Goal: Contribute content: Contribute content

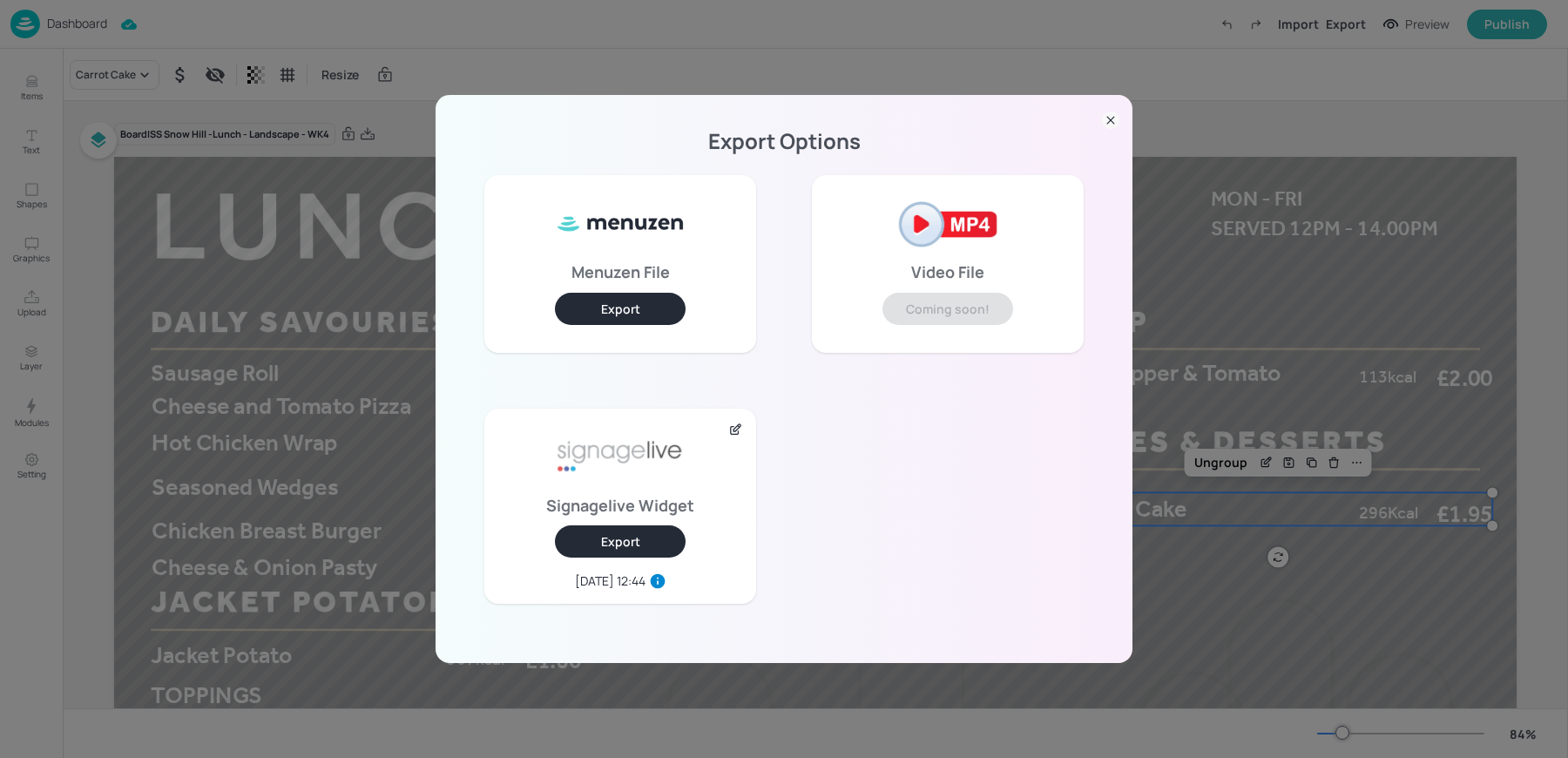
click at [88, 33] on div "Export Options Menuzen File Export Video File Coming soon! Signagelive Widget E…" at bounding box center [784, 379] width 1568 height 758
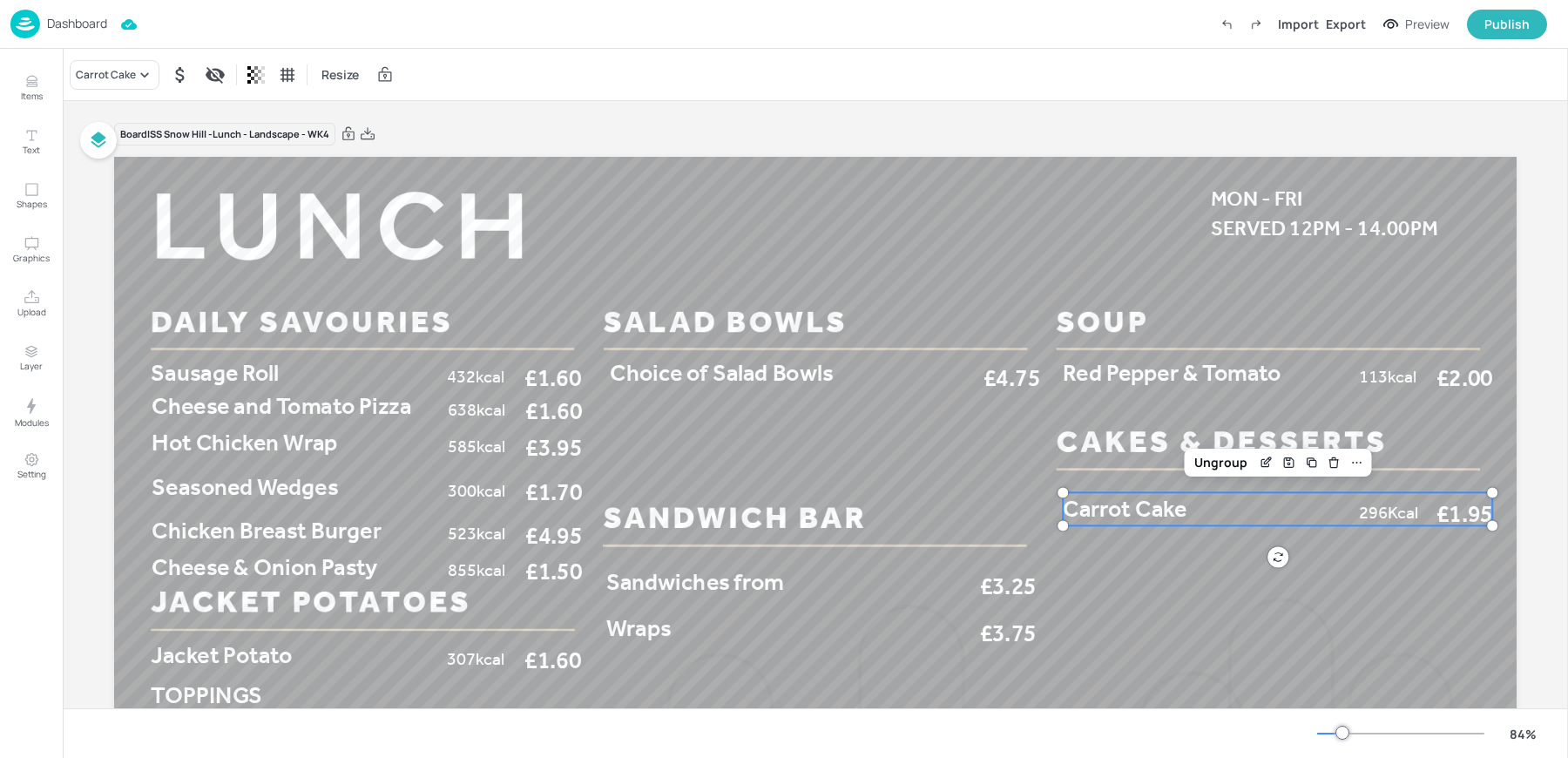
click at [59, 30] on p "Dashboard" at bounding box center [77, 23] width 60 height 12
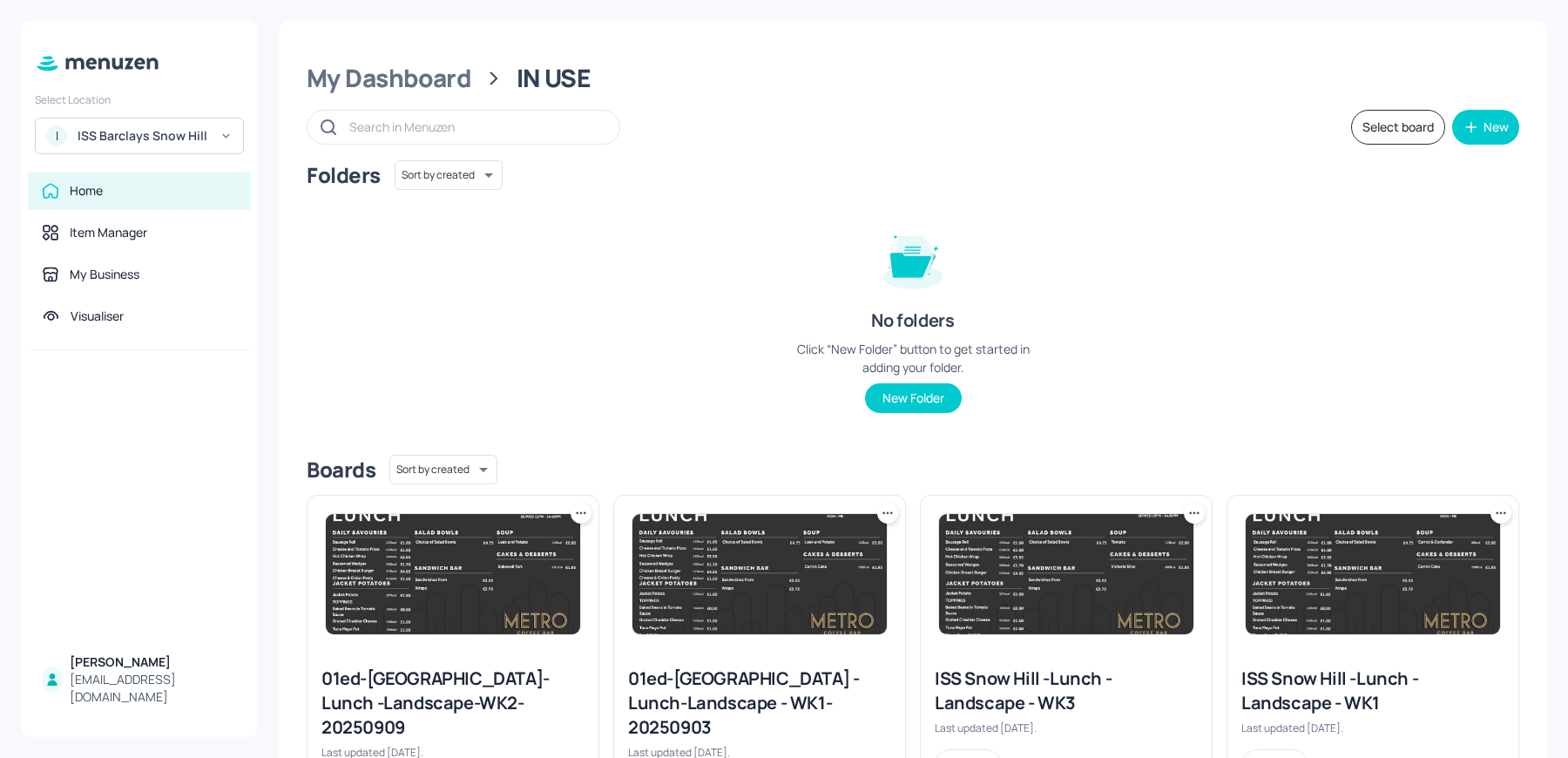
click at [120, 147] on div "I ISS Barclays Snow Hill" at bounding box center [139, 136] width 209 height 36
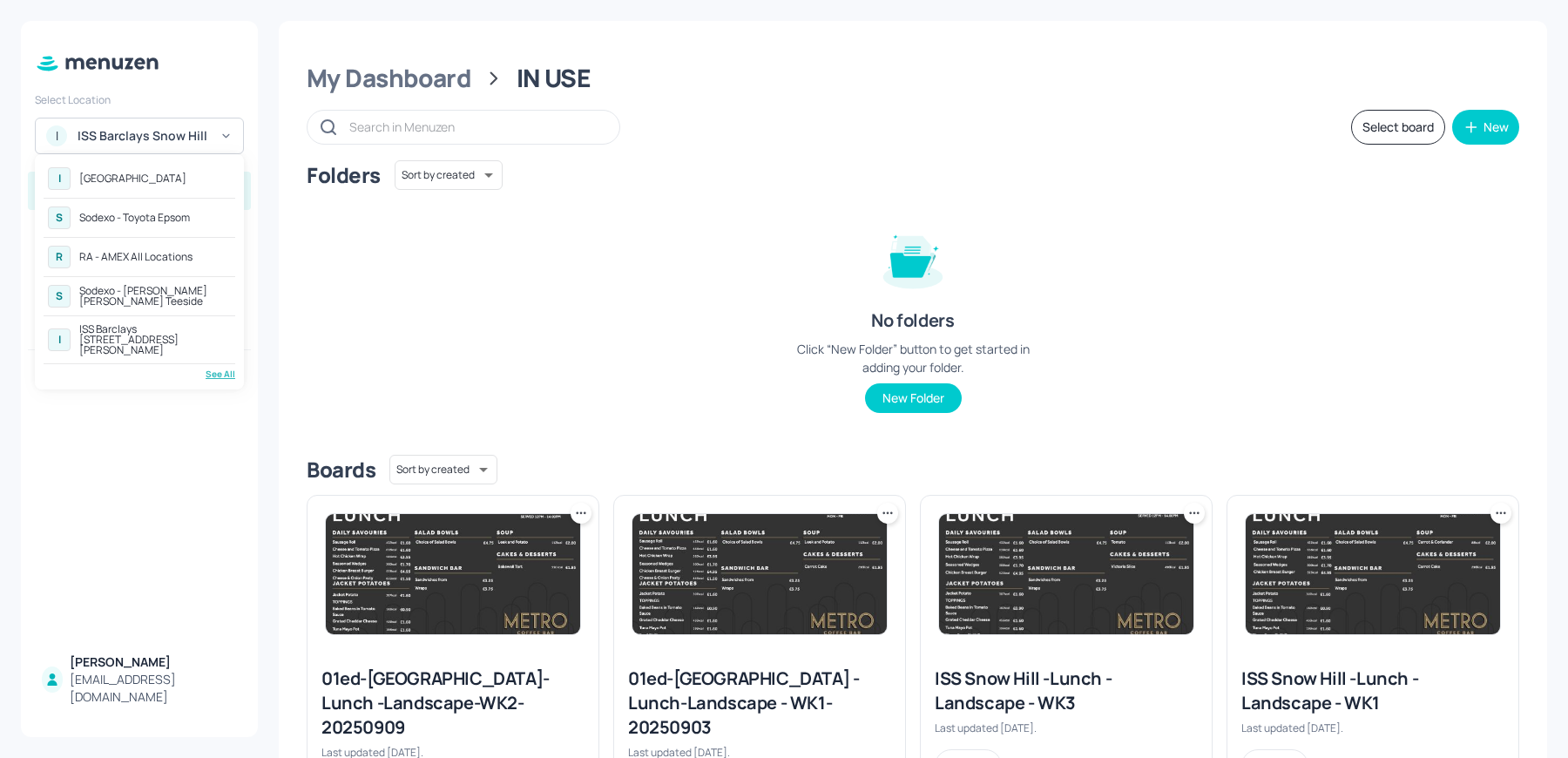
click at [225, 367] on div "See All" at bounding box center [139, 374] width 192 height 13
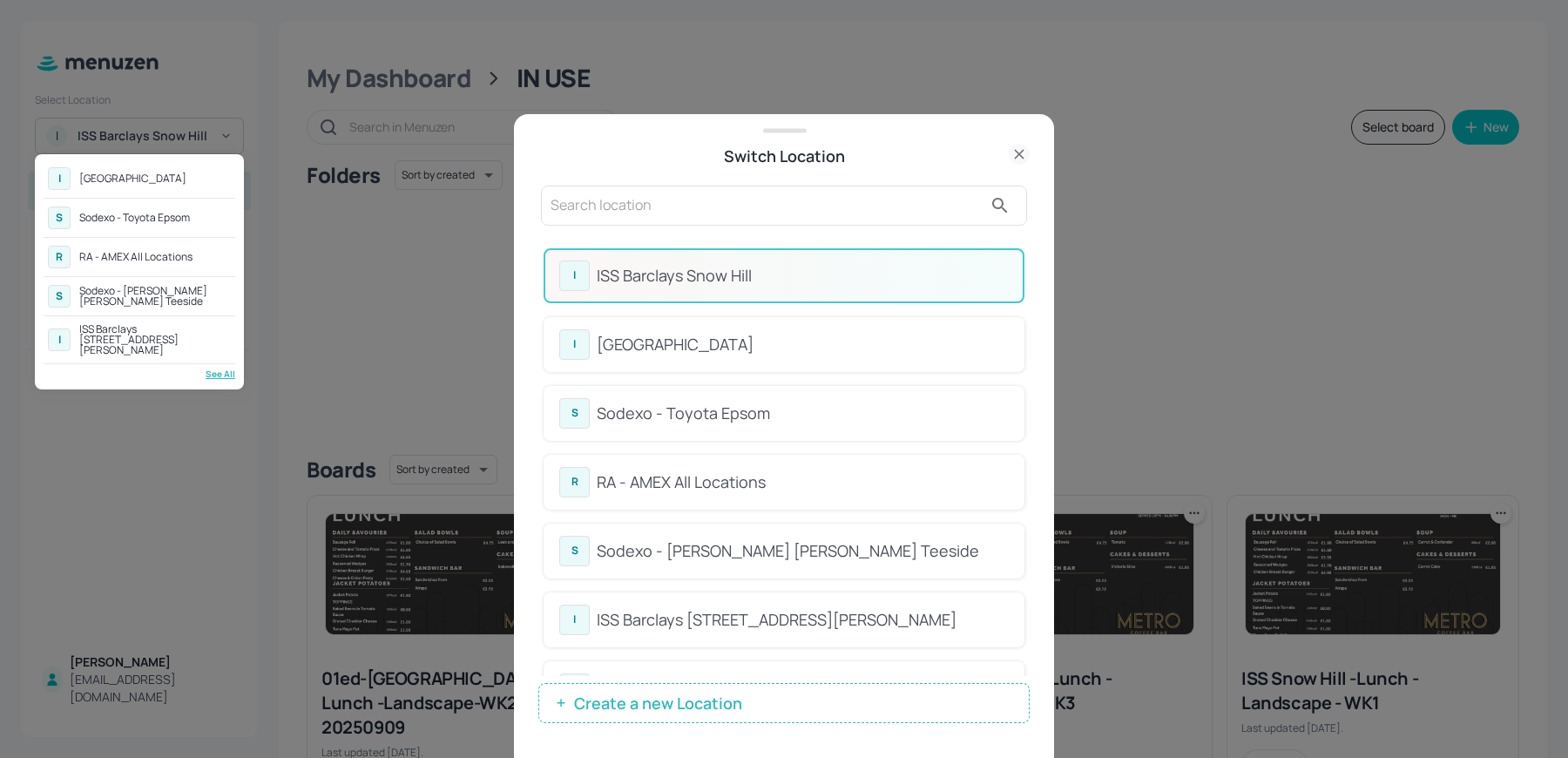
click at [682, 193] on div at bounding box center [784, 379] width 1568 height 758
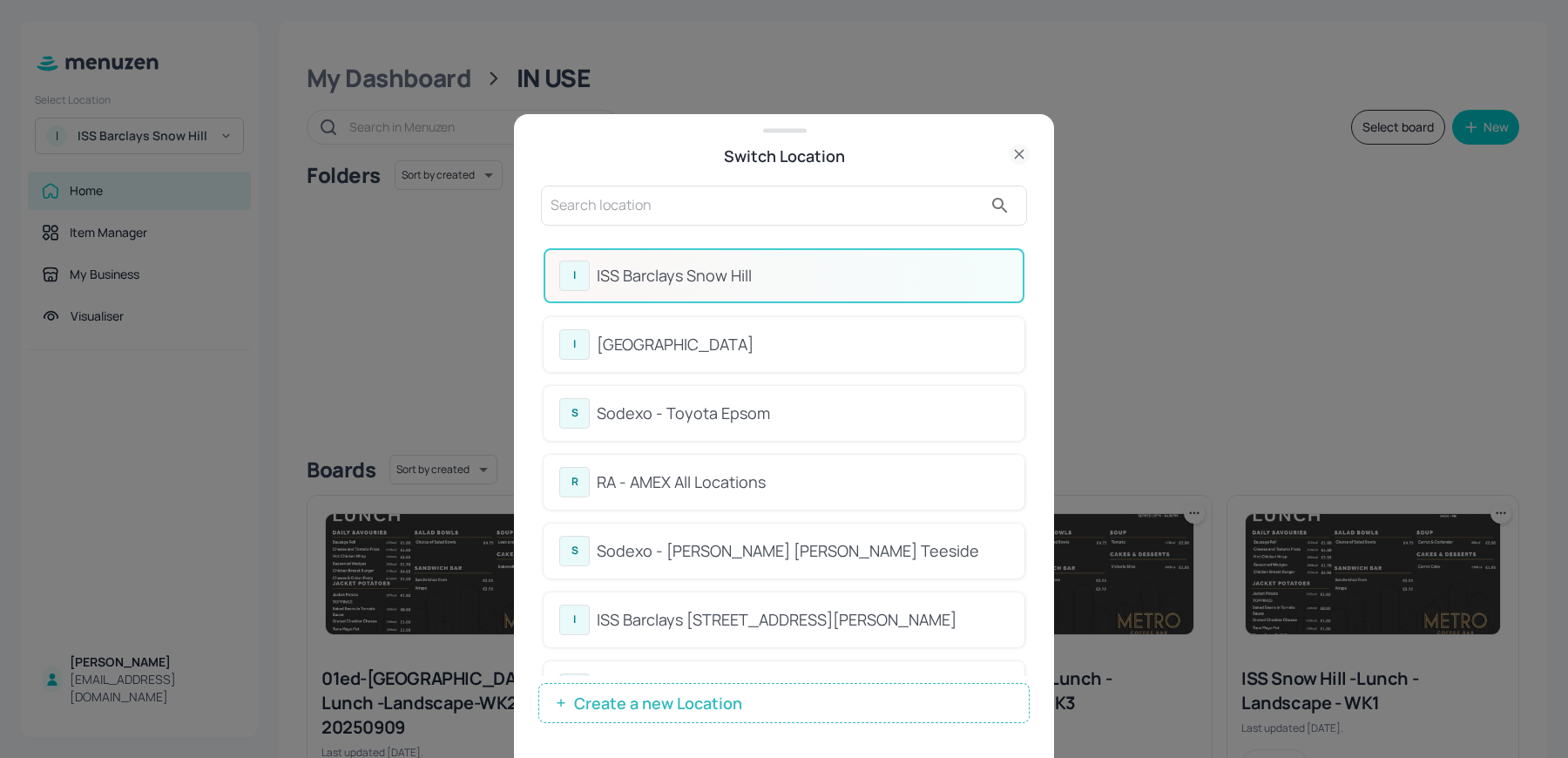
click at [651, 207] on input "text" at bounding box center [766, 206] width 432 height 28
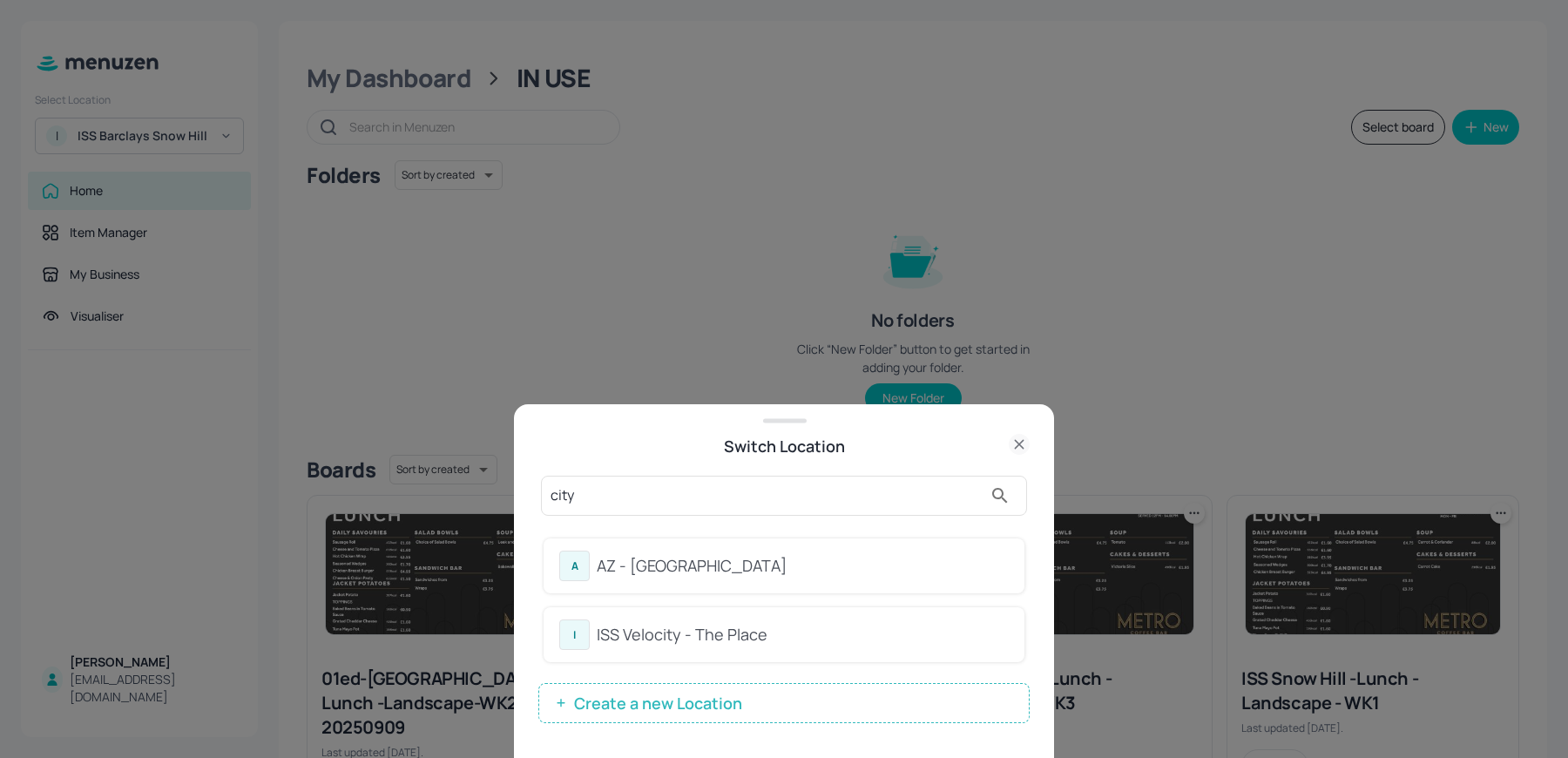
type input "city"
click at [628, 573] on div "AZ - City House" at bounding box center [803, 565] width 412 height 23
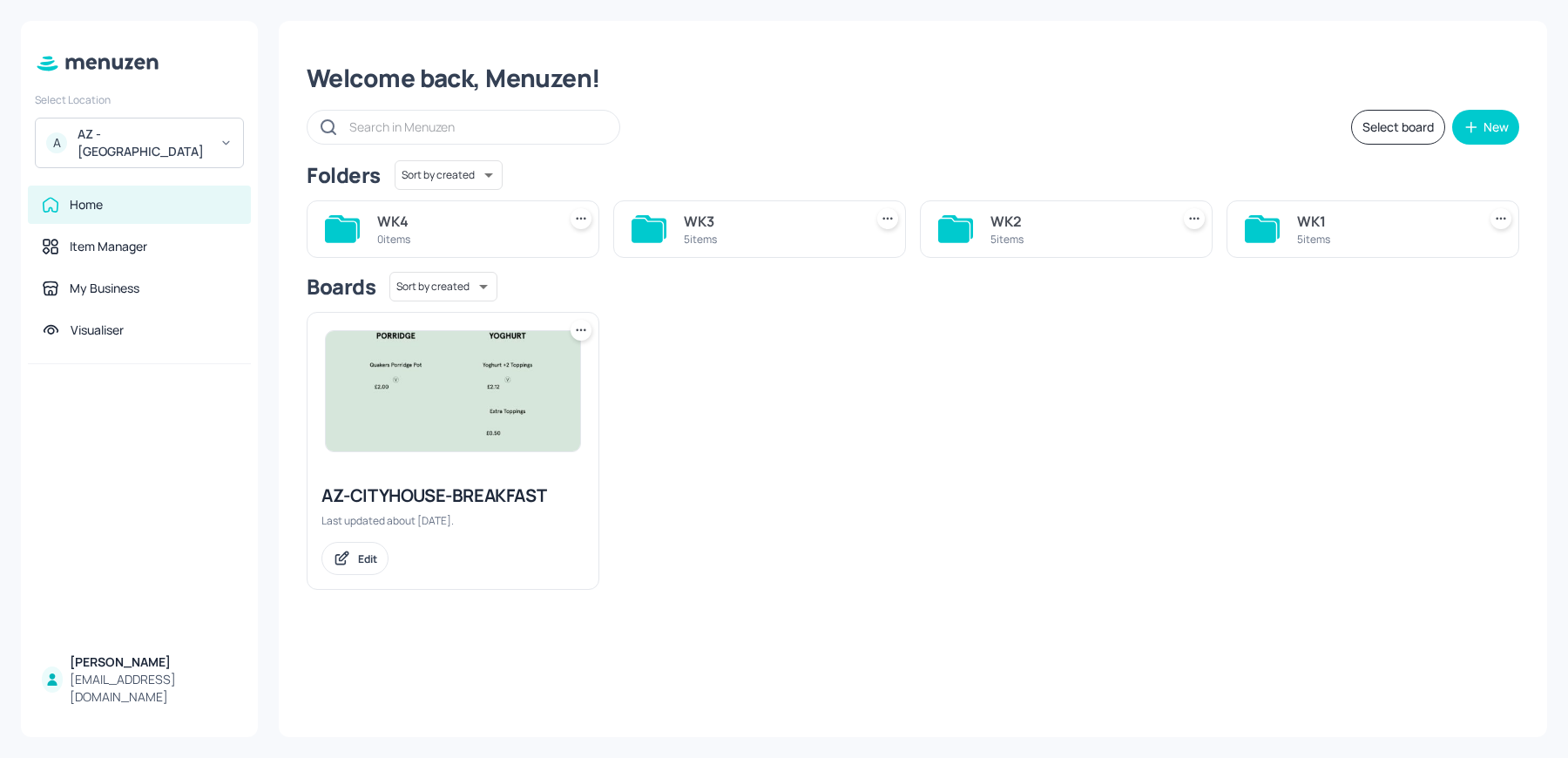
click at [734, 225] on div "WK3" at bounding box center [770, 222] width 173 height 21
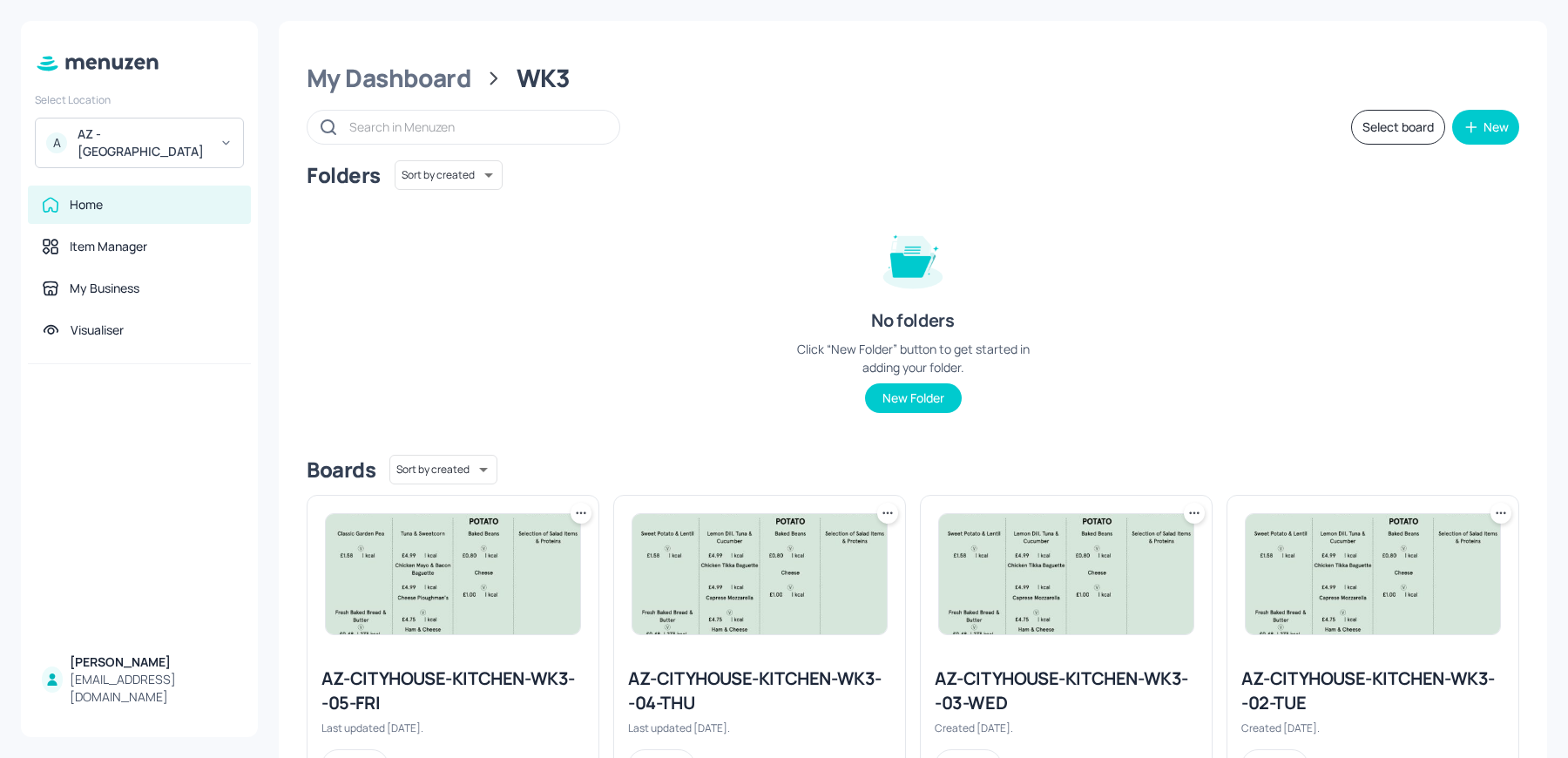
scroll to position [394, 0]
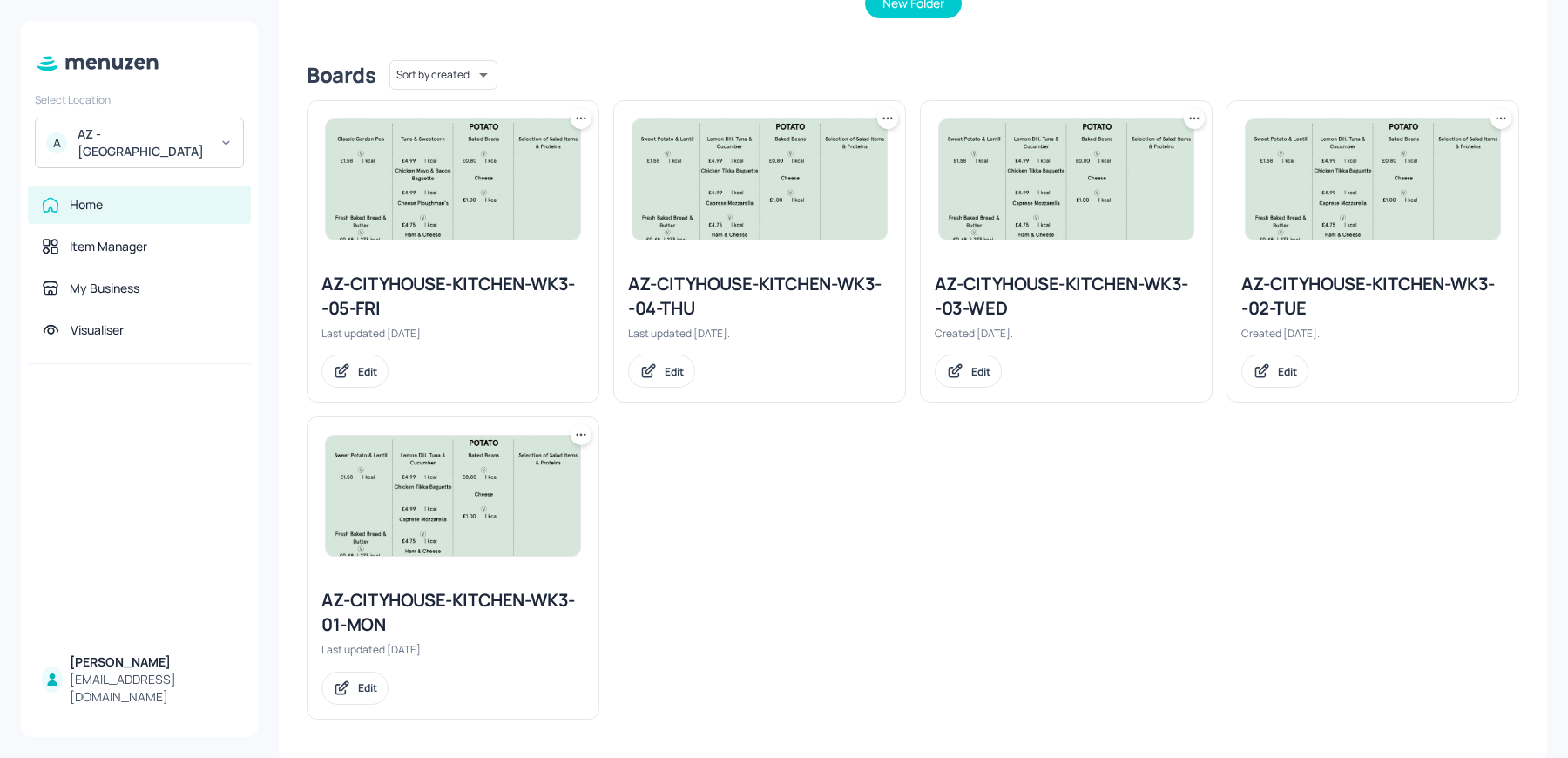
click at [574, 437] on icon at bounding box center [581, 435] width 18 height 18
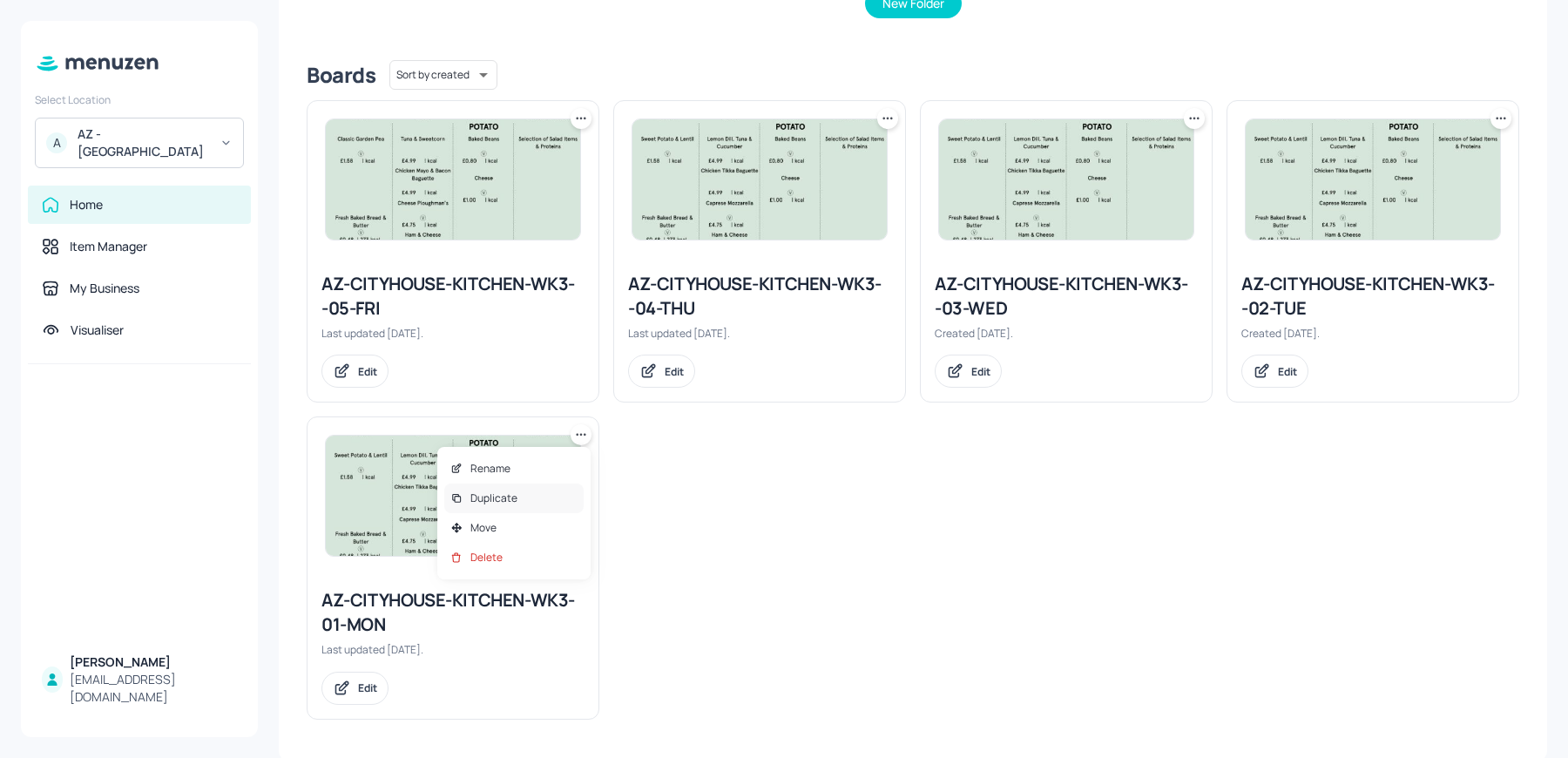
click at [471, 498] on p "Duplicate" at bounding box center [493, 498] width 47 height 16
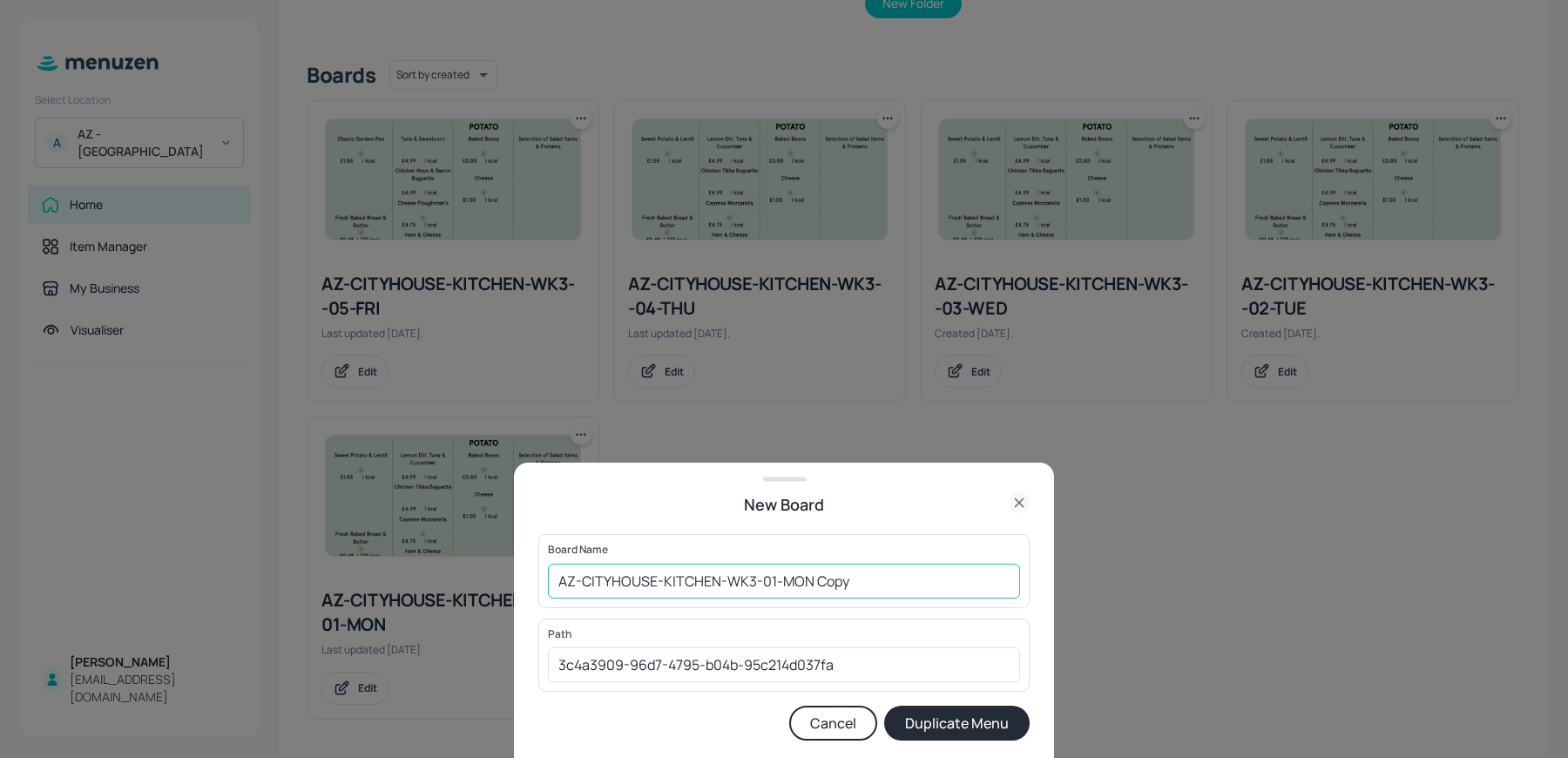
click at [746, 582] on input "AZ-CITYHOUSE-KITCHEN-WK3-01-MON Copy" at bounding box center [783, 580] width 472 height 35
drag, startPoint x: 809, startPoint y: 585, endPoint x: 978, endPoint y: 602, distance: 169.9
click at [973, 601] on div "Board Name AZ-CITYHOUSE-KITCHEN-WK4-01-MON Copy ​" at bounding box center [784, 570] width 492 height 73
type input "AZ-CITYHOUSE-KITCHEN-WK4-01-MON"
click at [884, 706] on button "Duplicate Menu" at bounding box center [957, 722] width 146 height 35
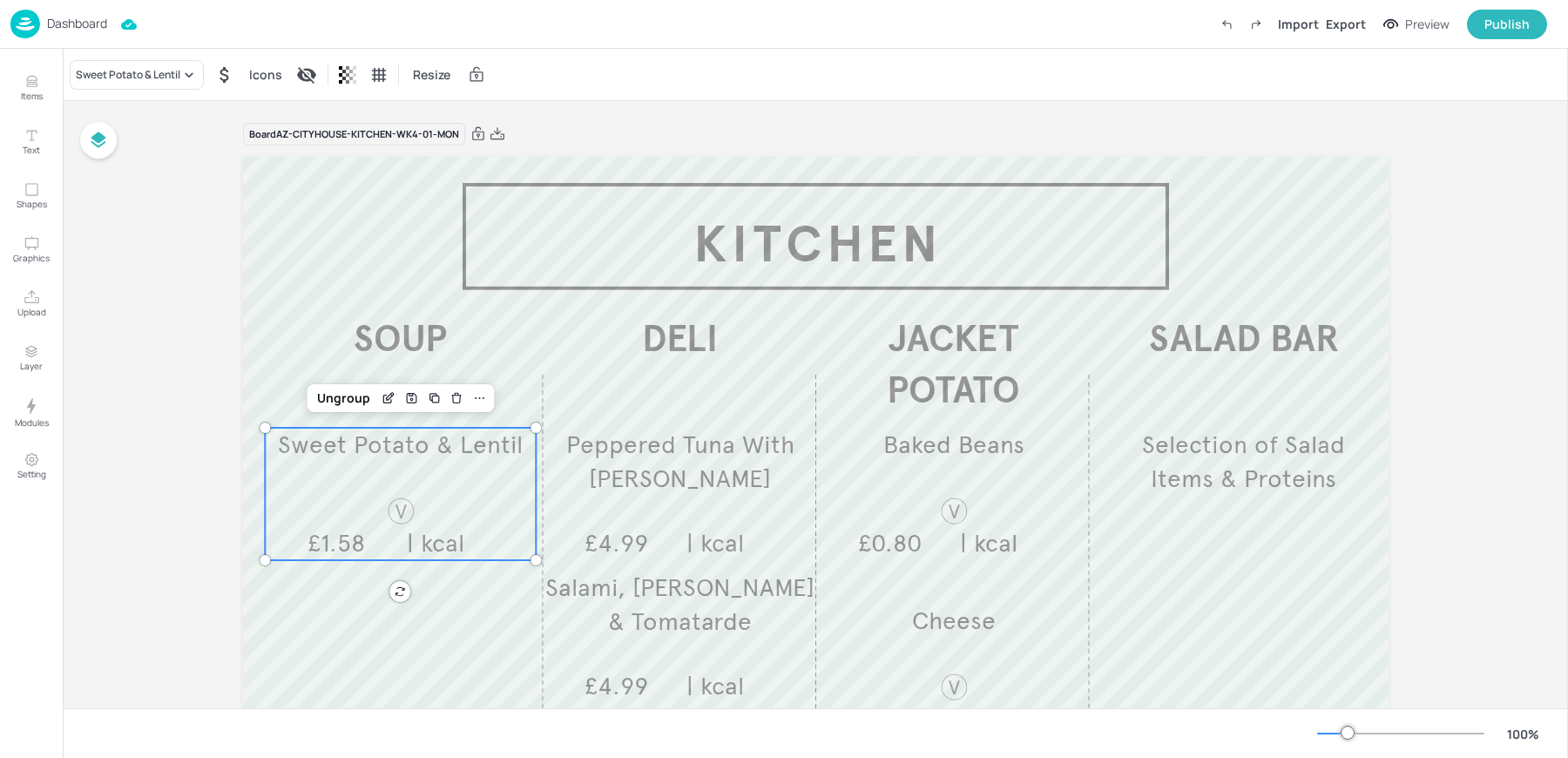
click at [321, 469] on div "Sweet Potato & Lentil £1.58 | kcal" at bounding box center [400, 494] width 272 height 133
click at [109, 72] on div "Sweet Potato & Lentil" at bounding box center [128, 75] width 105 height 16
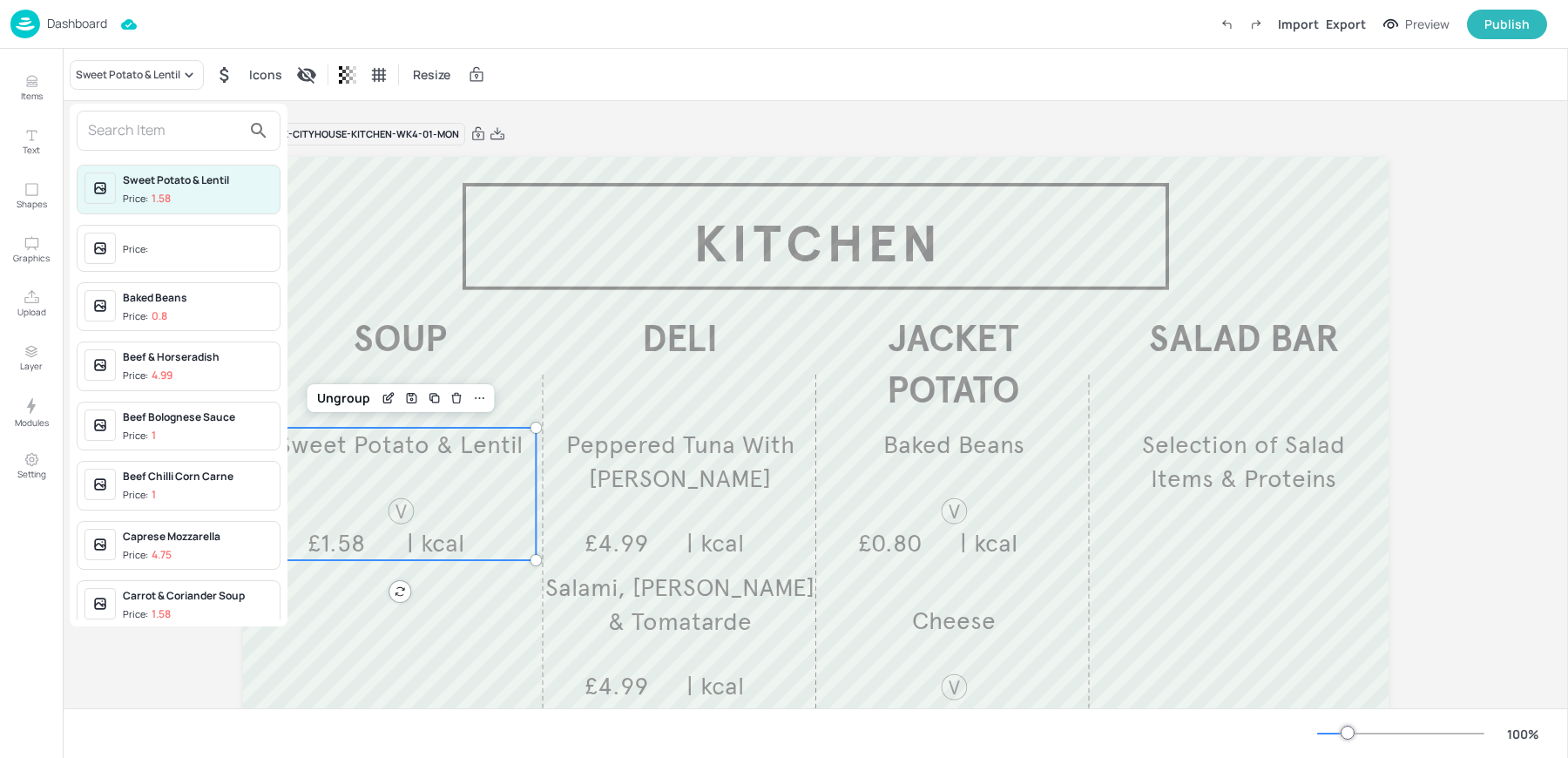
click at [108, 117] on input "text" at bounding box center [164, 131] width 153 height 28
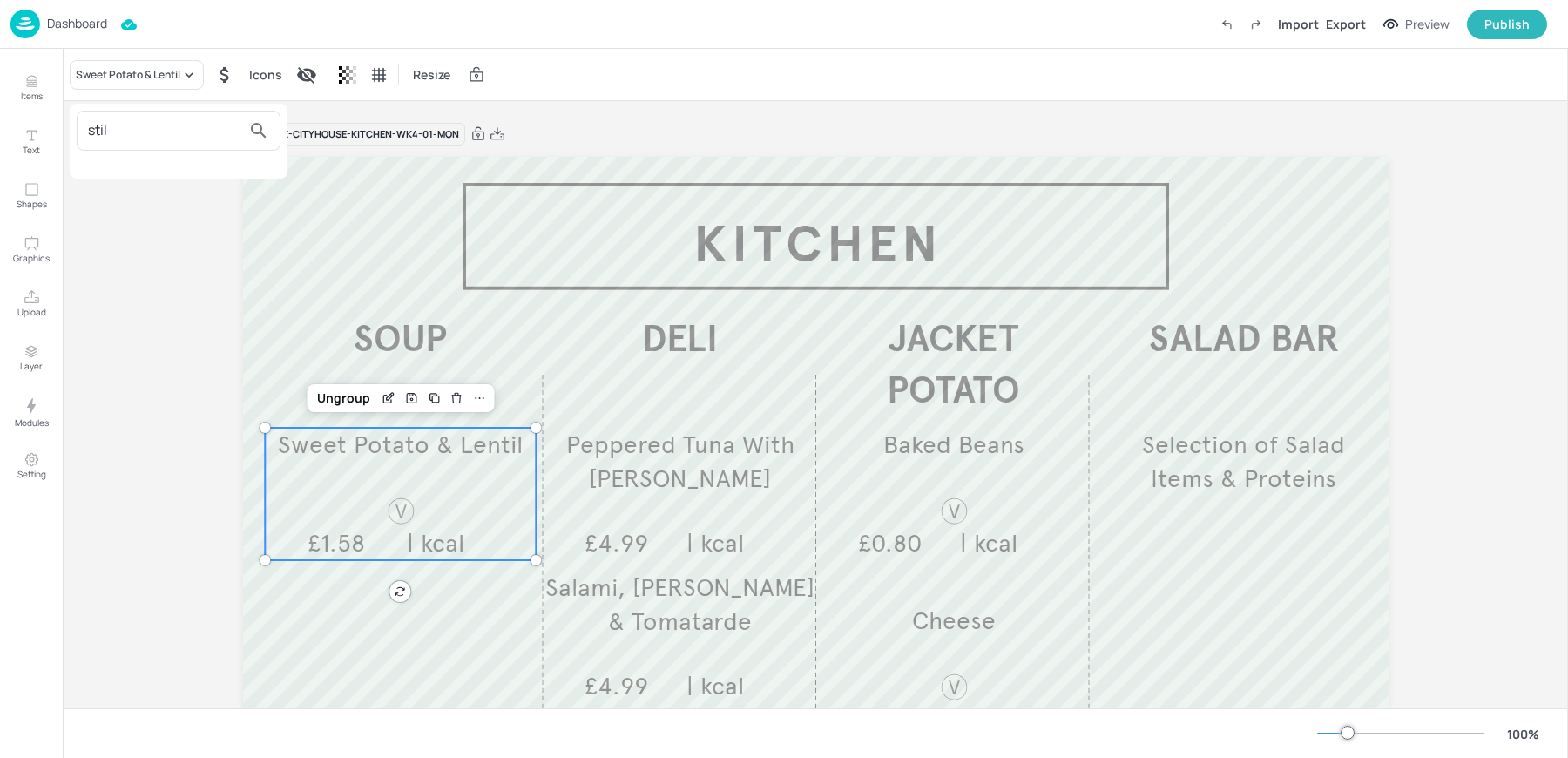
type input "stil"
click at [29, 75] on div at bounding box center [784, 379] width 1568 height 758
click at [29, 75] on icon "Items" at bounding box center [32, 81] width 17 height 17
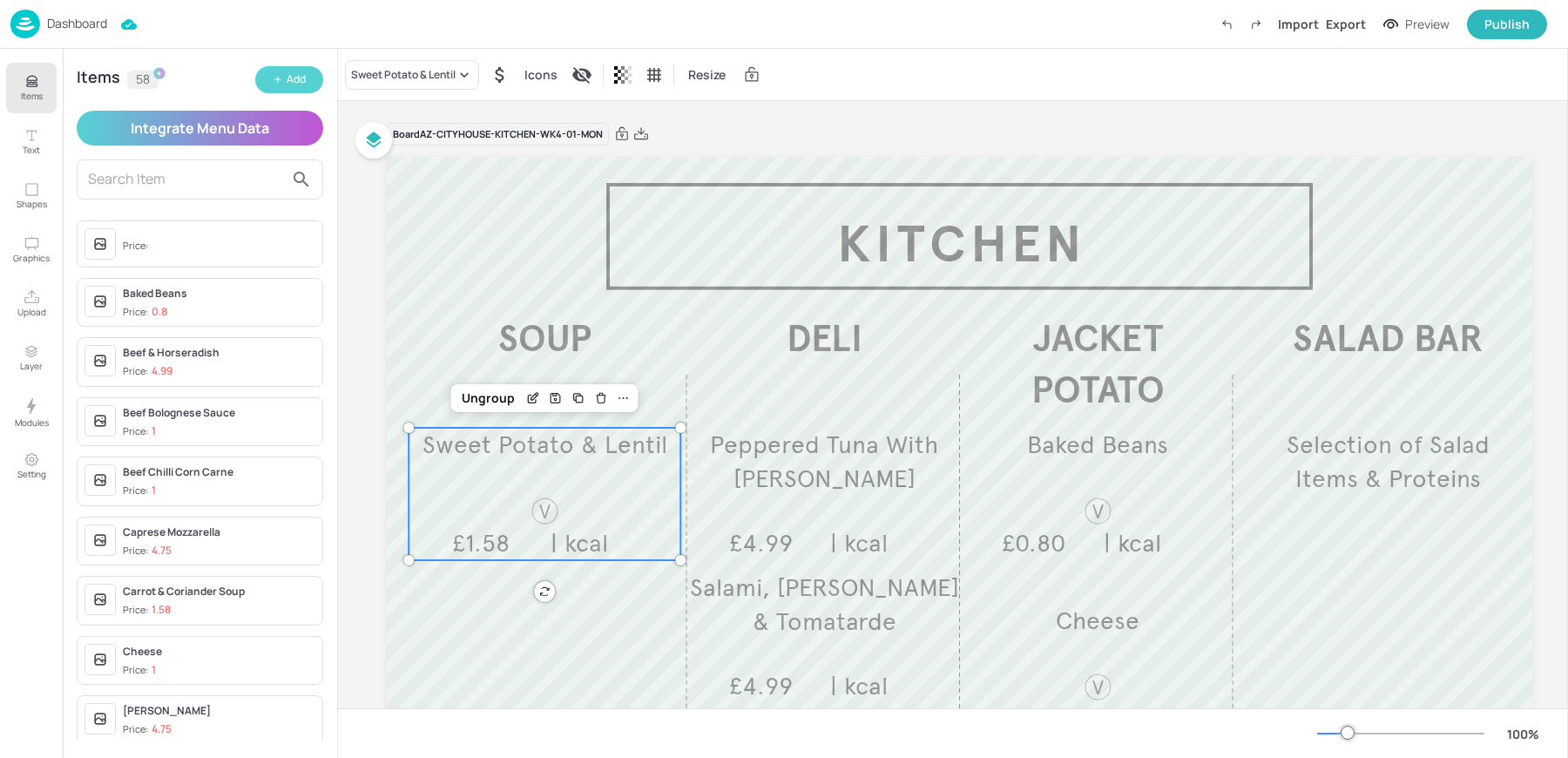
click at [278, 80] on icon "button" at bounding box center [278, 79] width 10 height 10
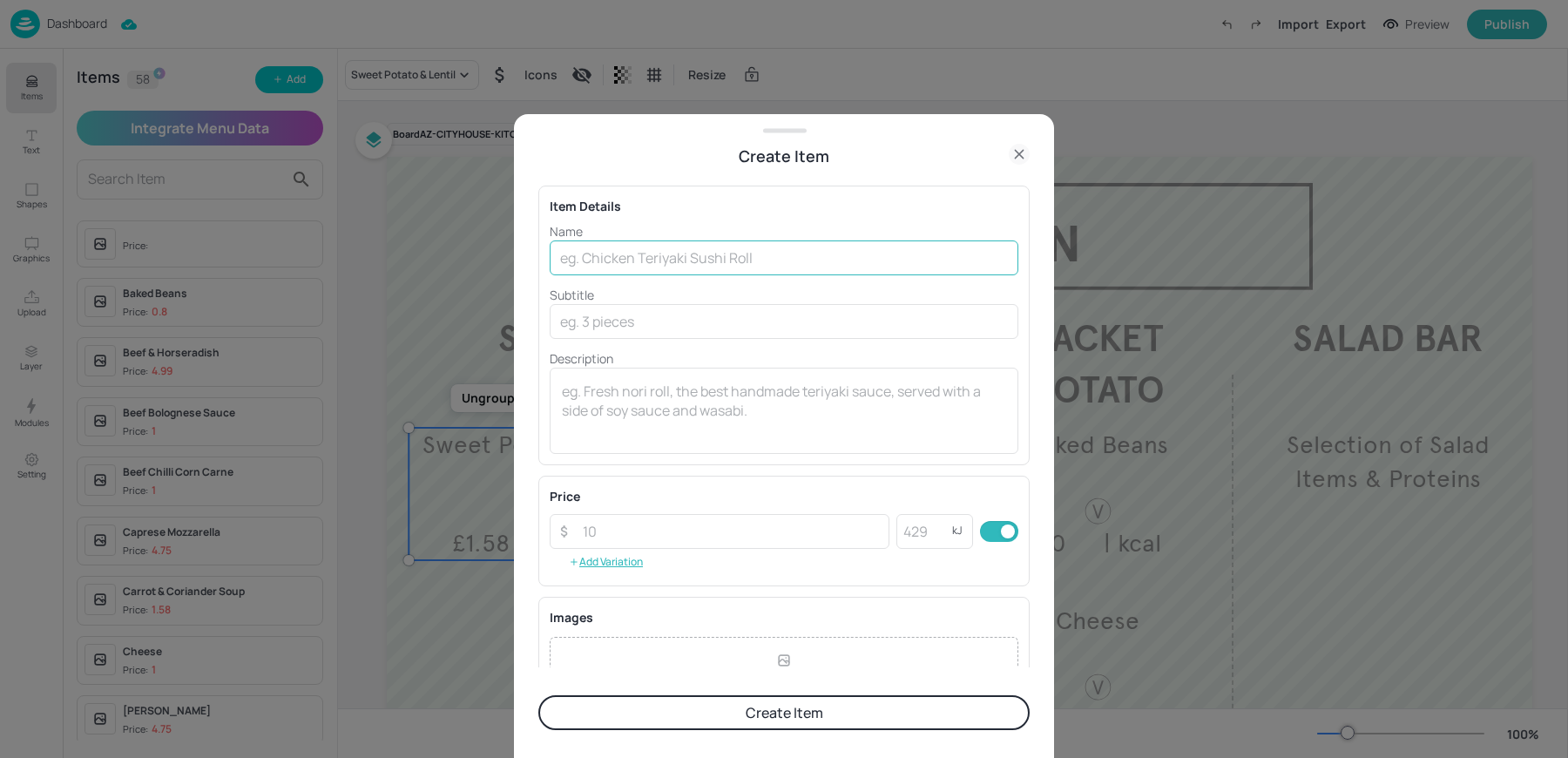
click at [619, 264] on input "text" at bounding box center [784, 257] width 469 height 35
paste input "Broccoli & Stilton Soup"
type input "Broccoli & Stilton Soup"
click at [619, 397] on textarea at bounding box center [783, 410] width 444 height 58
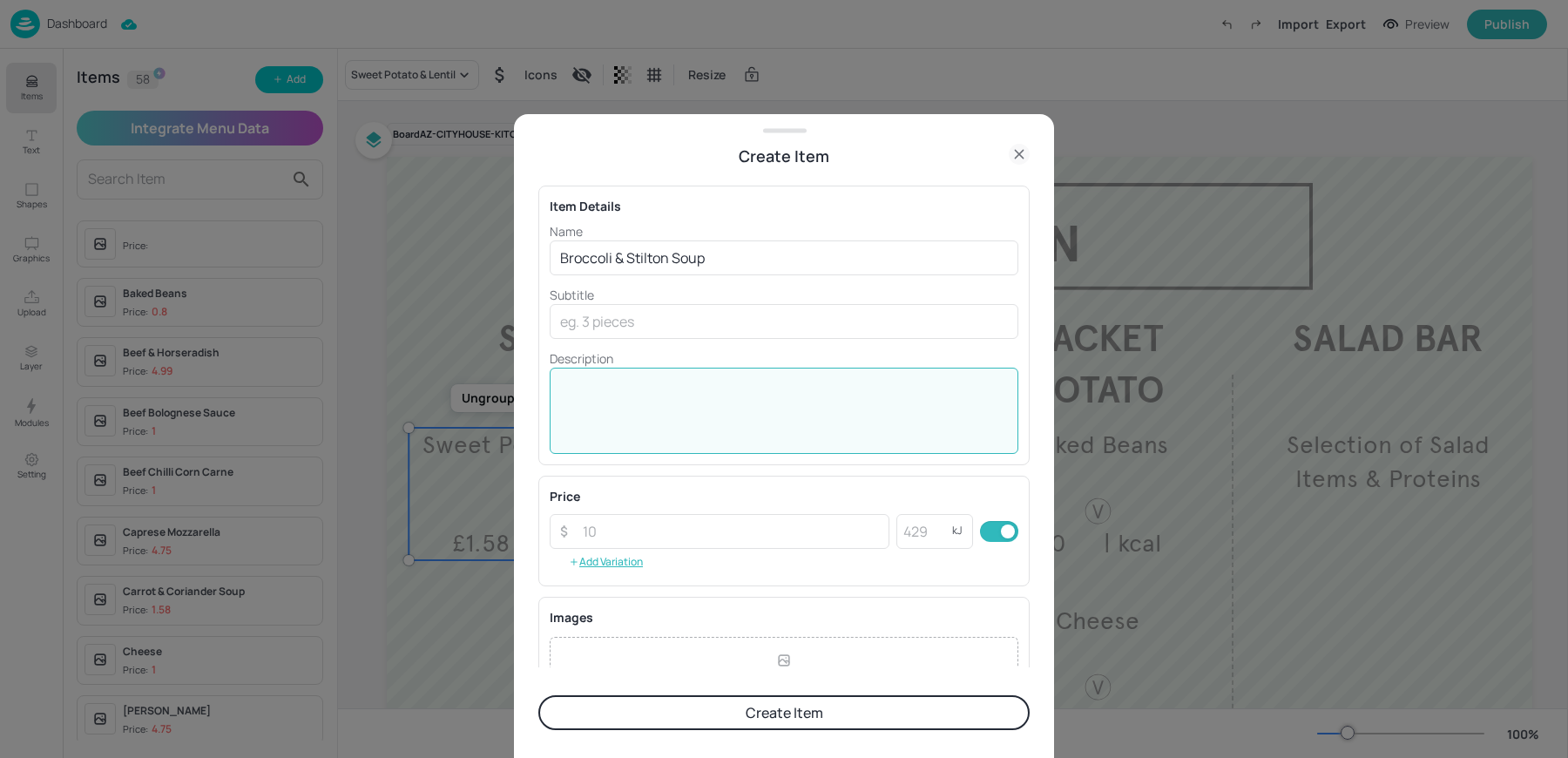
type textarea "k"
type textarea """
type textarea "'"
type textarea """
type textarea "| kcal"
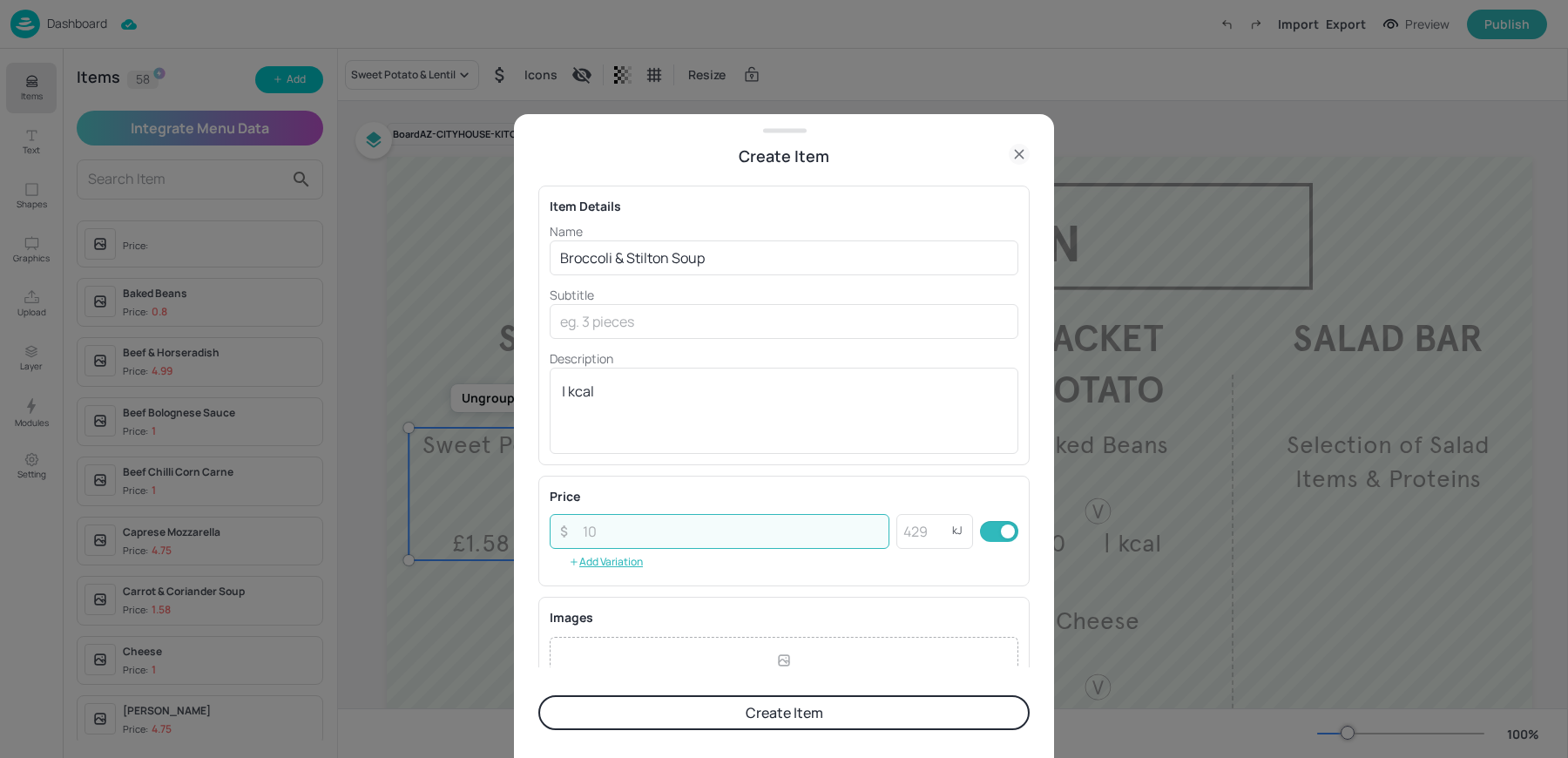
click at [651, 528] on input "number" at bounding box center [731, 531] width 317 height 35
type input "1.58"
click at [650, 408] on textarea "| kcal" at bounding box center [783, 410] width 444 height 58
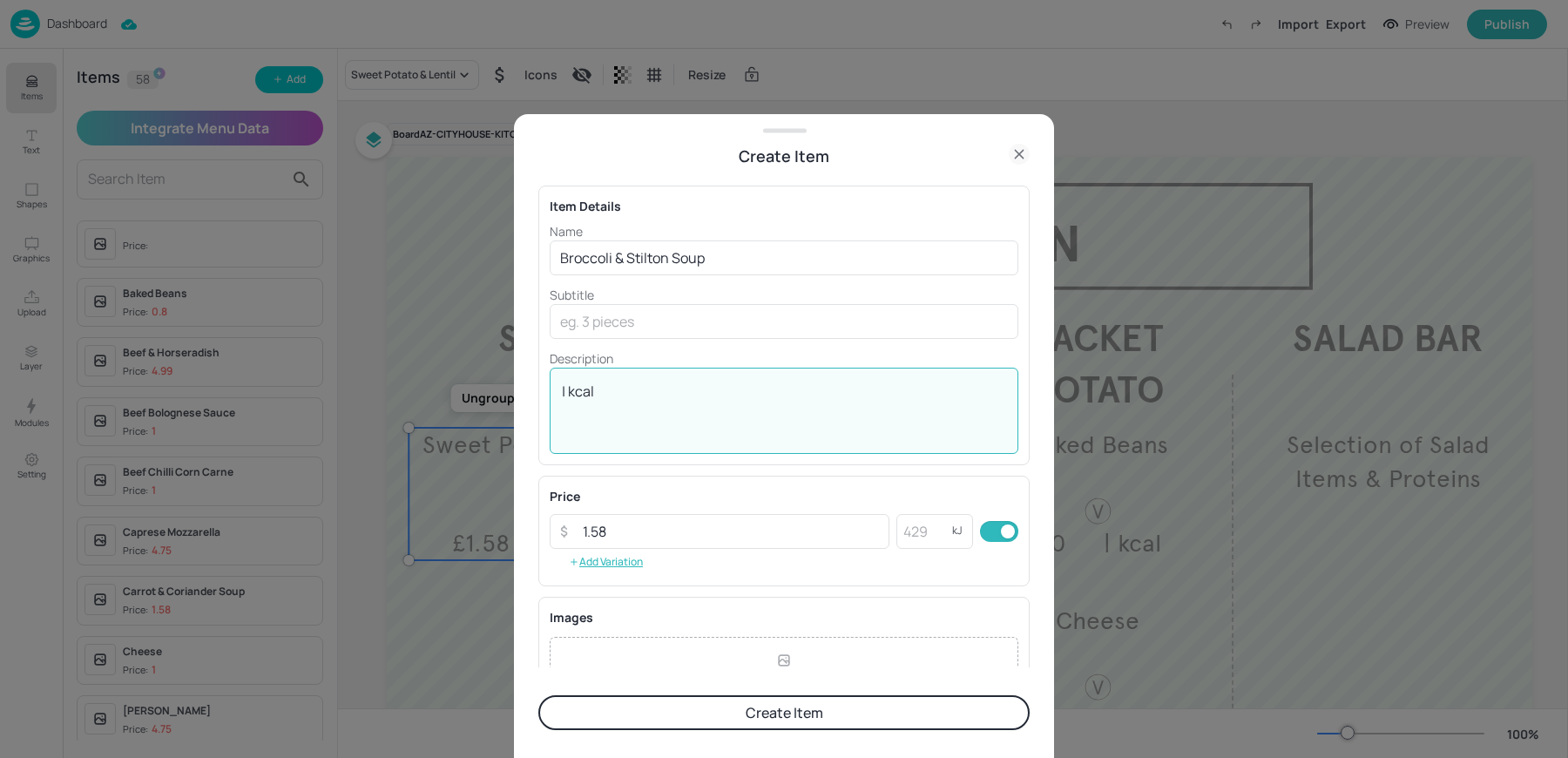
scroll to position [188, 0]
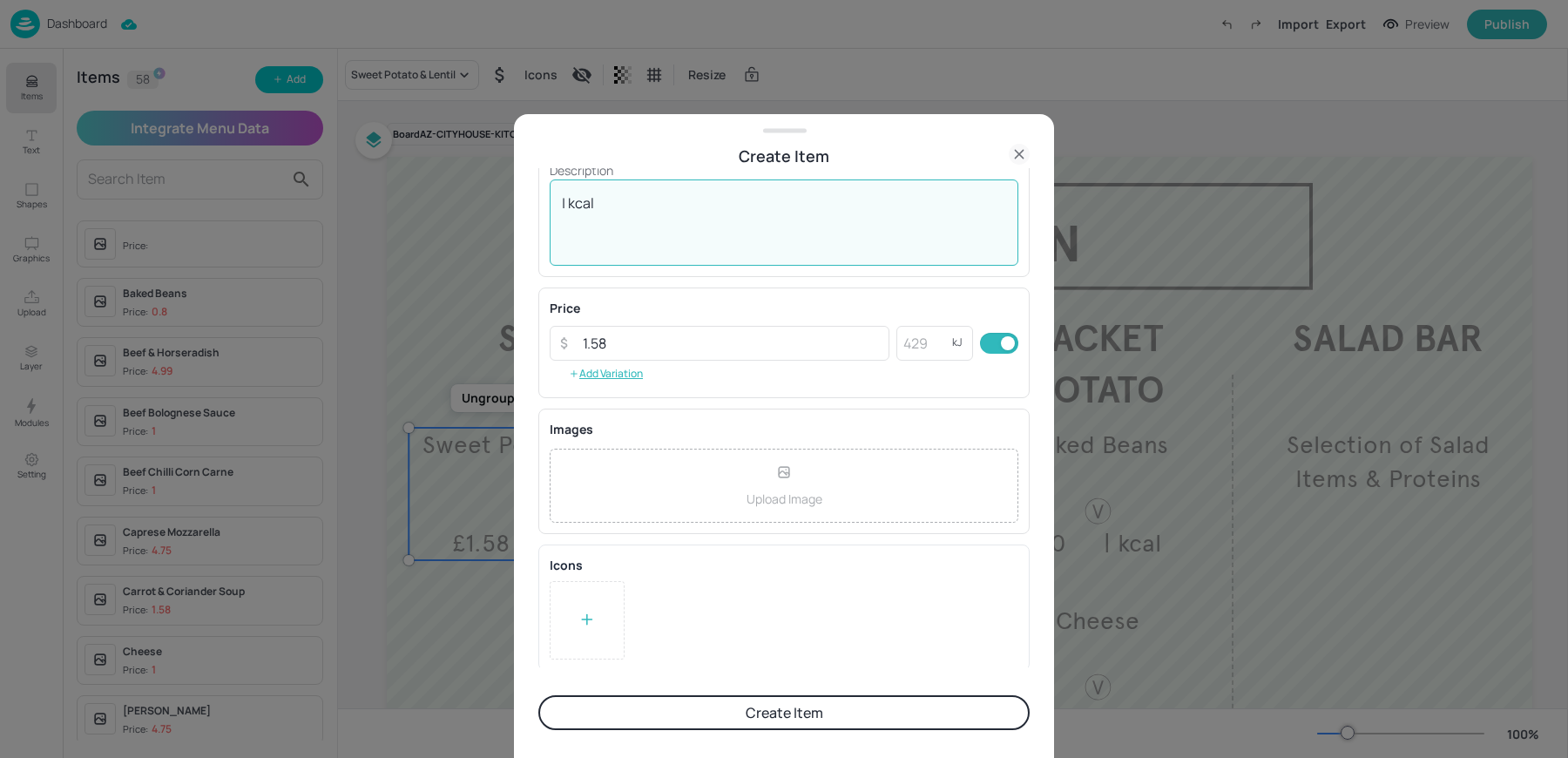
click at [605, 626] on div at bounding box center [587, 621] width 75 height 79
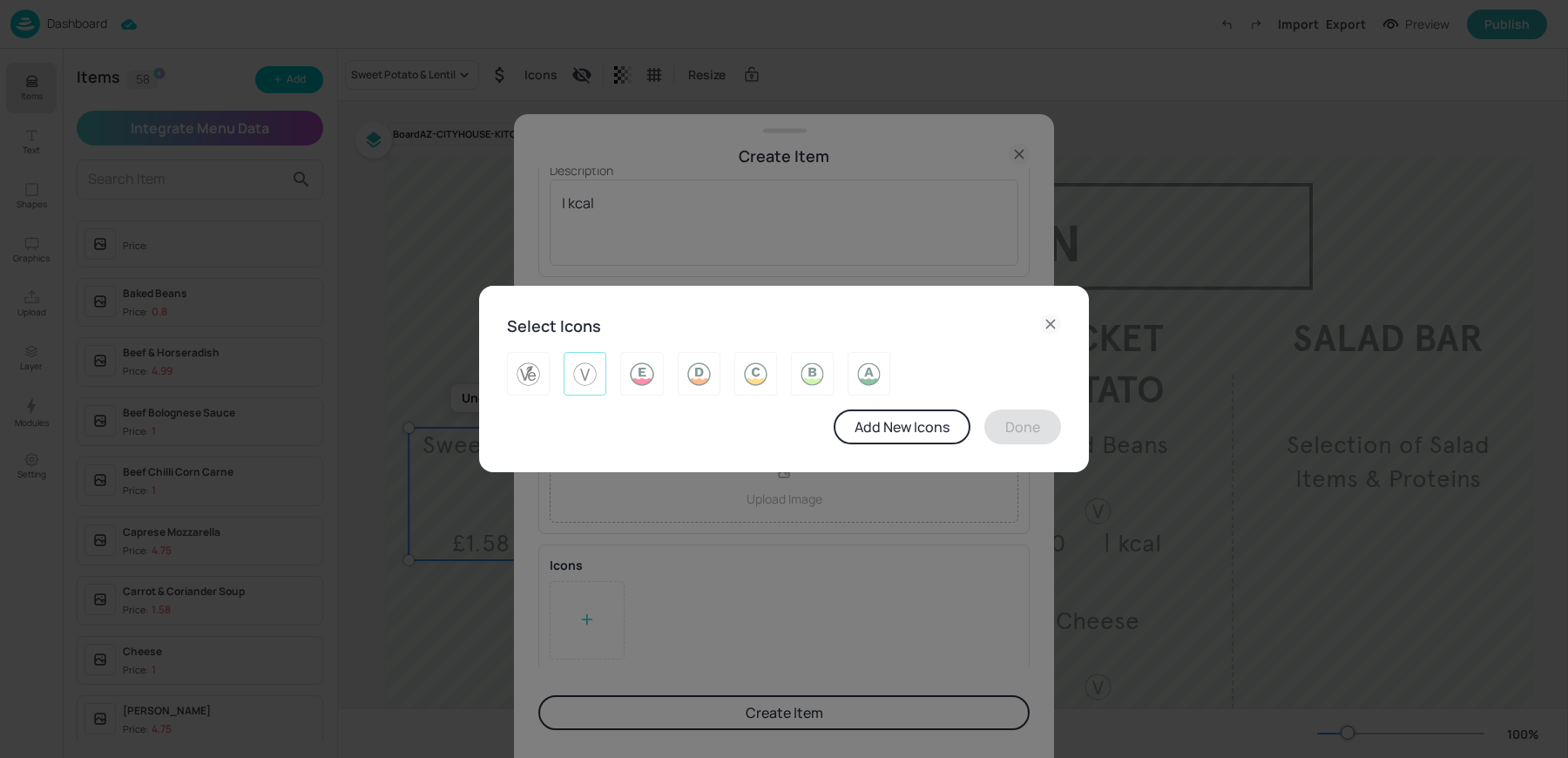
click at [585, 365] on img at bounding box center [585, 374] width 27 height 28
click at [970, 437] on div "Add New Icons Done" at bounding box center [784, 426] width 554 height 35
click at [1003, 435] on button "Done" at bounding box center [1022, 426] width 77 height 35
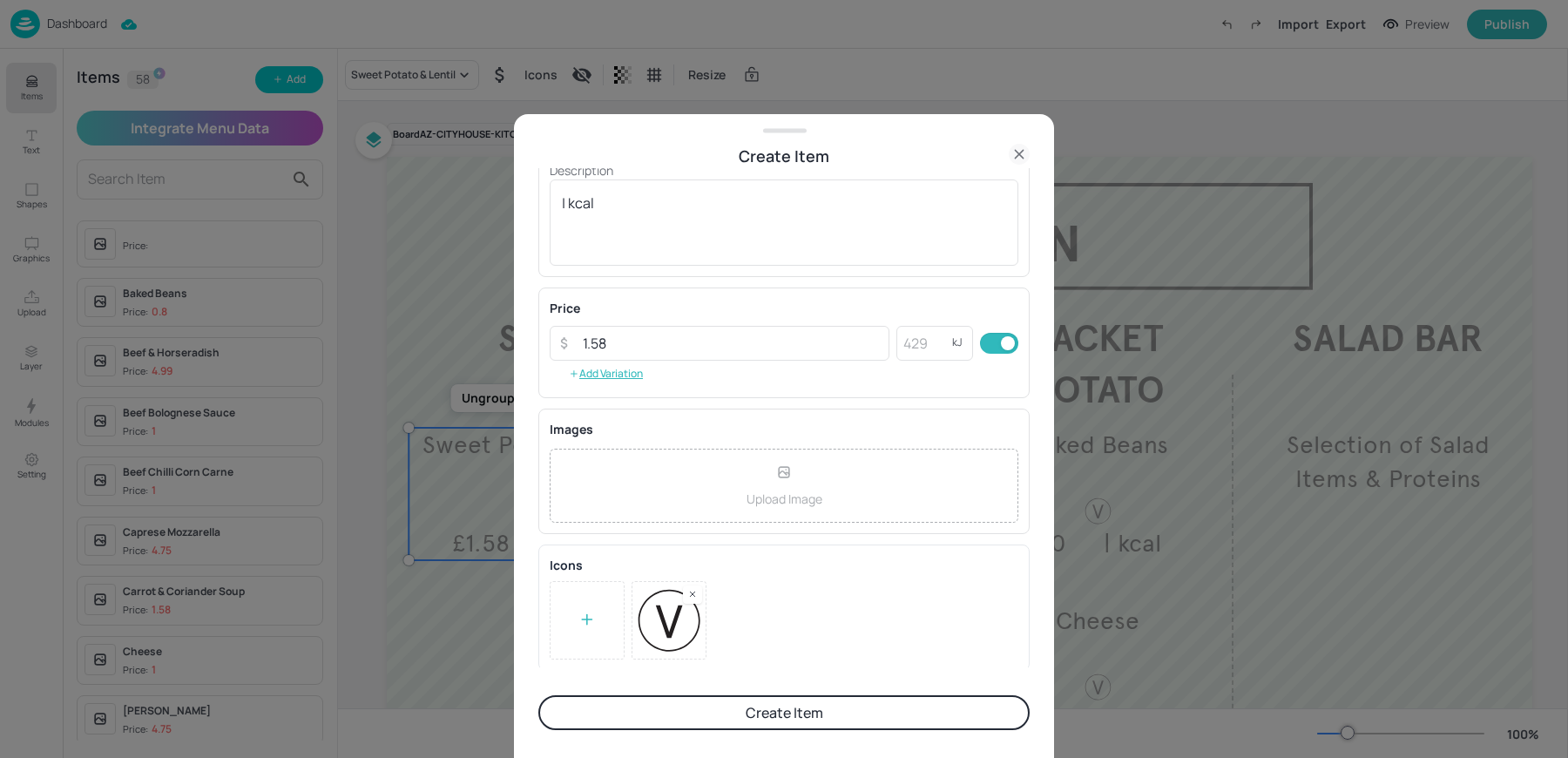
click at [687, 706] on button "Create Item" at bounding box center [784, 712] width 492 height 35
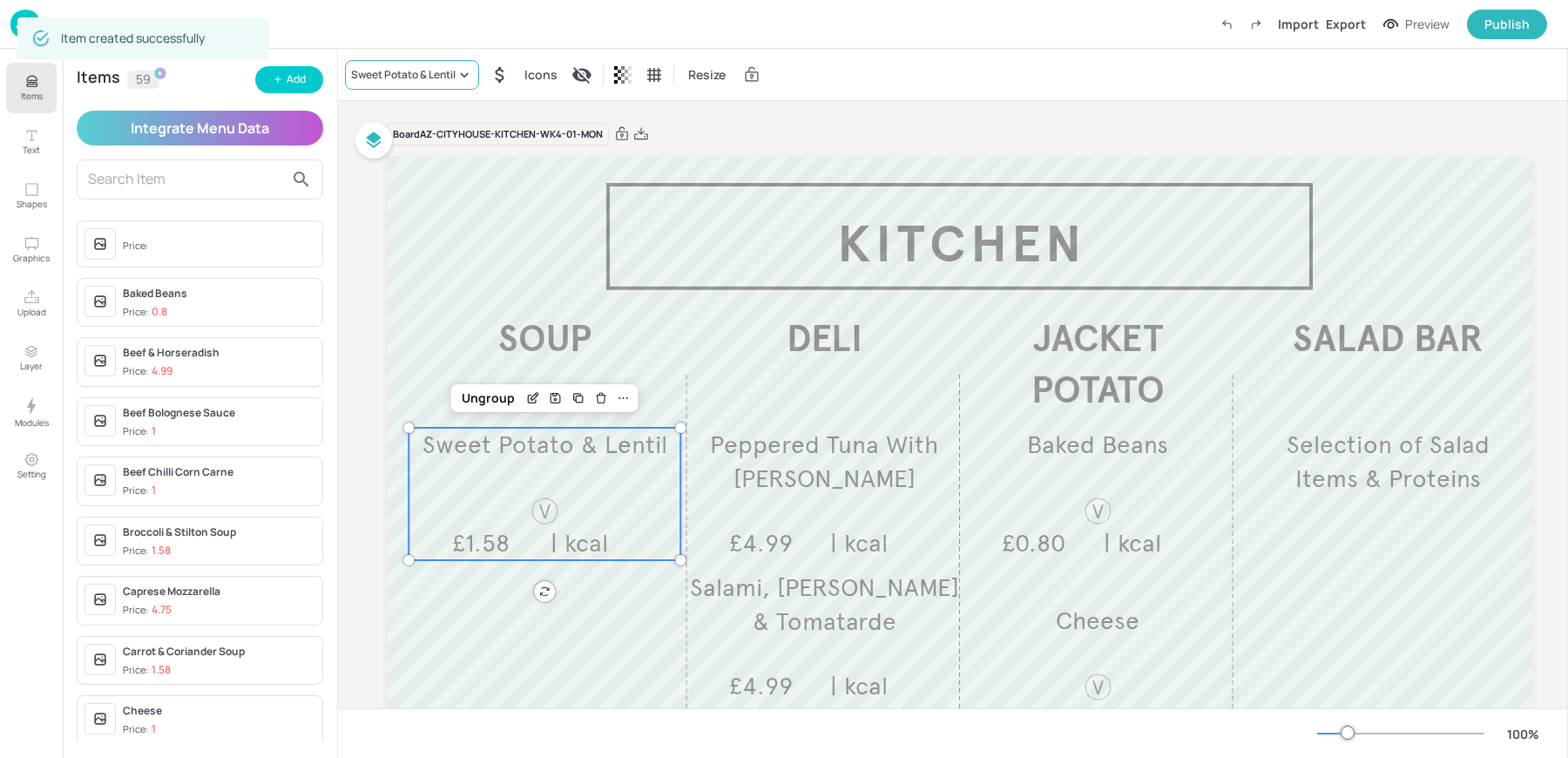
click at [383, 72] on div "Sweet Potato & Lentil" at bounding box center [404, 75] width 105 height 16
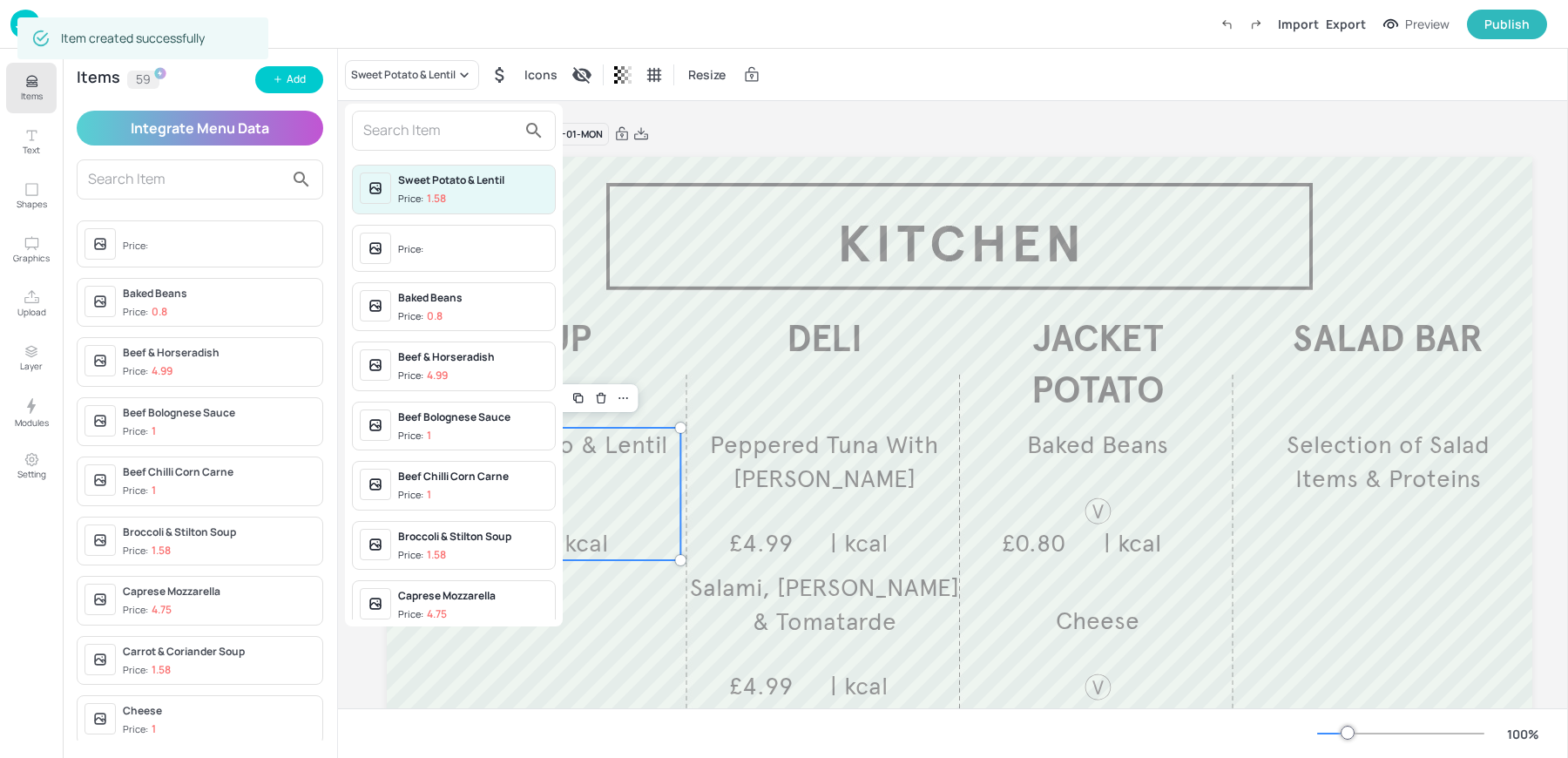
click at [400, 123] on input "text" at bounding box center [440, 131] width 153 height 28
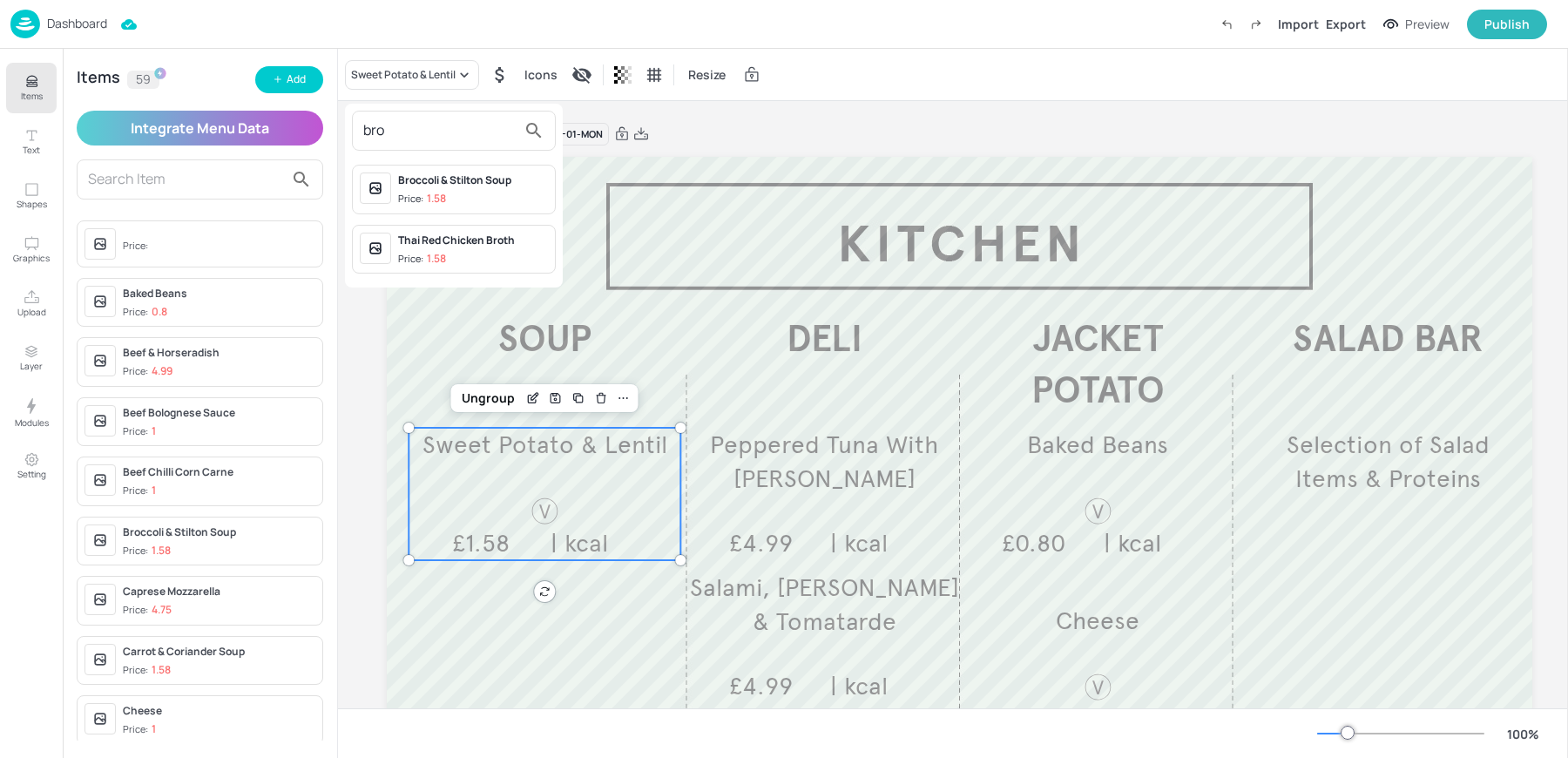
type input "bro"
click at [453, 183] on div "Broccoli & Stilton Soup" at bounding box center [473, 180] width 150 height 16
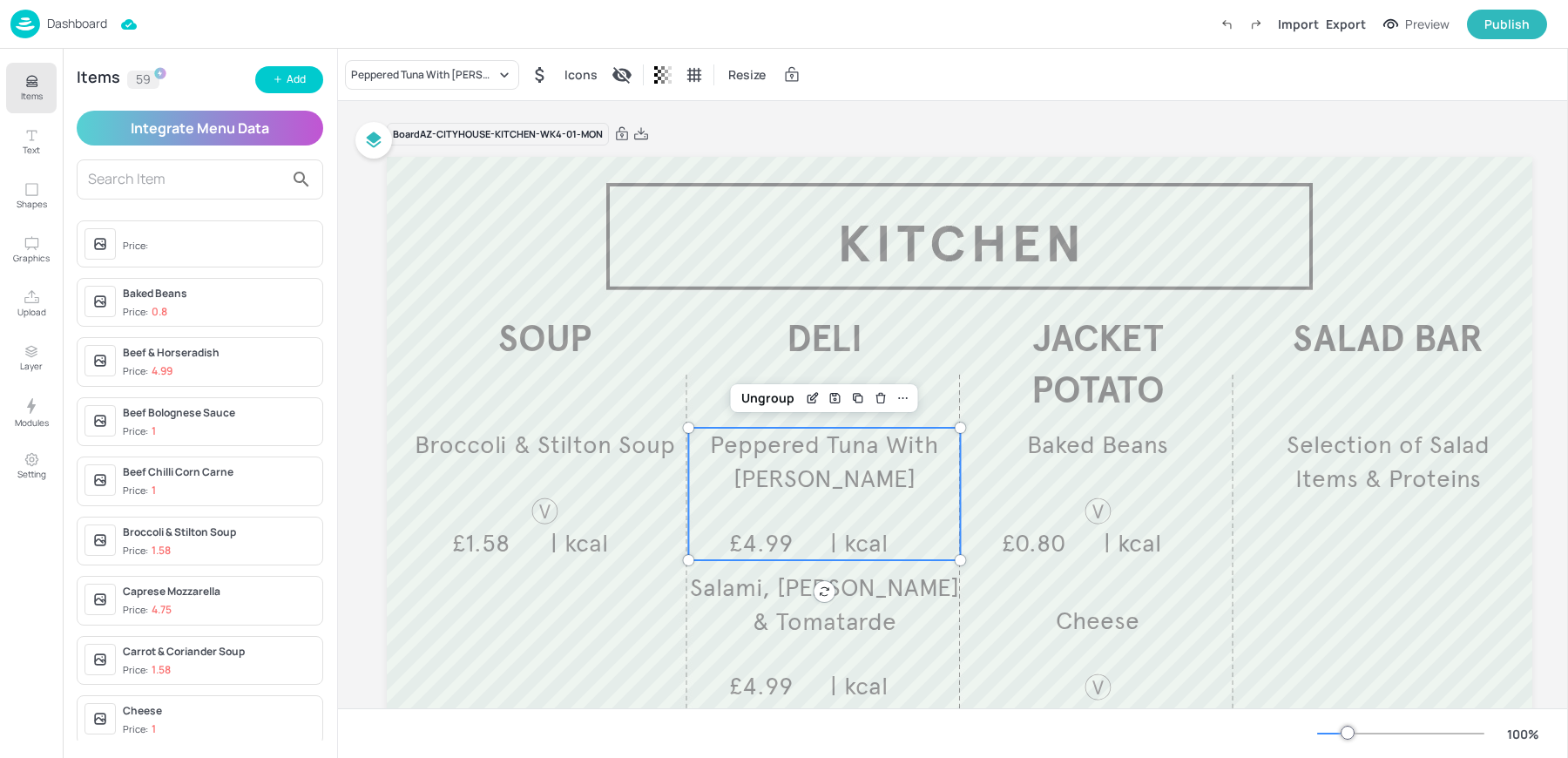
click at [791, 466] on span "Peppered Tuna With Miso Mayonnaise" at bounding box center [824, 462] width 228 height 64
click at [396, 64] on div "Peppered Tuna With Miso Mayonnaise" at bounding box center [432, 75] width 174 height 30
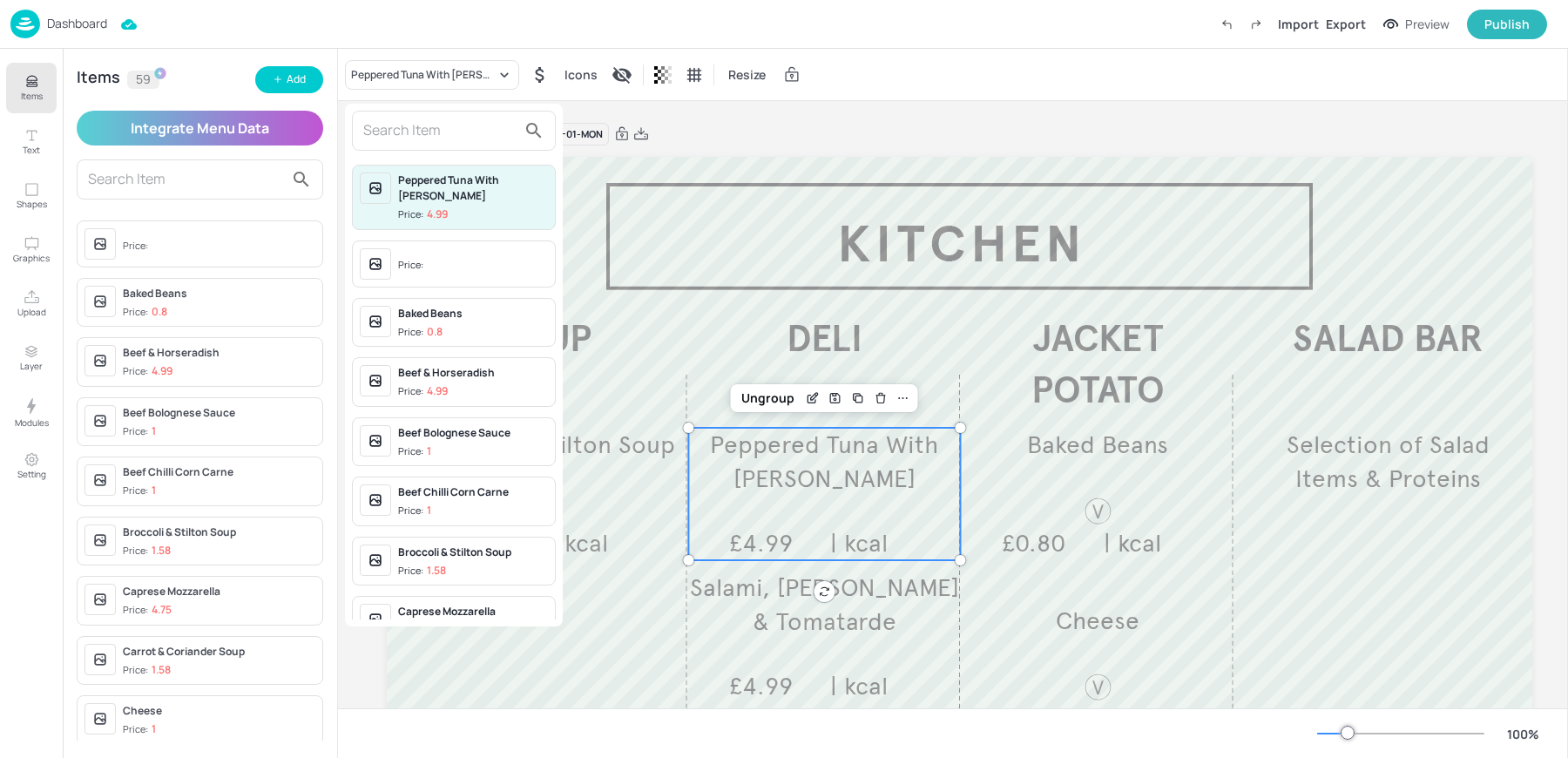
click at [385, 126] on input "text" at bounding box center [440, 131] width 153 height 28
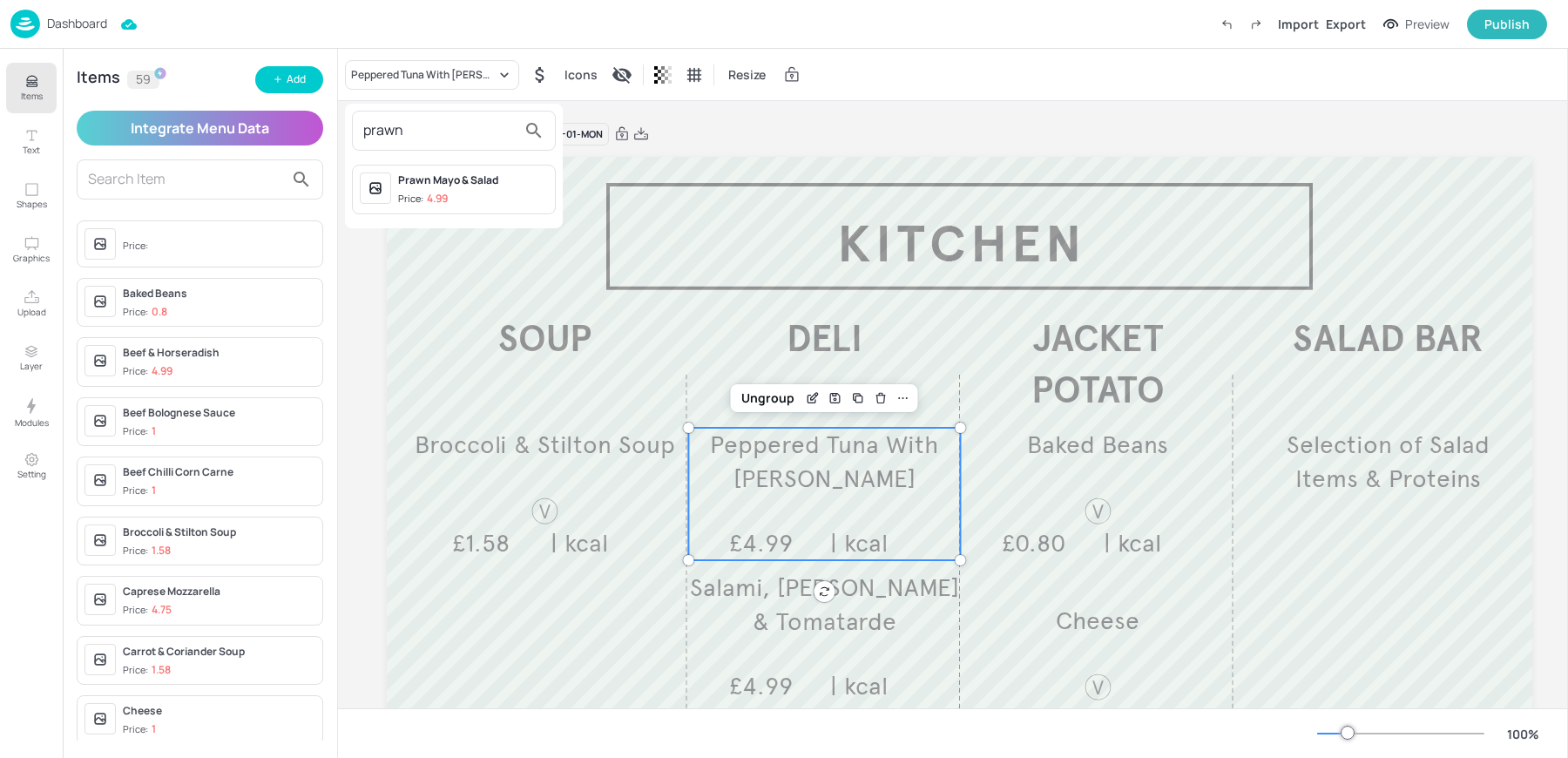
type input "prawn"
click at [401, 187] on div "Prawn Mayo & Salad" at bounding box center [473, 180] width 150 height 16
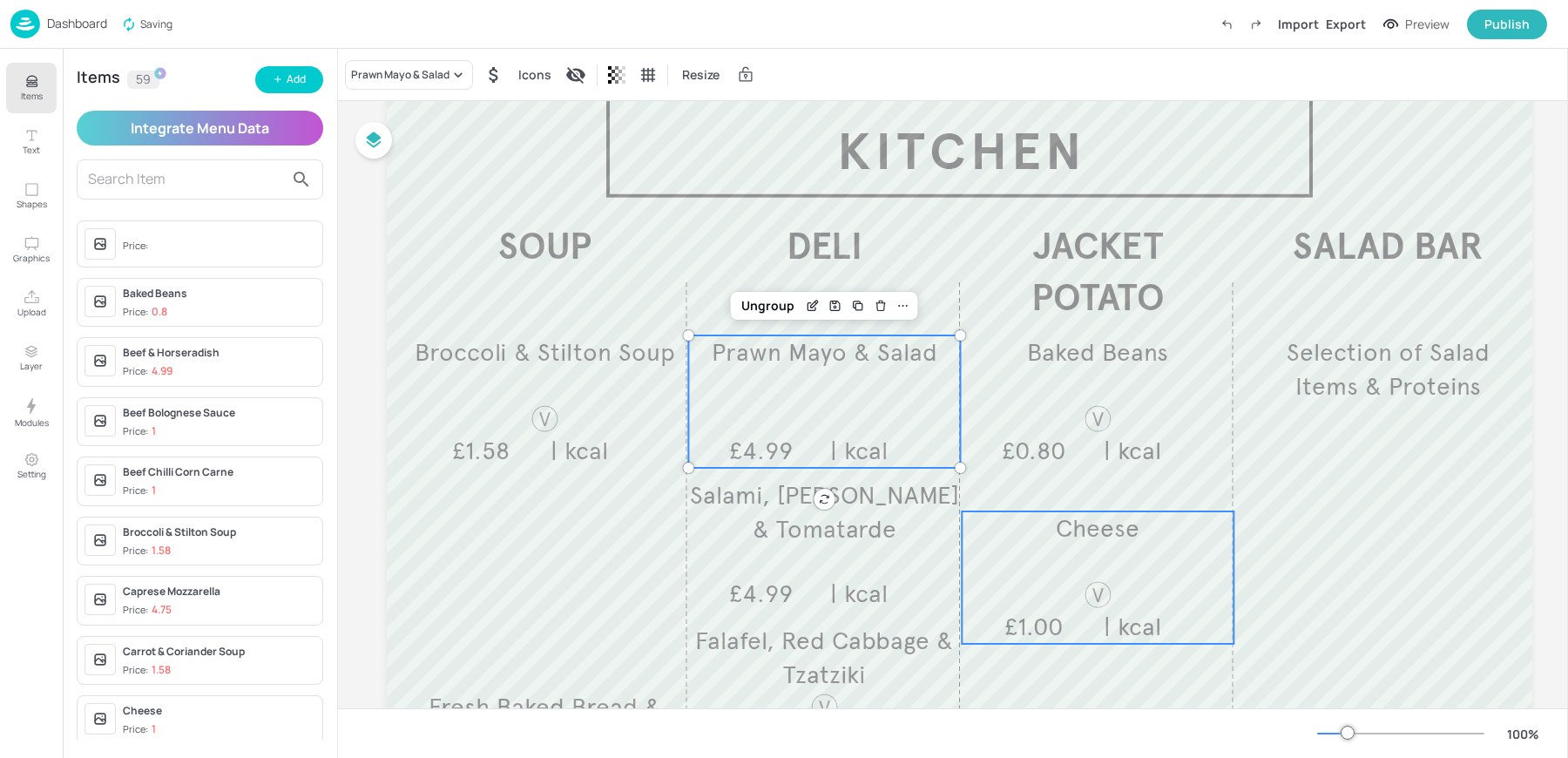
scroll to position [109, 0]
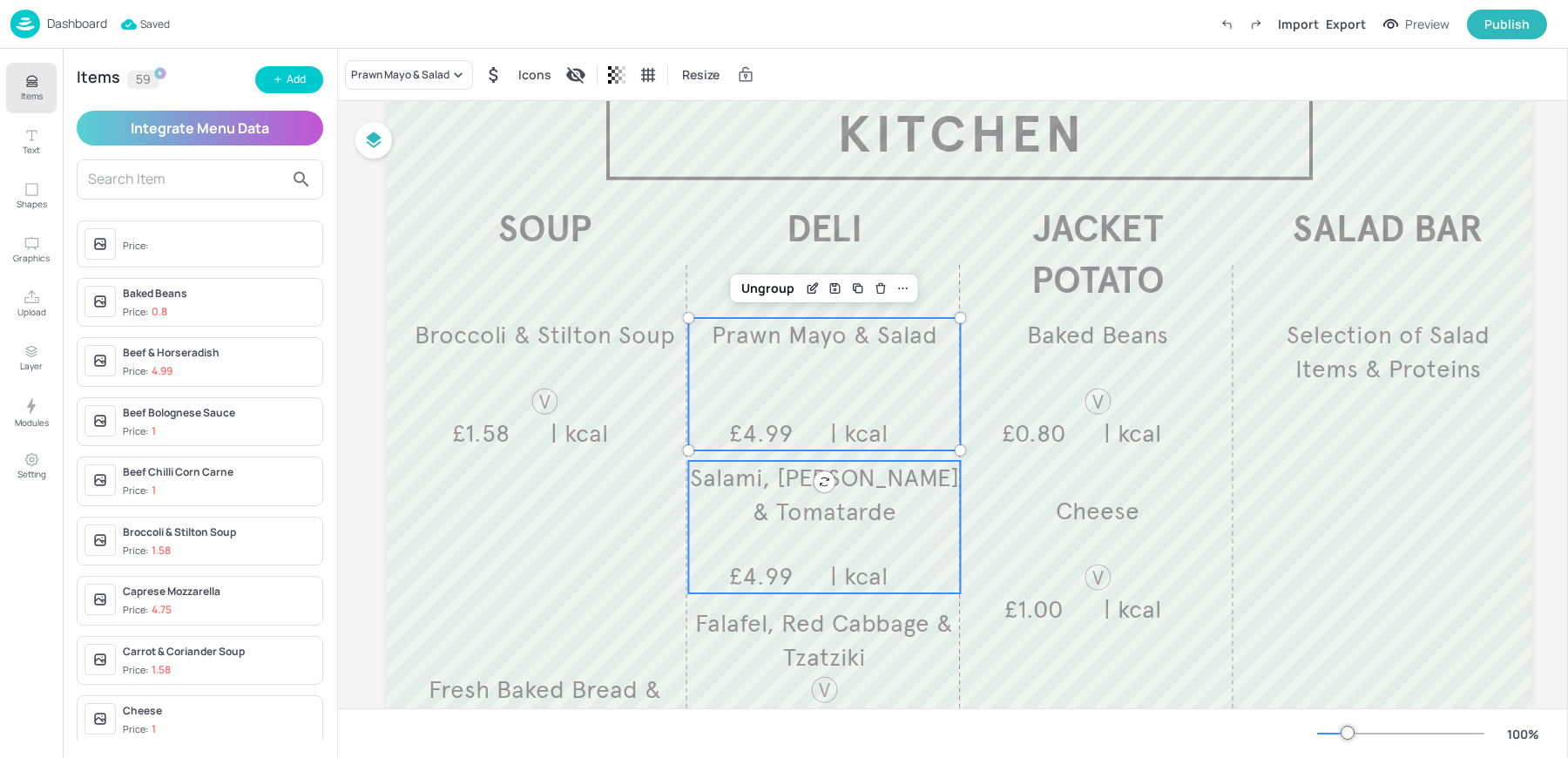
click at [777, 580] on span "£4.99" at bounding box center [761, 576] width 64 height 31
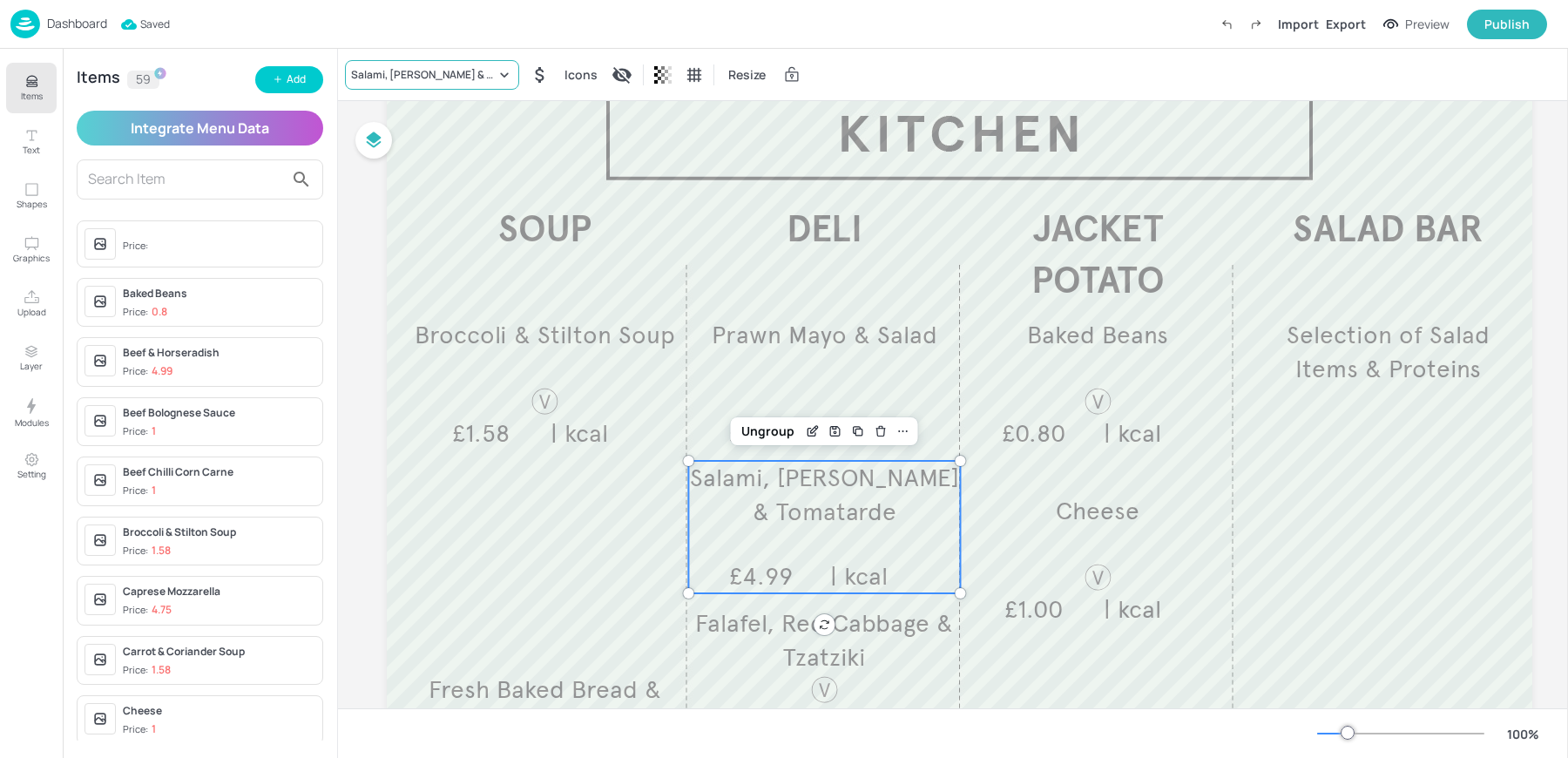
click at [416, 77] on div "Salami, Mozzarella & Tomatarde" at bounding box center [423, 75] width 145 height 16
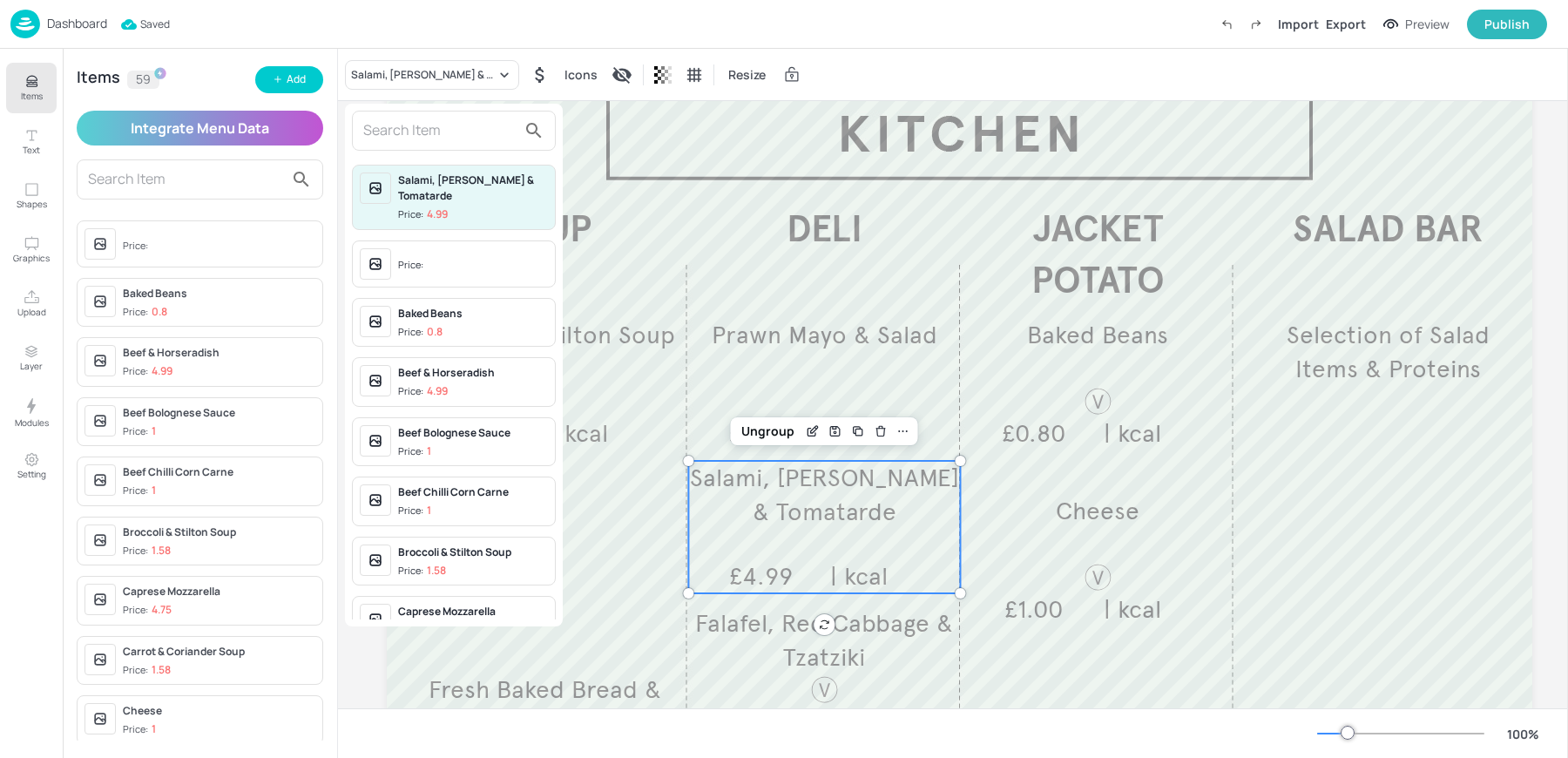
click at [414, 124] on input "text" at bounding box center [440, 131] width 153 height 28
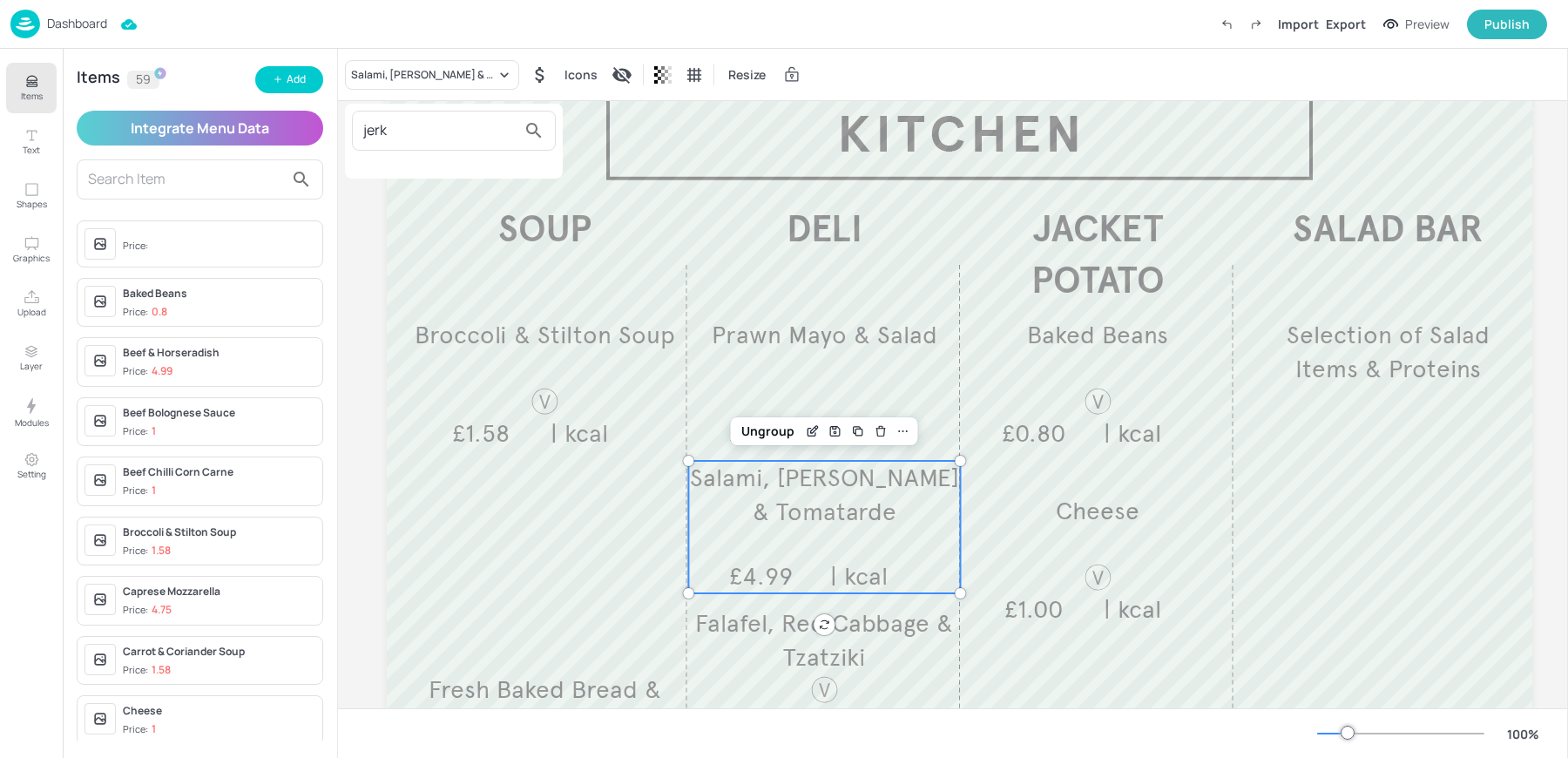
type input "jerk"
click at [290, 82] on div at bounding box center [784, 379] width 1568 height 758
click at [290, 82] on div "Add" at bounding box center [296, 79] width 20 height 17
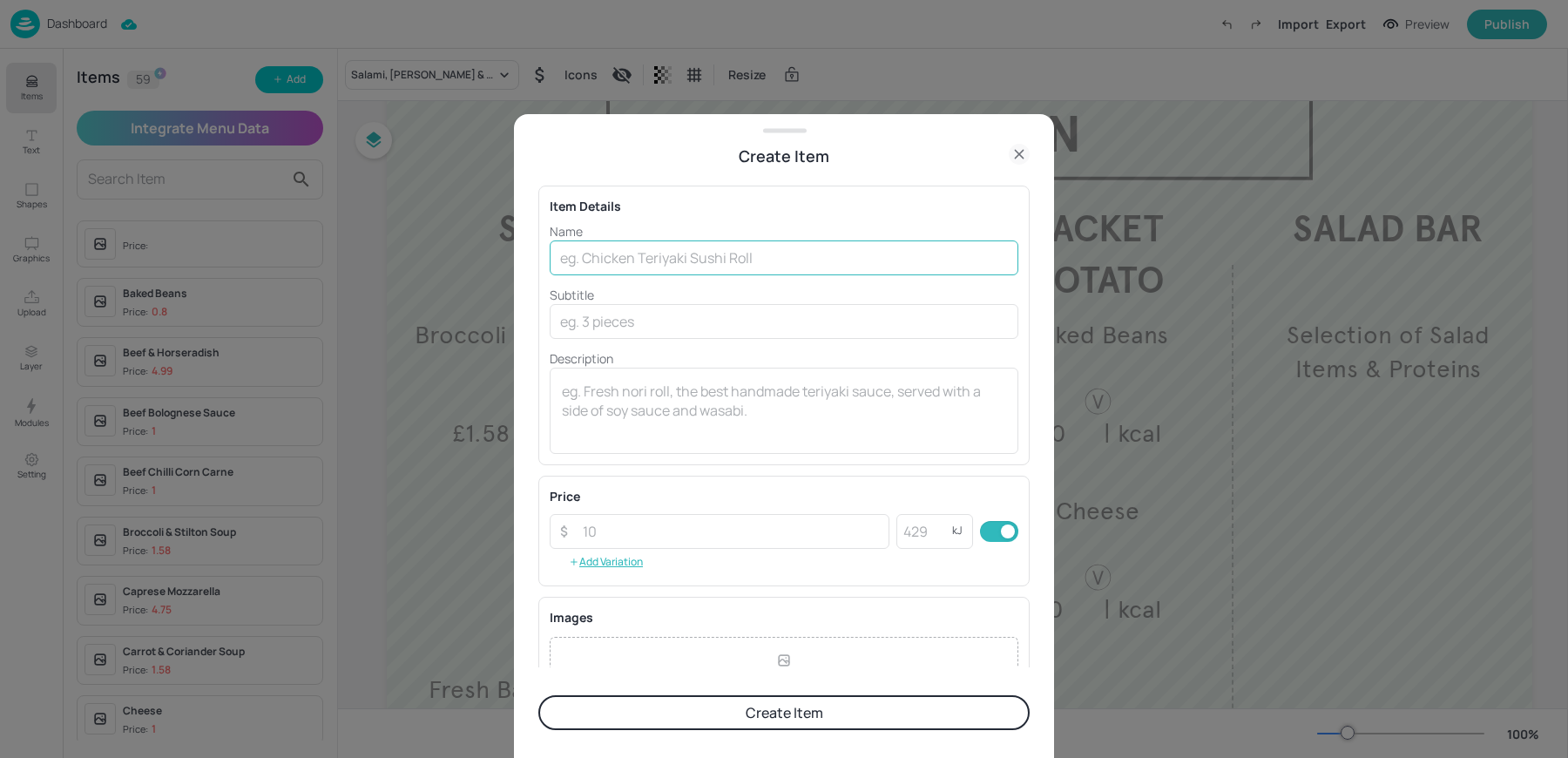
click at [684, 254] on input "text" at bounding box center [784, 257] width 469 height 35
paste input "Prawn Mayo And Salad"
type input "Prawn Mayo And Salad"
click at [603, 524] on input "number" at bounding box center [731, 531] width 317 height 35
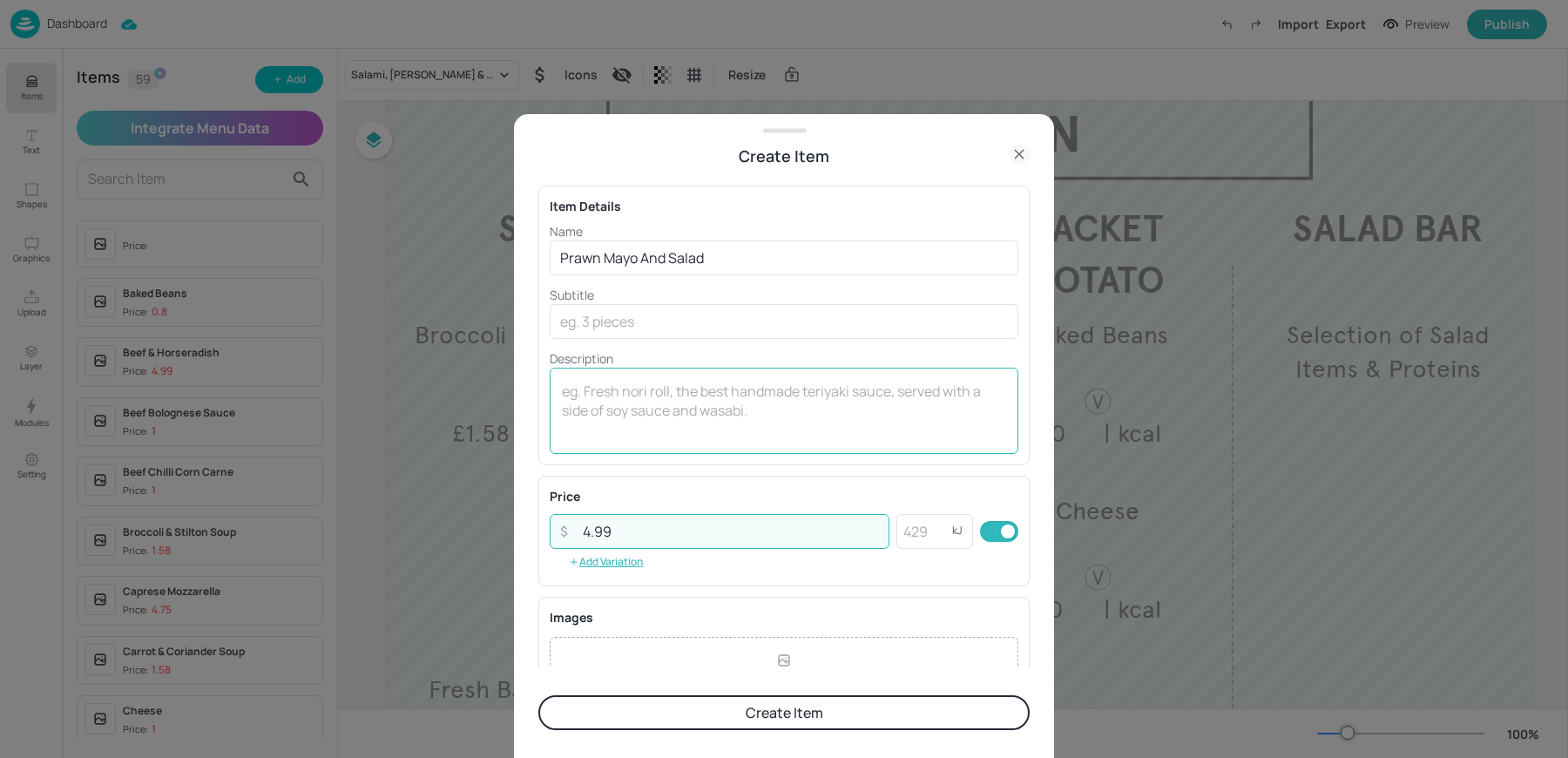
type input "4.99"
click at [618, 395] on textarea at bounding box center [783, 410] width 444 height 58
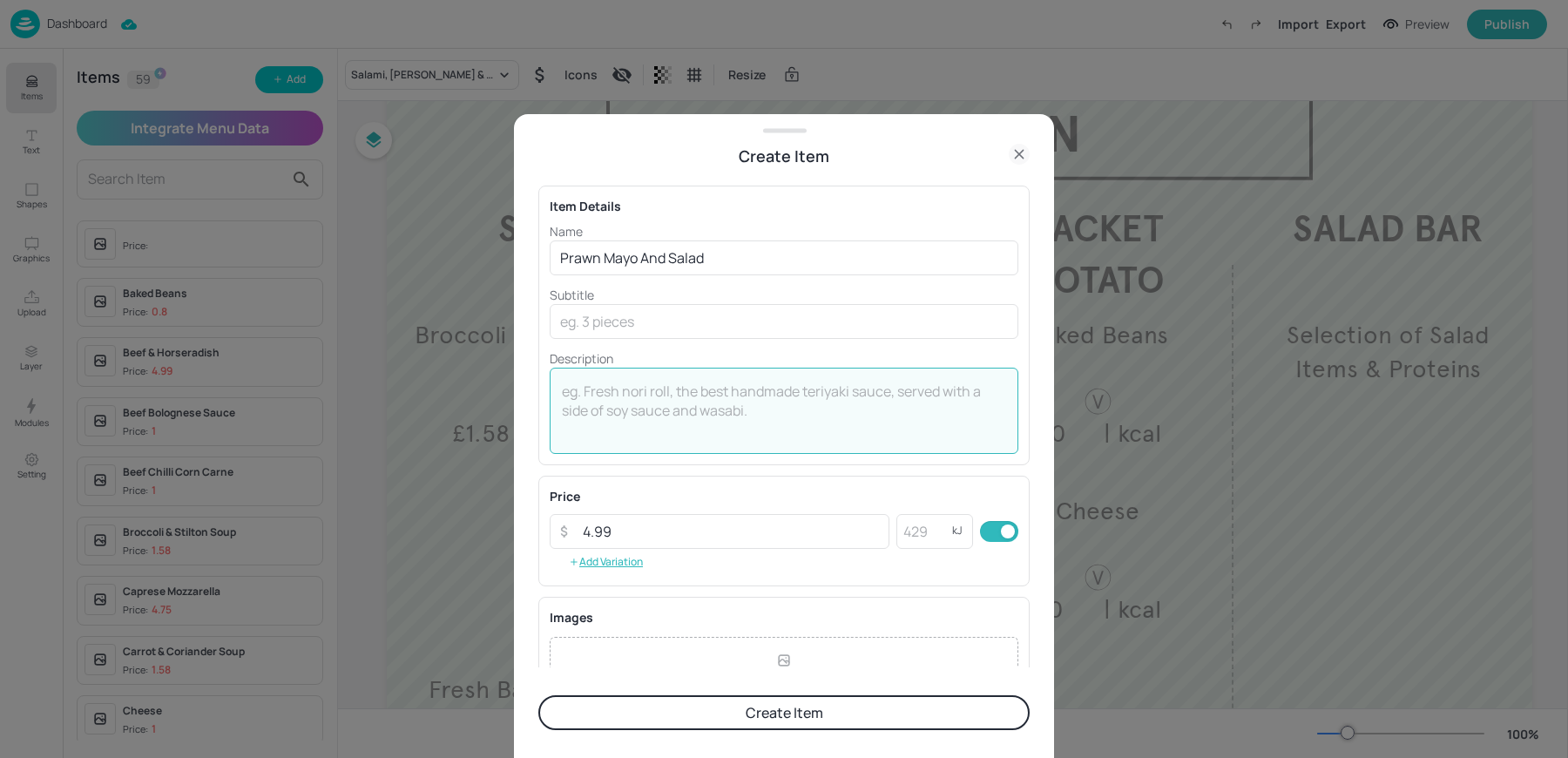
scroll to position [188, 0]
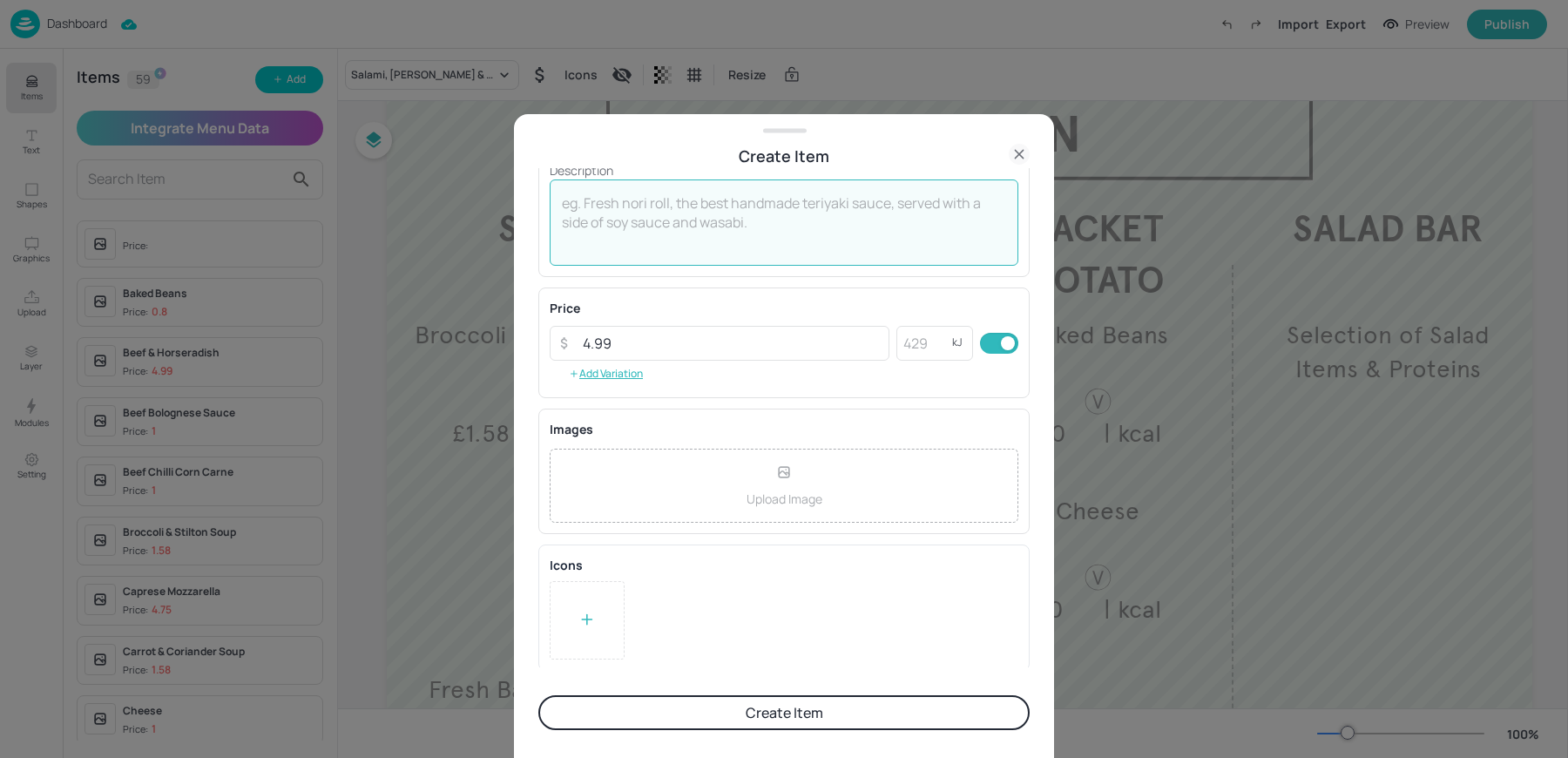
click at [582, 608] on div at bounding box center [587, 621] width 18 height 26
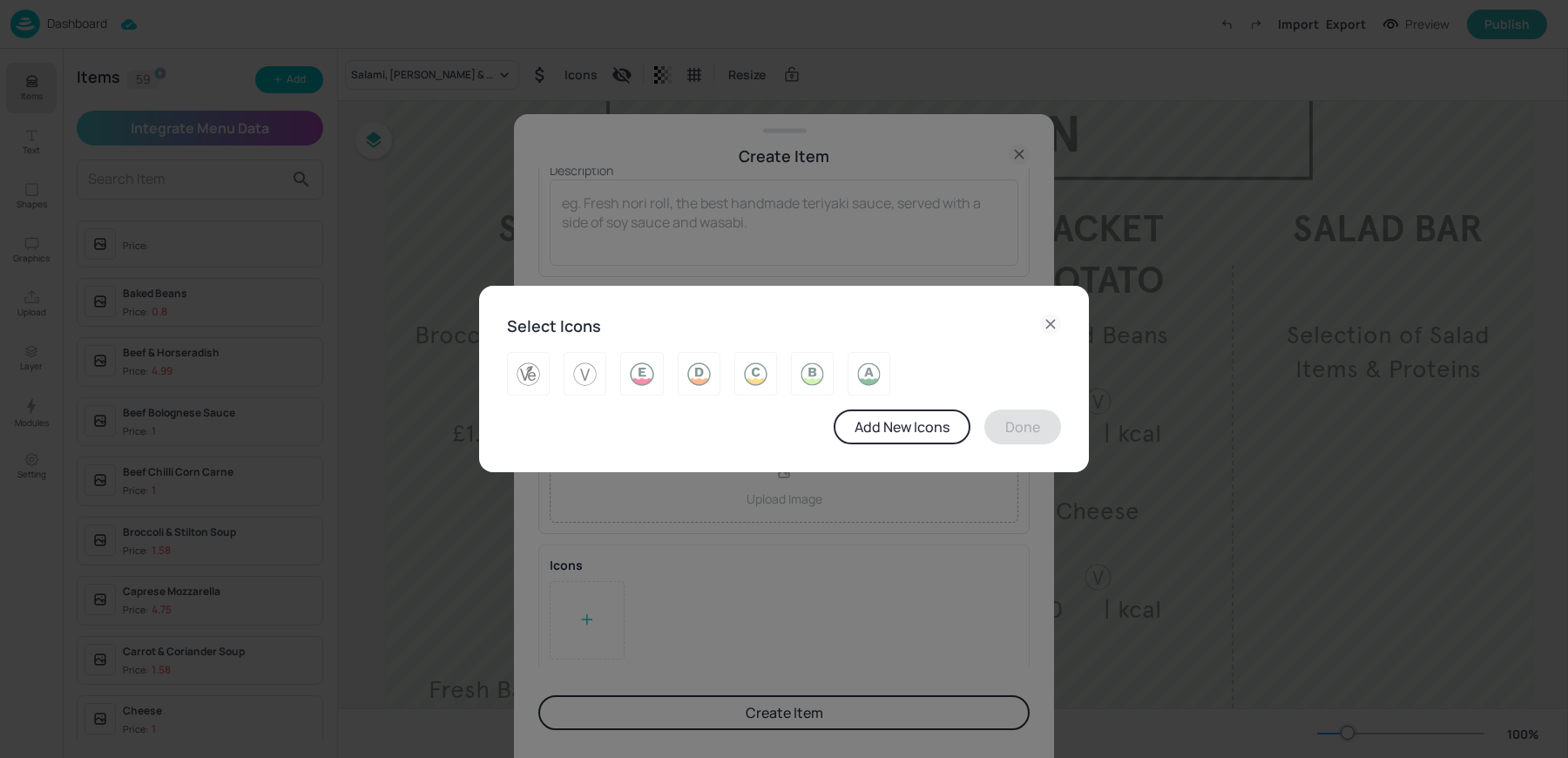
click at [1049, 325] on icon at bounding box center [1050, 324] width 21 height 21
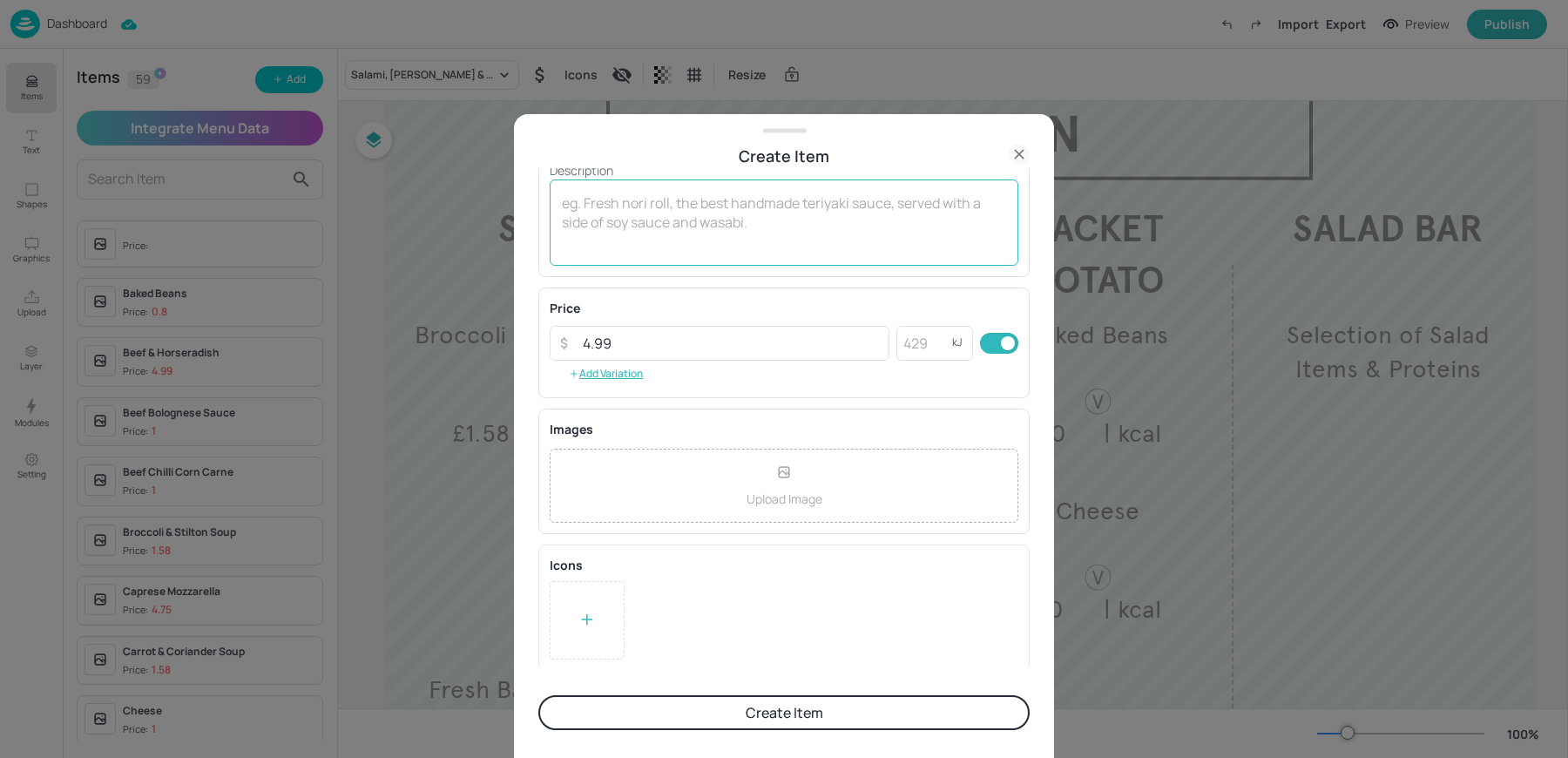
click at [663, 249] on textarea at bounding box center [783, 222] width 444 height 58
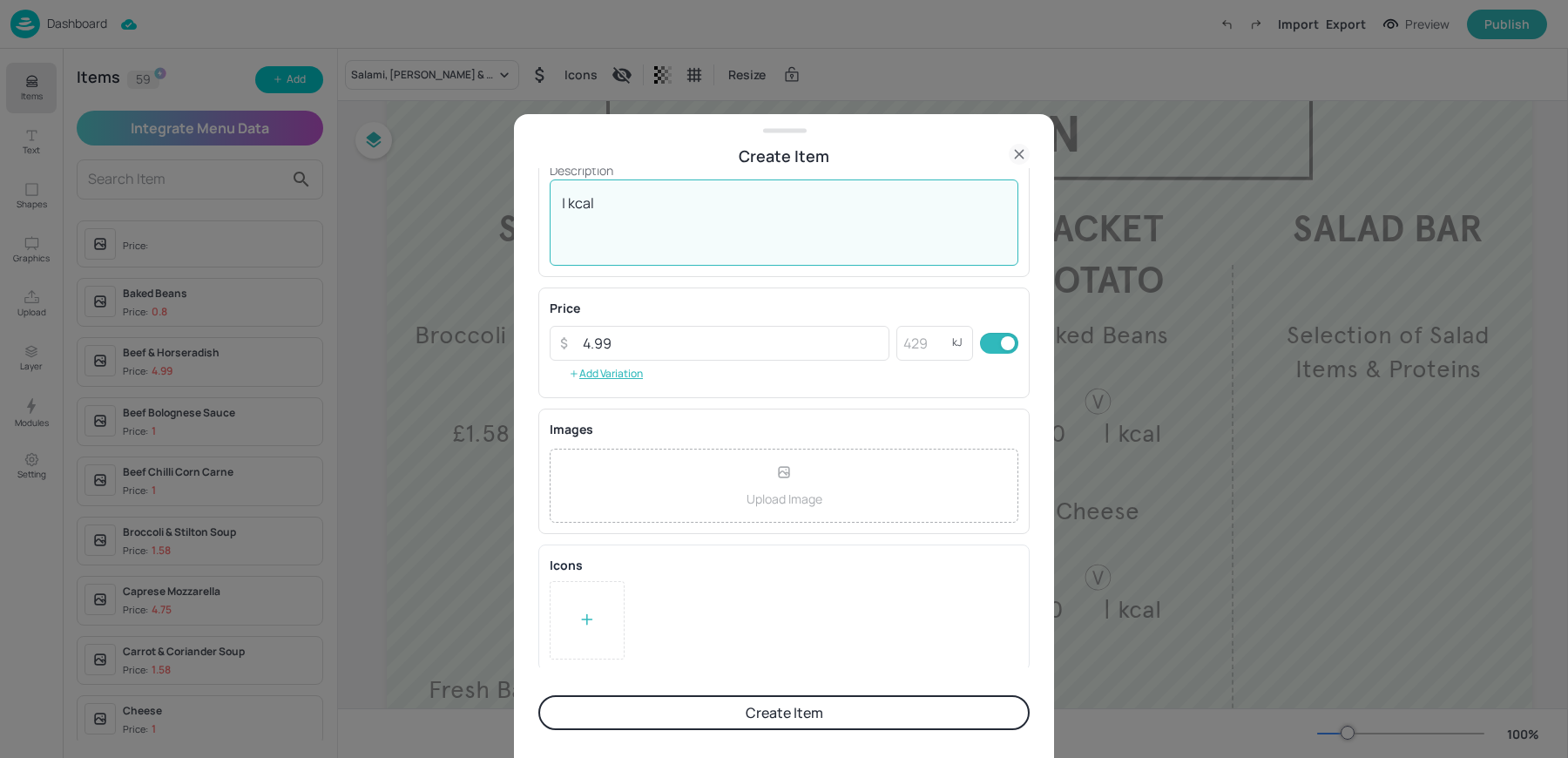
type textarea "| kcal"
click at [705, 702] on button "Create Item" at bounding box center [784, 712] width 492 height 35
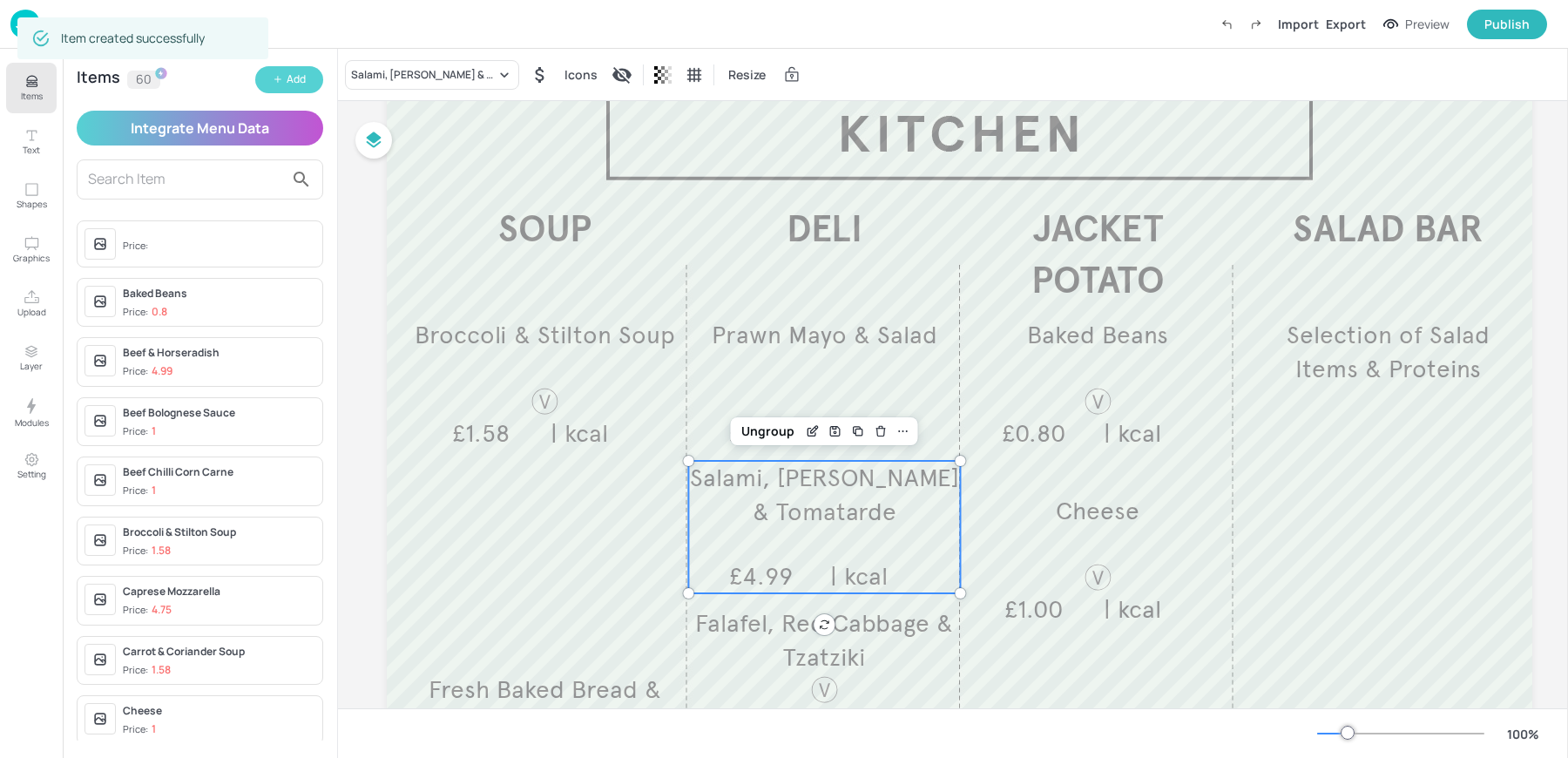
click at [302, 71] on div "Add" at bounding box center [296, 79] width 20 height 17
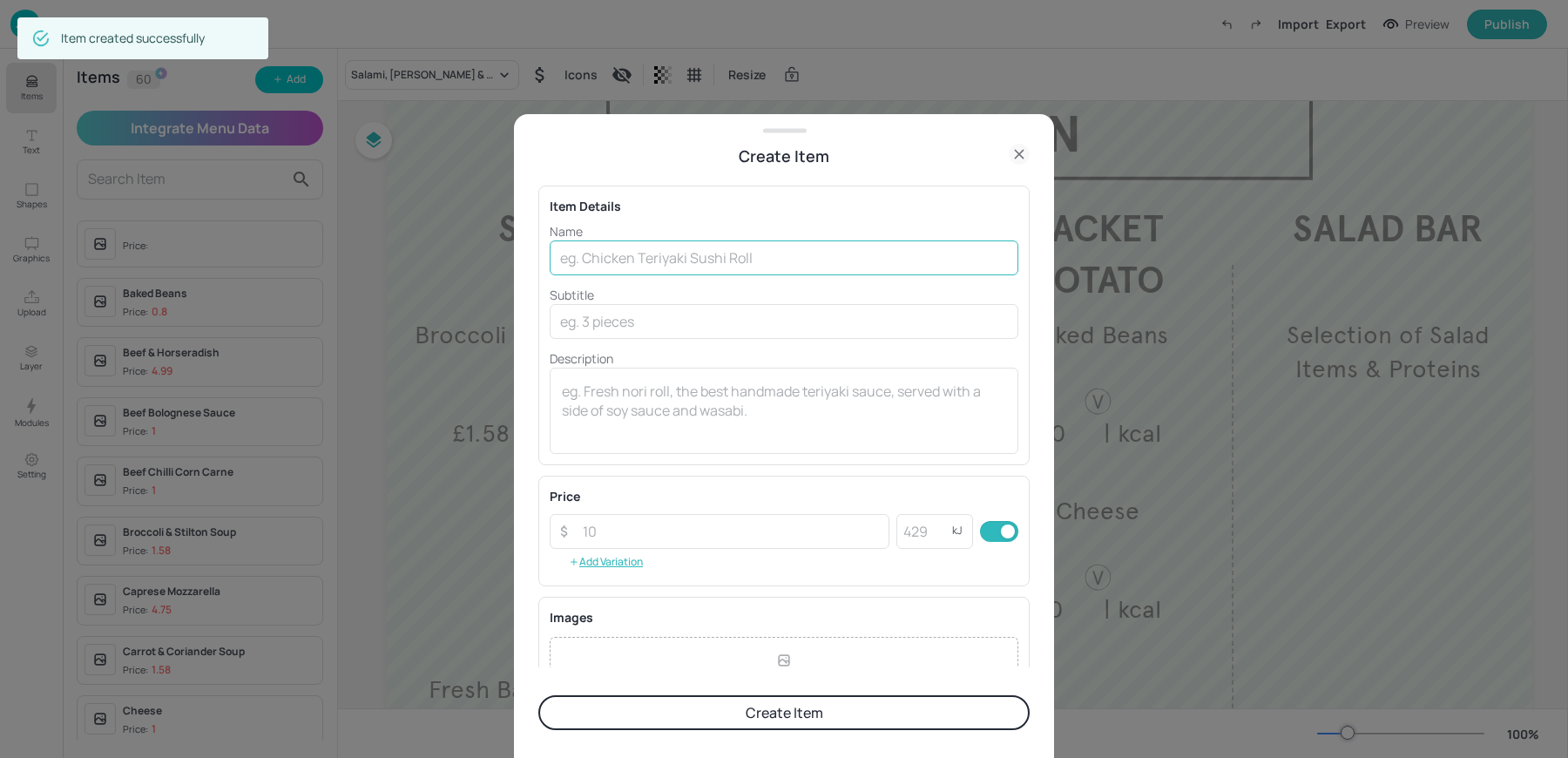
click at [692, 256] on input "text" at bounding box center [784, 257] width 469 height 35
paste input "Grilled Vegetable With Goat Cheese £4.75"
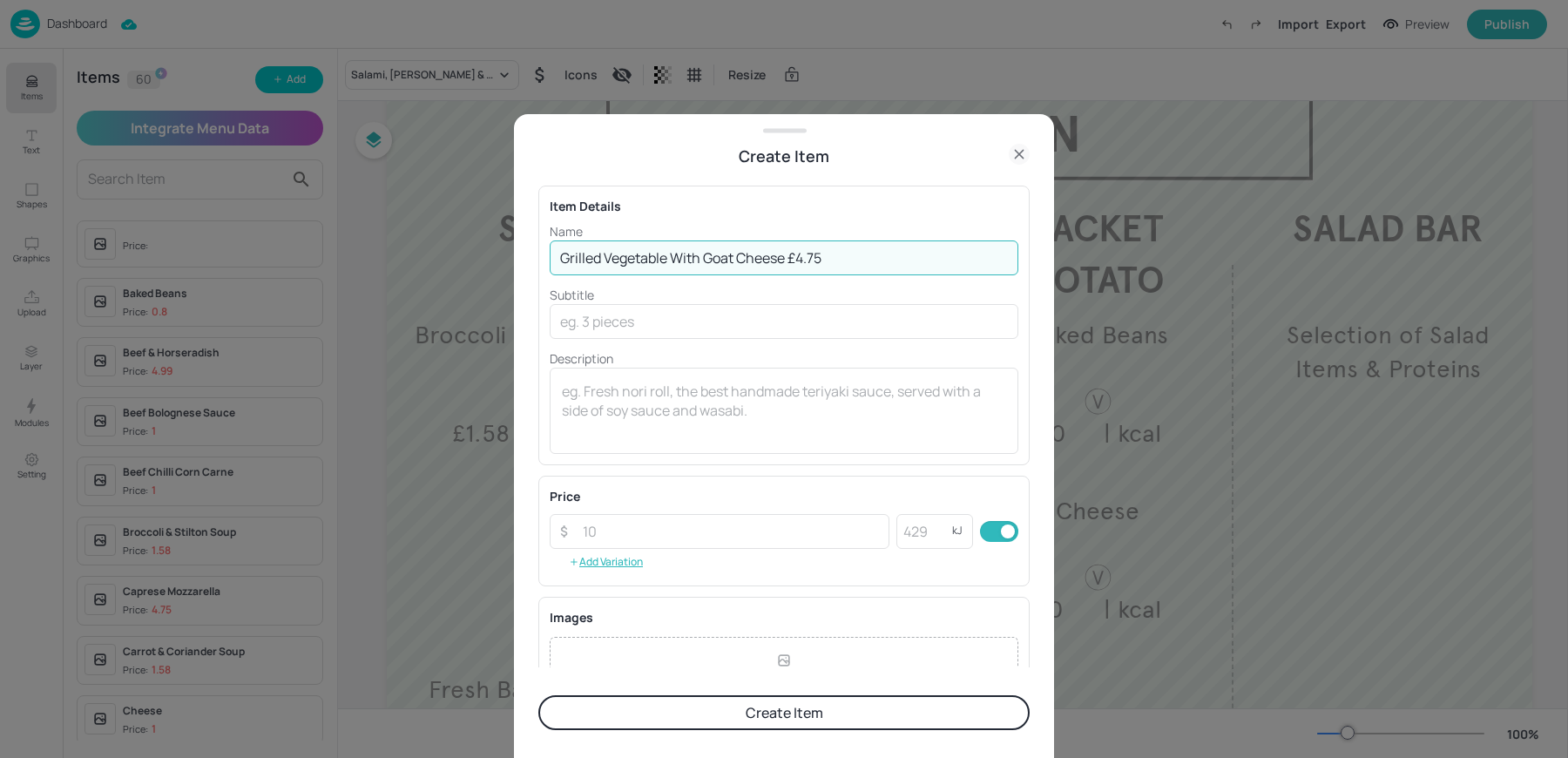
click at [792, 257] on input "Grilled Vegetable With Goat Cheese £4.75" at bounding box center [784, 257] width 469 height 35
type input "Grilled Vegetable With Goat Cheese"
click at [632, 524] on input "number" at bounding box center [731, 531] width 317 height 35
paste input "4.75"
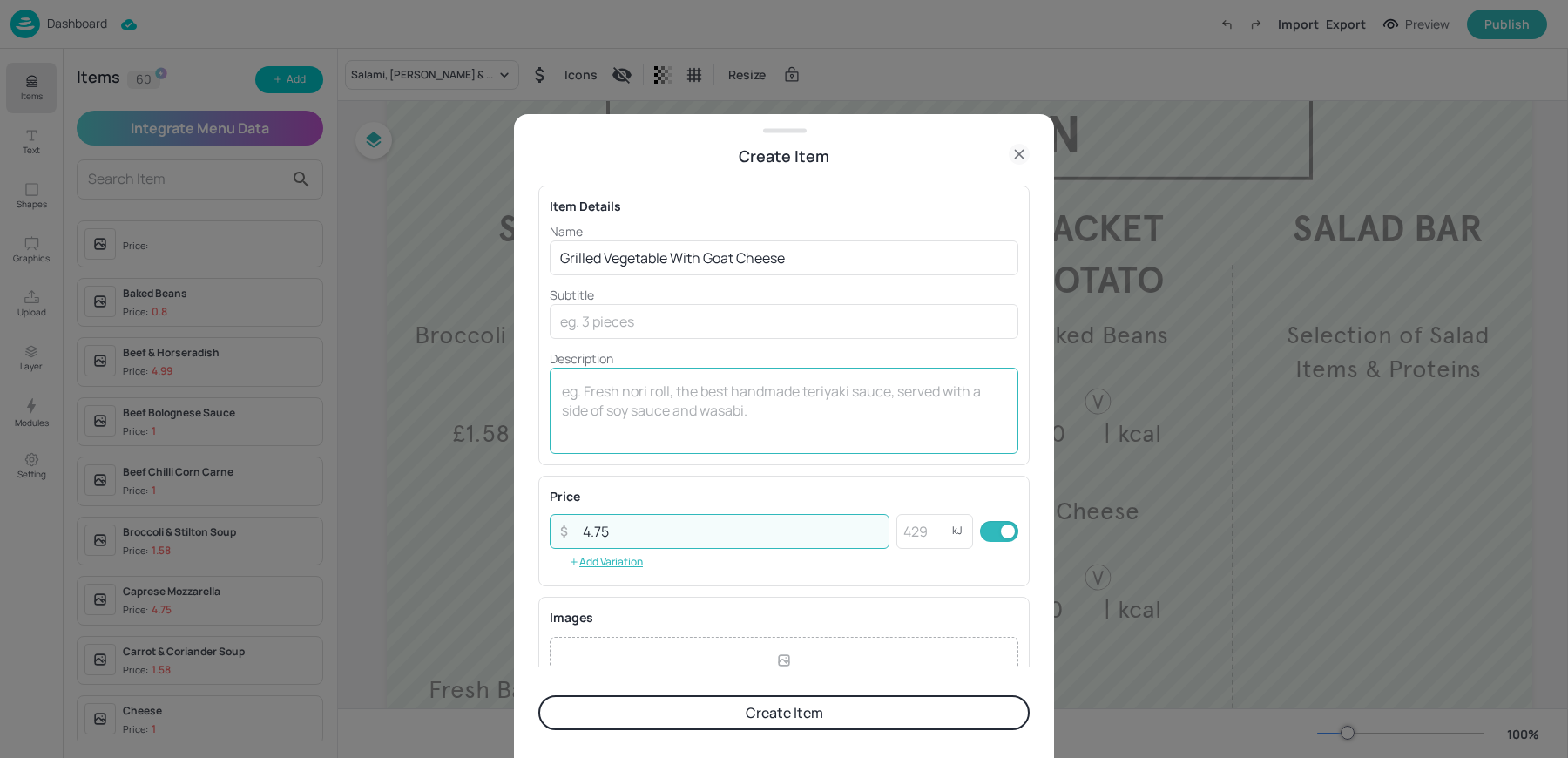
type input "4.75"
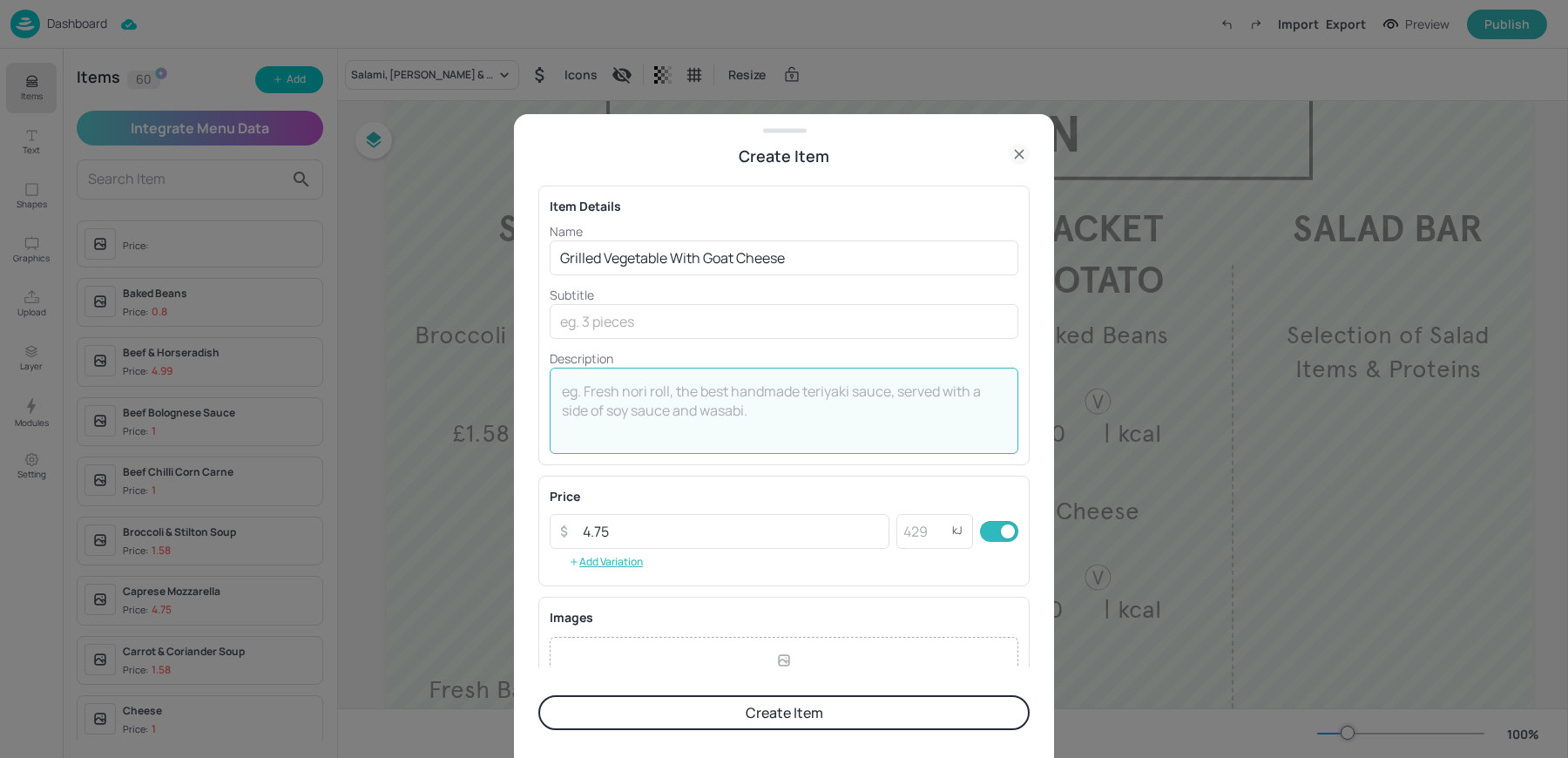
click at [632, 404] on textarea at bounding box center [783, 410] width 444 height 58
type textarea "| kcal"
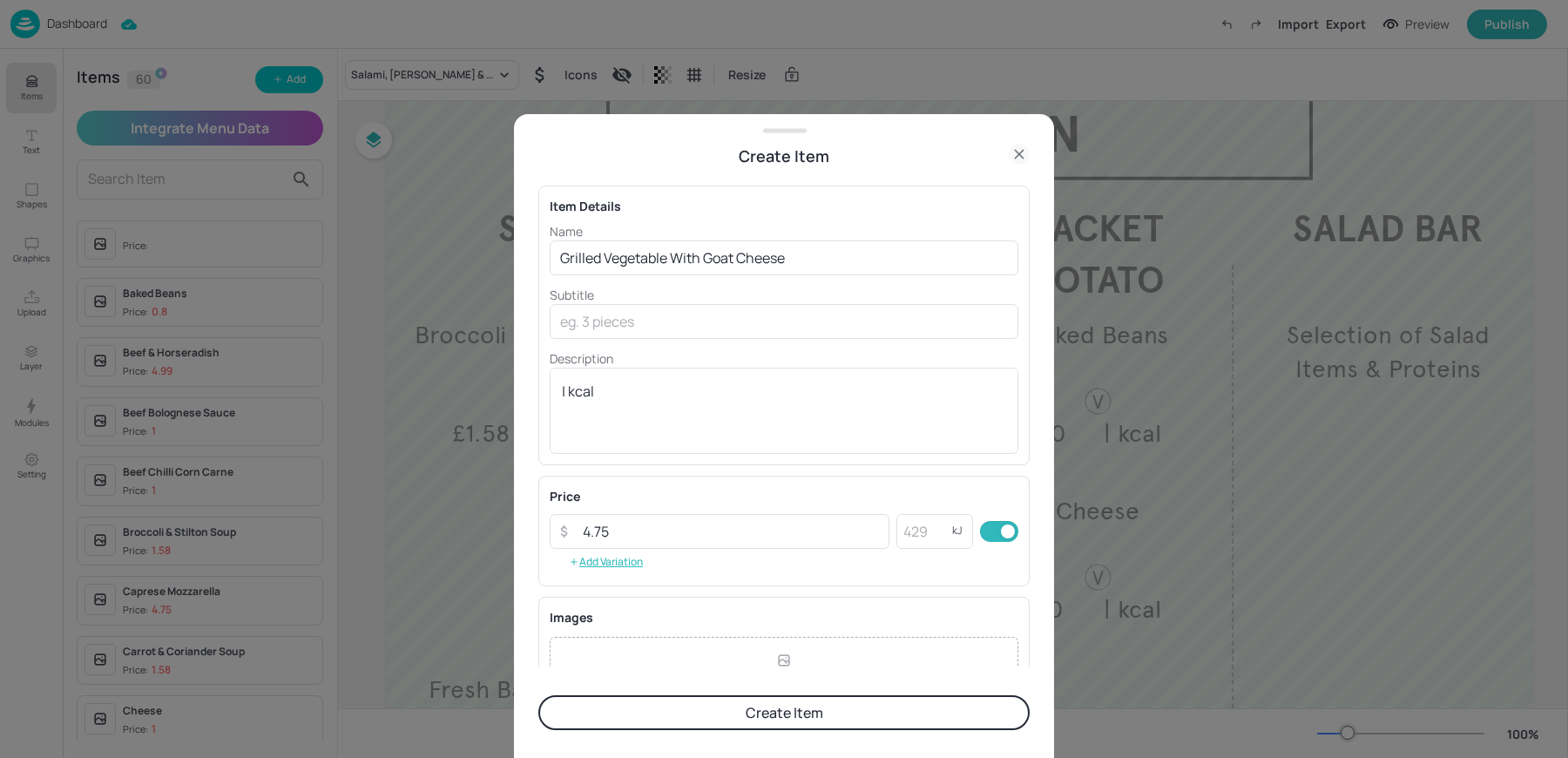
click at [697, 722] on button "Create Item" at bounding box center [784, 712] width 492 height 35
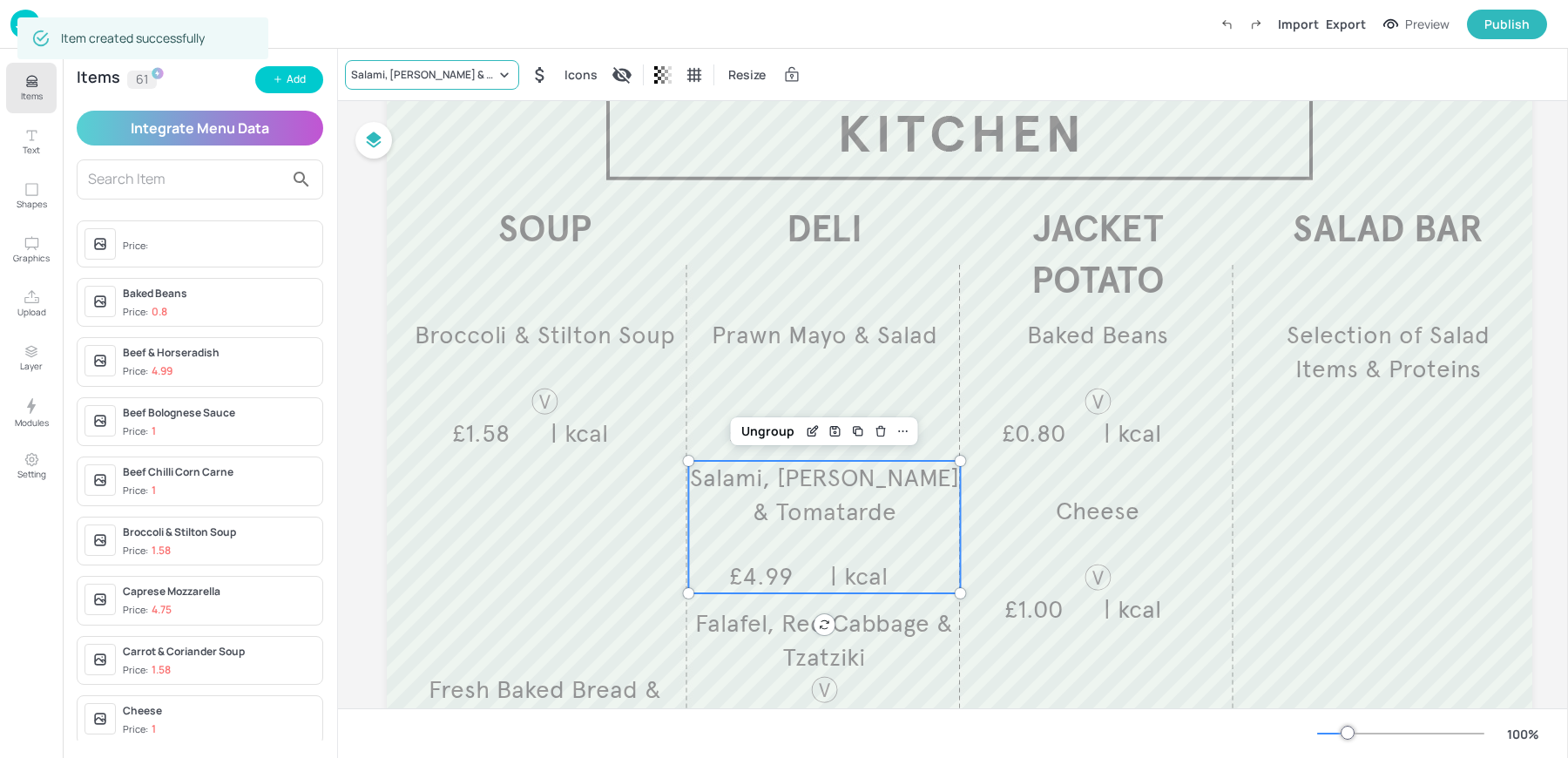
click at [383, 80] on div "Salami, Mozzarella & Tomatarde" at bounding box center [423, 75] width 145 height 16
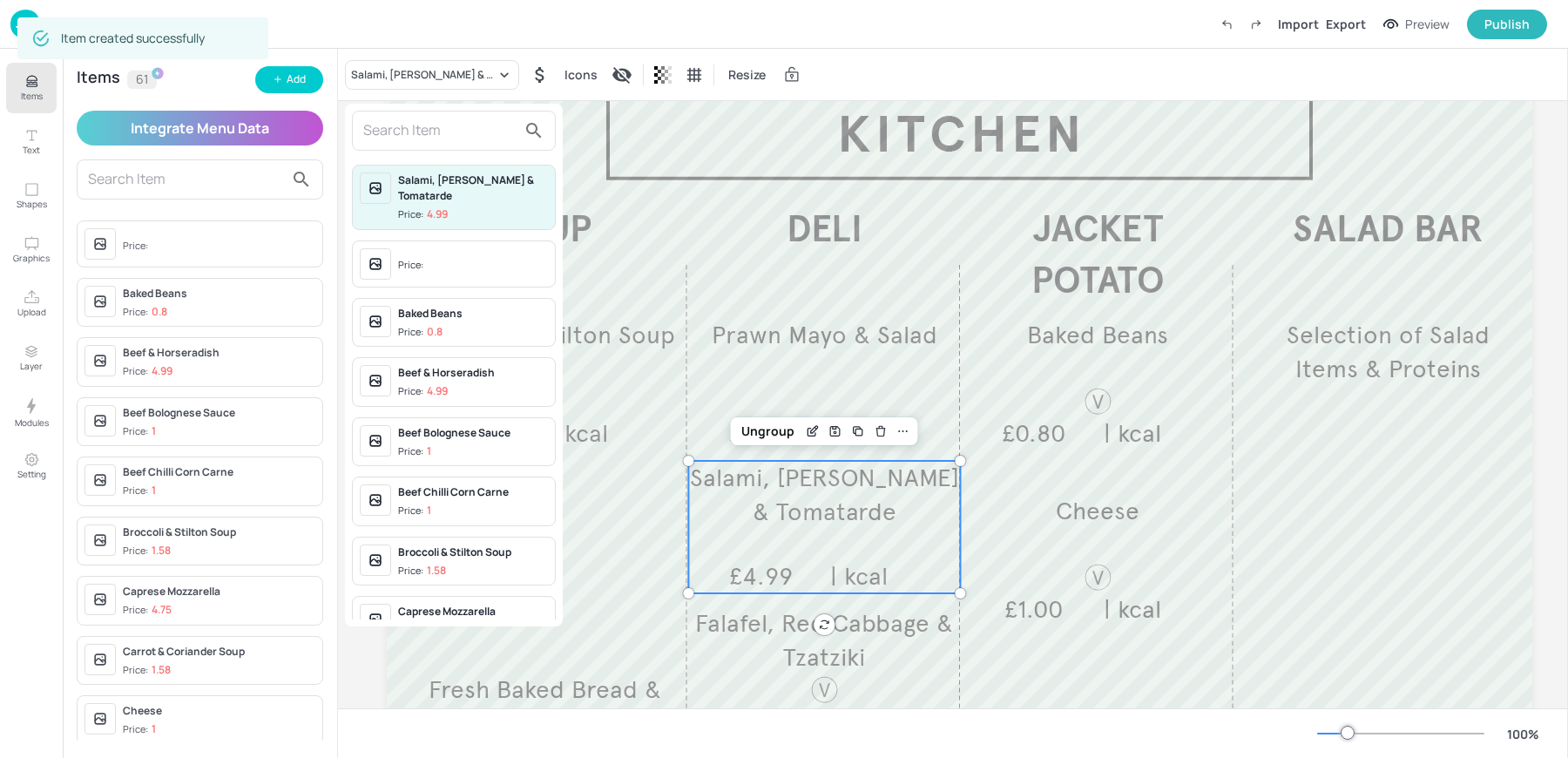
click at [404, 127] on input "text" at bounding box center [440, 131] width 153 height 28
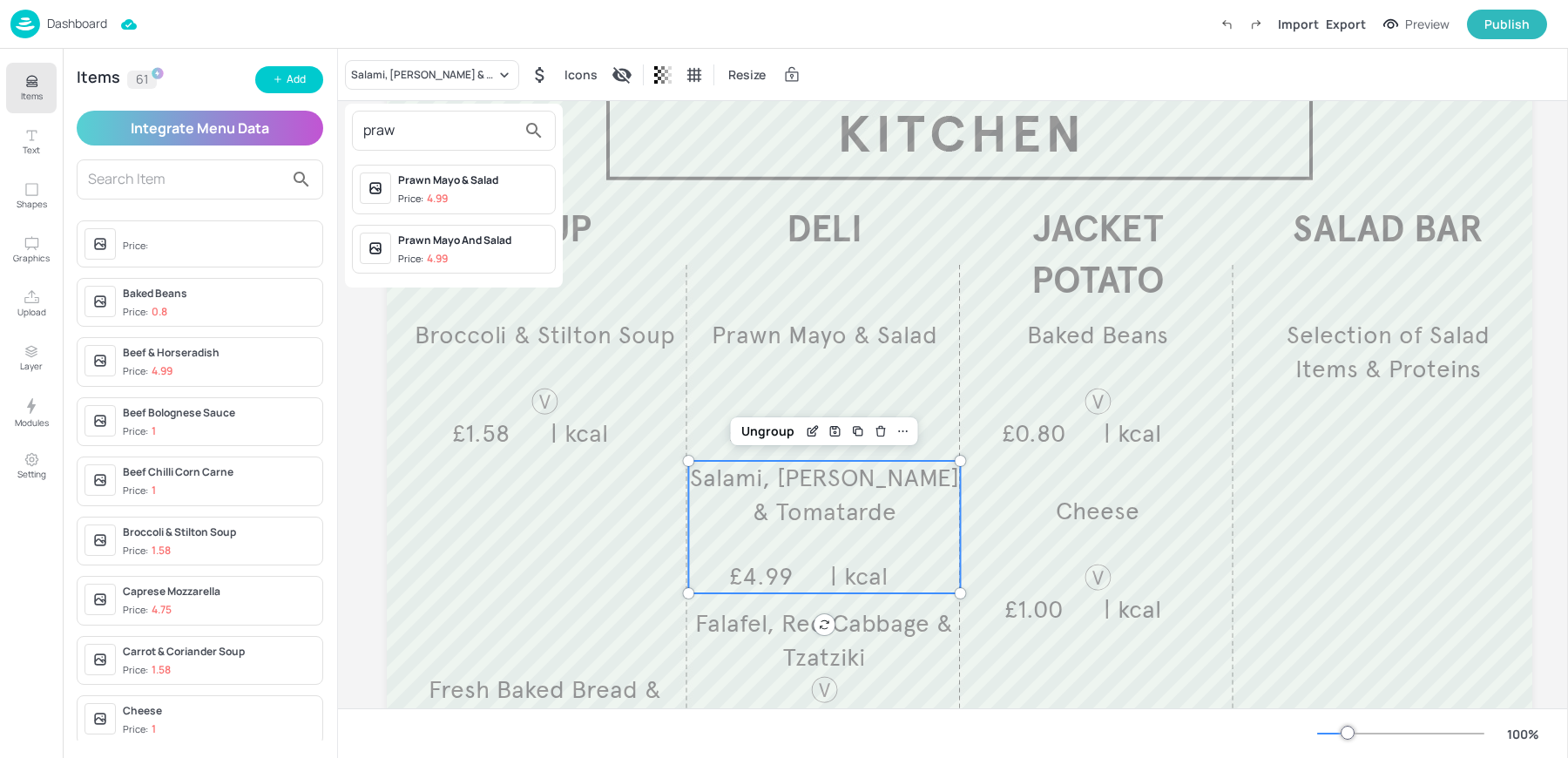
type input "praw"
click at [432, 194] on p "4.99" at bounding box center [437, 198] width 21 height 12
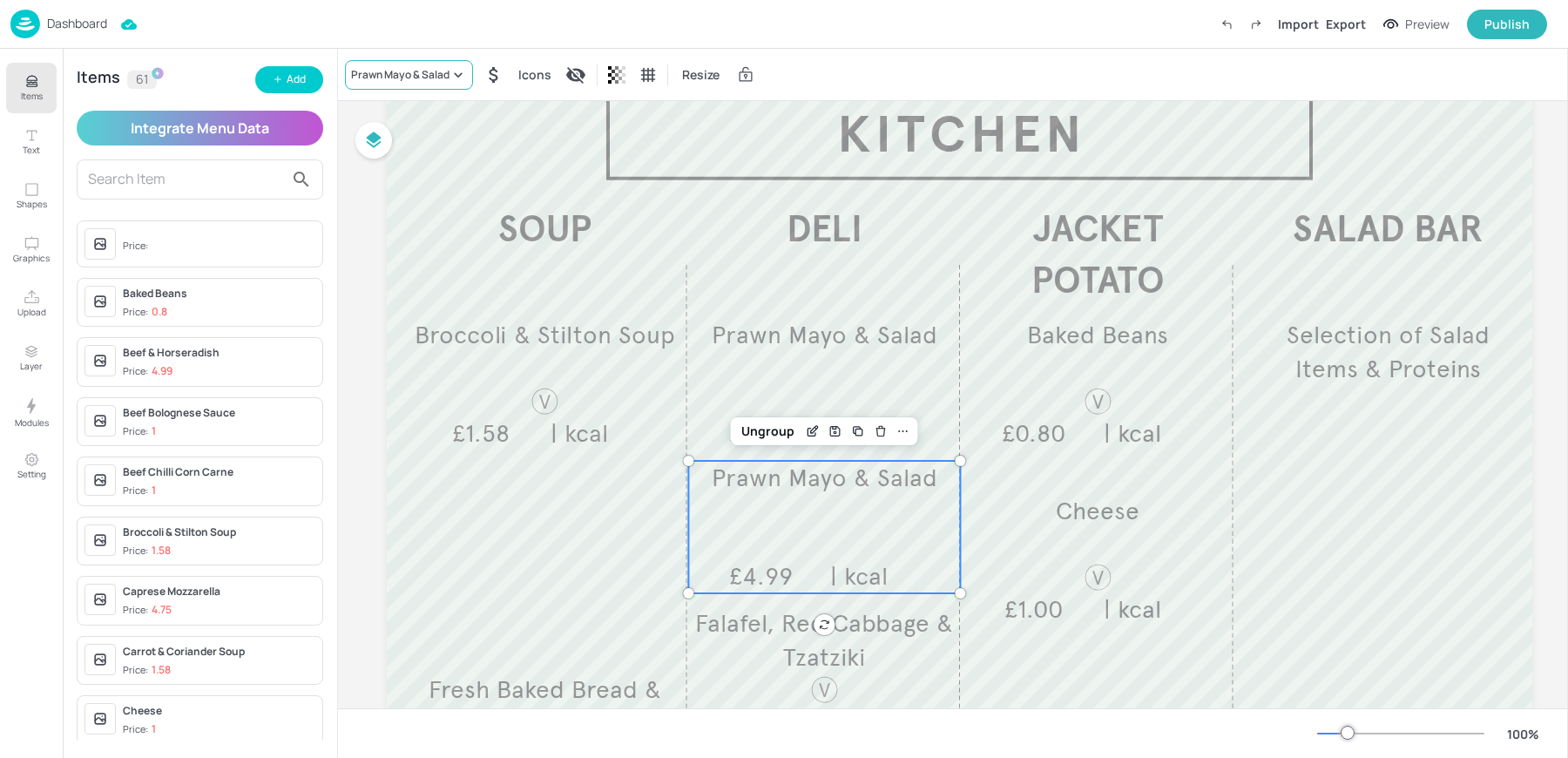
click at [387, 83] on div "Prawn Mayo & Salad" at bounding box center [408, 75] width 128 height 30
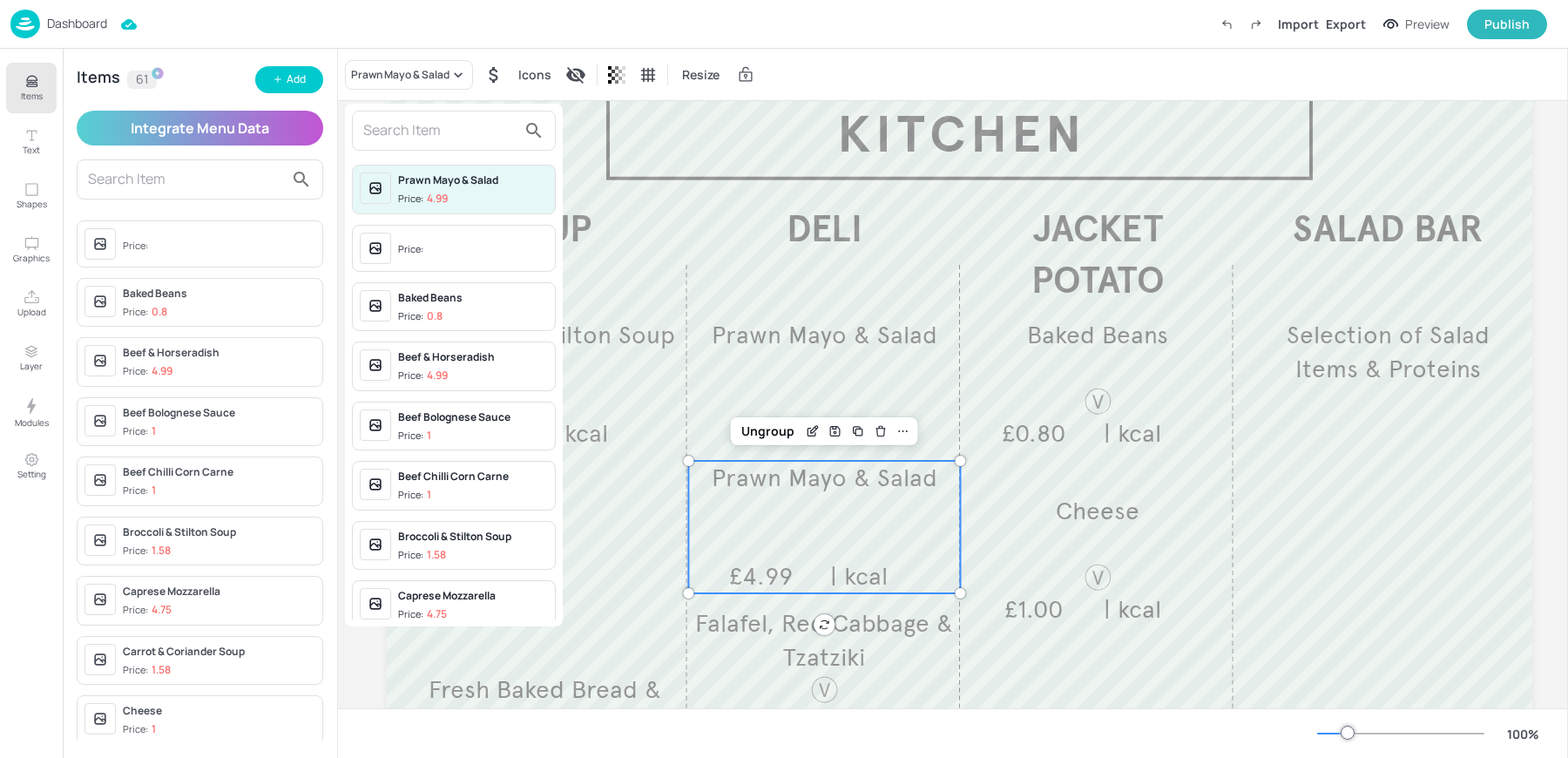
click at [371, 128] on input "text" at bounding box center [440, 131] width 153 height 28
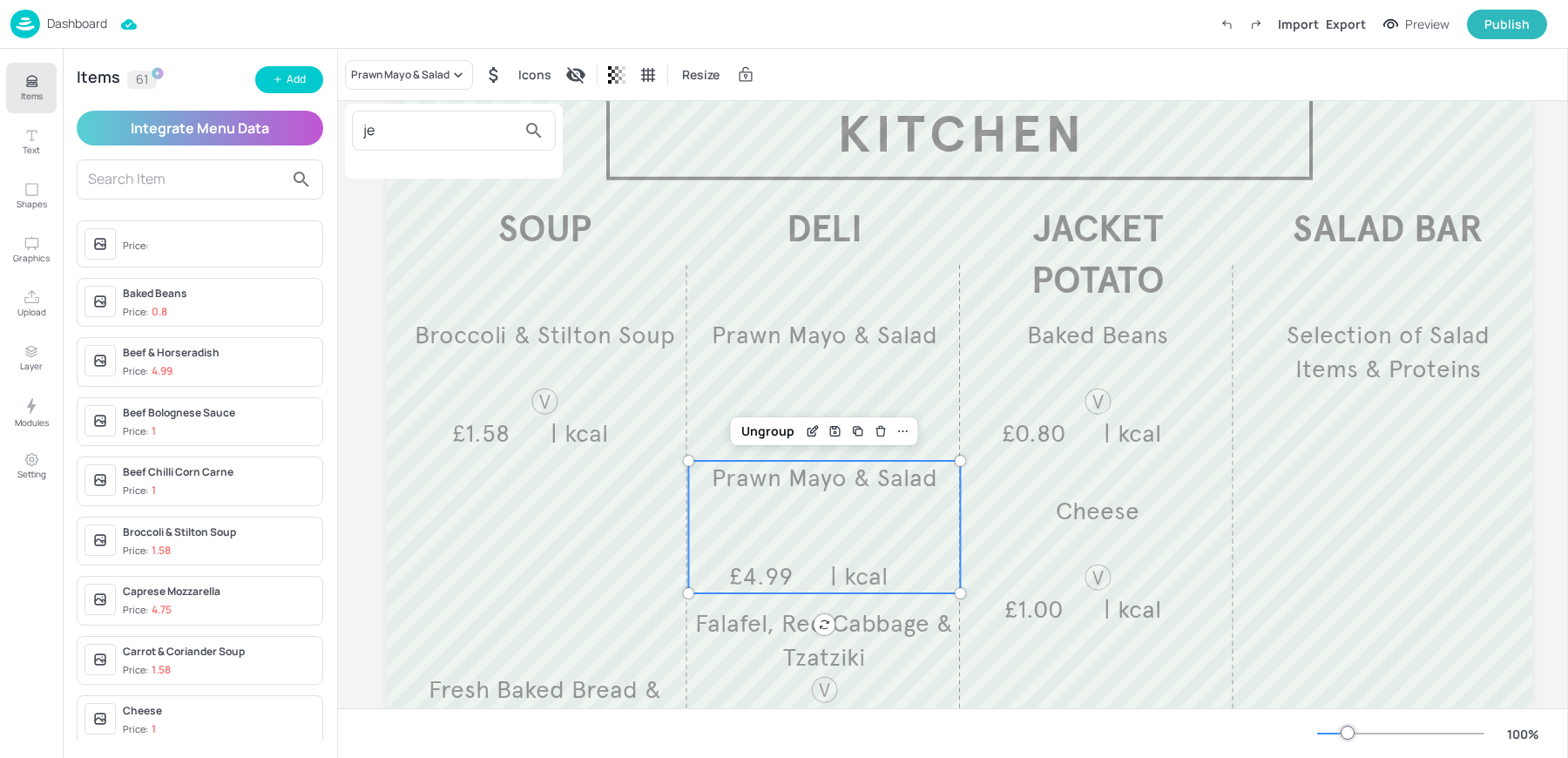
type input "j"
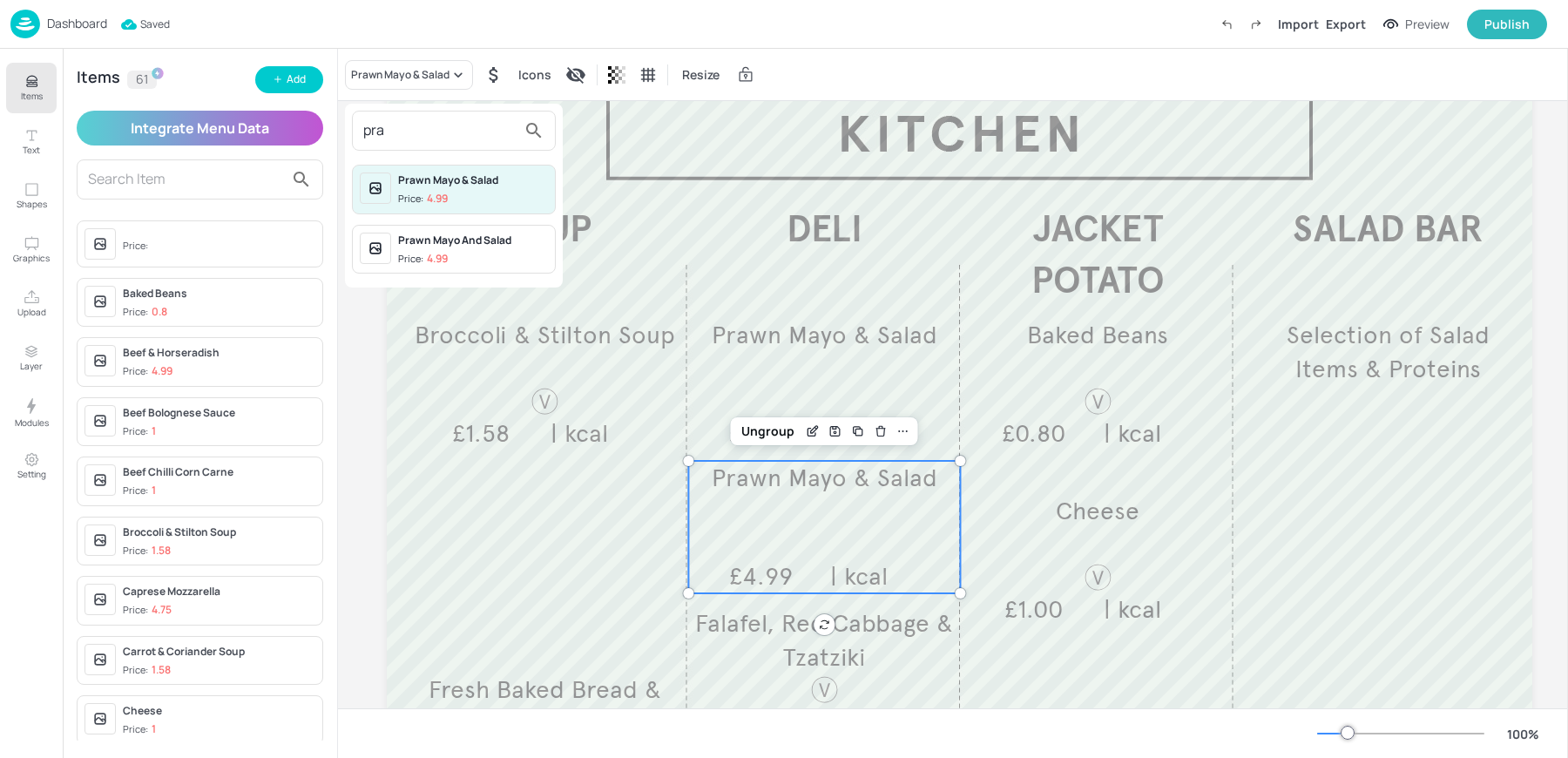
type input "pra"
click at [450, 262] on span "Price: 4.99" at bounding box center [473, 259] width 150 height 15
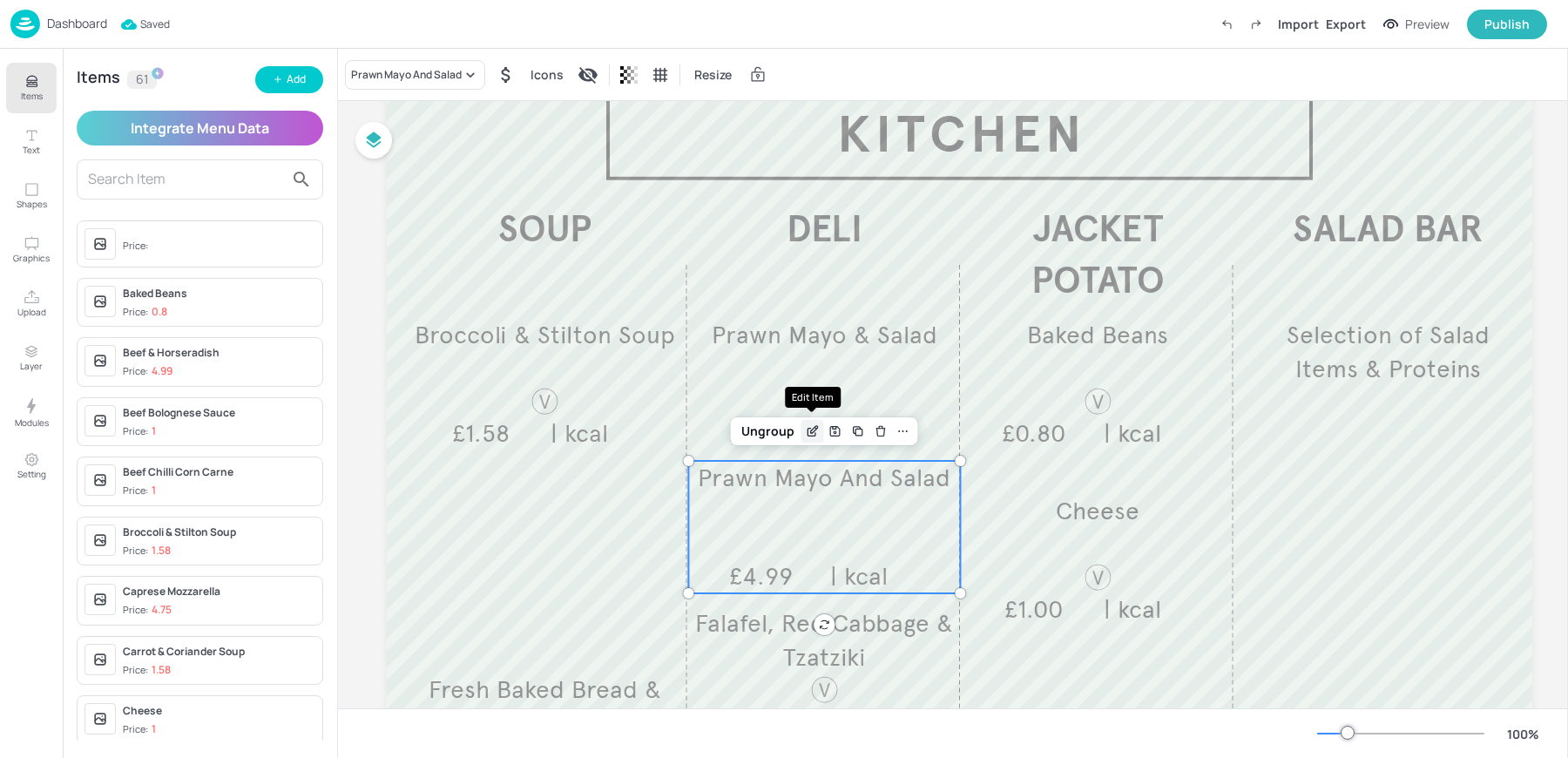
click at [813, 426] on icon "Edit Item" at bounding box center [812, 431] width 15 height 14
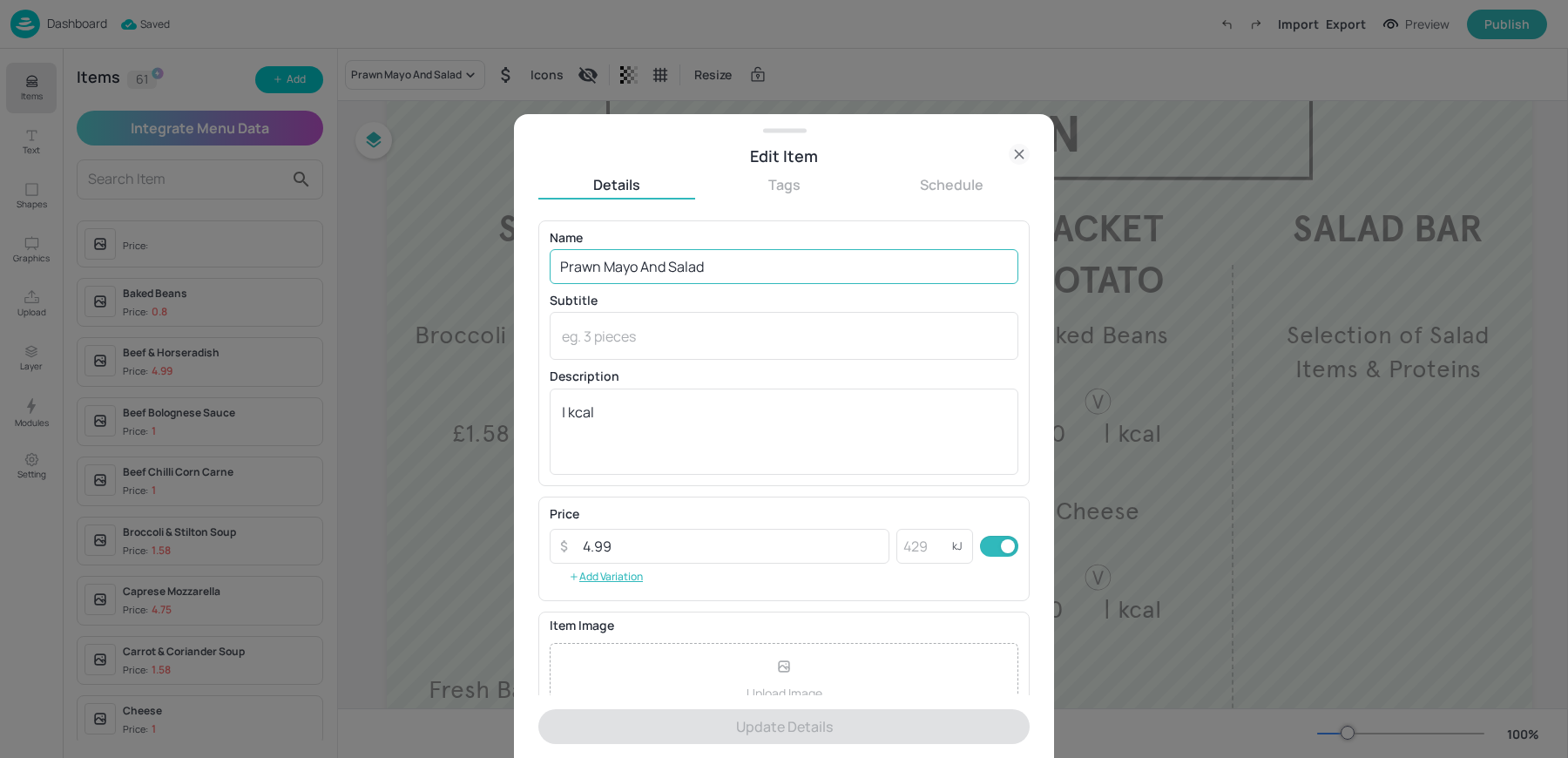
click at [721, 279] on input "Prawn Mayo And Salad" at bounding box center [784, 266] width 469 height 35
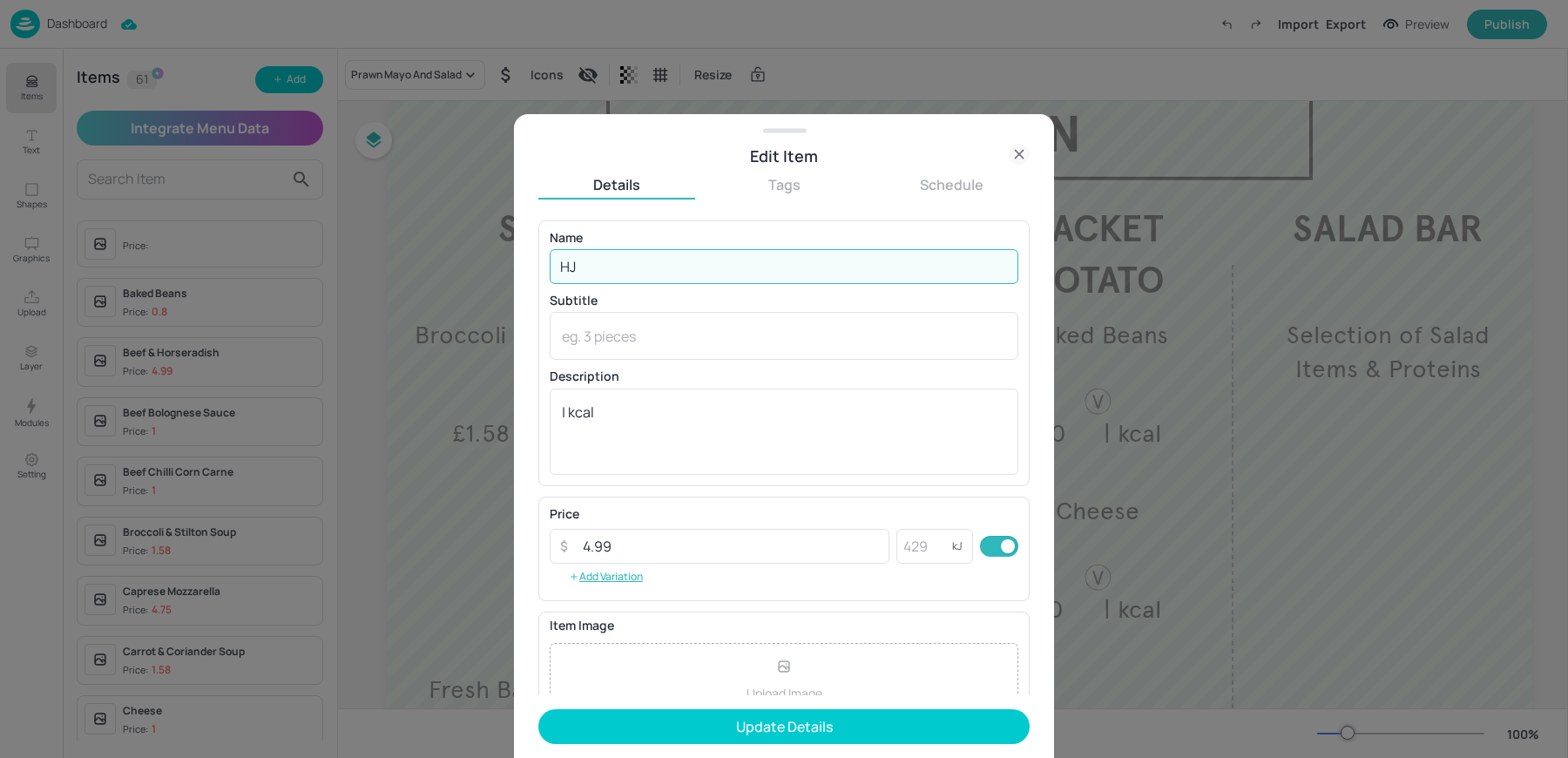
type input "H"
type input "j"
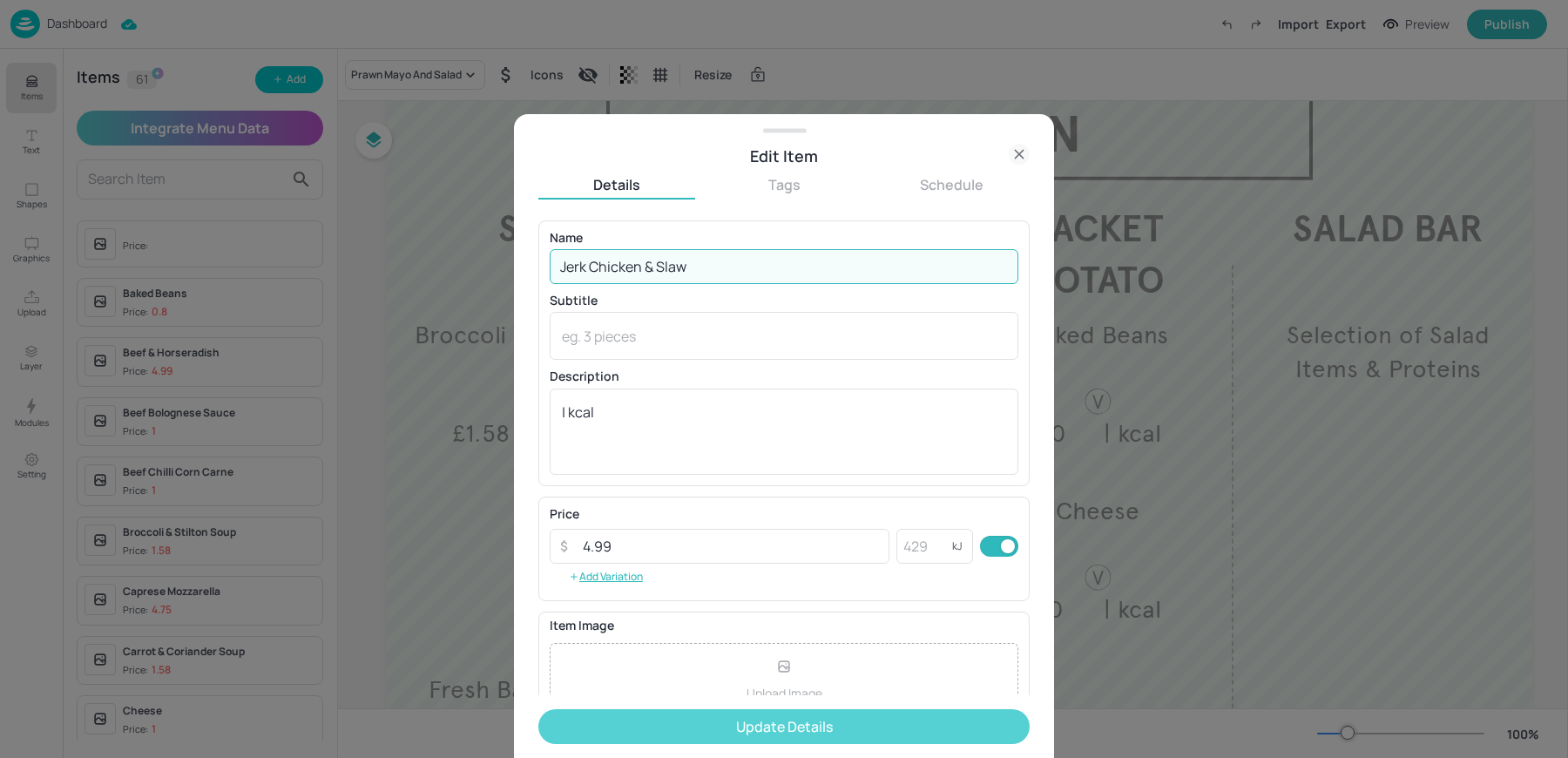
type input "Jerk Chicken & Slaw"
click at [805, 730] on button "Update Details" at bounding box center [784, 726] width 492 height 35
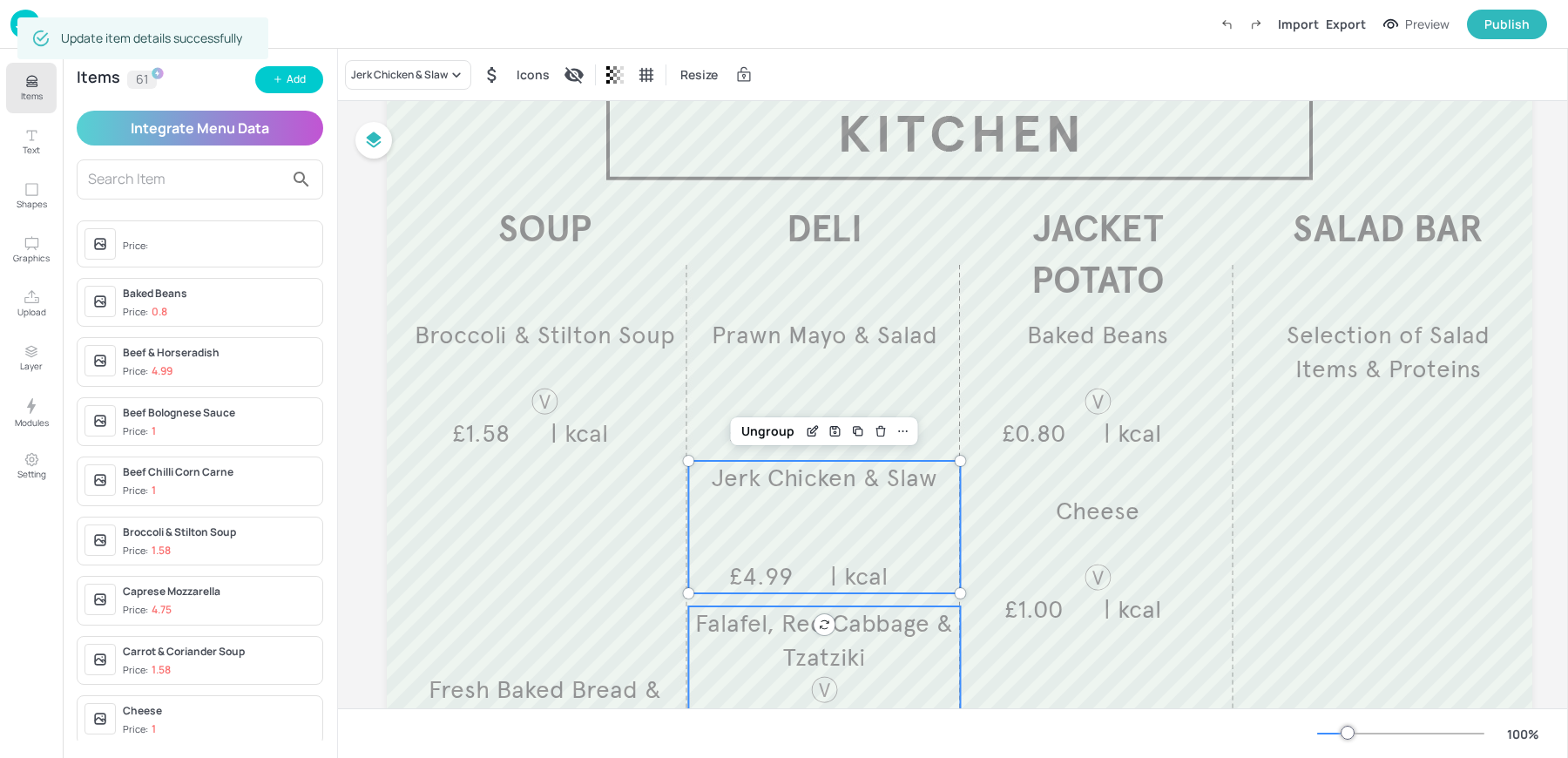
click at [775, 655] on p "Falafel, Red Cabbage & Tzatziki" at bounding box center [823, 640] width 272 height 68
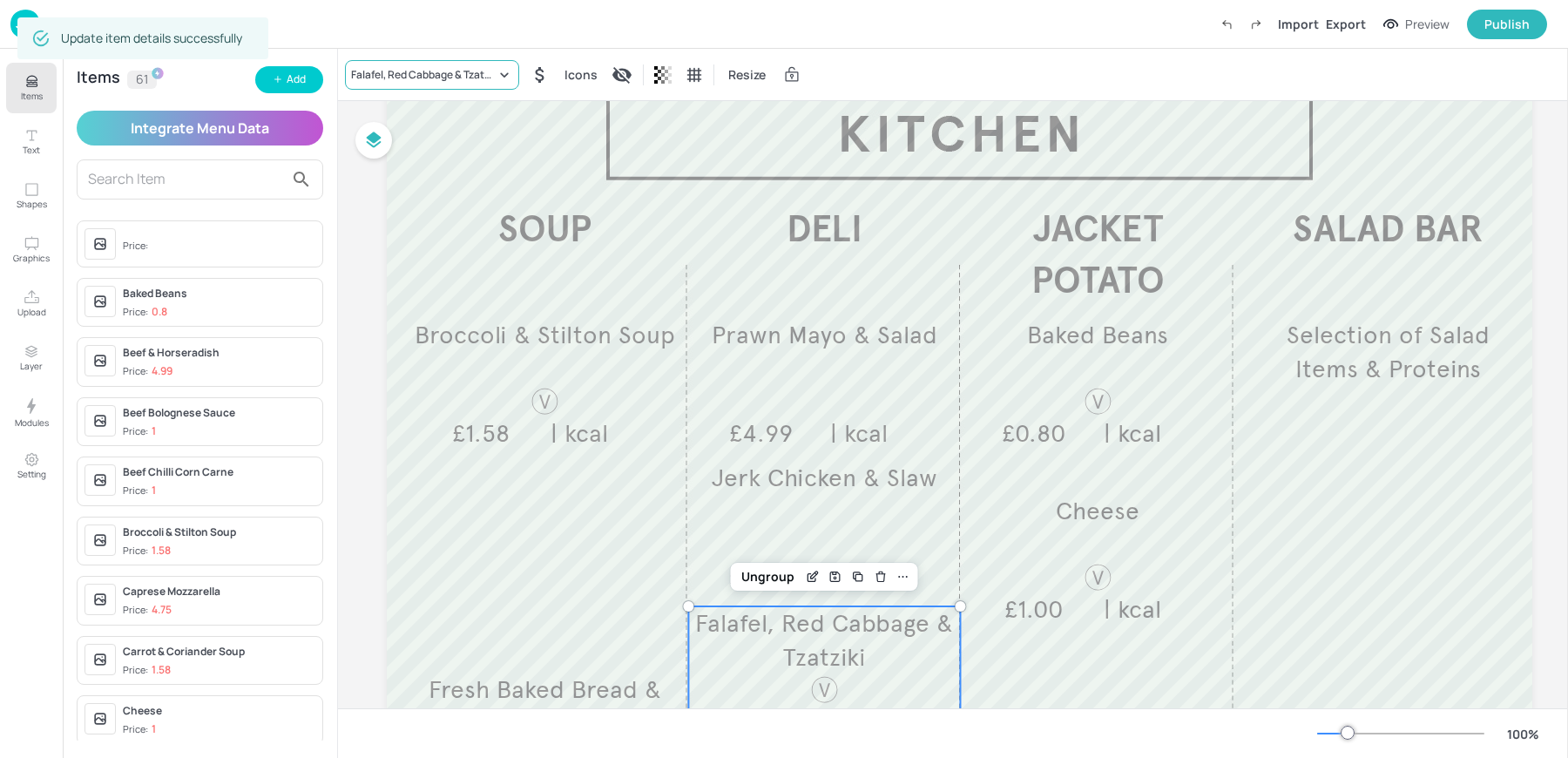
click at [418, 65] on div "Falafel, Red Cabbage & Tzatziki" at bounding box center [432, 75] width 174 height 30
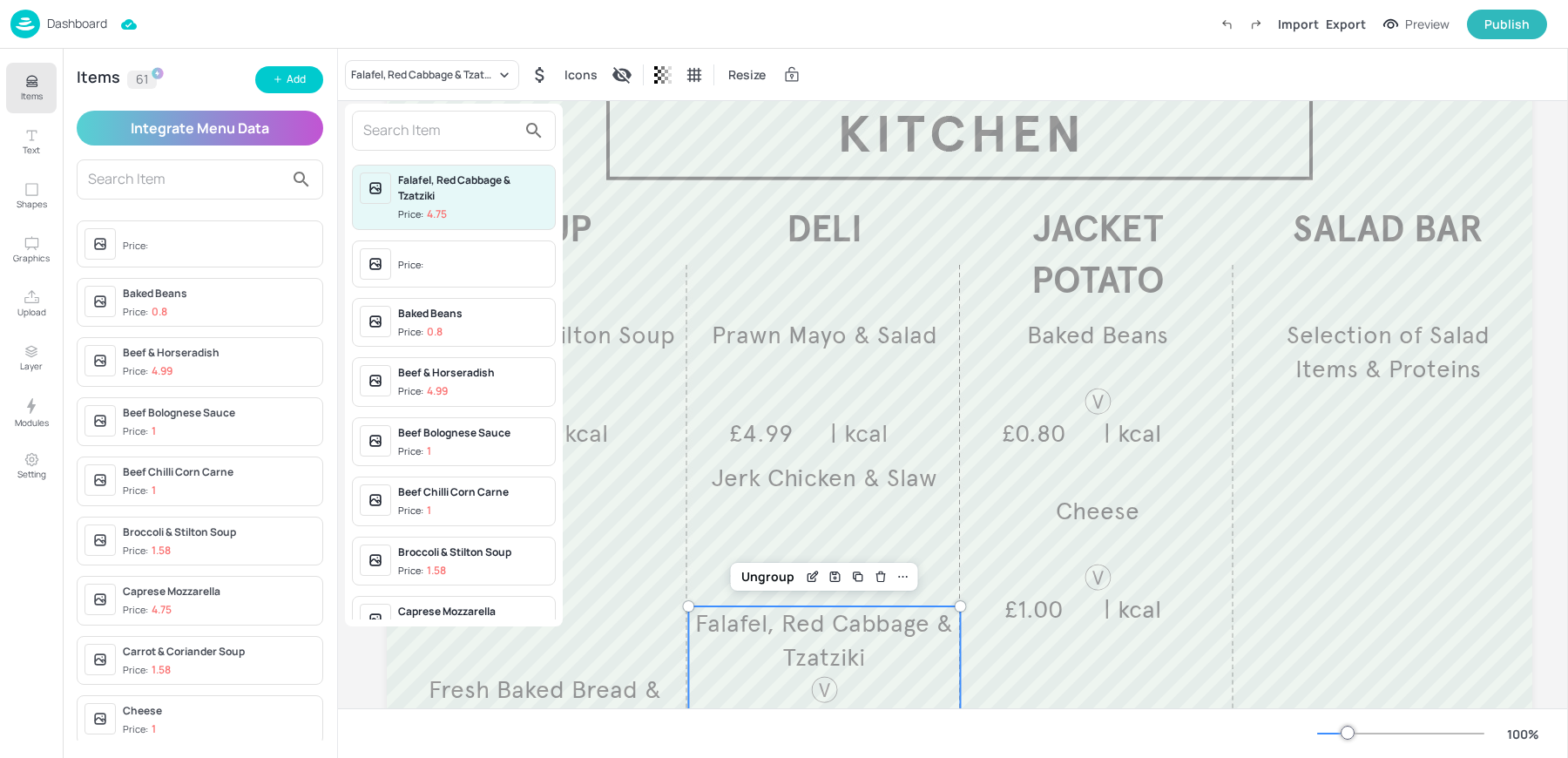
click at [476, 133] on input "text" at bounding box center [440, 131] width 153 height 28
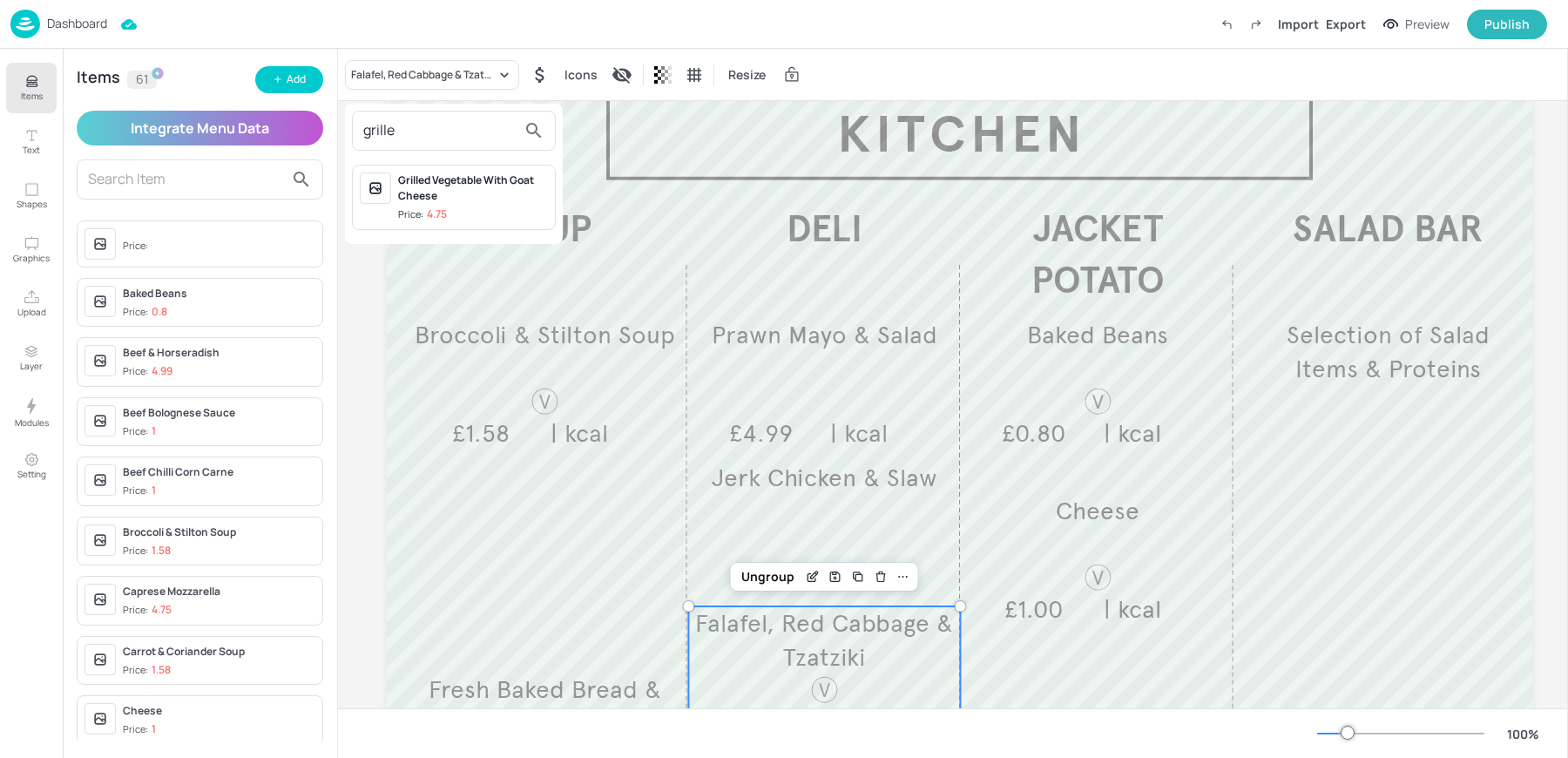
type input "grille"
click at [504, 205] on div "Grilled Vegetable With Goat Cheese Price: 4.75" at bounding box center [473, 197] width 150 height 50
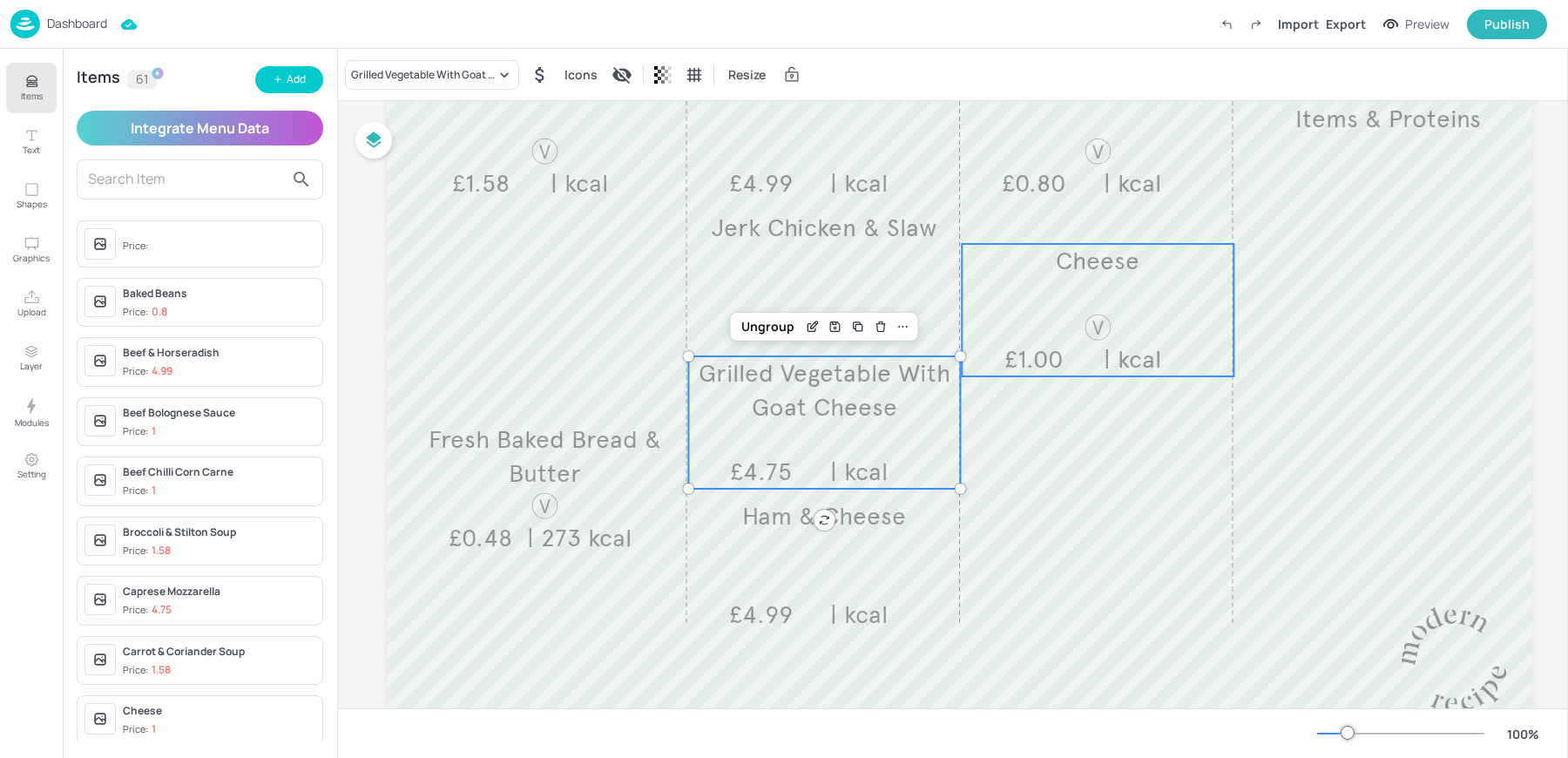
scroll to position [394, 0]
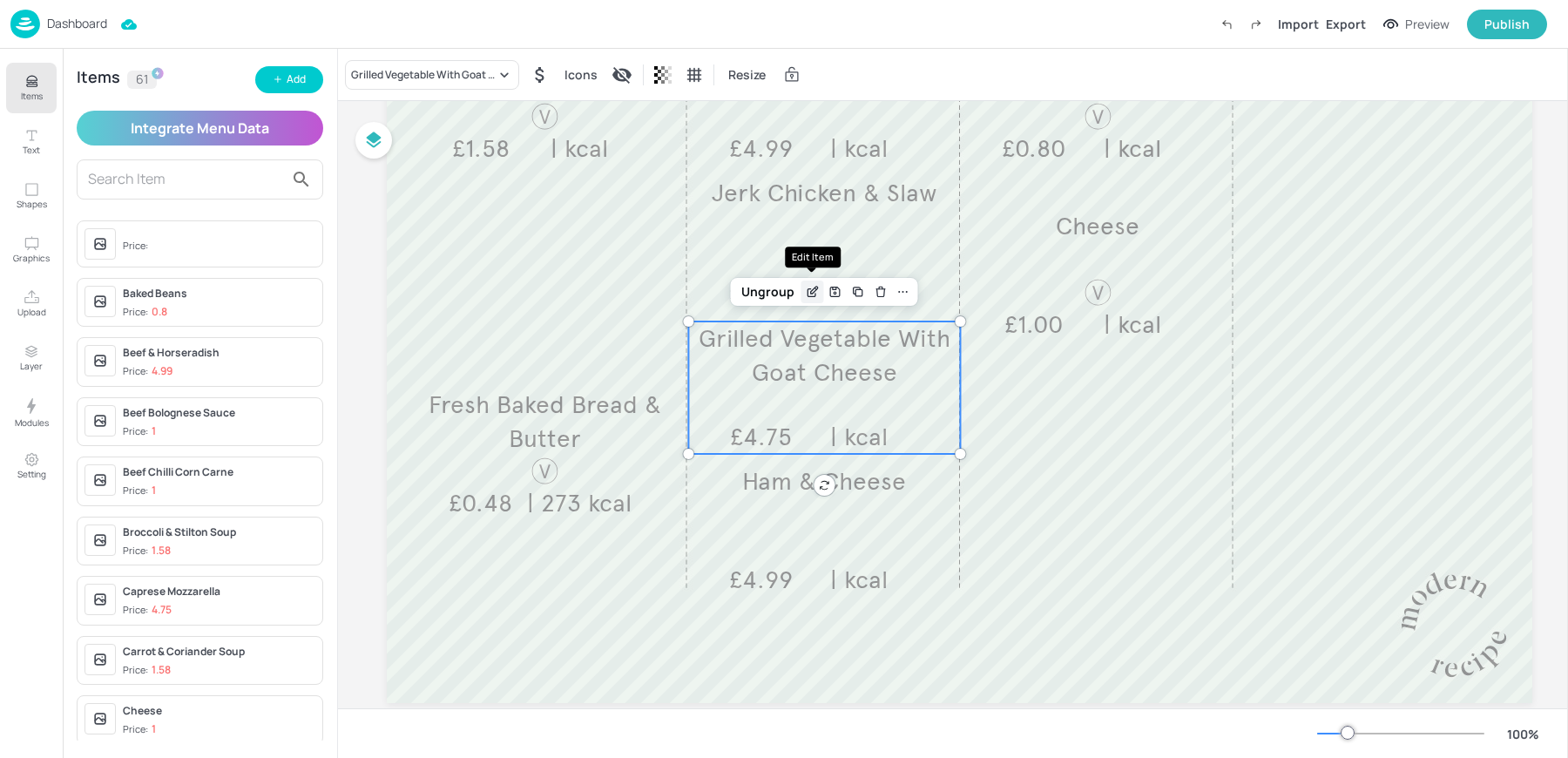
click at [818, 290] on icon "Edit Item" at bounding box center [812, 292] width 15 height 14
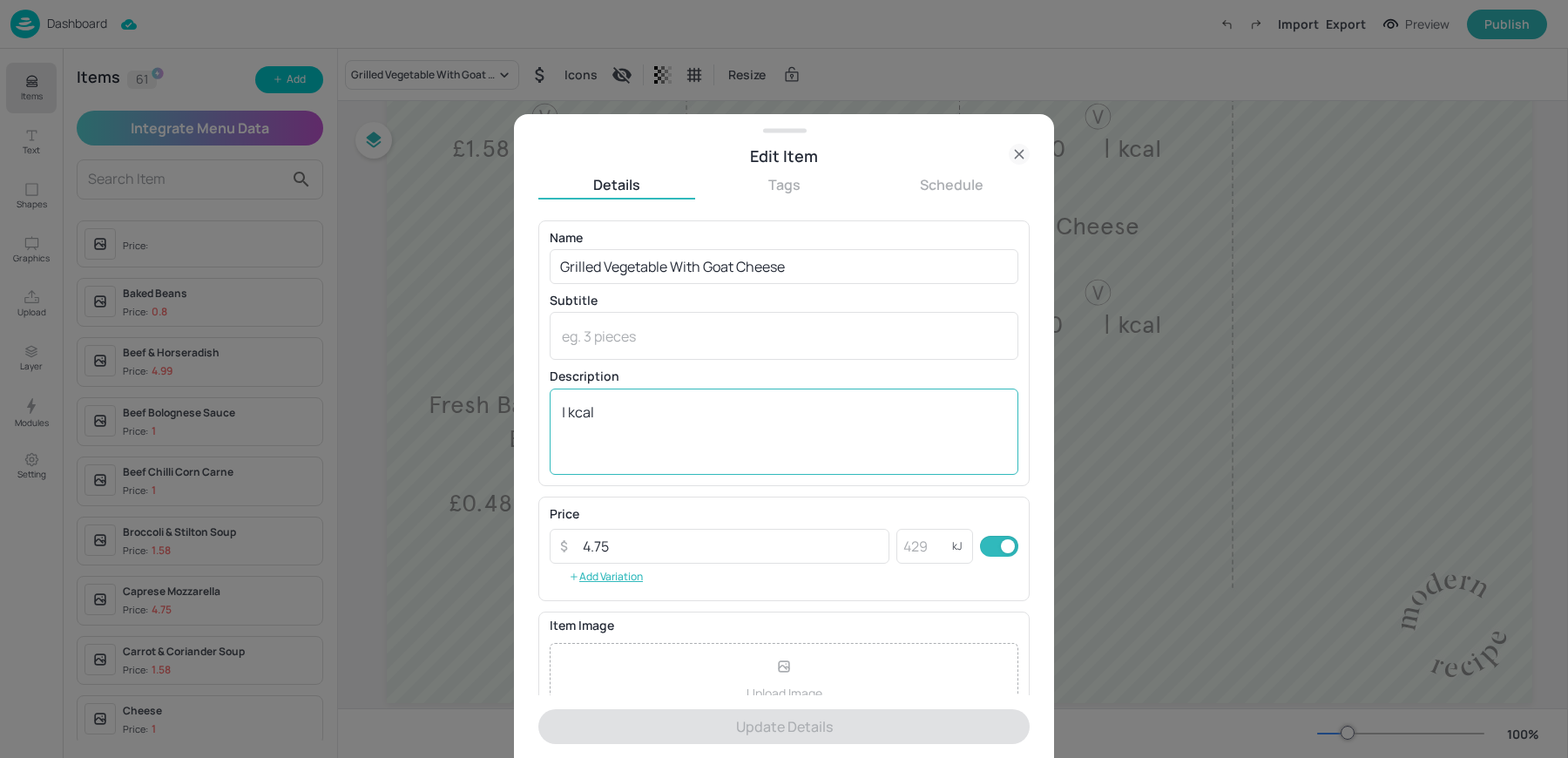
scroll to position [167, 0]
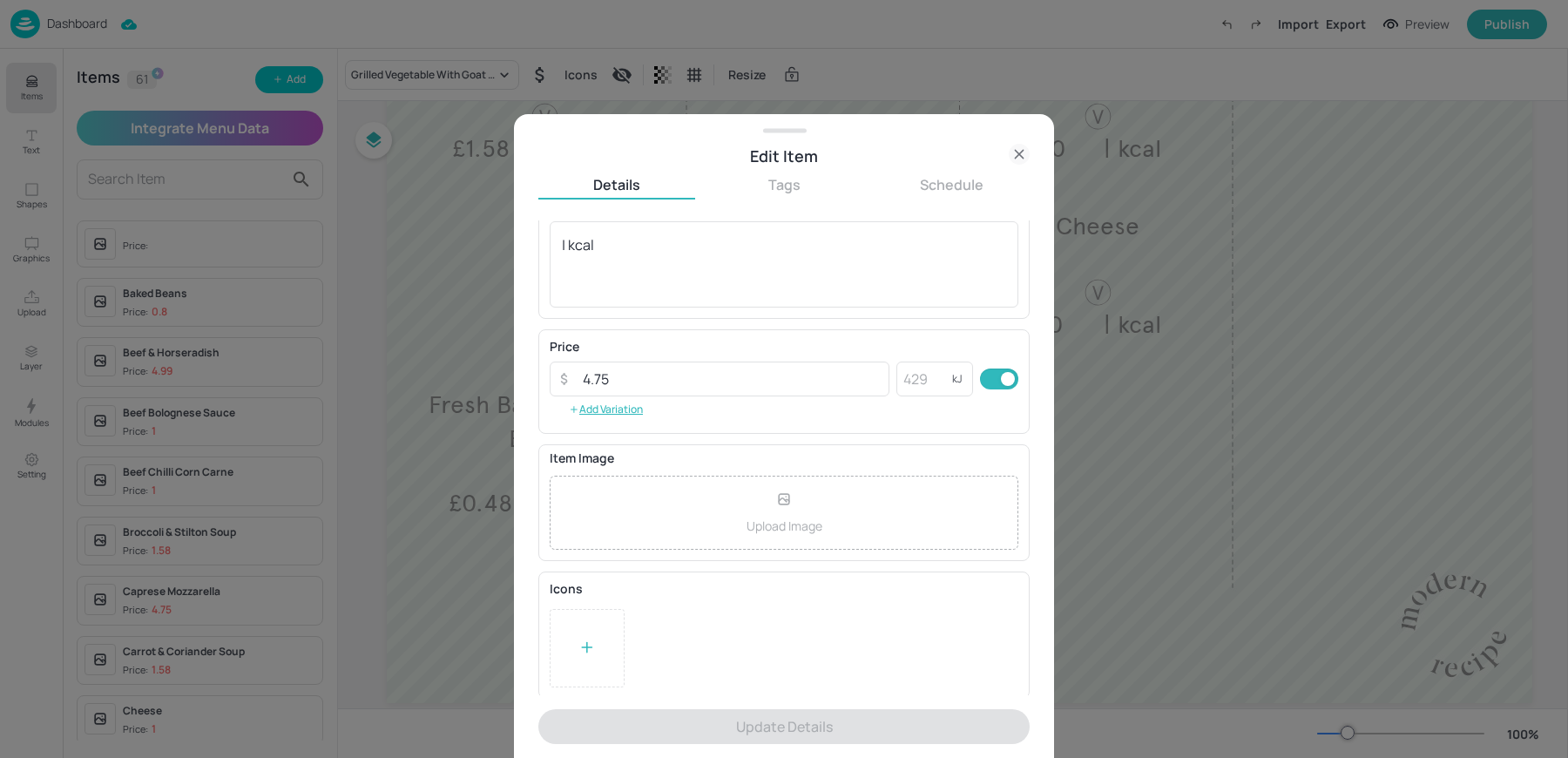
click at [597, 653] on div at bounding box center [587, 649] width 75 height 79
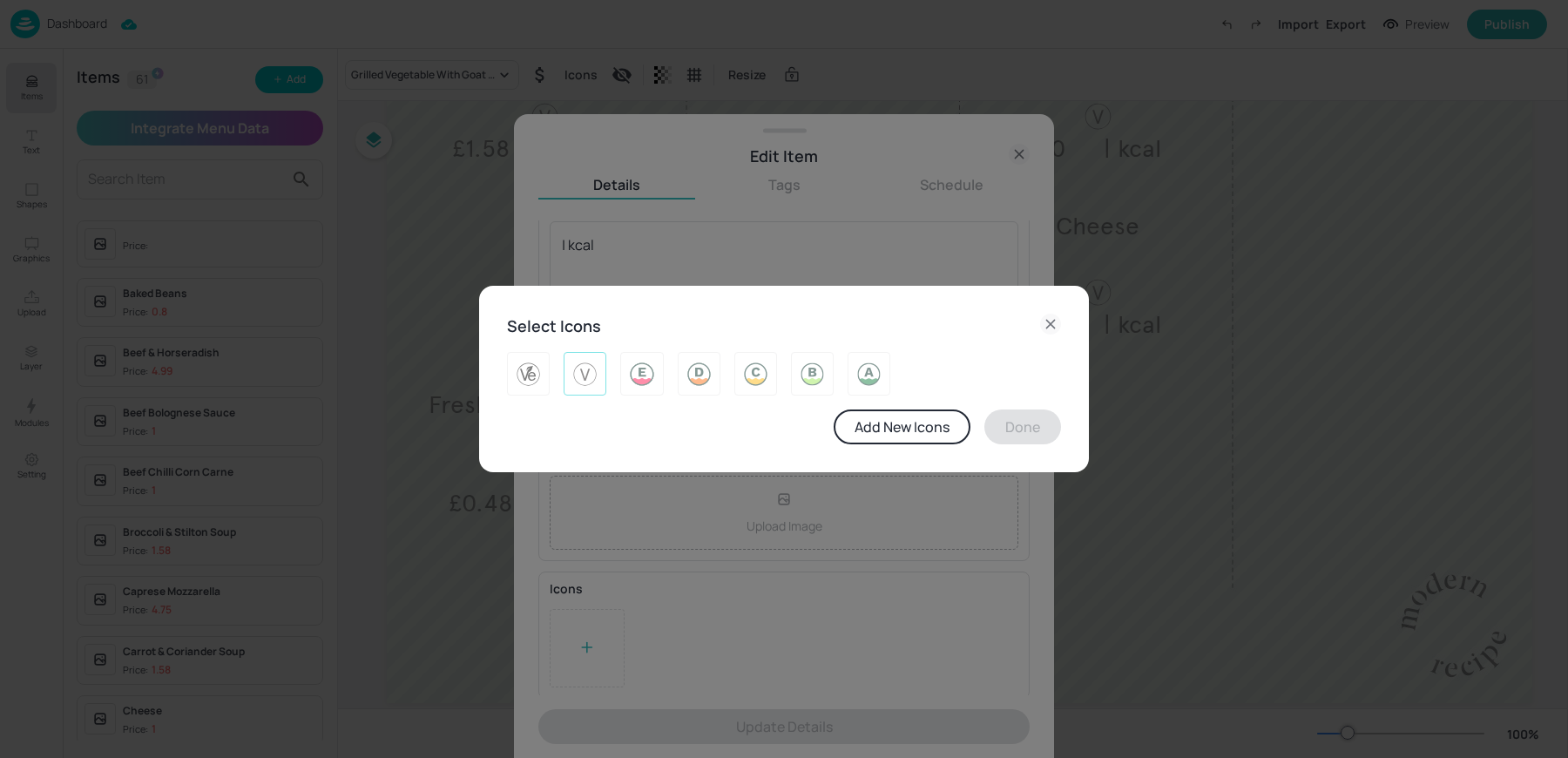
click at [593, 376] on img at bounding box center [585, 374] width 27 height 28
click at [1044, 431] on button "Done" at bounding box center [1022, 426] width 77 height 35
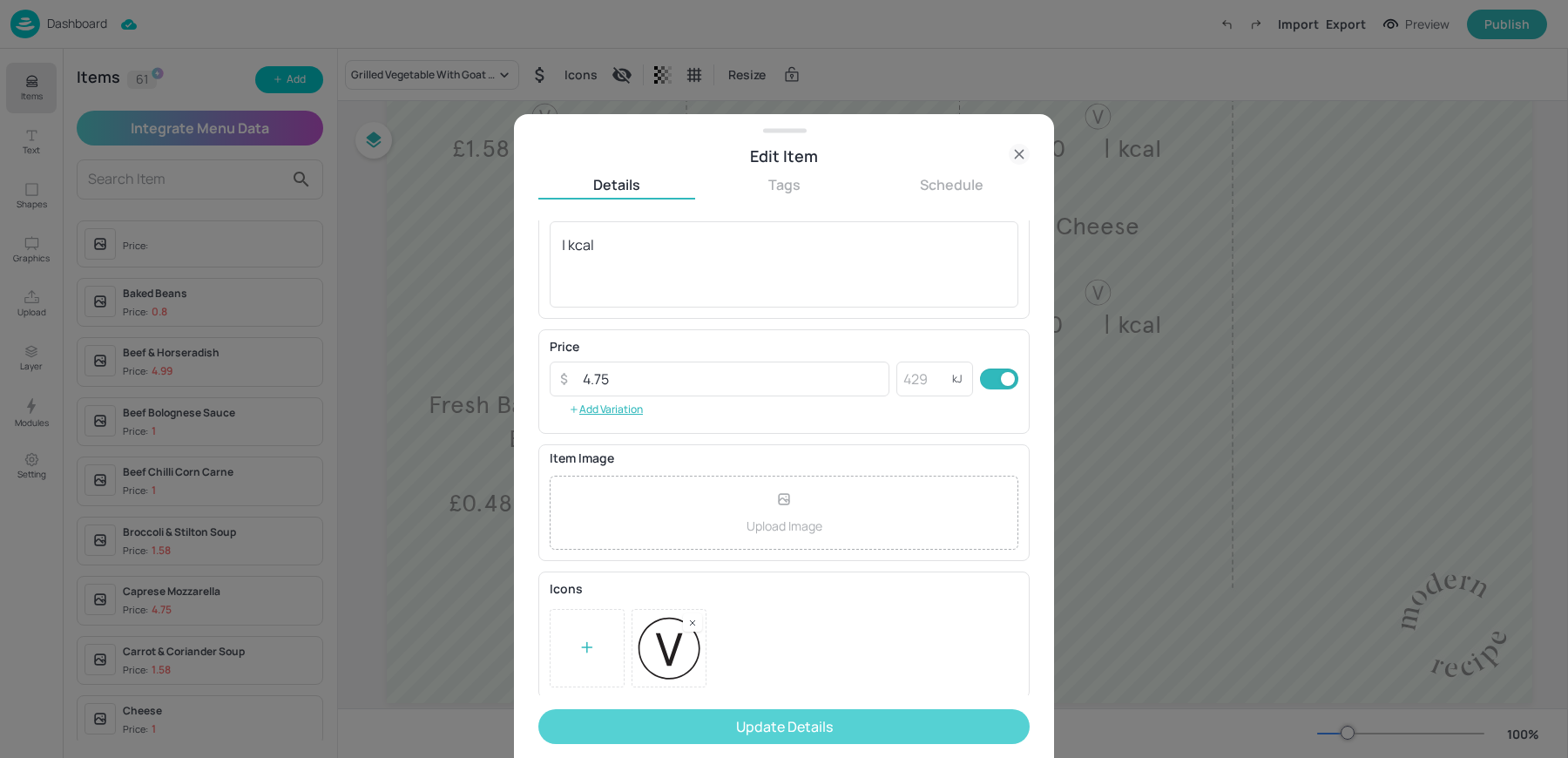
click at [719, 715] on button "Update Details" at bounding box center [784, 726] width 492 height 35
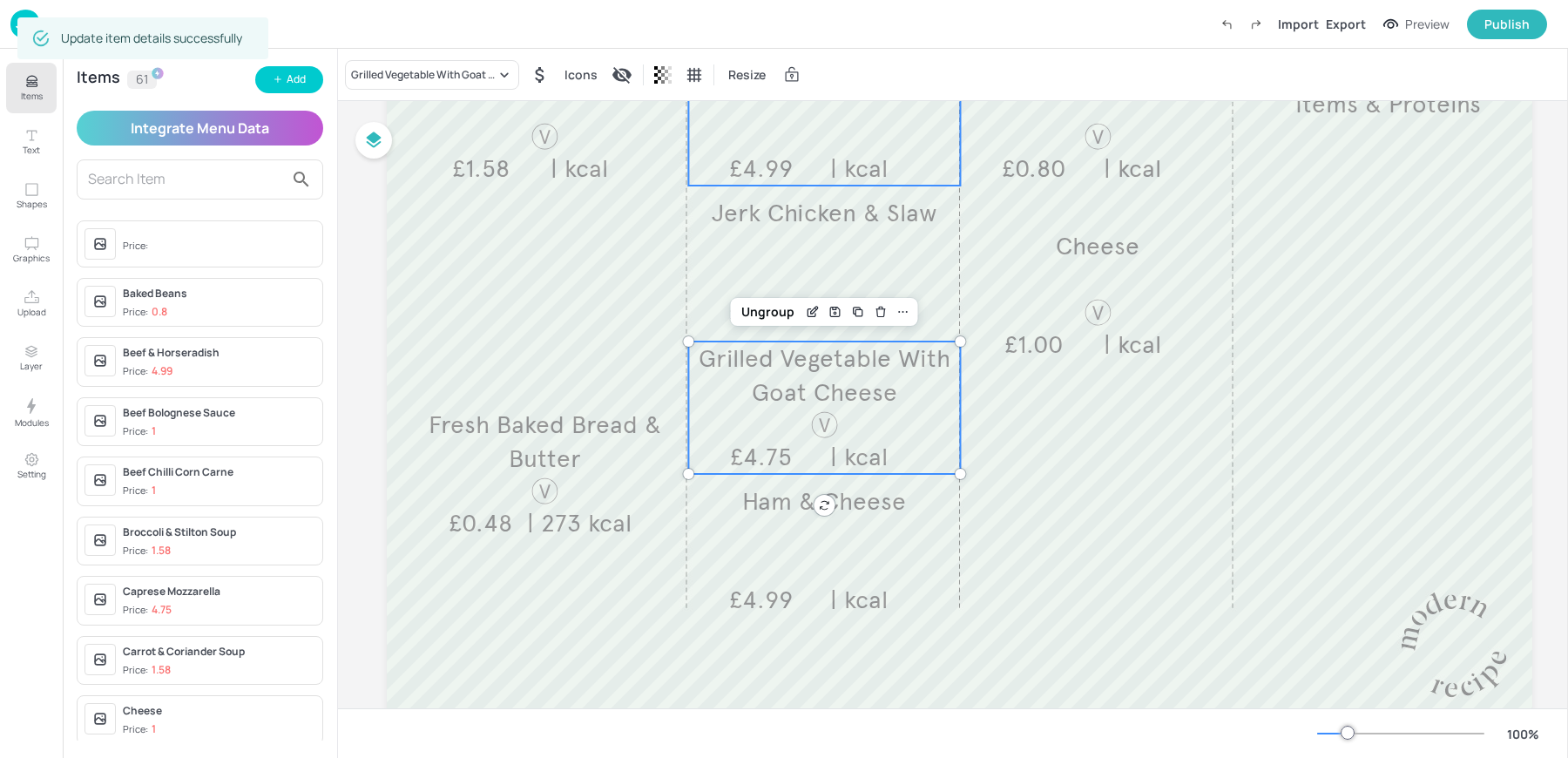
scroll to position [436, 0]
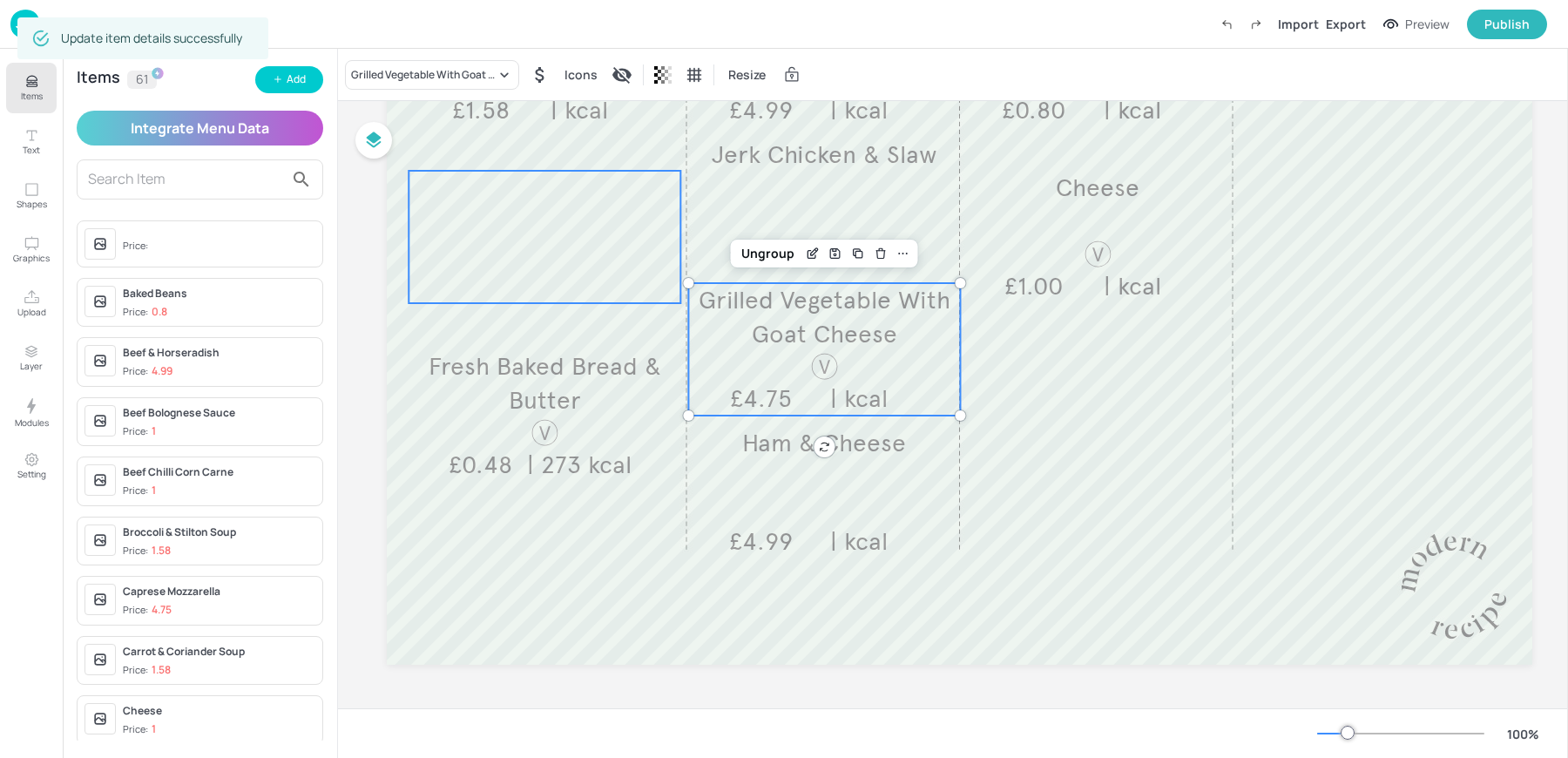
click at [557, 255] on div at bounding box center [544, 237] width 272 height 133
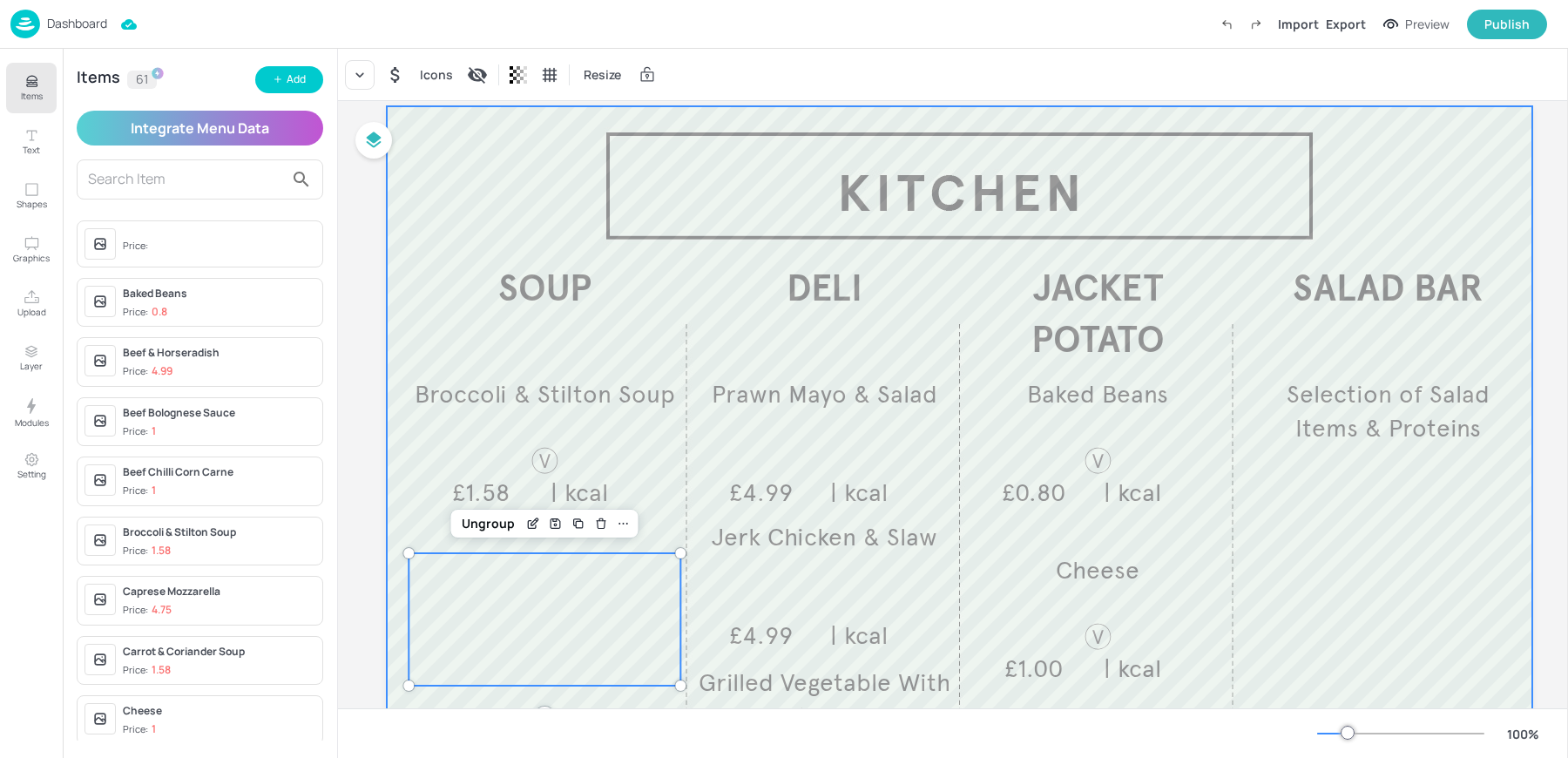
scroll to position [0, 0]
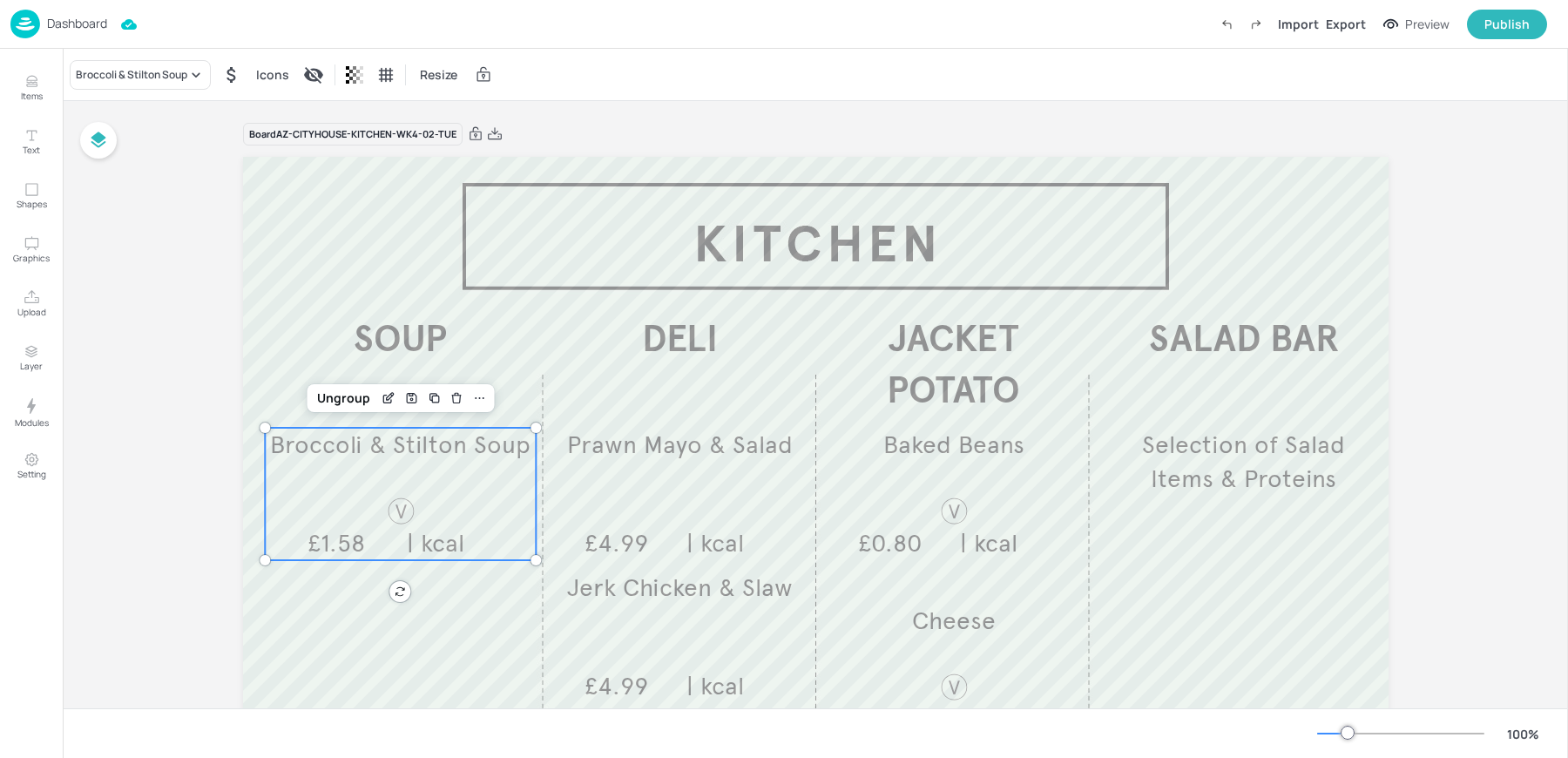
click at [490, 507] on div "Broccoli & Stilton Soup £1.58 | kcal" at bounding box center [400, 494] width 272 height 133
click at [120, 65] on div "Broccoli & Stilton Soup" at bounding box center [140, 75] width 141 height 30
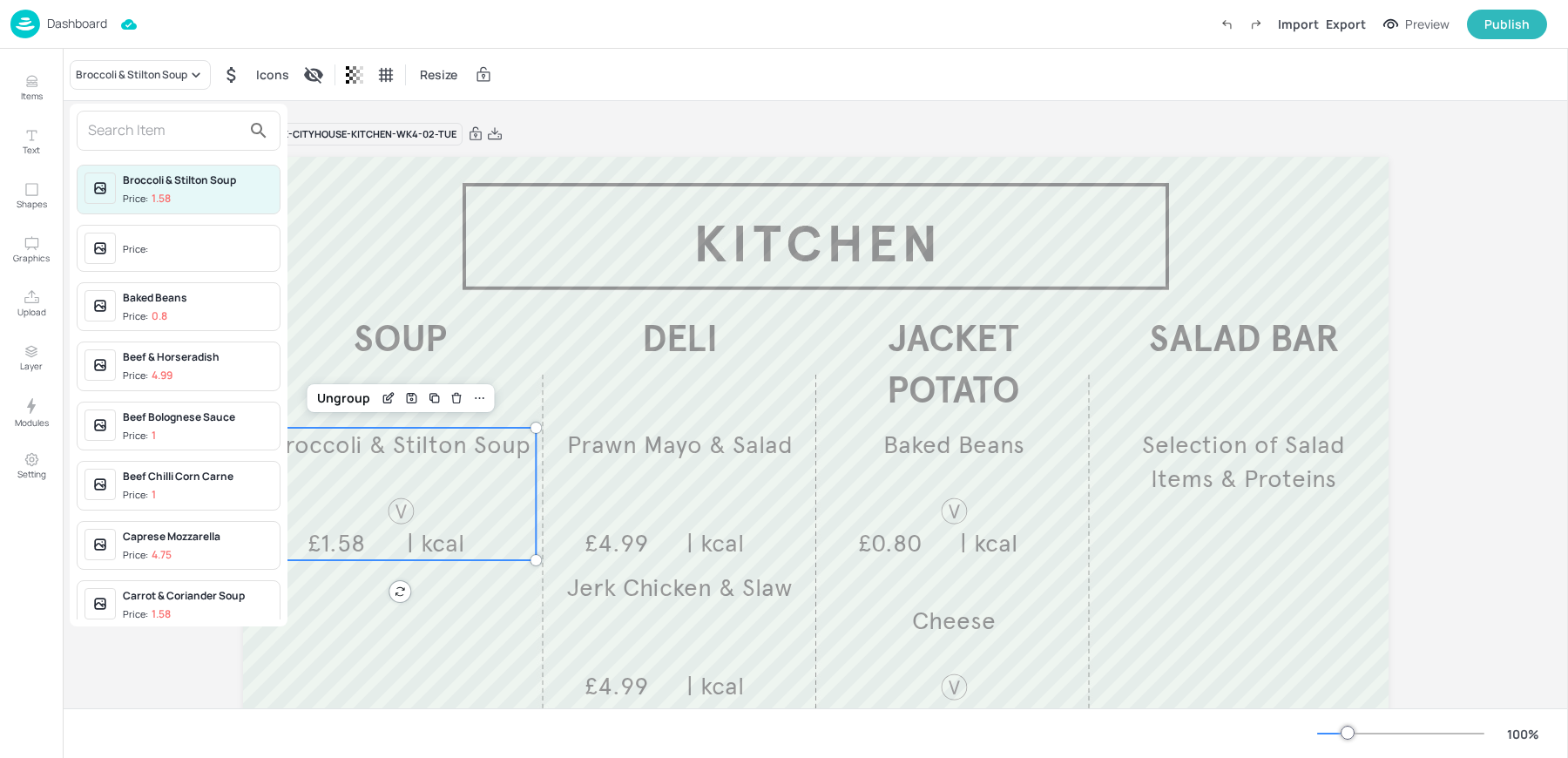
click at [148, 115] on div at bounding box center [178, 130] width 204 height 40
click at [141, 121] on input "text" at bounding box center [164, 131] width 153 height 28
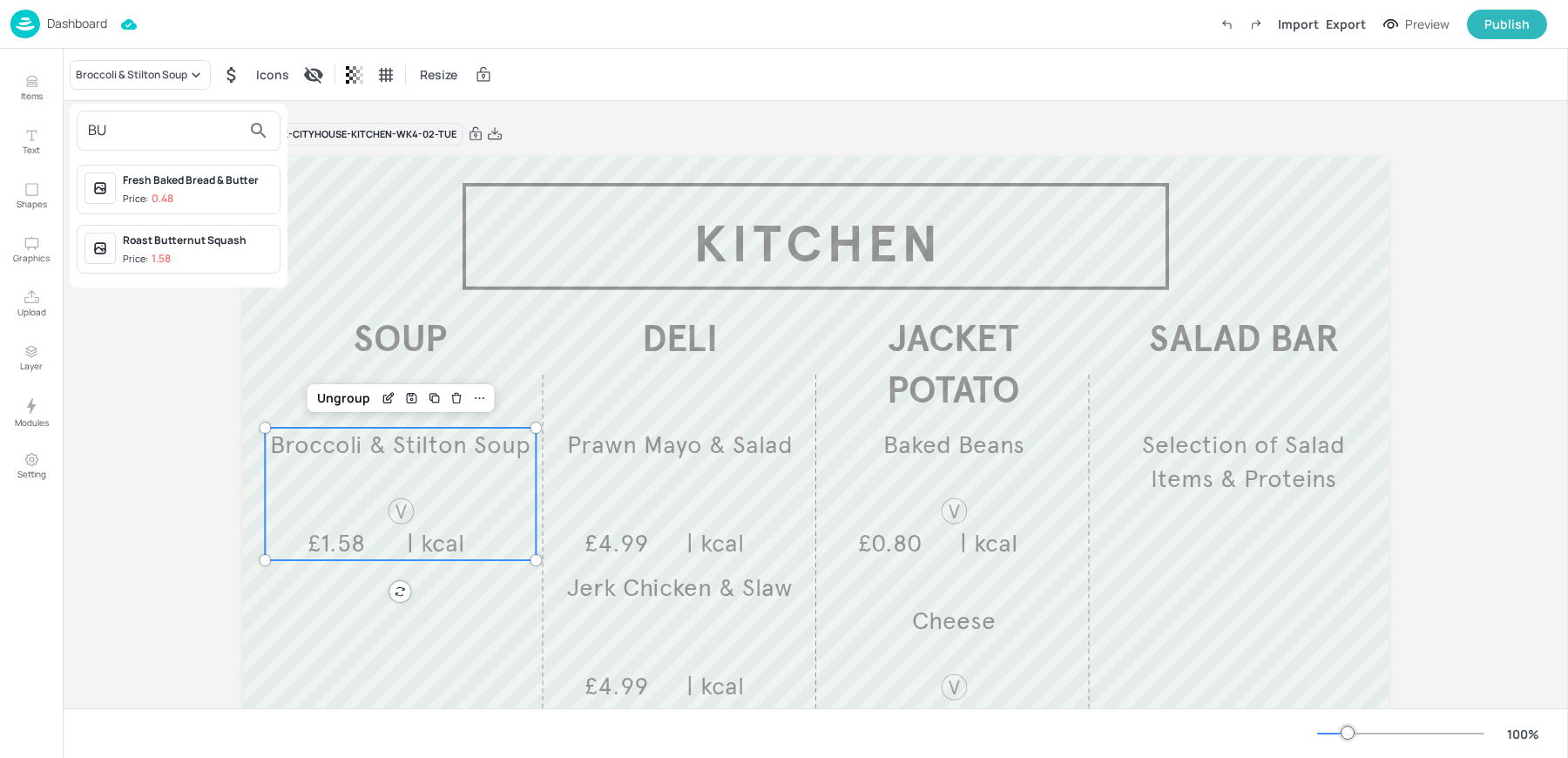
type input "B"
type input "A"
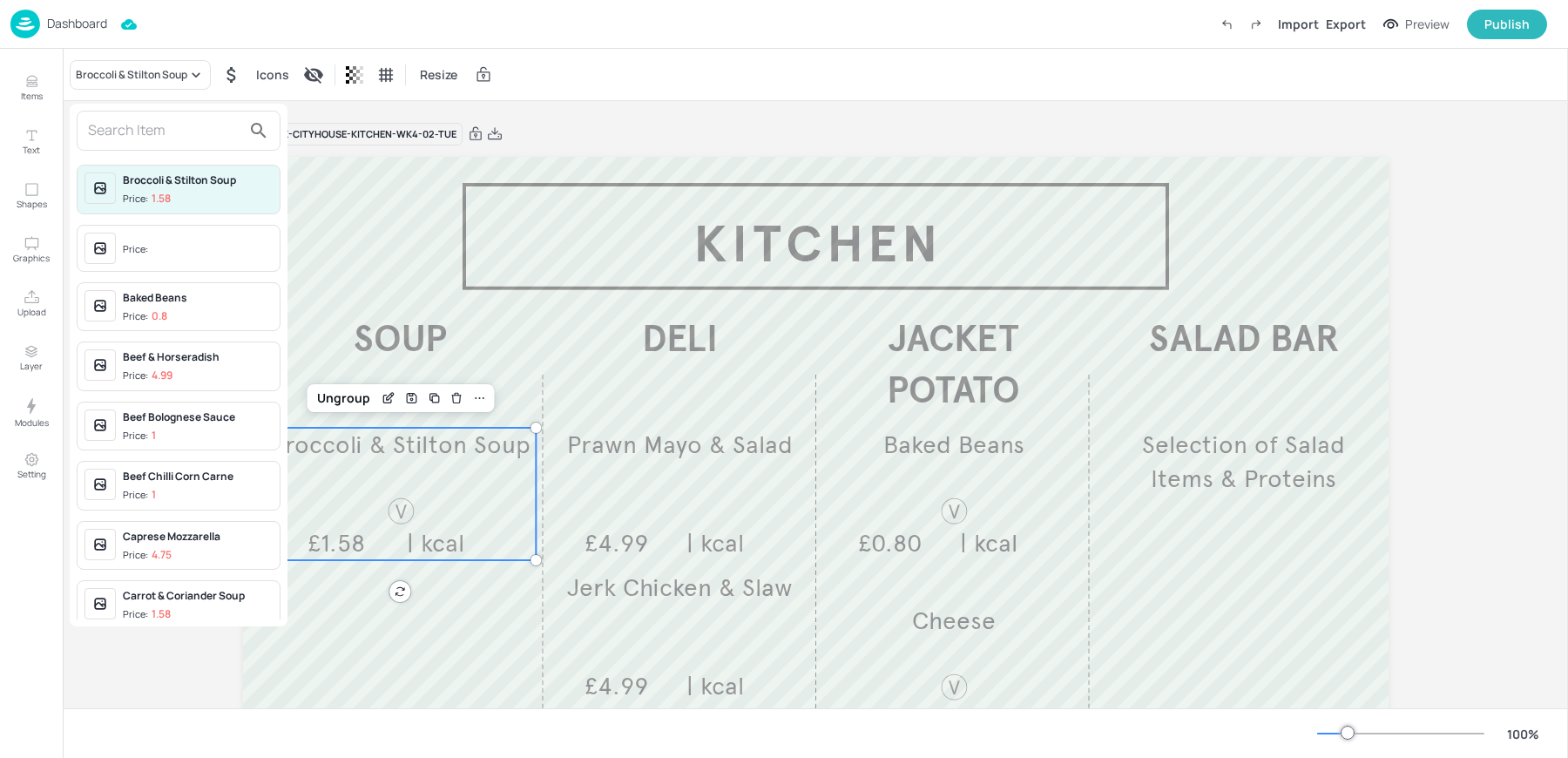
click at [50, 97] on div at bounding box center [784, 379] width 1568 height 758
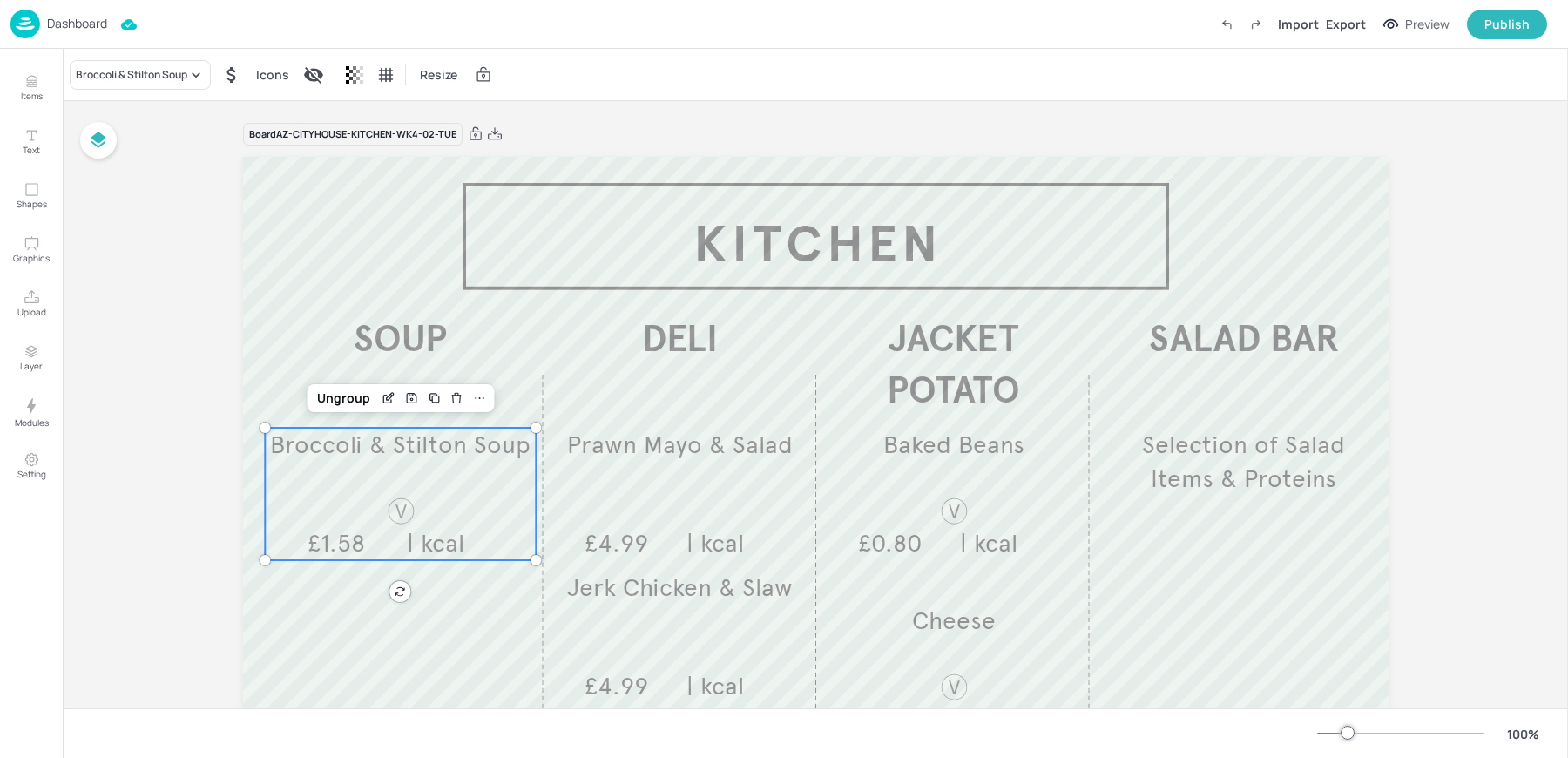
click at [19, 67] on div "Broccoli & Stilton Soup Price: 1.58 Price: Baked Beans Price: 0.8 Beef & Horser…" at bounding box center [784, 382] width 1568 height 751
click at [28, 91] on p "Items" at bounding box center [31, 95] width 21 height 12
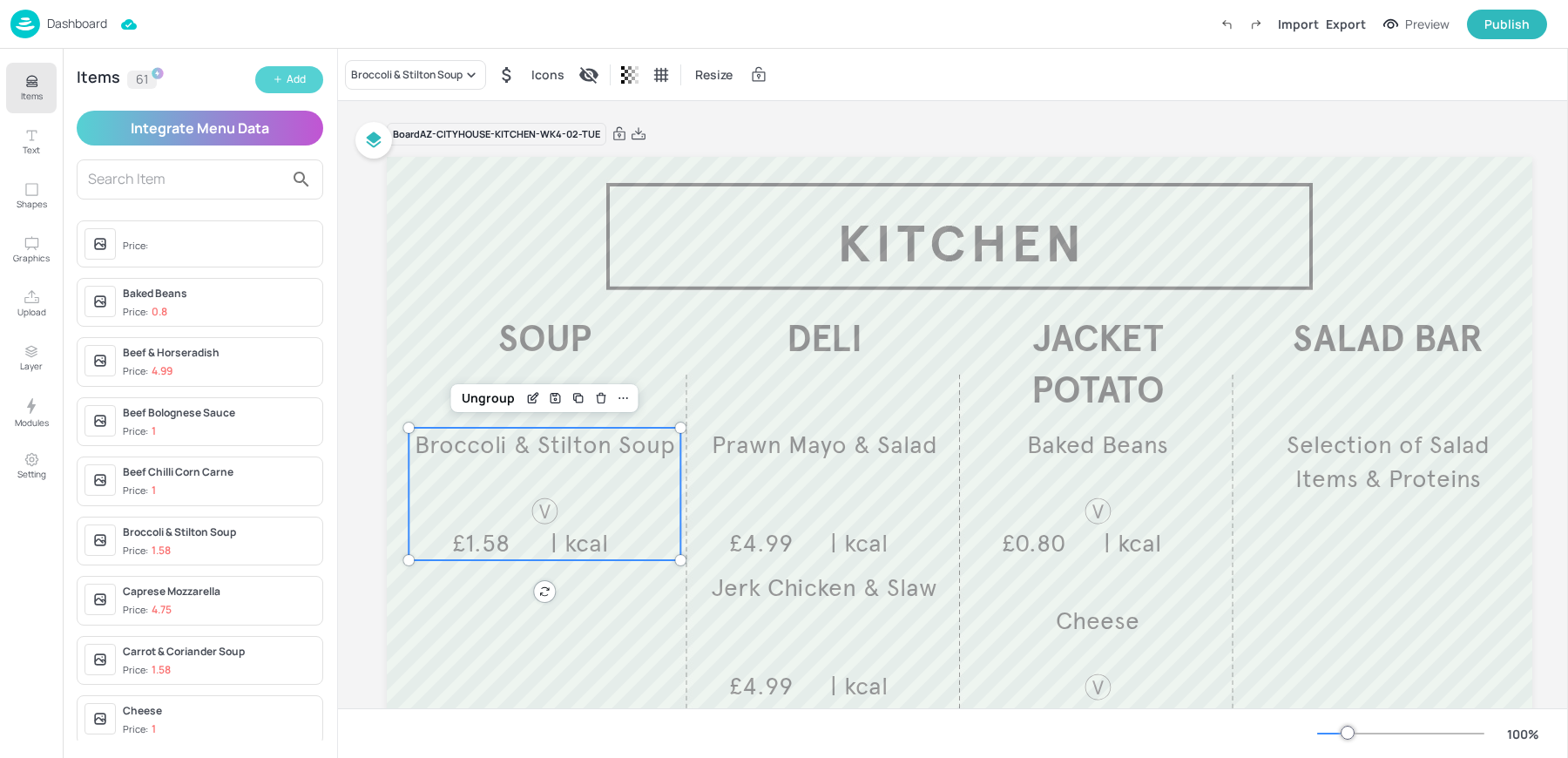
click at [287, 80] on div "Add" at bounding box center [296, 79] width 20 height 17
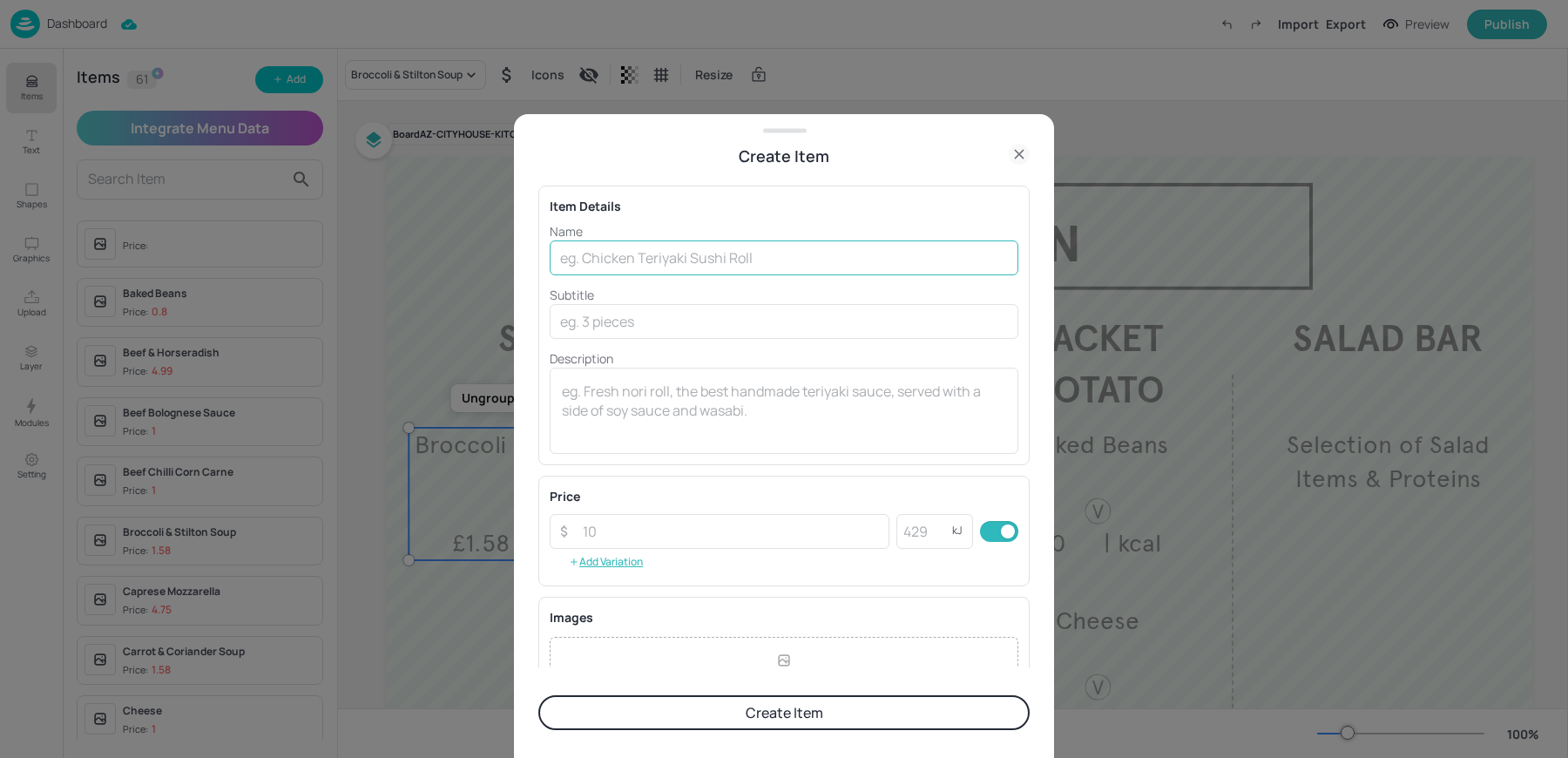
click at [616, 269] on input "text" at bounding box center [784, 257] width 469 height 35
paste input "Butter Bean & Vegetable Soup"
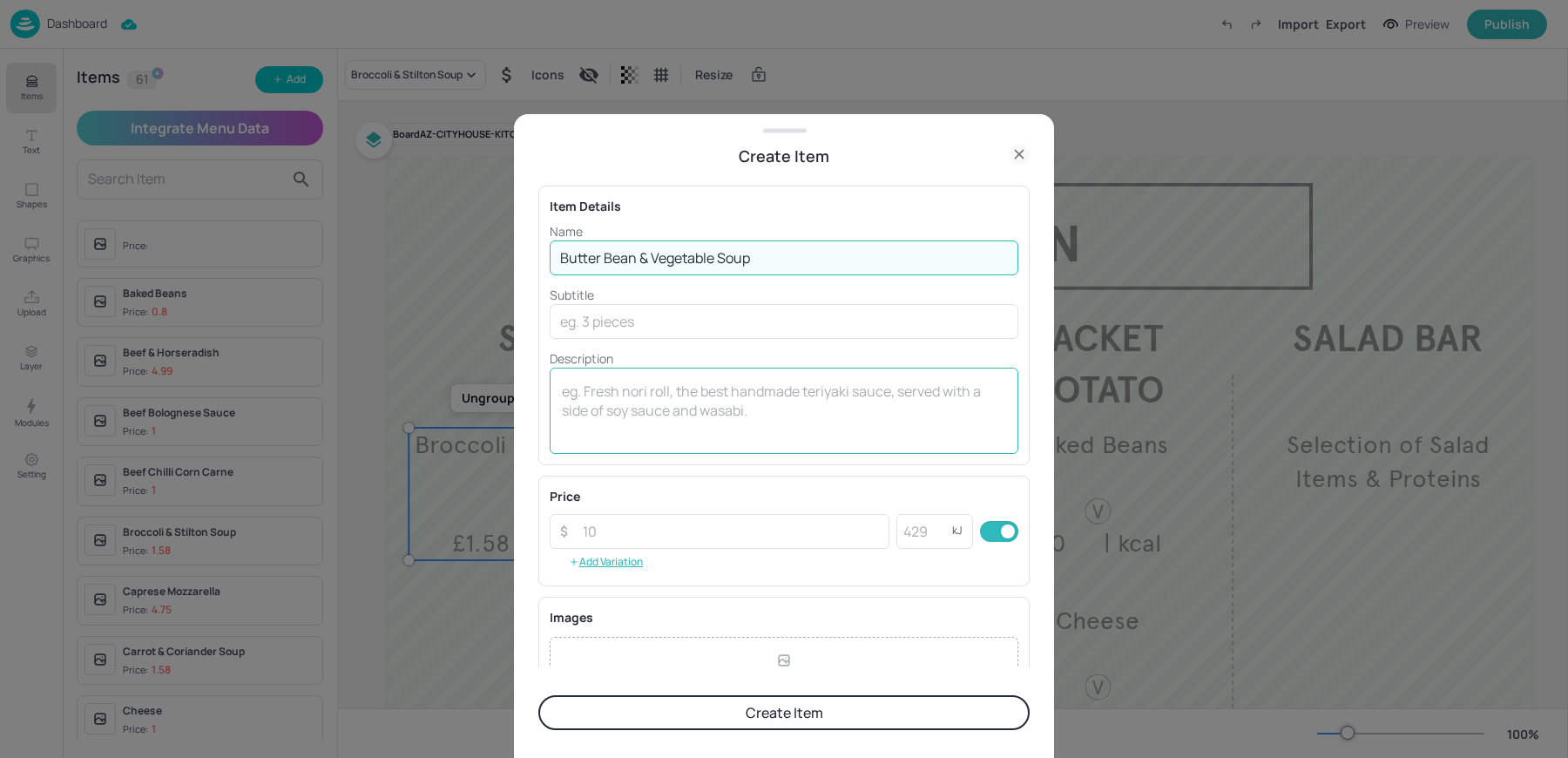
type input "Butter Bean & Vegetable Soup"
click at [615, 403] on textarea at bounding box center [783, 410] width 444 height 58
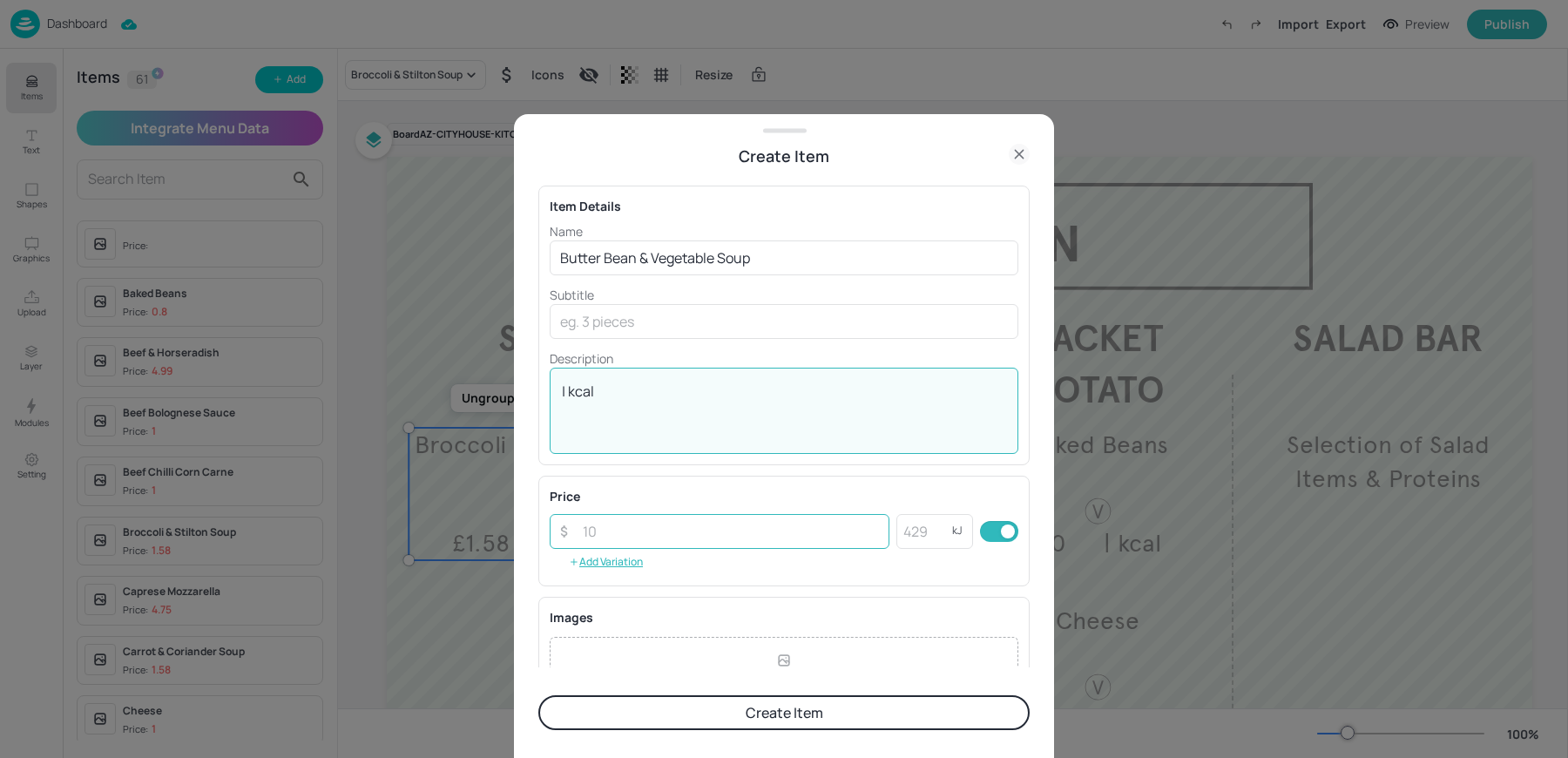
type textarea "| kcal"
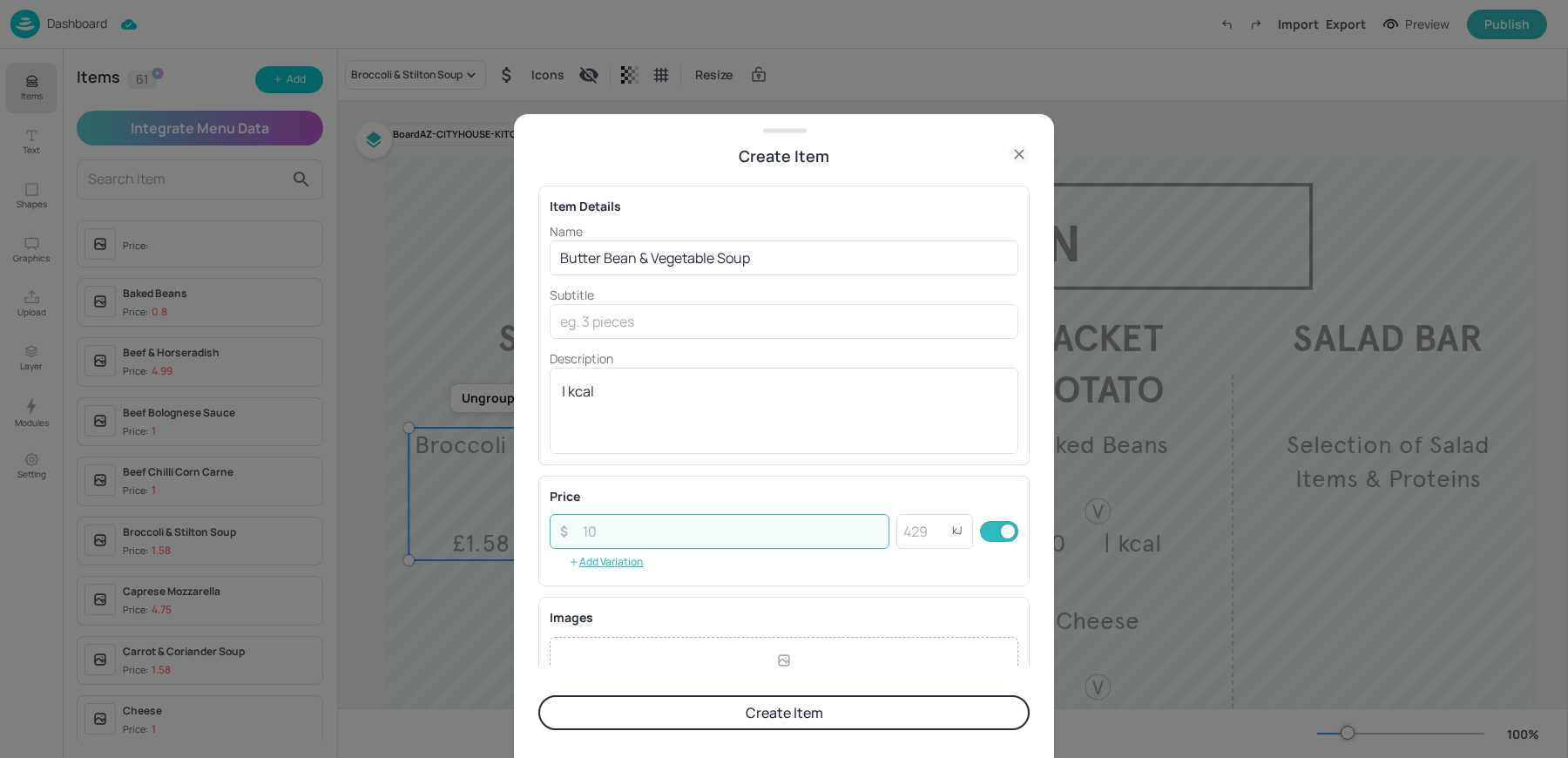
click at [630, 541] on input "number" at bounding box center [731, 531] width 317 height 35
type input "1.58"
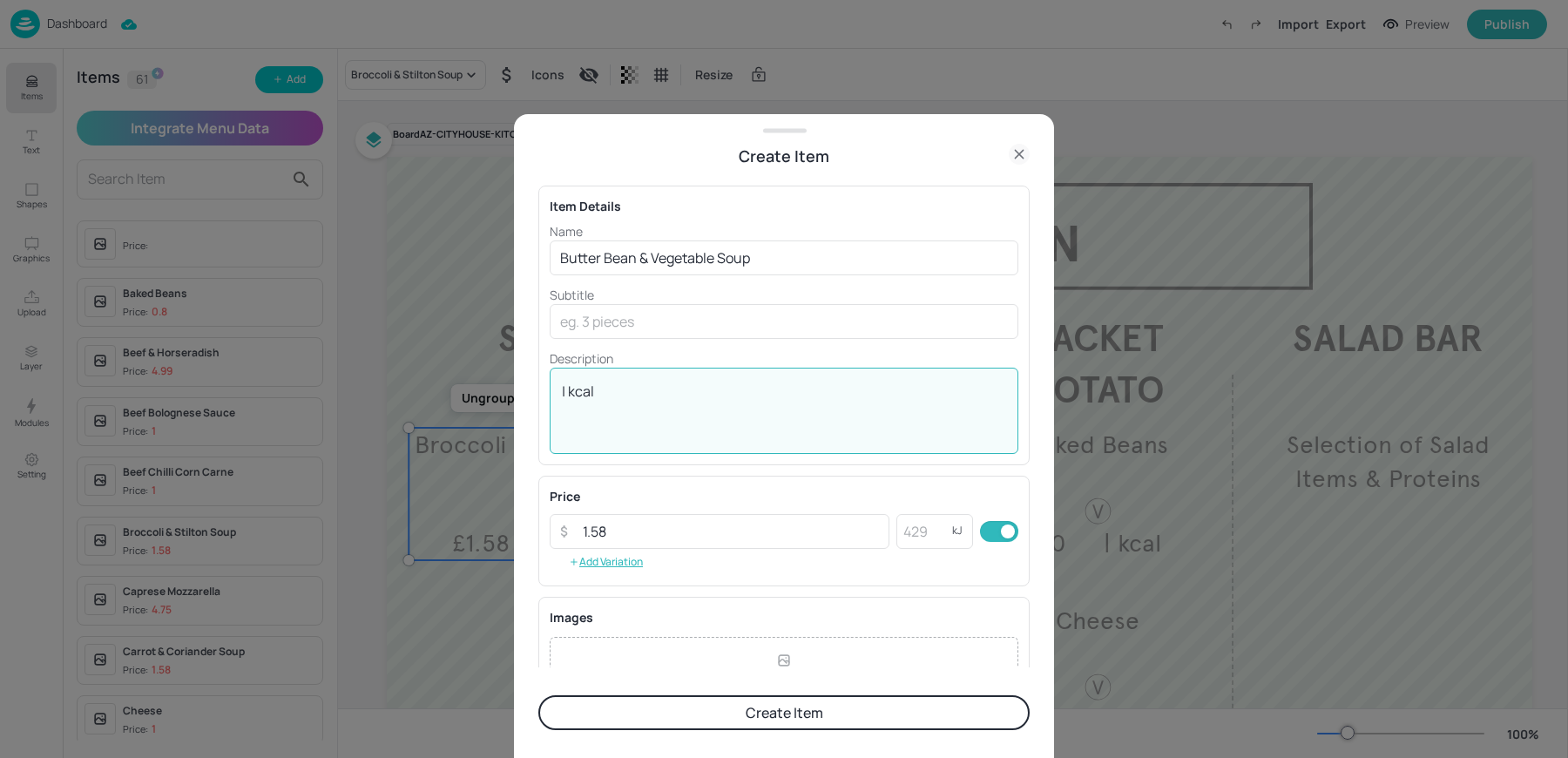
click at [676, 413] on textarea "| kcal" at bounding box center [783, 410] width 444 height 58
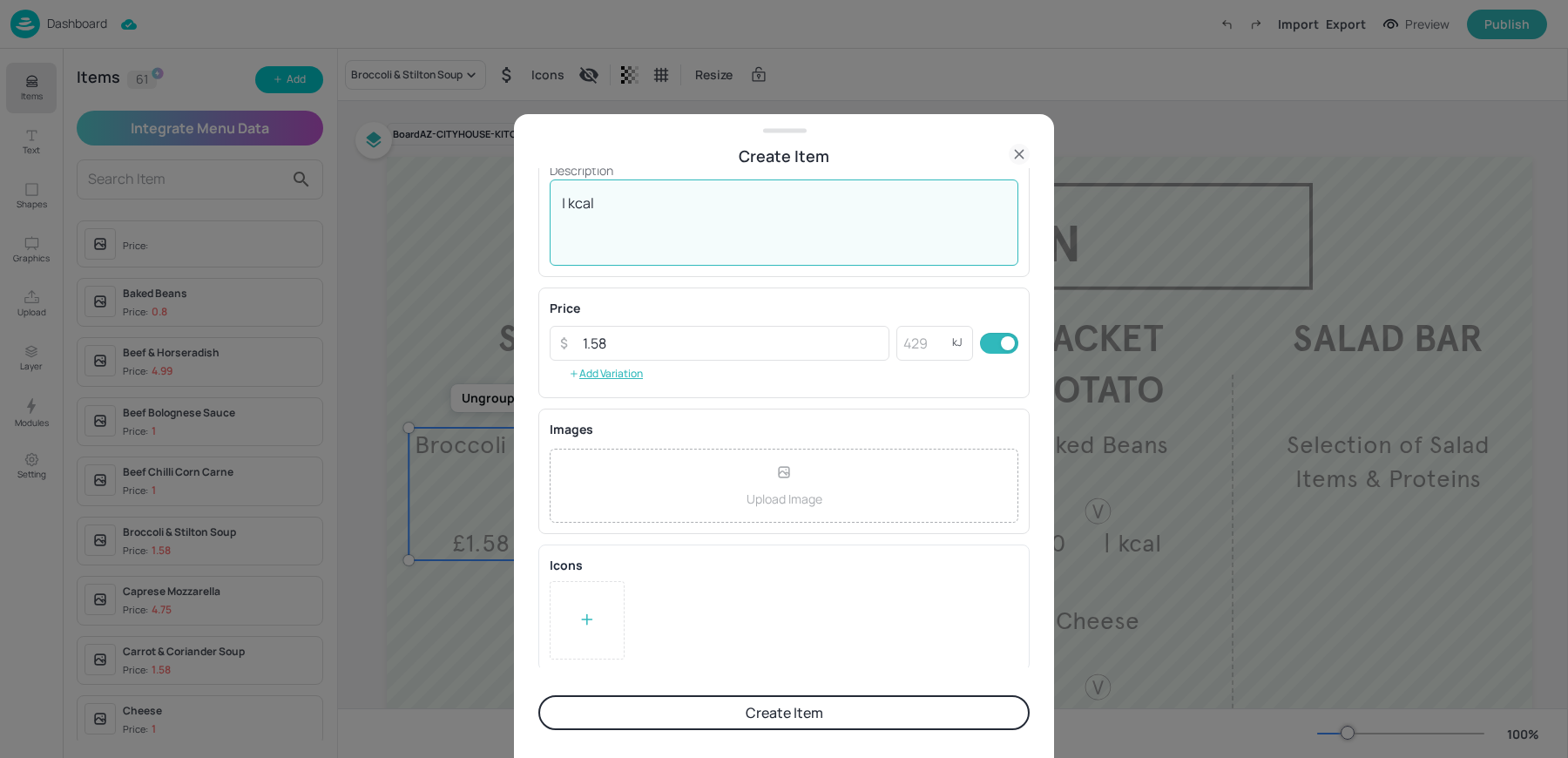
click at [577, 616] on div at bounding box center [587, 621] width 75 height 79
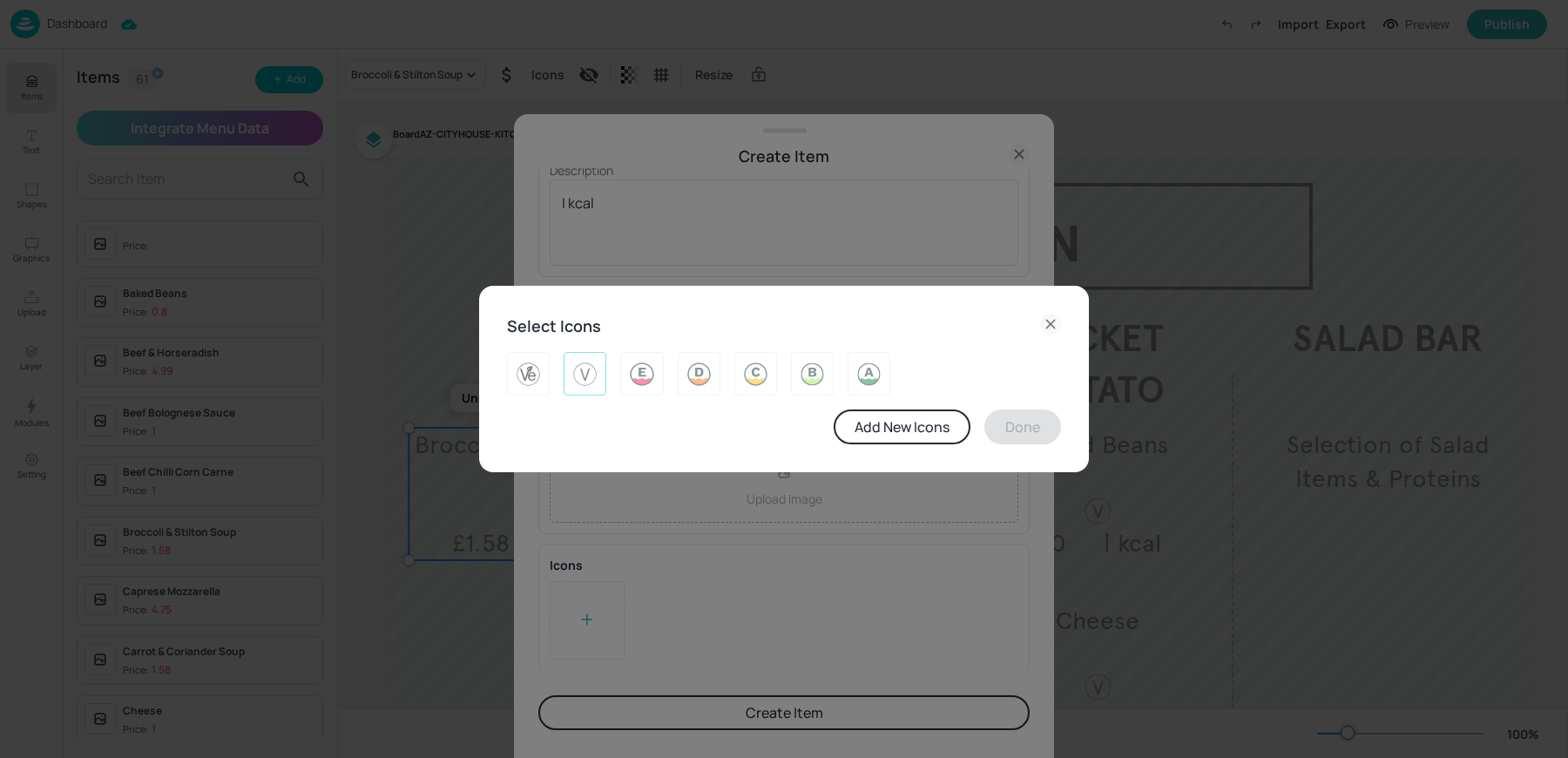
click at [589, 372] on img at bounding box center [585, 374] width 27 height 28
click at [1026, 423] on button "Done" at bounding box center [1022, 426] width 77 height 35
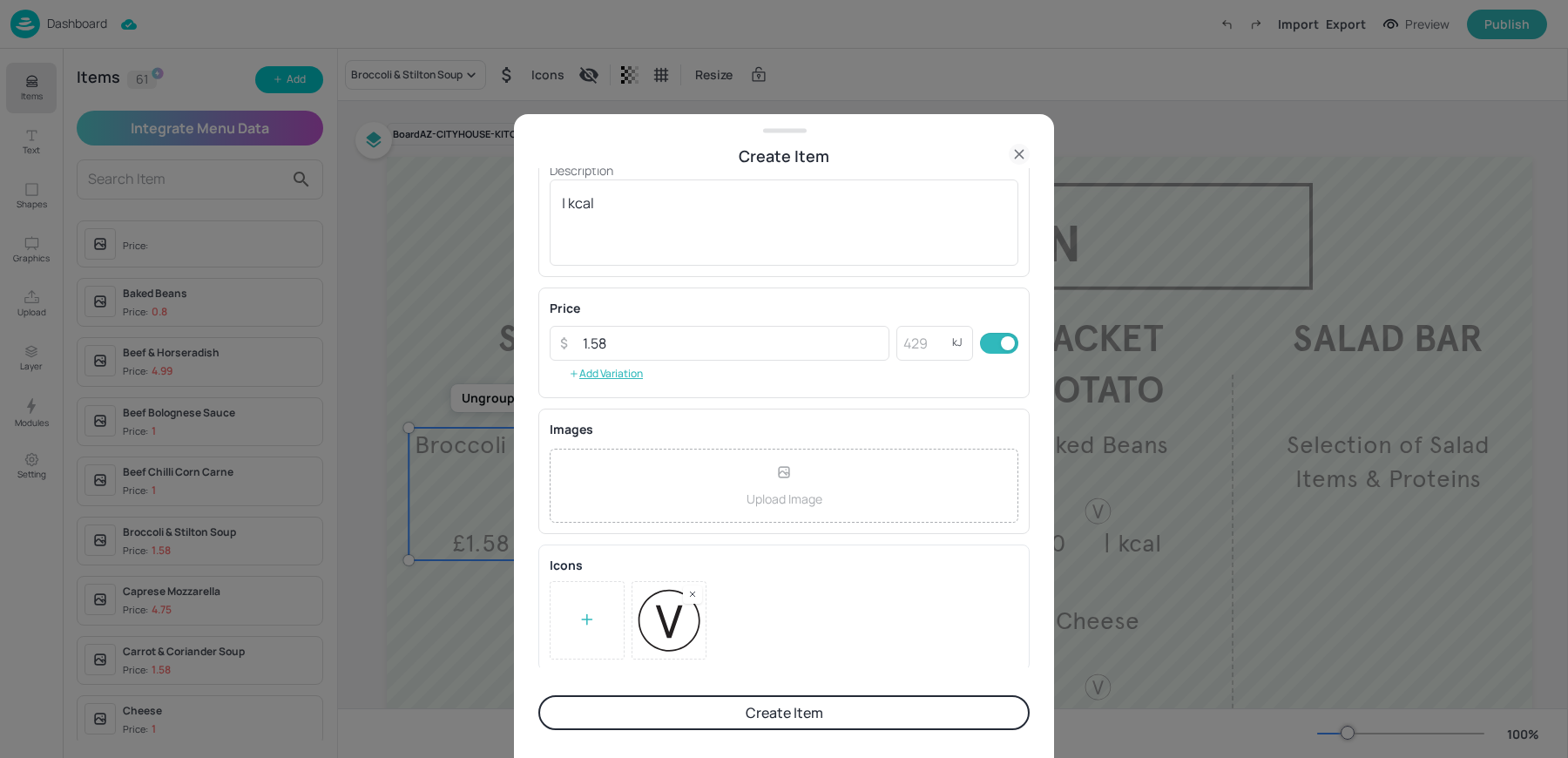
click at [594, 724] on button "Create Item" at bounding box center [784, 712] width 492 height 35
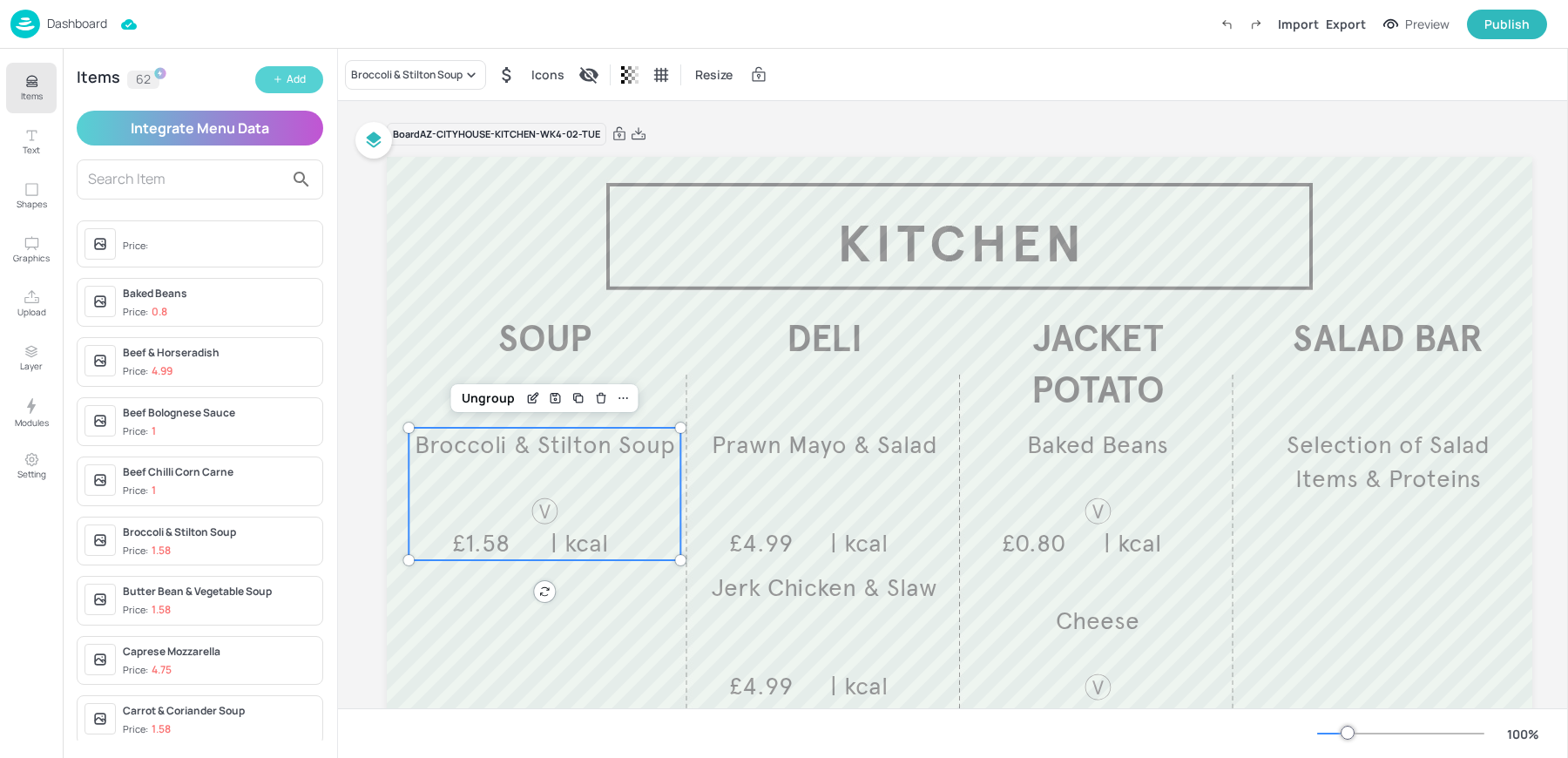
click at [302, 80] on div "Add" at bounding box center [296, 79] width 20 height 17
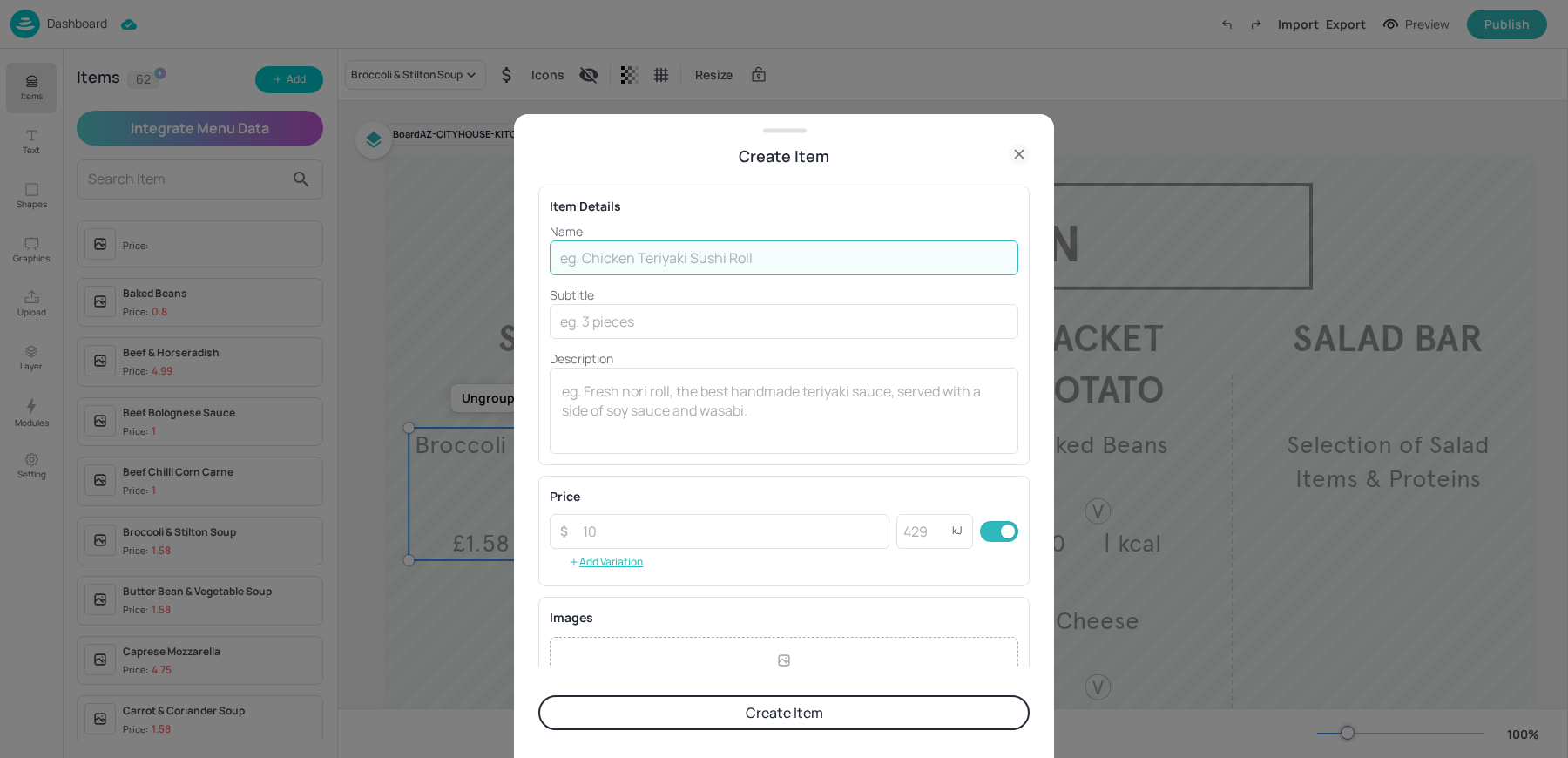
click at [680, 244] on input "text" at bounding box center [784, 257] width 469 height 35
paste input "Asian Chicken Noodle Soup"
click at [706, 255] on input "Asian Chicken Noodle Soup" at bounding box center [784, 257] width 469 height 35
type input "Asian Chicken Noodle"
click at [628, 509] on div "Price ​ ​ kJ ​ Add Variation" at bounding box center [784, 531] width 469 height 88
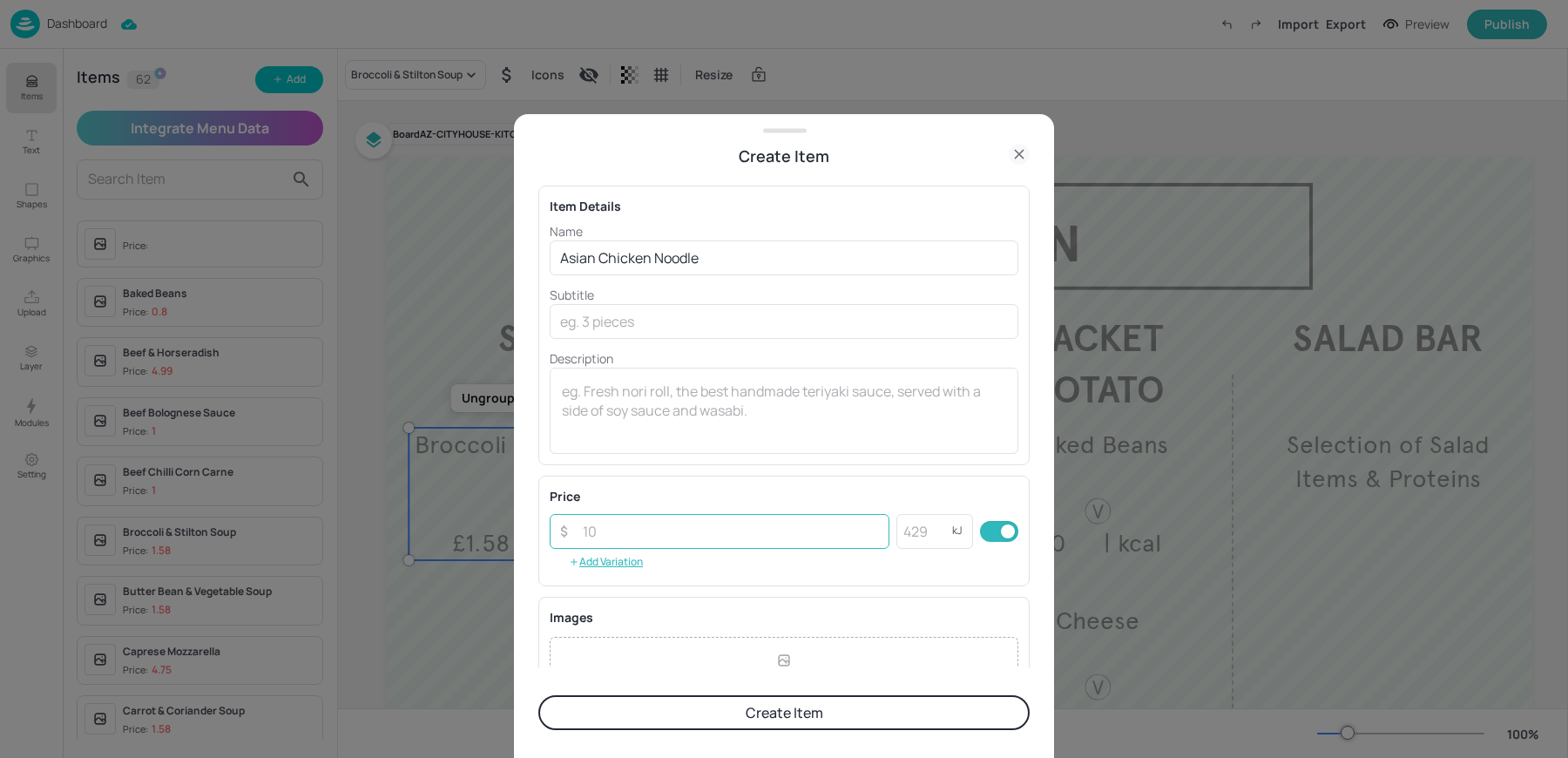
click at [613, 535] on input "number" at bounding box center [731, 531] width 317 height 35
type input "1.58"
click at [700, 403] on textarea at bounding box center [783, 410] width 444 height 58
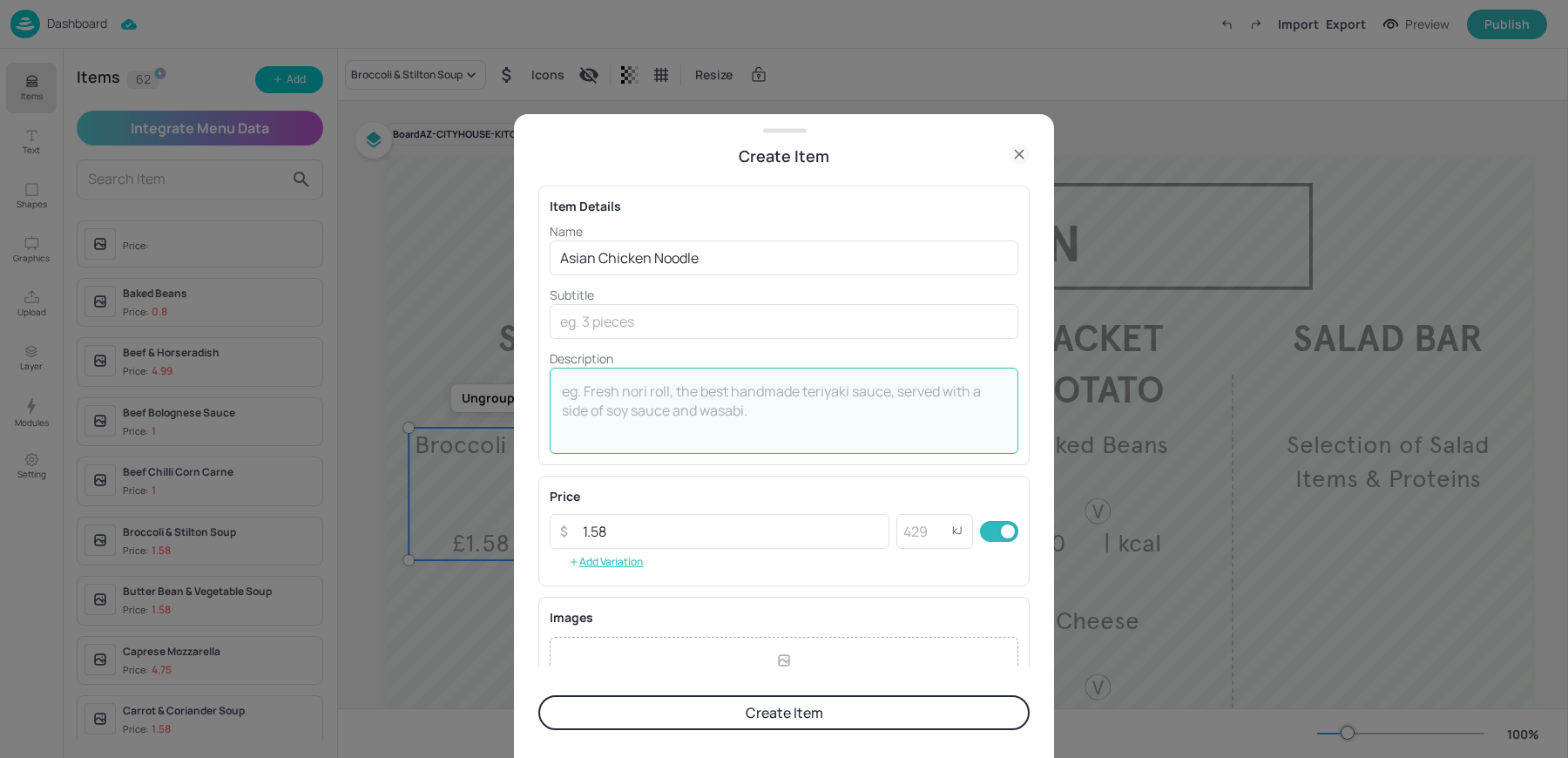
type textarea "\"
type textarea """
click at [781, 401] on textarea "| kcal" at bounding box center [783, 410] width 444 height 58
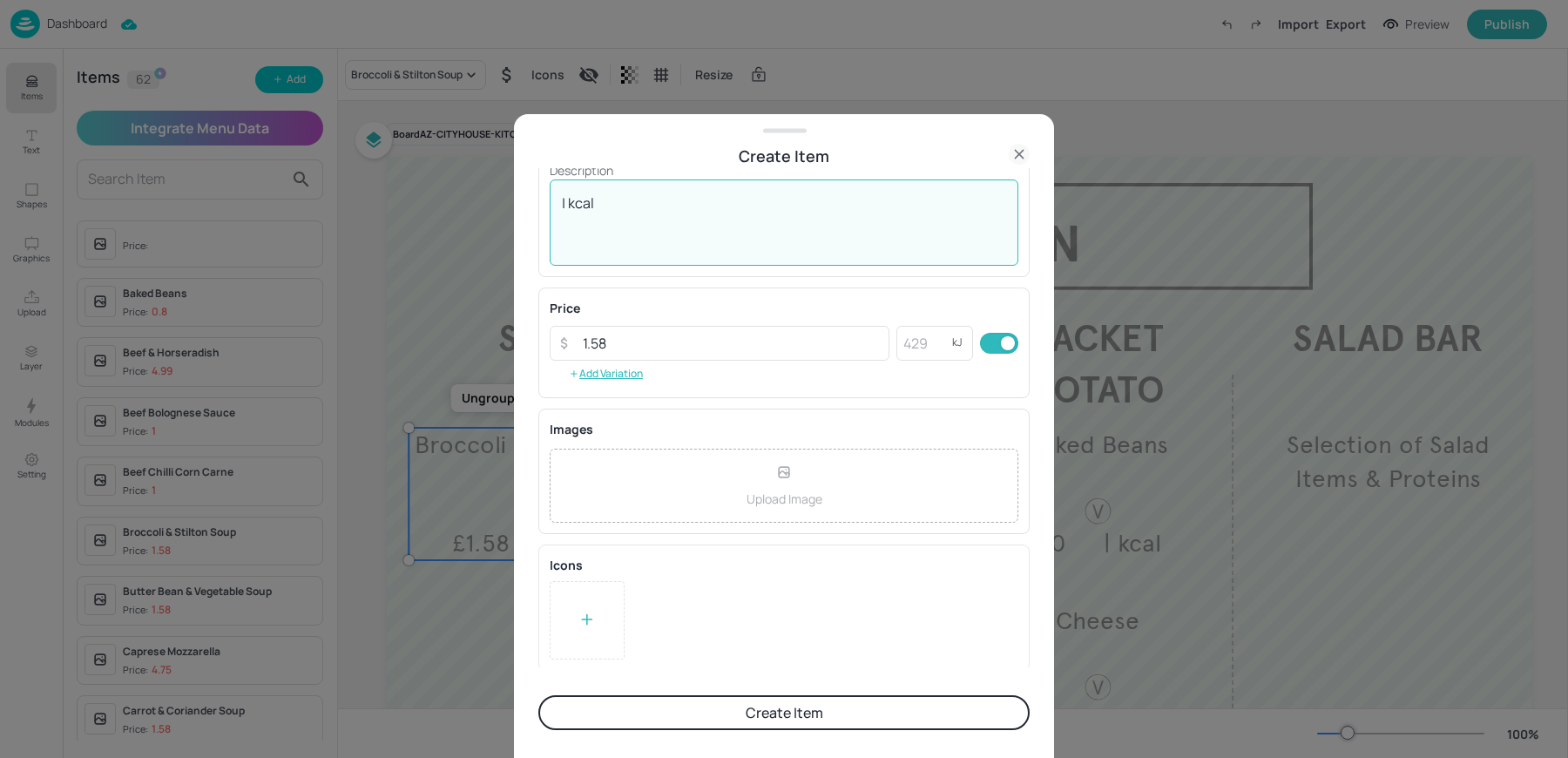
type textarea "| kcal"
click at [649, 724] on button "Create Item" at bounding box center [784, 712] width 492 height 35
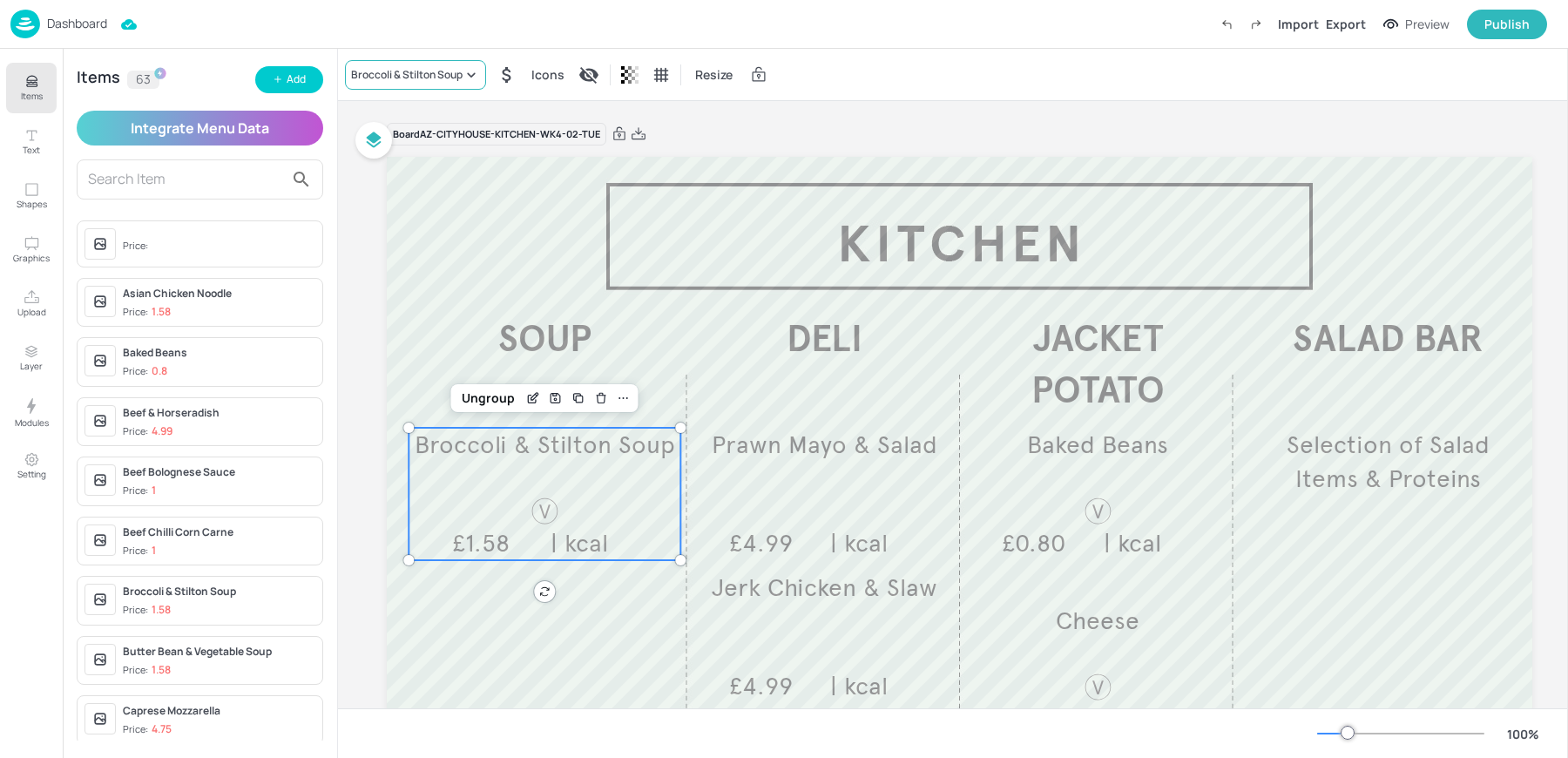
click at [413, 78] on div "Broccoli & Stilton Soup" at bounding box center [406, 75] width 111 height 16
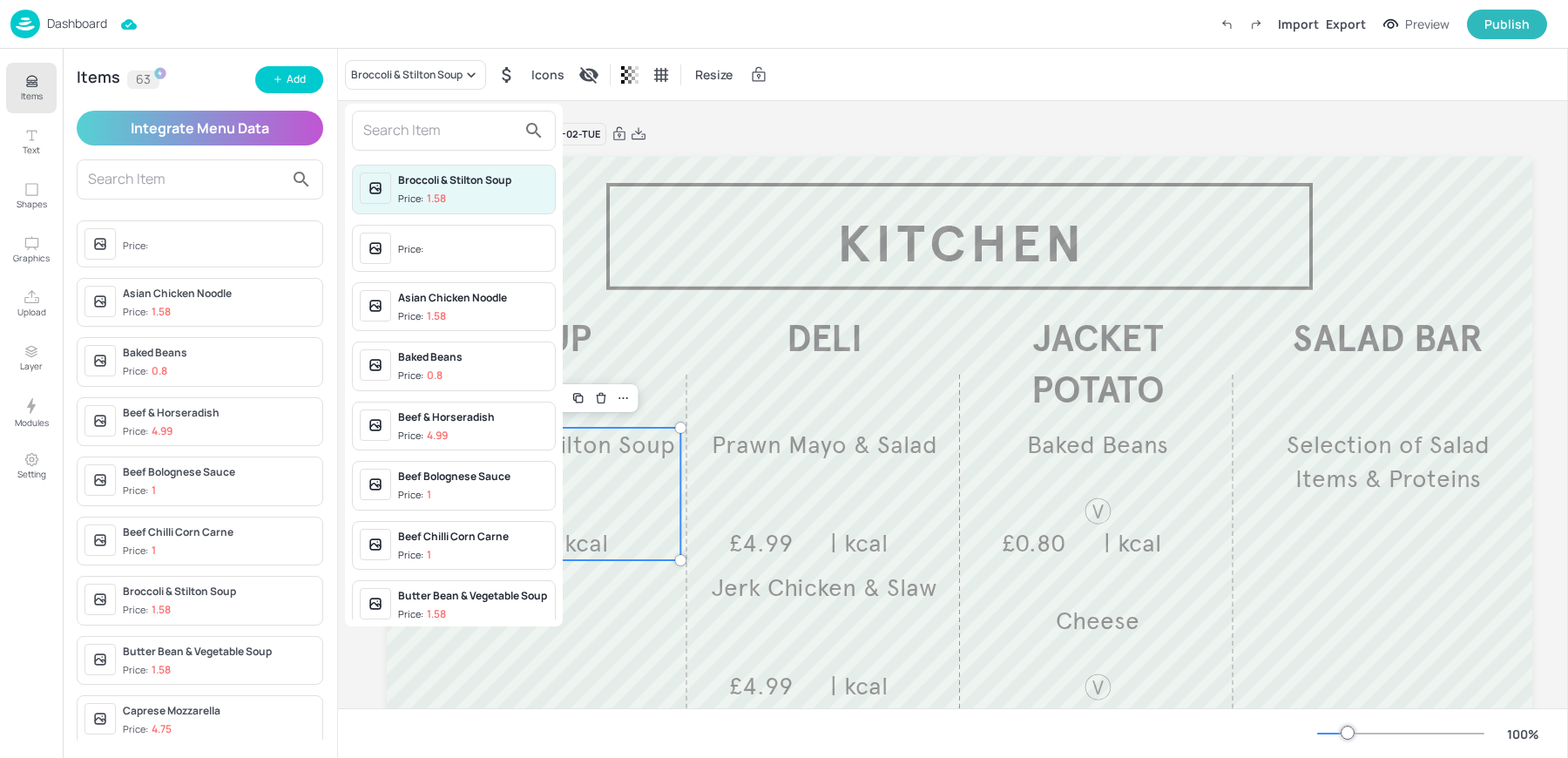
click at [418, 150] on div "Broccoli & Stilton Soup Price: 1.58 Price: Asian Chicken Noodle Price: 1.58 Bak…" at bounding box center [453, 365] width 218 height 522
click at [390, 147] on div at bounding box center [454, 130] width 204 height 40
click at [378, 135] on input "text" at bounding box center [440, 131] width 153 height 28
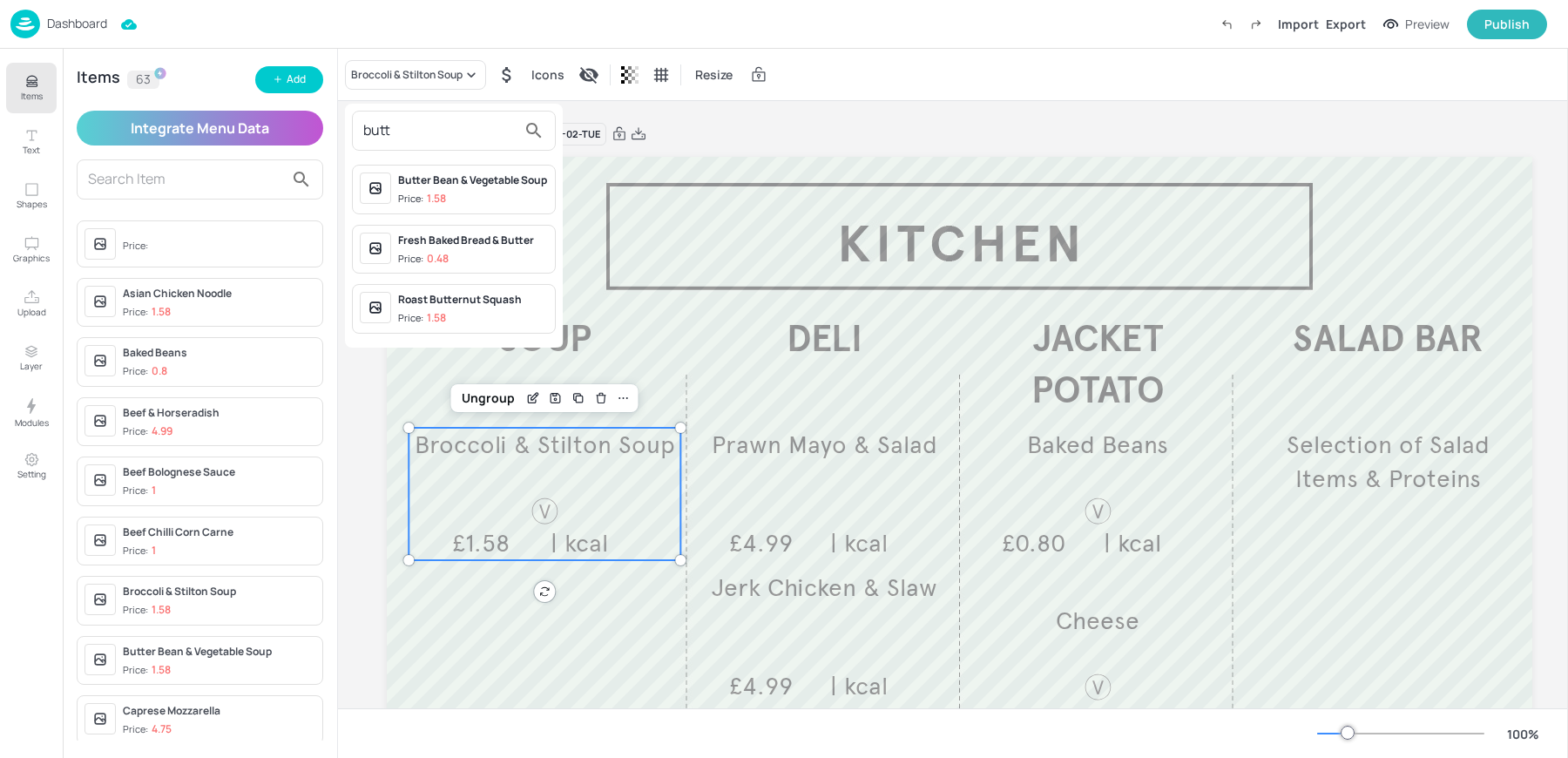
type input "butt"
click at [405, 284] on div "Roast Butternut Squash Price: 1.58" at bounding box center [454, 308] width 204 height 50
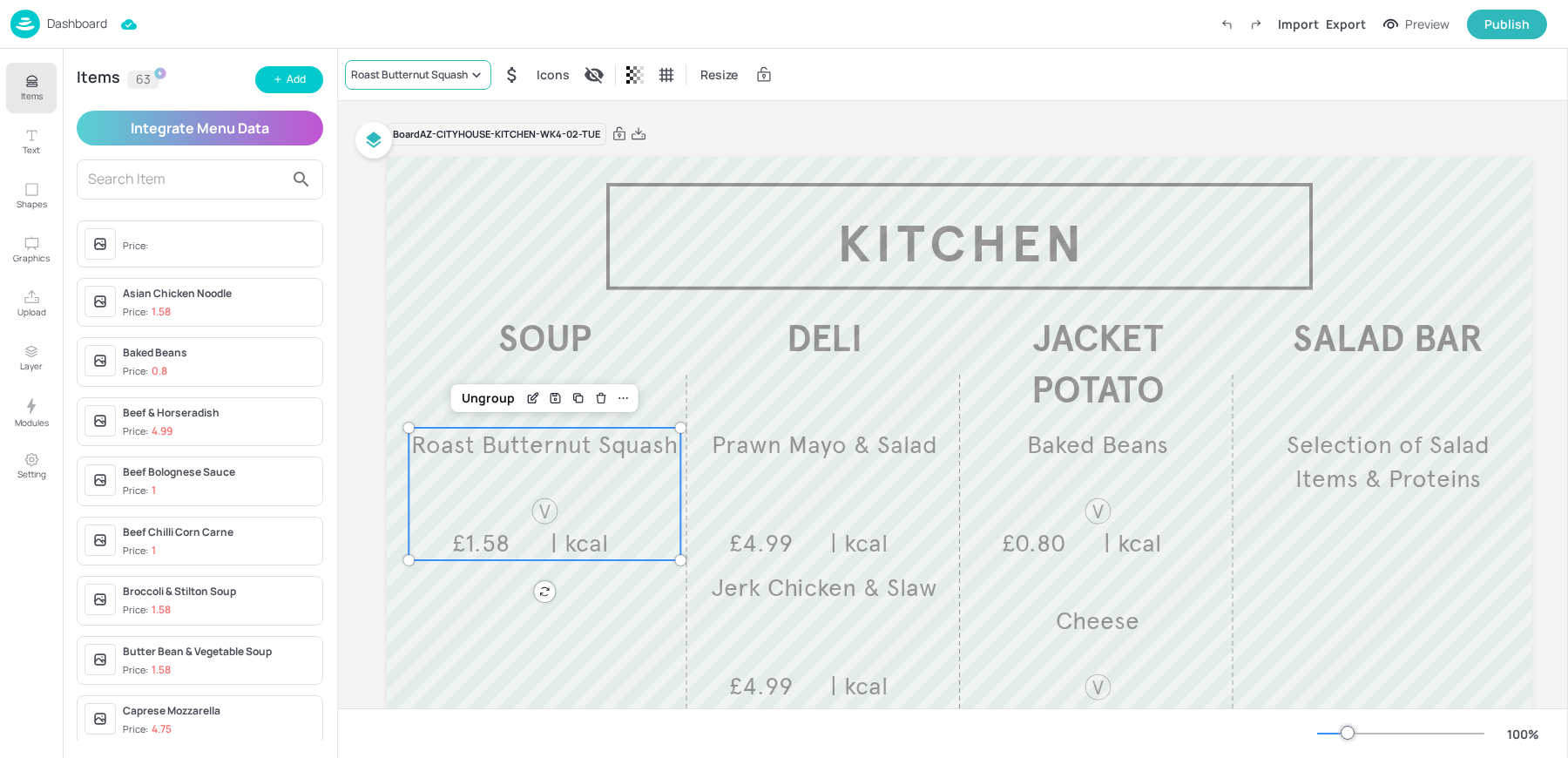
click at [393, 68] on div "Roast Butternut Squash" at bounding box center [409, 75] width 117 height 16
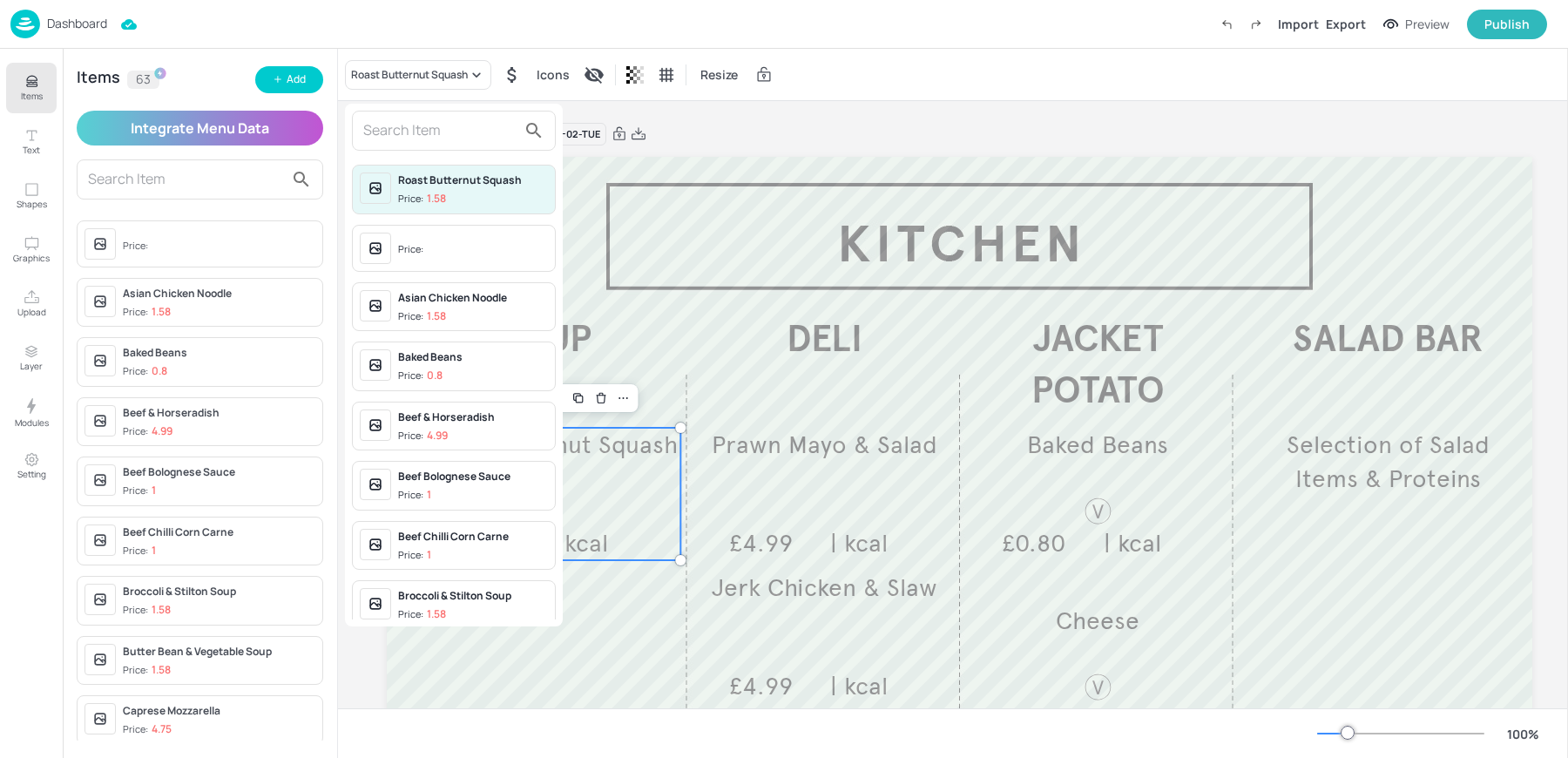
click at [399, 122] on input "text" at bounding box center [440, 131] width 153 height 28
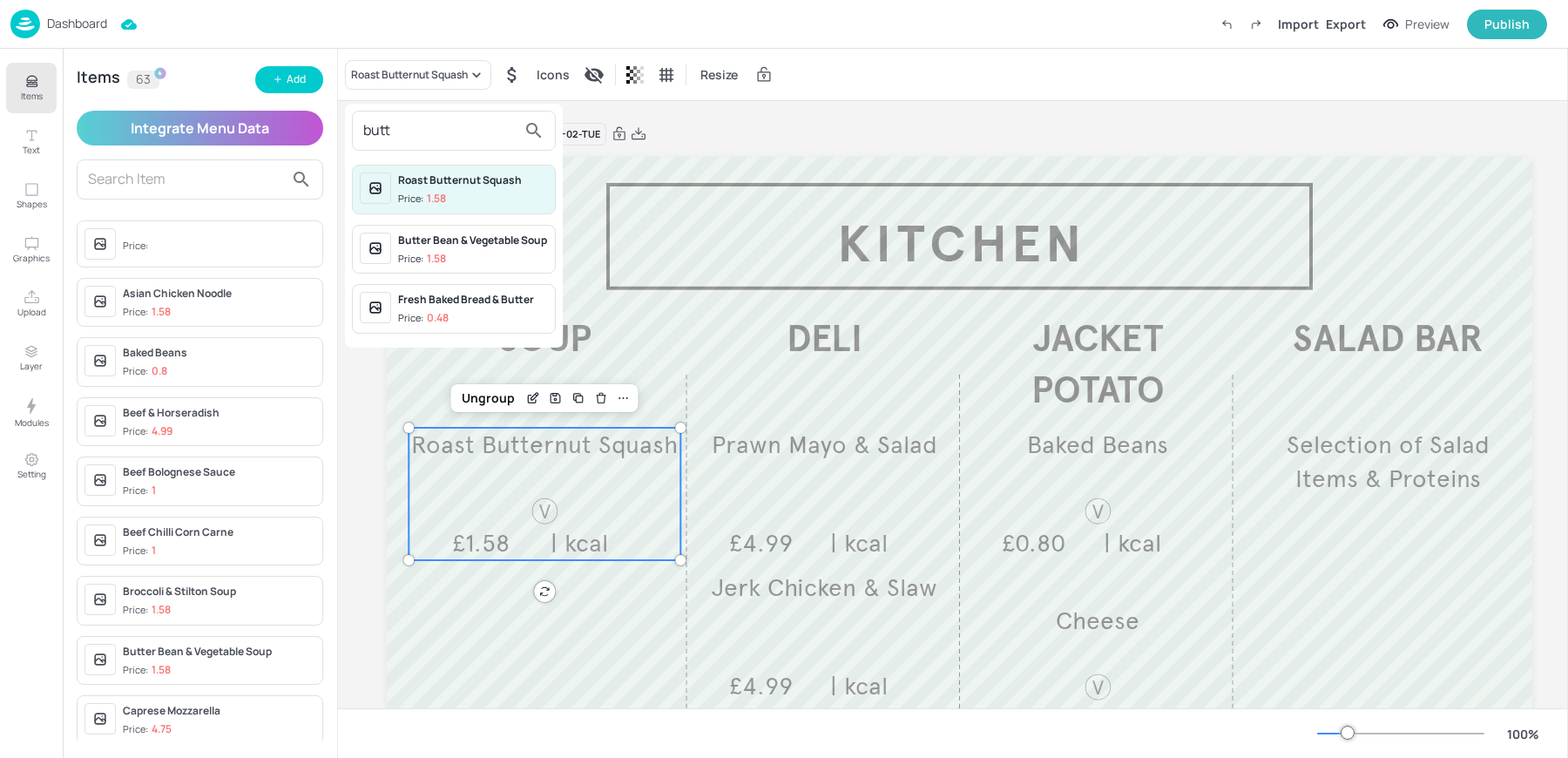
type input "butt"
click at [424, 248] on div "Butter Bean & Vegetable Soup Price: 1.58" at bounding box center [473, 250] width 150 height 34
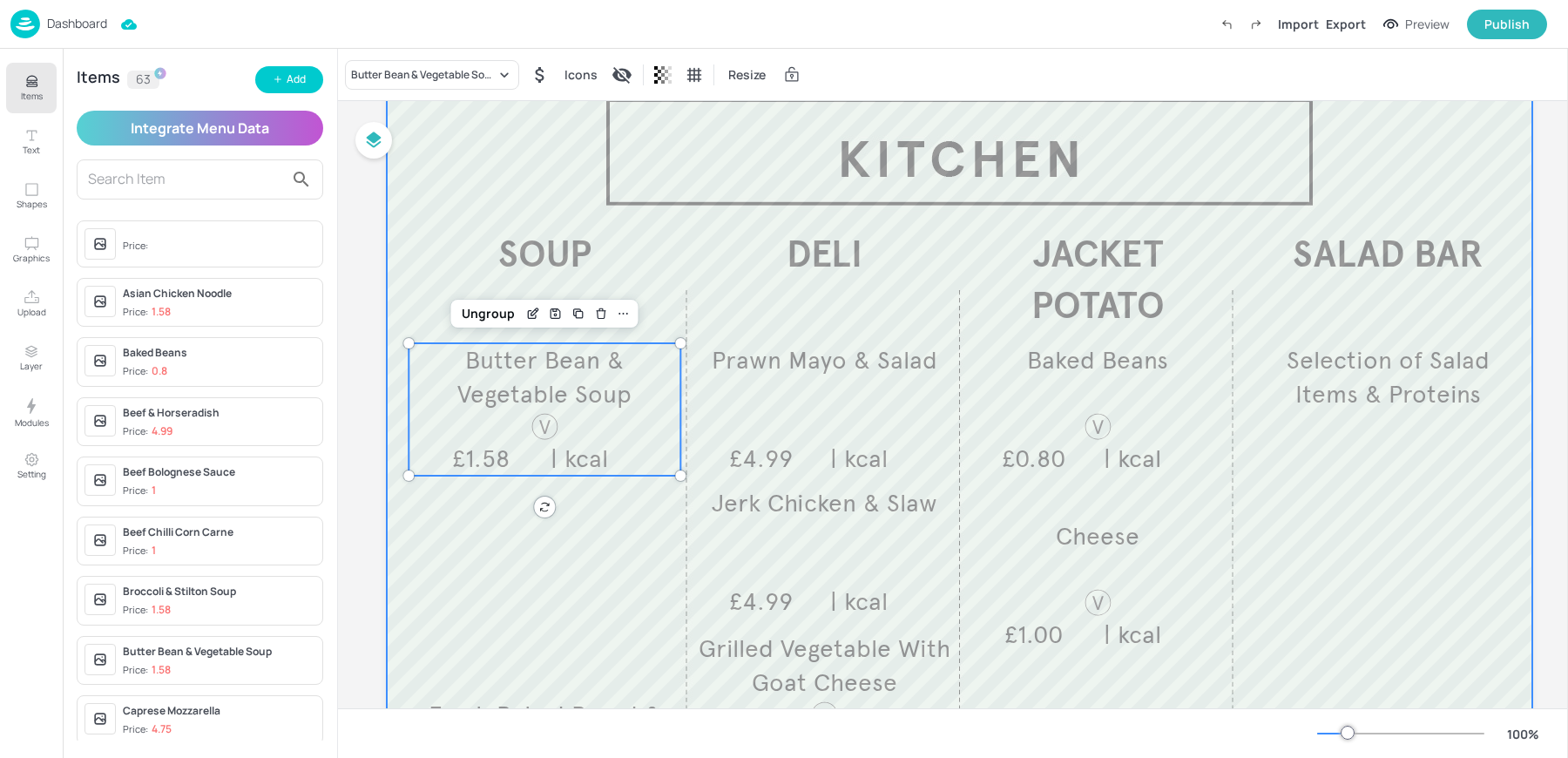
scroll to position [96, 0]
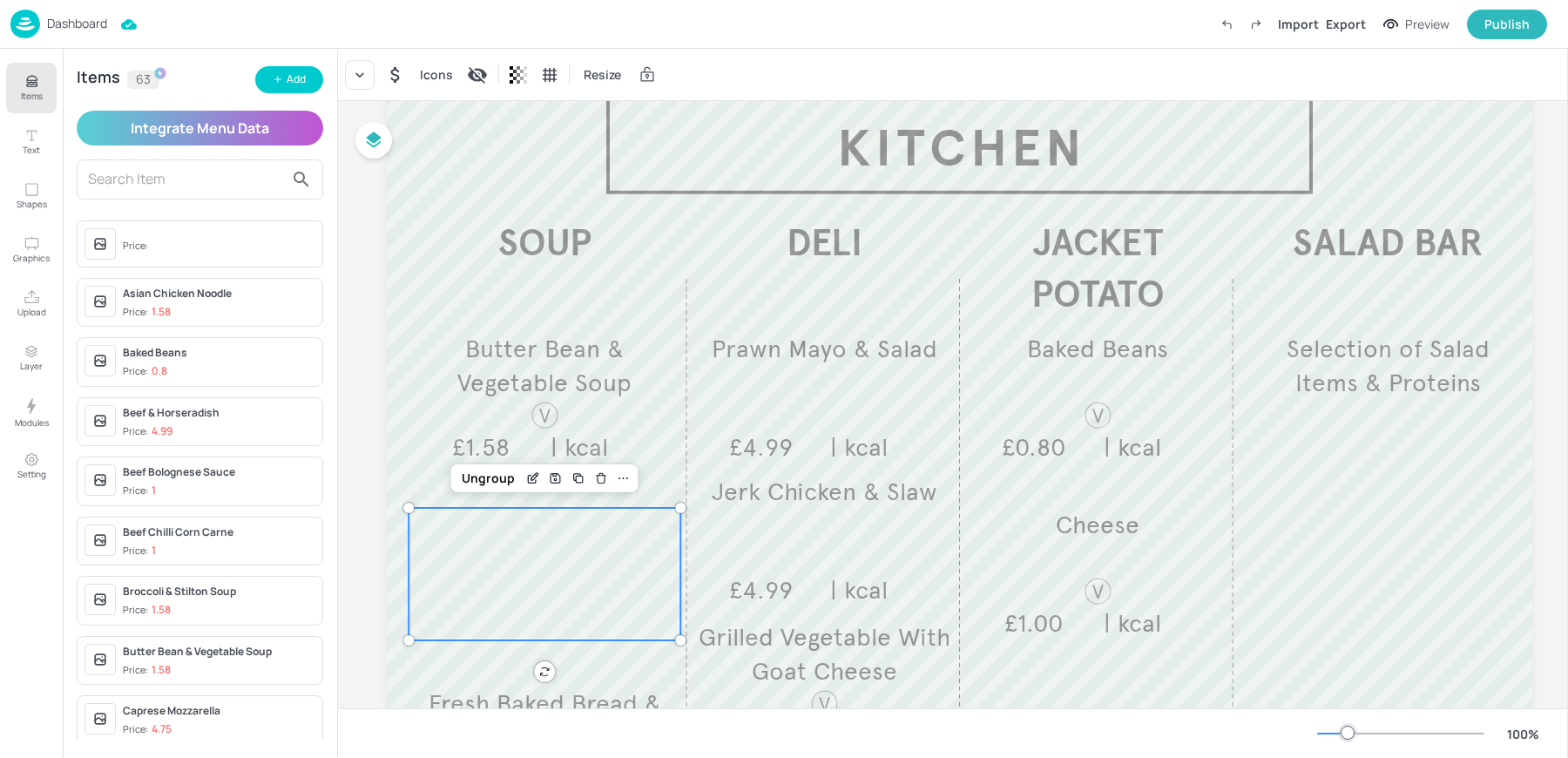
click at [461, 557] on div at bounding box center [544, 575] width 272 height 133
click at [353, 79] on icon at bounding box center [360, 75] width 18 height 18
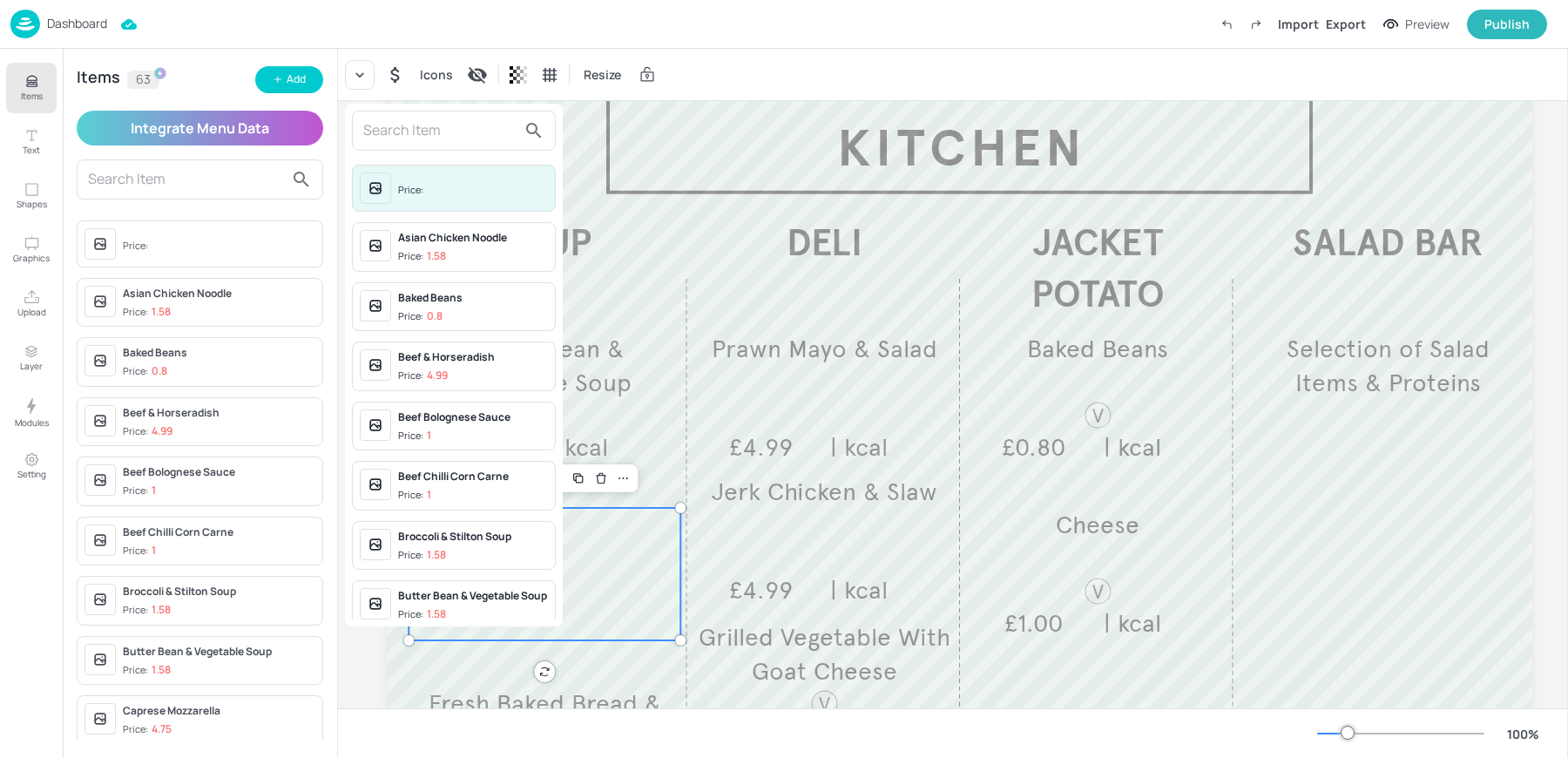
click at [401, 136] on input "text" at bounding box center [440, 131] width 153 height 28
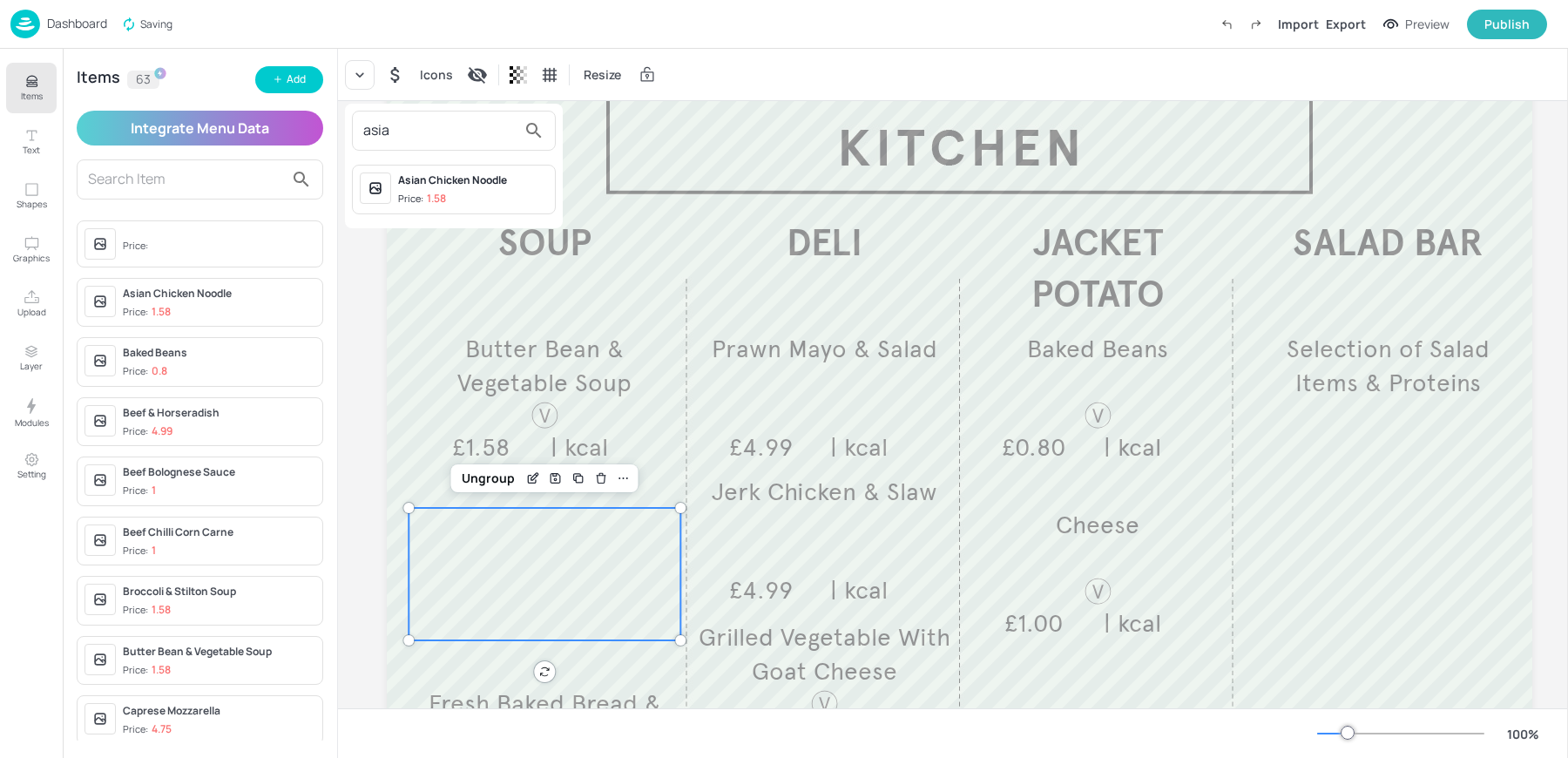
type input "asia"
click at [457, 181] on div "Asian Chicken Noodle" at bounding box center [473, 180] width 150 height 16
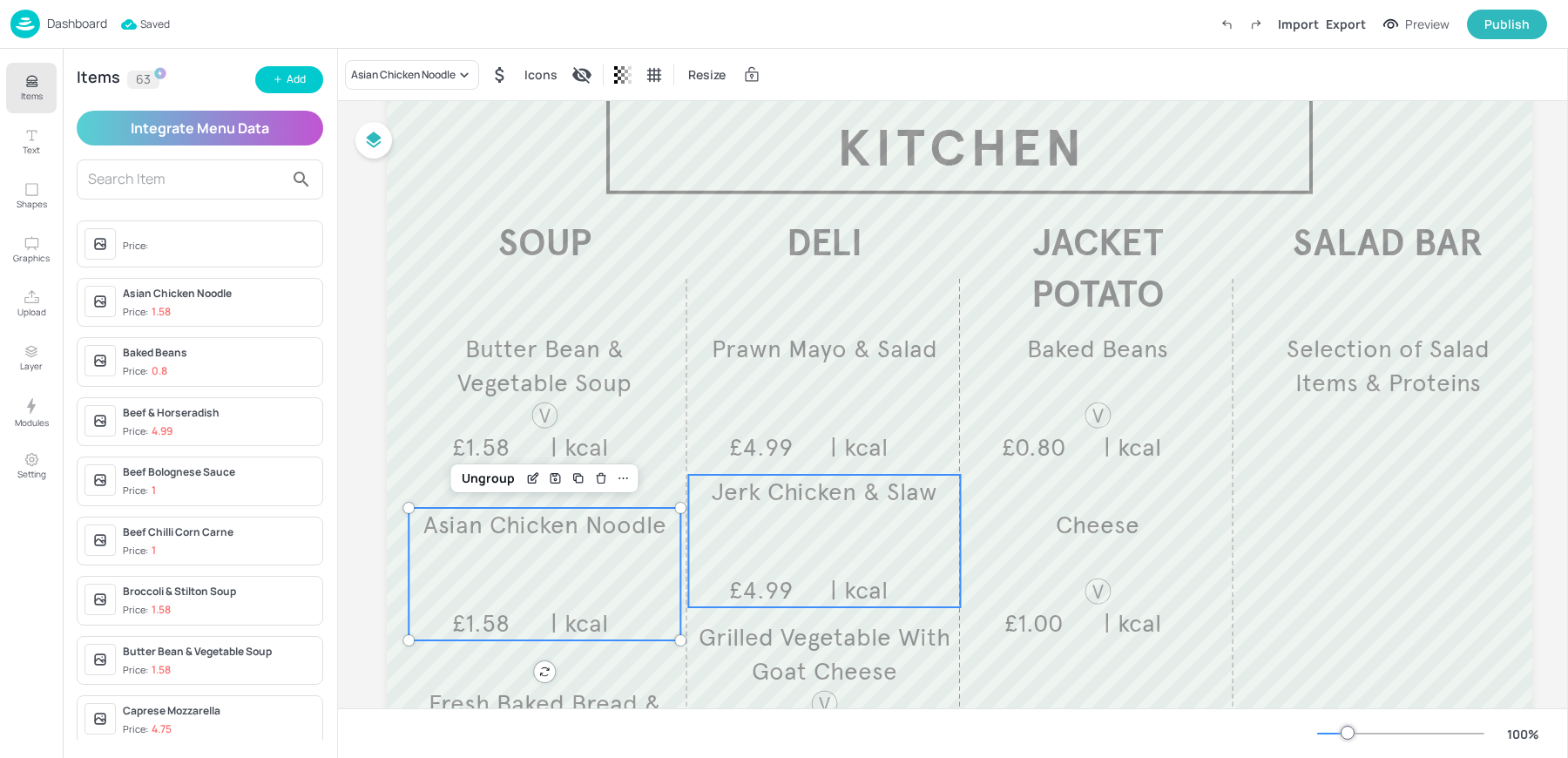
scroll to position [270, 0]
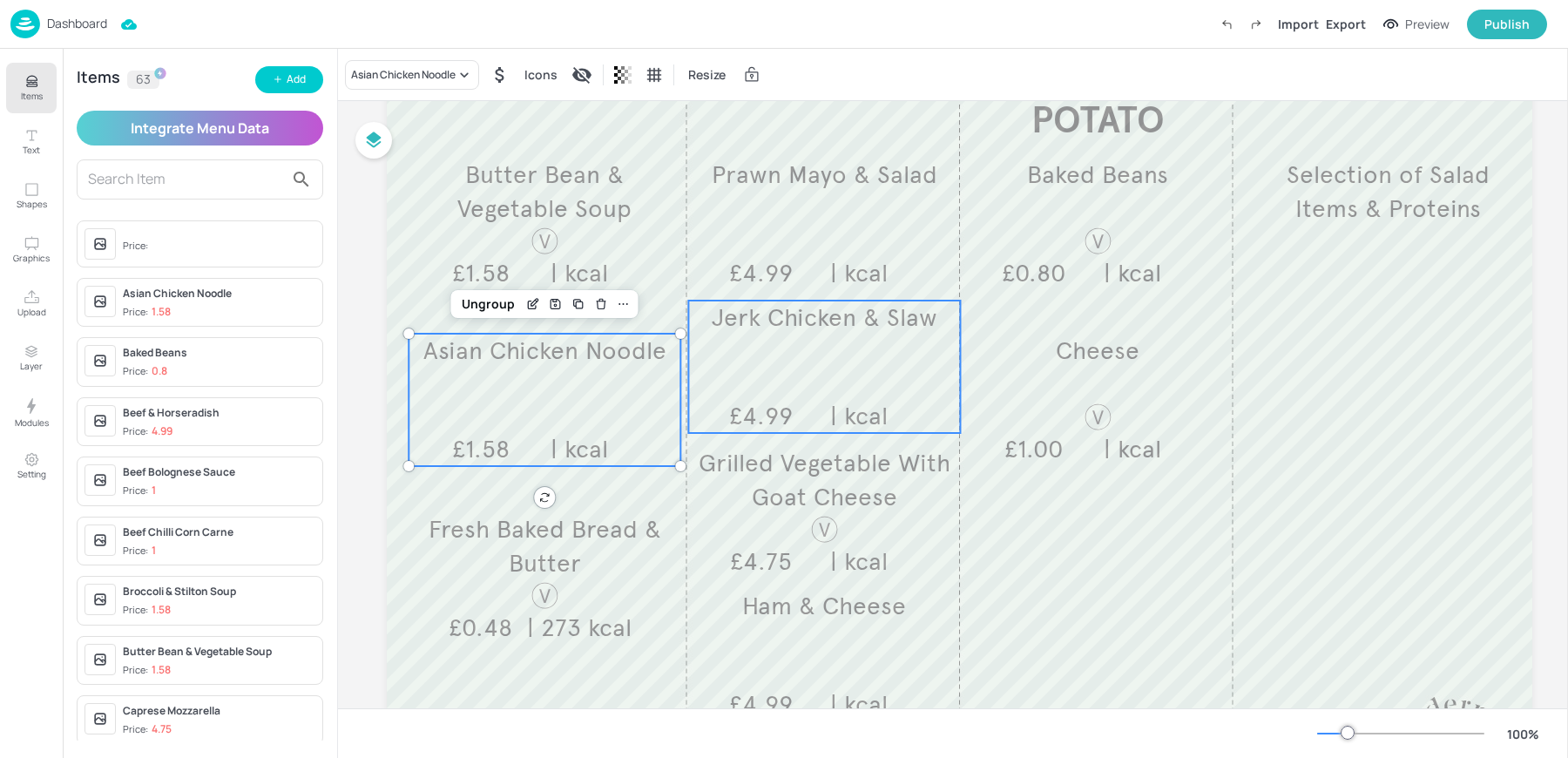
click at [773, 357] on div "Jerk Chicken & Slaw £4.99 | kcal" at bounding box center [823, 367] width 272 height 133
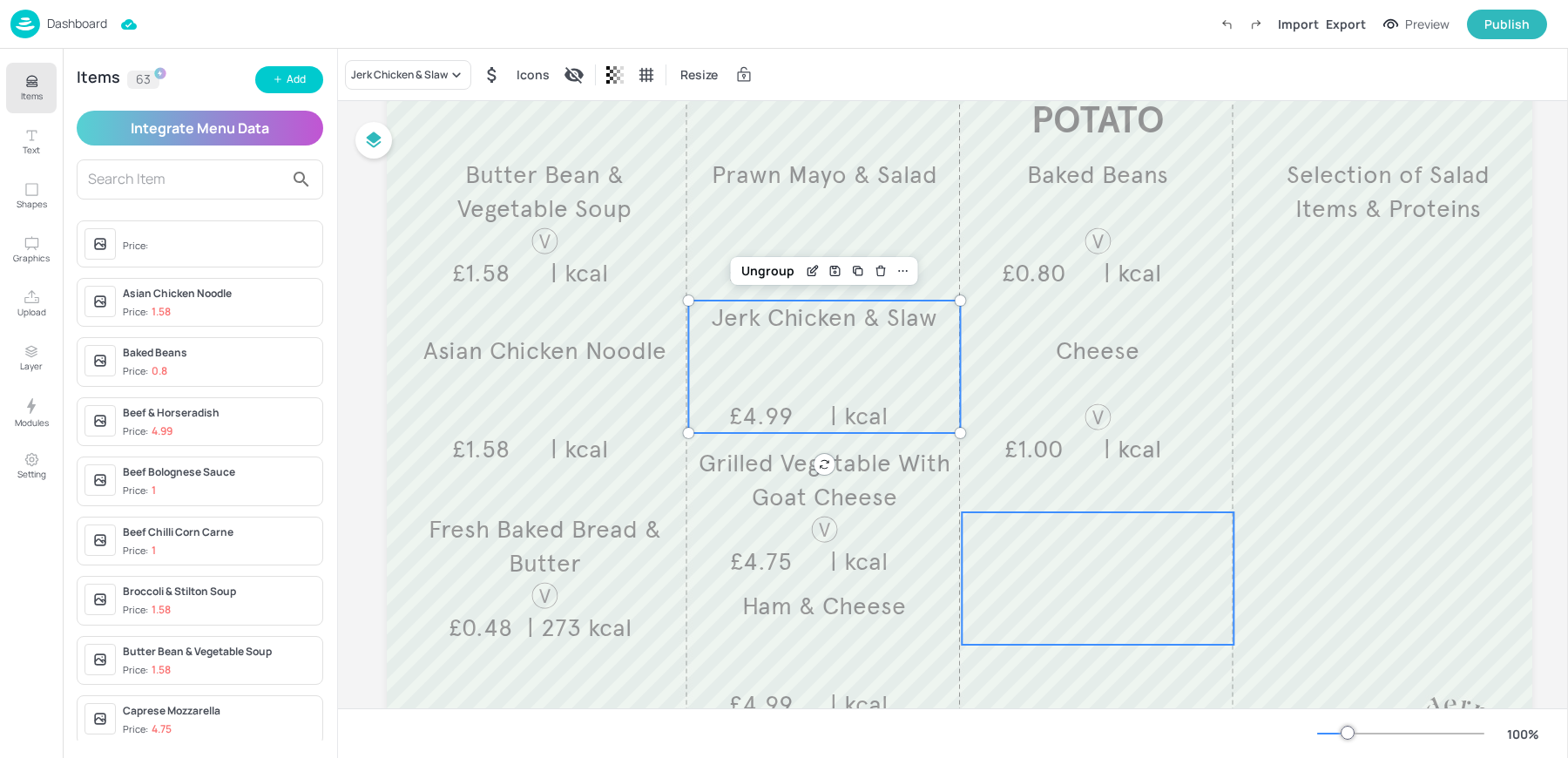
click at [1070, 627] on div at bounding box center [1097, 579] width 272 height 133
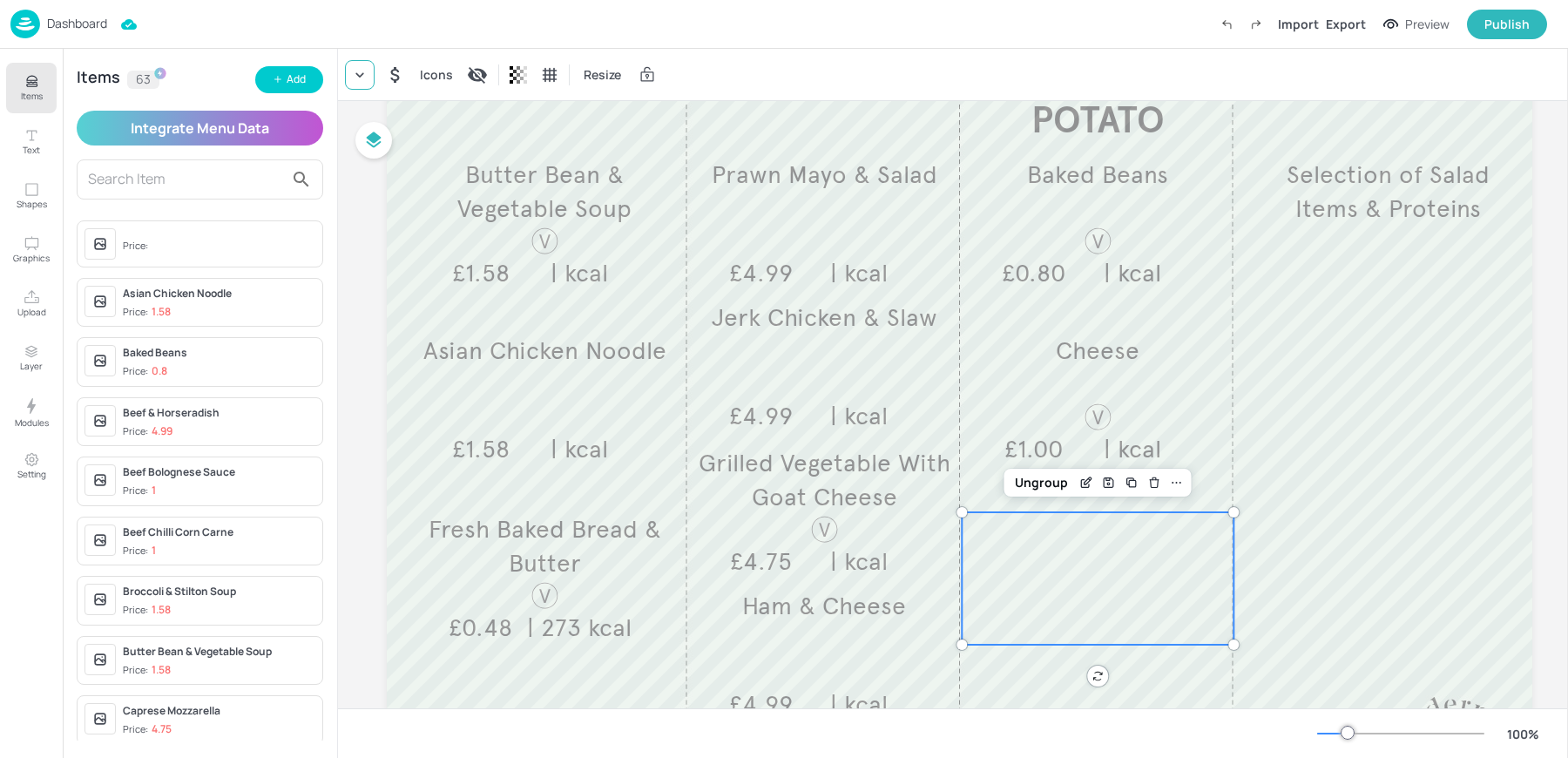
click at [358, 71] on icon at bounding box center [360, 75] width 18 height 18
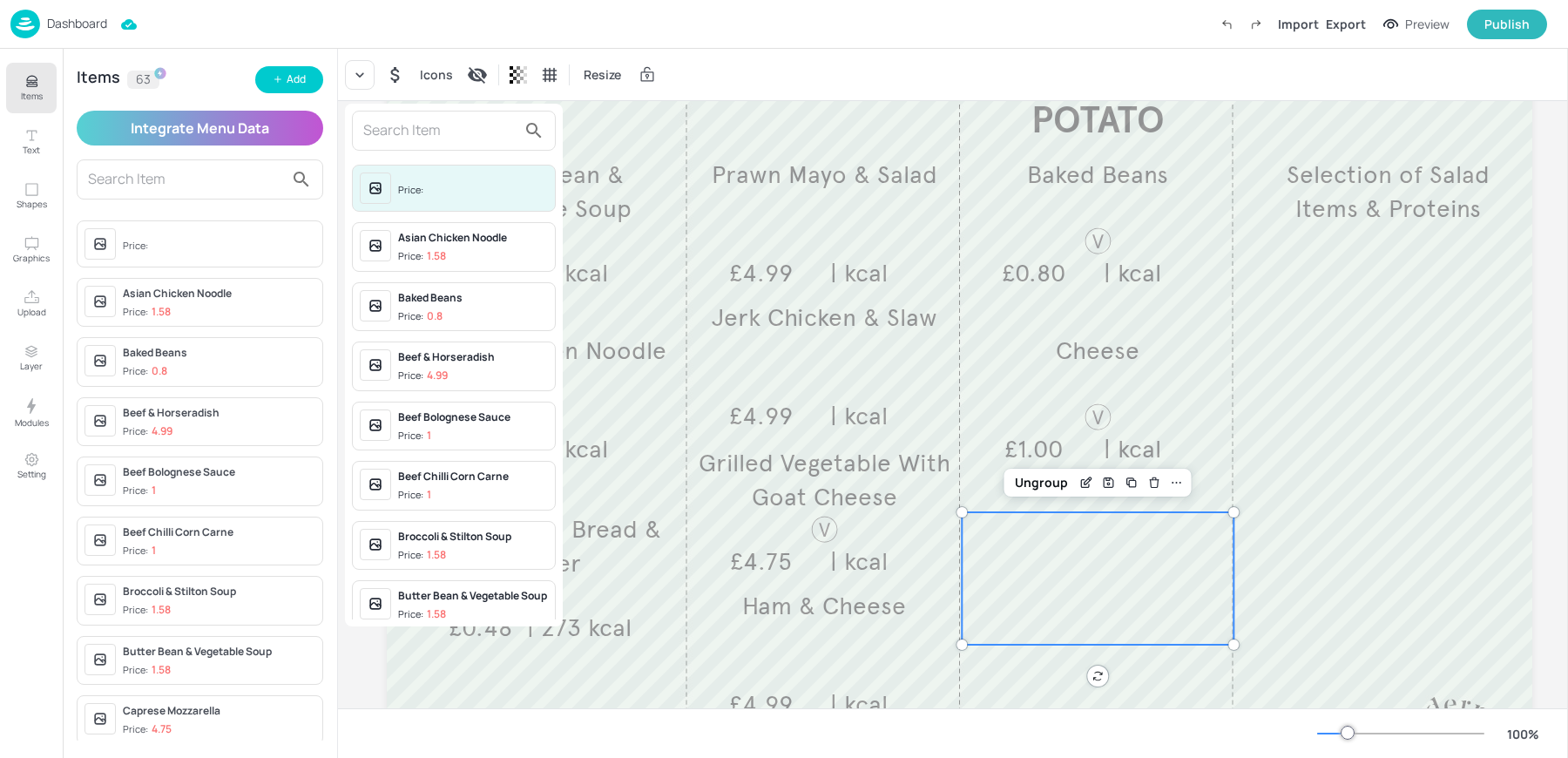
click at [405, 128] on input "text" at bounding box center [440, 131] width 153 height 28
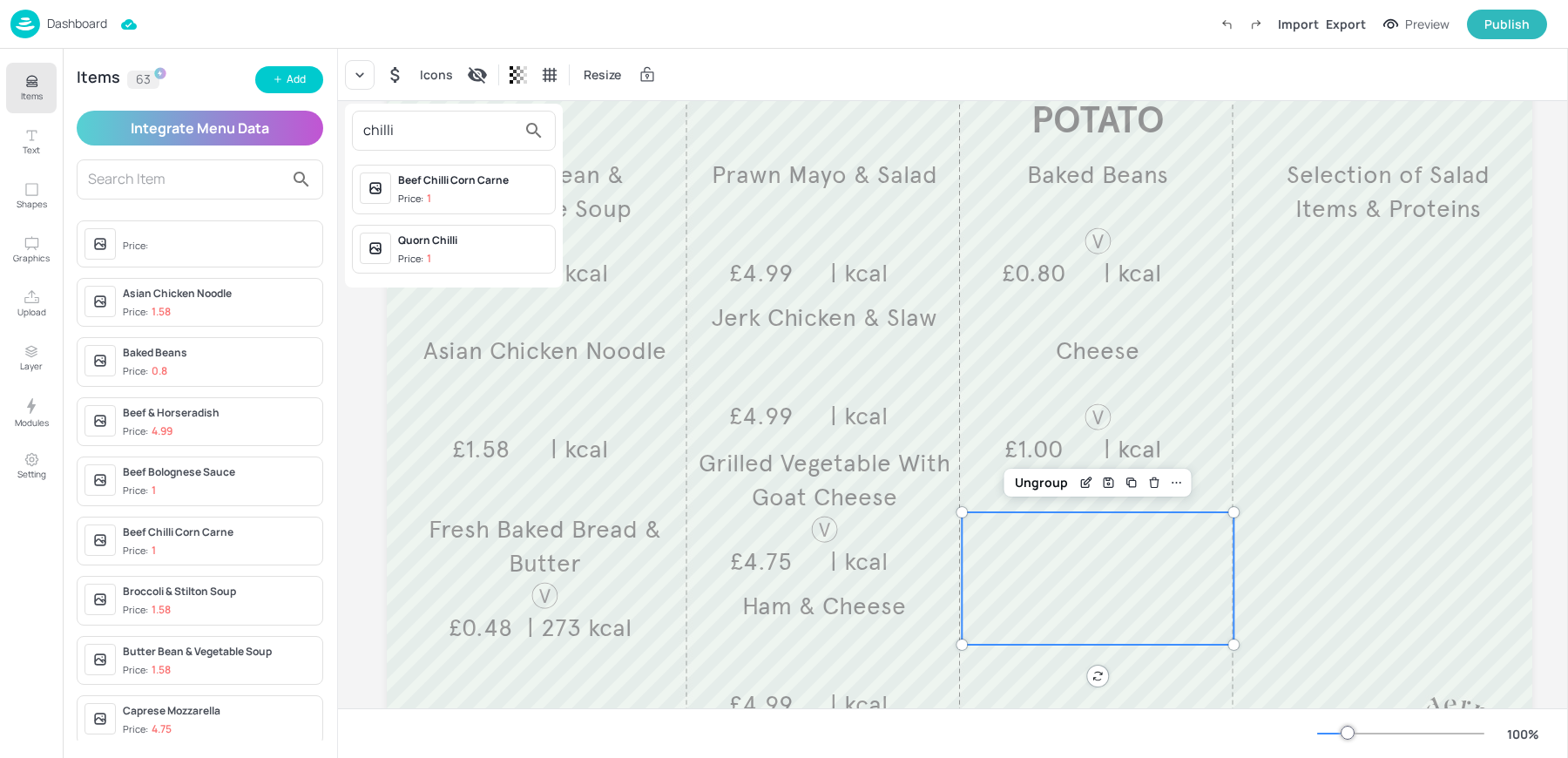
type input "chilli"
click at [282, 81] on div at bounding box center [784, 379] width 1568 height 758
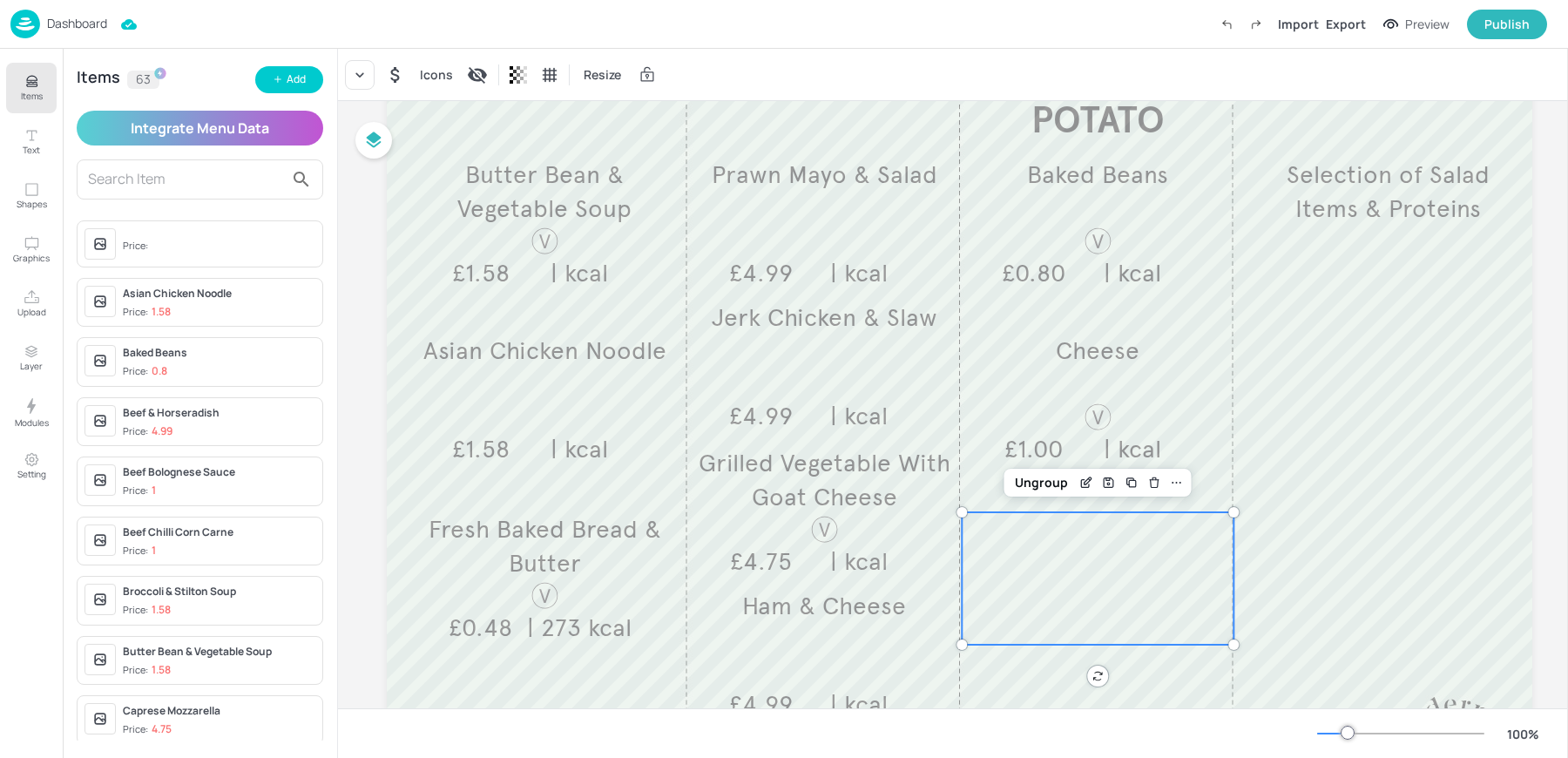
click at [282, 81] on icon "button" at bounding box center [278, 79] width 10 height 10
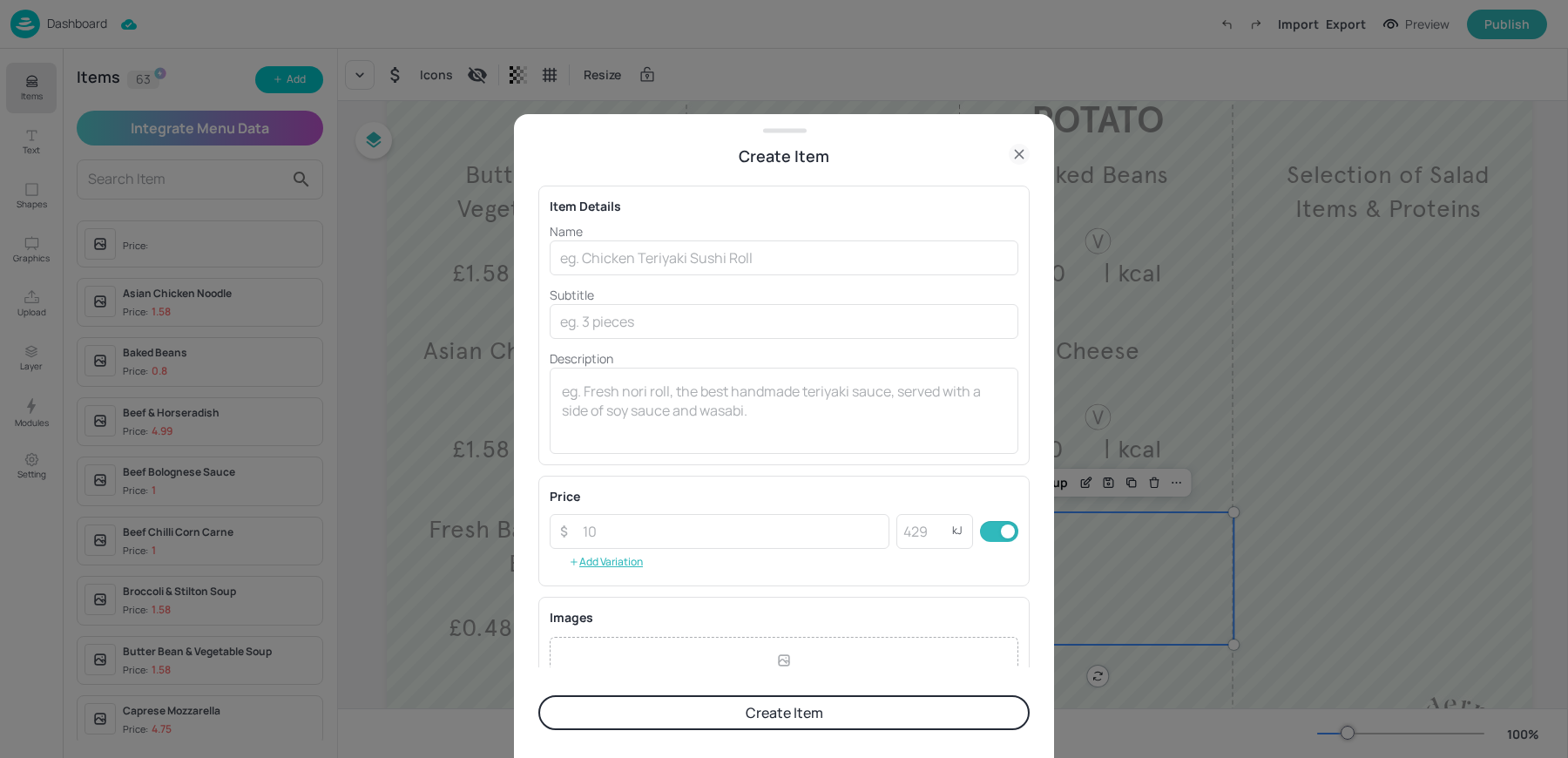
click at [710, 238] on p "Name" at bounding box center [784, 232] width 469 height 19
click at [686, 257] on input "text" at bounding box center [784, 257] width 469 height 35
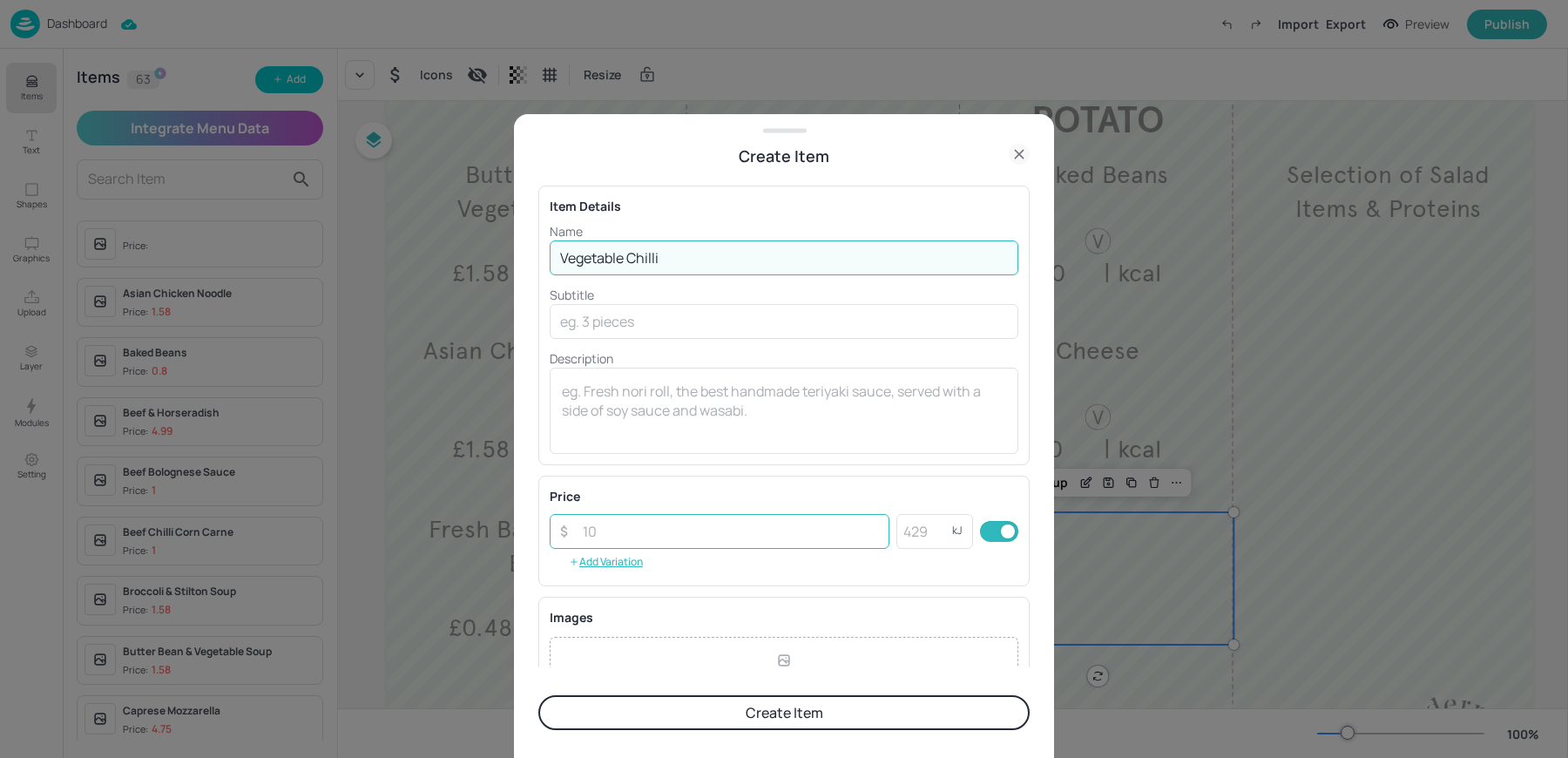
type input "Vegetable Chilli"
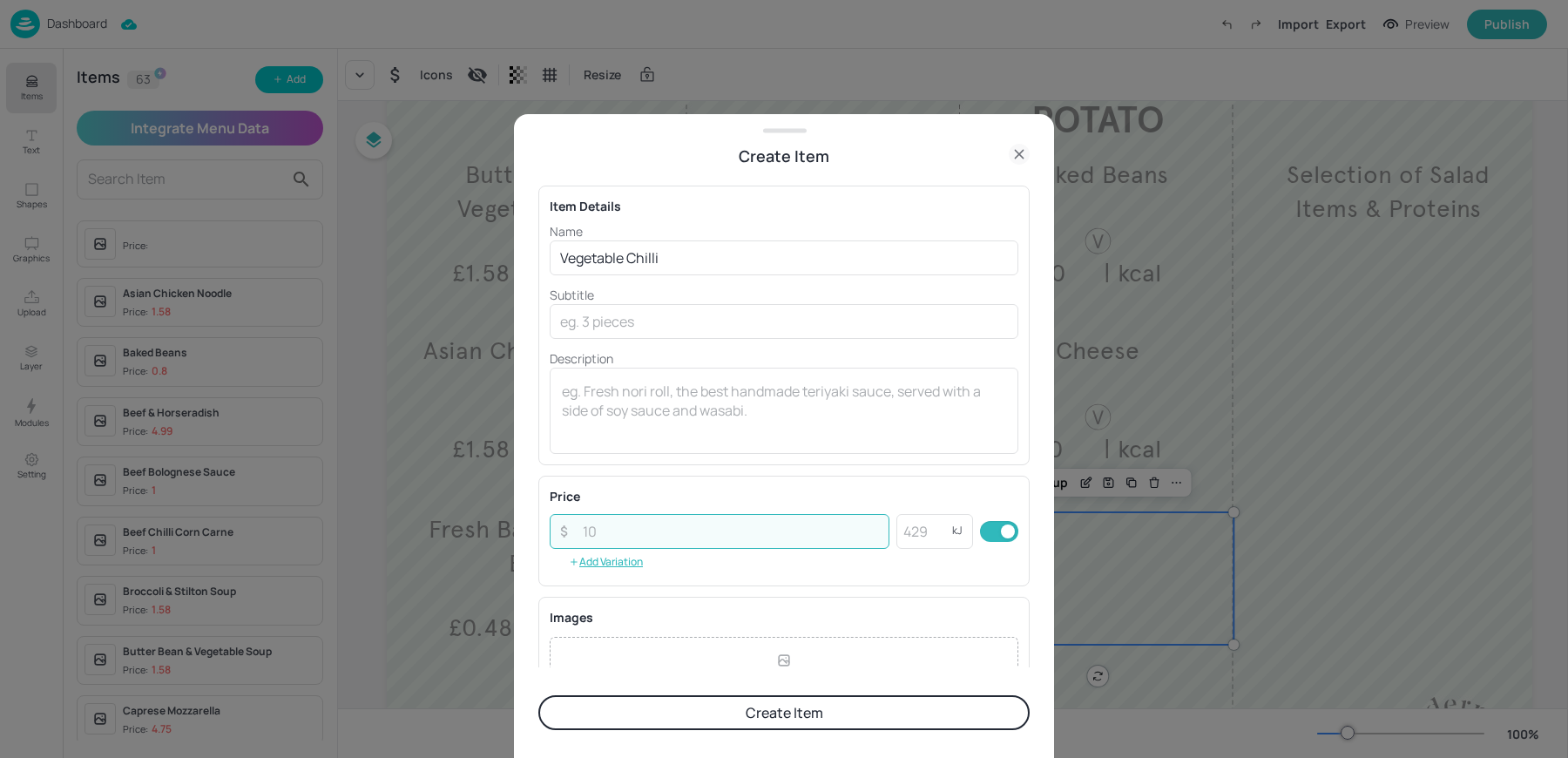
click at [624, 533] on input "number" at bounding box center [731, 531] width 317 height 35
type input "1"
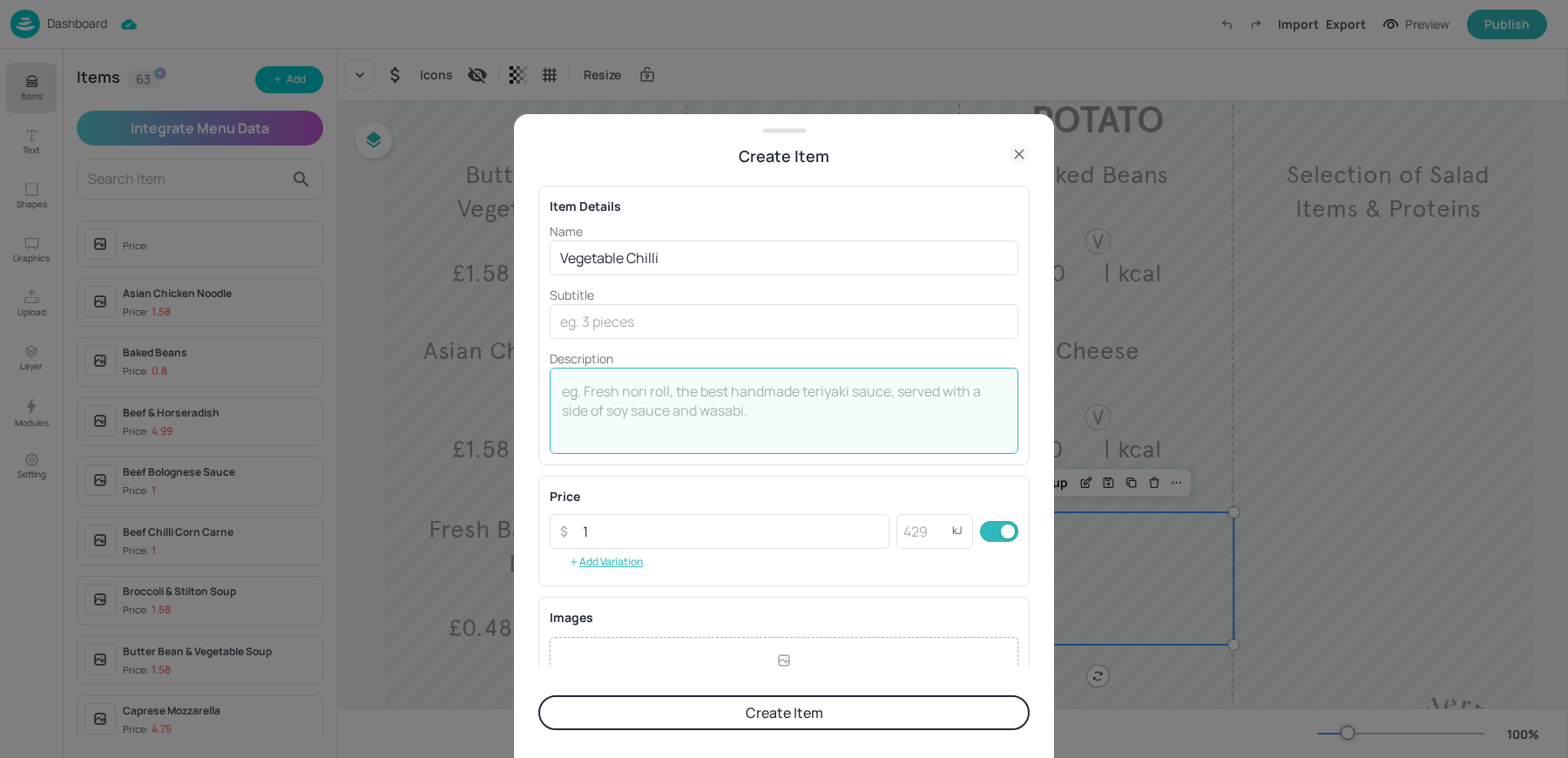
click at [634, 406] on textarea at bounding box center [783, 410] width 444 height 58
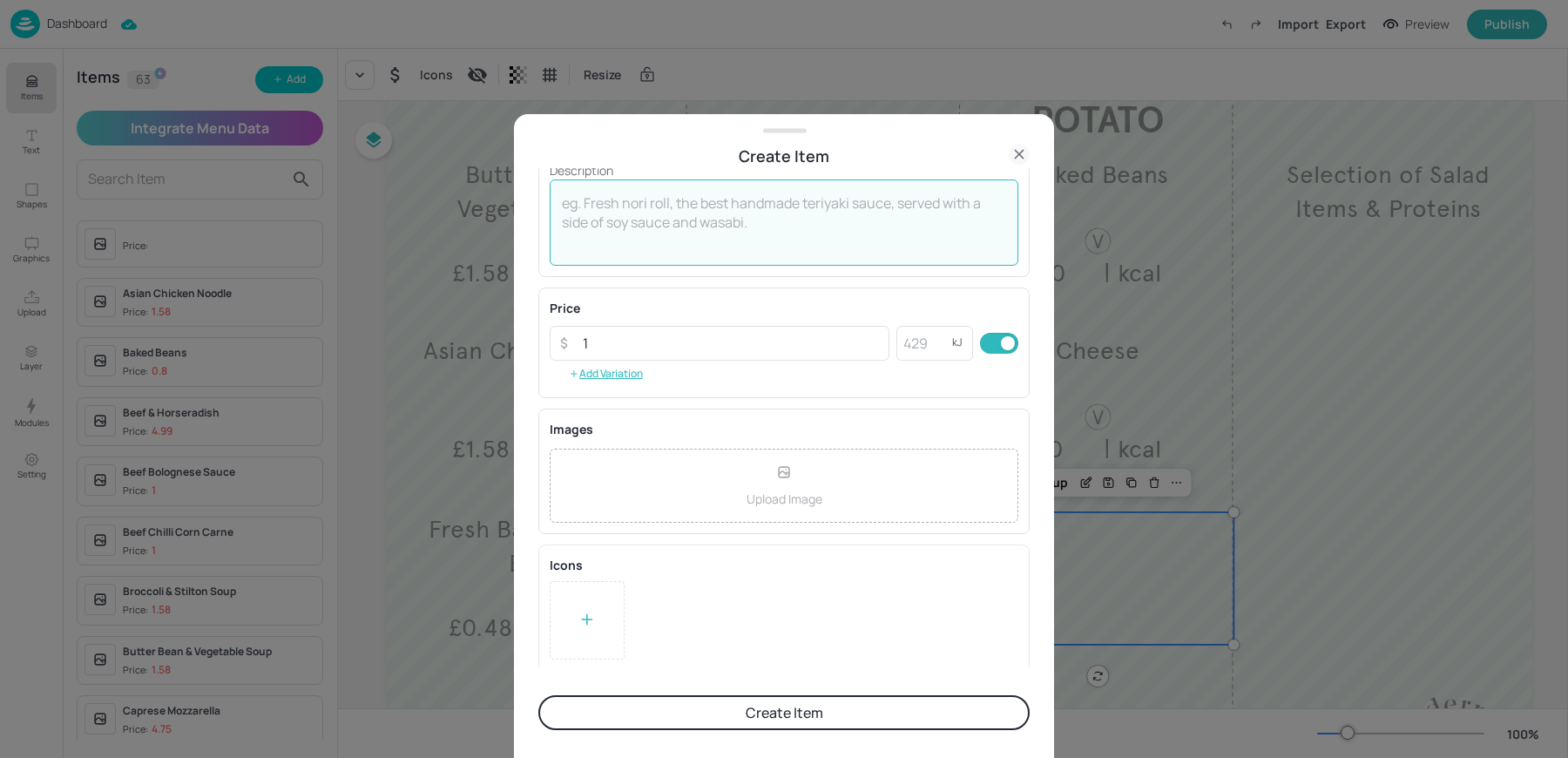
click at [587, 614] on icon at bounding box center [587, 620] width 18 height 18
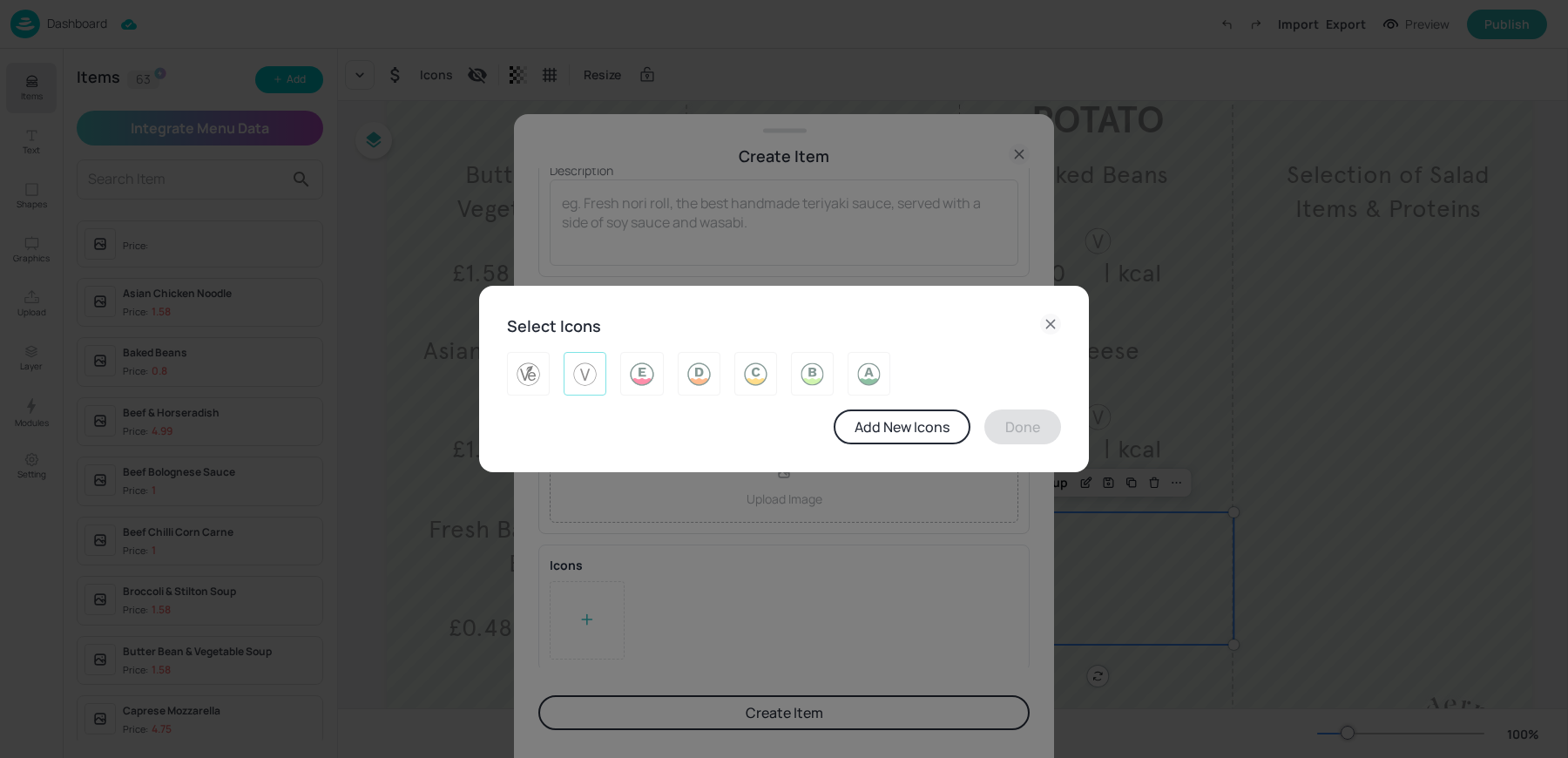
click at [579, 367] on img at bounding box center [585, 374] width 27 height 28
click at [1033, 431] on button "Done" at bounding box center [1022, 426] width 77 height 35
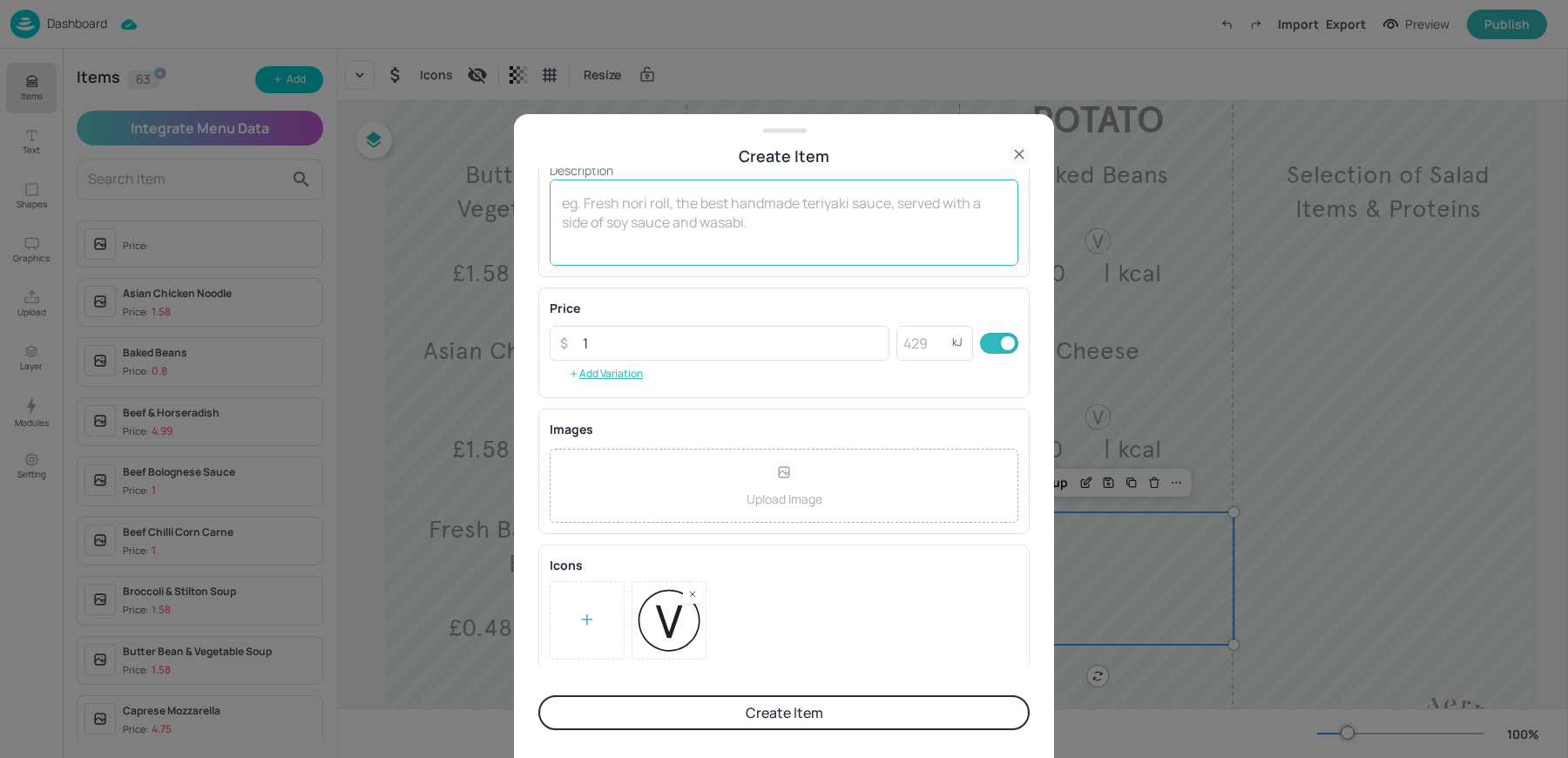
click at [649, 226] on textarea at bounding box center [783, 222] width 444 height 58
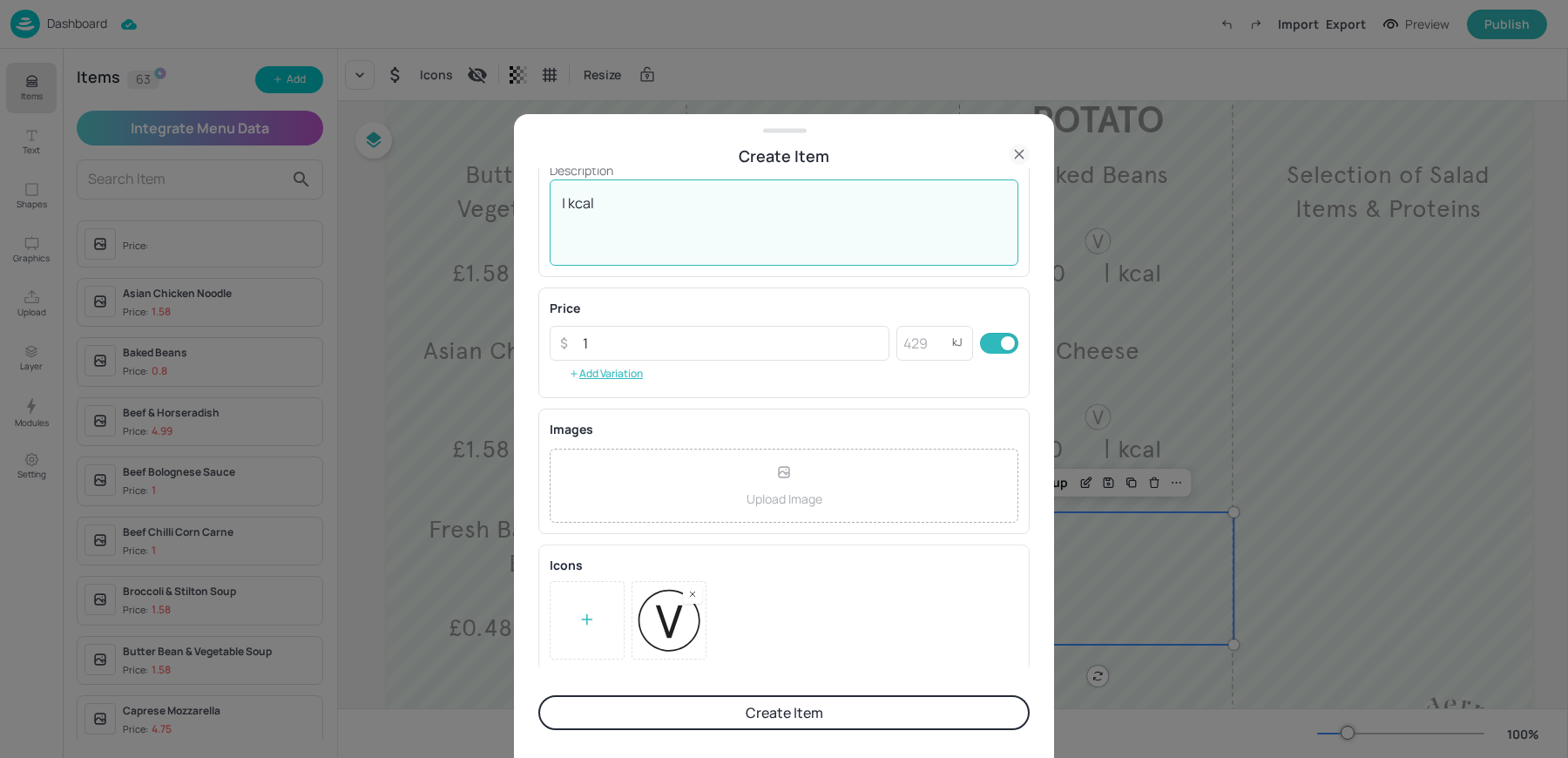
type textarea "| kcal"
click at [653, 732] on form "Item Details Name Vegetable Chilli ​ Subtitle ​ Description | kcal x ​ Price ​ …" at bounding box center [784, 464] width 492 height 591
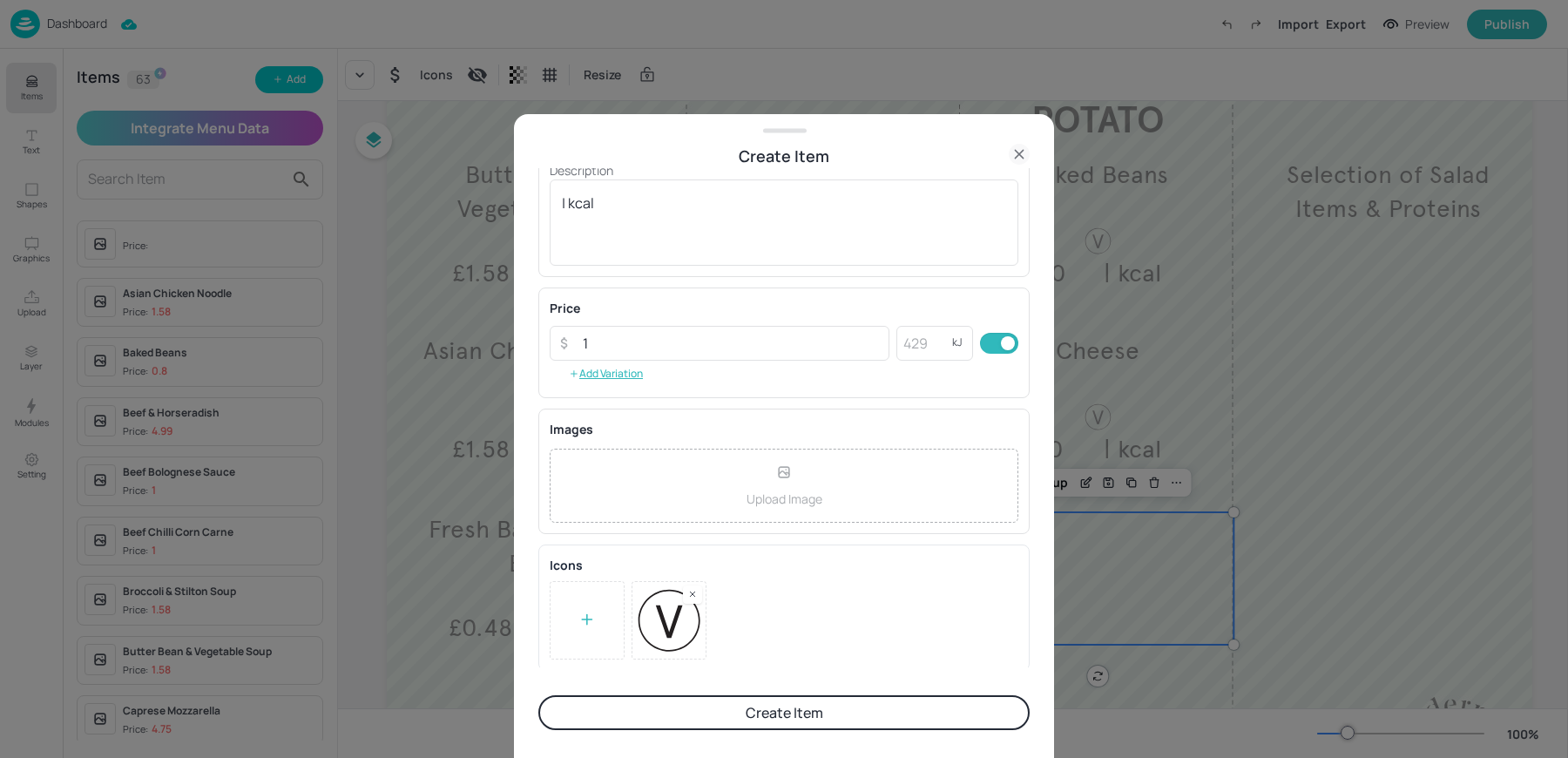
click at [649, 674] on form "Item Details Name Vegetable Chilli ​ Subtitle ​ Description | kcal x ​ Price ​ …" at bounding box center [784, 464] width 492 height 591
click at [629, 714] on button "Create Item" at bounding box center [784, 712] width 492 height 35
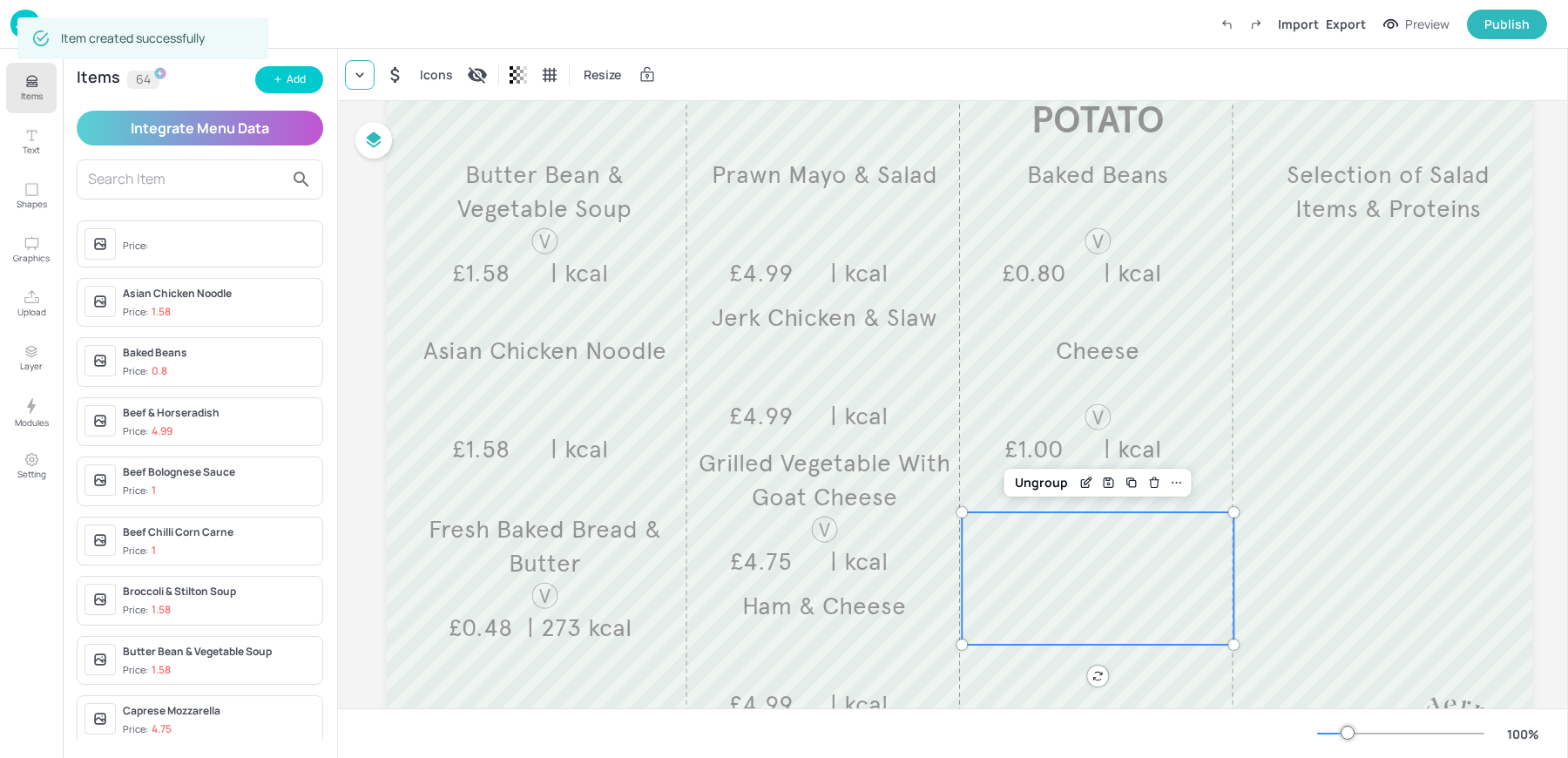
click at [361, 60] on div at bounding box center [360, 75] width 30 height 30
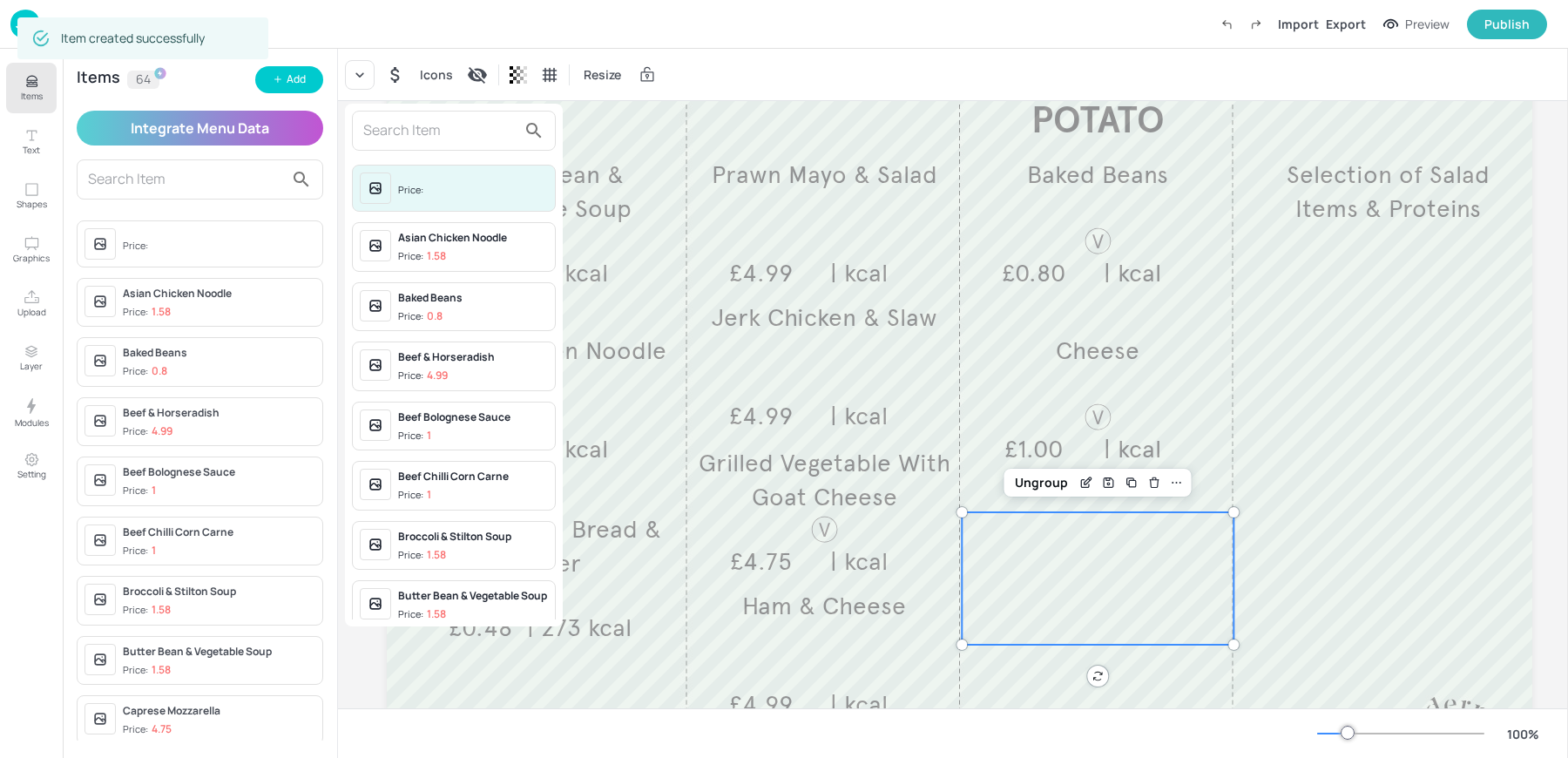
click at [428, 128] on input "text" at bounding box center [440, 131] width 153 height 28
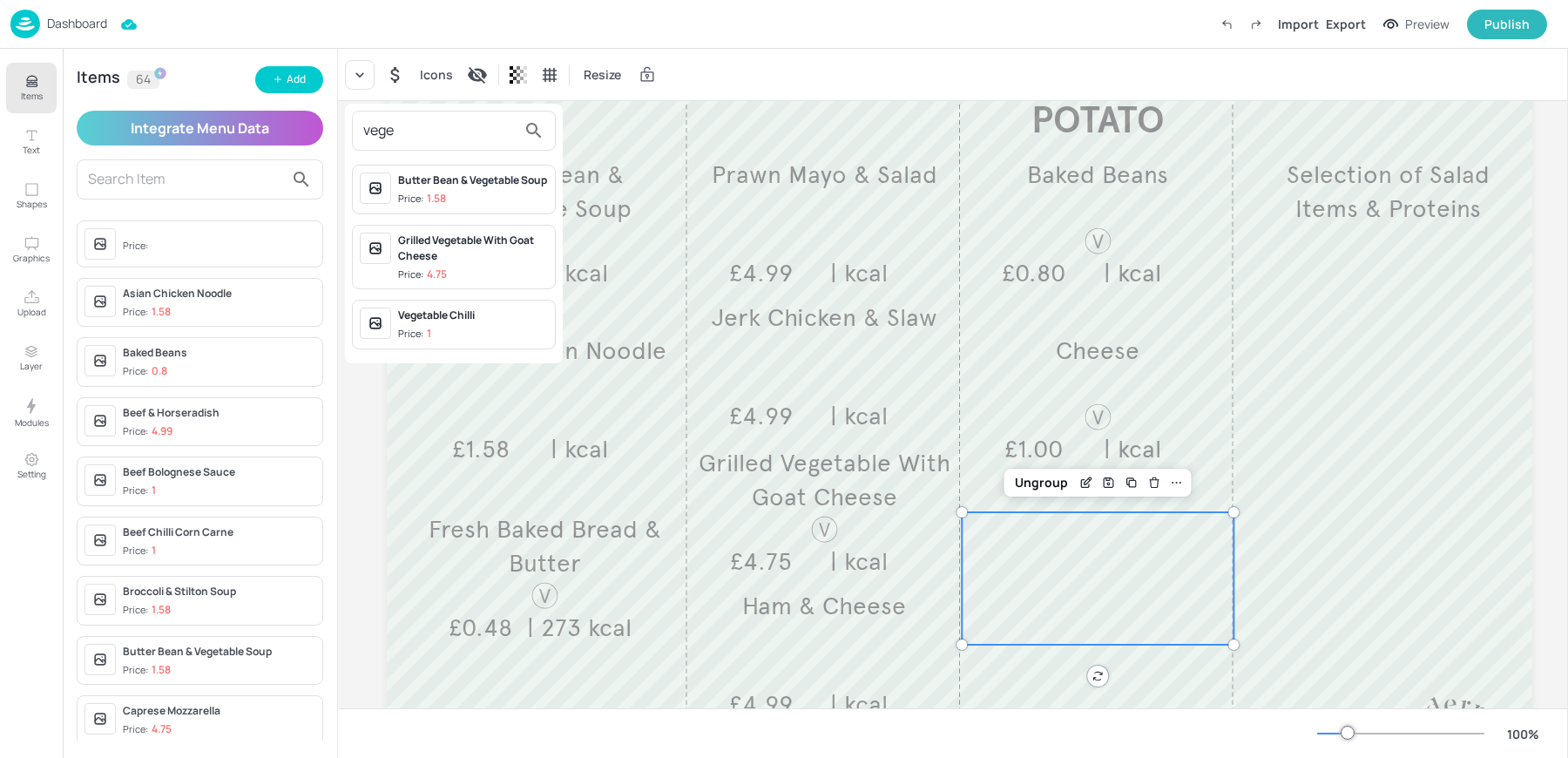
type input "vege"
click at [451, 316] on div "Vegetable Chilli" at bounding box center [473, 315] width 150 height 16
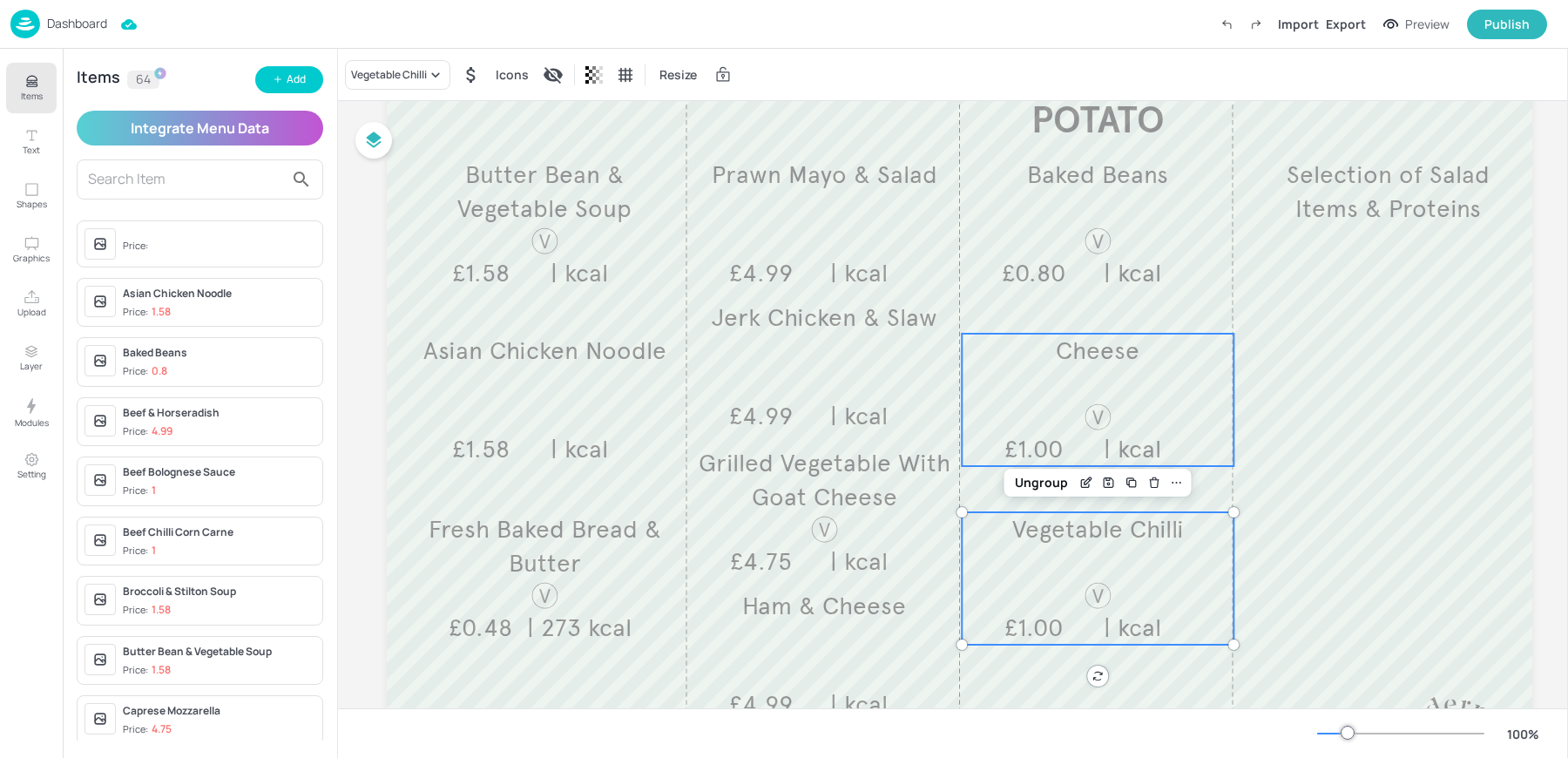
scroll to position [0, 0]
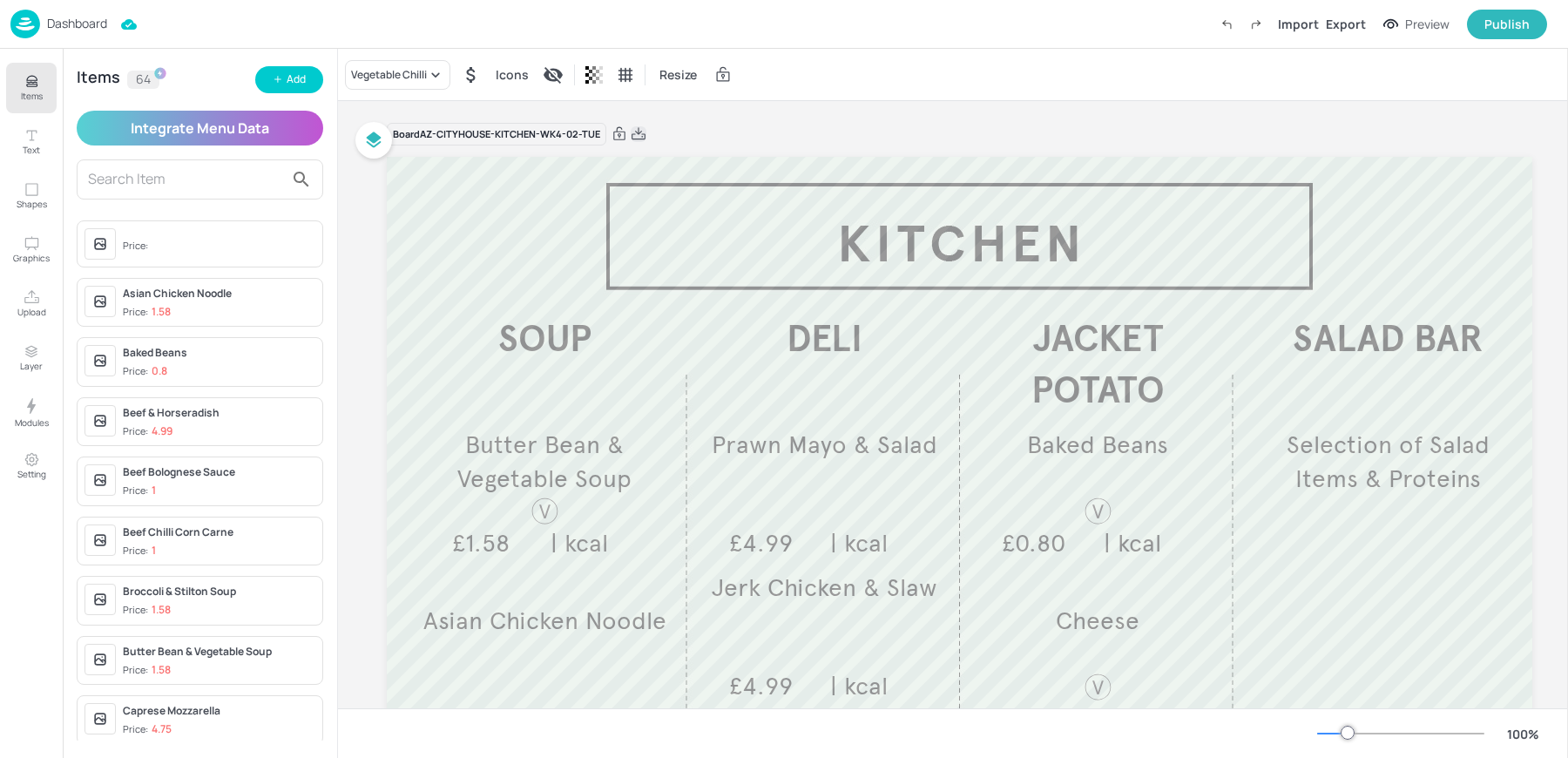
click at [637, 134] on icon at bounding box center [638, 133] width 14 height 12
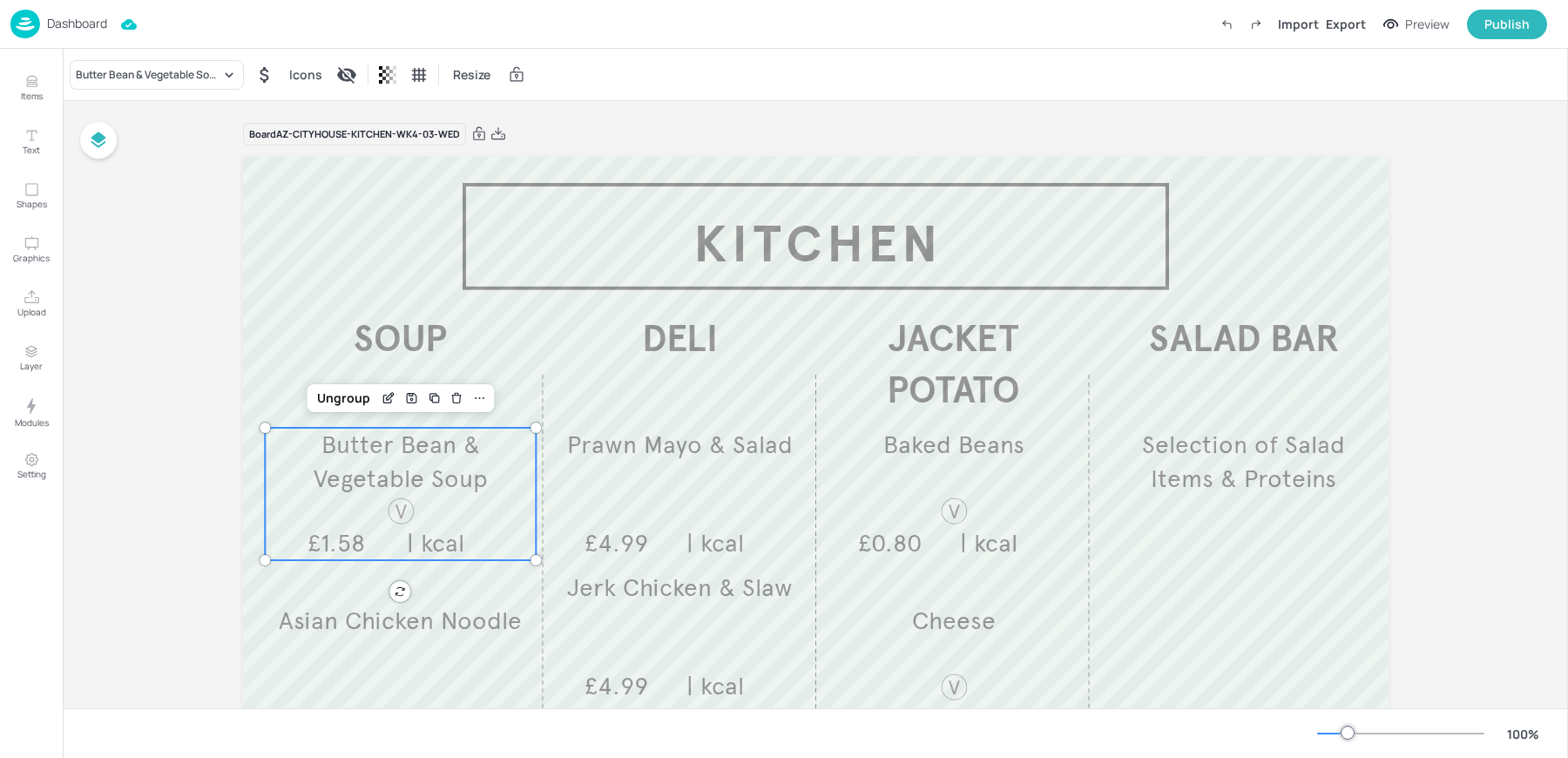
click at [366, 508] on div at bounding box center [401, 510] width 82 height 31
click at [146, 88] on div "Butter Bean & Vegetable Soup" at bounding box center [157, 75] width 174 height 30
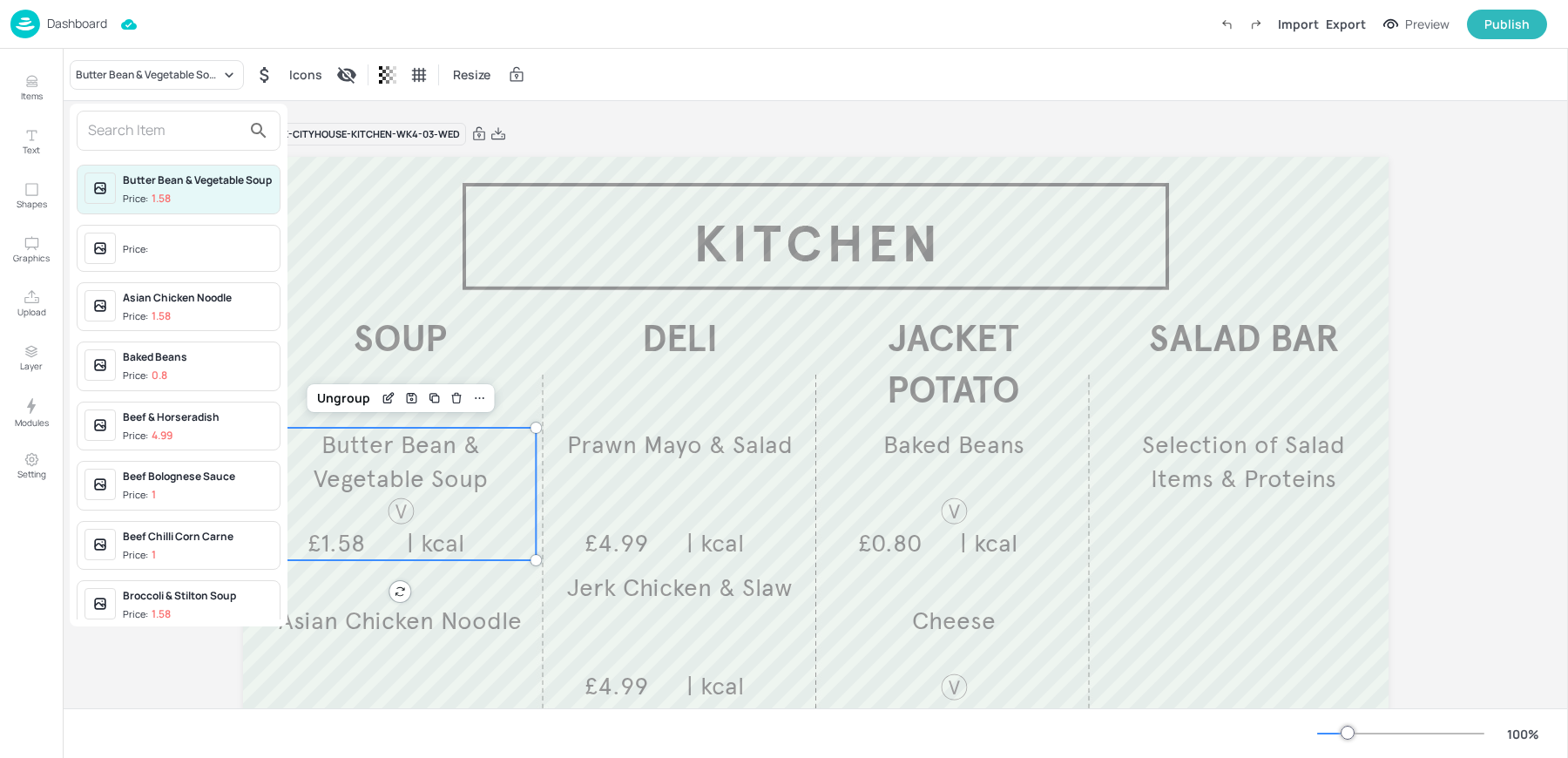
click at [124, 123] on input "text" at bounding box center [164, 131] width 153 height 28
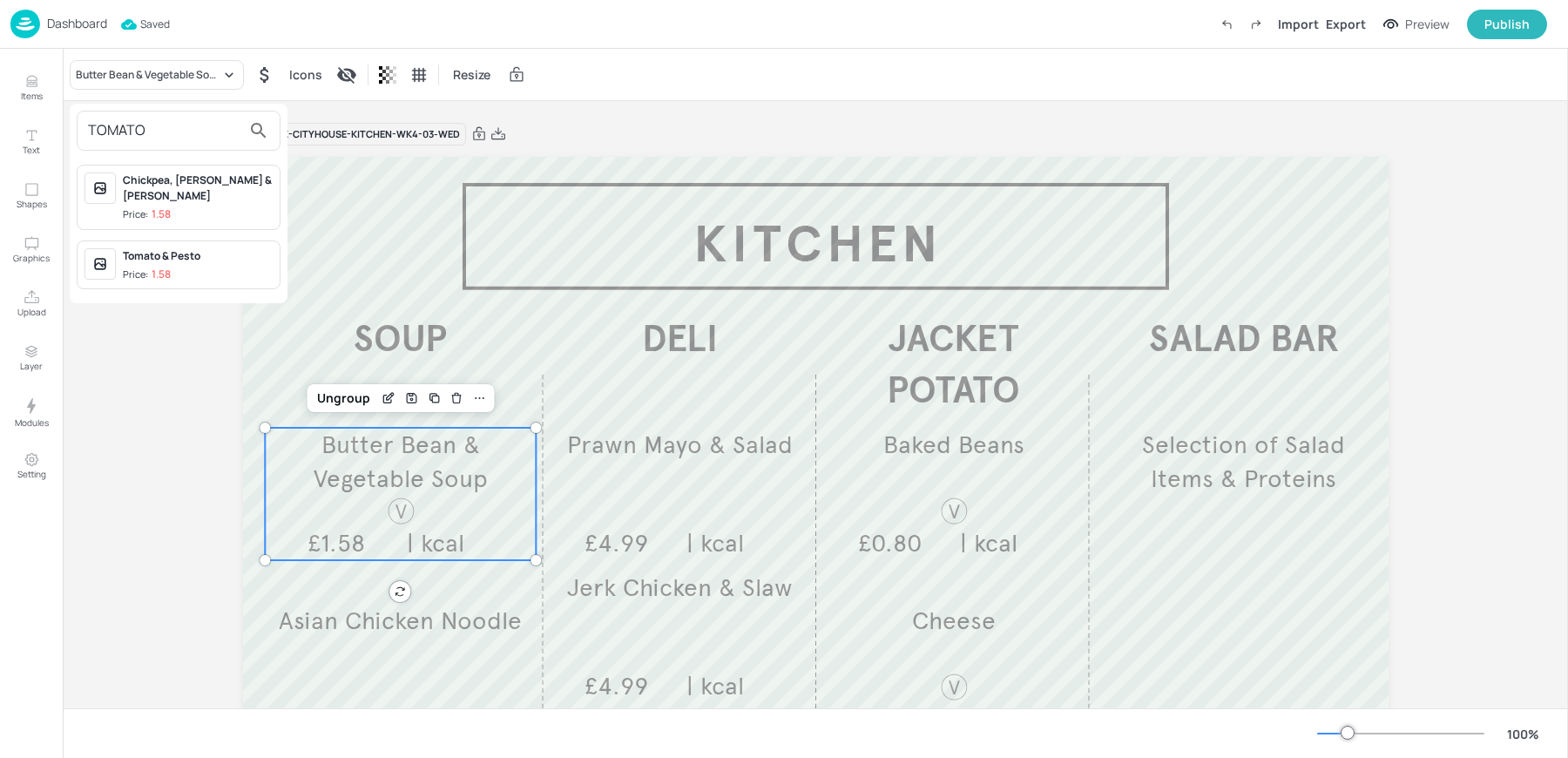
type input "TOMATO"
click at [20, 79] on div at bounding box center [784, 379] width 1568 height 758
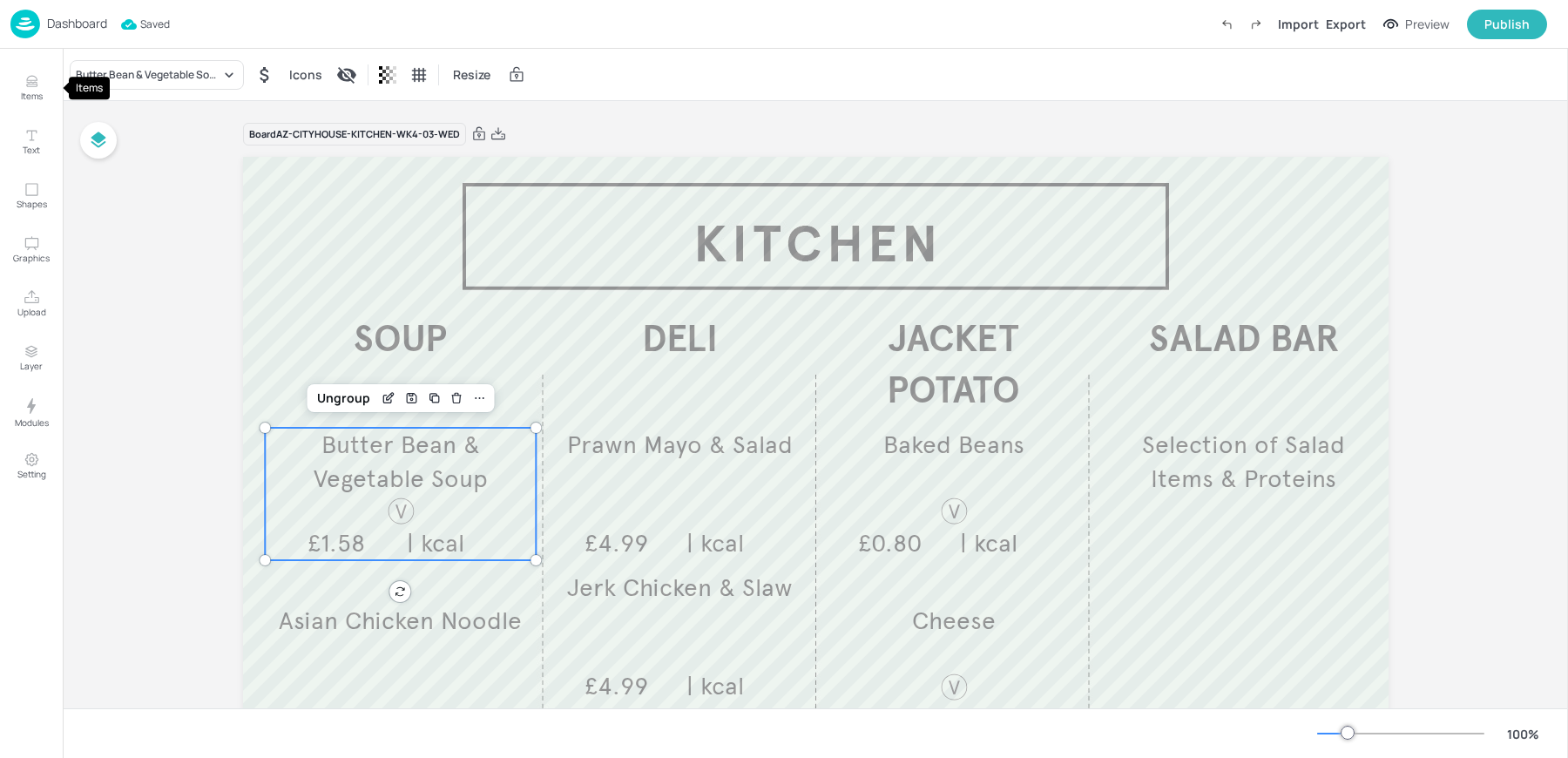
click at [35, 89] on icon "Items" at bounding box center [32, 81] width 17 height 17
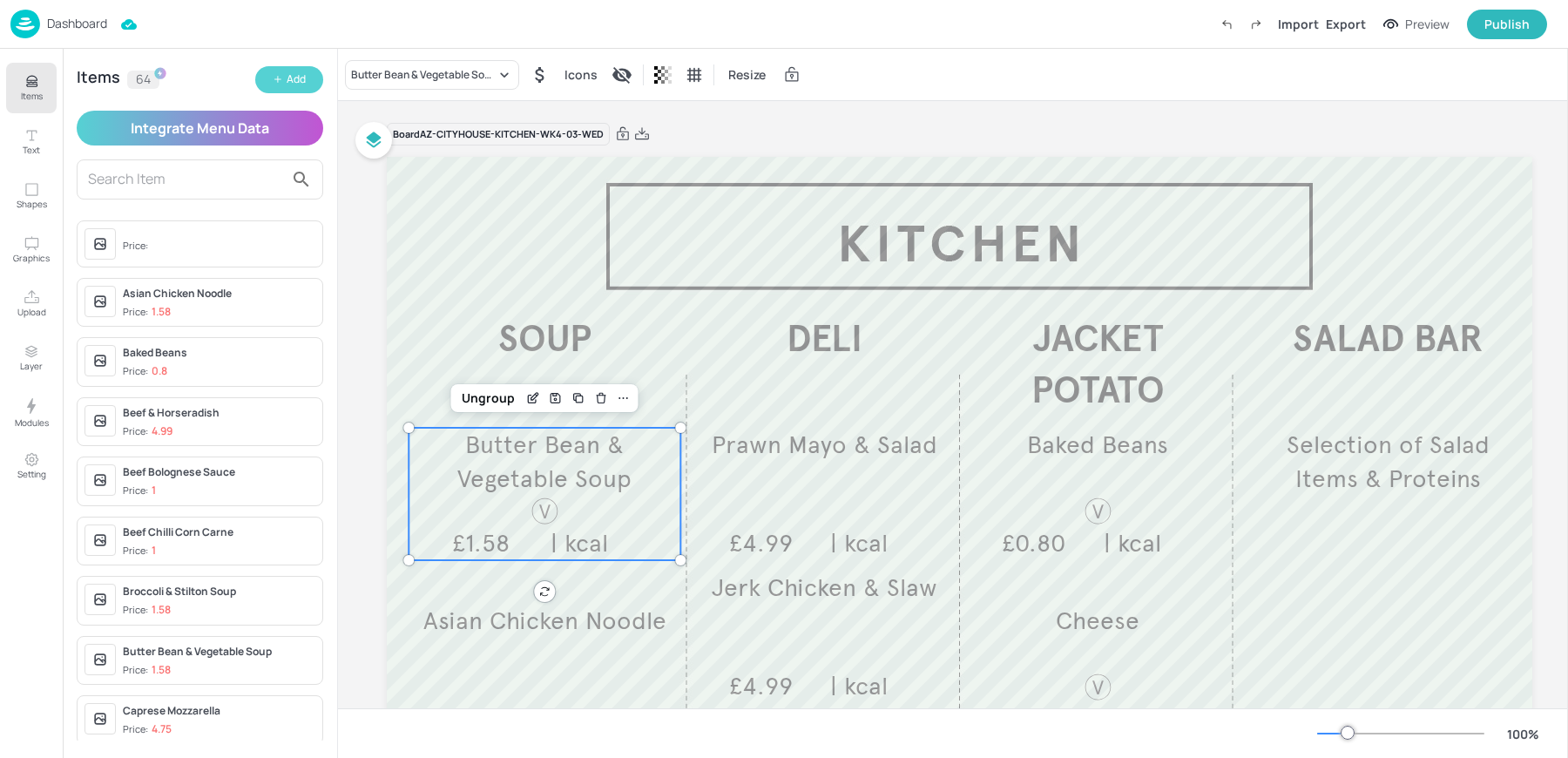
click at [284, 78] on button "Add" at bounding box center [289, 79] width 68 height 27
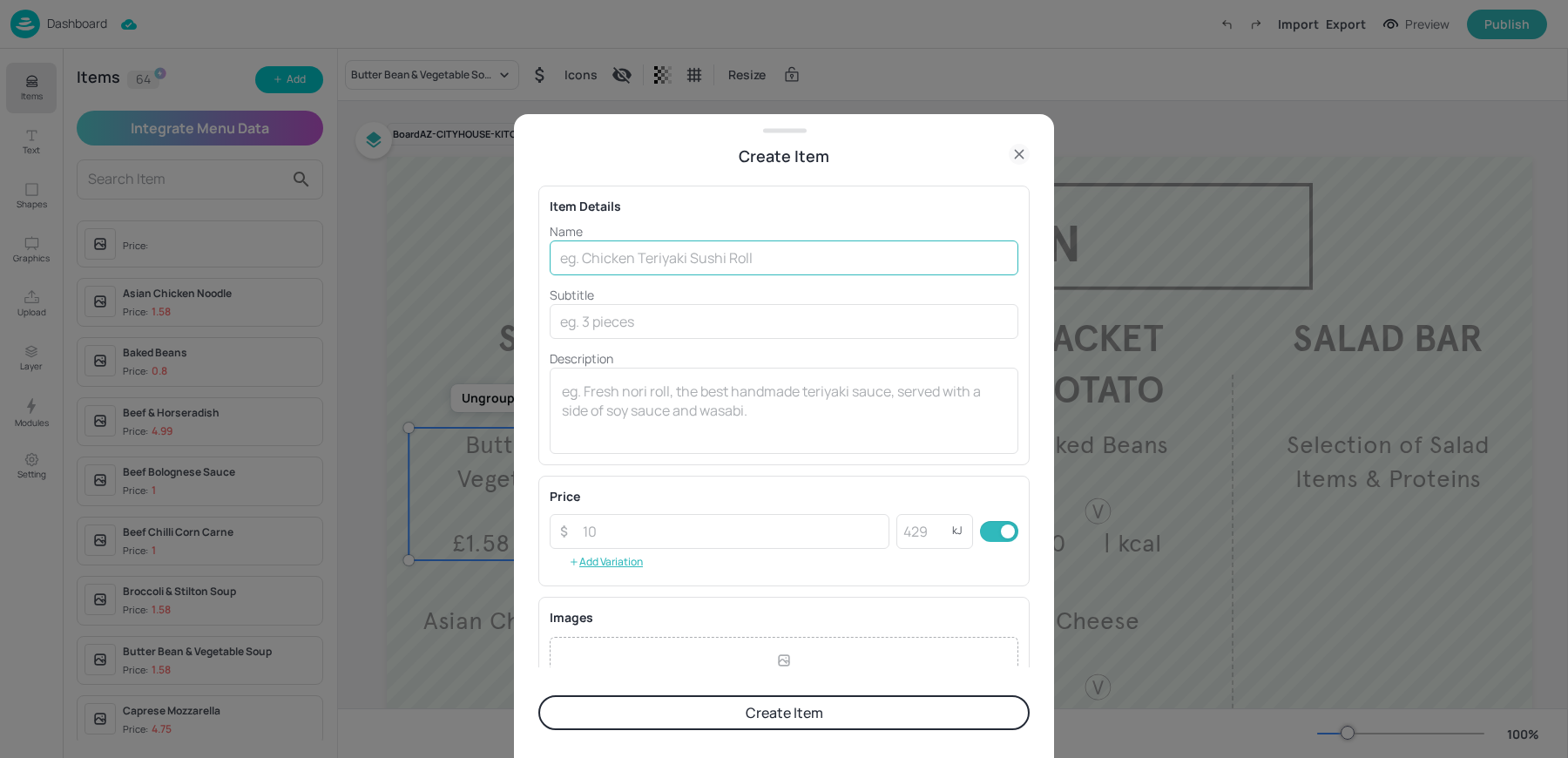
click at [620, 261] on input "text" at bounding box center [784, 257] width 469 height 35
paste input "Tomato & Basil Soup £1.58"
click at [694, 256] on input "Tomato & Basil Soup £1.58" at bounding box center [784, 257] width 469 height 35
type input "Tomato & Basil Soup"
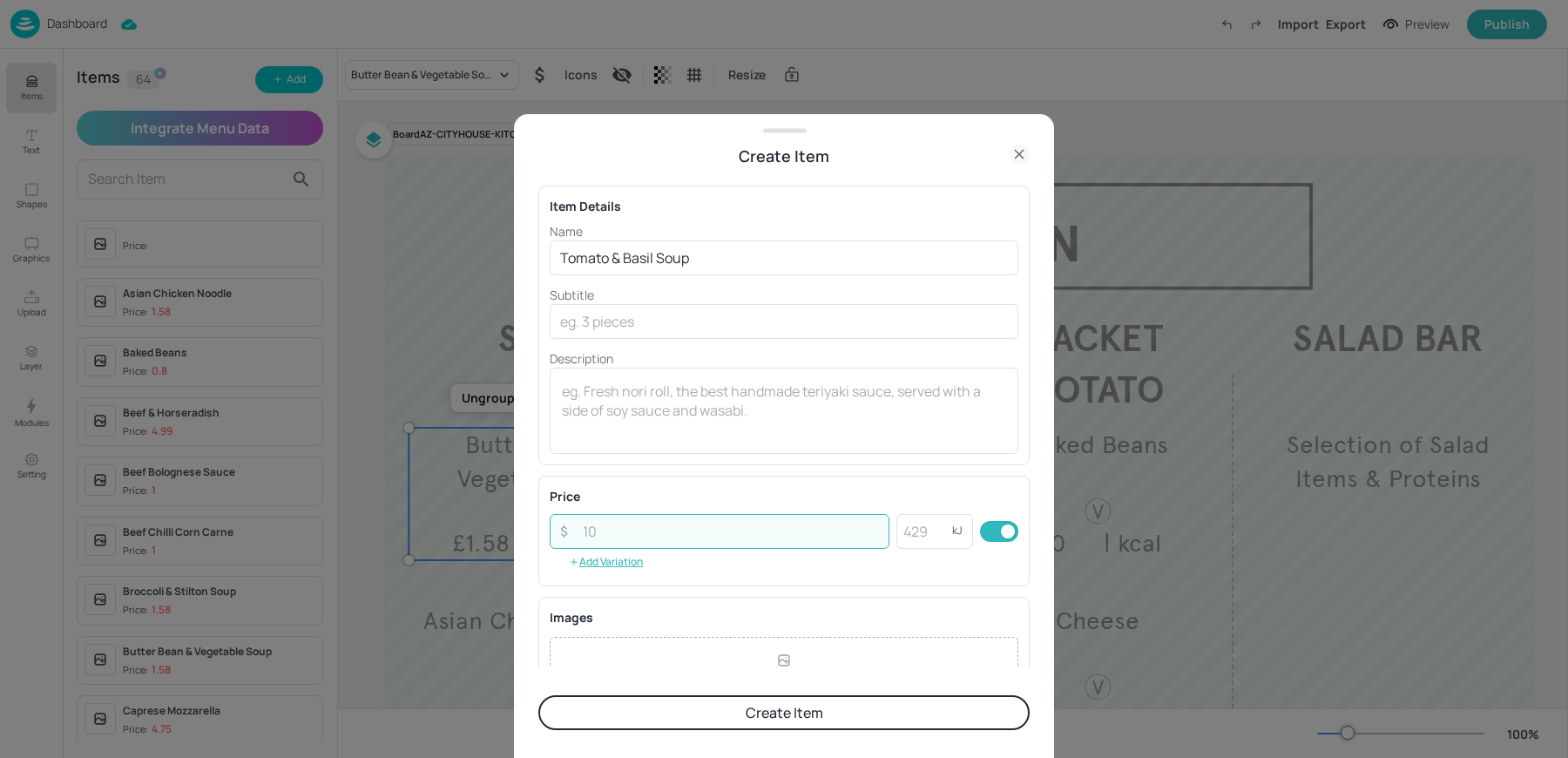
click at [608, 533] on input "number" at bounding box center [731, 531] width 317 height 35
paste input "1.58"
type input "1.58"
click at [608, 442] on div "x ​" at bounding box center [784, 410] width 469 height 86
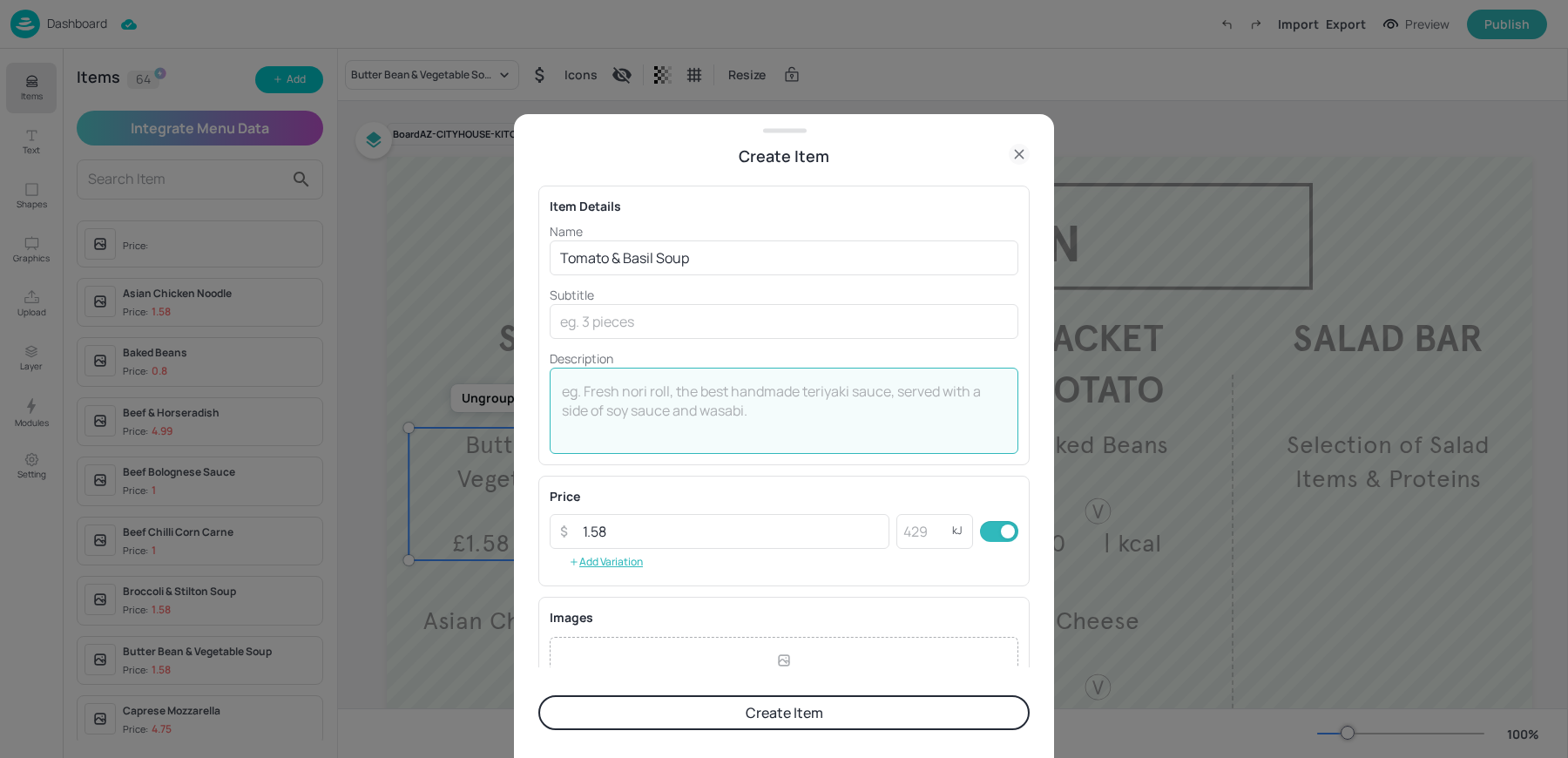
scroll to position [188, 0]
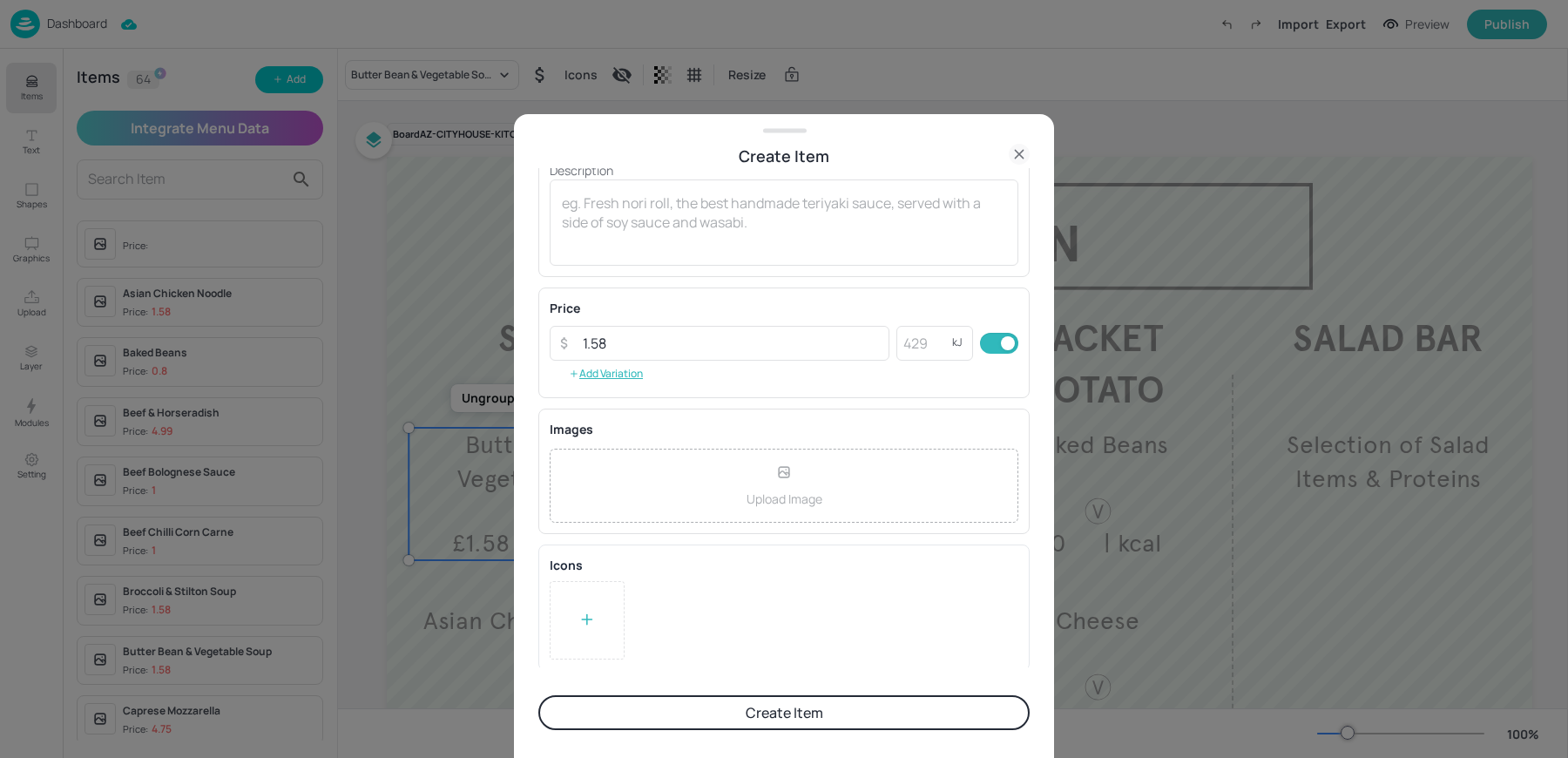
click at [573, 633] on div at bounding box center [587, 621] width 75 height 79
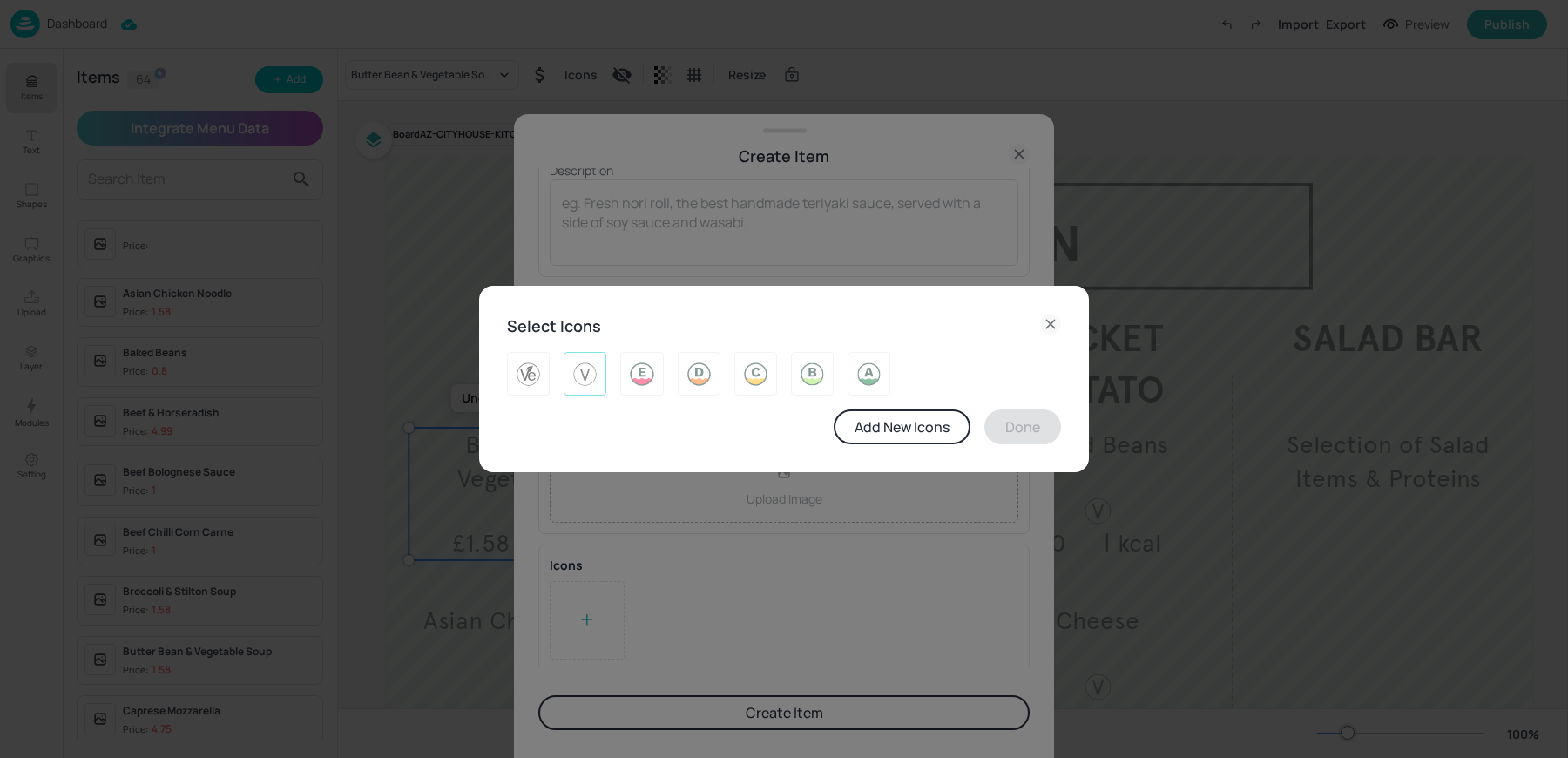
click at [570, 376] on div at bounding box center [585, 374] width 43 height 44
click at [1028, 436] on button "Done" at bounding box center [1022, 426] width 77 height 35
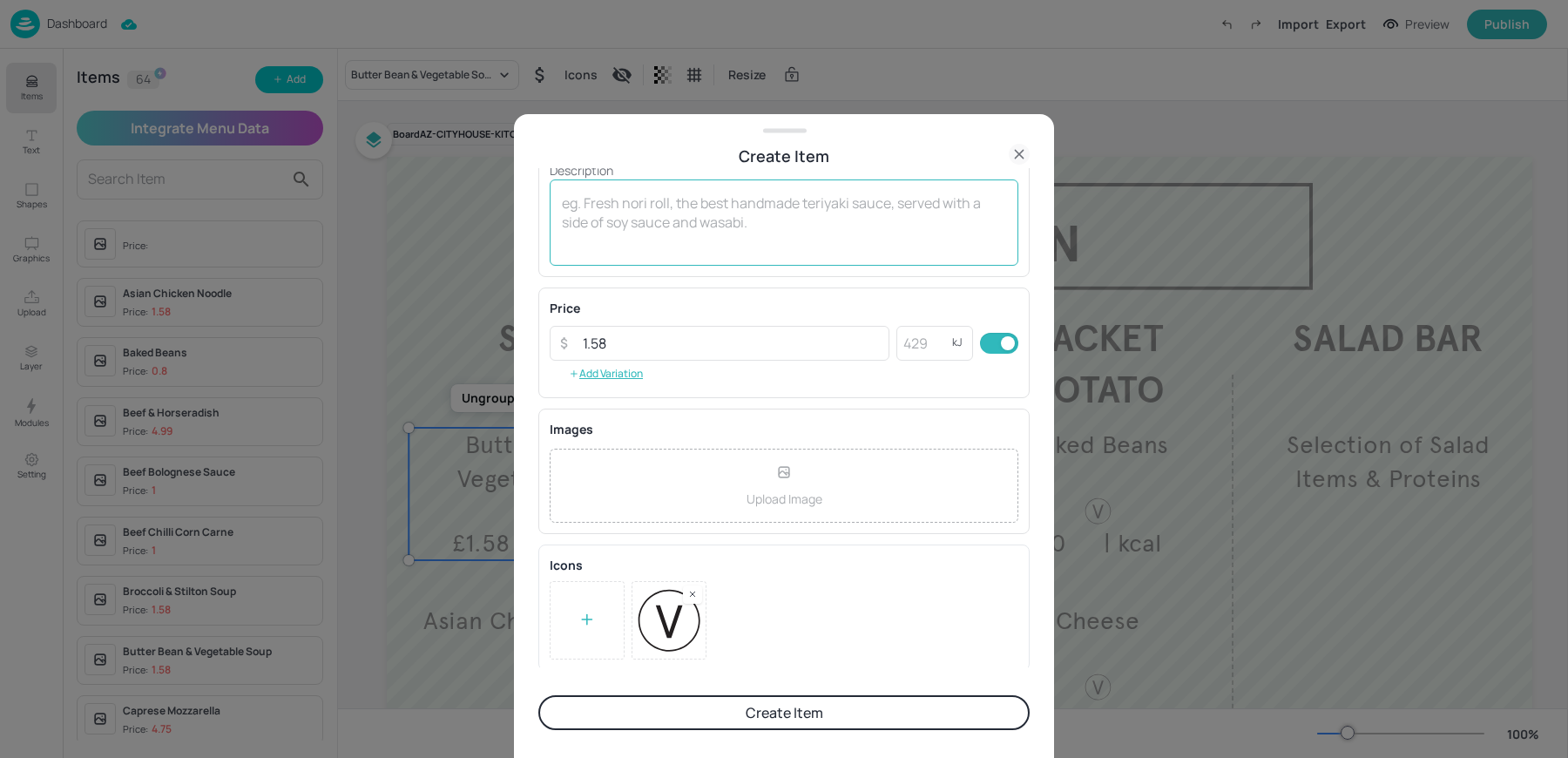
click at [657, 231] on textarea at bounding box center [783, 222] width 444 height 58
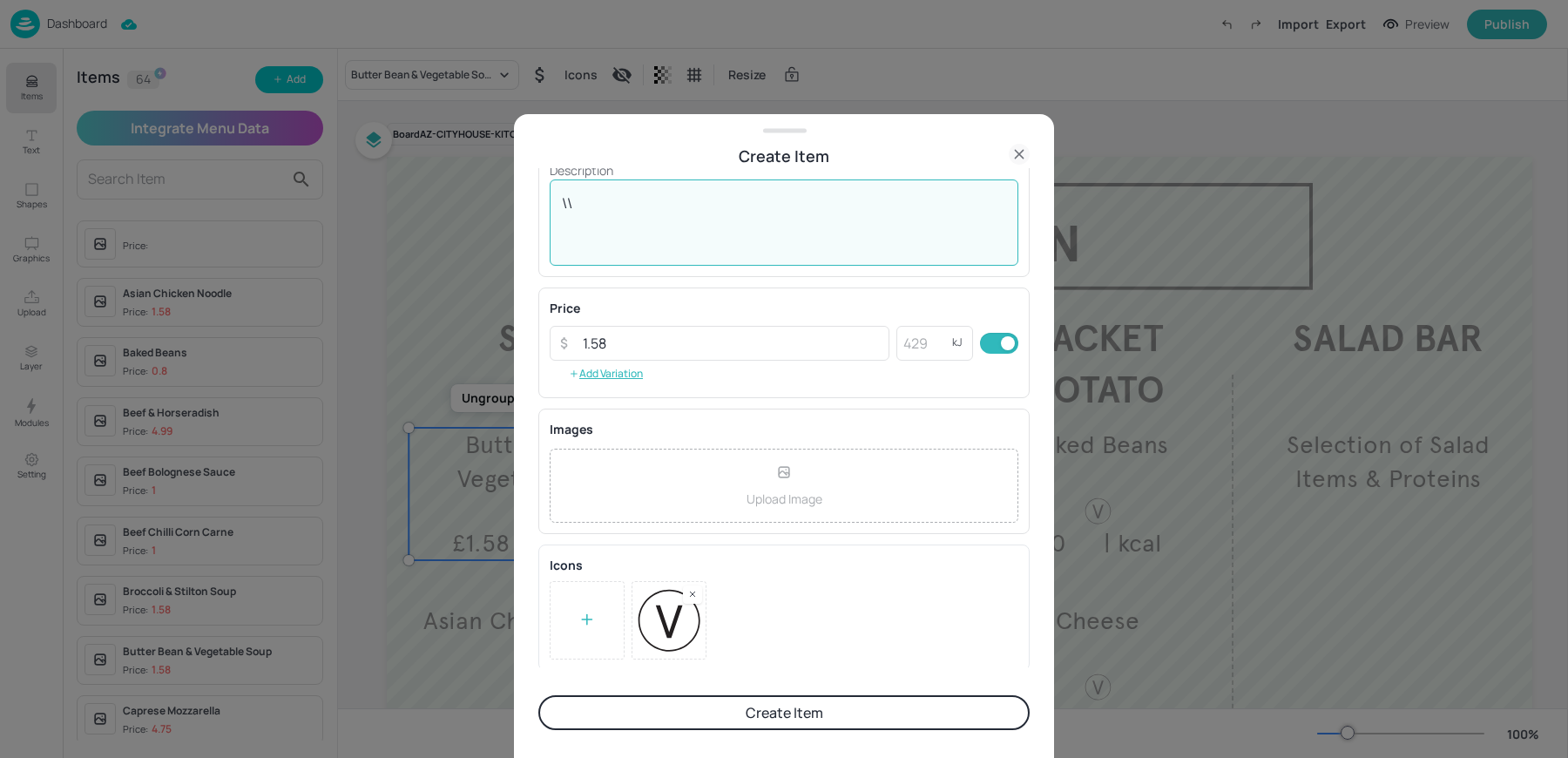
type textarea "\"
type textarea "| kcal"
click at [727, 711] on button "Create Item" at bounding box center [784, 712] width 492 height 35
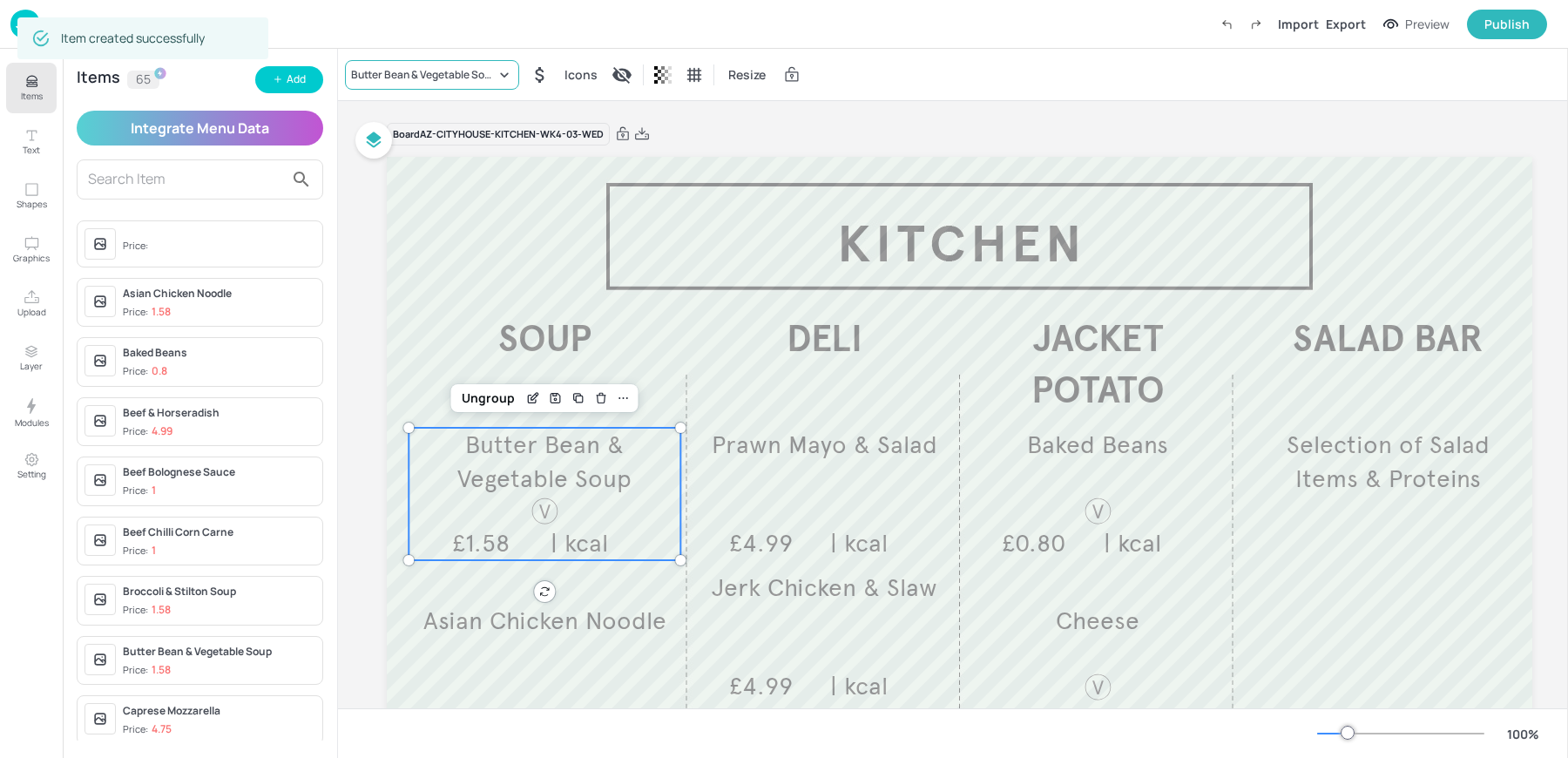
click at [383, 83] on div "Butter Bean & Vegetable Soup" at bounding box center [432, 75] width 174 height 30
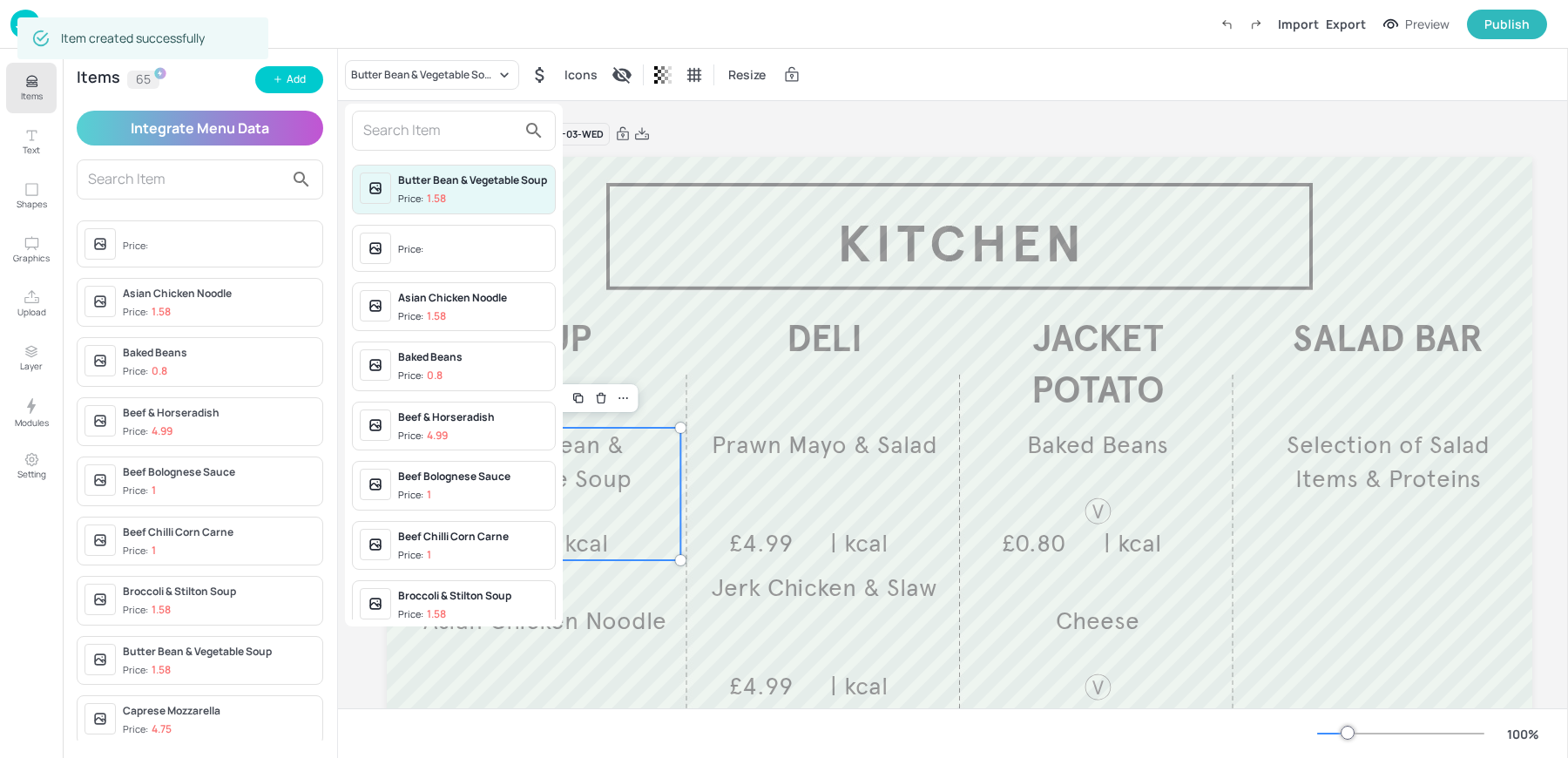
click at [384, 132] on input "text" at bounding box center [440, 131] width 153 height 28
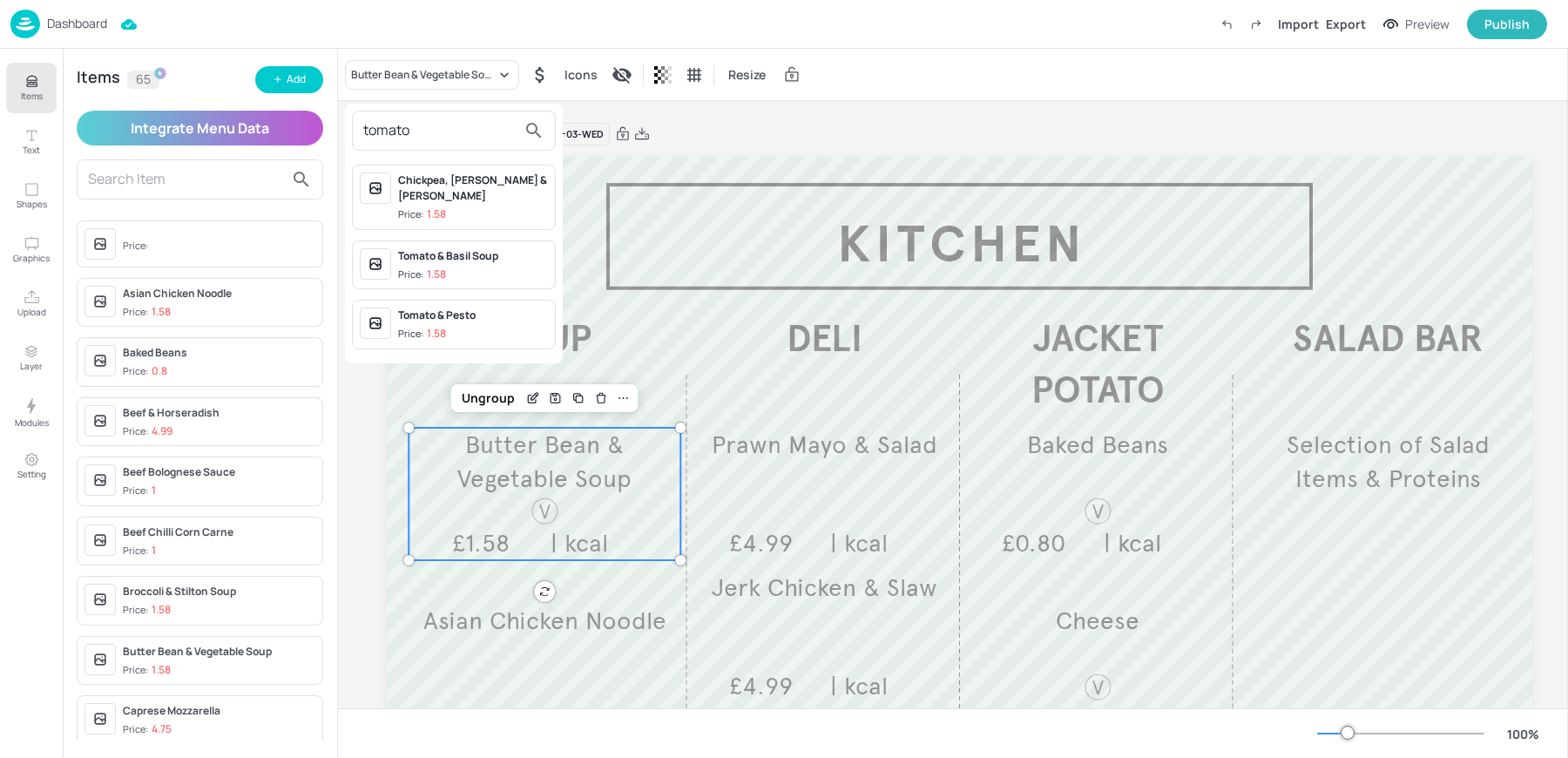
type input "tomato"
click at [429, 268] on p "1.58" at bounding box center [436, 274] width 20 height 12
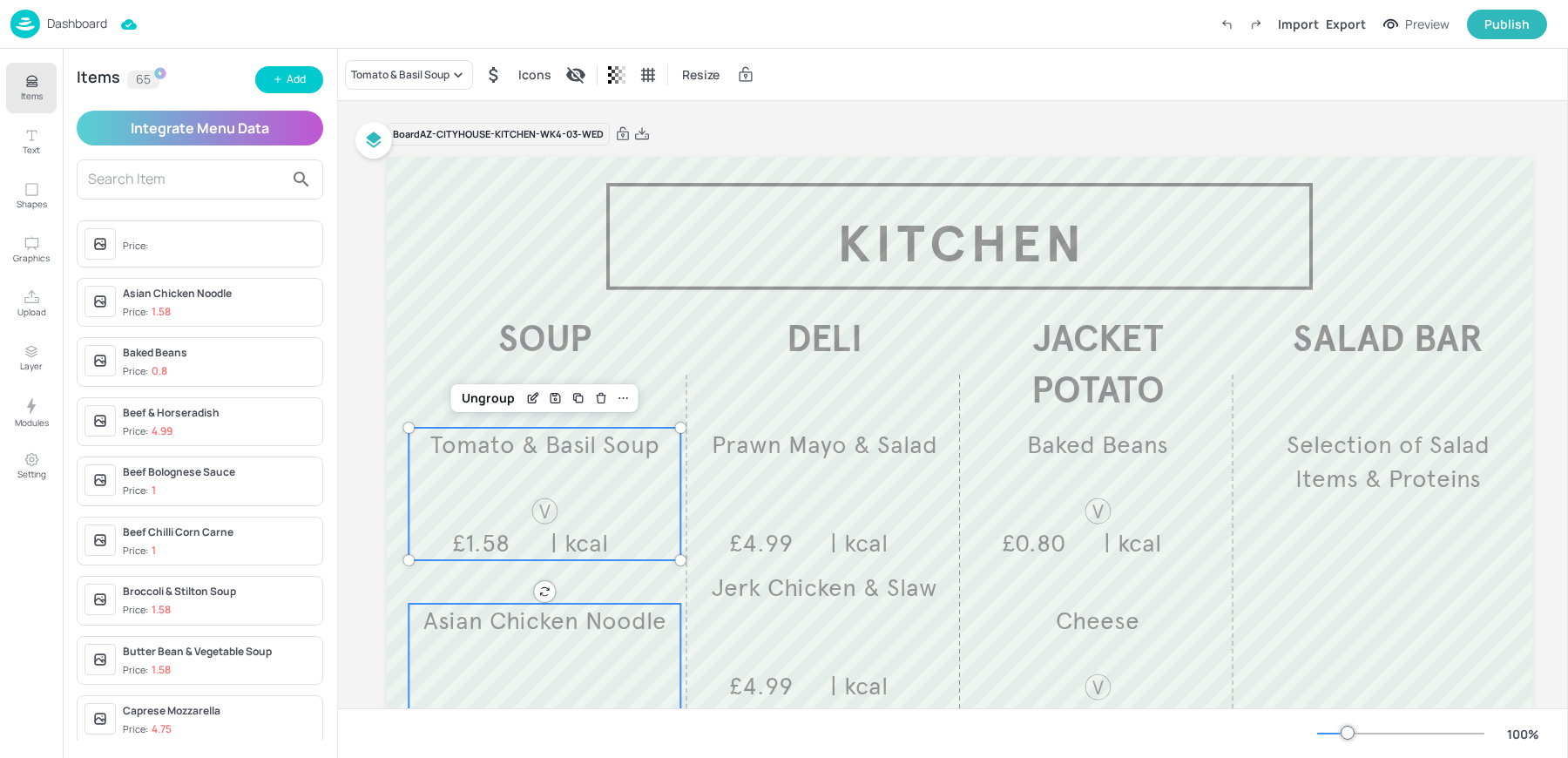
click at [482, 649] on div "Asian Chicken Noodle £1.58 | kcal" at bounding box center [544, 670] width 272 height 133
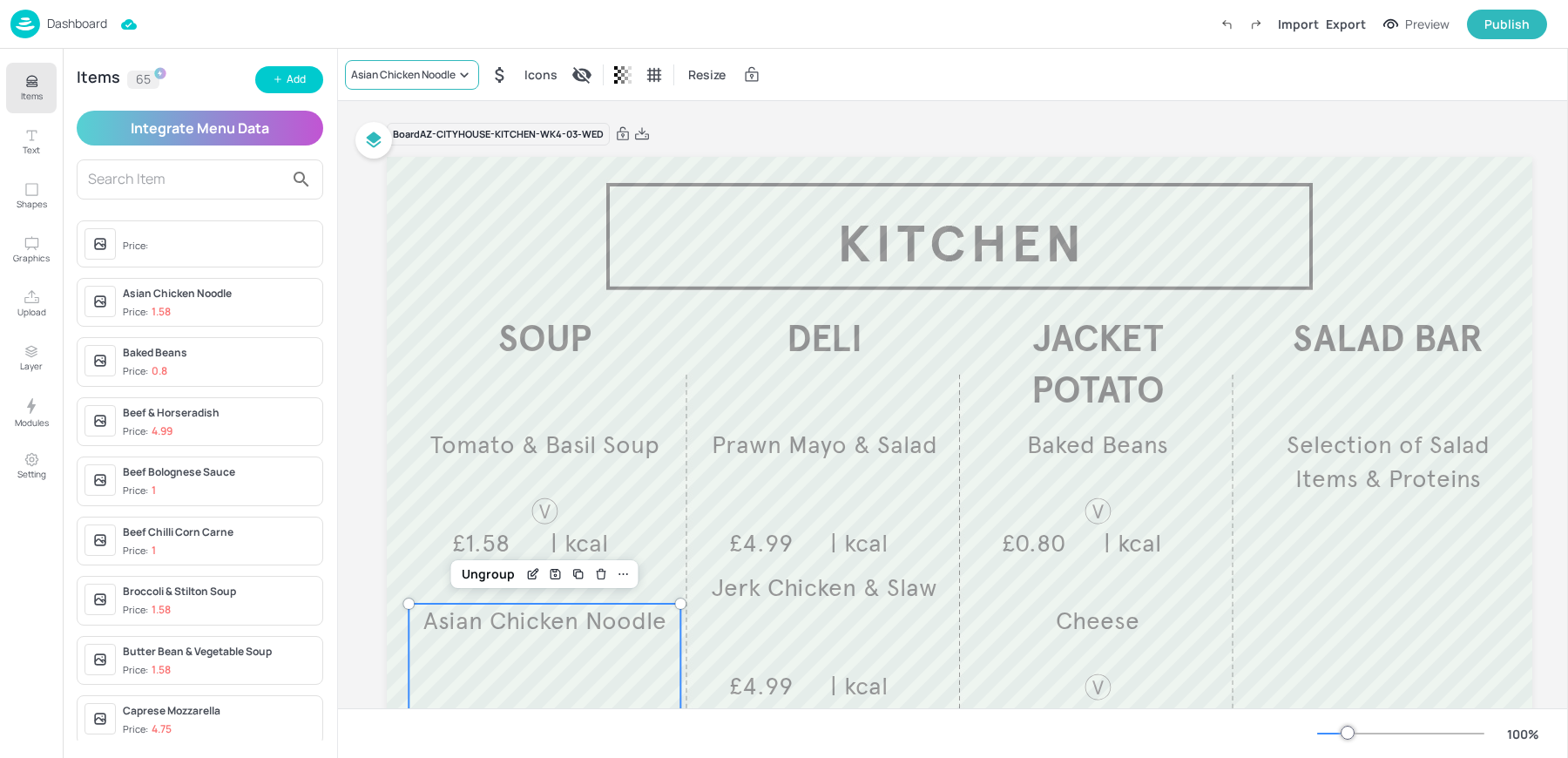
click at [400, 78] on div "Asian Chicken Noodle" at bounding box center [404, 75] width 105 height 16
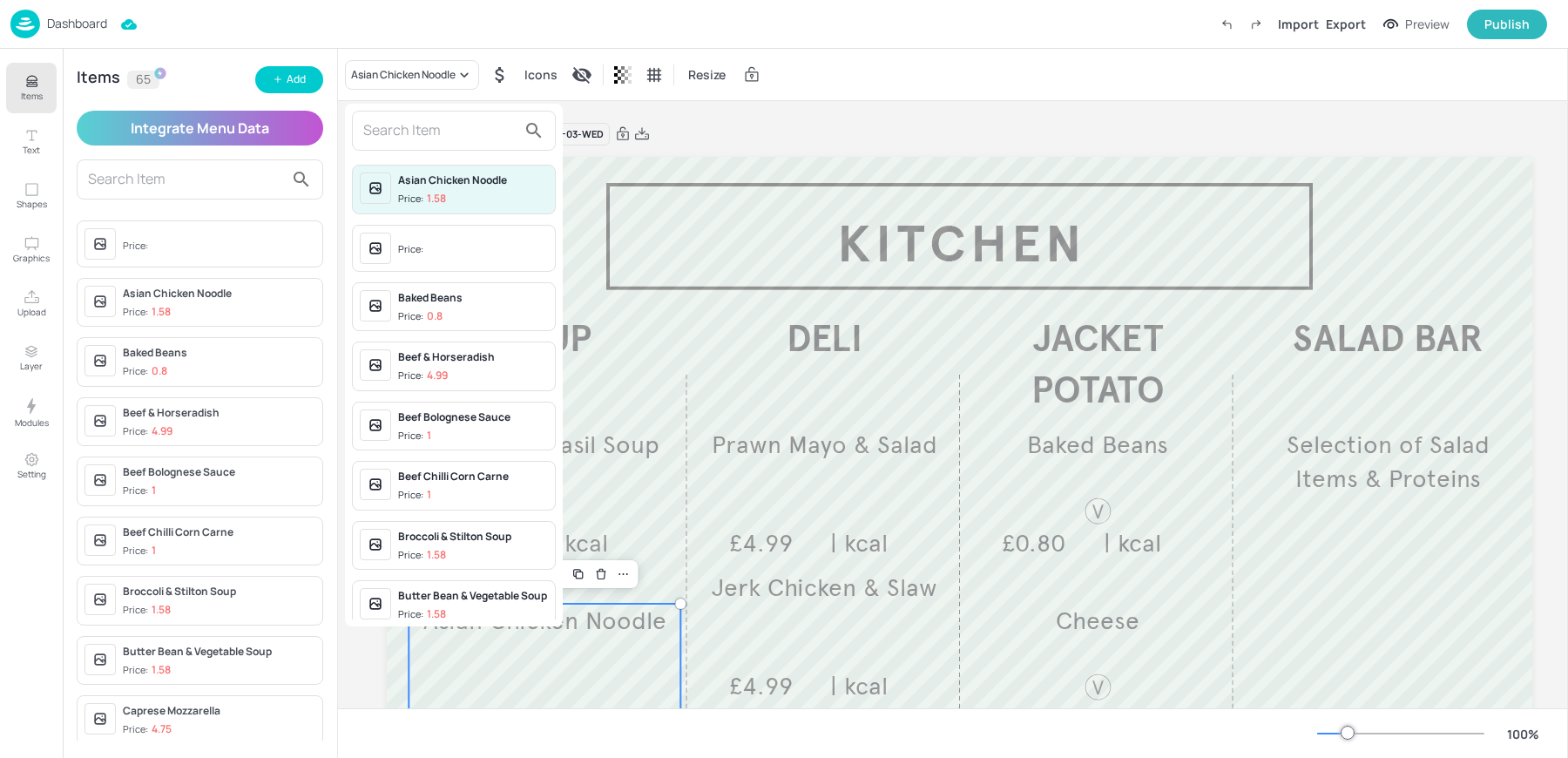
click at [386, 253] on div at bounding box center [376, 249] width 32 height 32
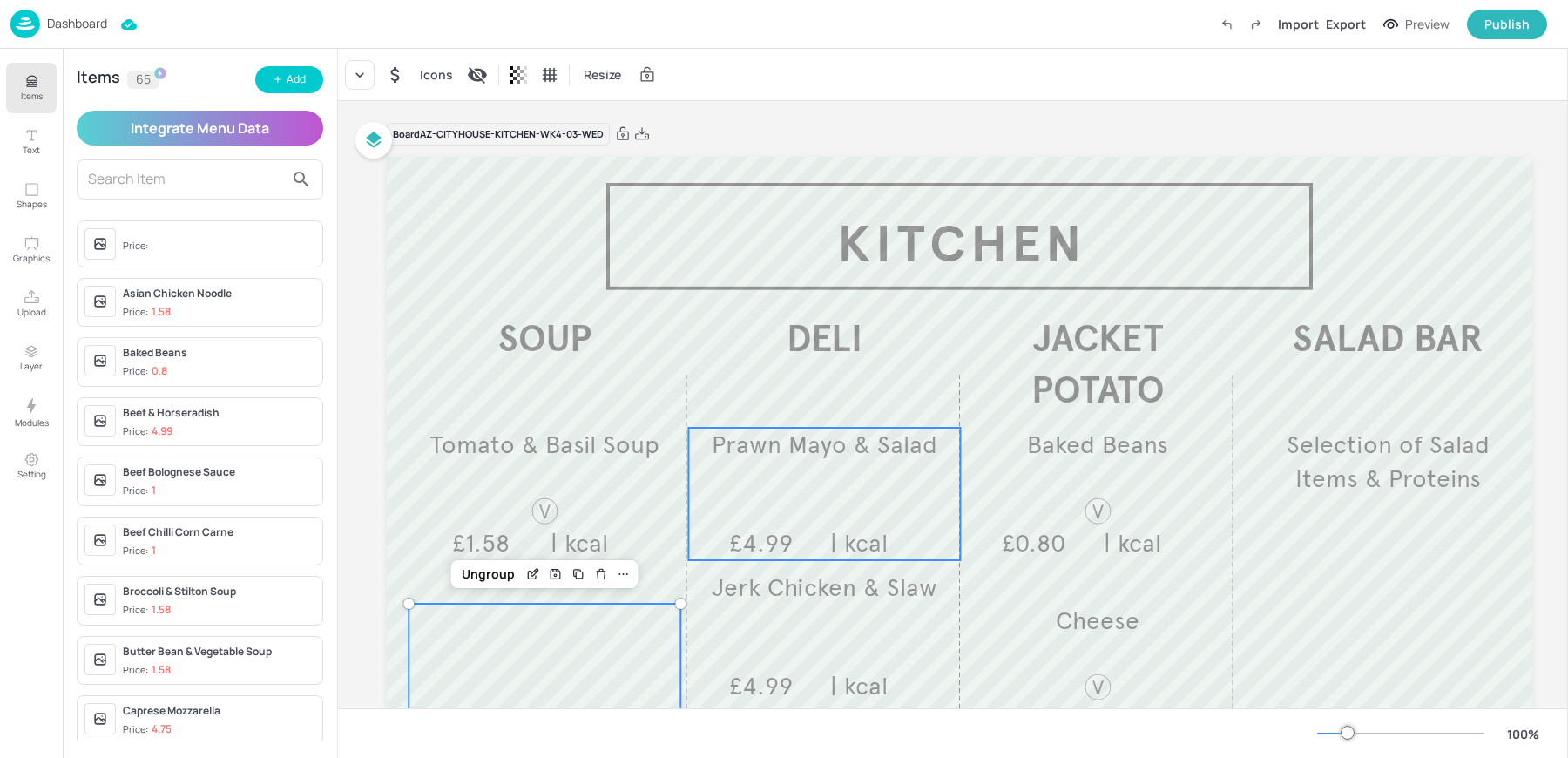
click at [798, 436] on span "Prawn Mayo & Salad" at bounding box center [824, 445] width 225 height 31
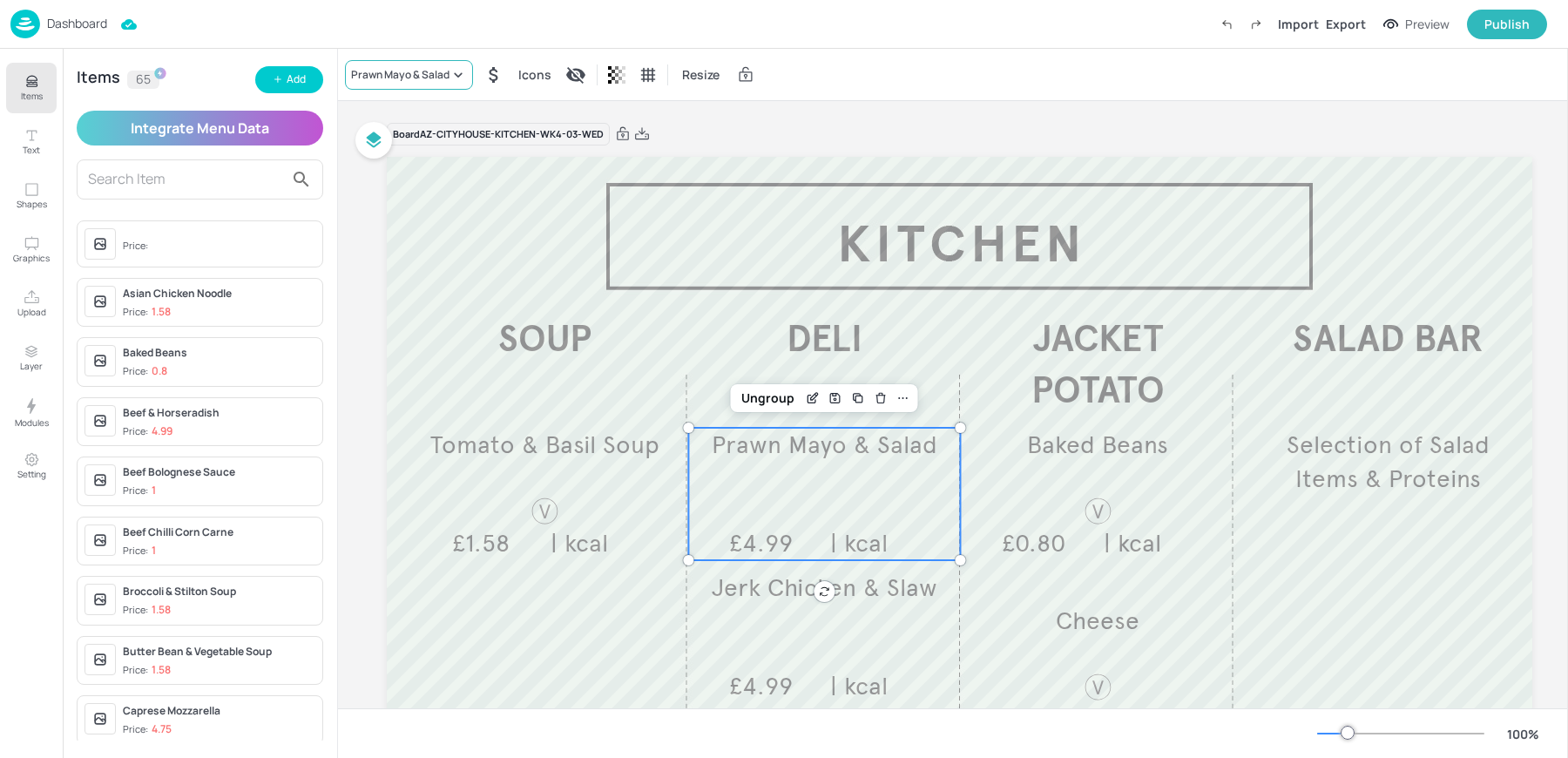
click at [393, 65] on div "Prawn Mayo & Salad" at bounding box center [408, 75] width 128 height 30
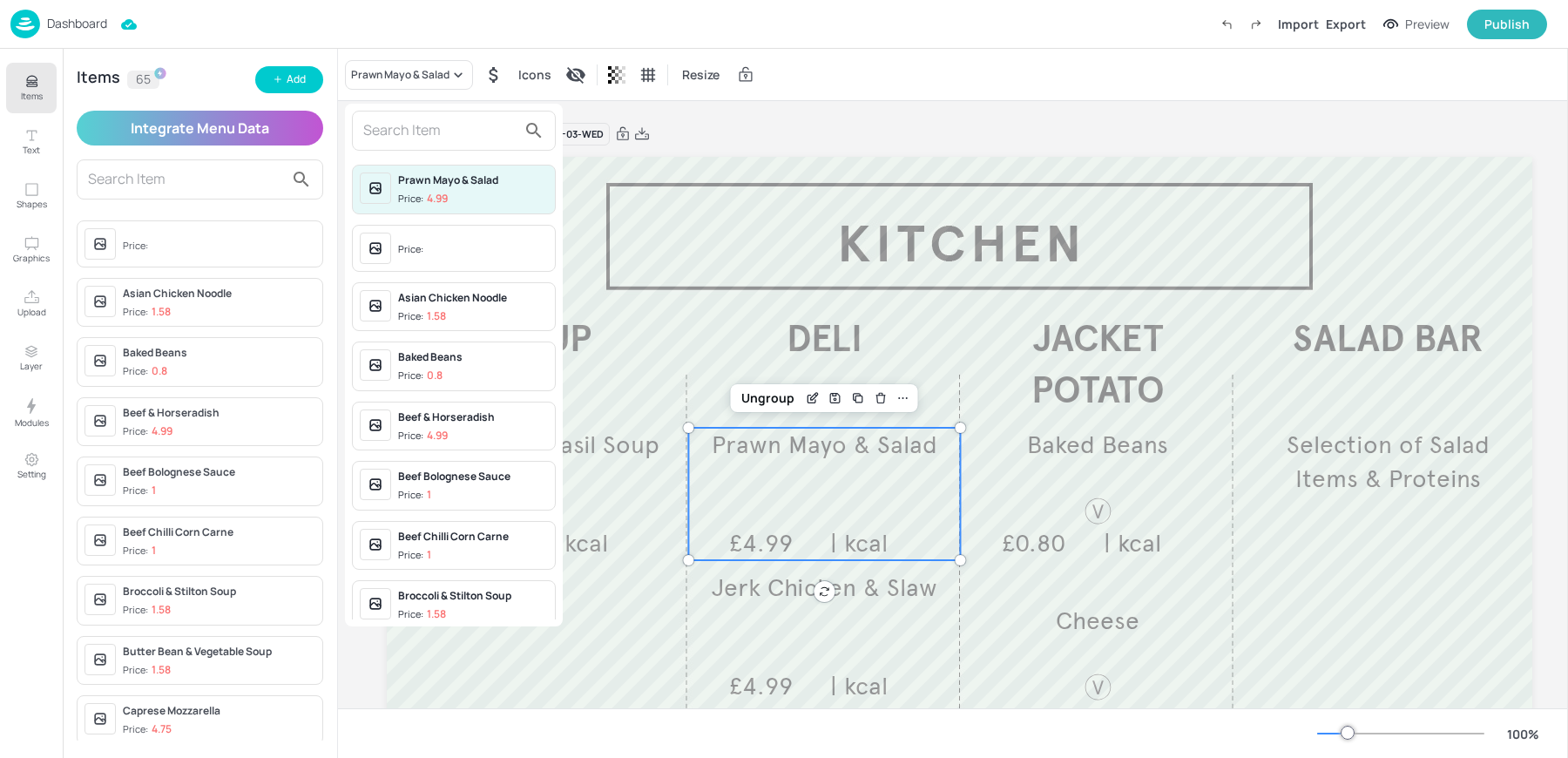
click at [401, 127] on input "text" at bounding box center [440, 131] width 153 height 28
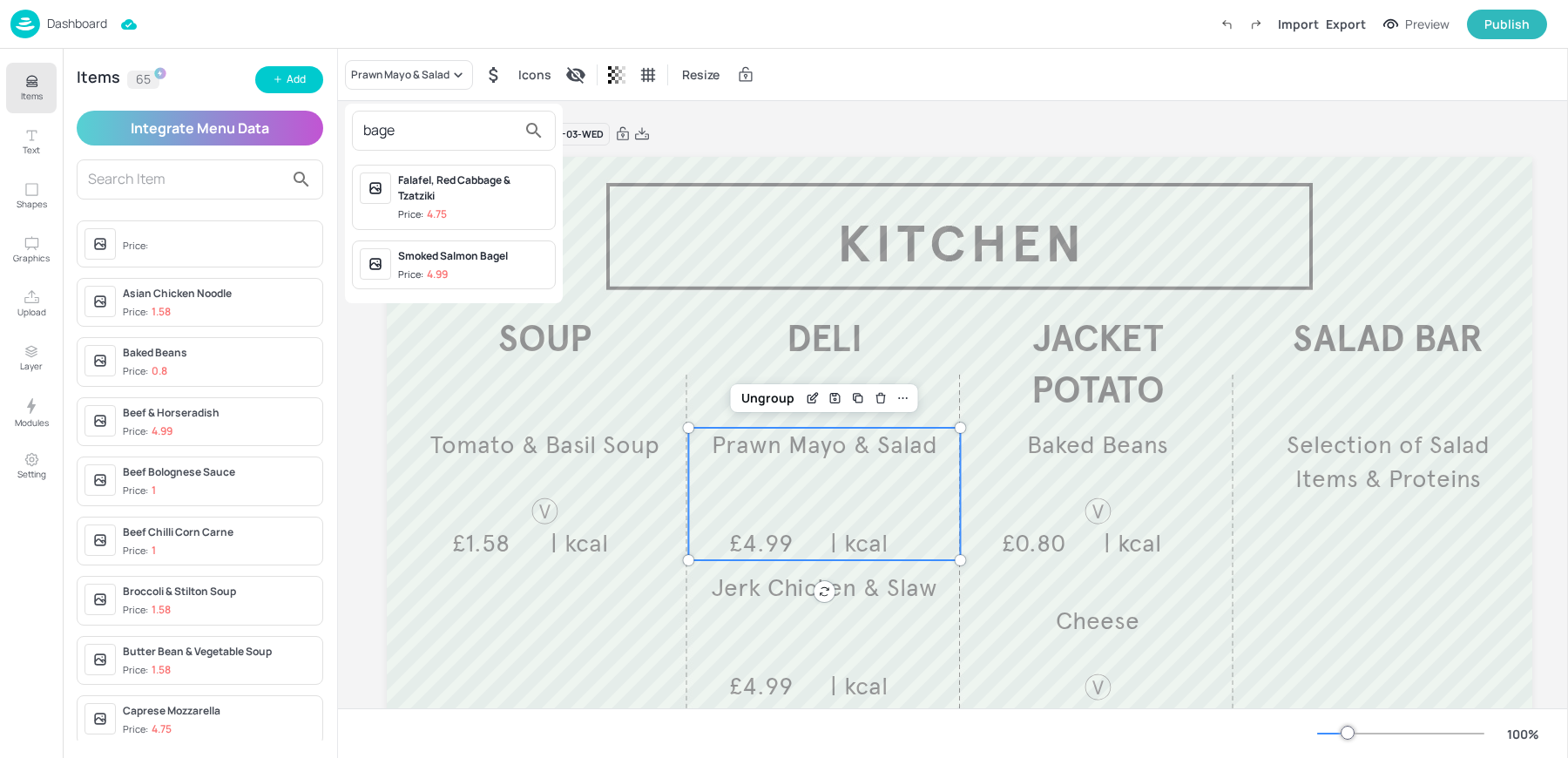
type input "bage"
click at [298, 80] on div at bounding box center [784, 379] width 1568 height 758
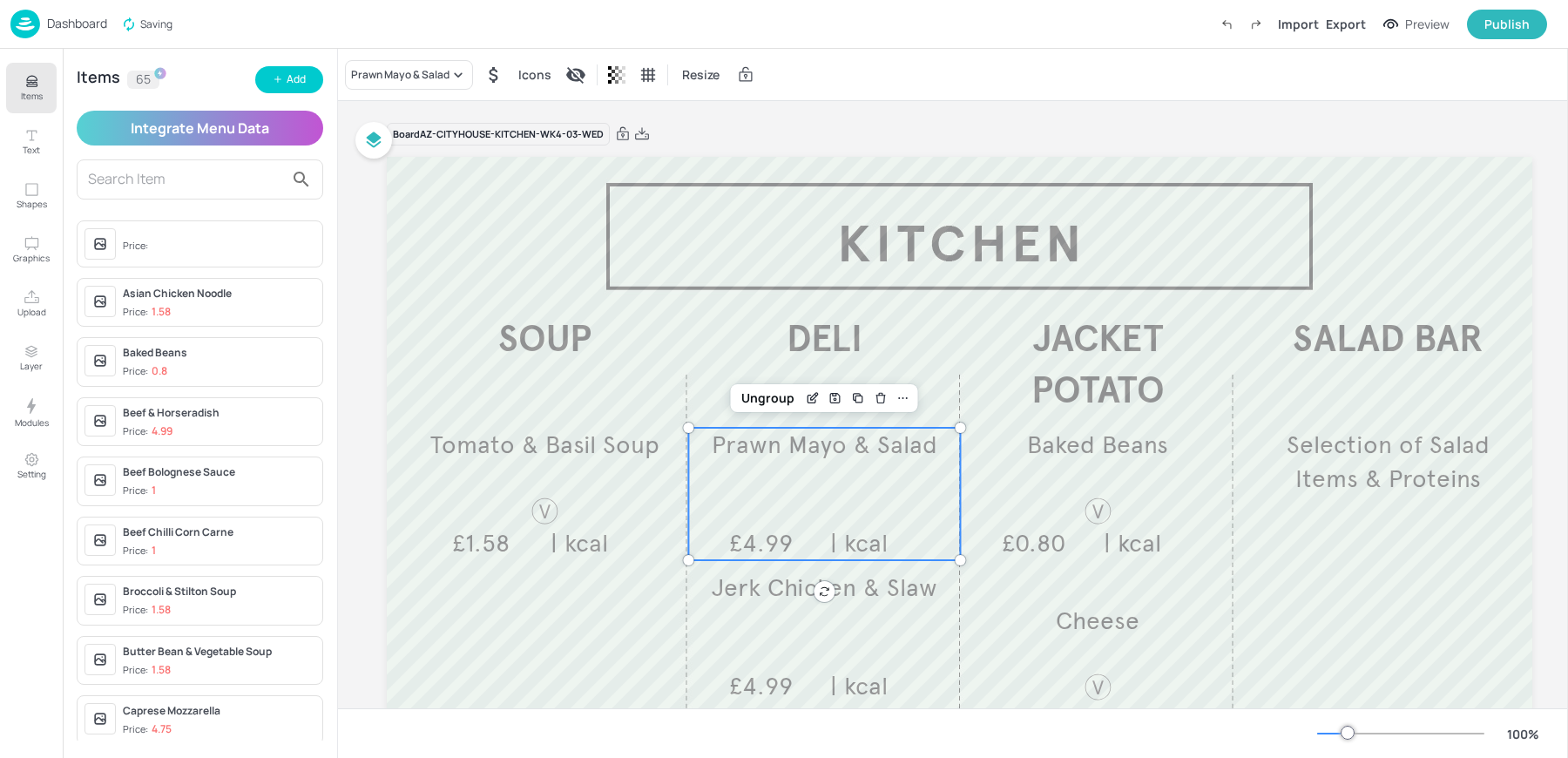
click at [298, 80] on div "Add" at bounding box center [296, 79] width 20 height 17
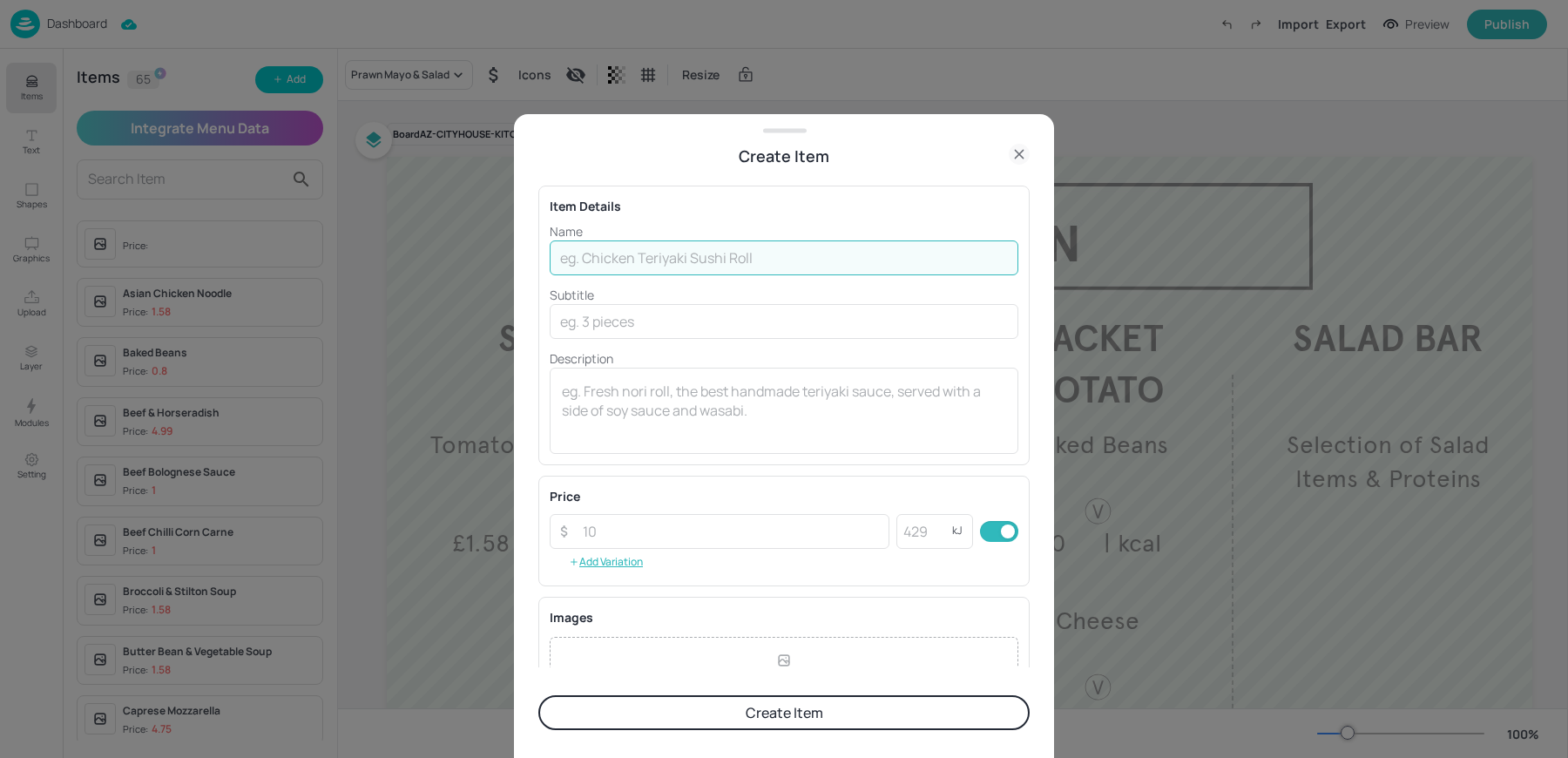
click at [649, 254] on input "text" at bounding box center [784, 257] width 469 height 35
paste input "Bagel Tunacado £4.99"
click at [665, 257] on input "Bagel Tunacado £4.99" at bounding box center [784, 257] width 469 height 35
type input "Bagel Tunacado"
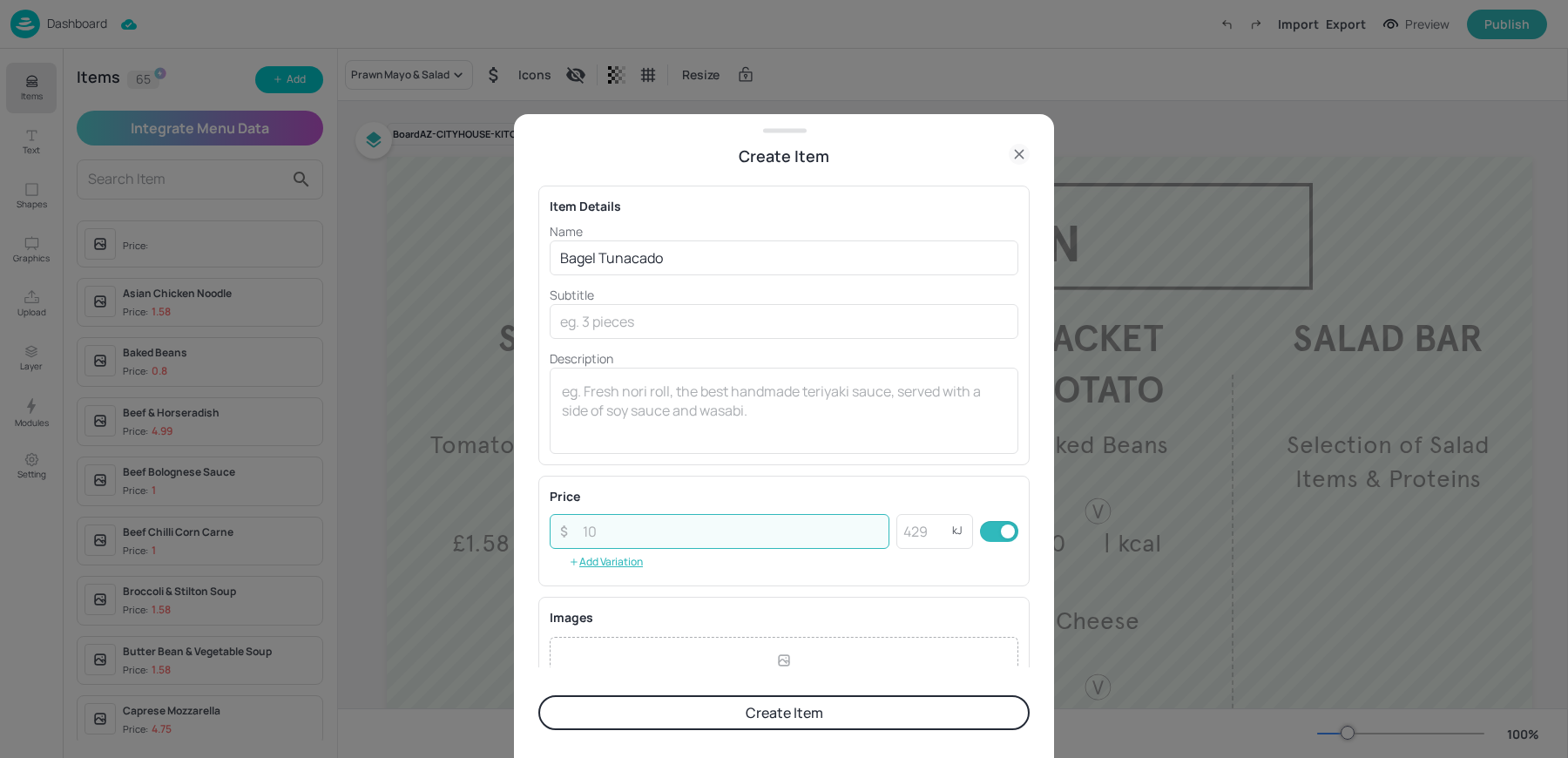
paste input "4.99"
click at [649, 534] on input "4.99" at bounding box center [731, 531] width 317 height 35
type input "4.99"
click at [647, 351] on p "Description" at bounding box center [784, 359] width 469 height 19
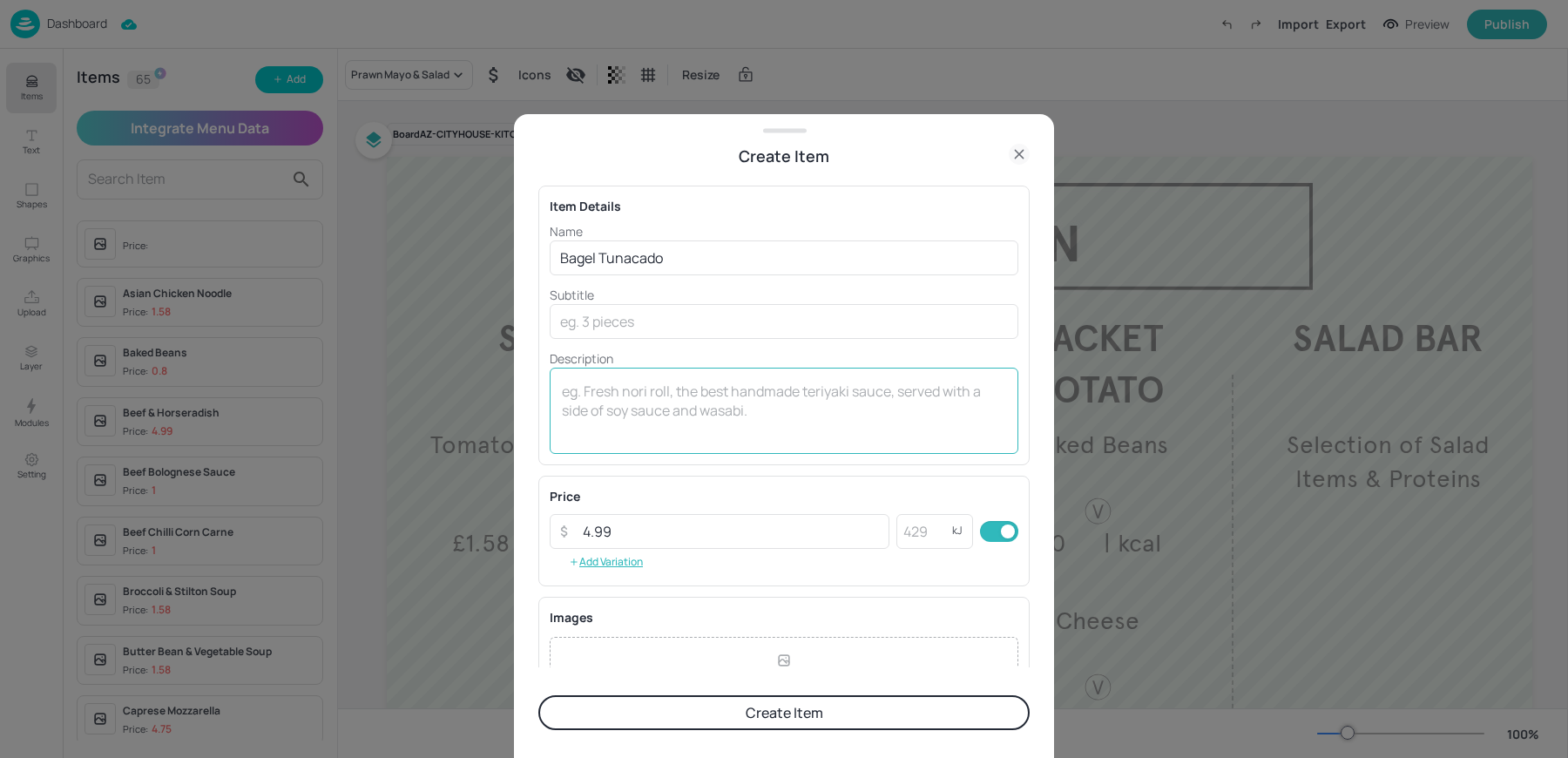
click at [631, 404] on textarea at bounding box center [783, 410] width 444 height 58
type textarea """
click at [736, 409] on textarea "| kcal" at bounding box center [783, 410] width 444 height 58
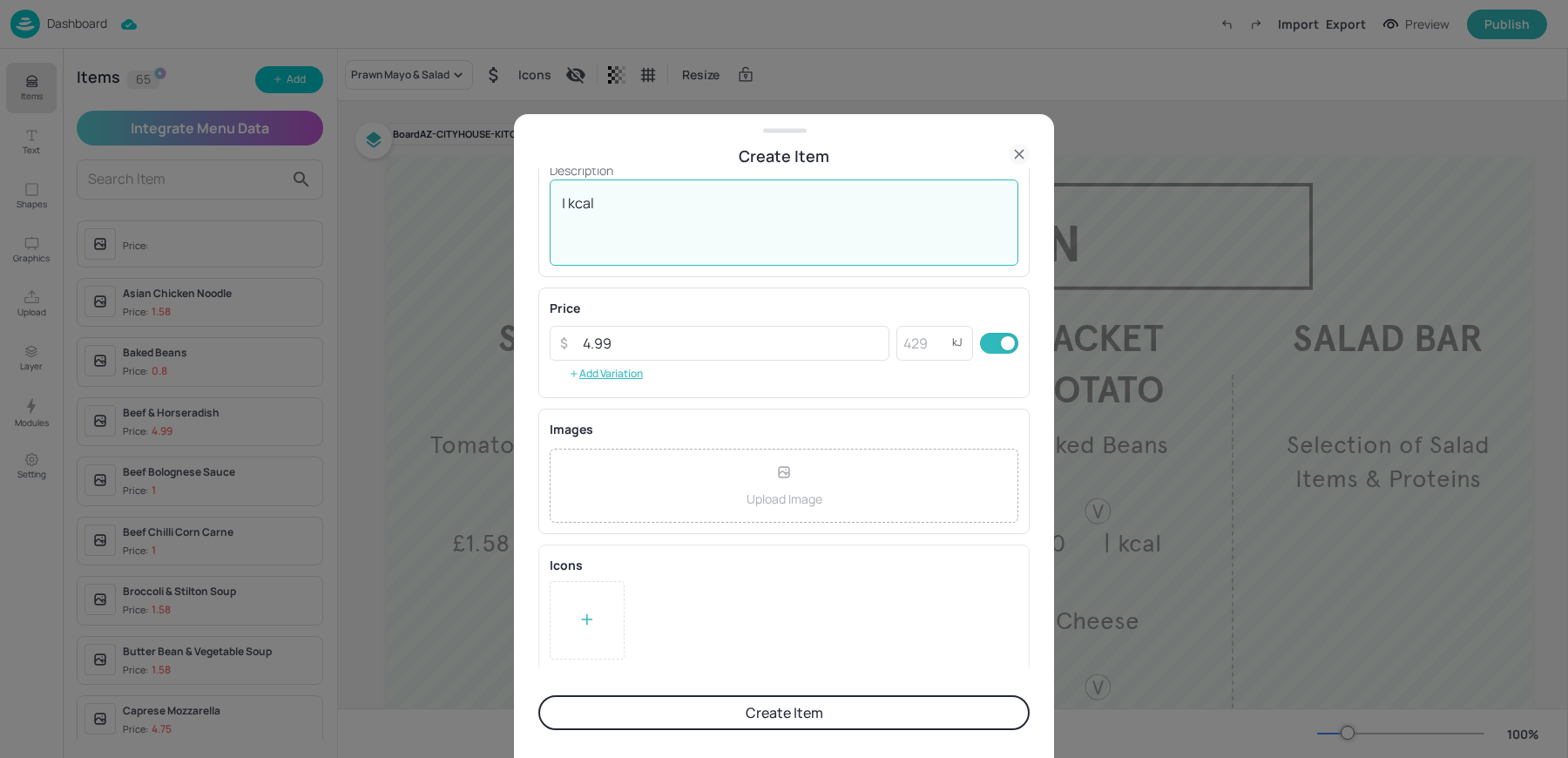
type textarea "| kcal"
click at [650, 707] on button "Create Item" at bounding box center [784, 712] width 492 height 35
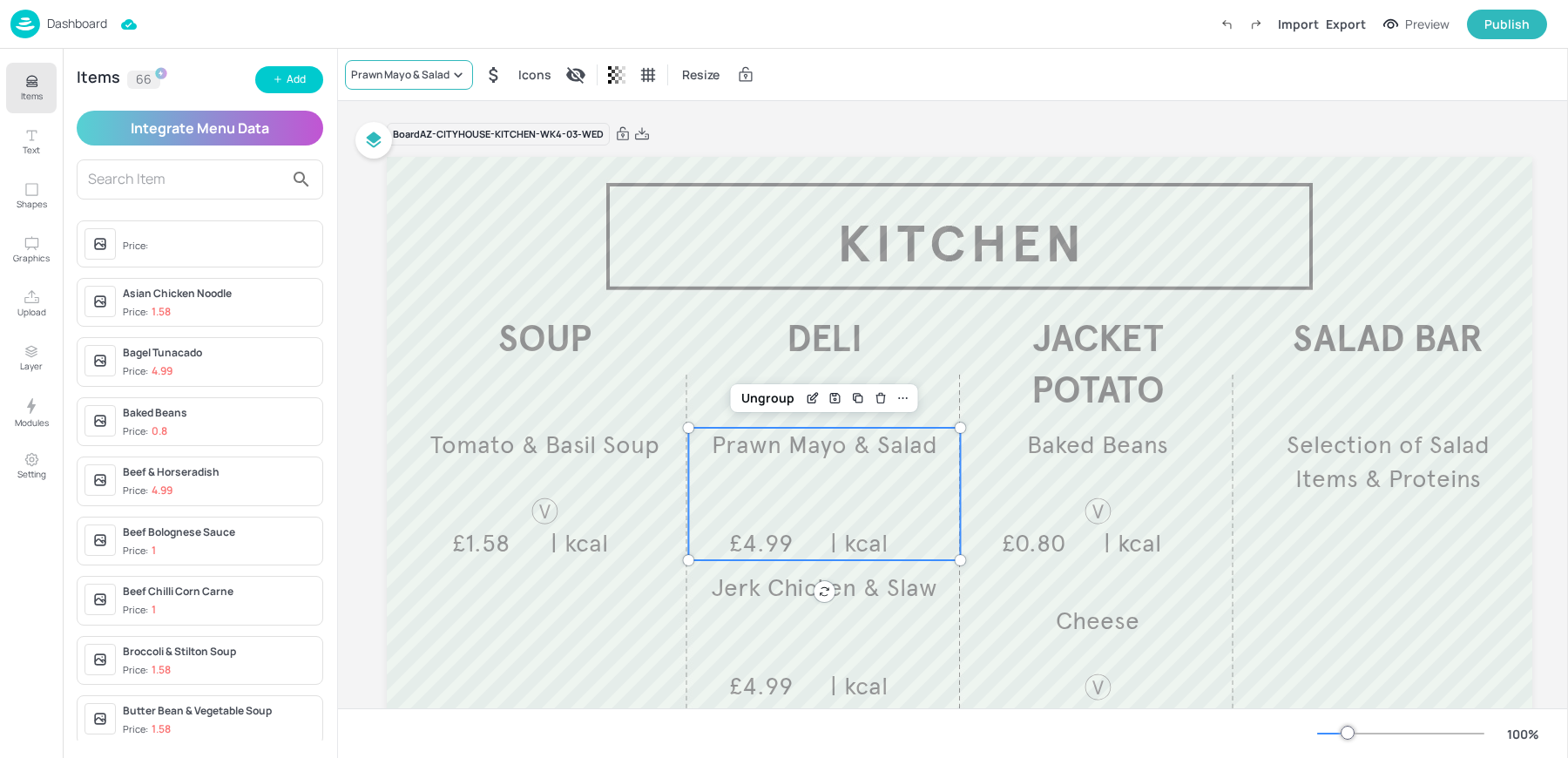
click at [393, 74] on div "Prawn Mayo & Salad" at bounding box center [400, 75] width 98 height 16
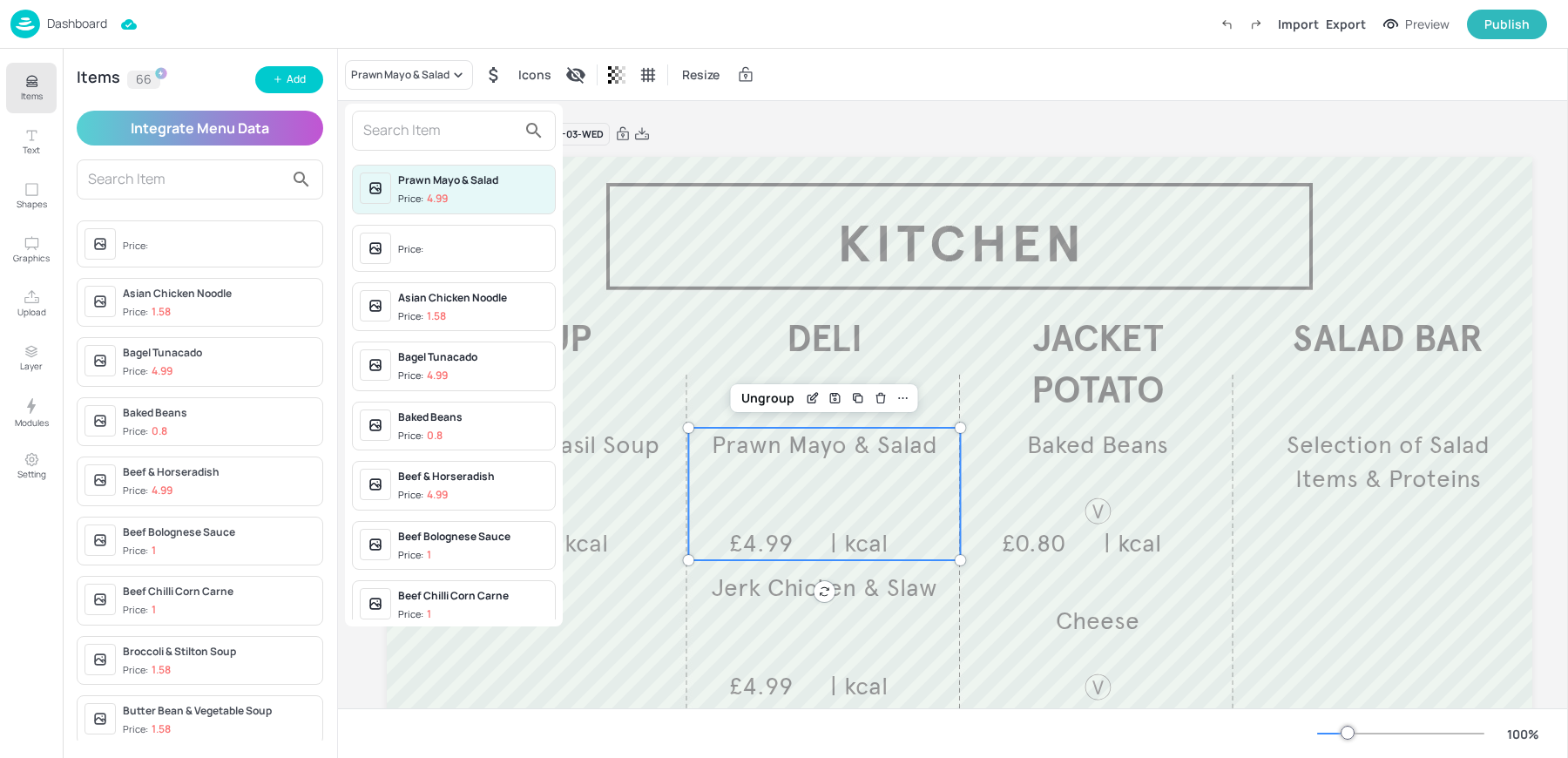
click at [392, 136] on input "text" at bounding box center [440, 131] width 153 height 28
type input "t"
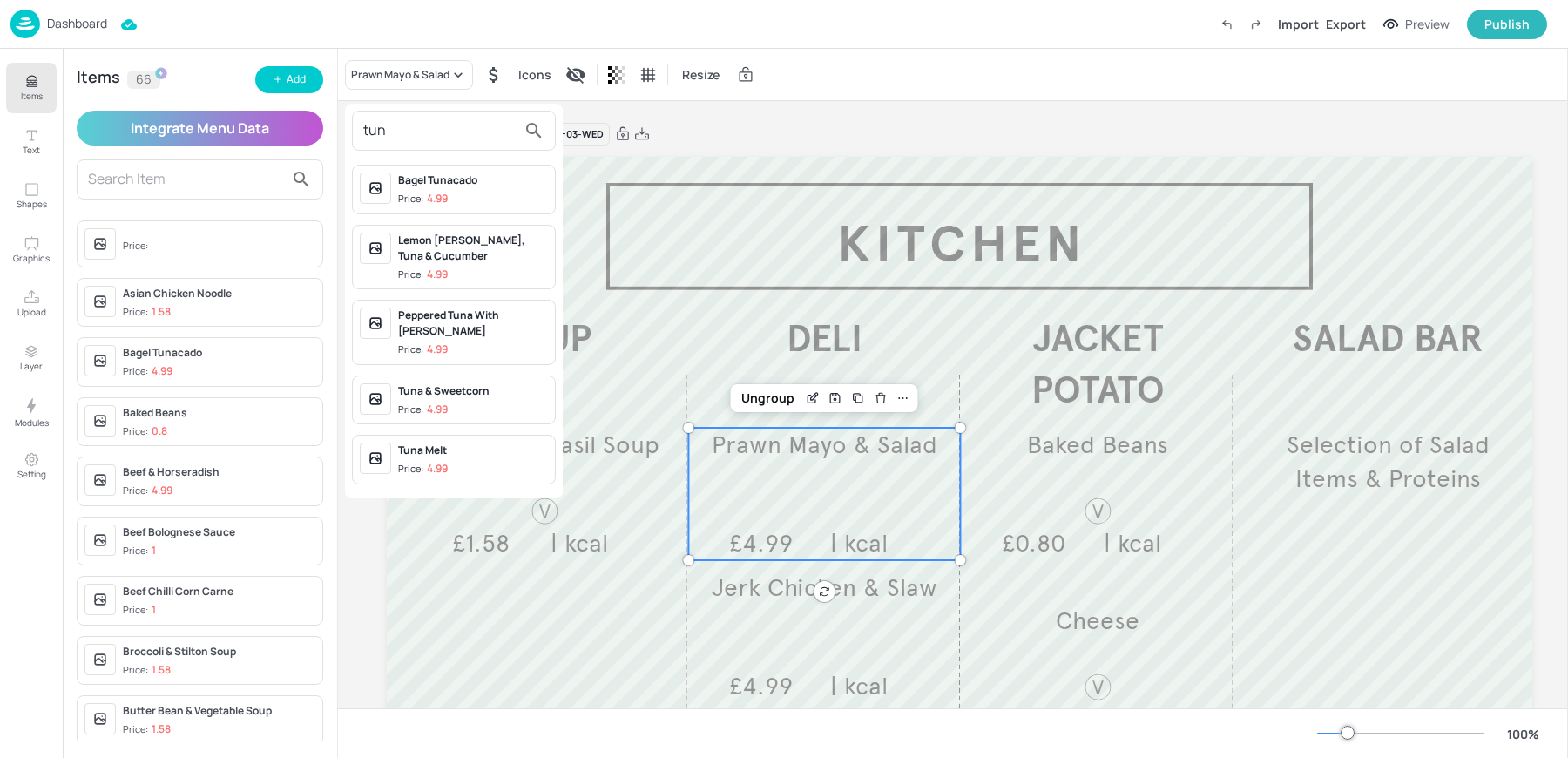
type input "tun"
click at [438, 173] on div "Bagel Tunacado" at bounding box center [473, 180] width 150 height 16
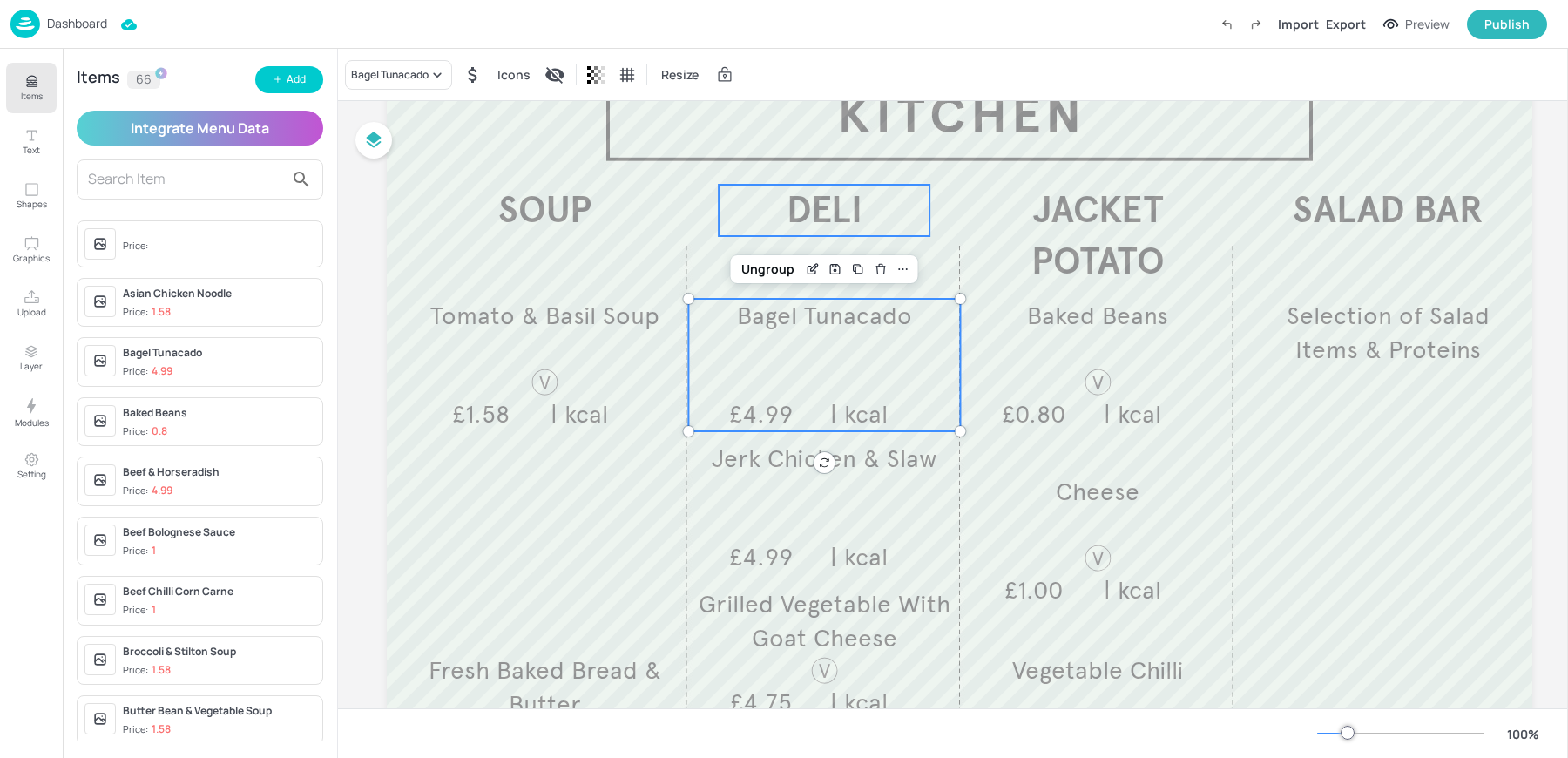
scroll to position [150, 0]
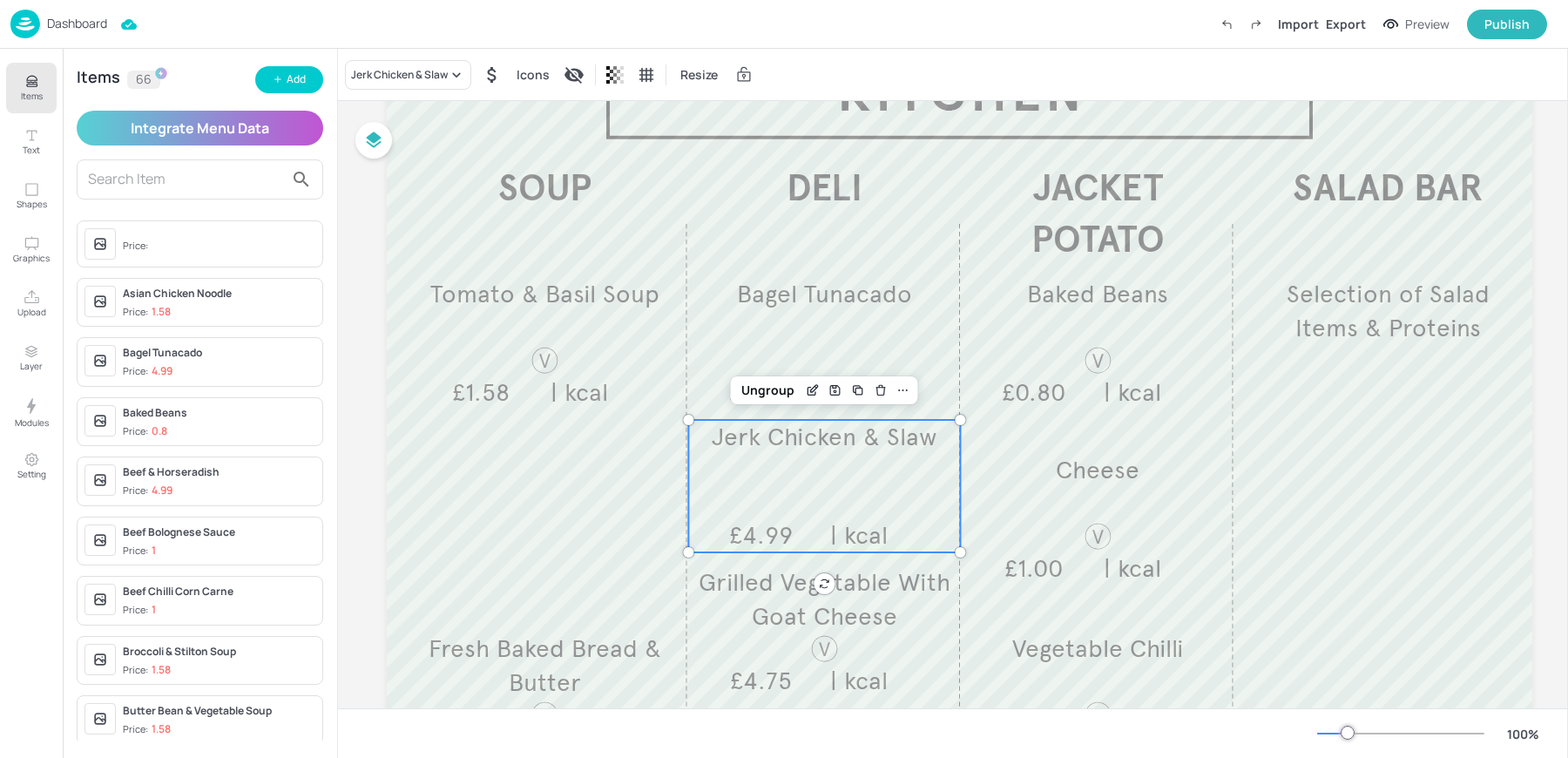
click at [736, 500] on div "Jerk Chicken & Slaw £4.99 | kcal" at bounding box center [823, 486] width 272 height 133
click at [407, 79] on div "Jerk Chicken & Slaw" at bounding box center [399, 75] width 96 height 16
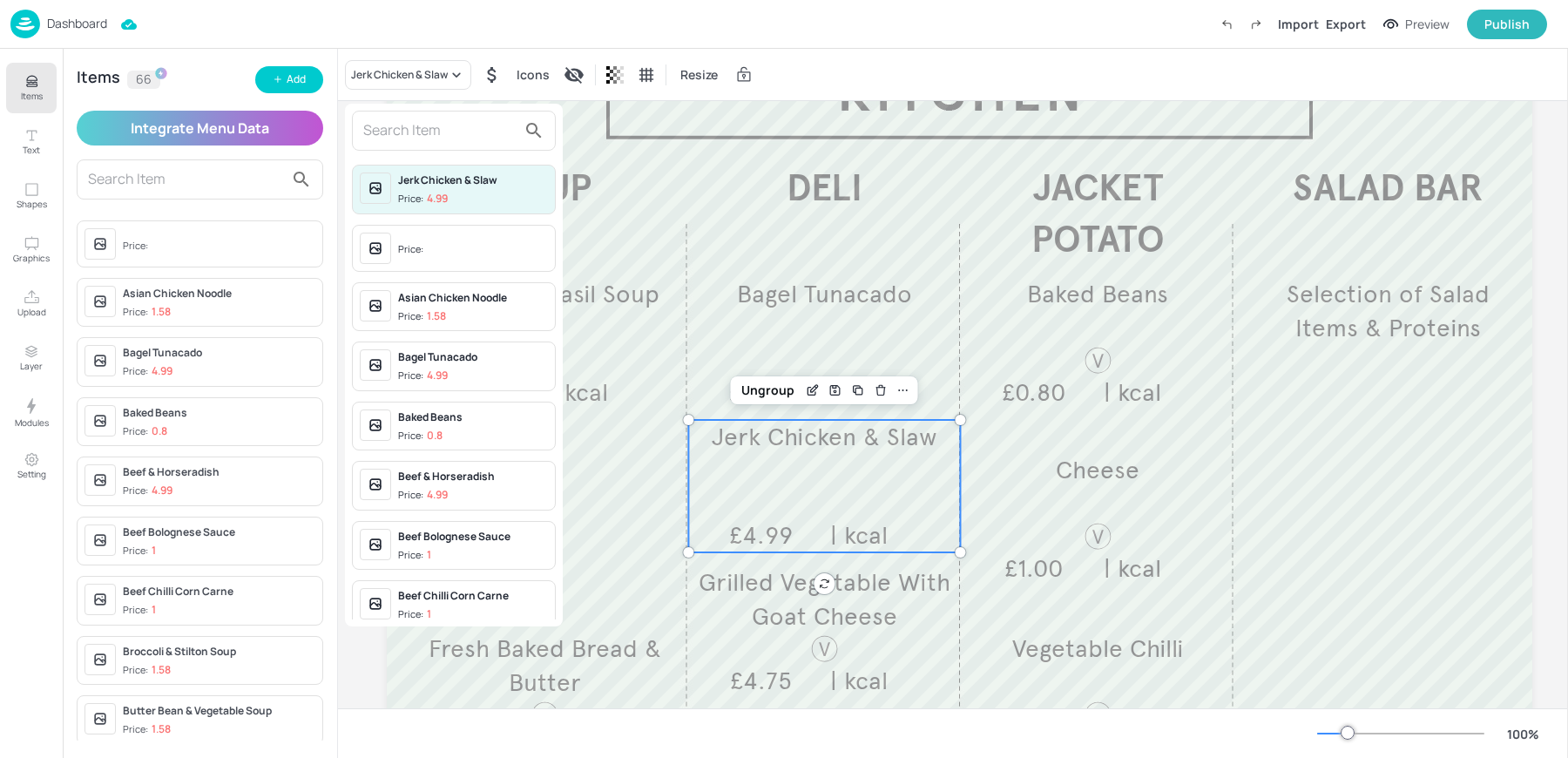
click at [397, 134] on input "text" at bounding box center [440, 131] width 153 height 28
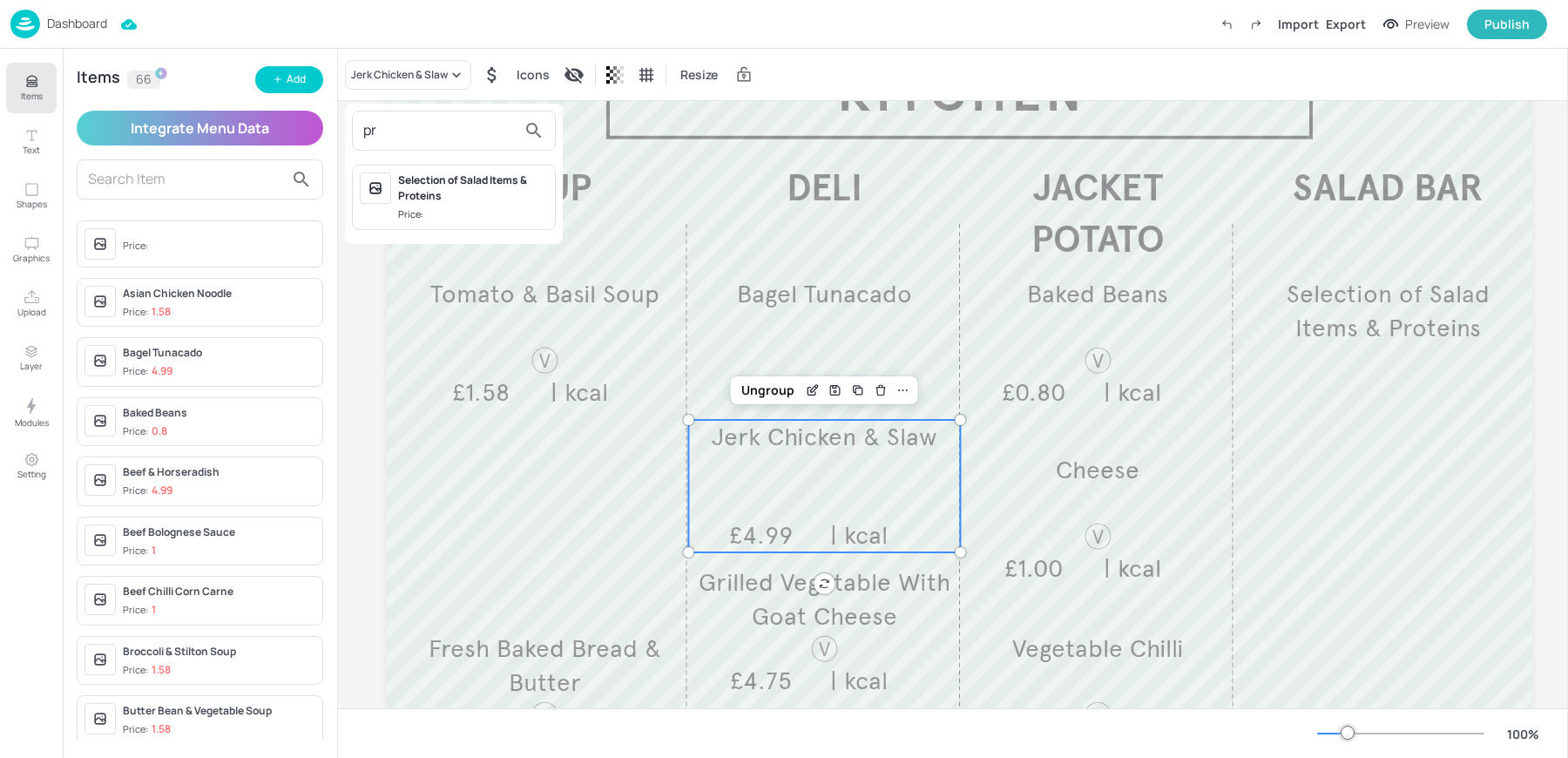
type input "p"
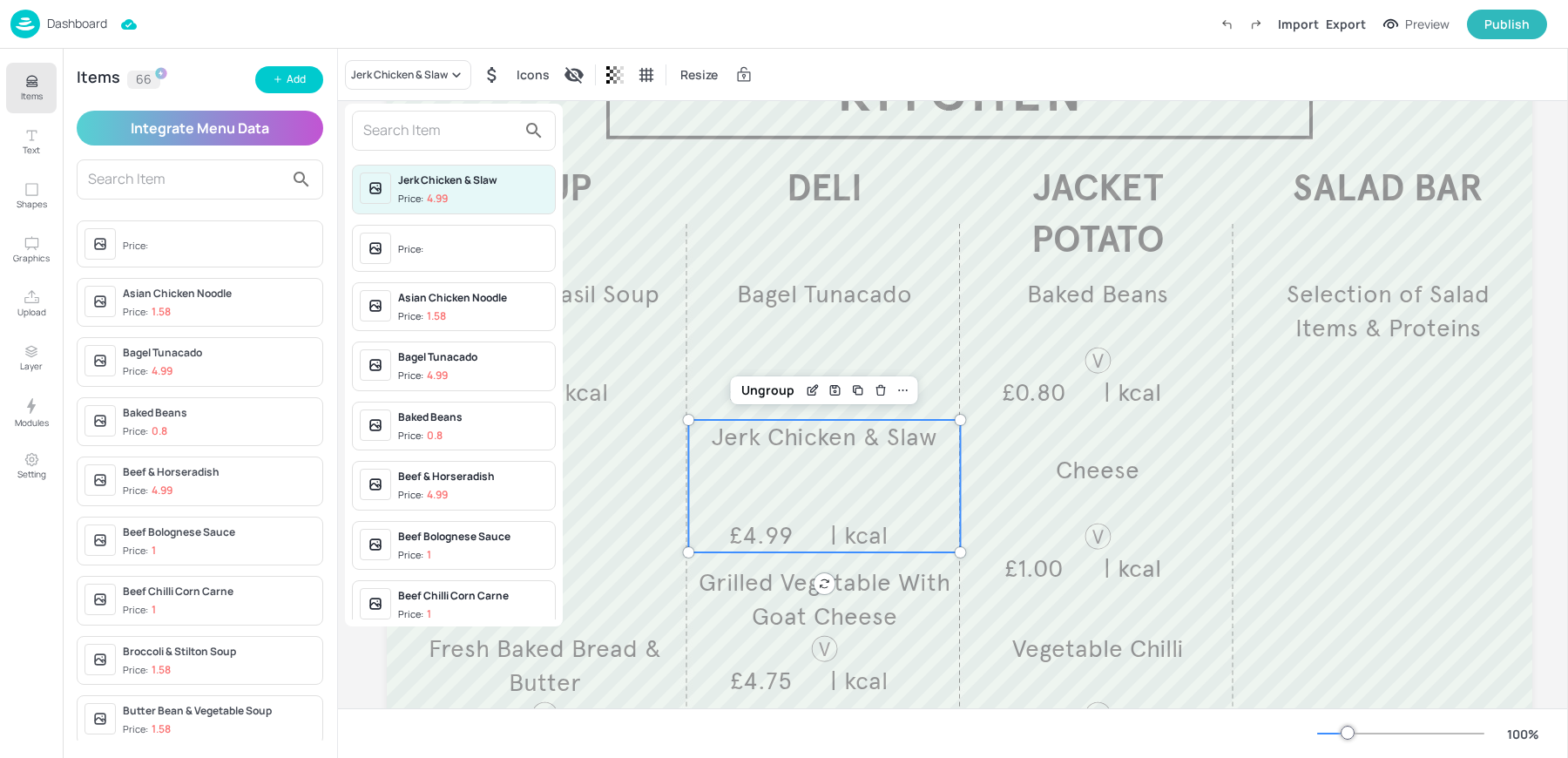
click at [295, 83] on div at bounding box center [784, 379] width 1568 height 758
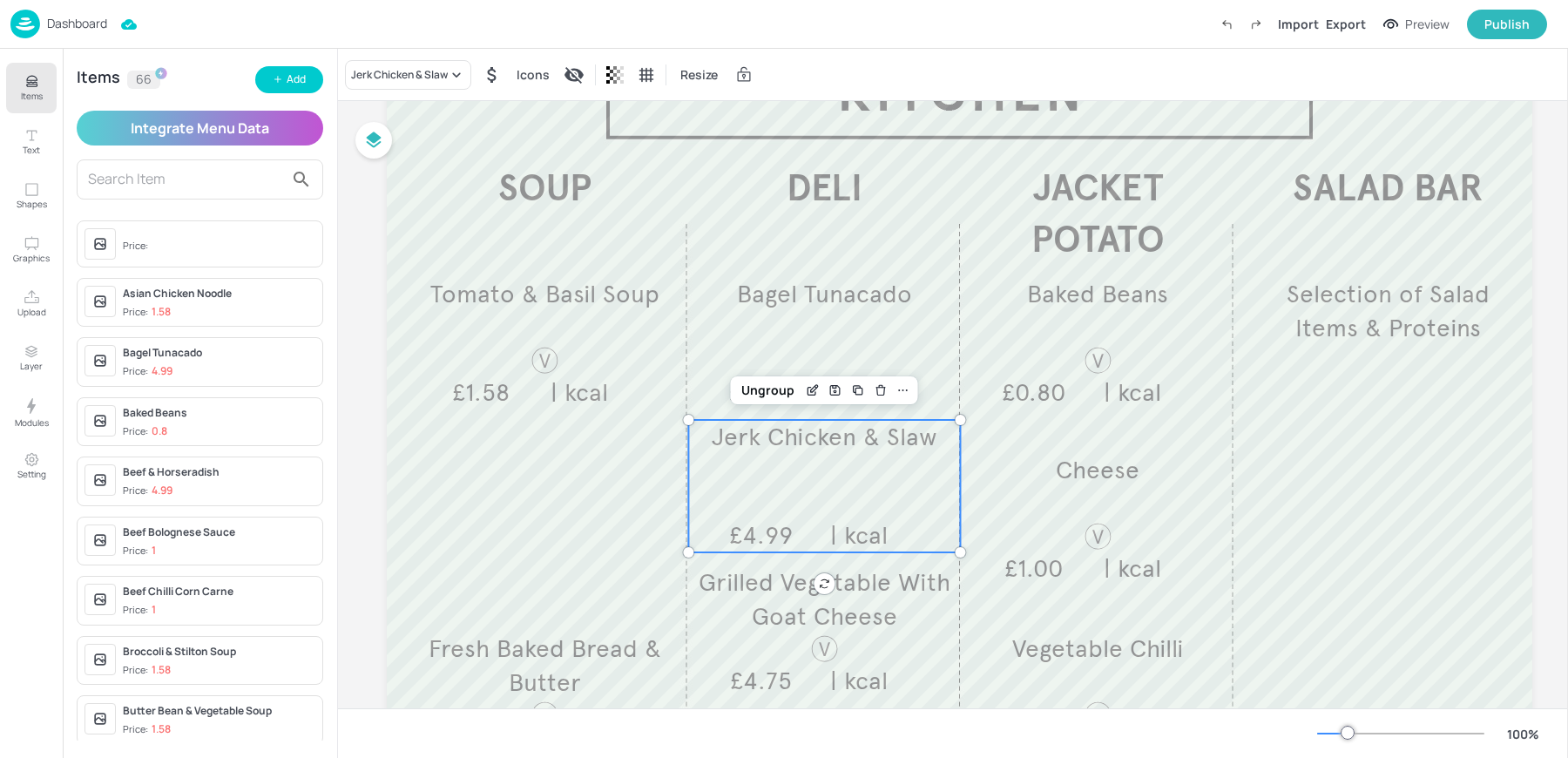
click at [295, 83] on div "Add" at bounding box center [296, 79] width 20 height 17
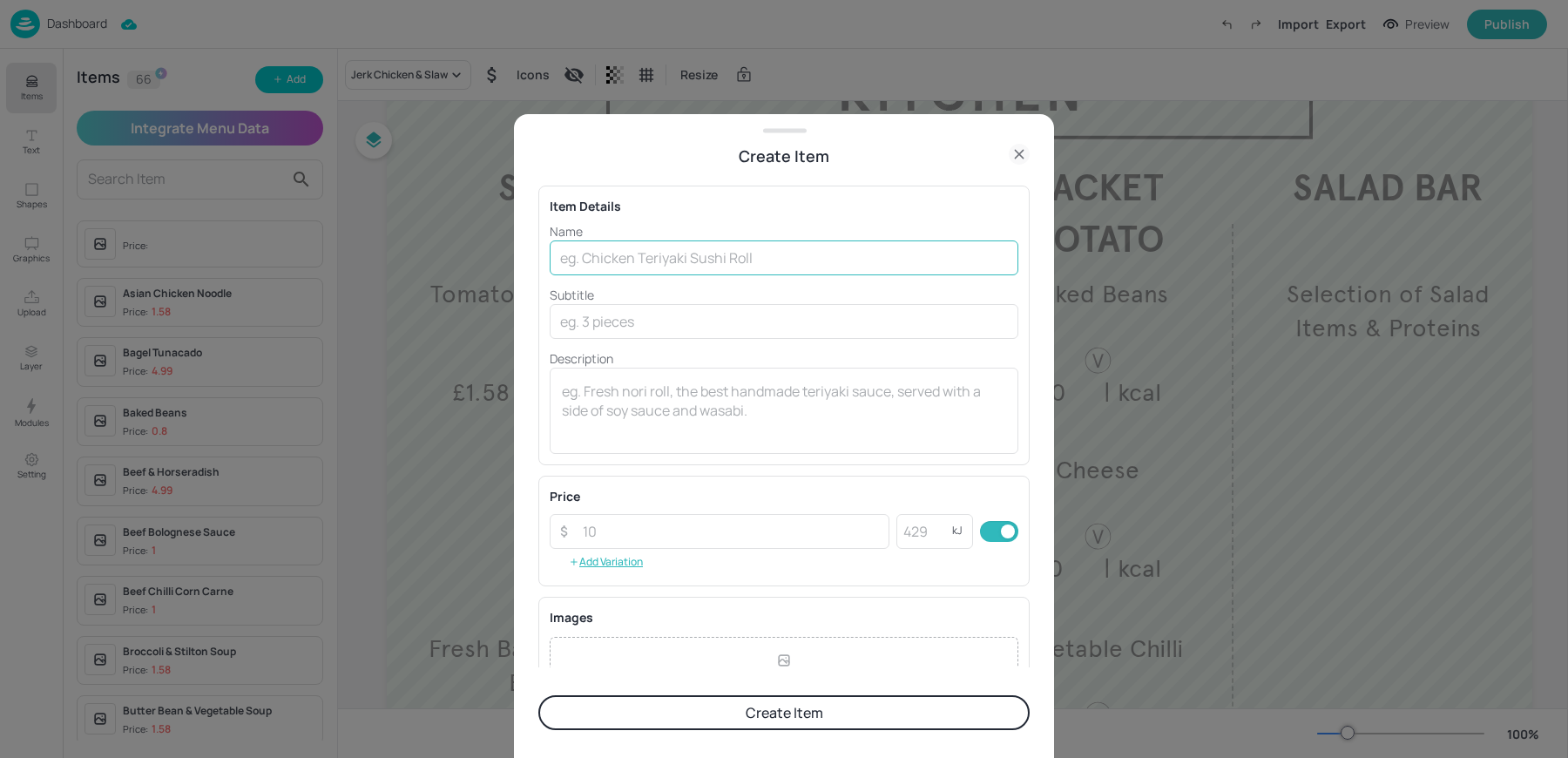
click at [706, 244] on input "text" at bounding box center [784, 257] width 469 height 35
paste input "Prosciutto & Mozzarella£4.99"
click at [713, 257] on input "Prosciutto & Mozzarella£4.99" at bounding box center [784, 257] width 469 height 35
type input "Prosciutto & Mozzarella"
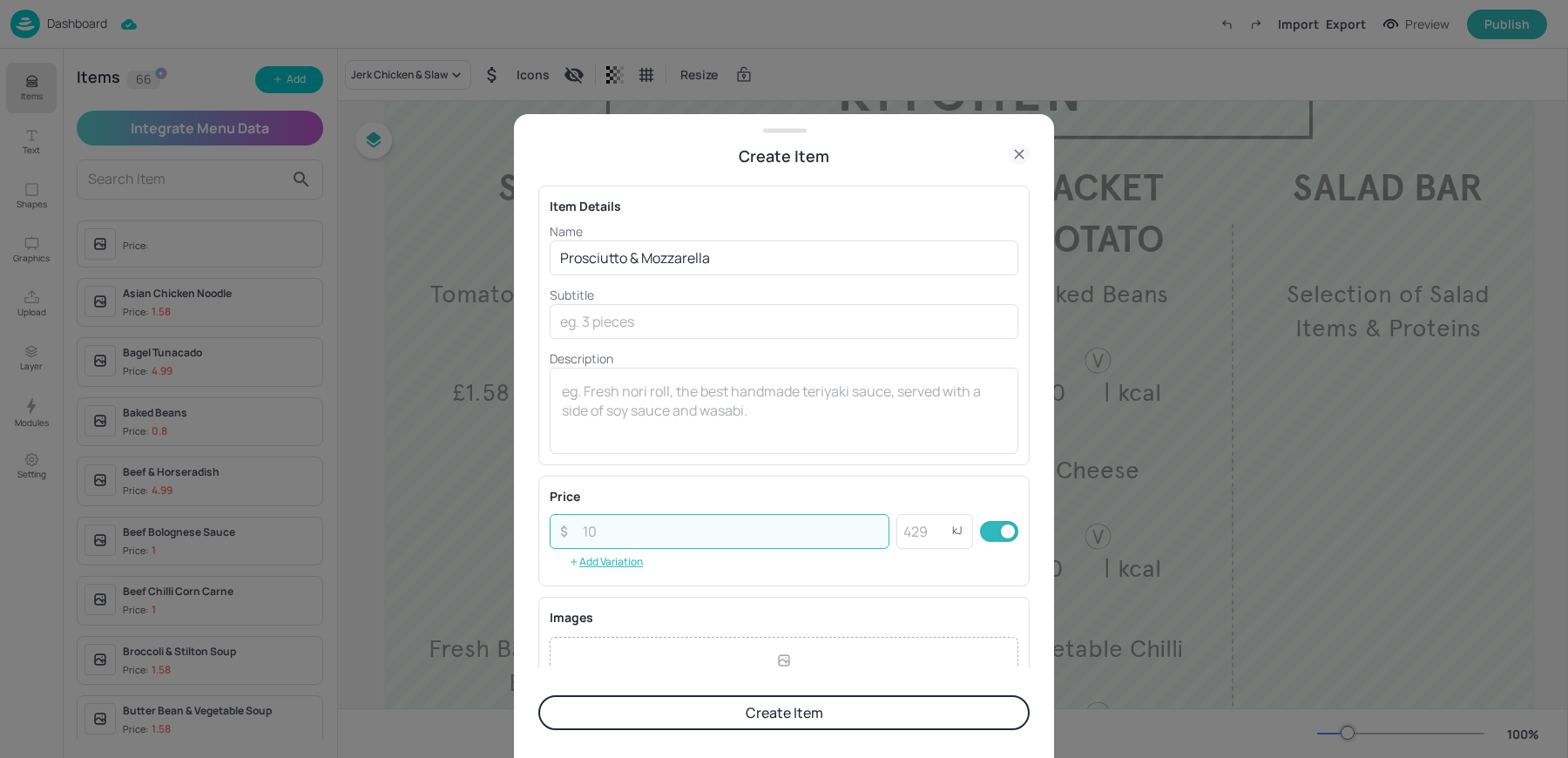
click at [639, 516] on input "number" at bounding box center [731, 531] width 317 height 35
paste input "4.99"
type input "4.99"
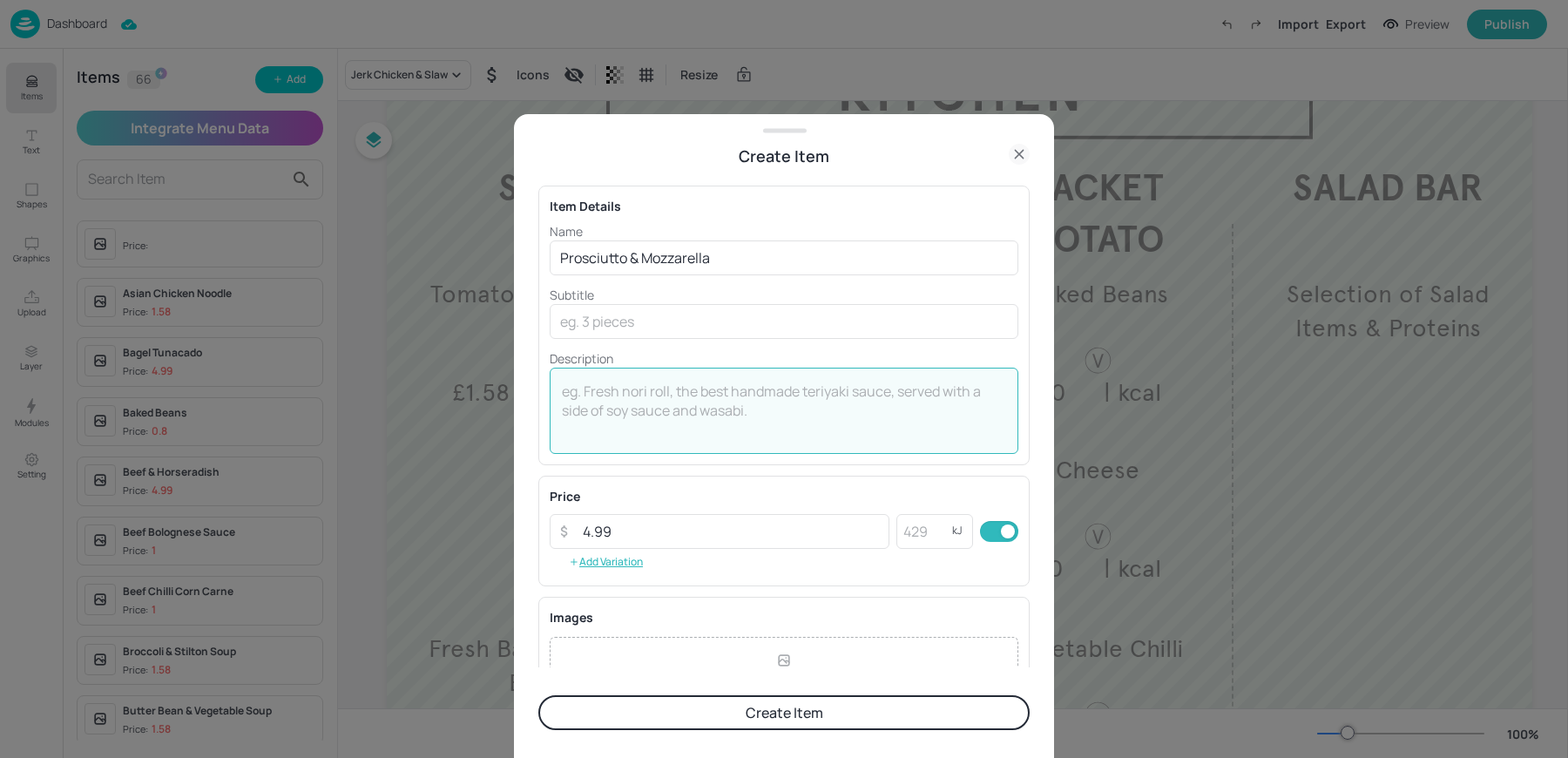
click at [621, 417] on textarea at bounding box center [783, 410] width 444 height 58
type textarea "'"
click at [716, 431] on textarea "| kcal" at bounding box center [783, 410] width 444 height 58
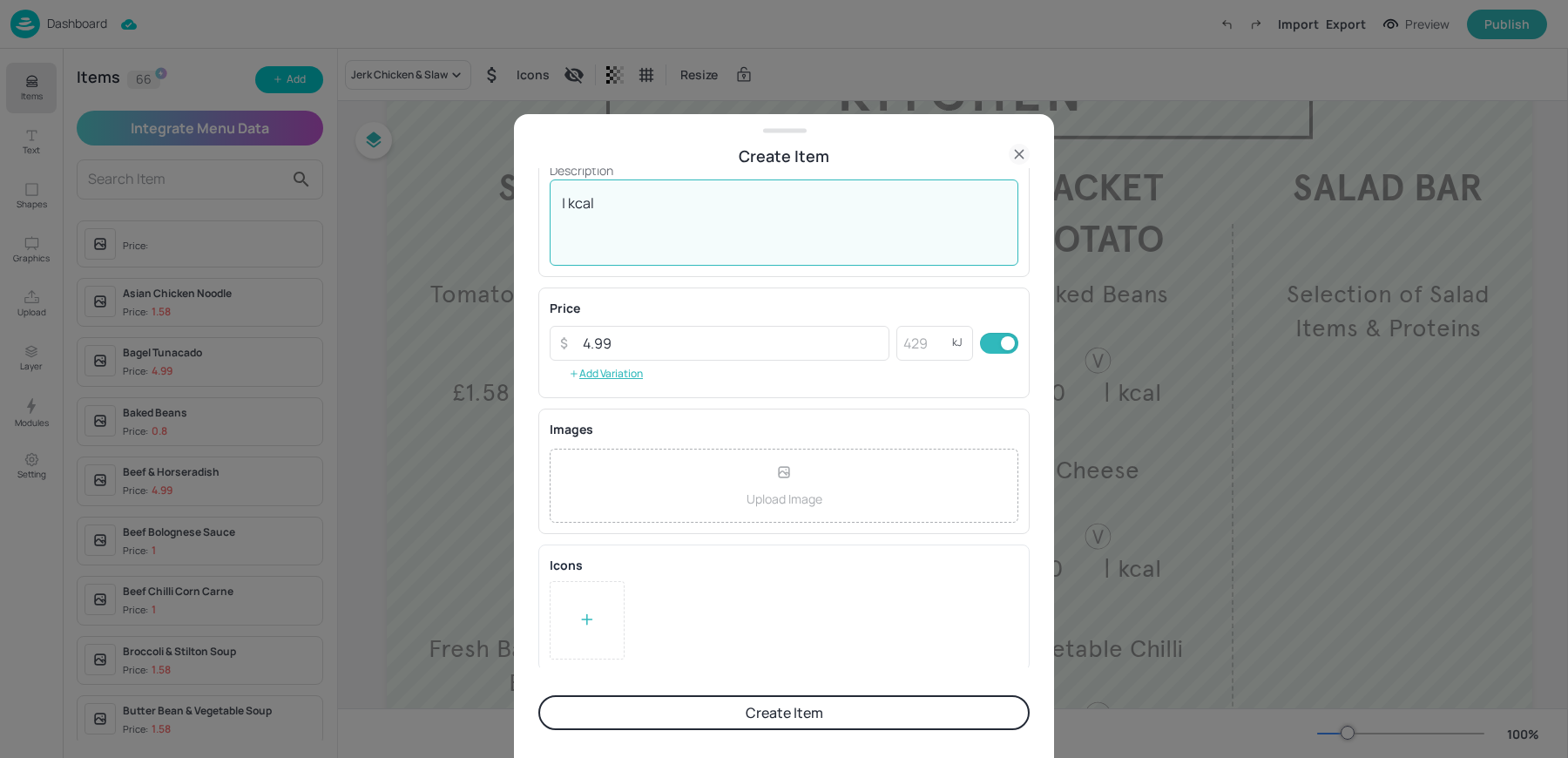
type textarea "| kcal"
click at [670, 714] on button "Create Item" at bounding box center [784, 712] width 492 height 35
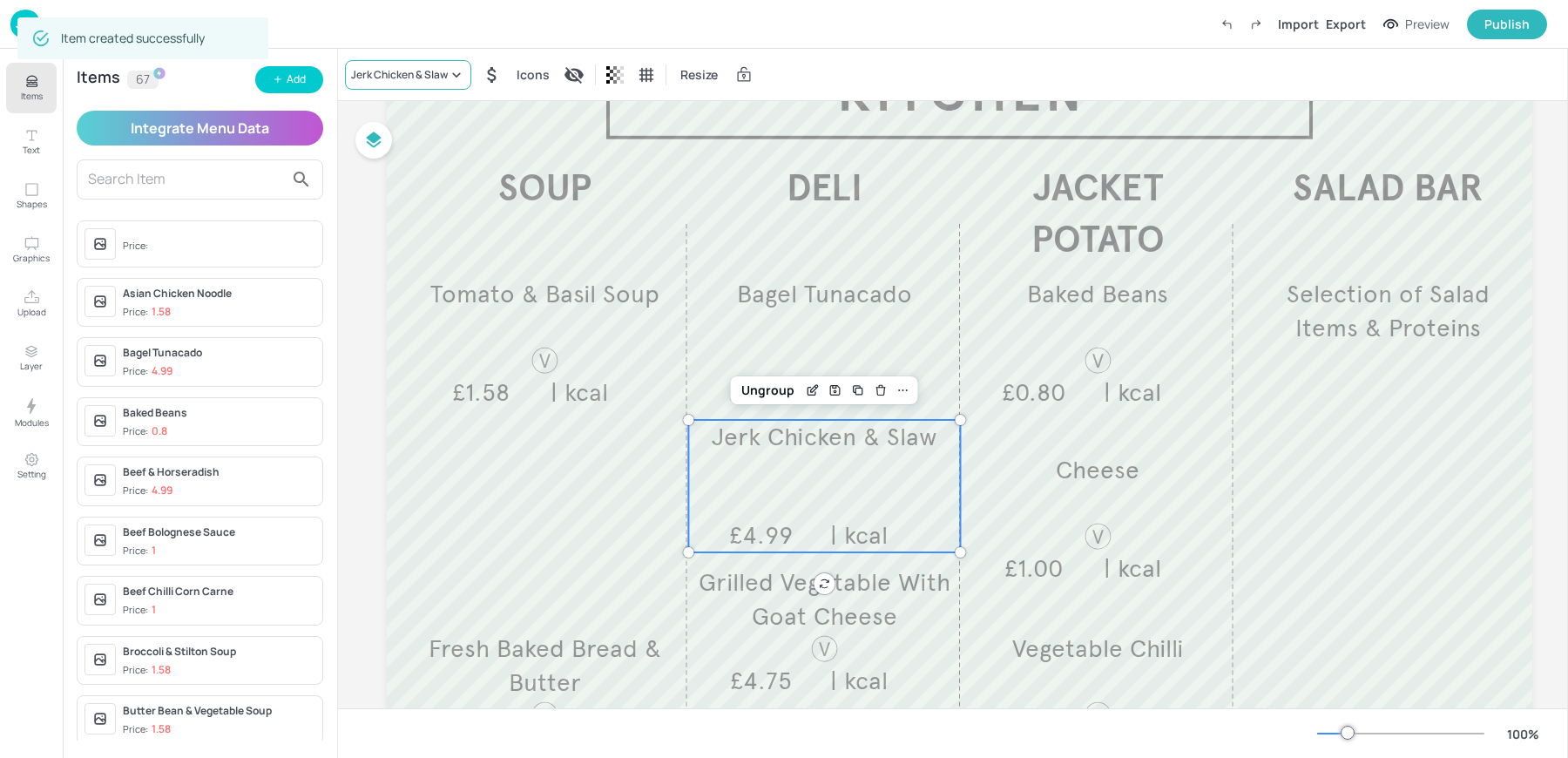
click at [397, 78] on div "Jerk Chicken & Slaw" at bounding box center [399, 75] width 96 height 16
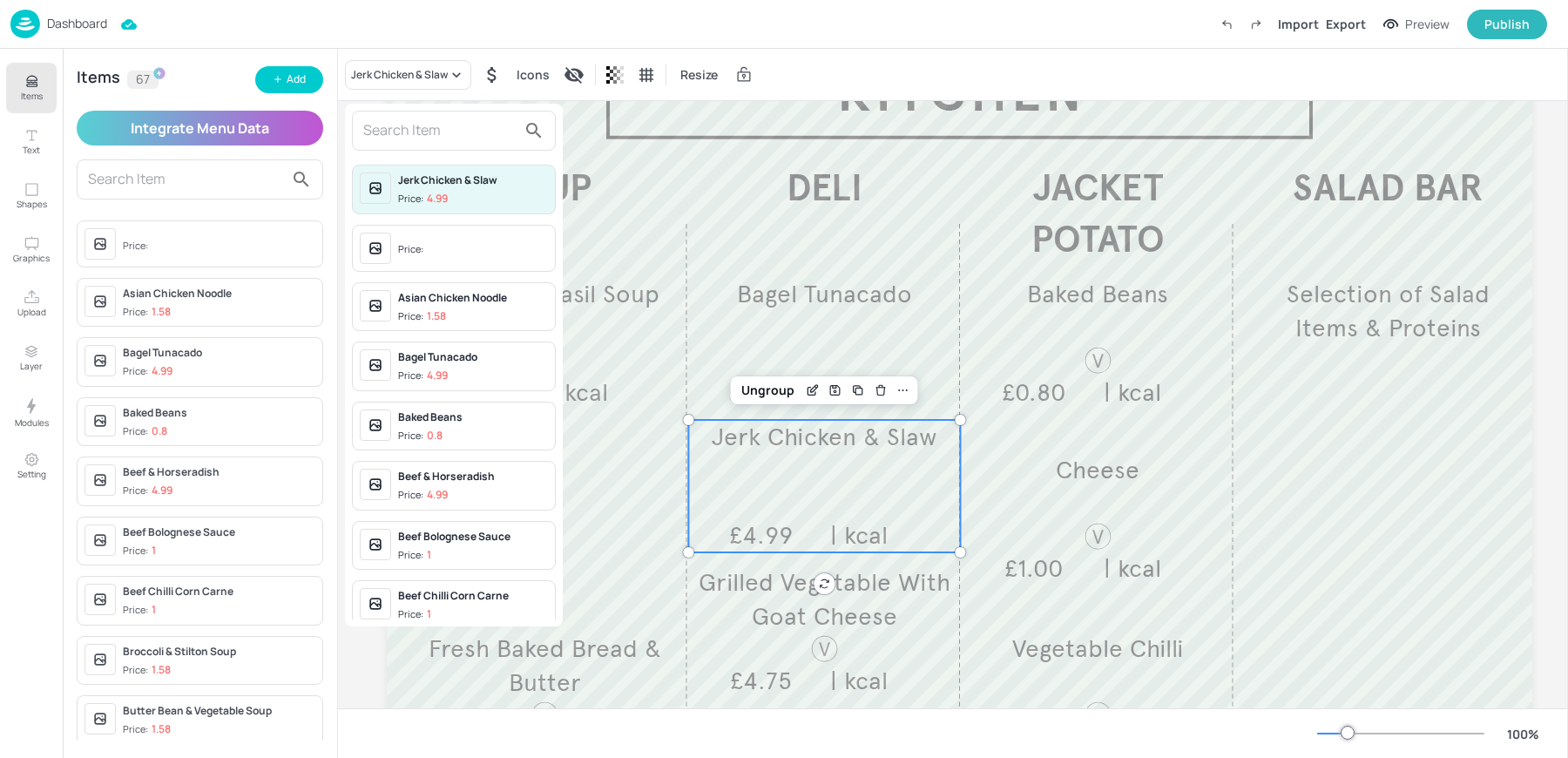
click at [411, 126] on input "text" at bounding box center [440, 131] width 153 height 28
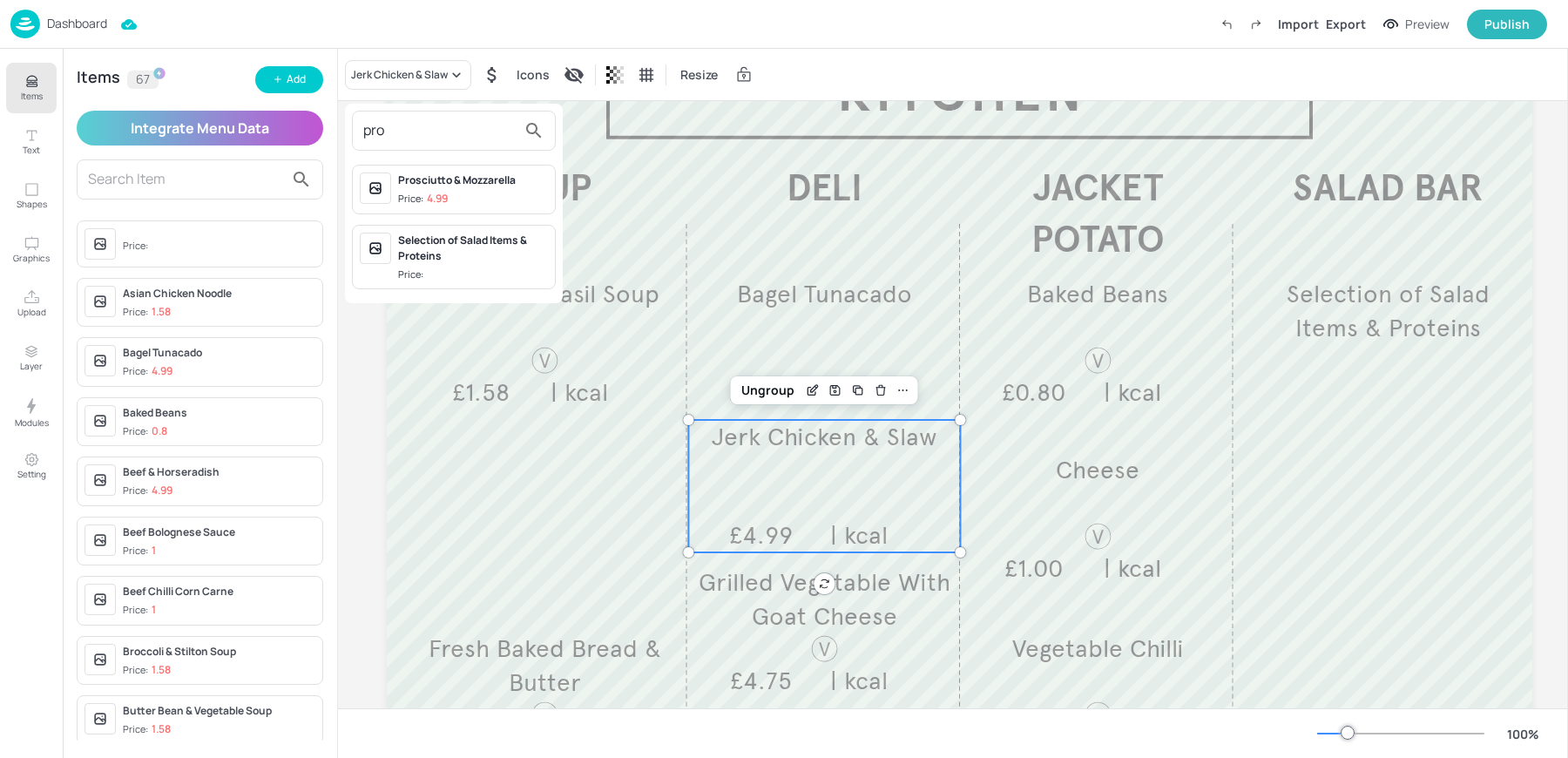
type input "pro"
click at [424, 206] on div "Prosciutto & Mozzarella Price: 4.99" at bounding box center [454, 189] width 204 height 50
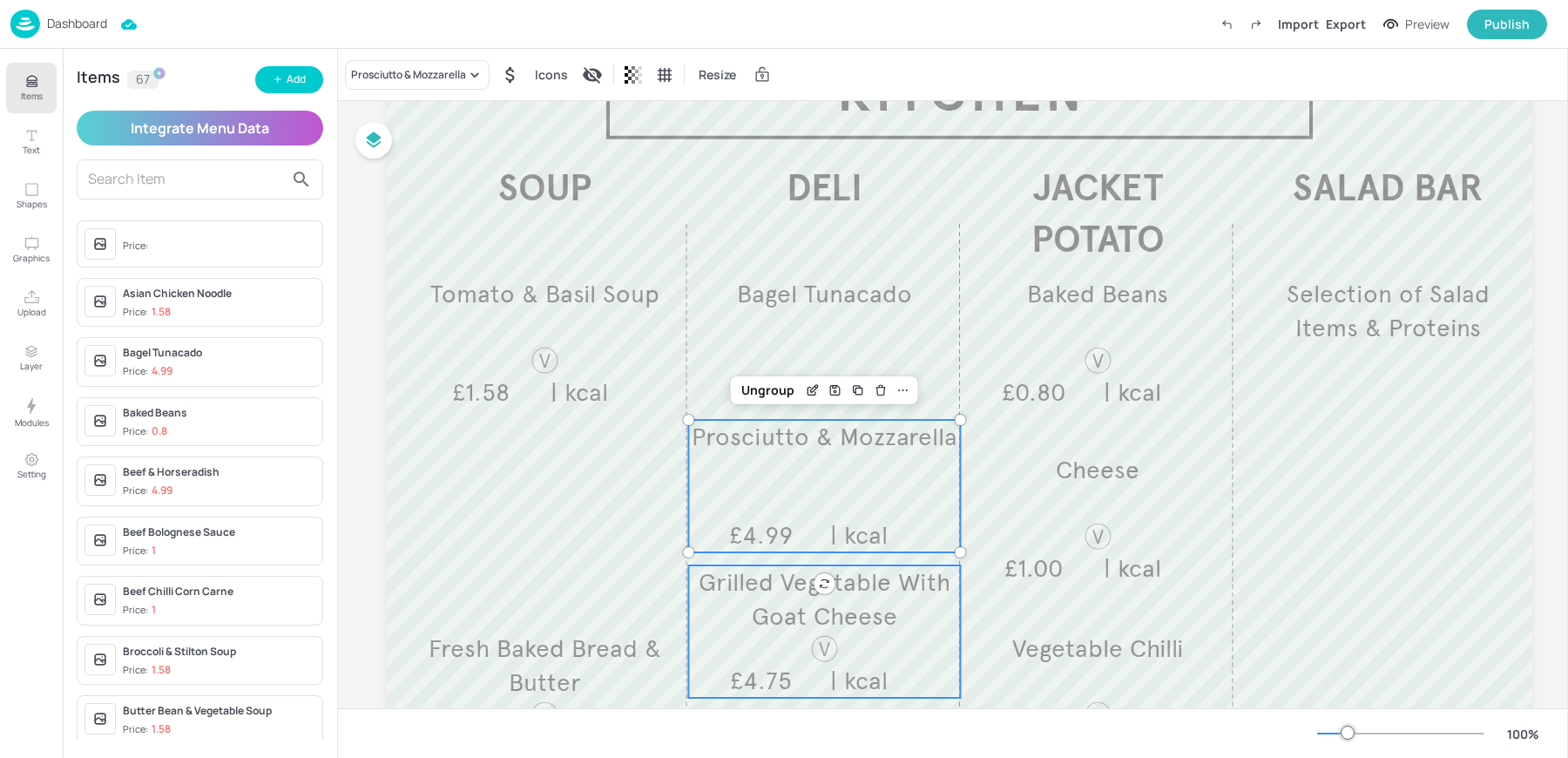
click at [749, 628] on p "Grilled Vegetable With Goat Cheese" at bounding box center [823, 599] width 272 height 68
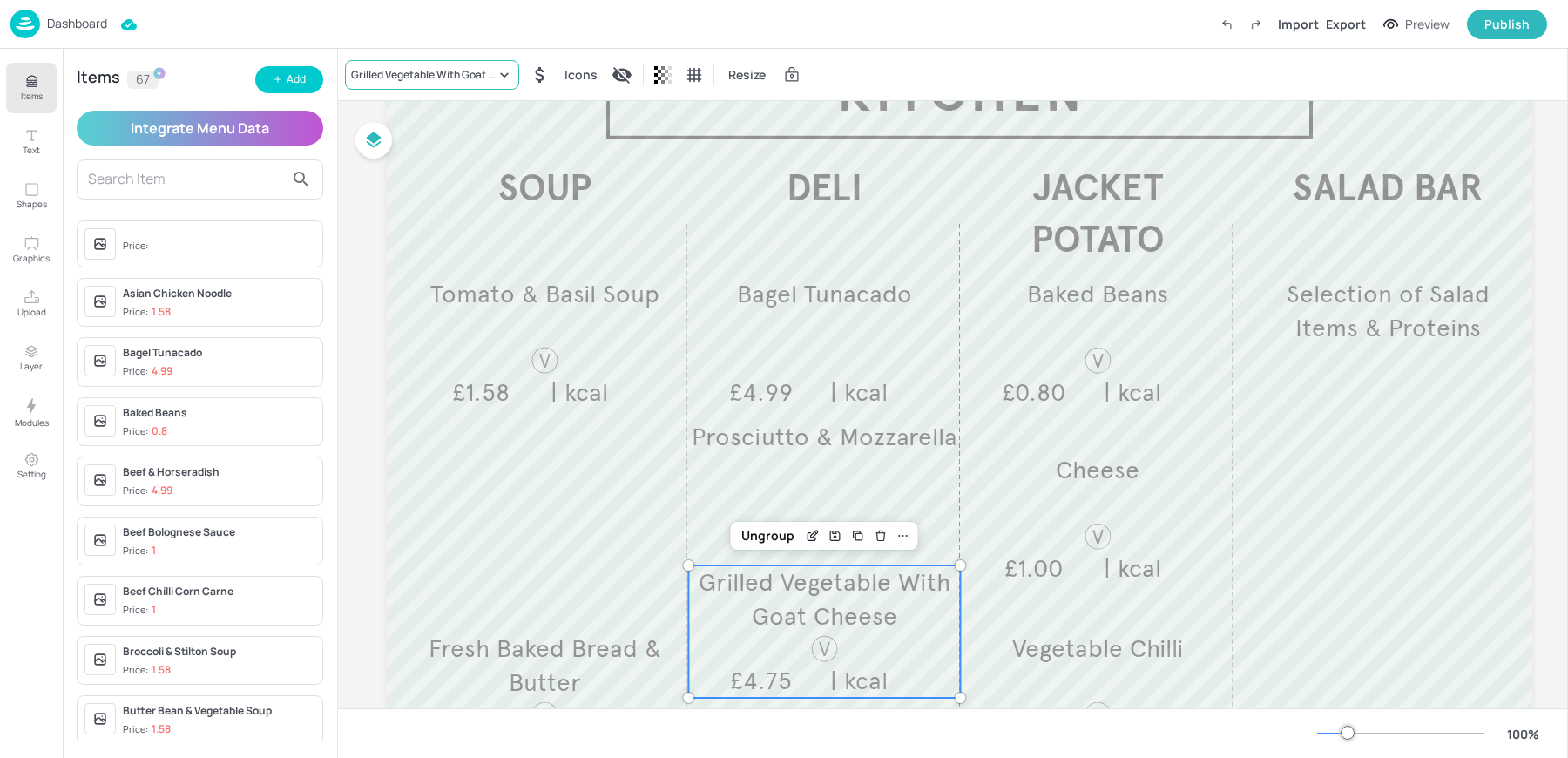
click at [392, 79] on div "Grilled Vegetable With Goat Cheese" at bounding box center [423, 75] width 145 height 16
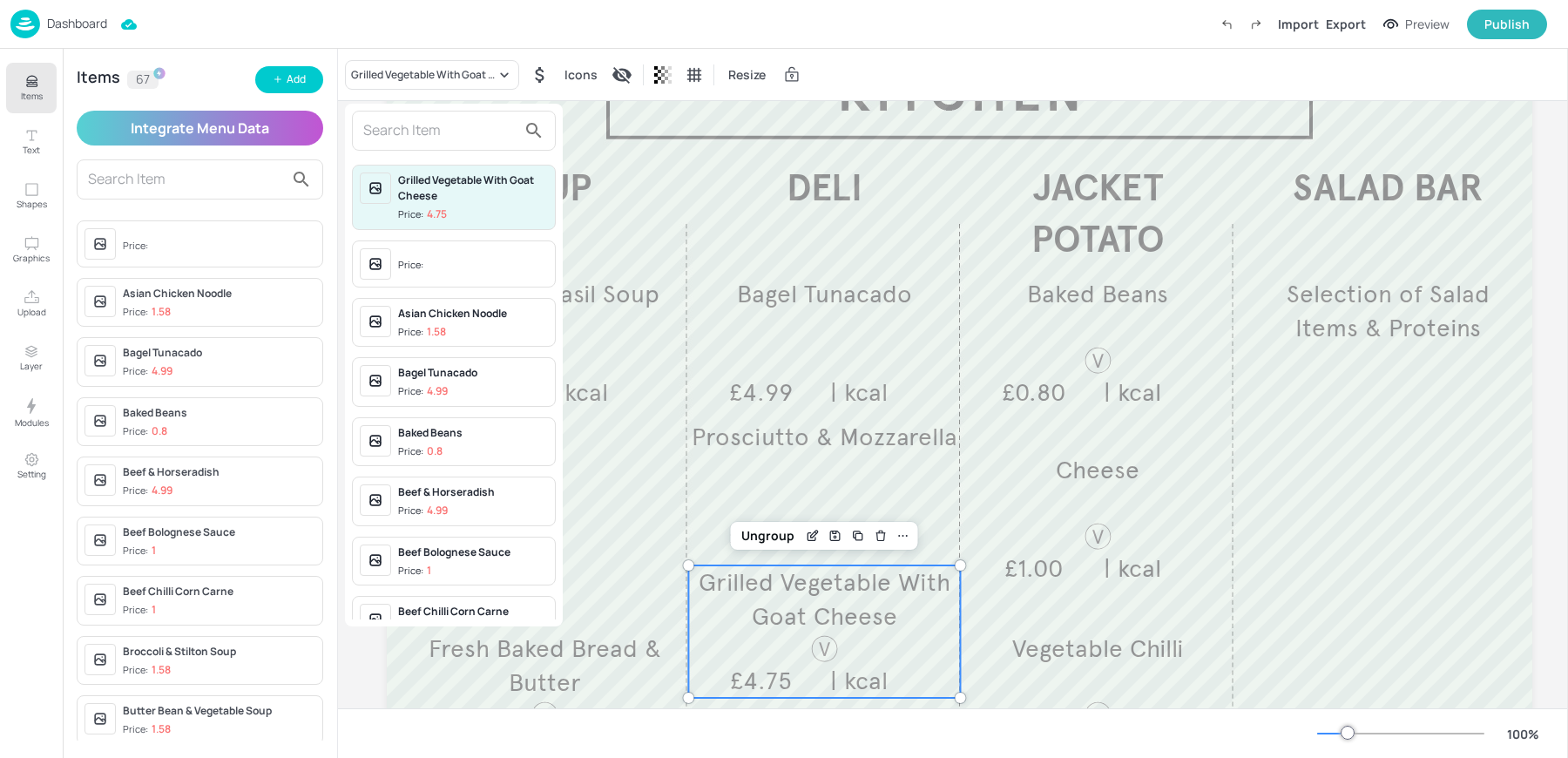
click at [426, 122] on input "text" at bounding box center [440, 131] width 153 height 28
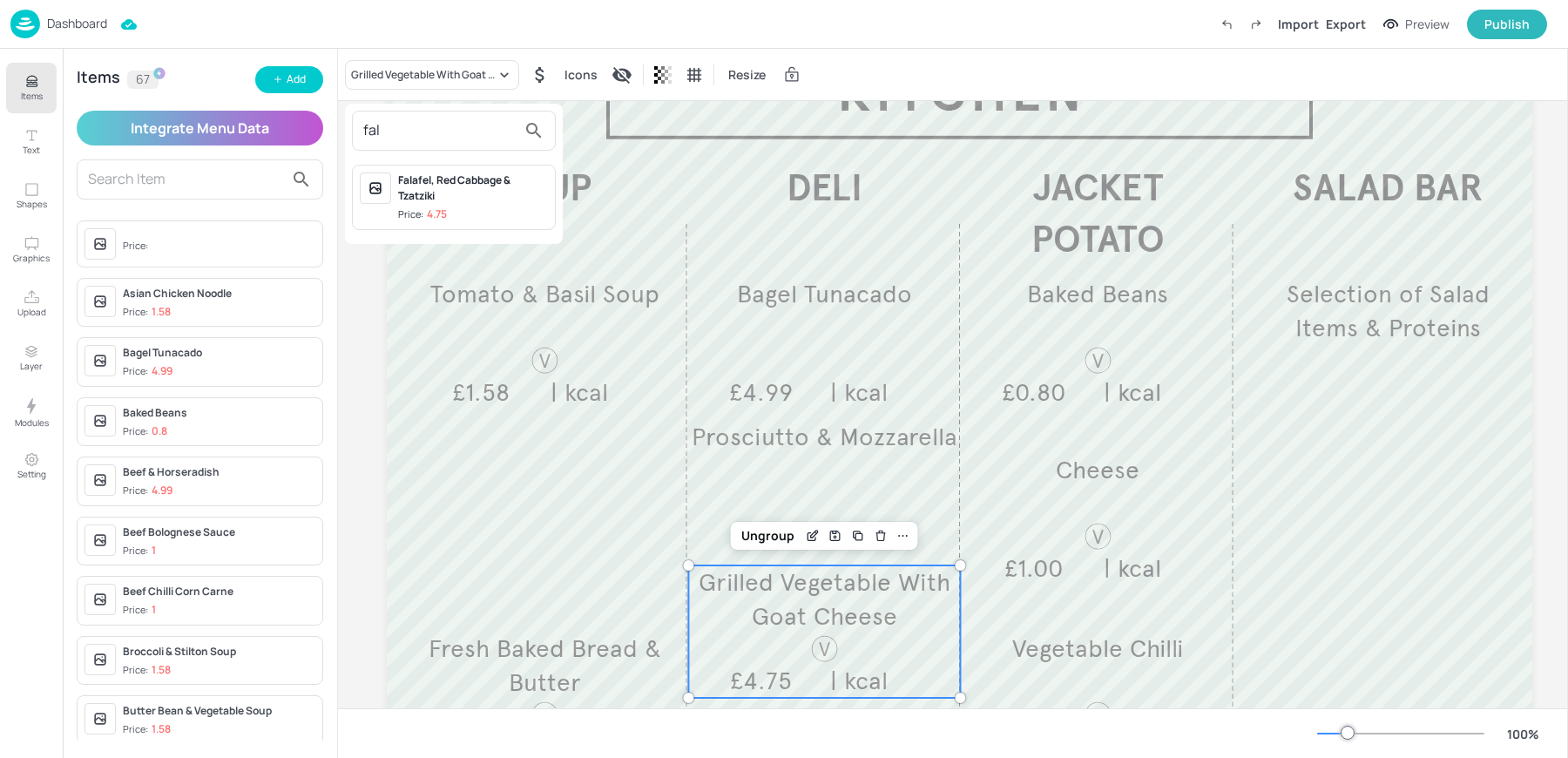
type input "fal"
click at [276, 76] on div at bounding box center [784, 379] width 1568 height 758
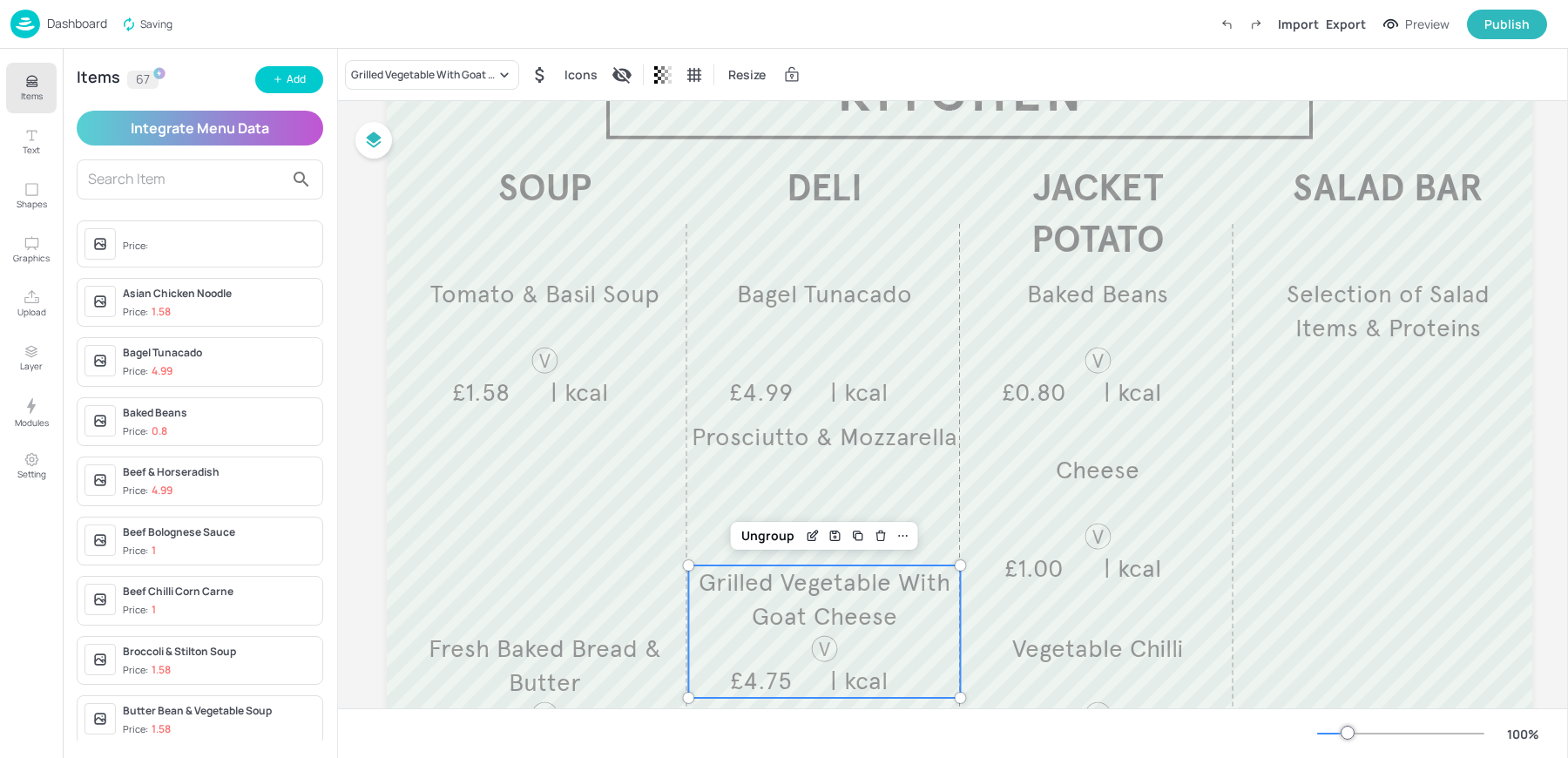
click at [288, 88] on button "Add" at bounding box center [289, 79] width 68 height 27
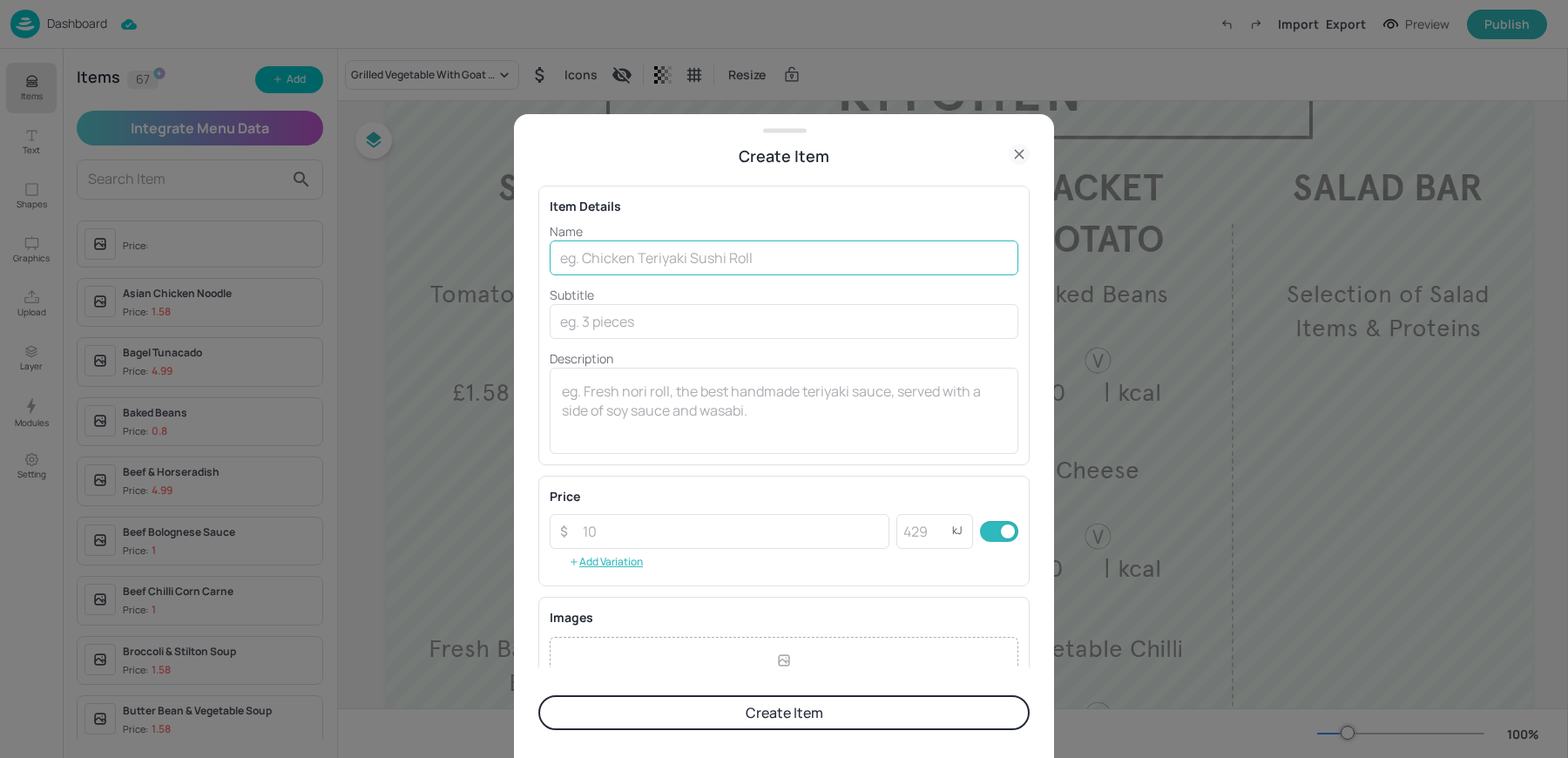
click at [635, 262] on input "text" at bounding box center [784, 257] width 469 height 35
paste input "Falafel, Houmous & Sweet Chilli Wrap"
type input "Falafel, Houmous & Sweet Chilli Wrap"
click at [624, 533] on input "number" at bounding box center [731, 531] width 317 height 35
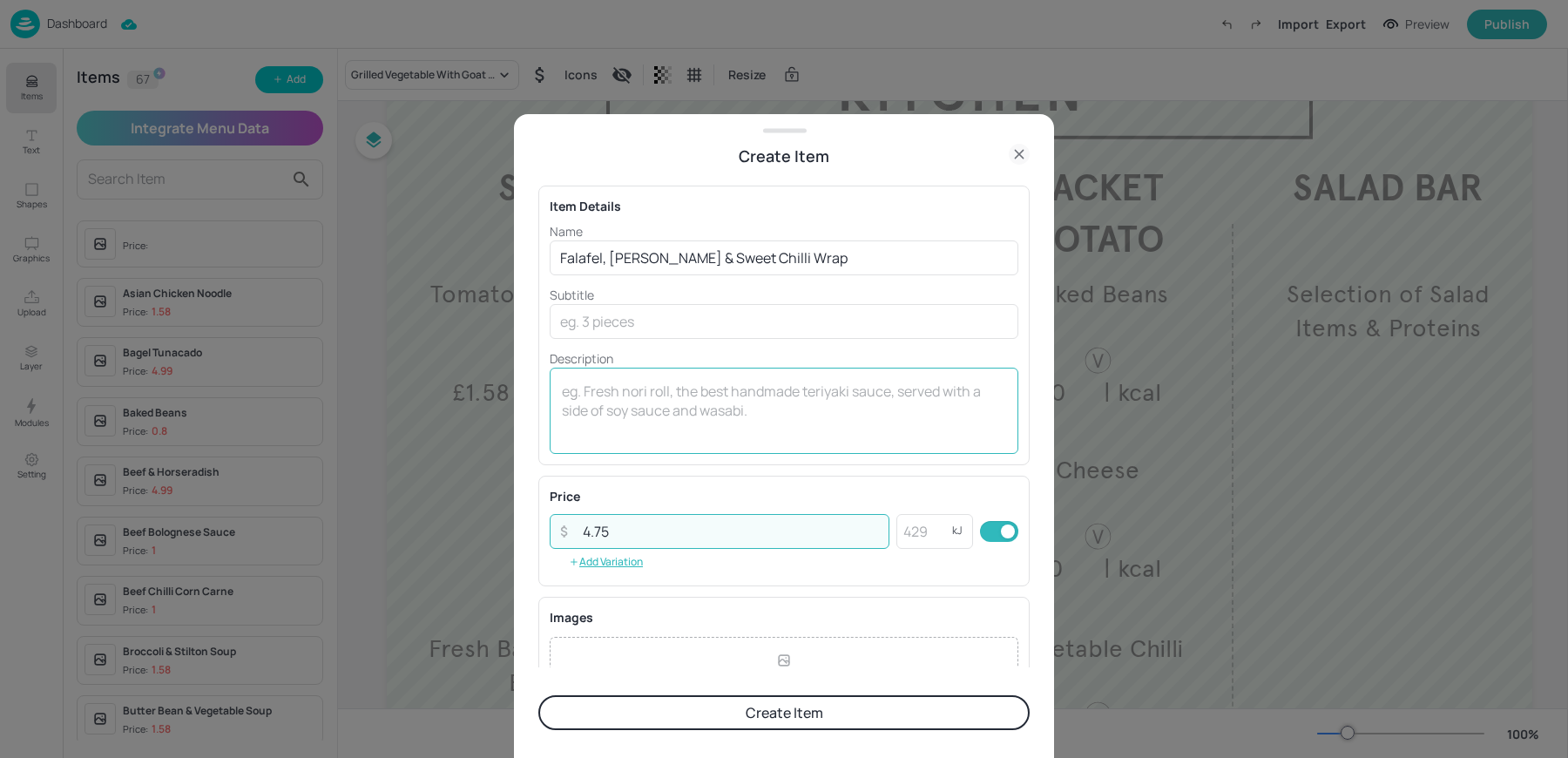
type input "4.75"
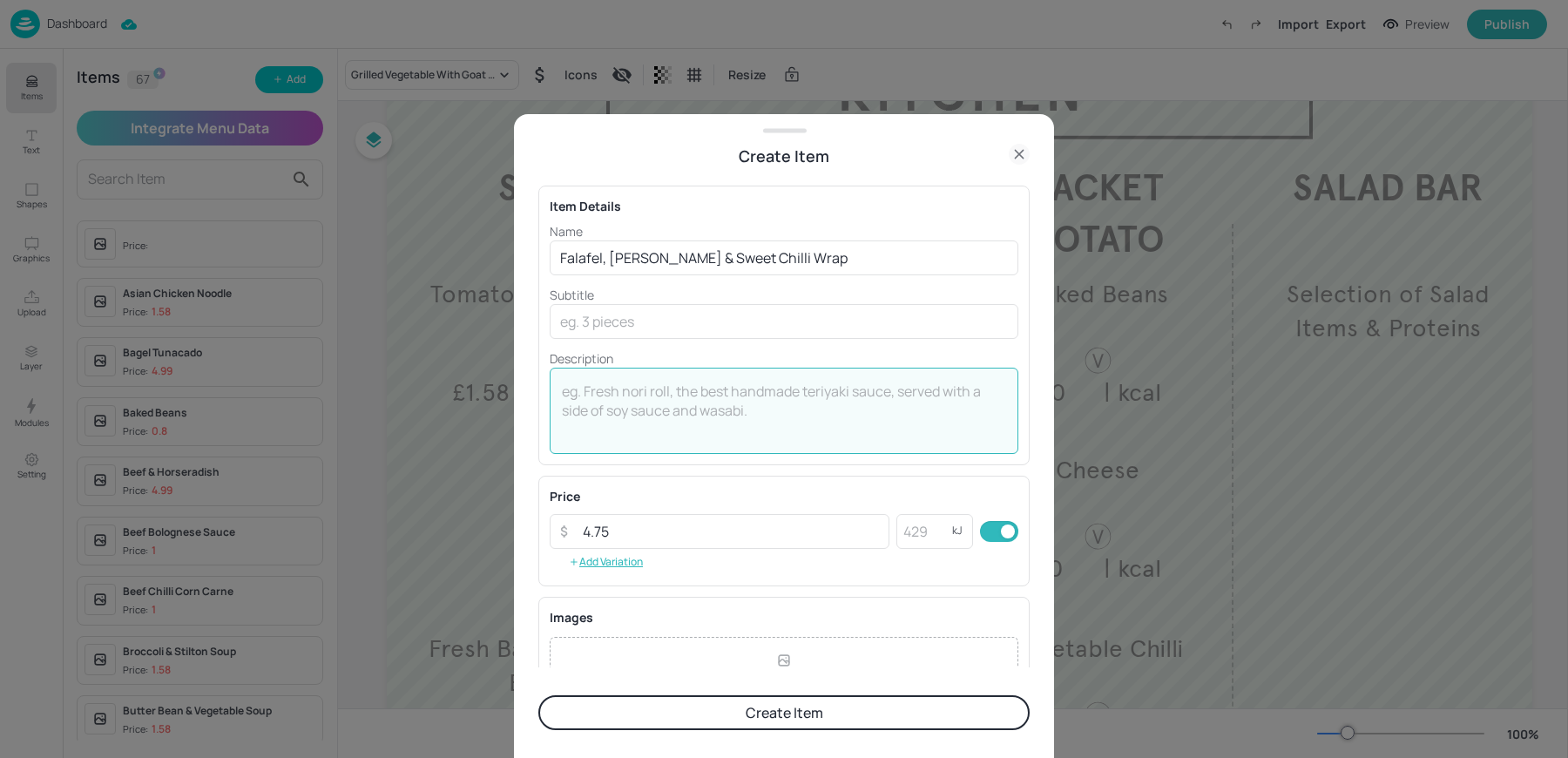
click at [677, 406] on textarea at bounding box center [783, 410] width 444 height 58
type textarea """
click at [754, 421] on textarea "| kcal" at bounding box center [783, 410] width 444 height 58
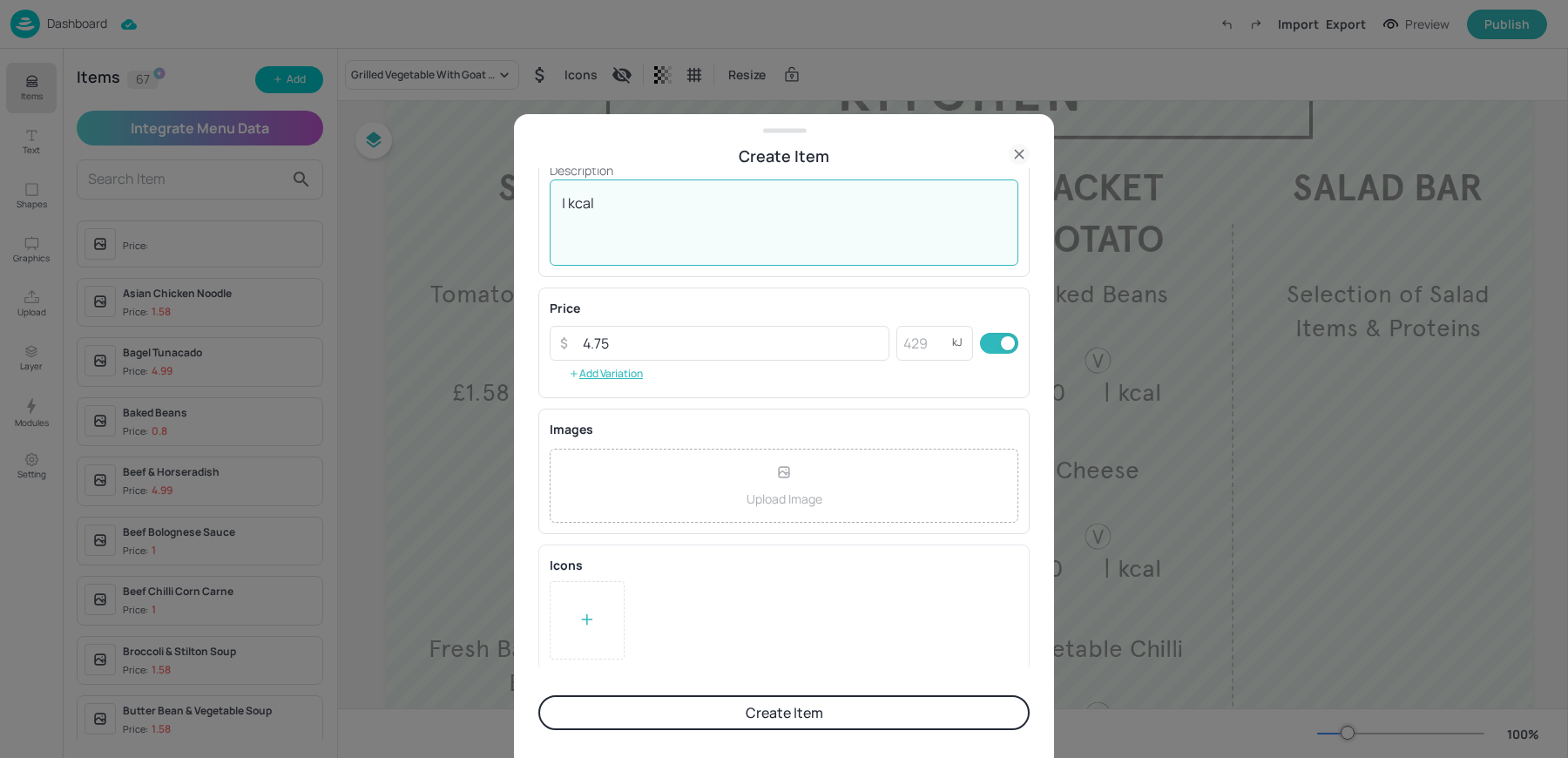
type textarea "| kcal"
click at [607, 618] on div at bounding box center [587, 621] width 75 height 79
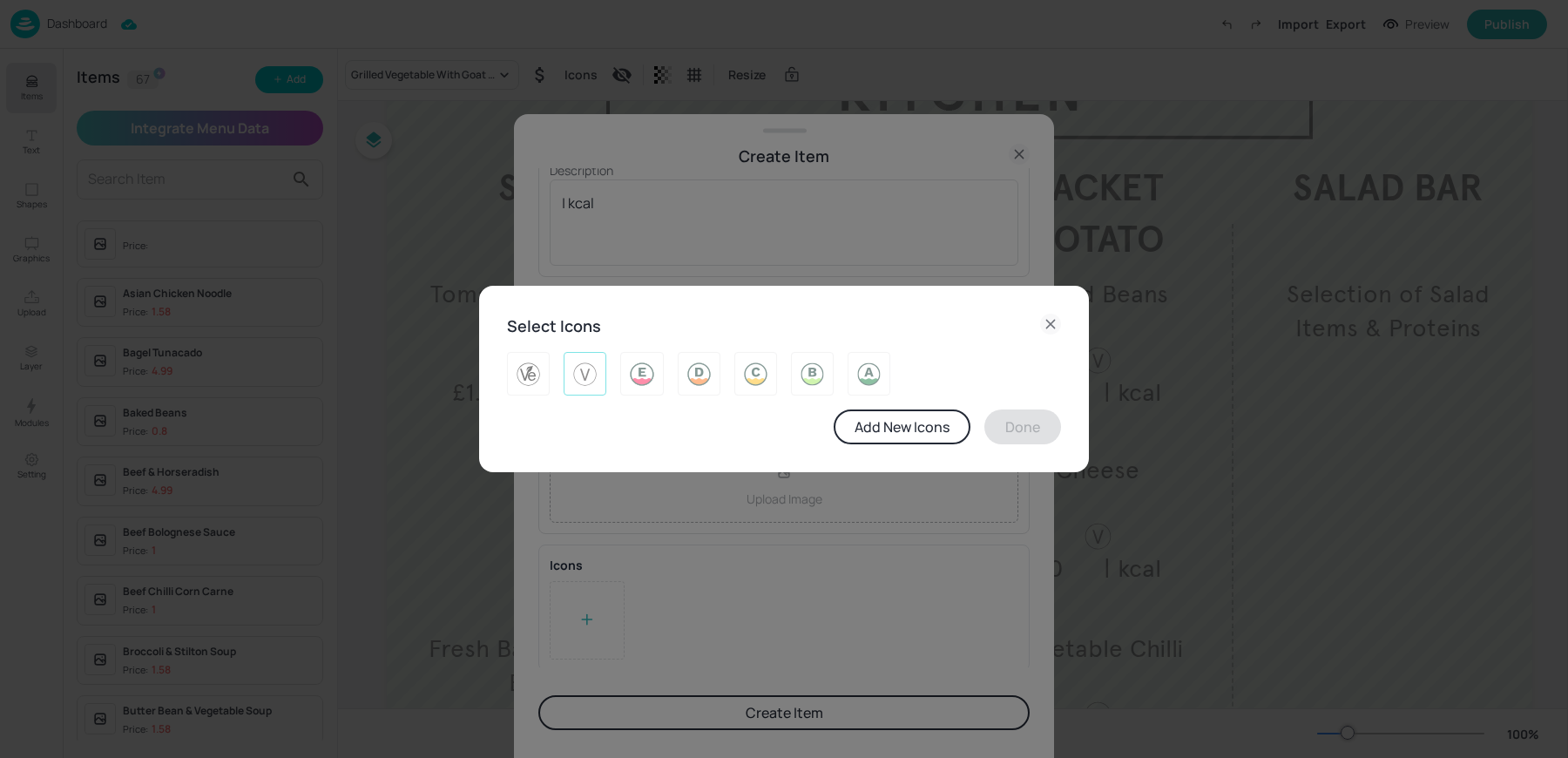
click at [583, 379] on img at bounding box center [585, 374] width 27 height 28
click at [1028, 433] on button "Done" at bounding box center [1022, 426] width 77 height 35
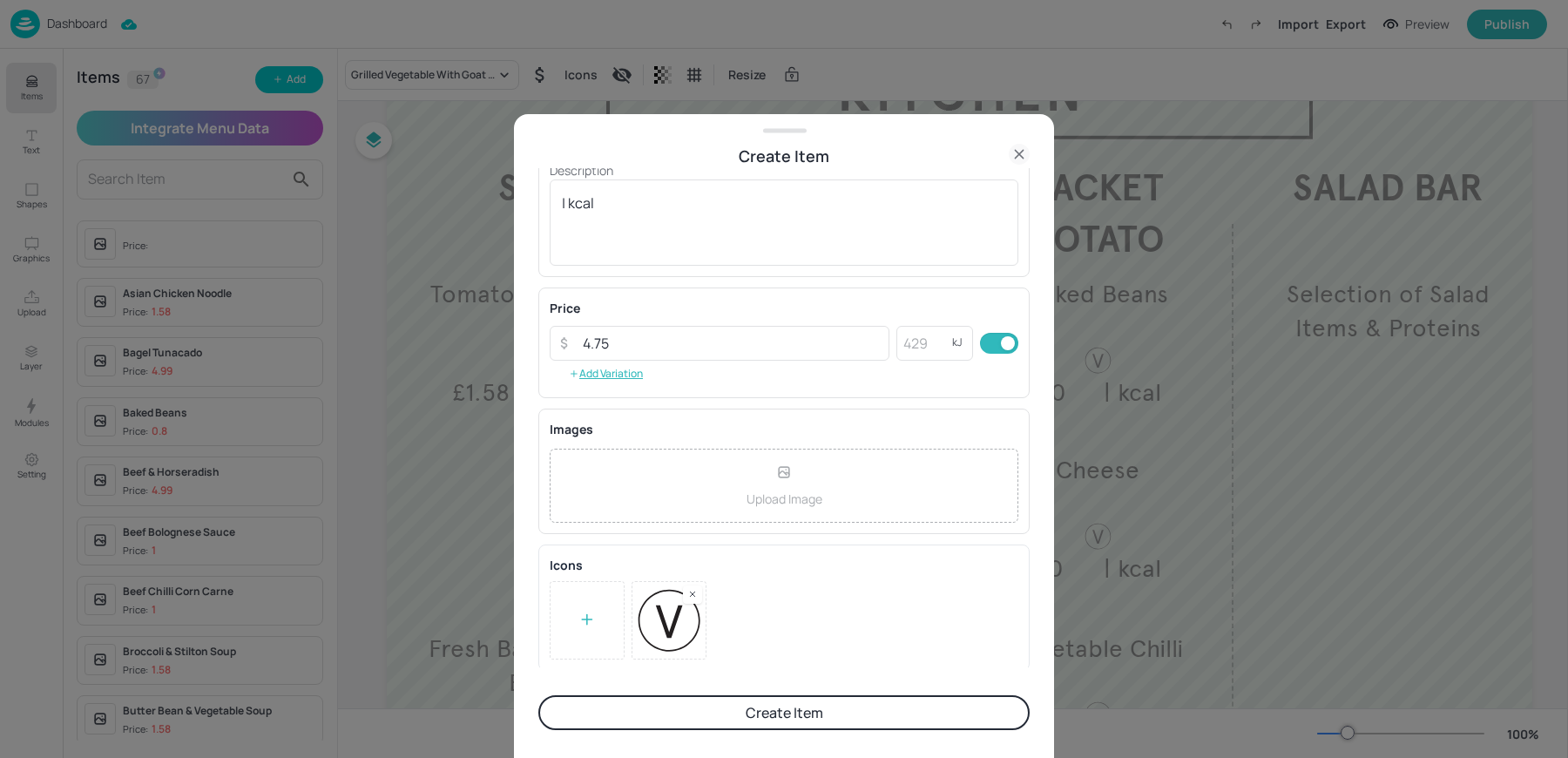
click at [775, 718] on button "Create Item" at bounding box center [784, 712] width 492 height 35
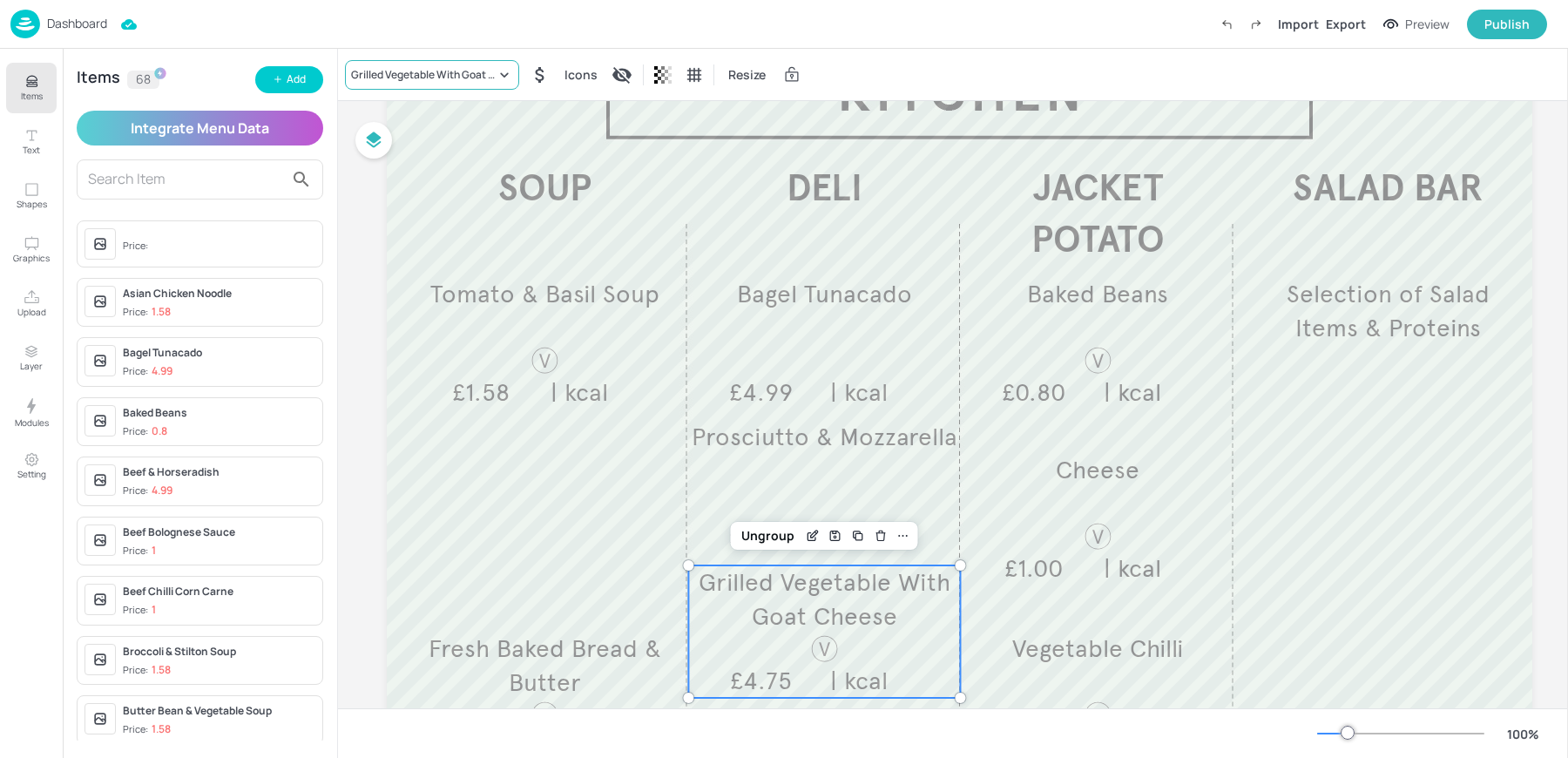
click at [410, 77] on div "Grilled Vegetable With Goat Cheese" at bounding box center [423, 75] width 145 height 16
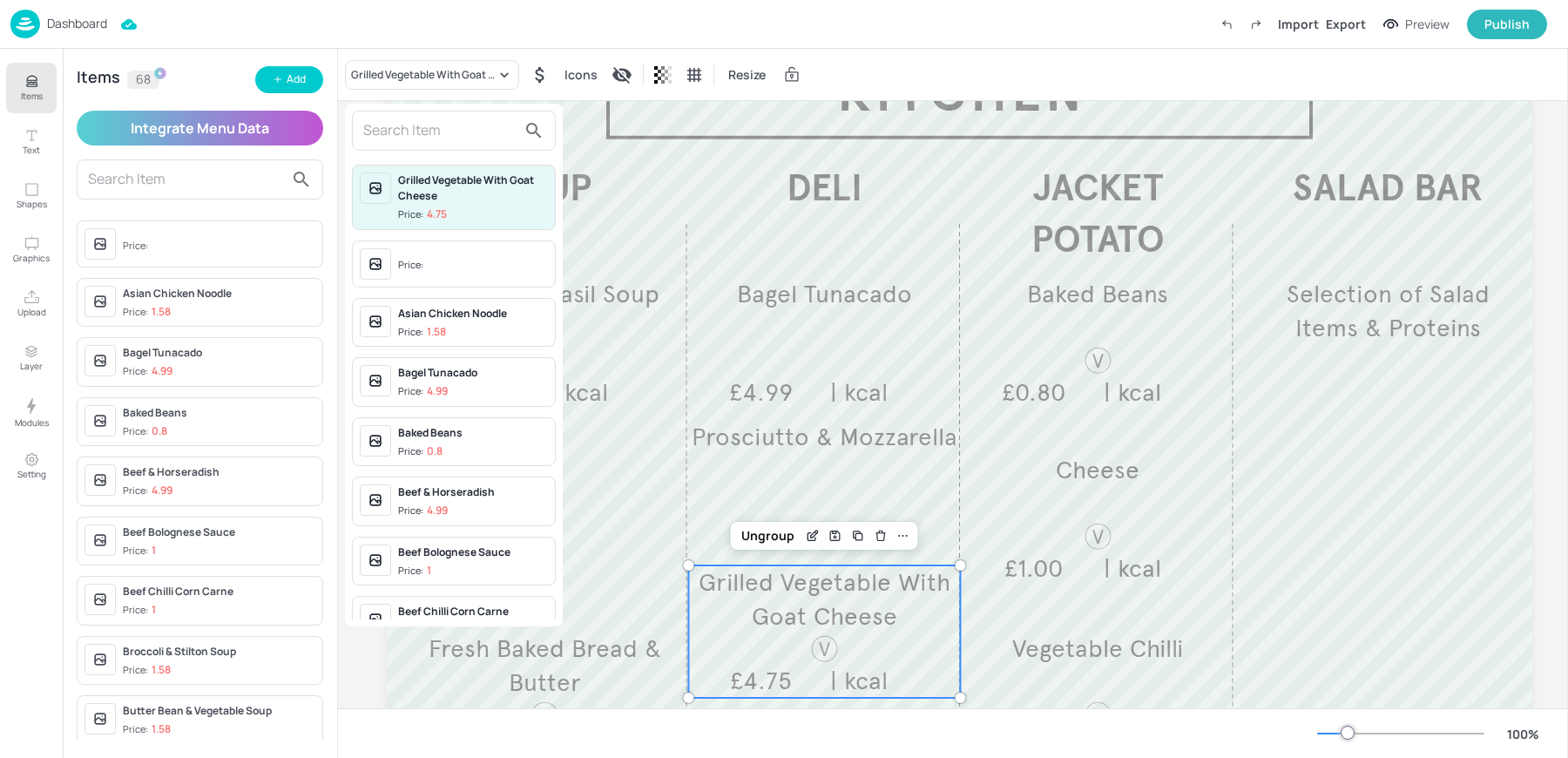
click at [423, 130] on input "text" at bounding box center [440, 131] width 153 height 28
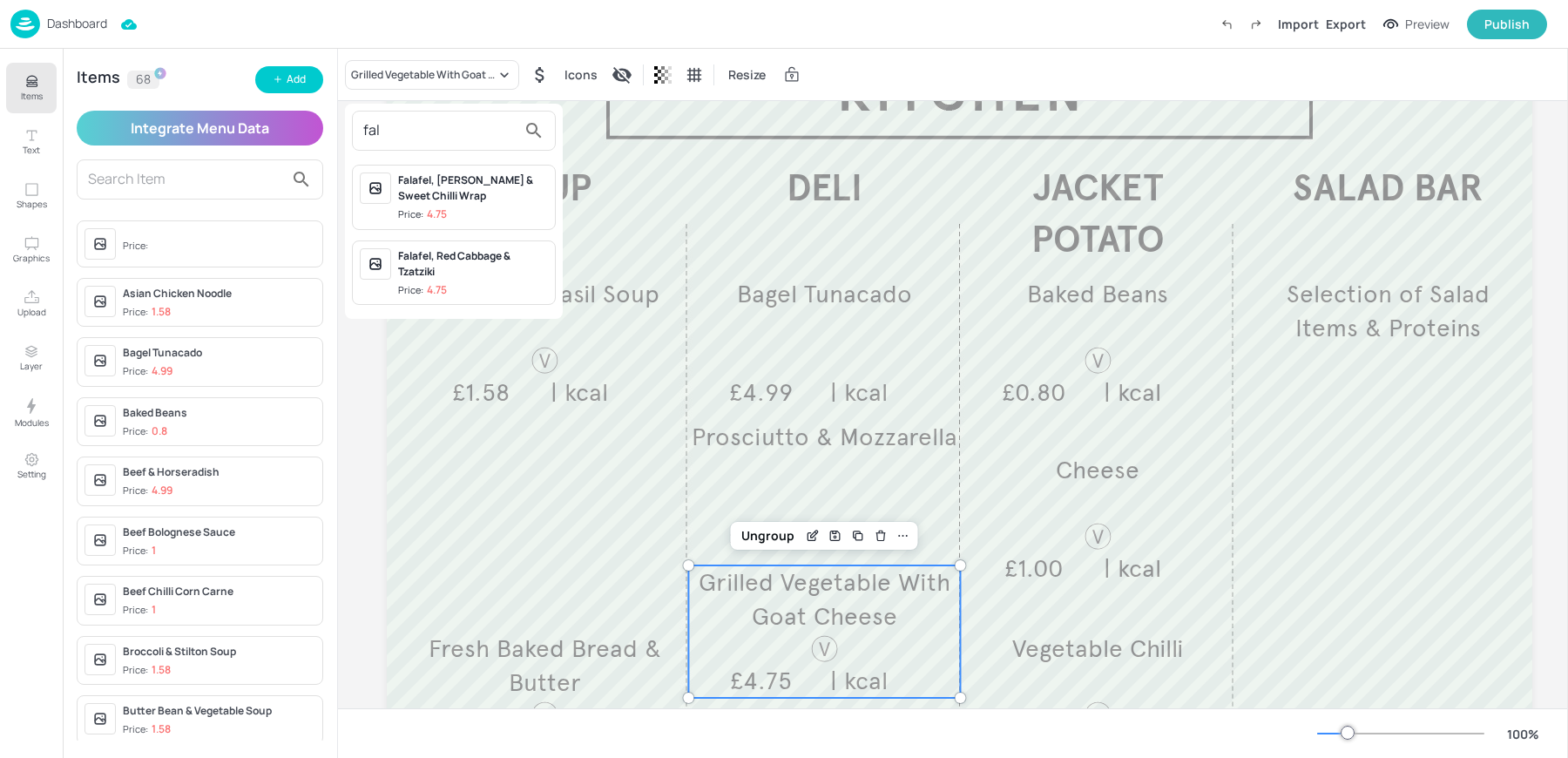
type input "fal"
click at [453, 209] on span "Price: 4.75" at bounding box center [473, 215] width 150 height 15
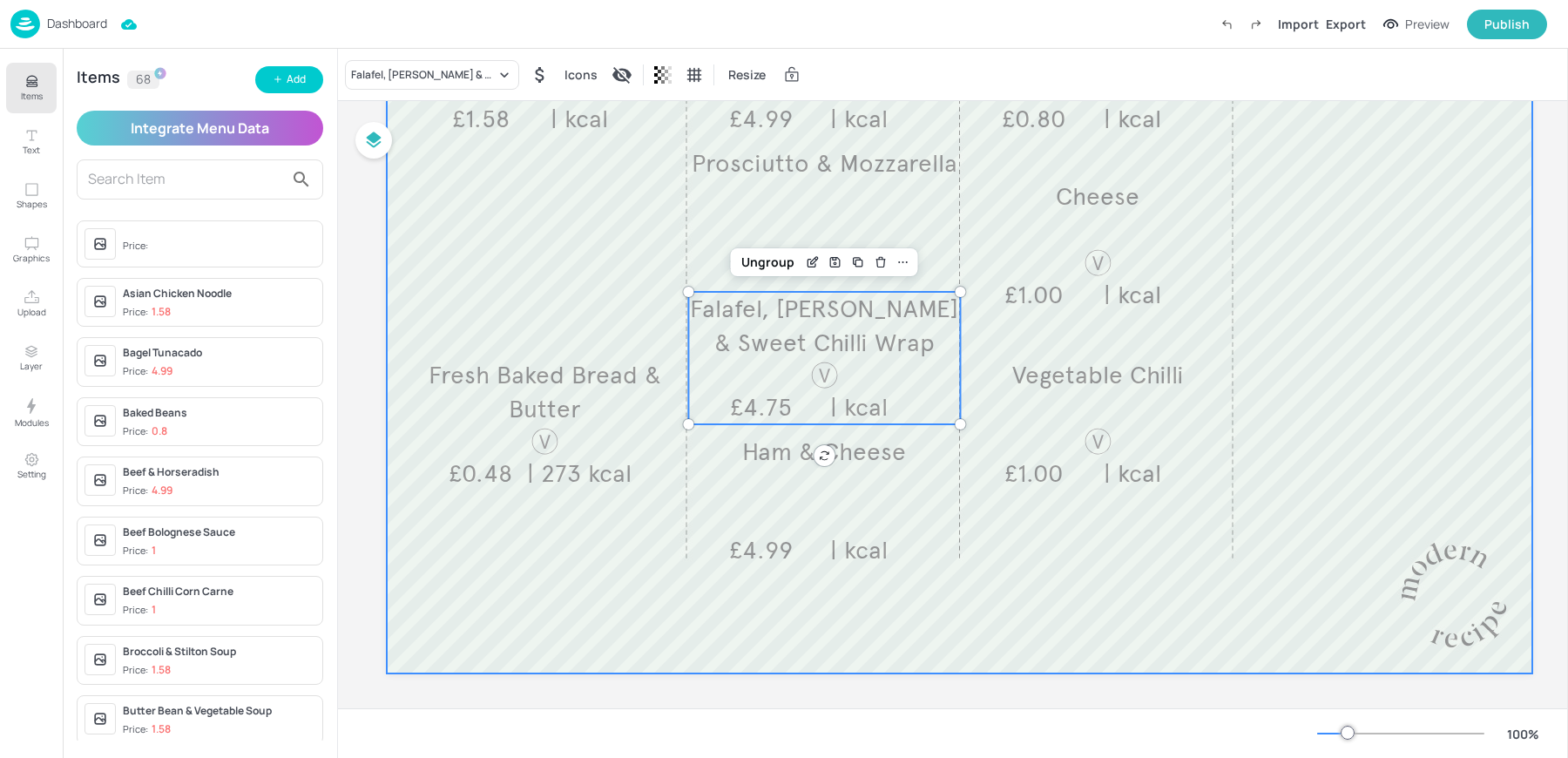
scroll to position [436, 0]
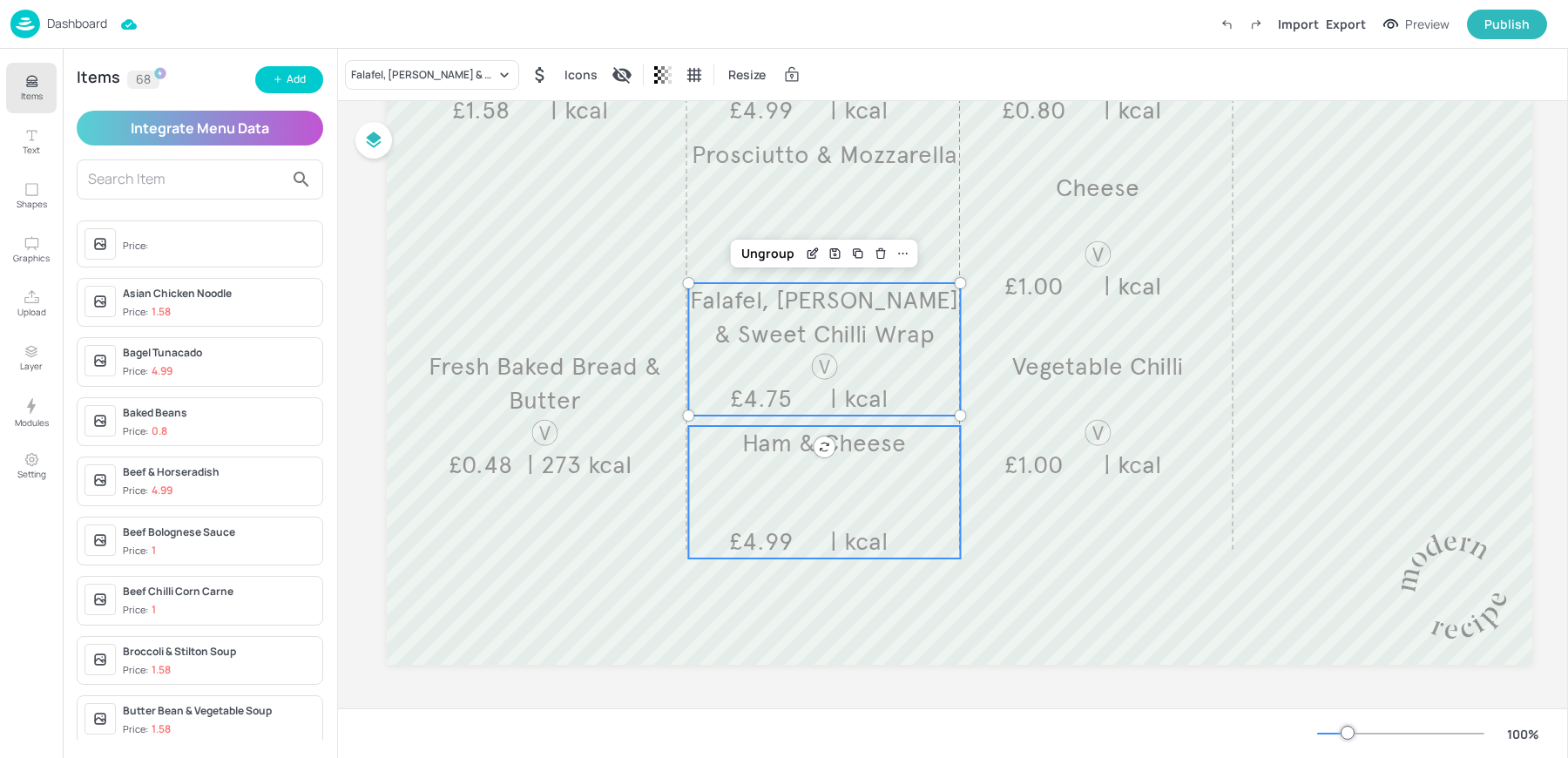
click at [772, 526] on span "£4.99" at bounding box center [761, 541] width 64 height 31
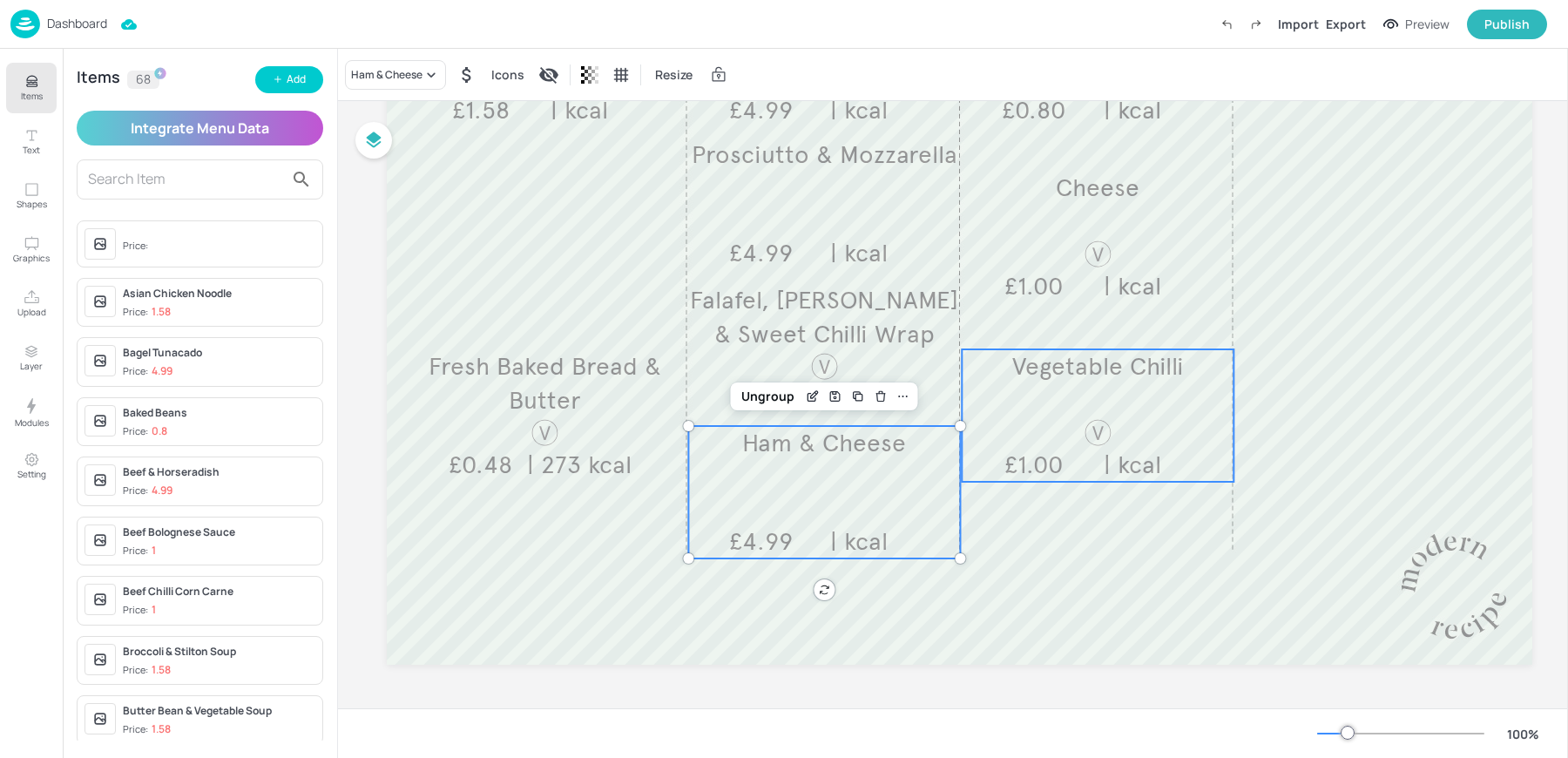
scroll to position [400, 0]
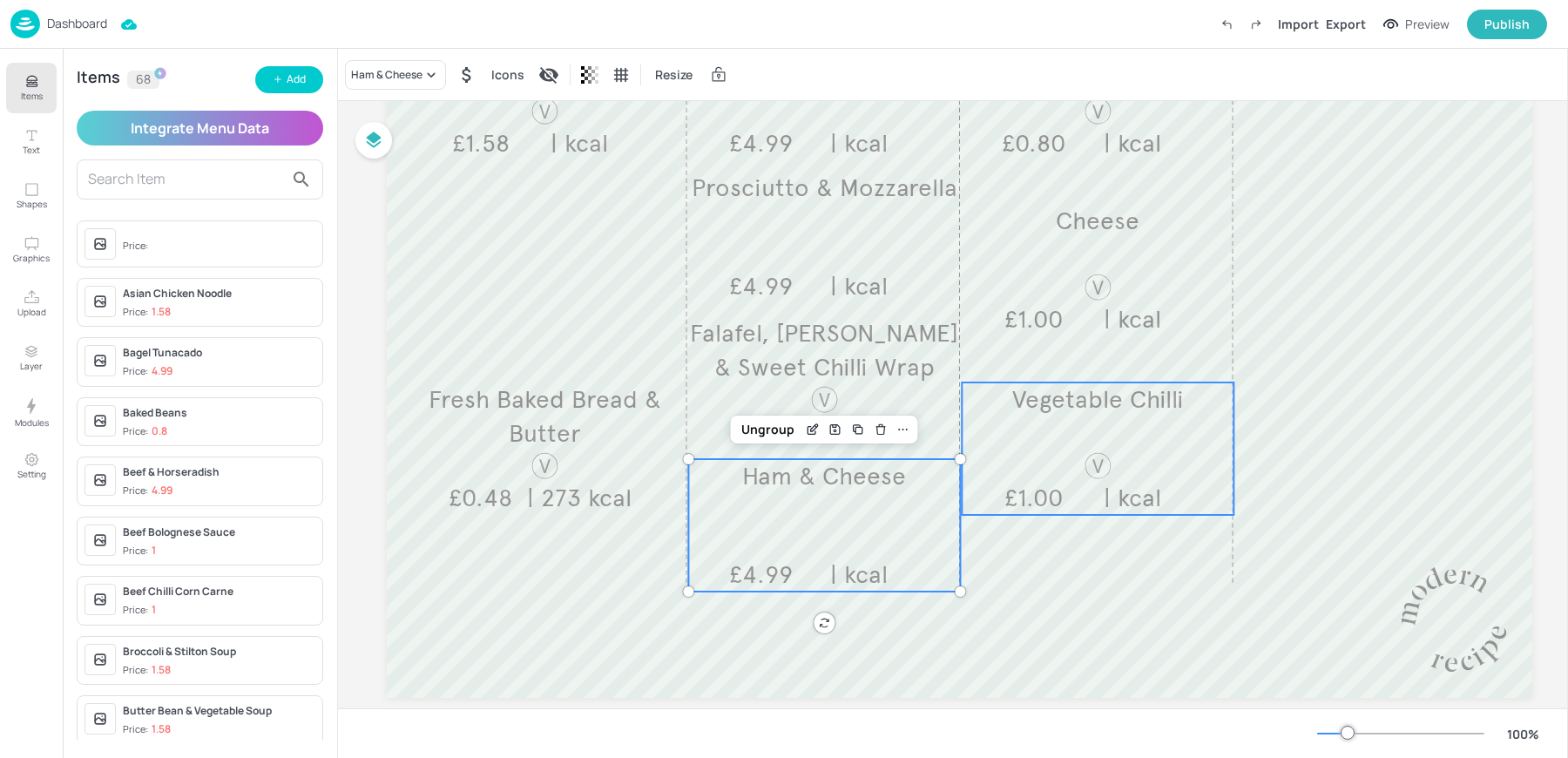
click at [1046, 476] on div "Vegetable Chilli £1.00 | kcal" at bounding box center [1097, 449] width 272 height 133
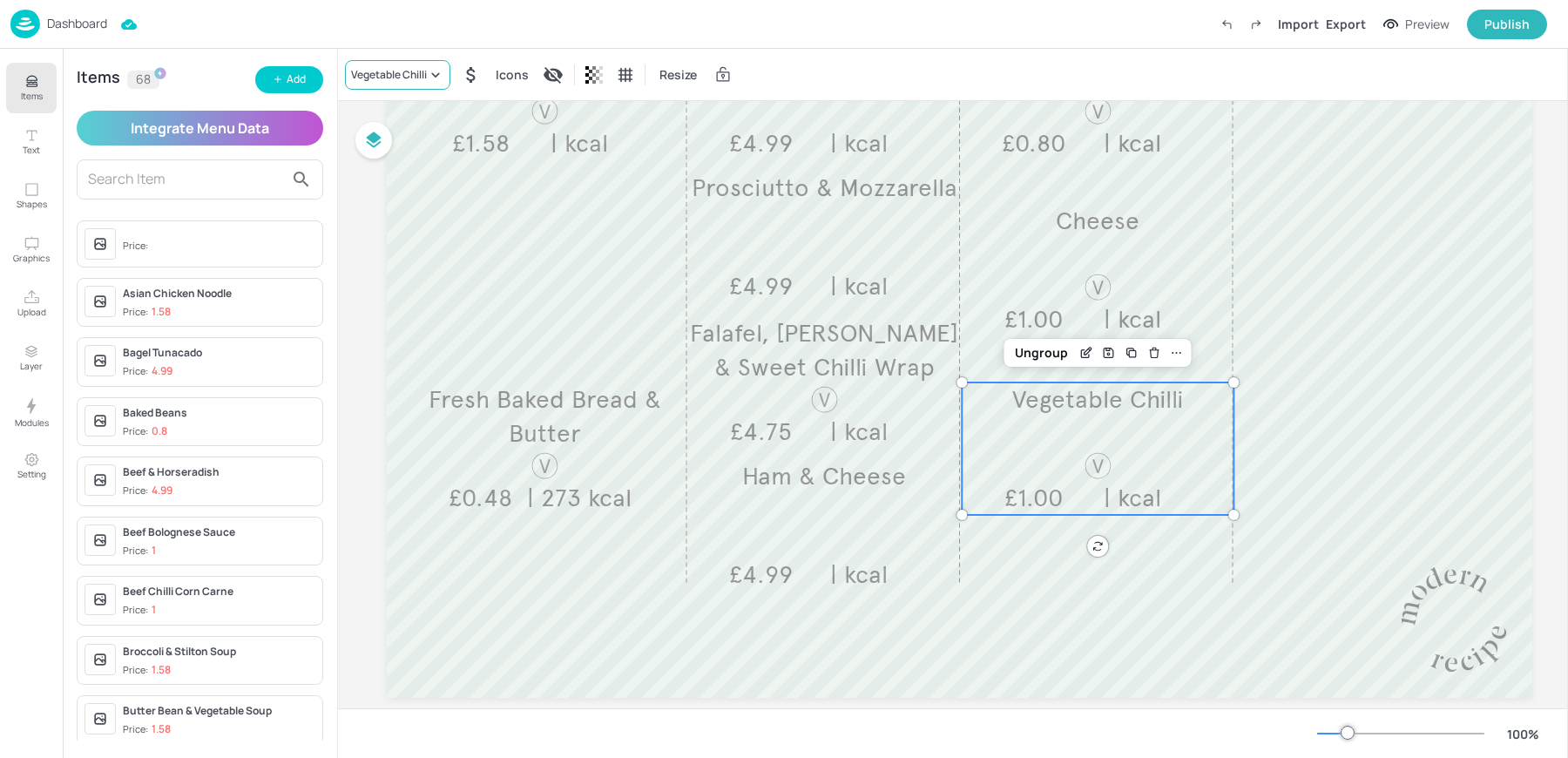
click at [392, 79] on div "Vegetable Chilli" at bounding box center [389, 75] width 76 height 16
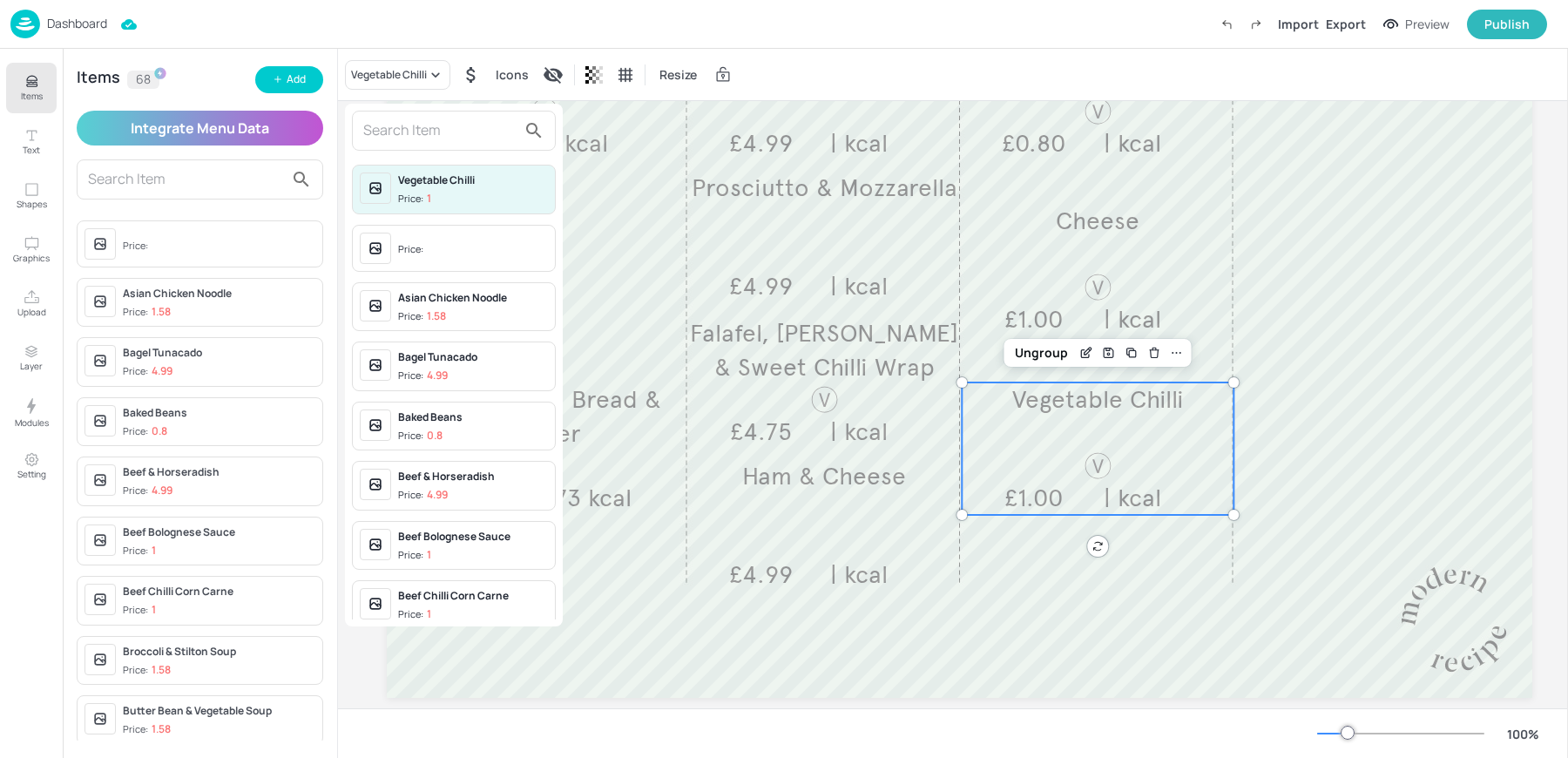
click at [406, 123] on input "text" at bounding box center [440, 131] width 153 height 28
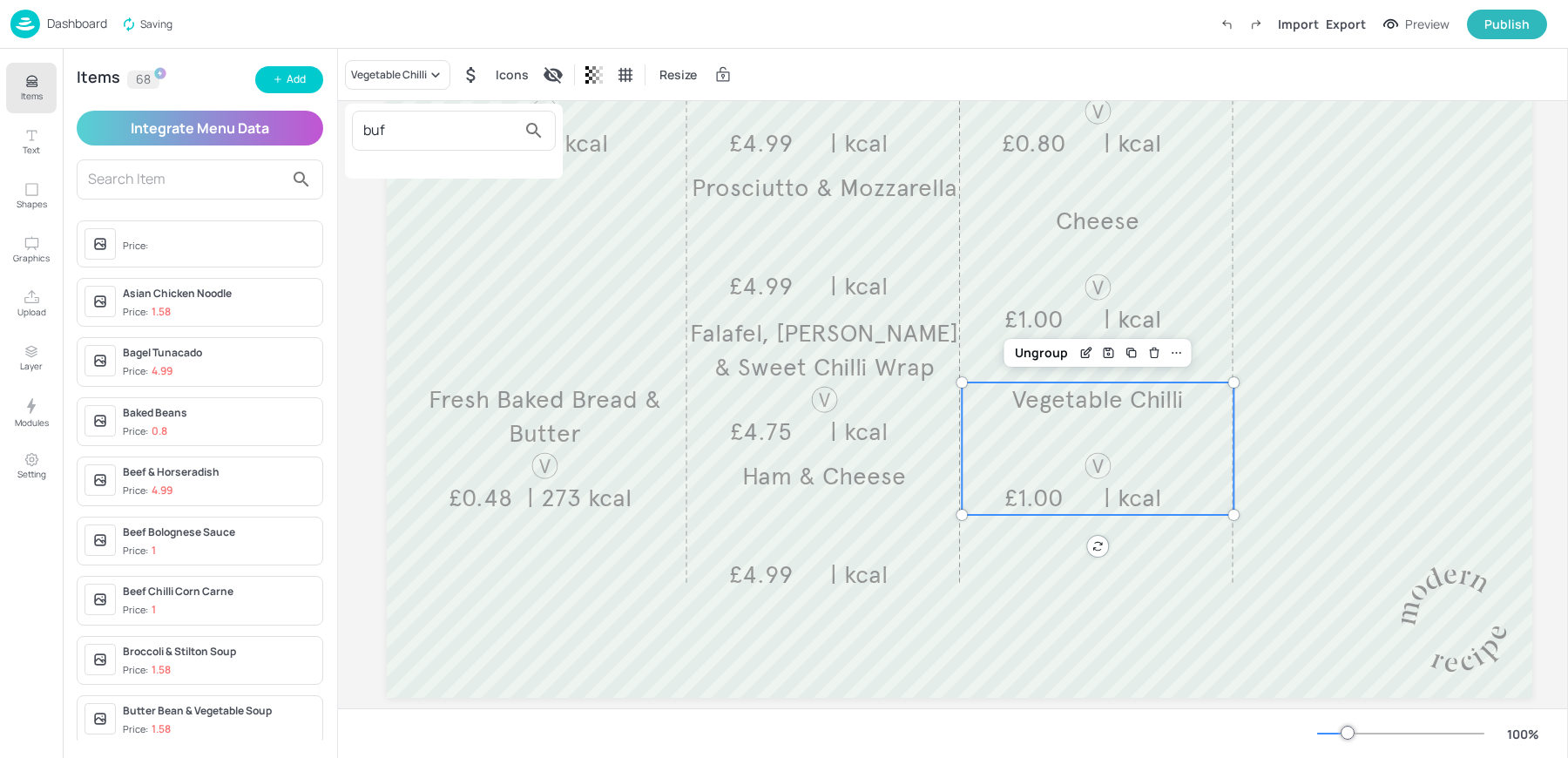
type input "buf"
click at [300, 83] on div at bounding box center [784, 379] width 1568 height 758
click at [300, 83] on div "Add" at bounding box center [296, 79] width 20 height 17
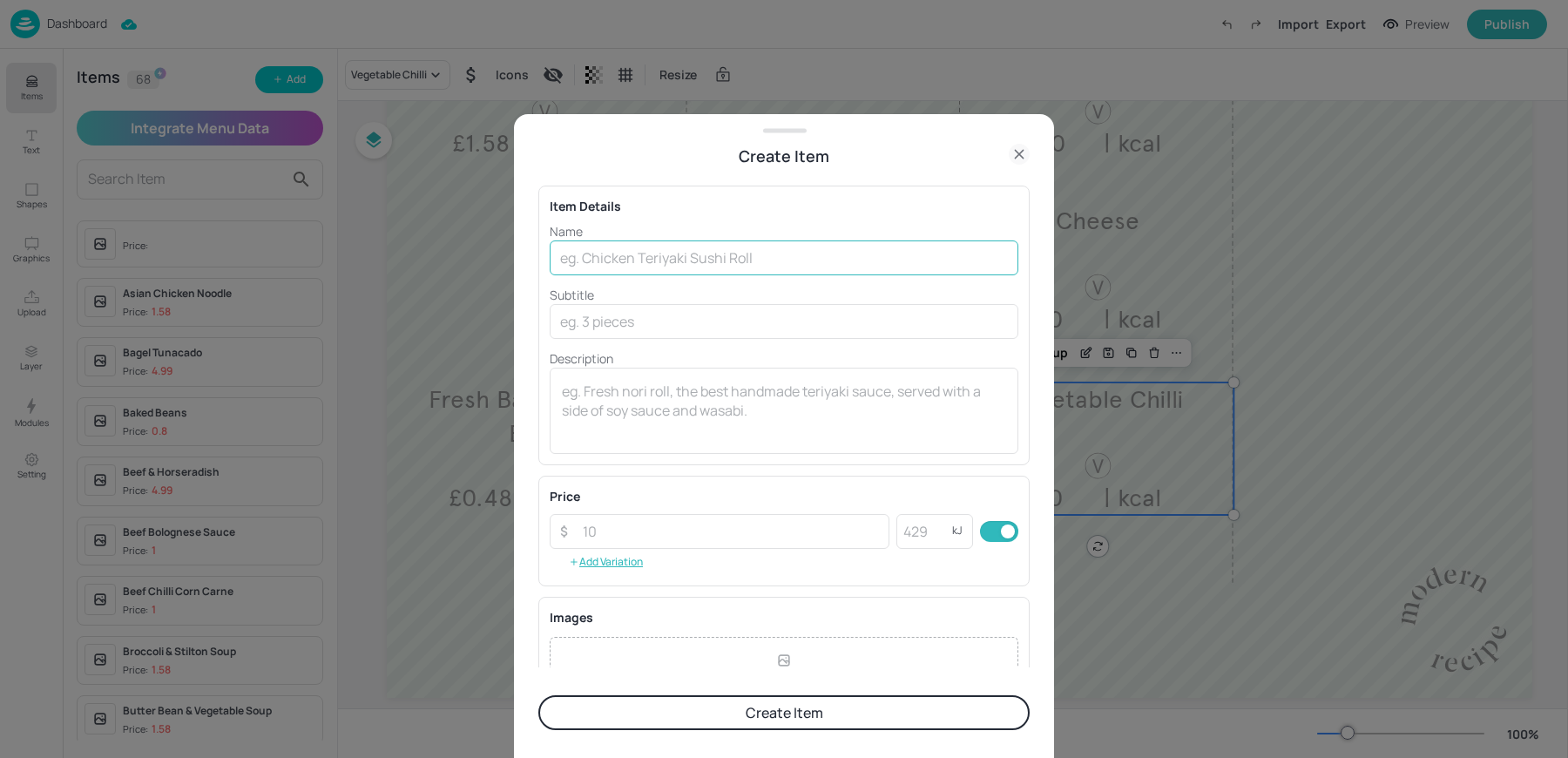
click at [673, 250] on input "text" at bounding box center [784, 257] width 469 height 35
paste input "Buffalo Chicken£1.00"
click at [658, 254] on input "Buffalo Chicken£1.00" at bounding box center [784, 257] width 469 height 35
type input "Buffalo Chicken"
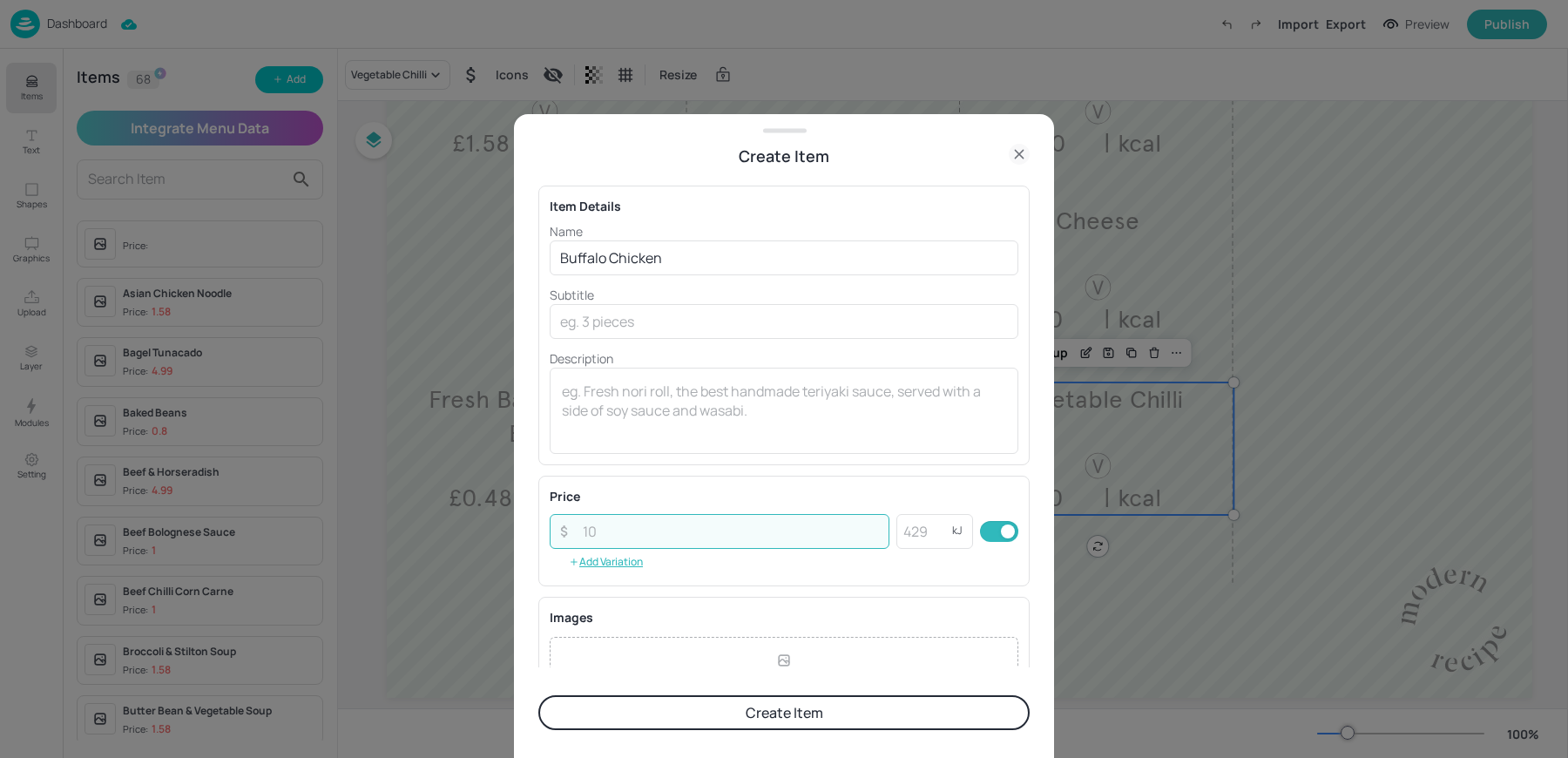
click at [603, 533] on input "number" at bounding box center [731, 531] width 317 height 35
paste input "1.00"
type input "1.00"
click at [598, 417] on textarea at bounding box center [783, 410] width 444 height 58
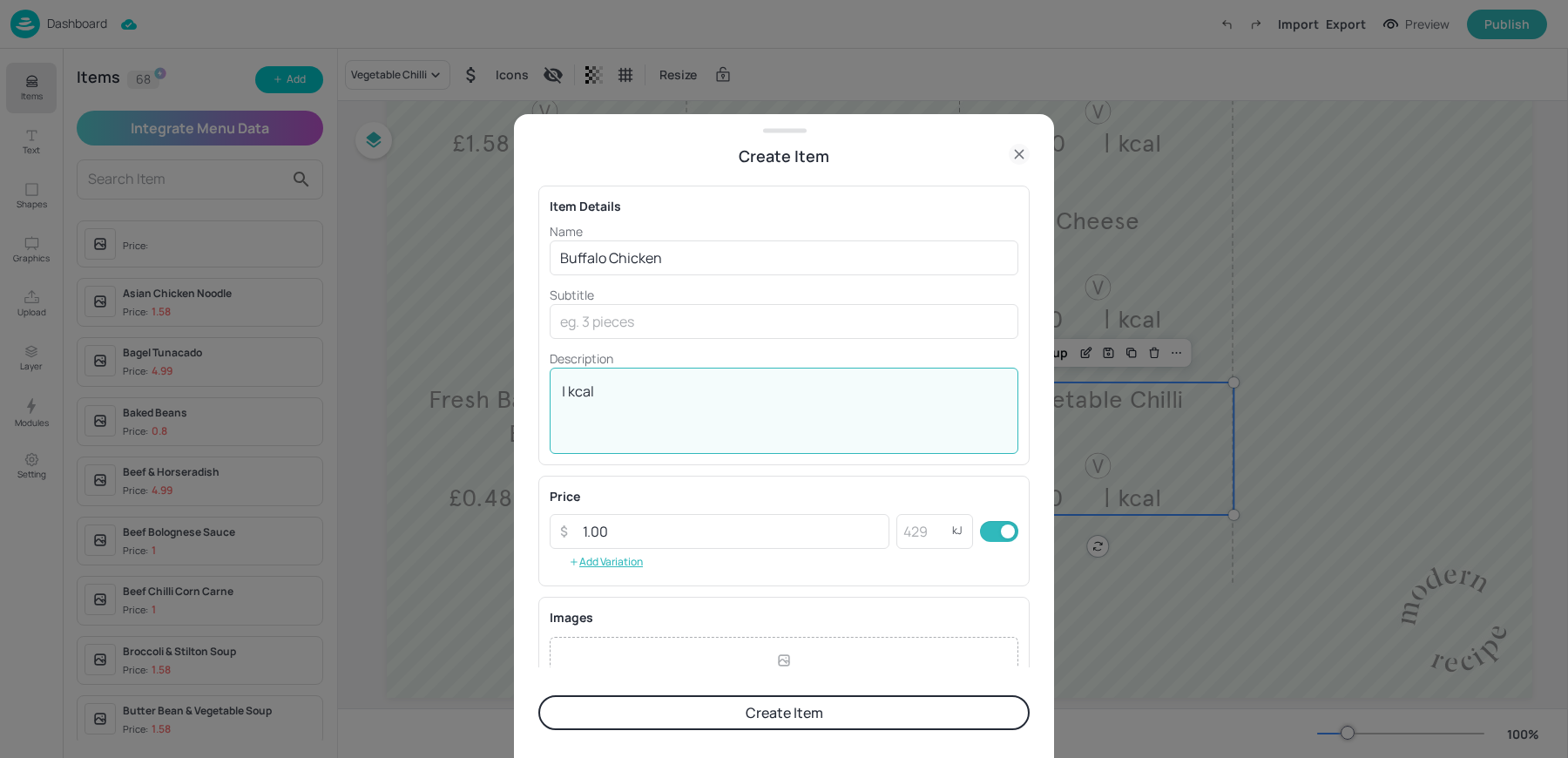
click at [648, 431] on textarea "| kcal" at bounding box center [783, 410] width 444 height 58
type textarea "| kcal"
click at [663, 713] on button "Create Item" at bounding box center [784, 712] width 492 height 35
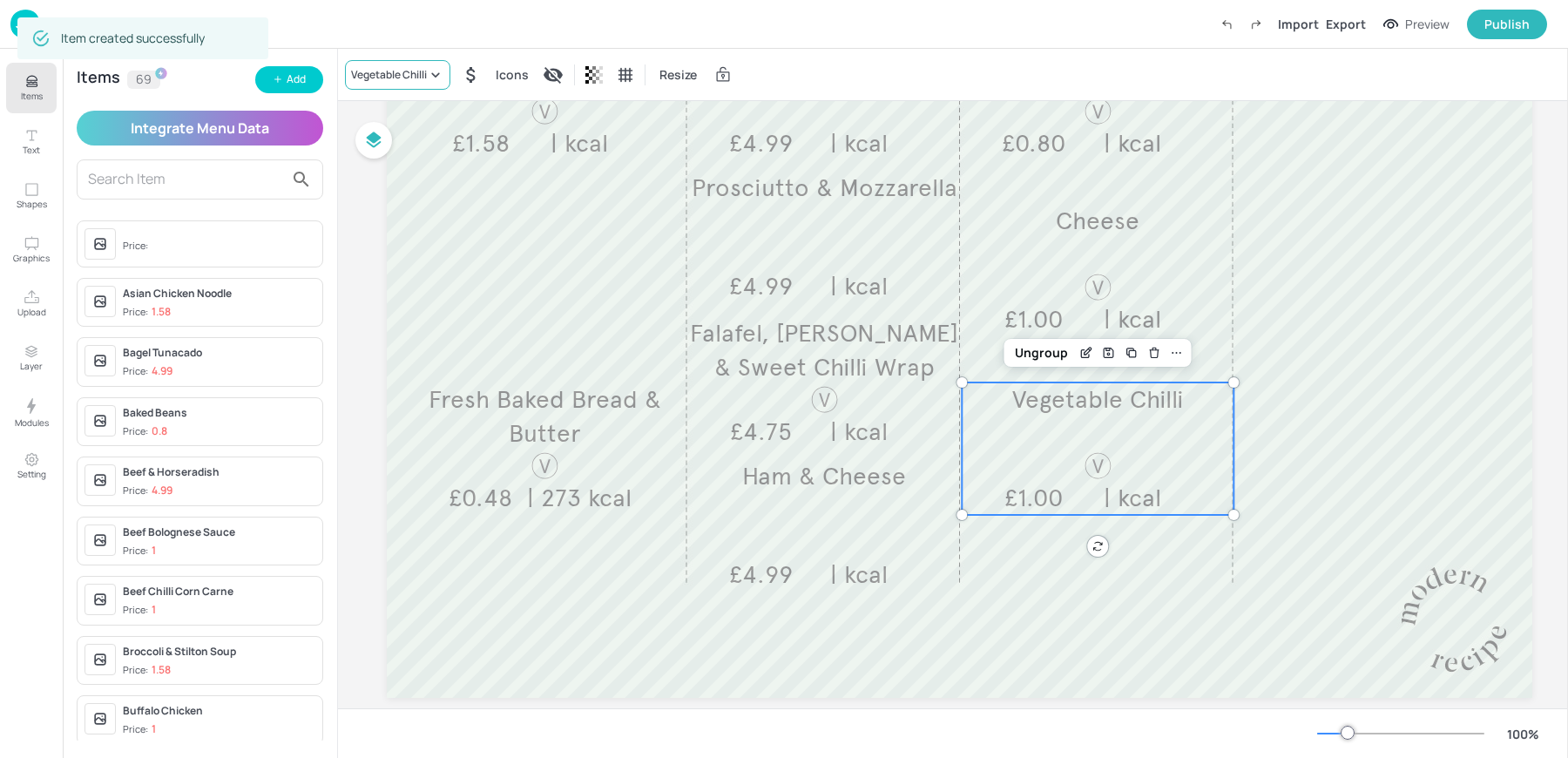
click at [373, 78] on div "Vegetable Chilli" at bounding box center [389, 75] width 76 height 16
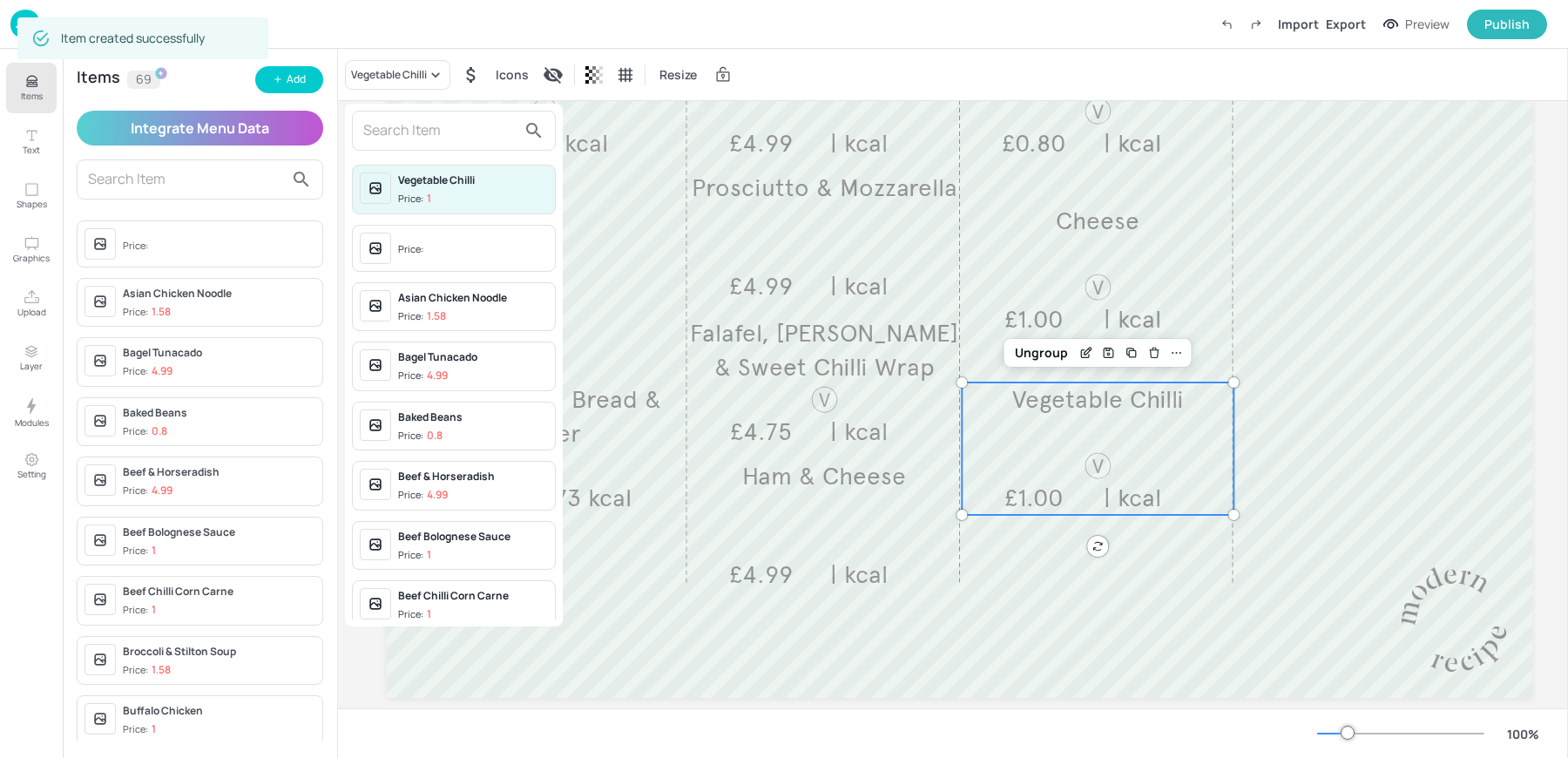
click at [431, 128] on input "text" at bounding box center [440, 131] width 153 height 28
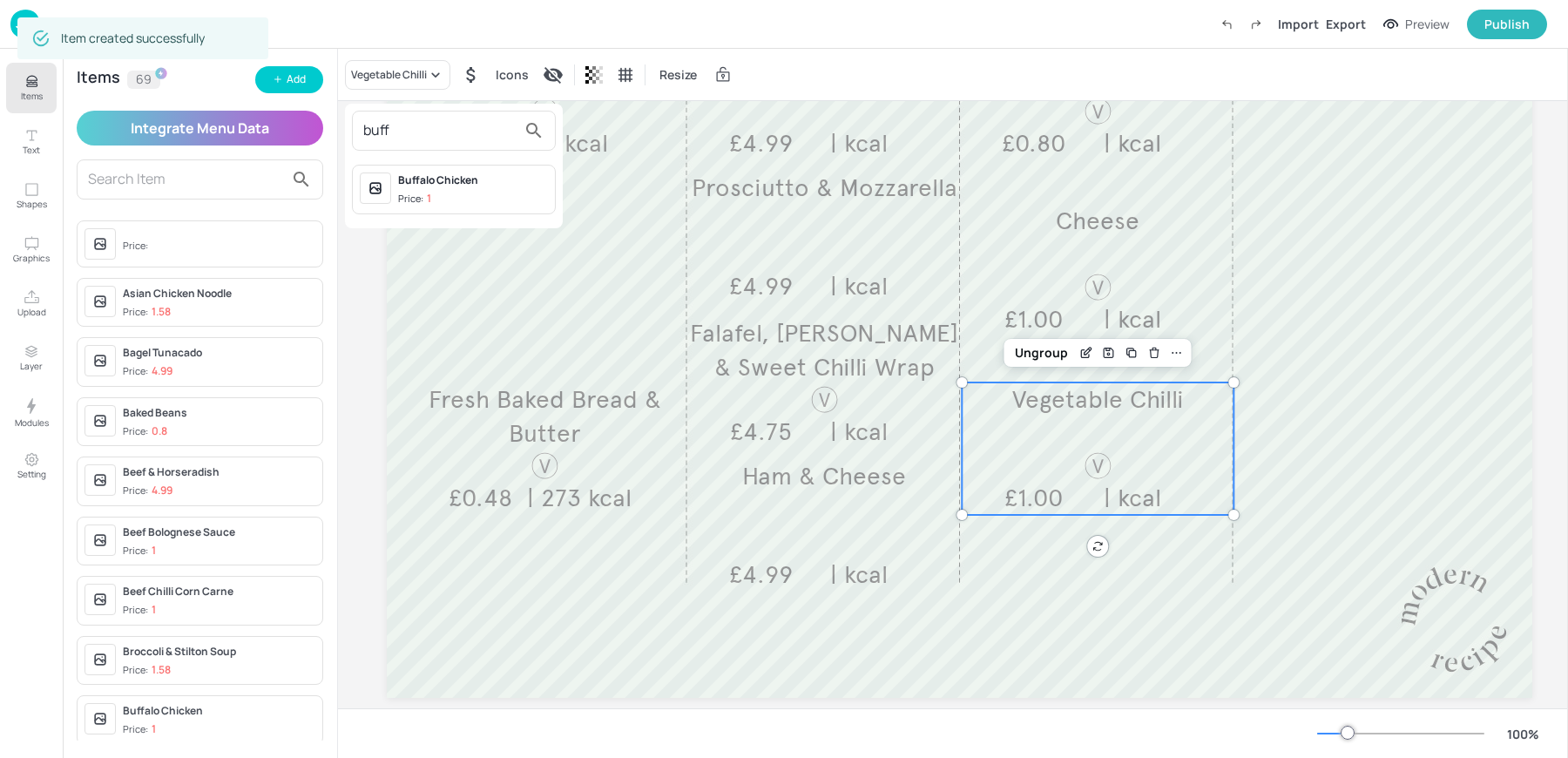
type input "buff"
click at [498, 207] on div "Buffalo Chicken Price: 1" at bounding box center [454, 189] width 204 height 50
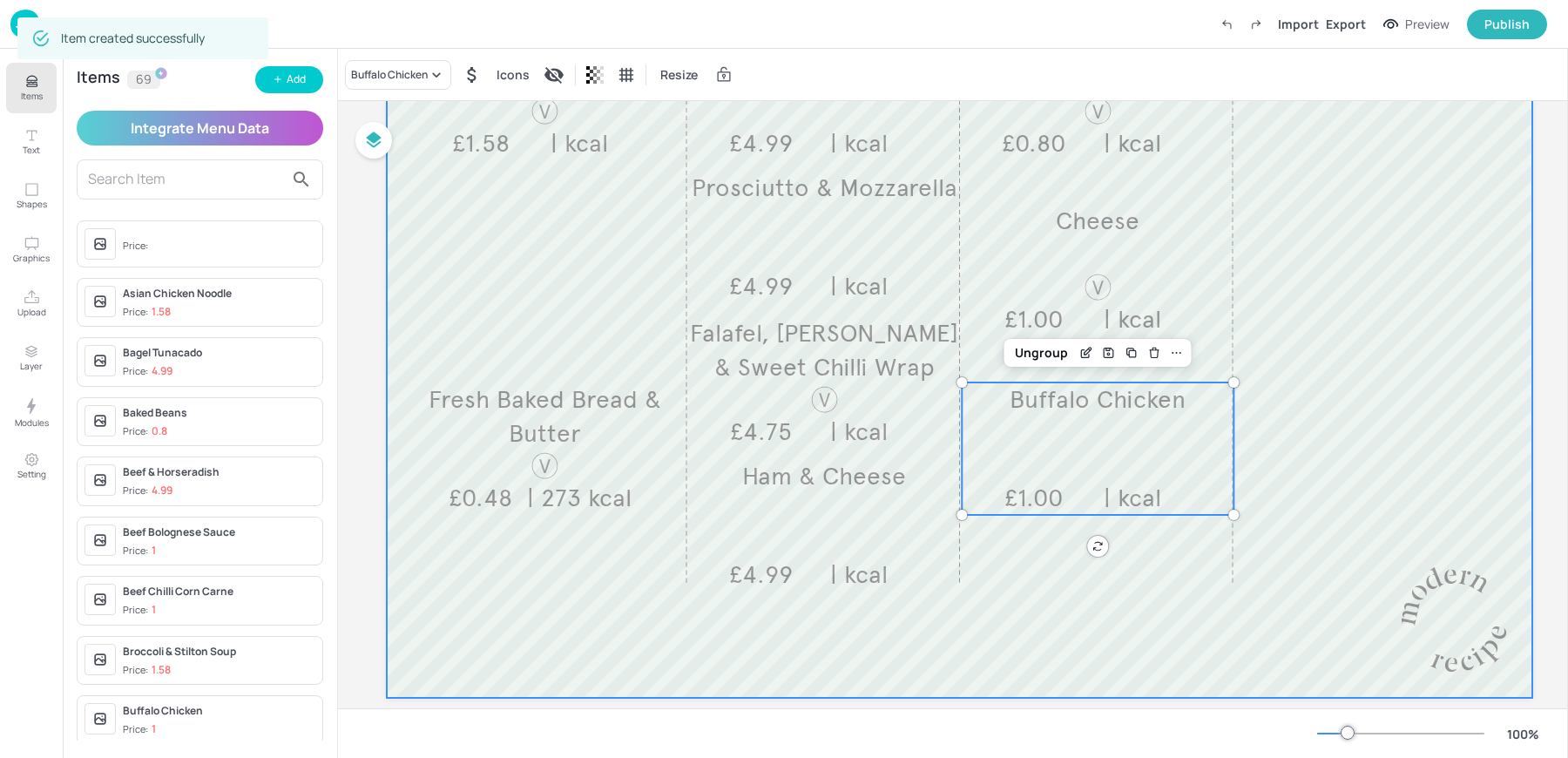
scroll to position [0, 0]
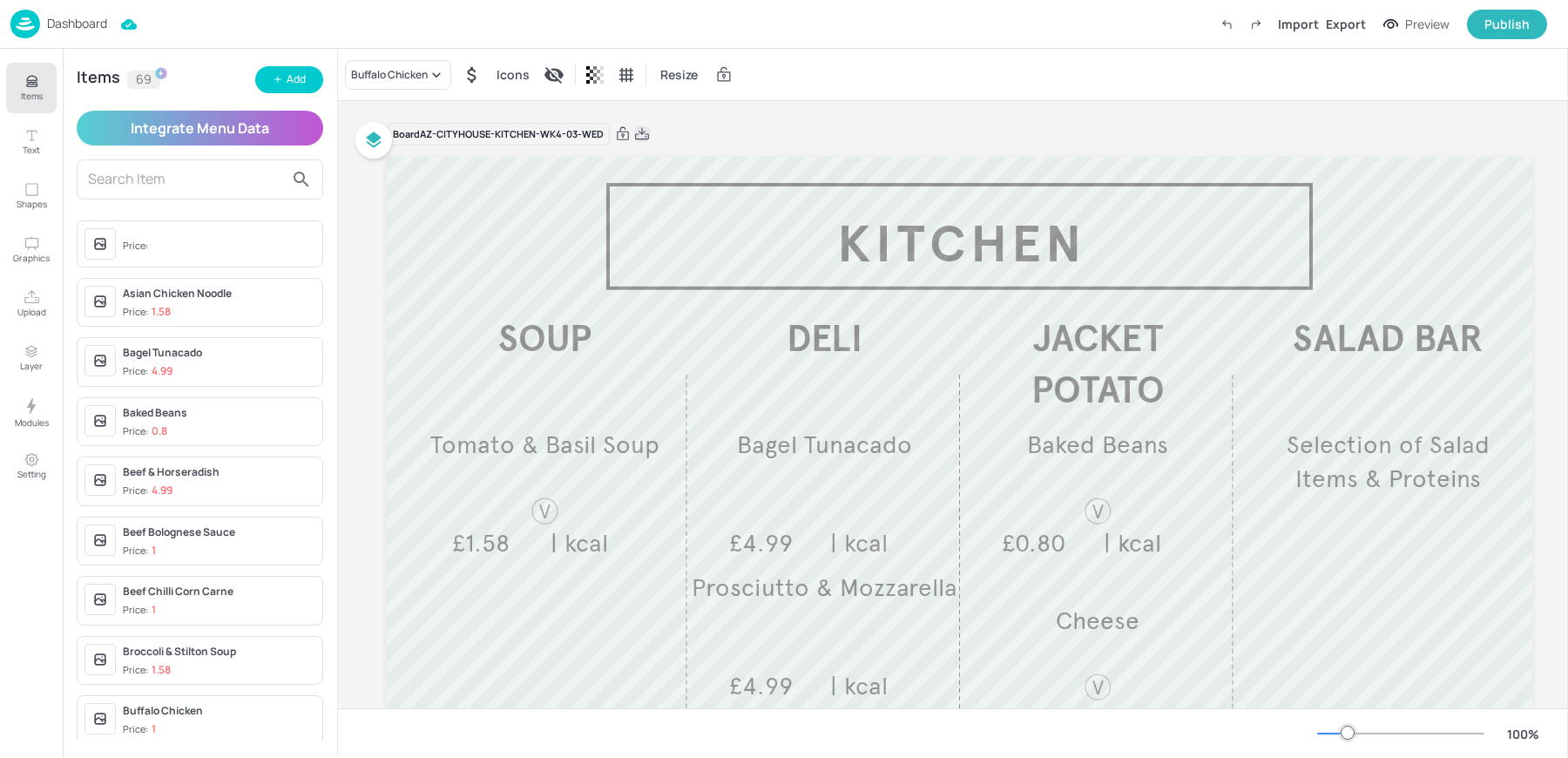
click at [644, 134] on icon at bounding box center [642, 134] width 16 height 18
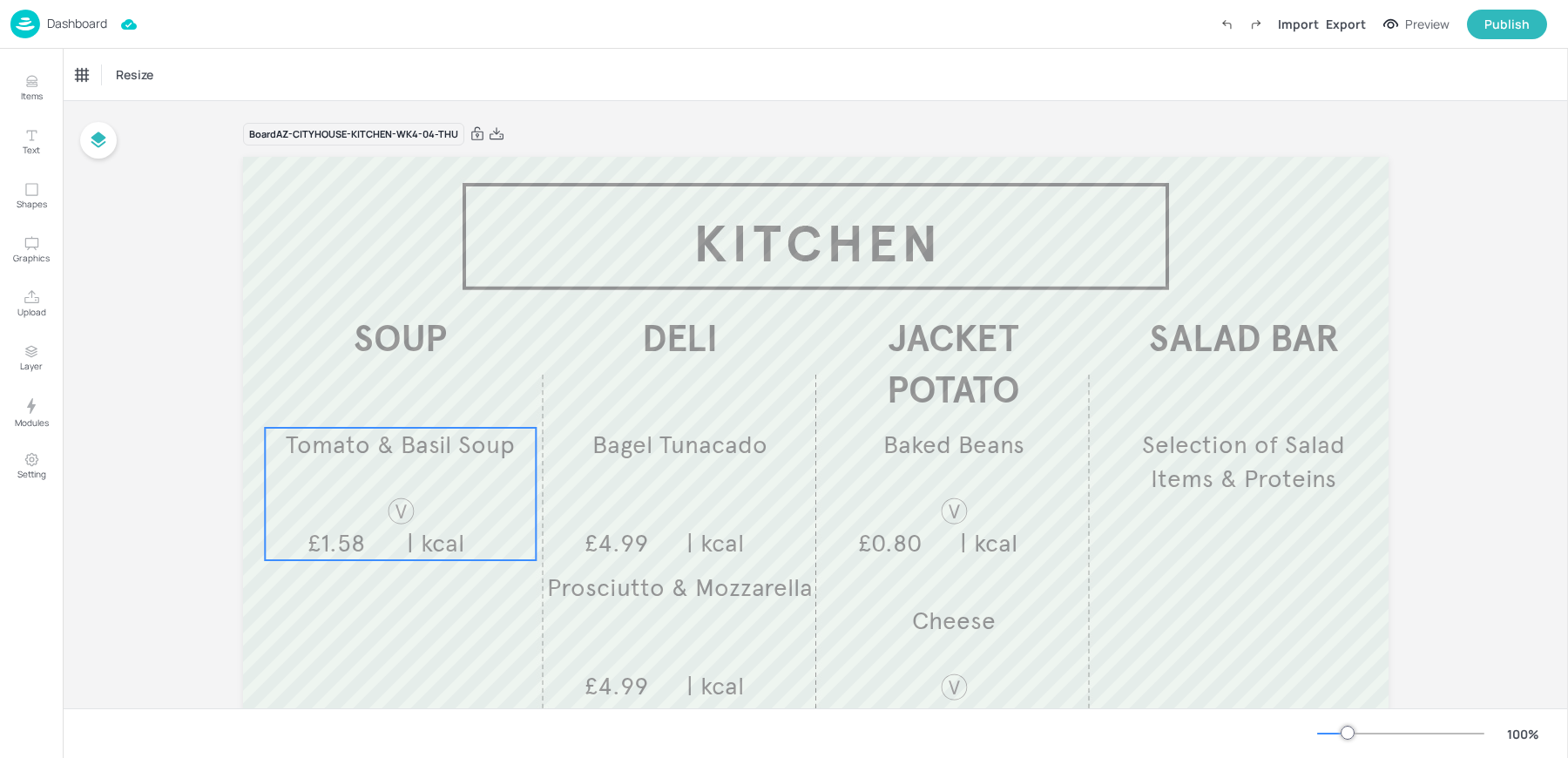
click at [382, 482] on div "Tomato & Basil Soup £1.58 | kcal" at bounding box center [400, 494] width 272 height 133
click at [136, 82] on div "Tomato & Basil Soup" at bounding box center [134, 75] width 128 height 30
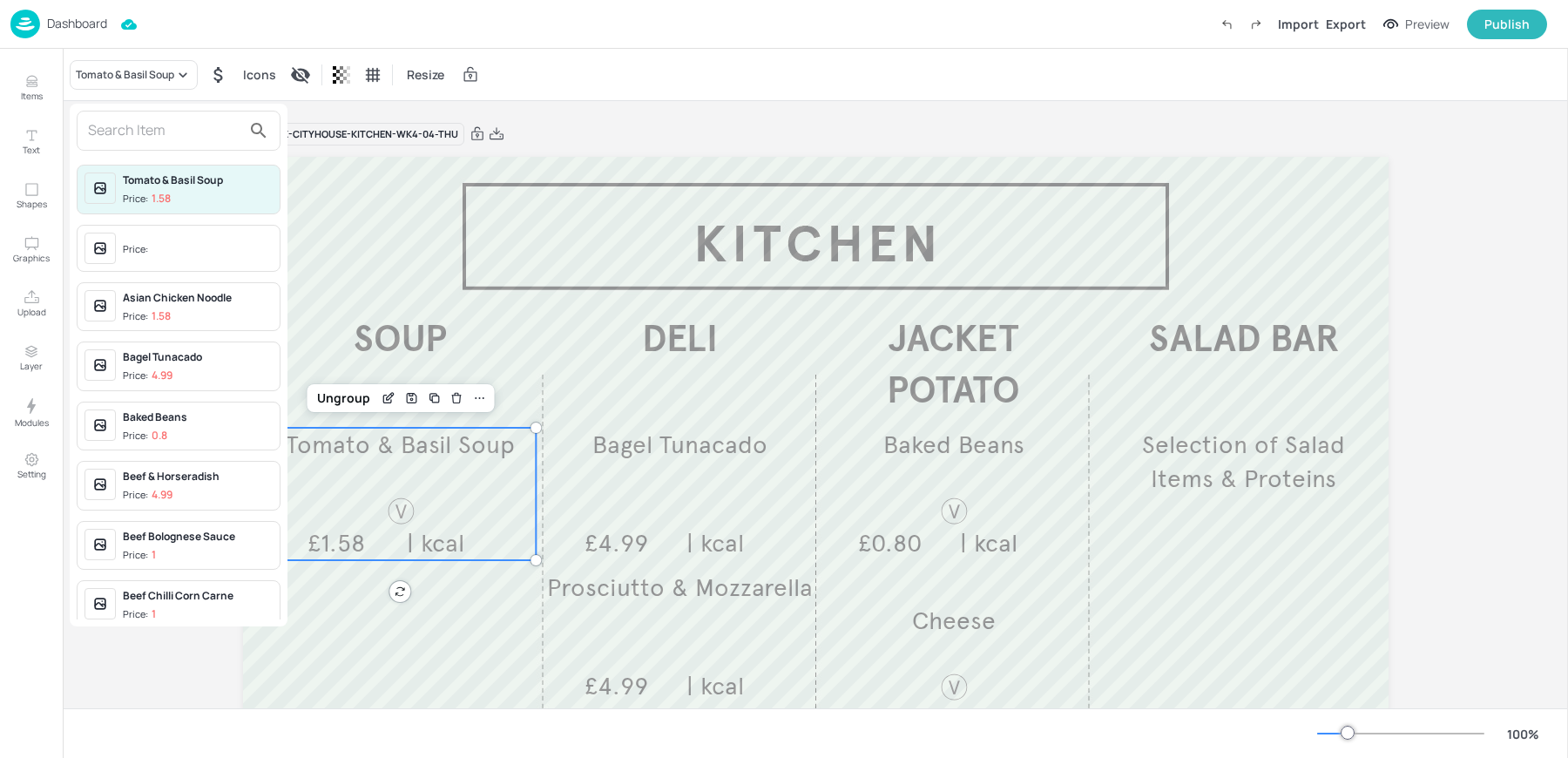
click at [125, 118] on input "text" at bounding box center [164, 131] width 153 height 28
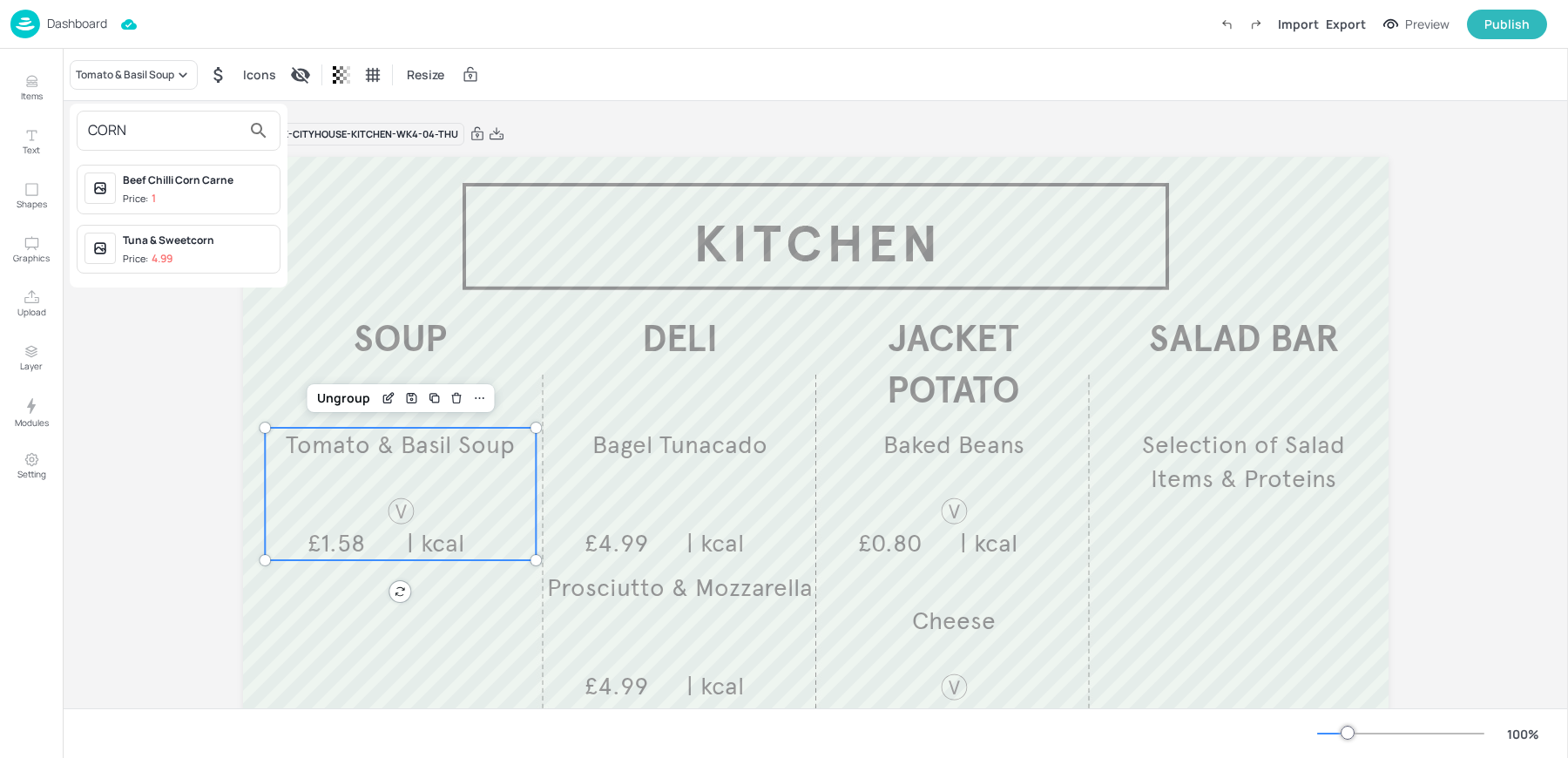
type input "CORN"
click at [23, 87] on div at bounding box center [784, 379] width 1568 height 758
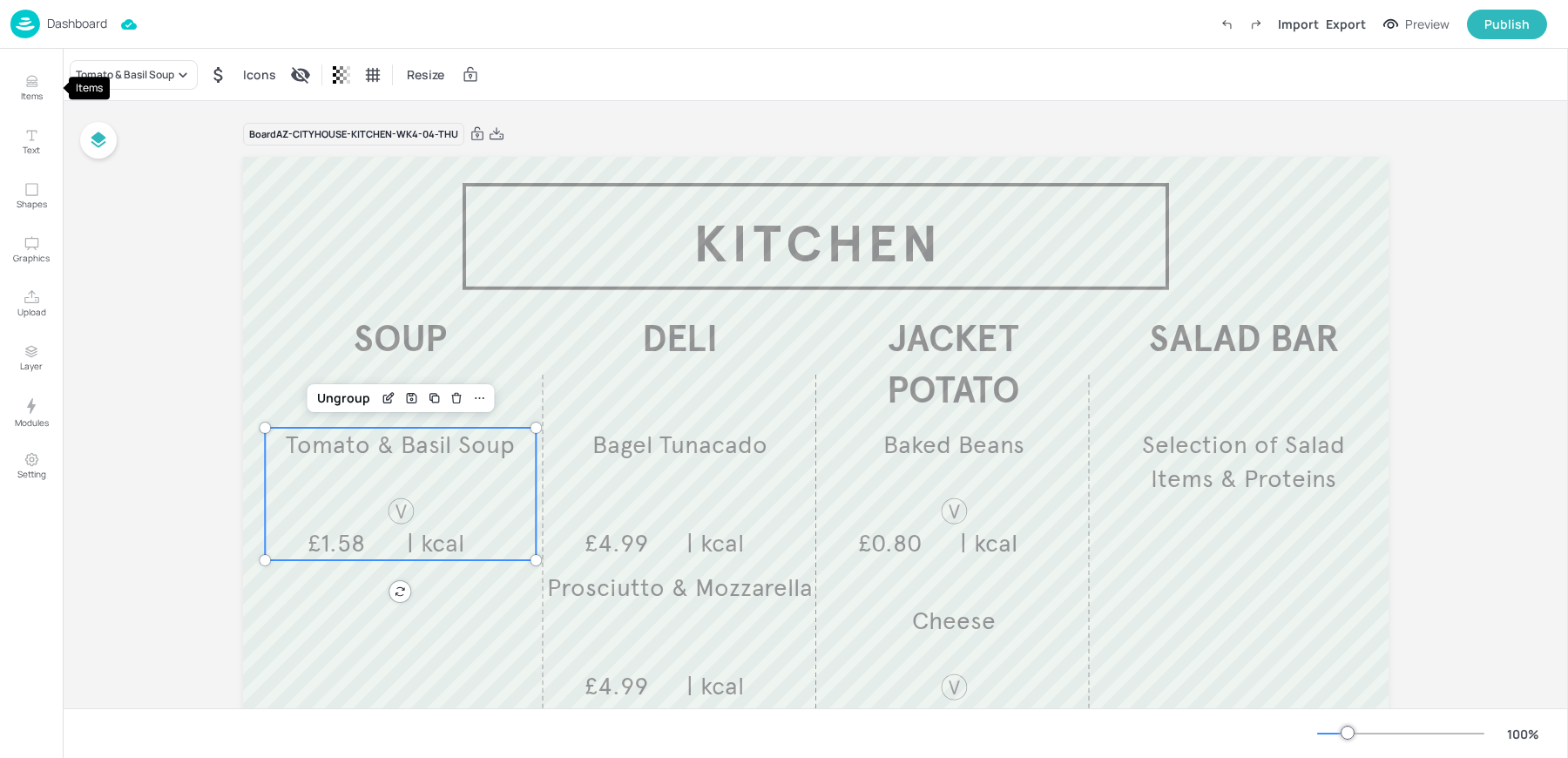
click at [23, 87] on icon "Items" at bounding box center [32, 81] width 17 height 17
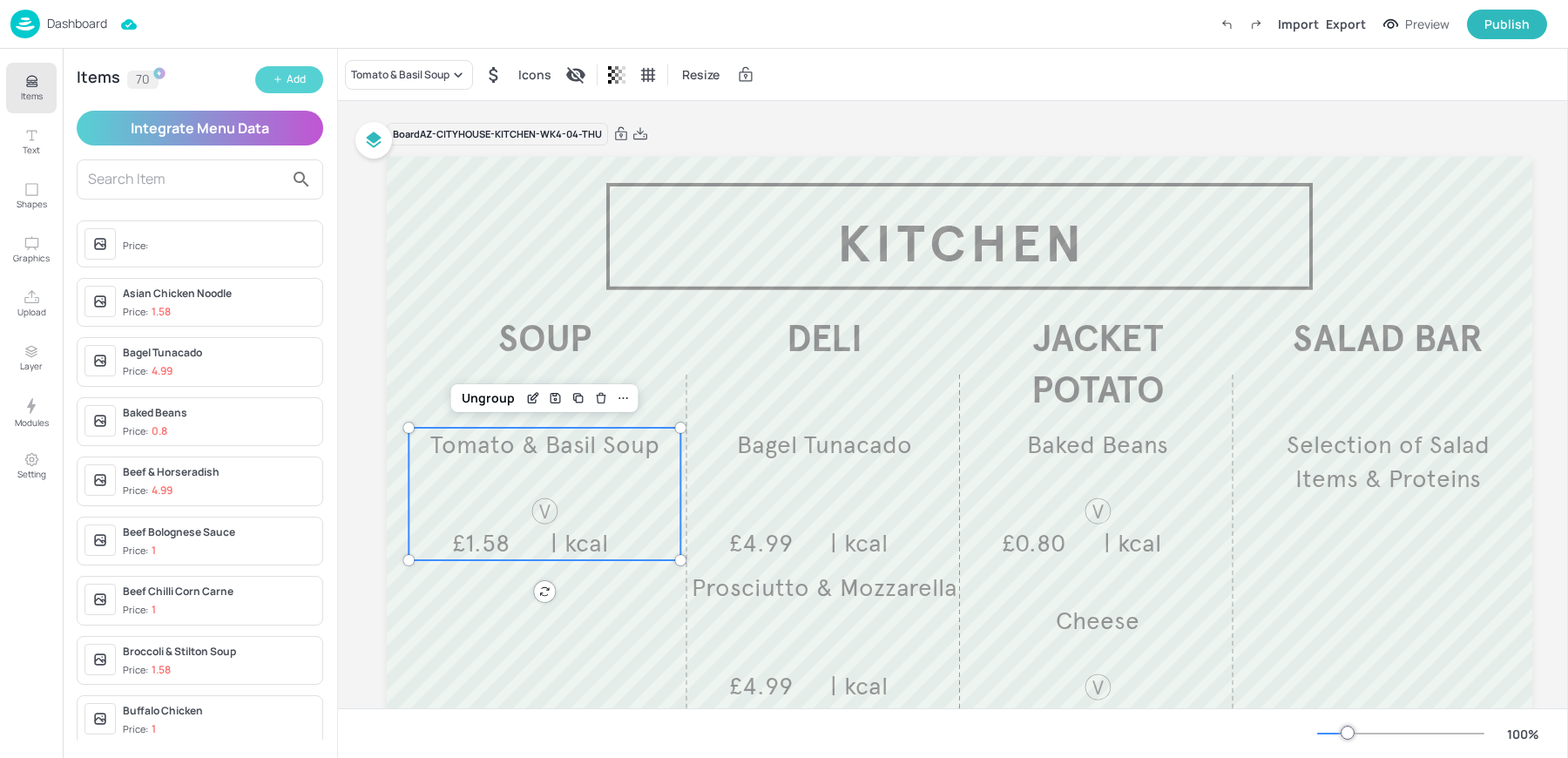
click at [274, 78] on icon "button" at bounding box center [278, 79] width 10 height 10
click at [291, 80] on div "Add" at bounding box center [296, 79] width 20 height 17
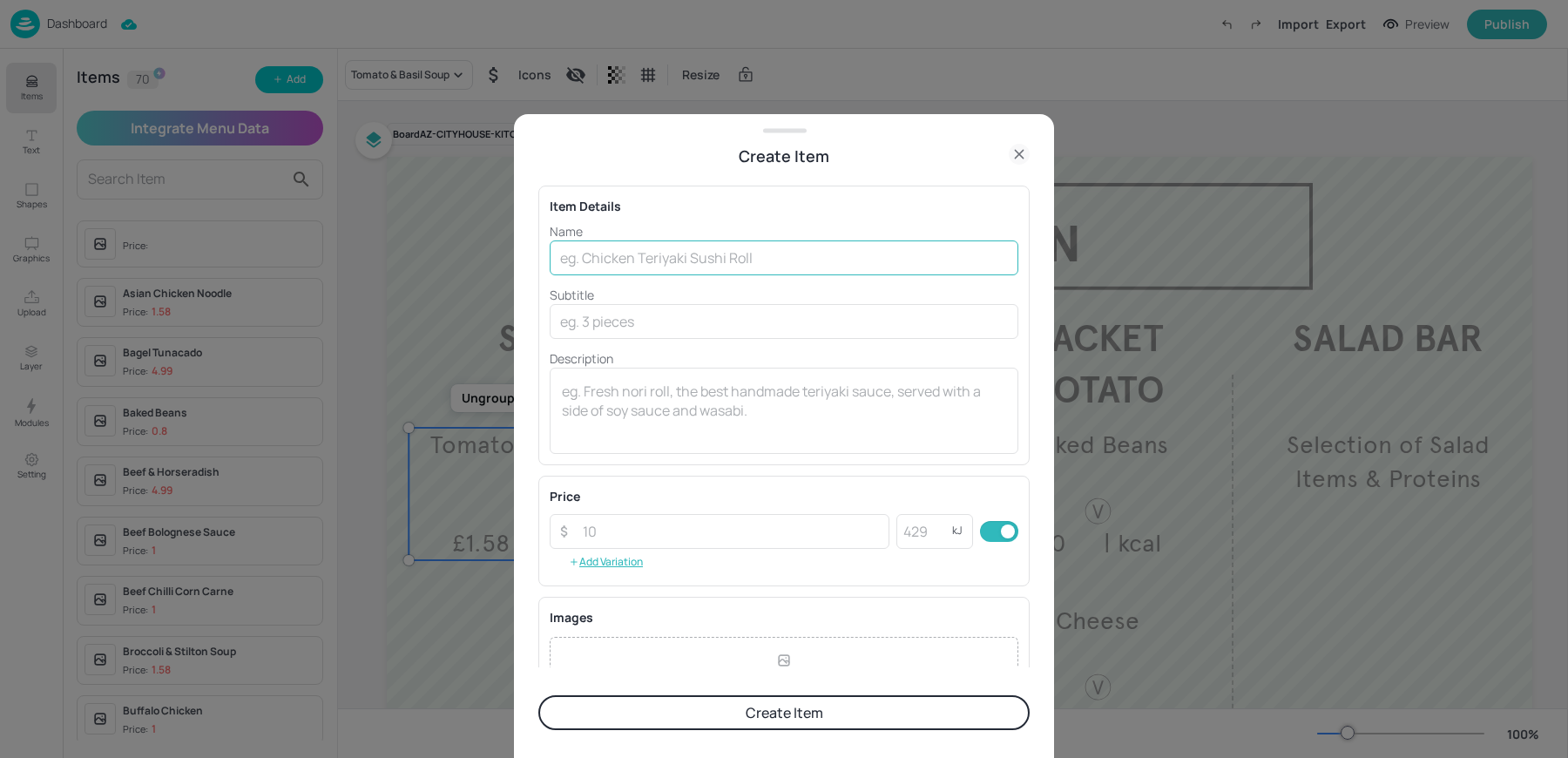
click at [629, 265] on input "text" at bounding box center [784, 257] width 469 height 35
type input "V"
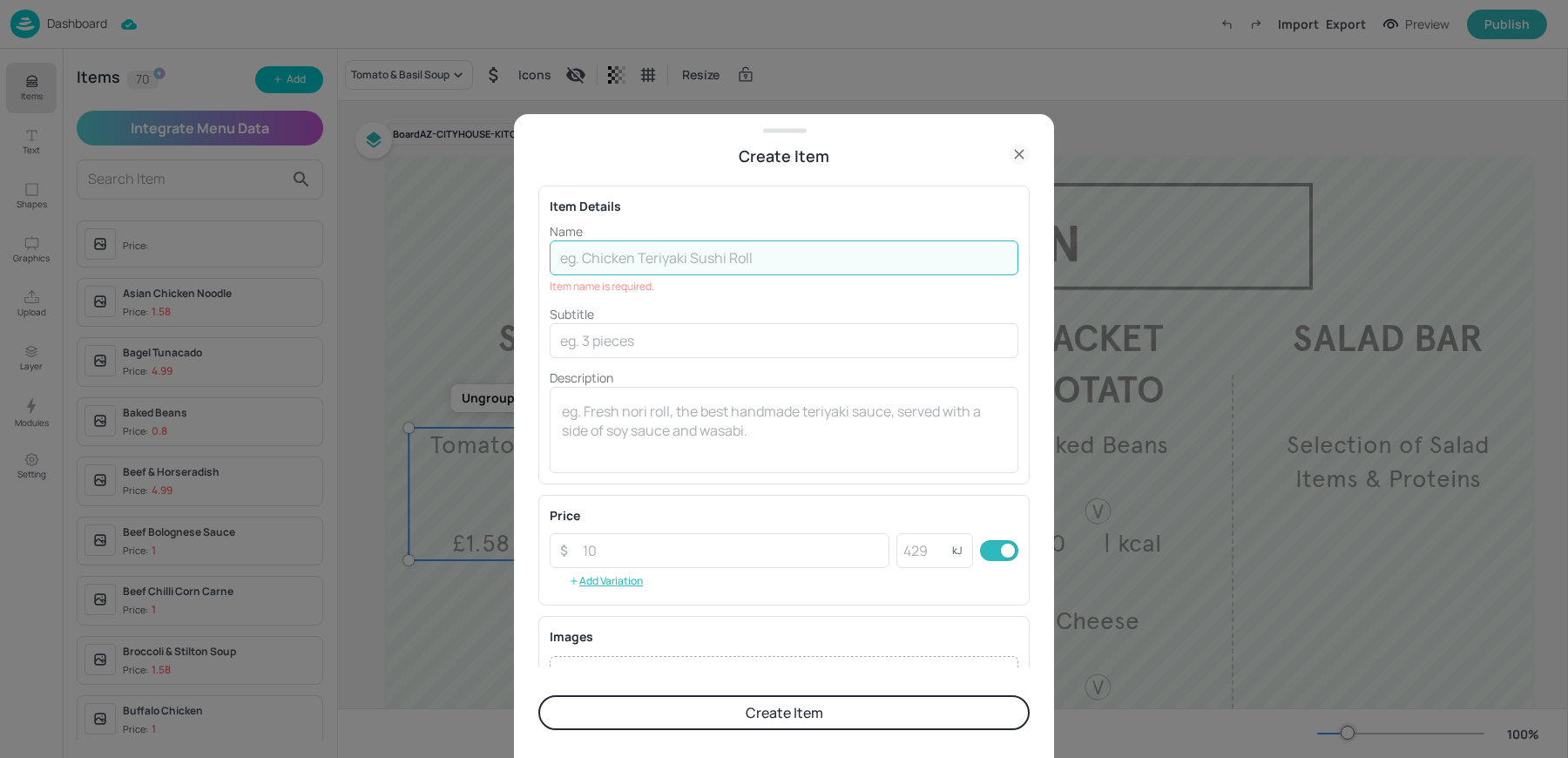
paste input "Spiced Corn & Red Quinoa Soup"
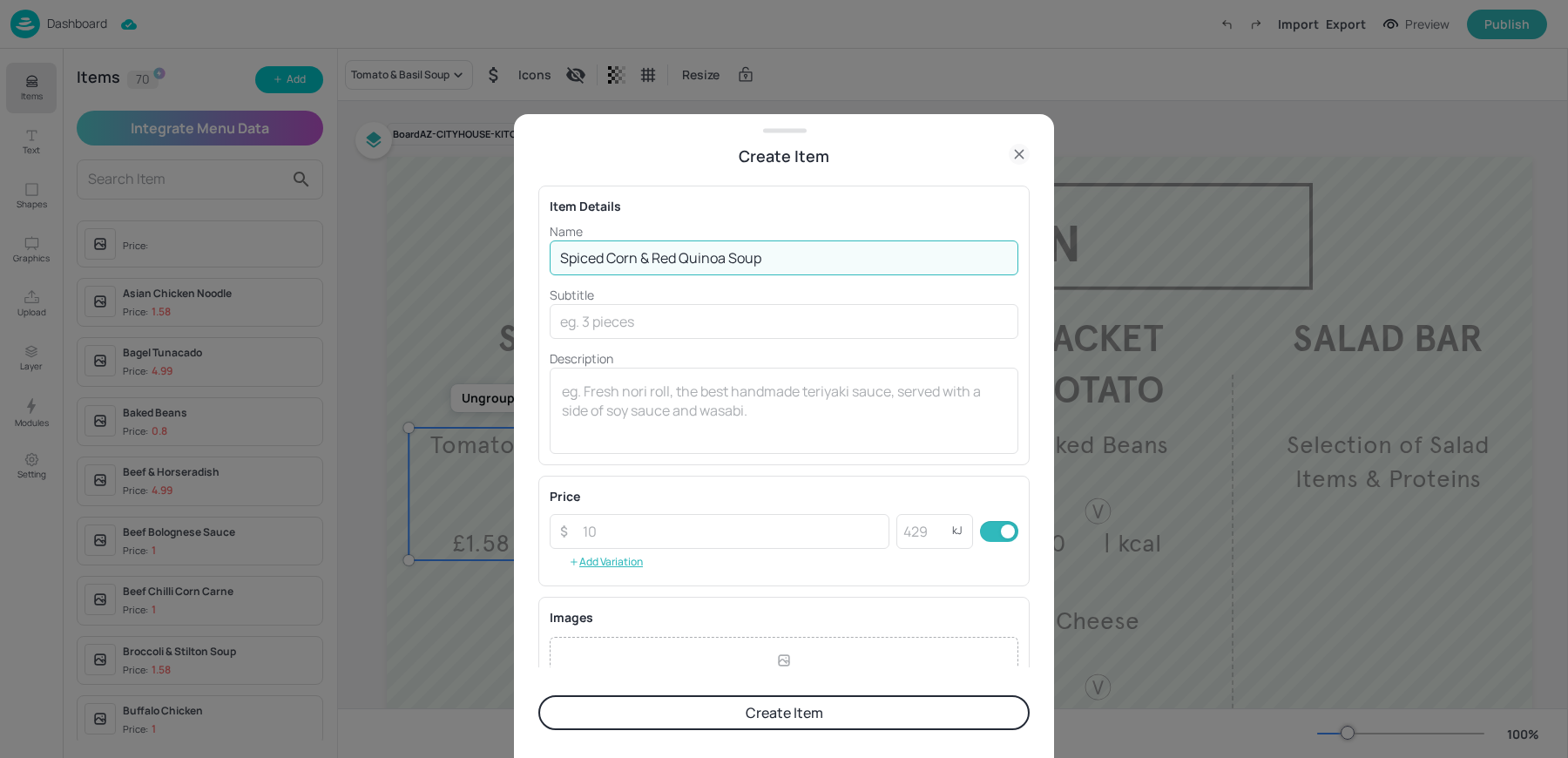
click at [728, 255] on input "Spiced Corn & Red Quinoa Soup" at bounding box center [784, 257] width 469 height 35
type input "Spiced Corn & Red Quinoa"
click at [624, 539] on input "number" at bounding box center [731, 531] width 317 height 35
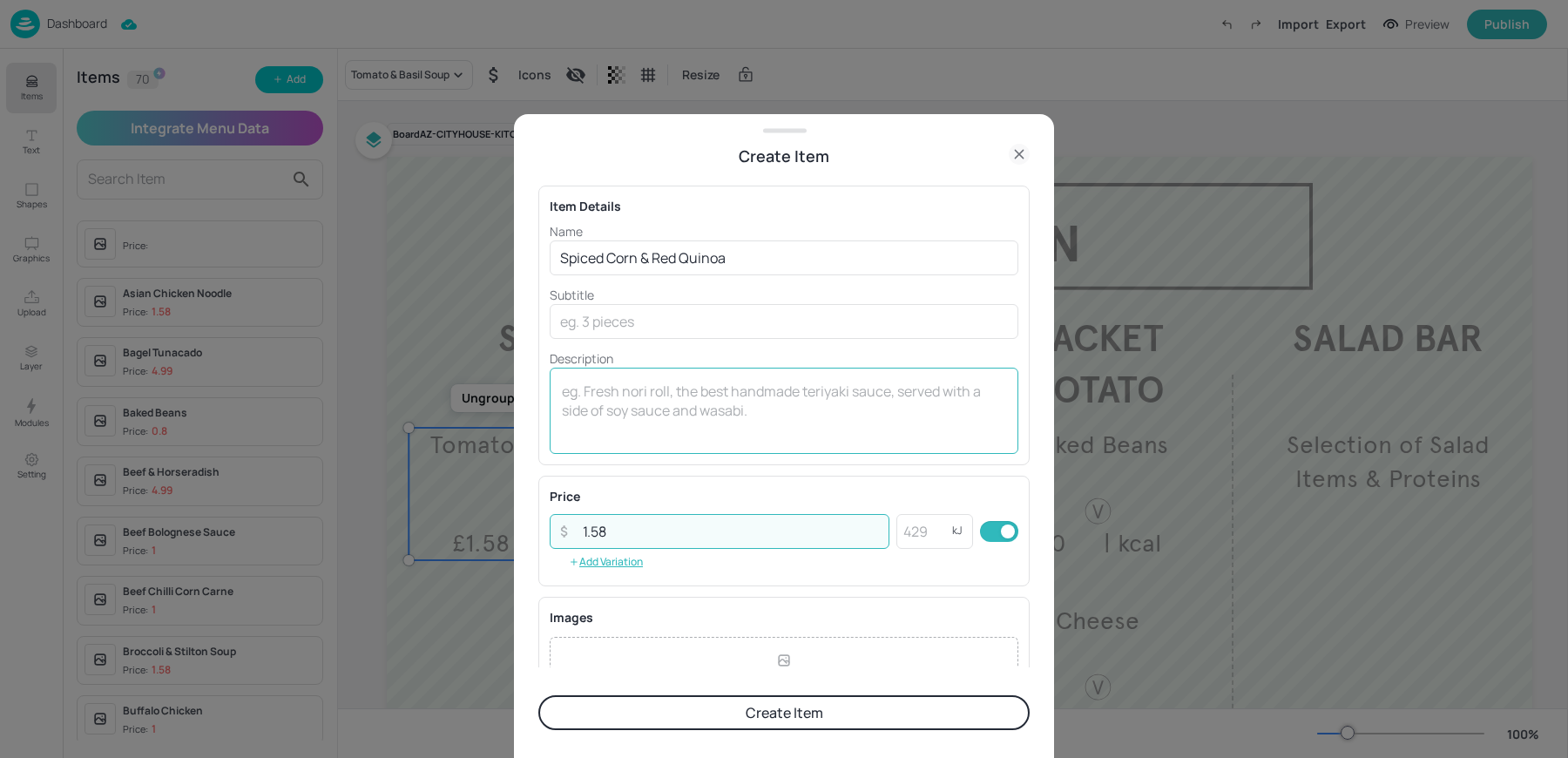
type input "1.58"
click at [630, 447] on div "x ​" at bounding box center [784, 410] width 469 height 86
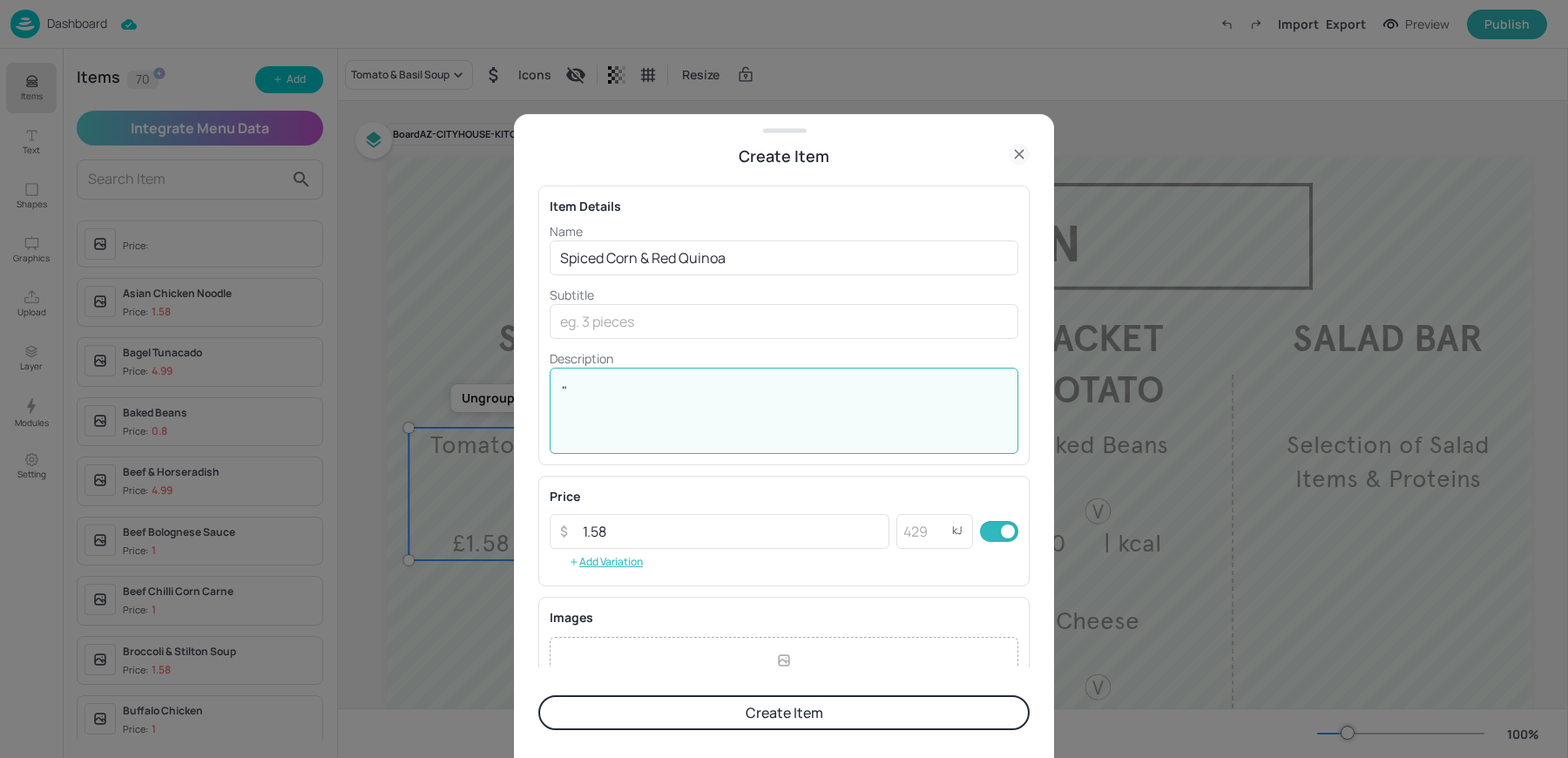
type textarea """
click at [706, 435] on textarea "| kcal" at bounding box center [783, 410] width 444 height 58
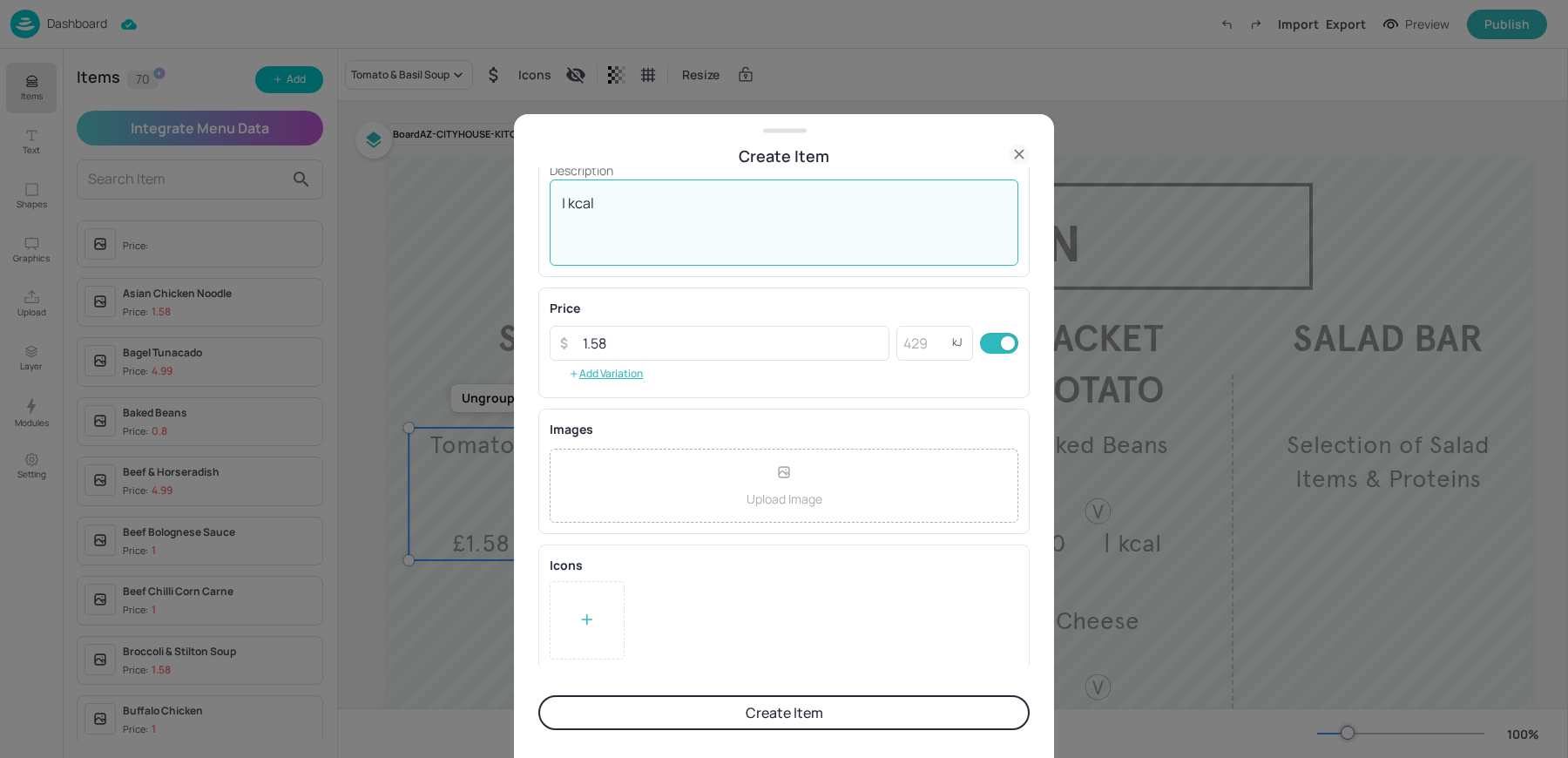
type textarea "| kcal"
click at [580, 624] on icon at bounding box center [587, 620] width 18 height 18
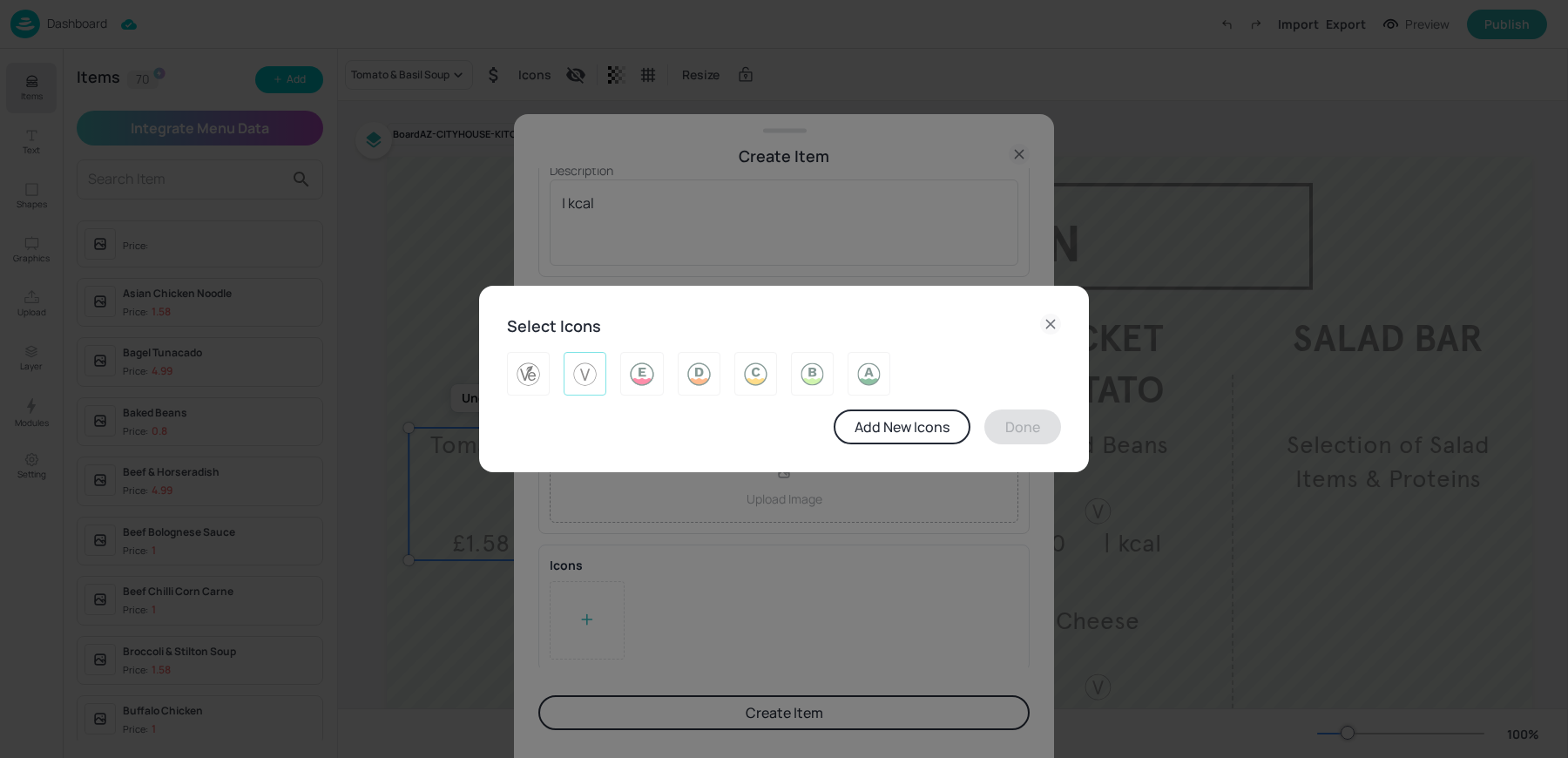
click at [577, 387] on img at bounding box center [585, 374] width 27 height 28
click at [1009, 429] on button "Done" at bounding box center [1022, 426] width 77 height 35
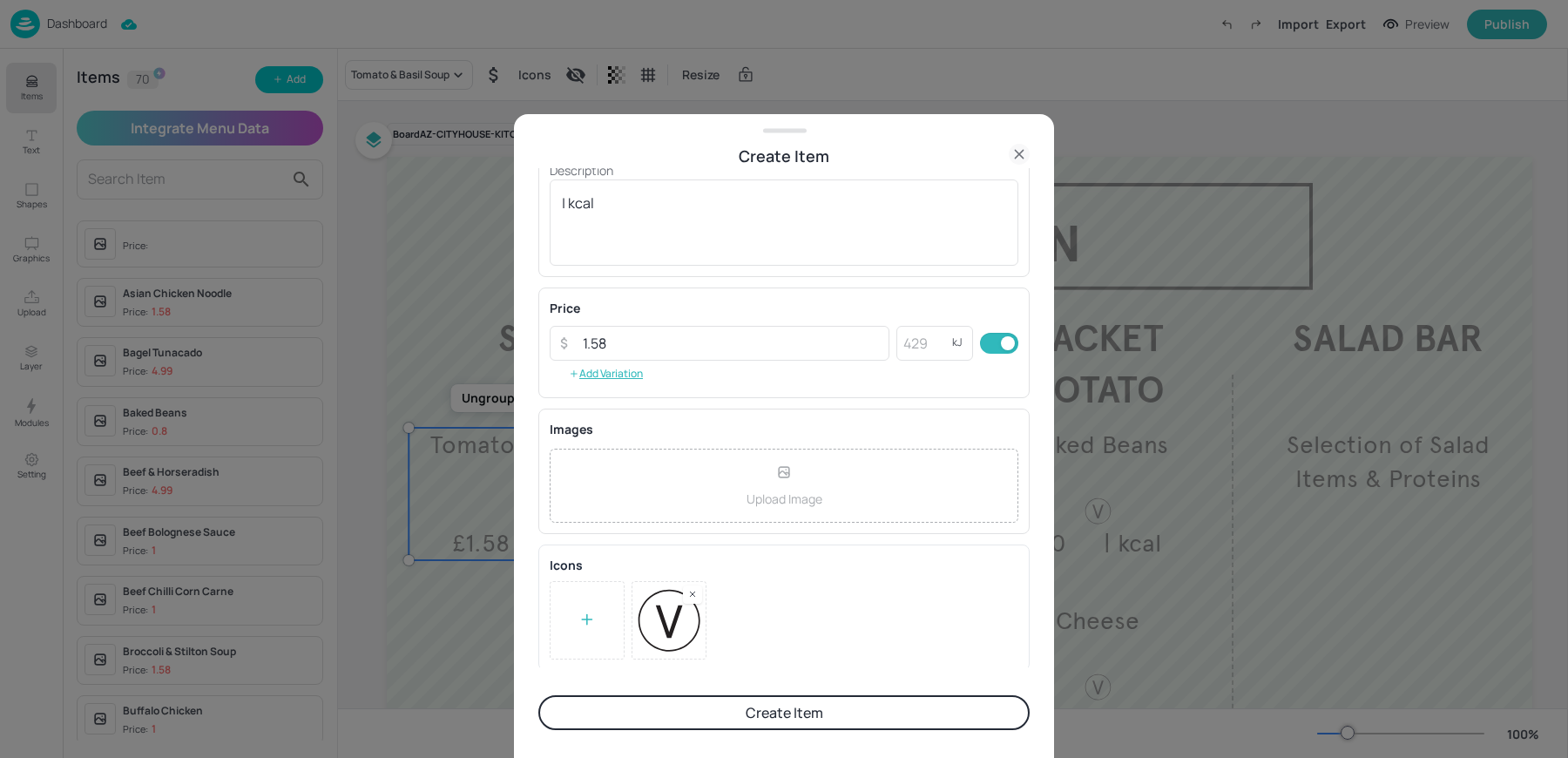
click at [803, 726] on button "Create Item" at bounding box center [784, 712] width 492 height 35
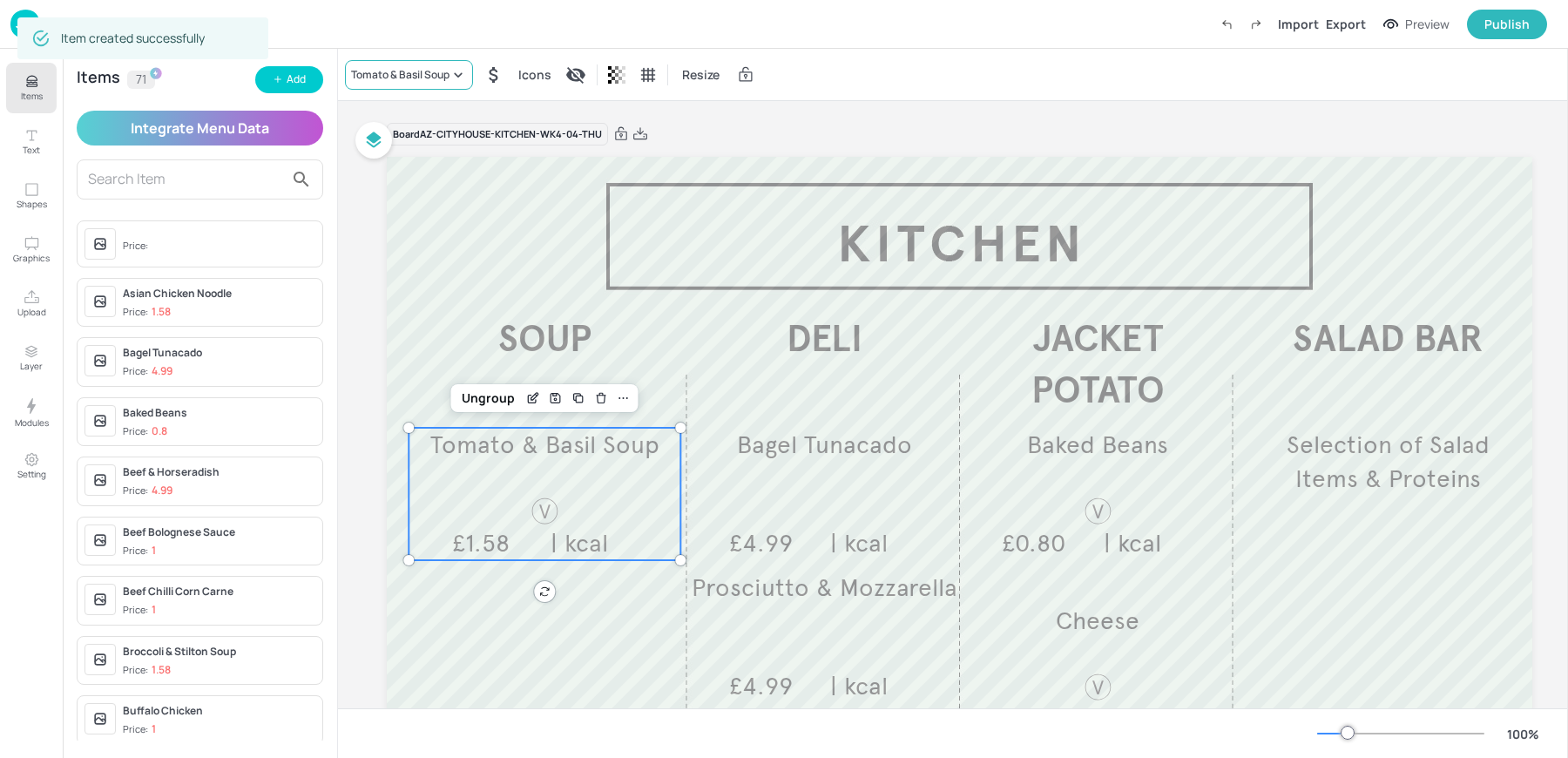
click at [397, 79] on div "Tomato & Basil Soup" at bounding box center [400, 75] width 98 height 16
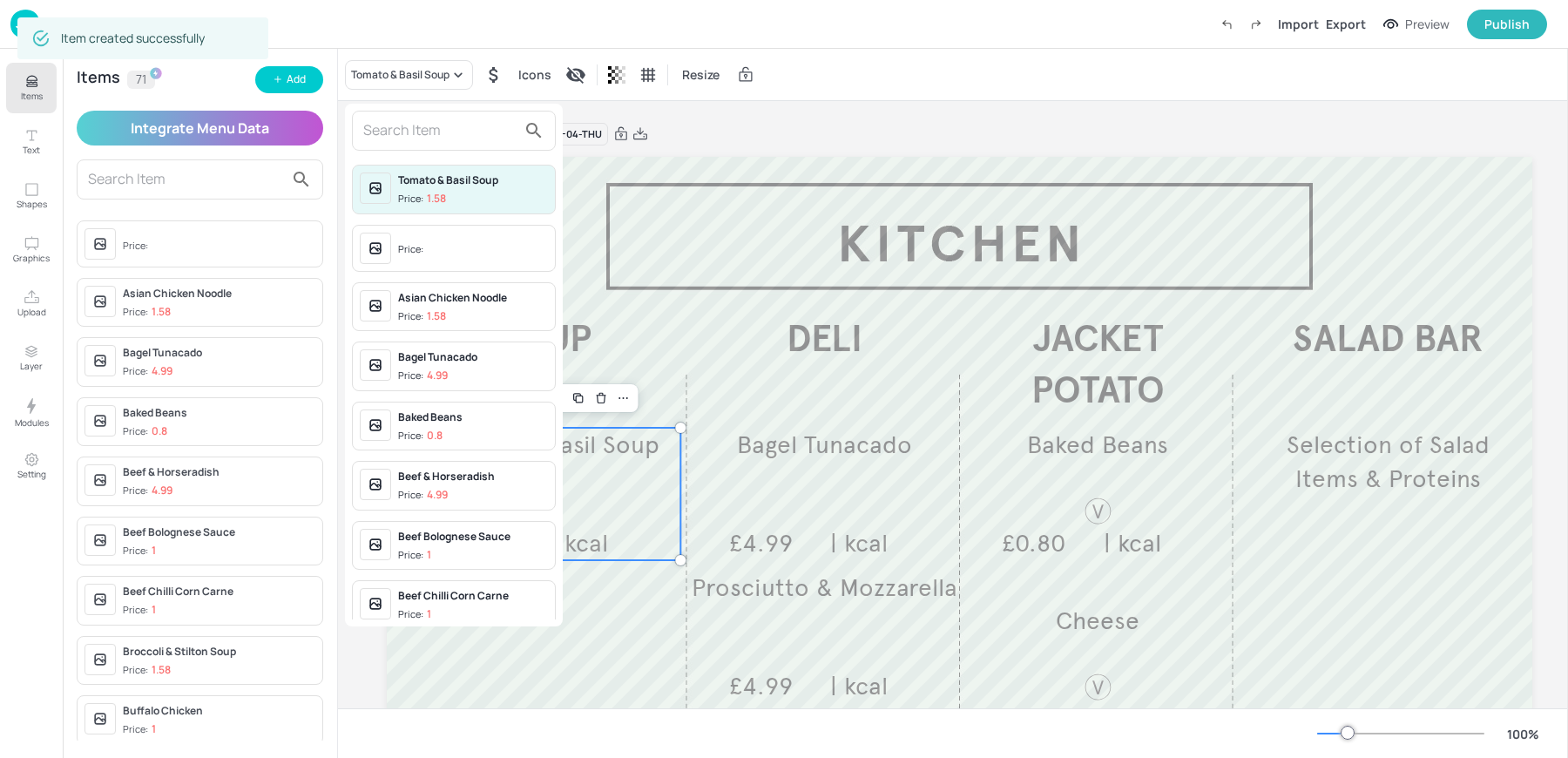
click at [411, 135] on input "text" at bounding box center [440, 131] width 153 height 28
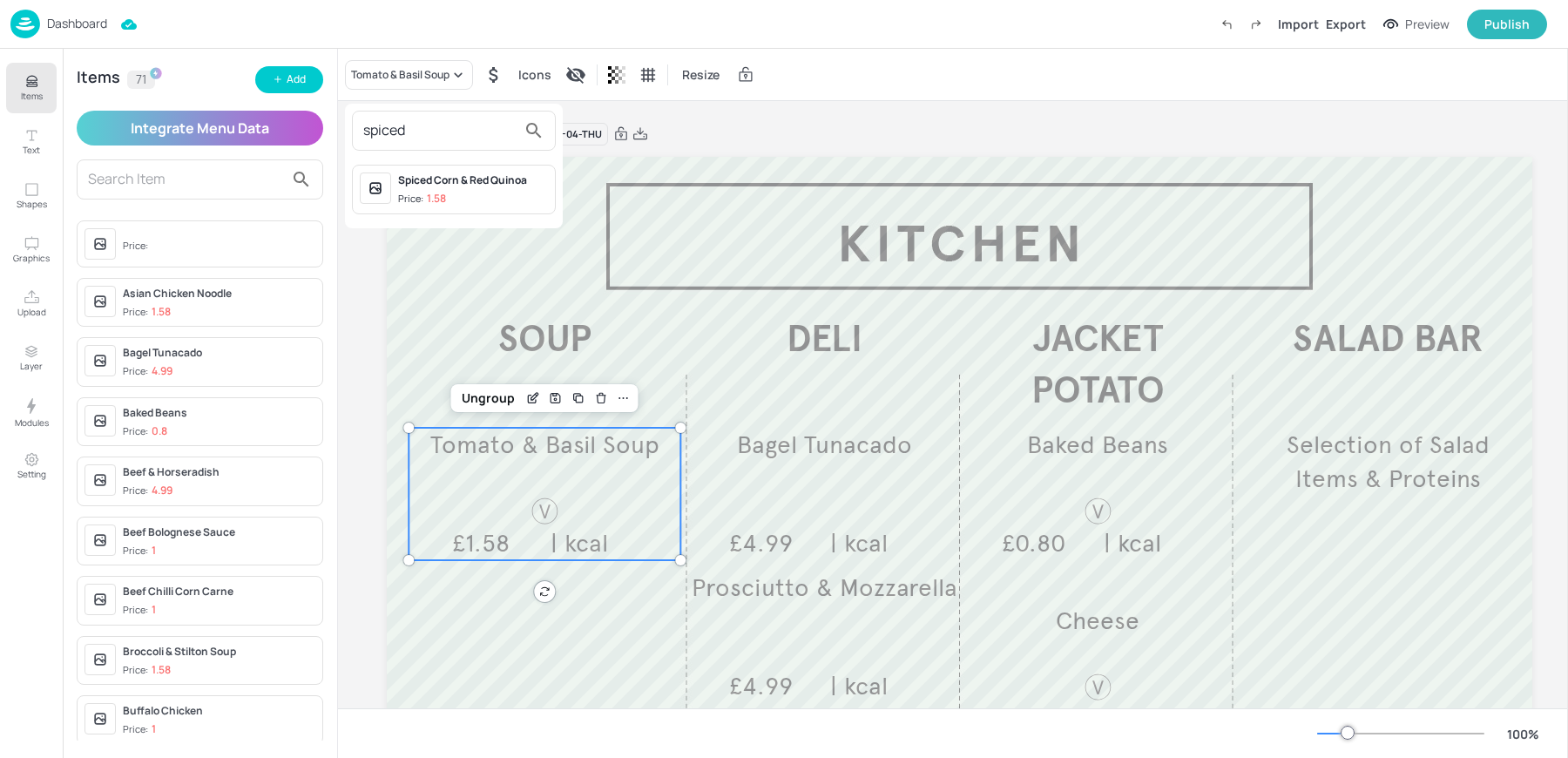
type input "spiced"
click at [421, 179] on div "Spiced Corn & Red Quinoa" at bounding box center [473, 180] width 150 height 16
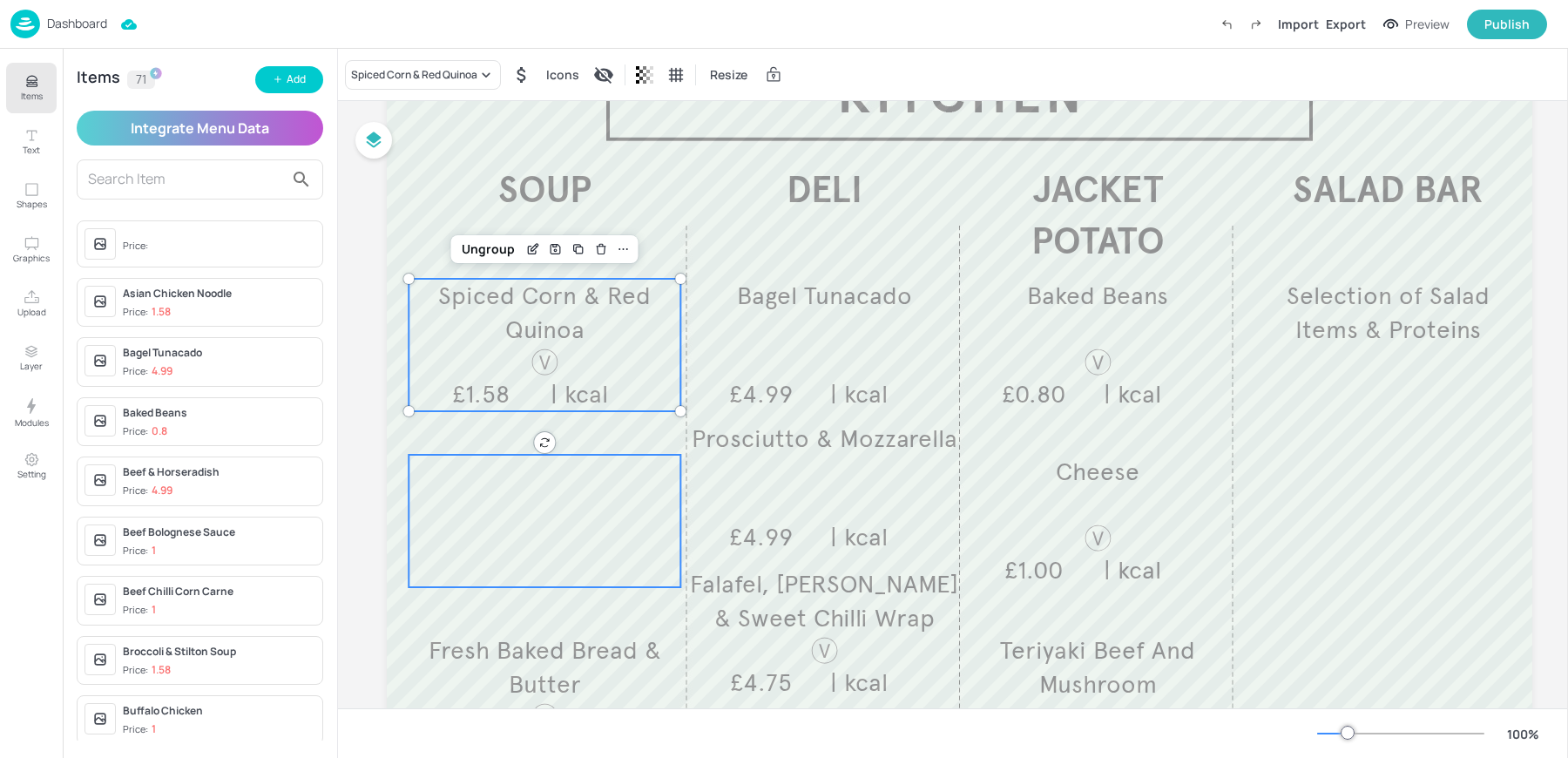
scroll to position [157, 0]
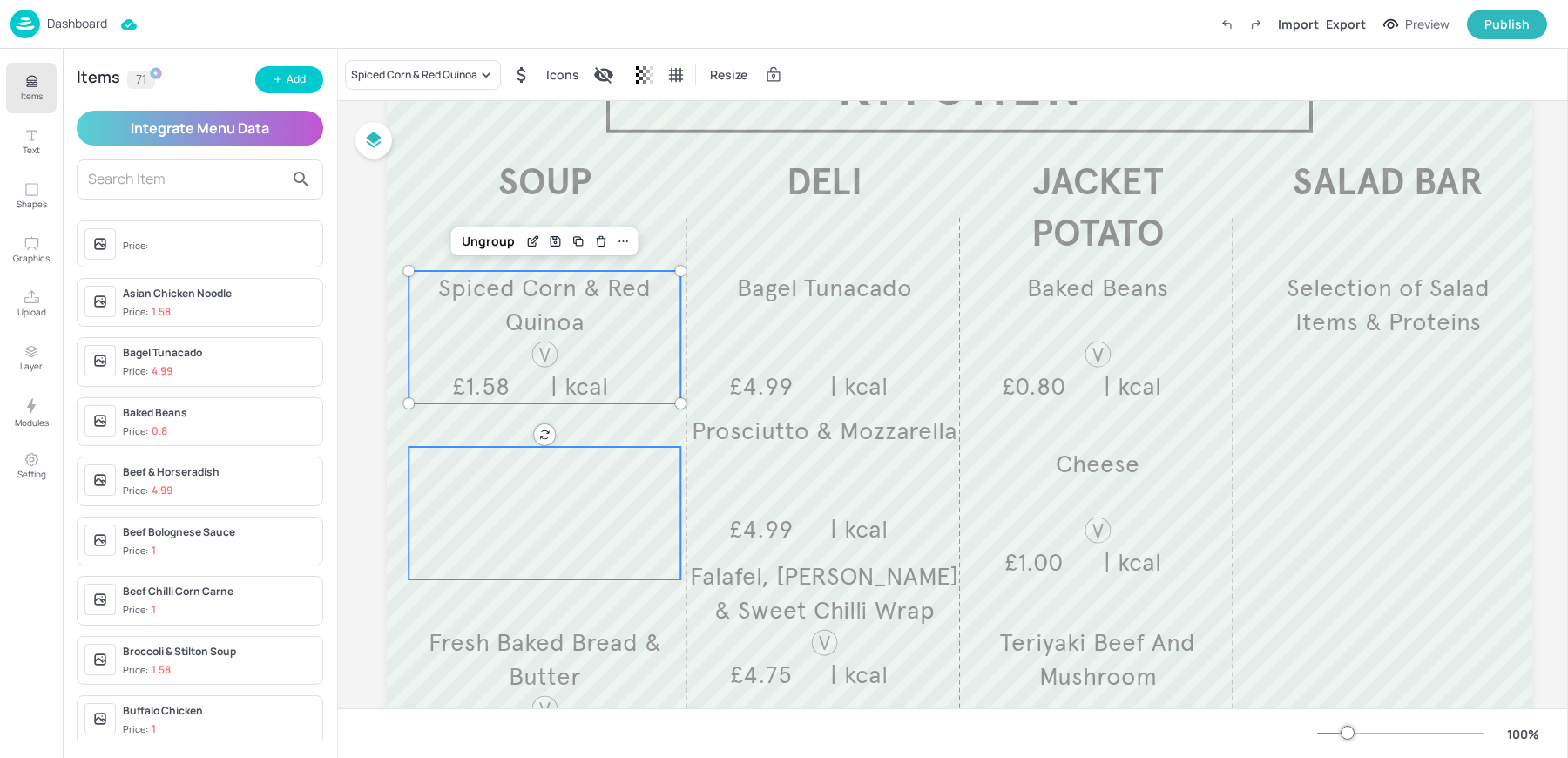
click at [506, 520] on div at bounding box center [544, 513] width 272 height 133
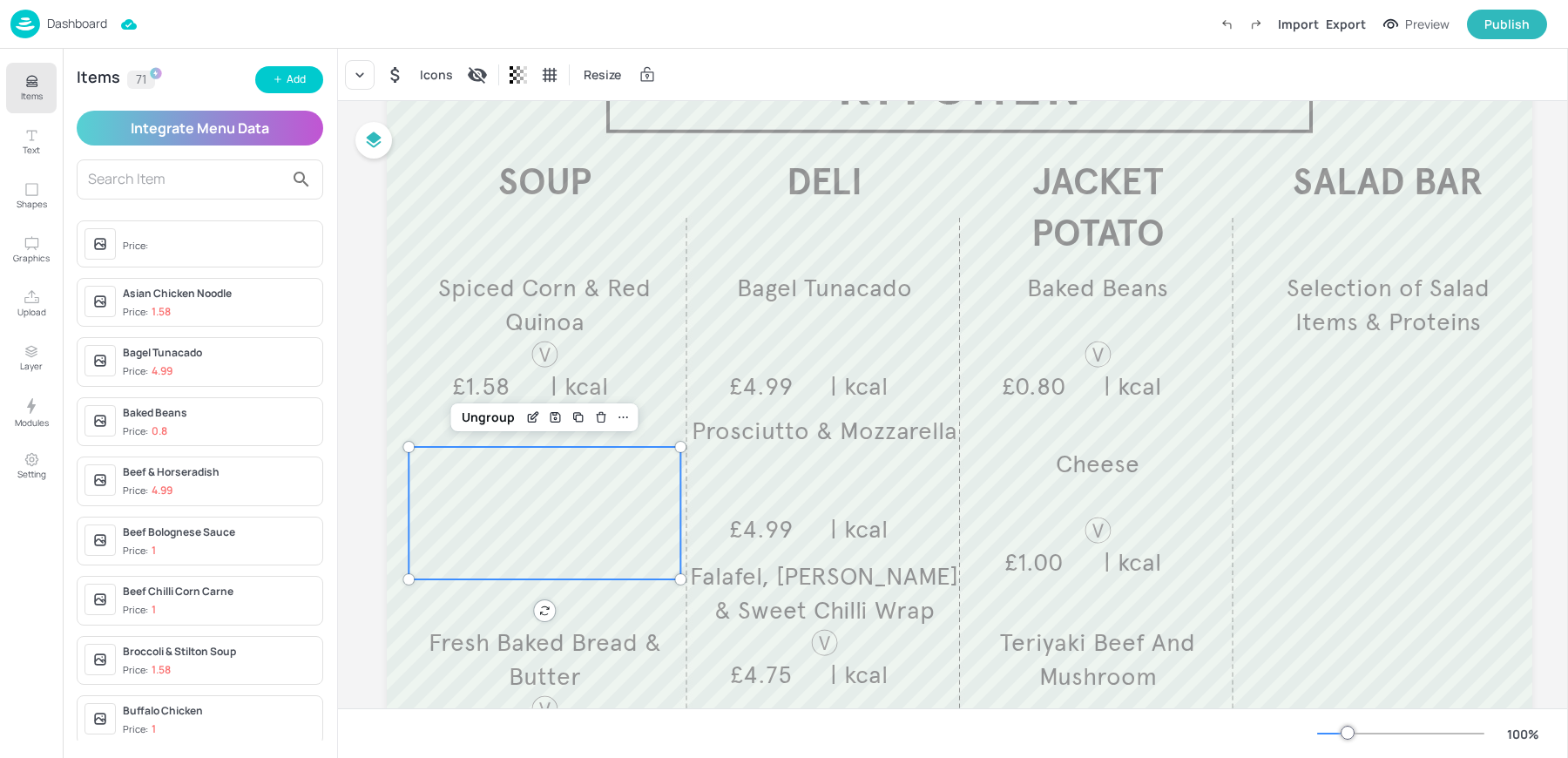
click at [347, 54] on div "Icons Resize" at bounding box center [953, 74] width 1230 height 51
click at [362, 72] on icon at bounding box center [360, 75] width 18 height 18
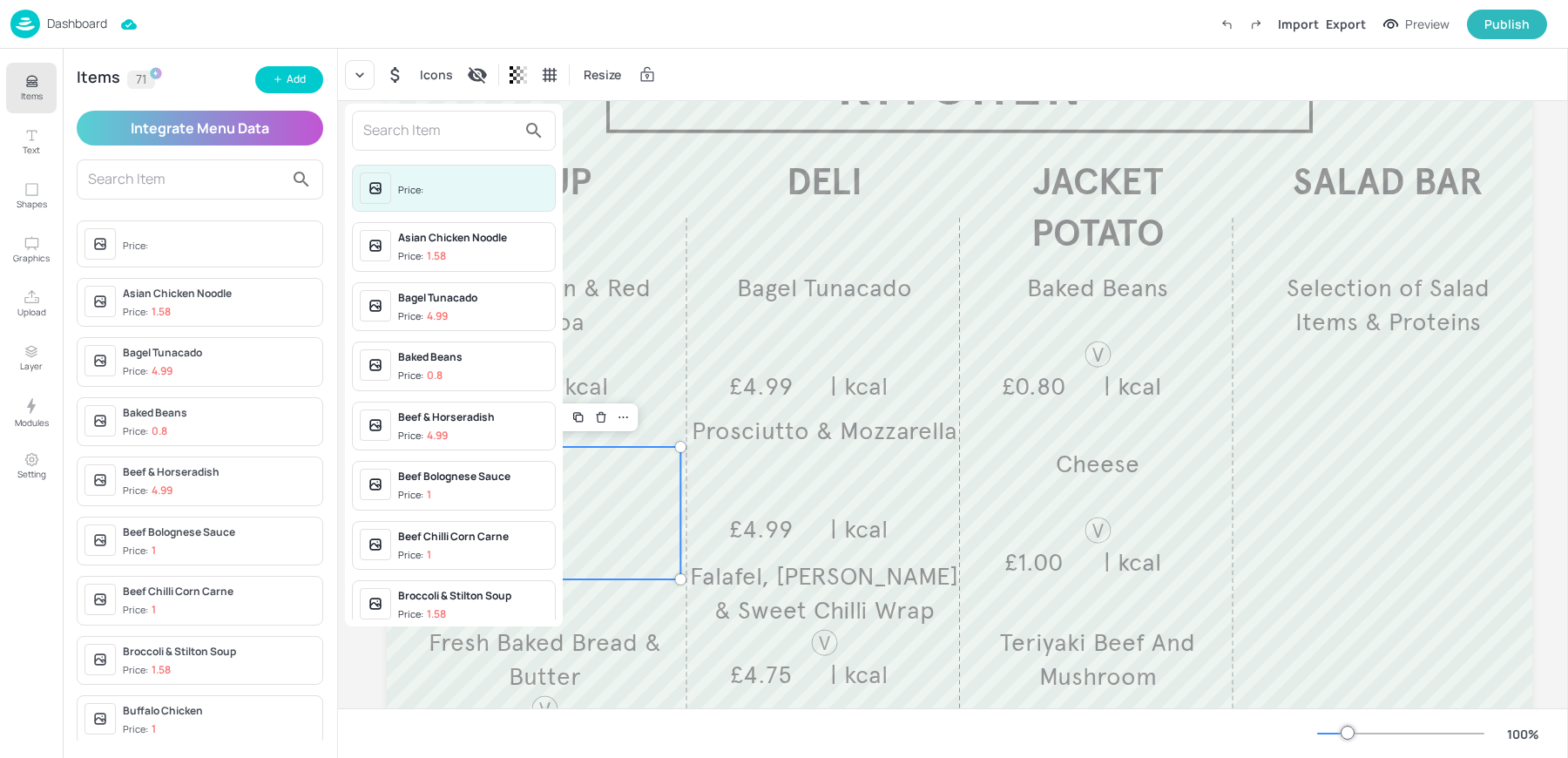
click at [403, 138] on input "text" at bounding box center [440, 131] width 153 height 28
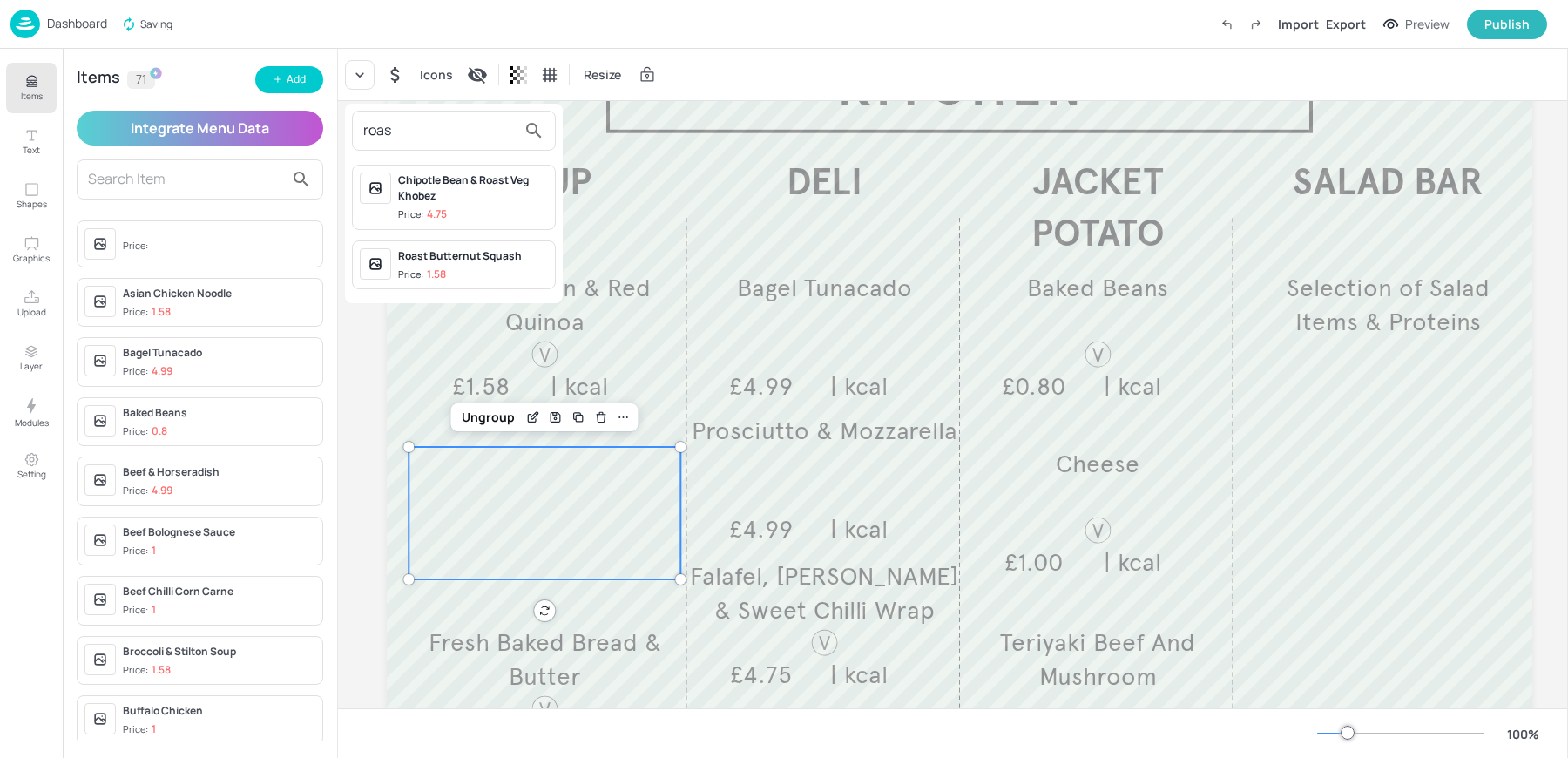
type input "roas"
click at [265, 88] on div at bounding box center [784, 379] width 1568 height 758
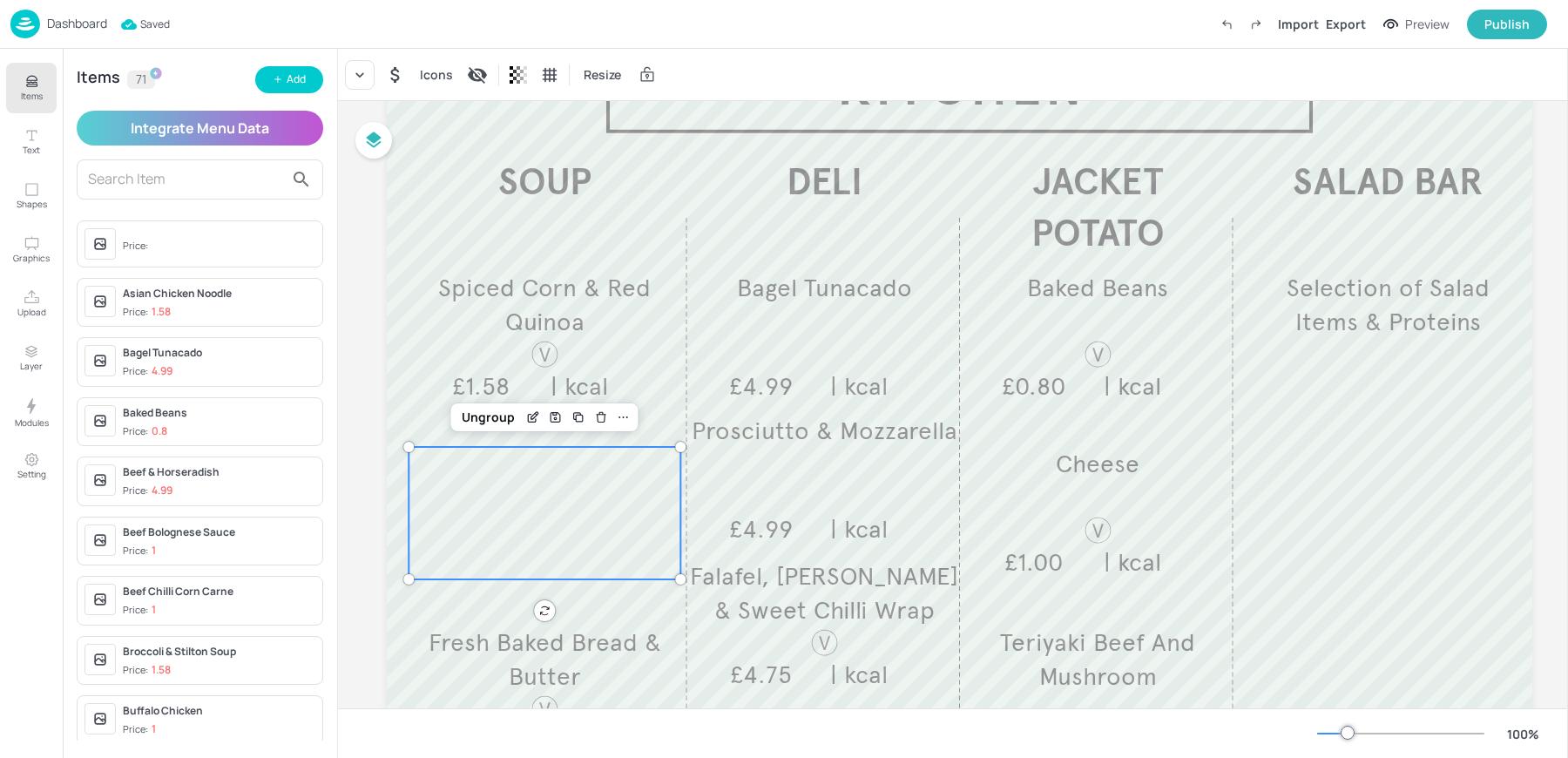
click at [265, 88] on button "Add" at bounding box center [289, 79] width 68 height 27
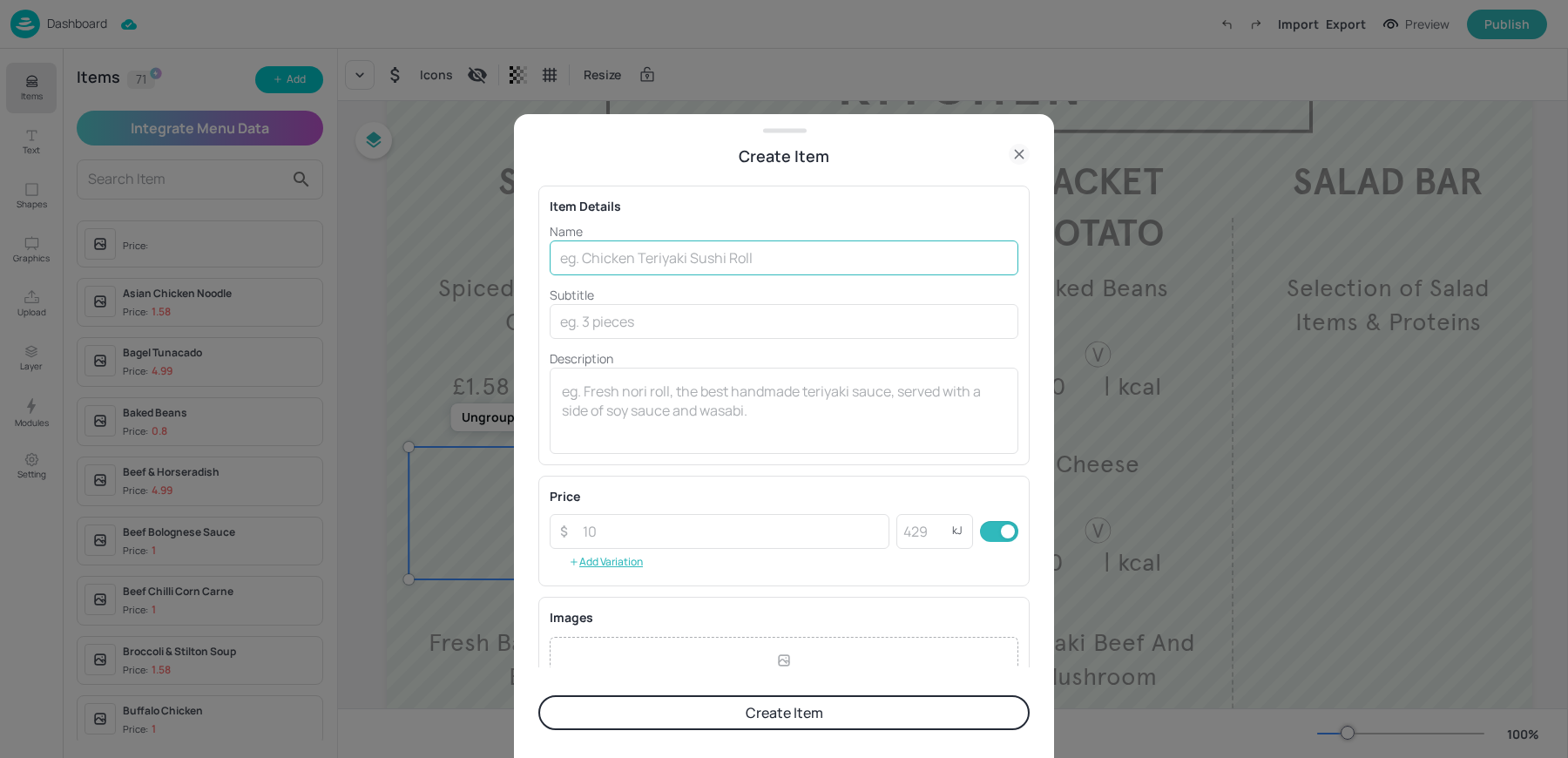
click at [647, 256] on input "text" at bounding box center [784, 257] width 469 height 35
paste input "Roast Chicken Pot Pie Soup"
click at [704, 256] on input "Roast Chicken Pot Pie Soup" at bounding box center [784, 257] width 469 height 35
type input "Roast Chicken Pot Pie"
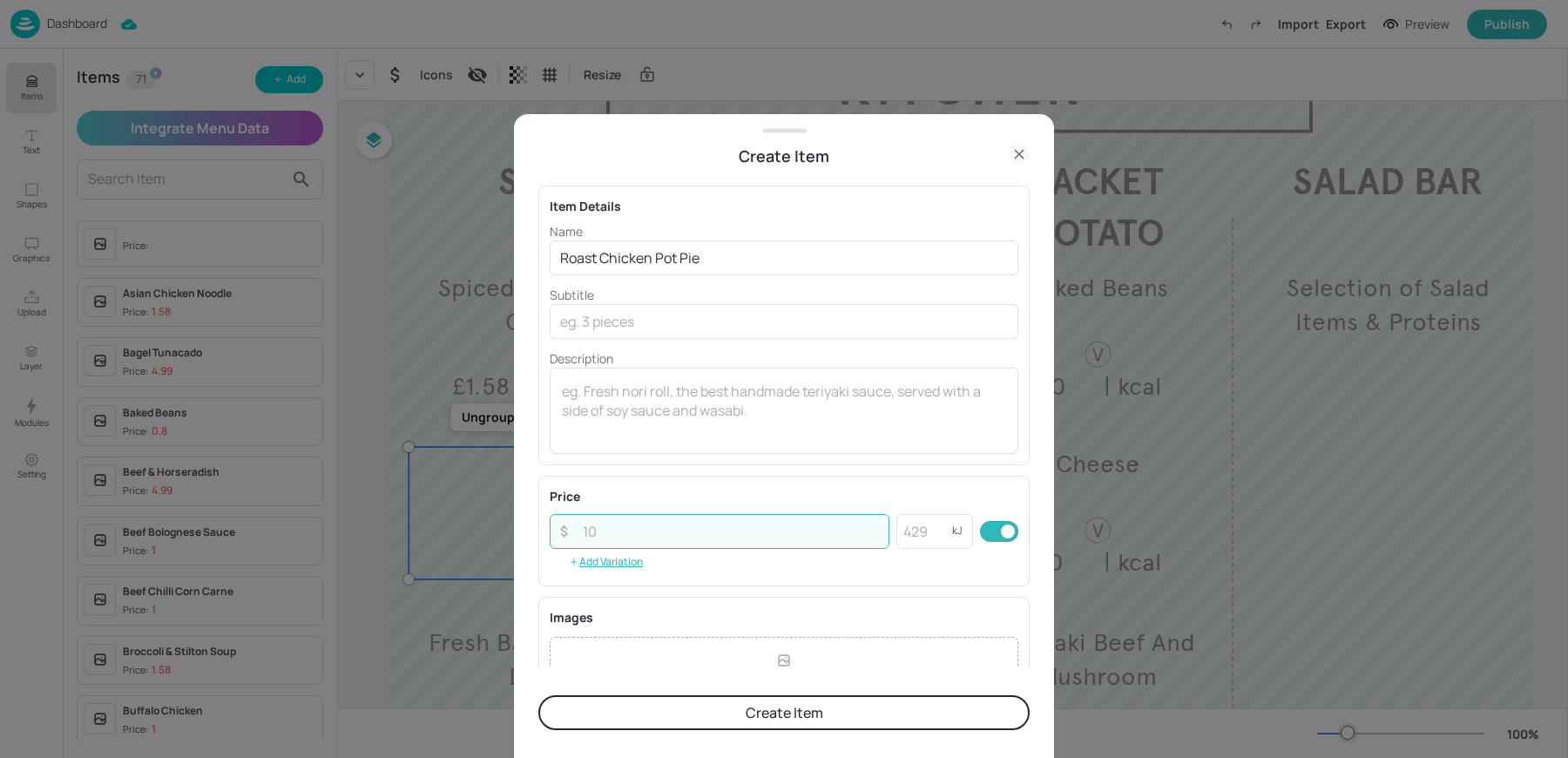
click at [599, 534] on input "number" at bounding box center [731, 531] width 317 height 35
type input "1.58"
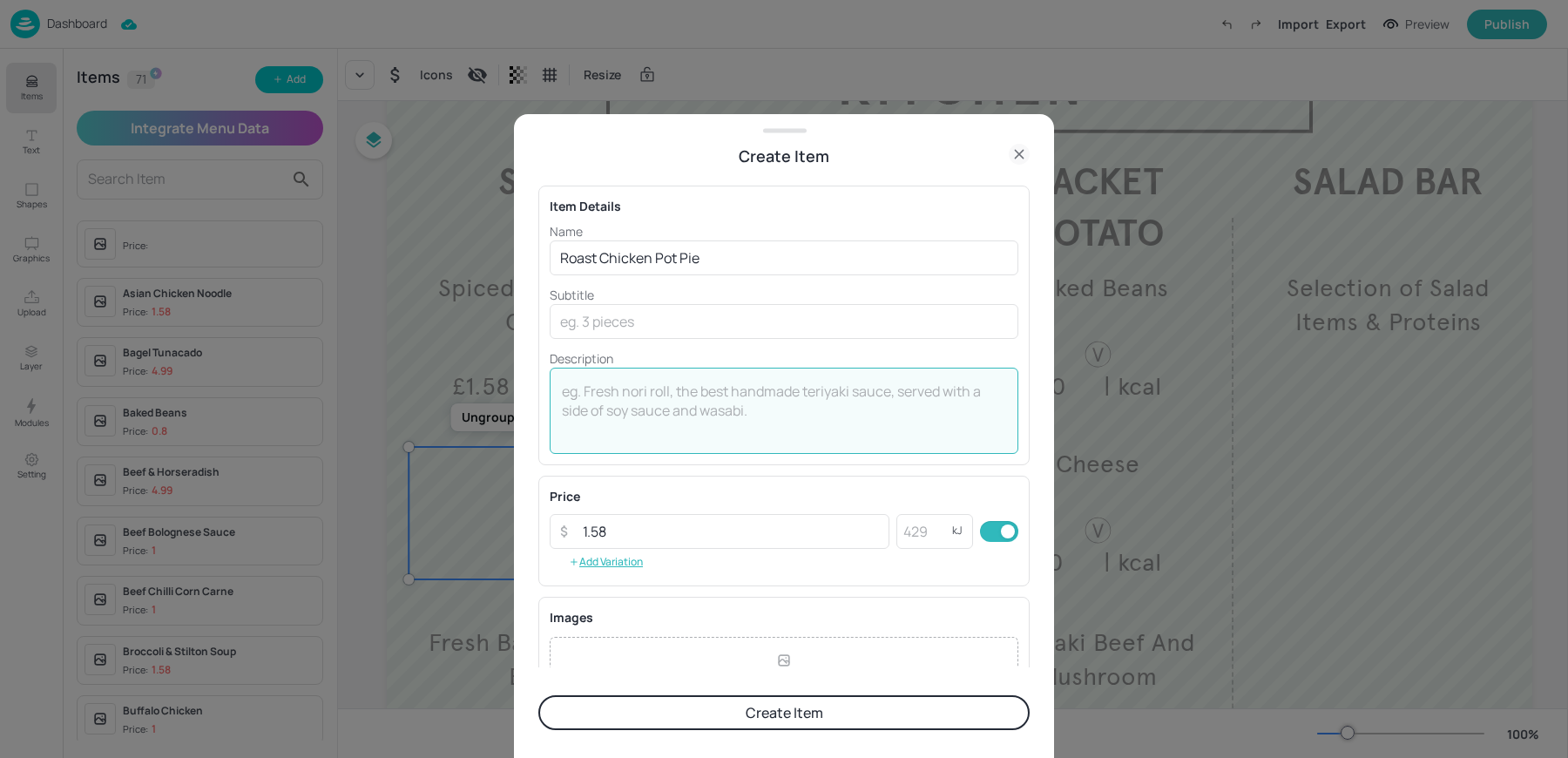
click at [644, 406] on textarea at bounding box center [783, 410] width 444 height 58
click at [755, 404] on textarea "| kcal" at bounding box center [783, 410] width 444 height 58
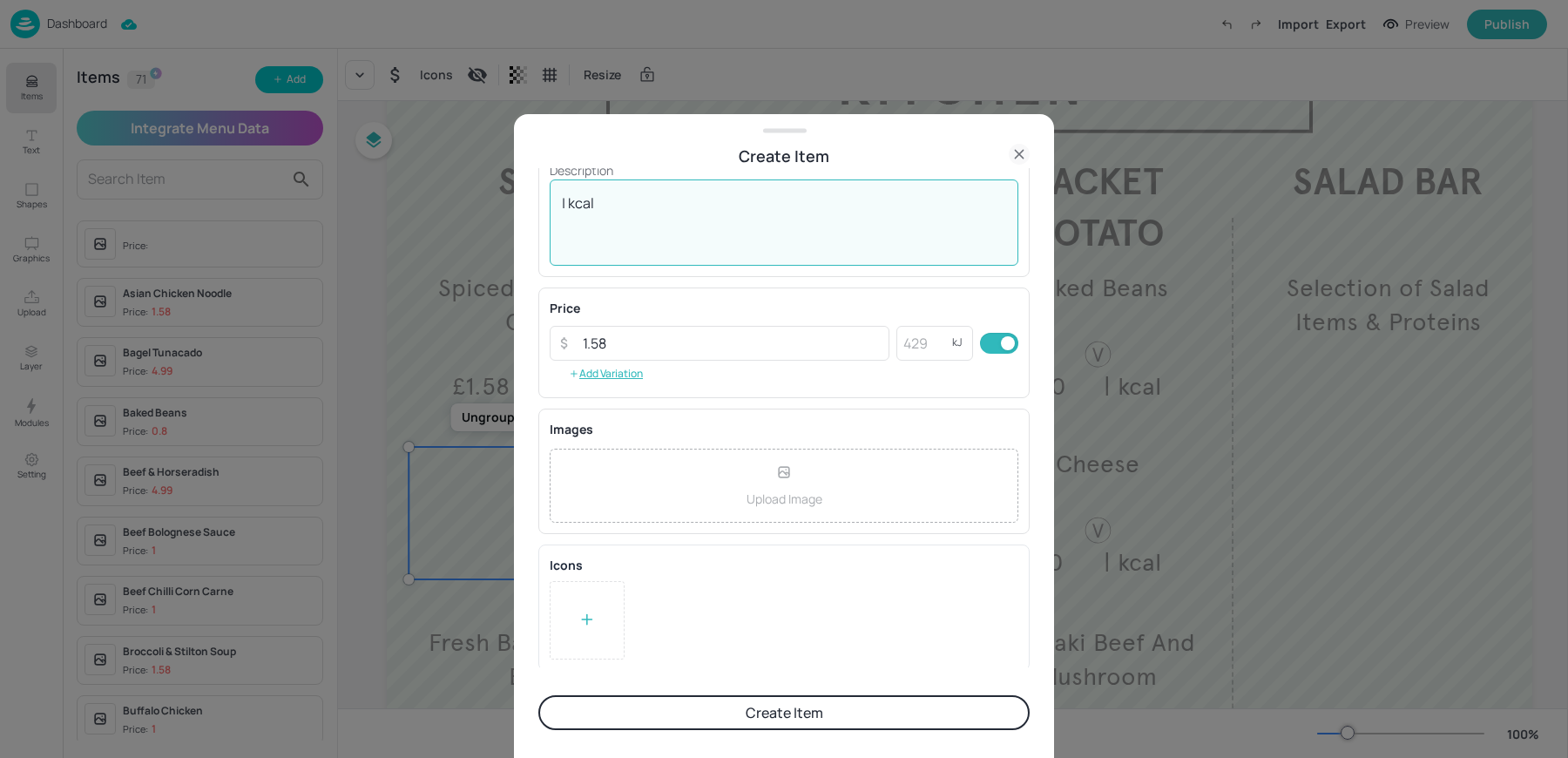
type textarea "| kcal"
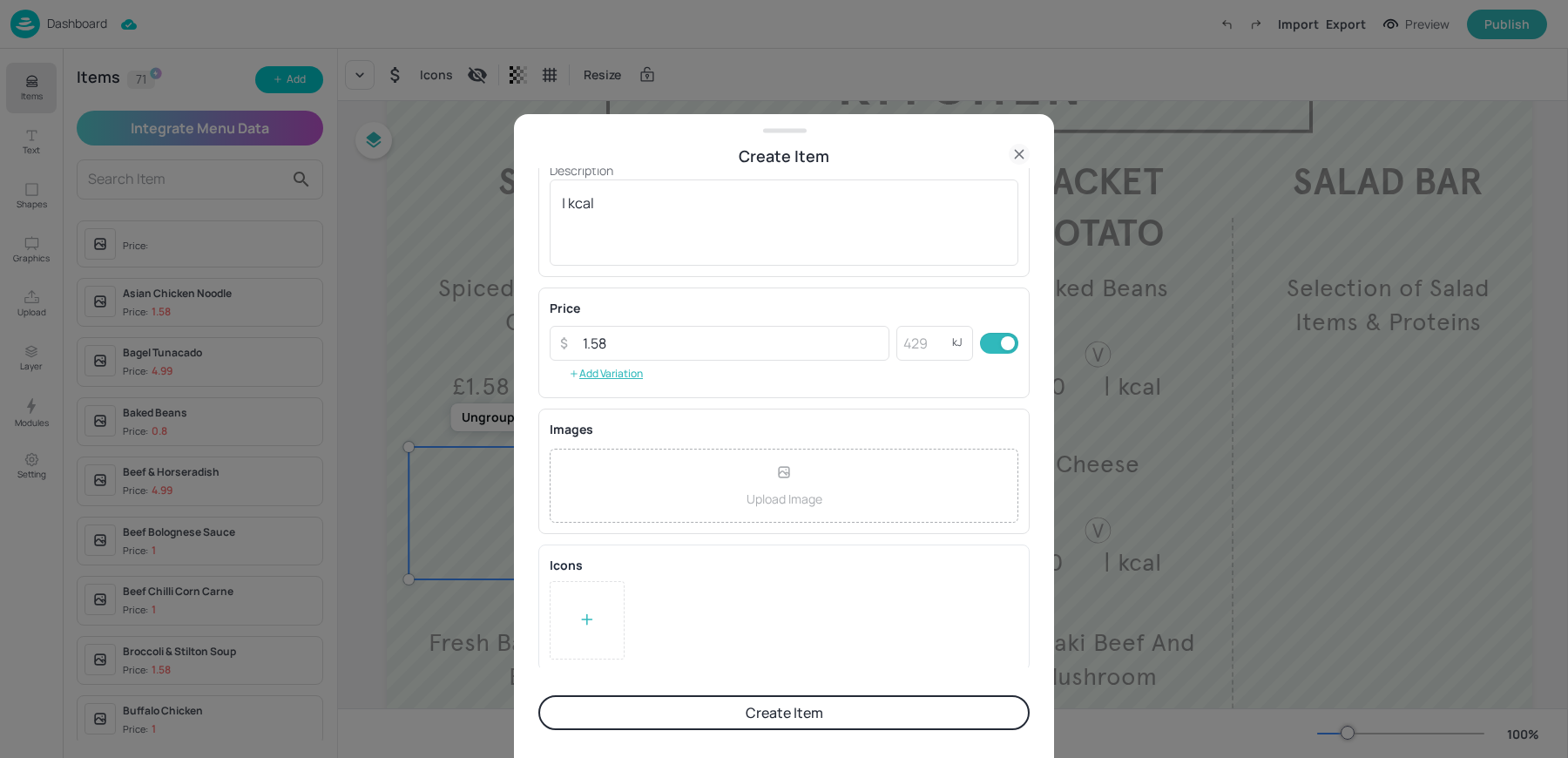
click at [674, 721] on button "Create Item" at bounding box center [784, 712] width 492 height 35
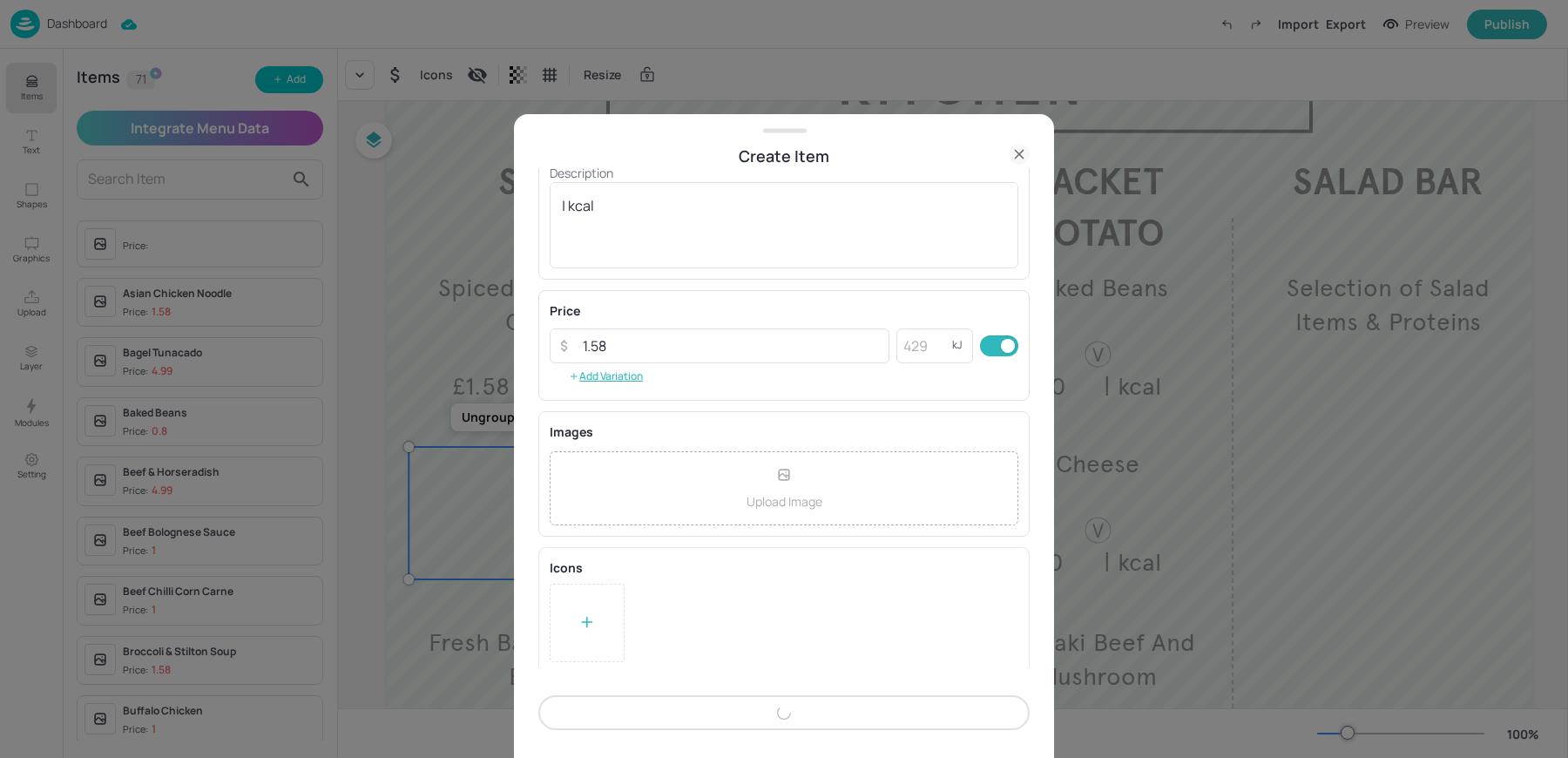
scroll to position [188, 0]
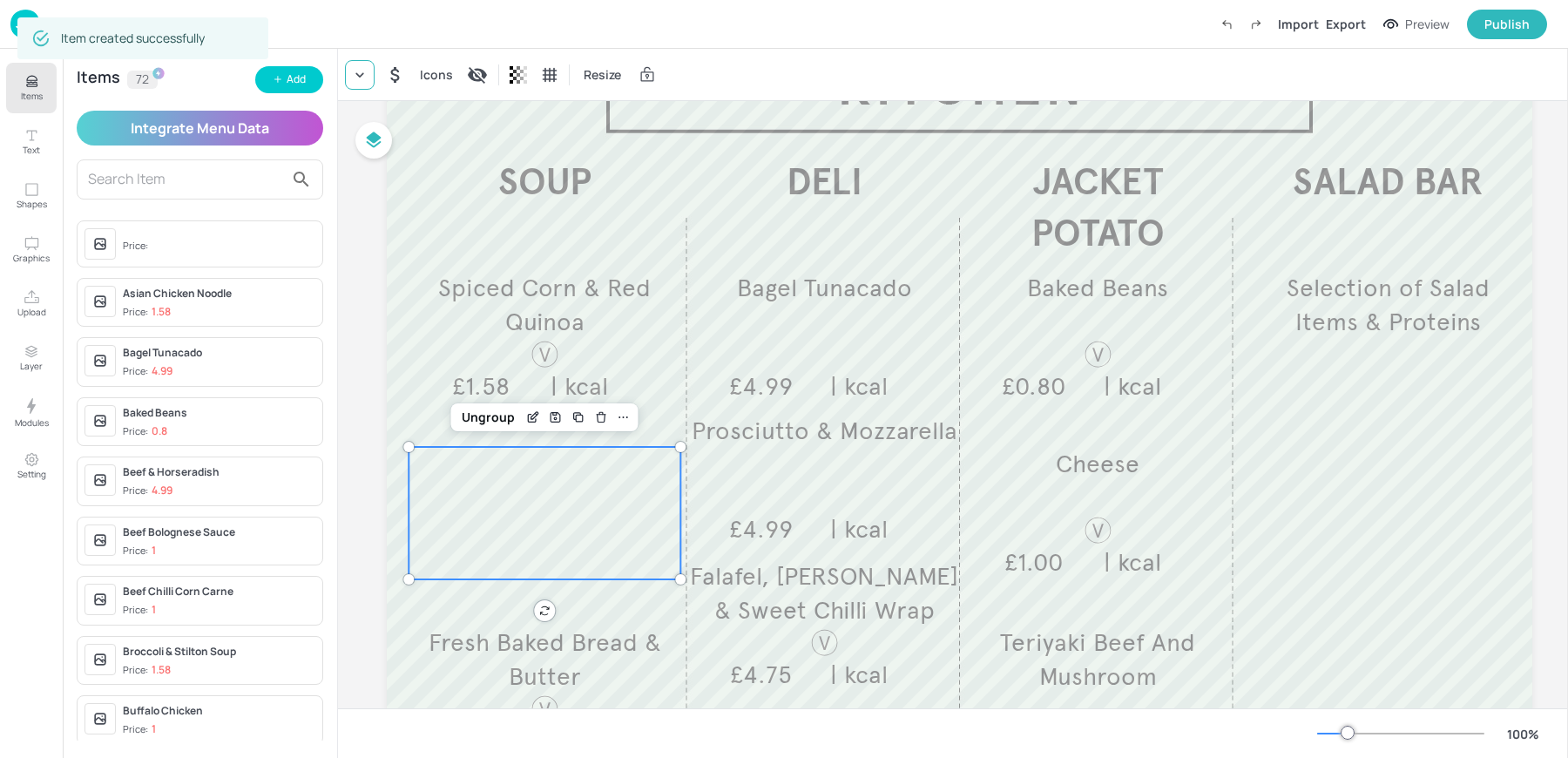
click at [354, 81] on icon at bounding box center [360, 75] width 18 height 18
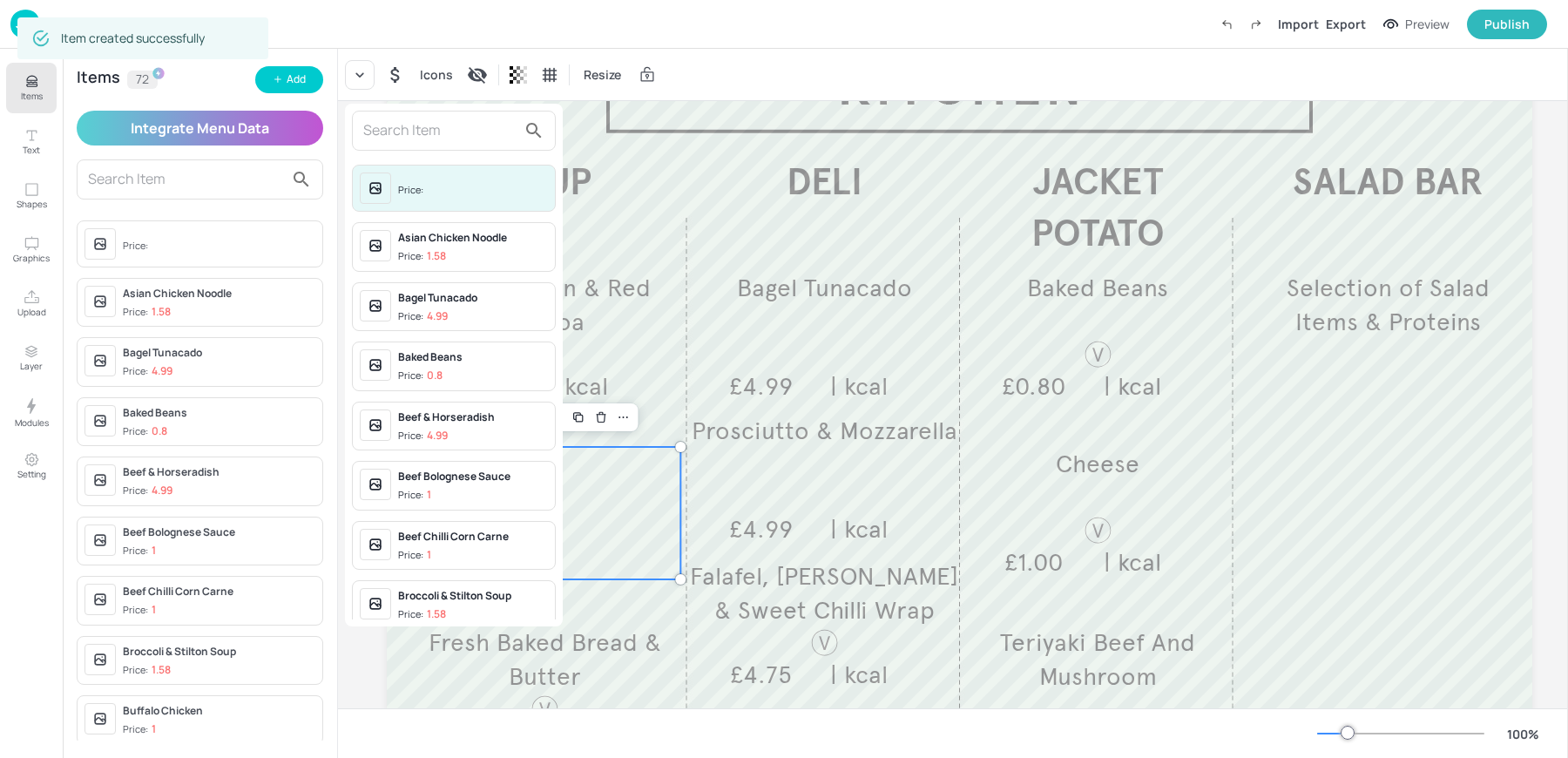
click at [454, 135] on input "text" at bounding box center [440, 131] width 153 height 28
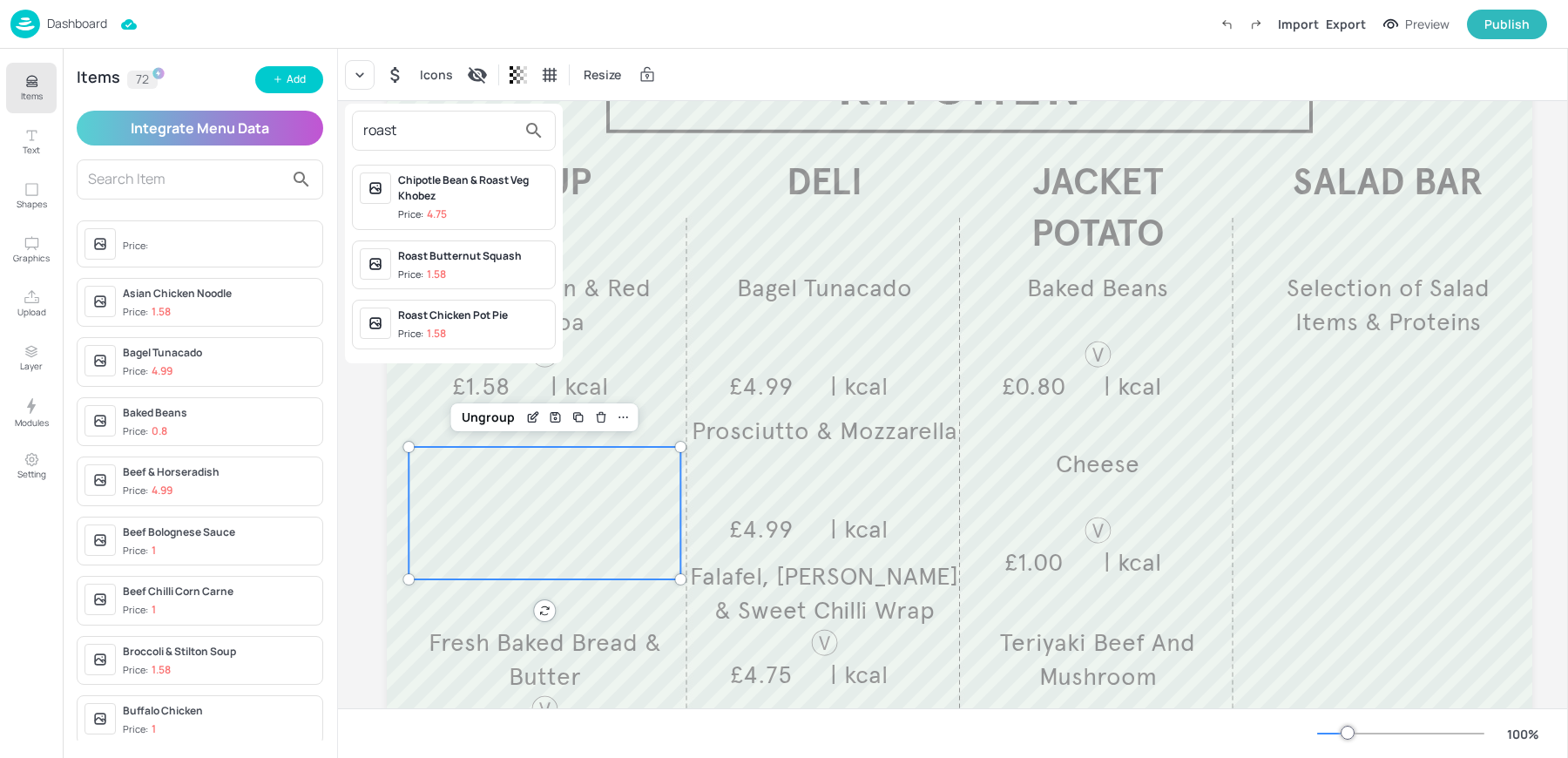
type input "roast"
click at [464, 327] on span "Price: 1.58" at bounding box center [473, 335] width 150 height 15
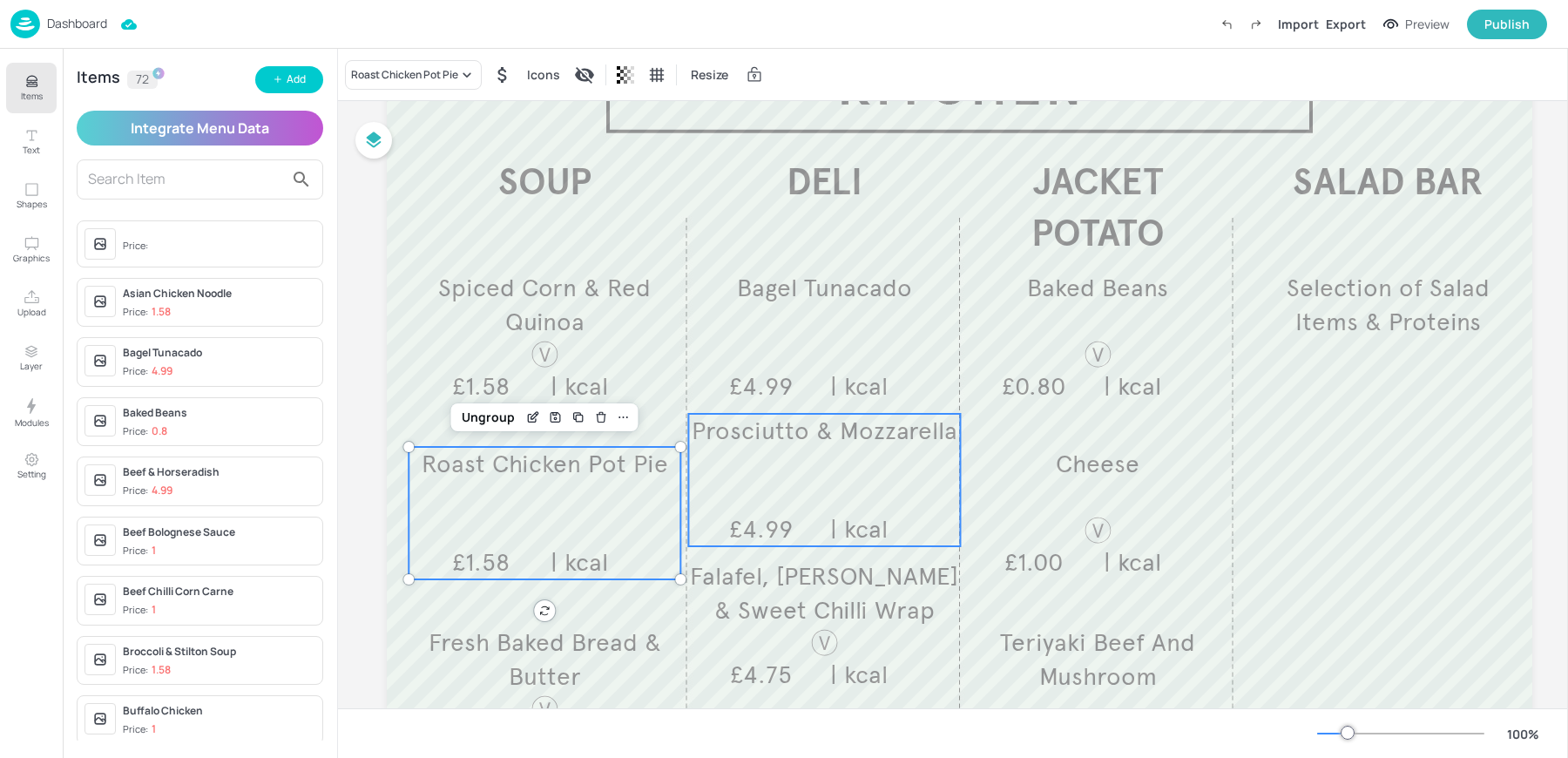
scroll to position [246, 0]
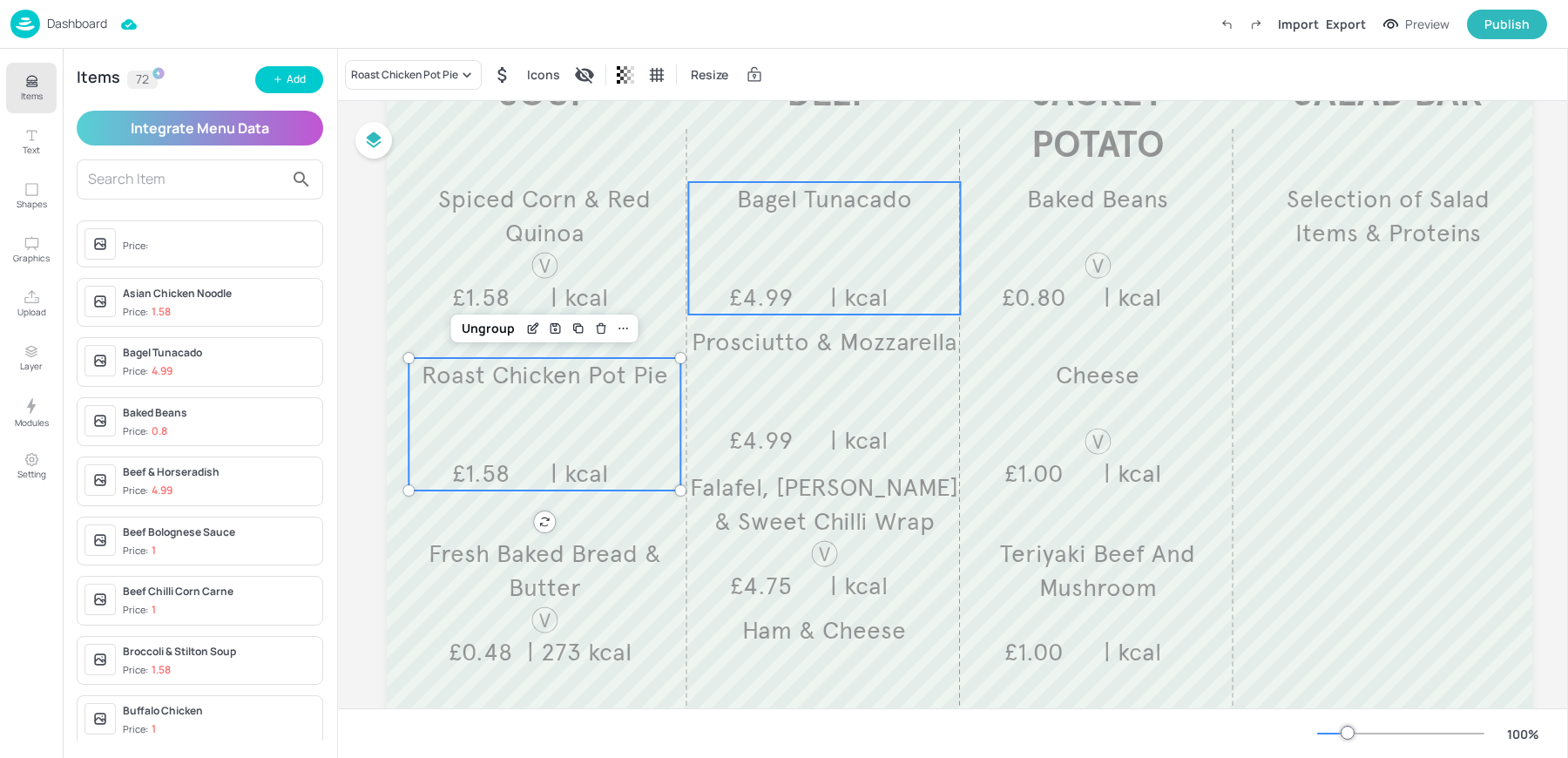
click at [778, 282] on span "£4.99" at bounding box center [761, 297] width 64 height 31
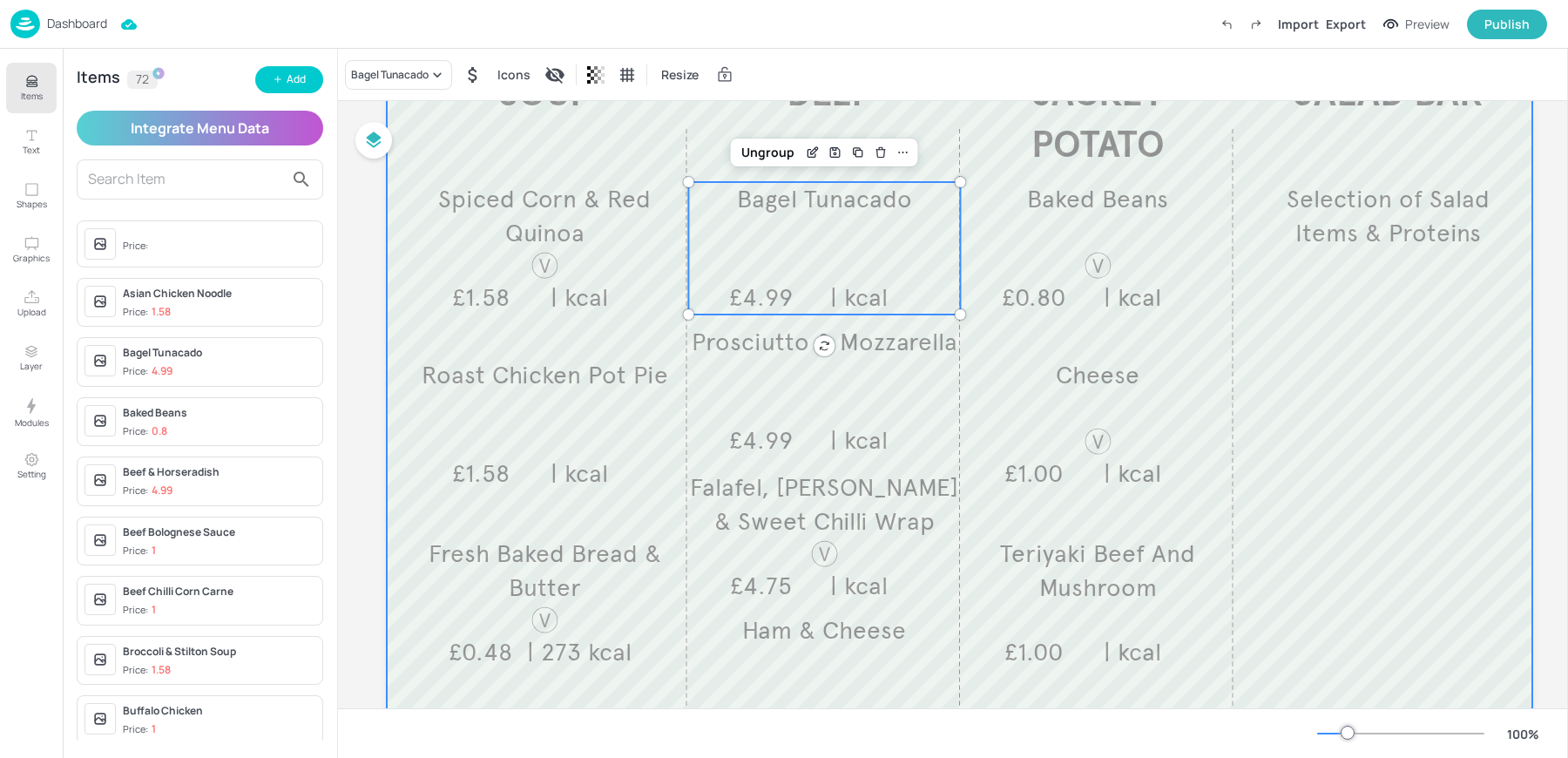
click at [817, 457] on div at bounding box center [960, 381] width 1146 height 941
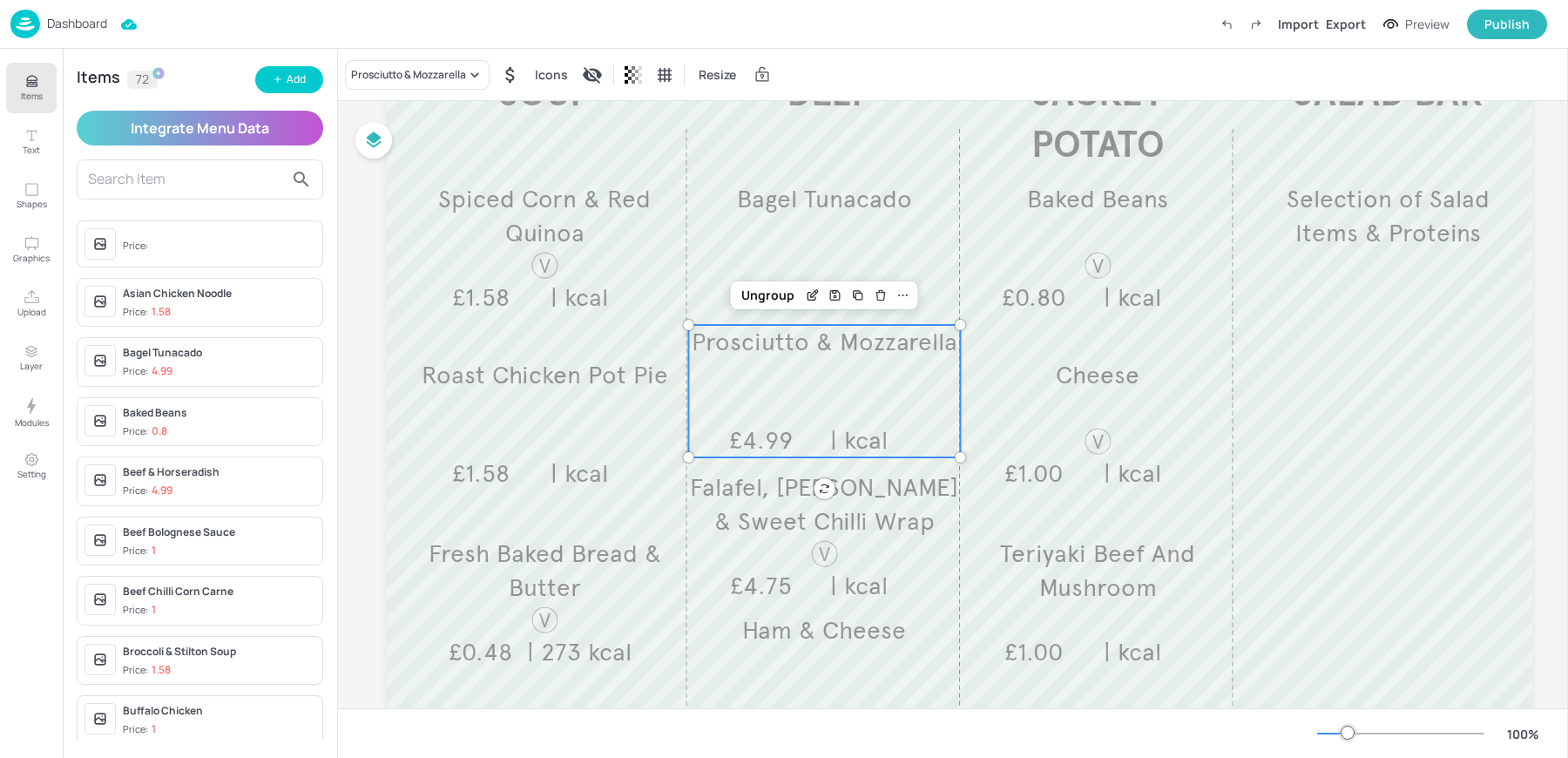
click at [754, 397] on div "Prosciutto & Mozzarella £4.99 | kcal" at bounding box center [823, 392] width 272 height 133
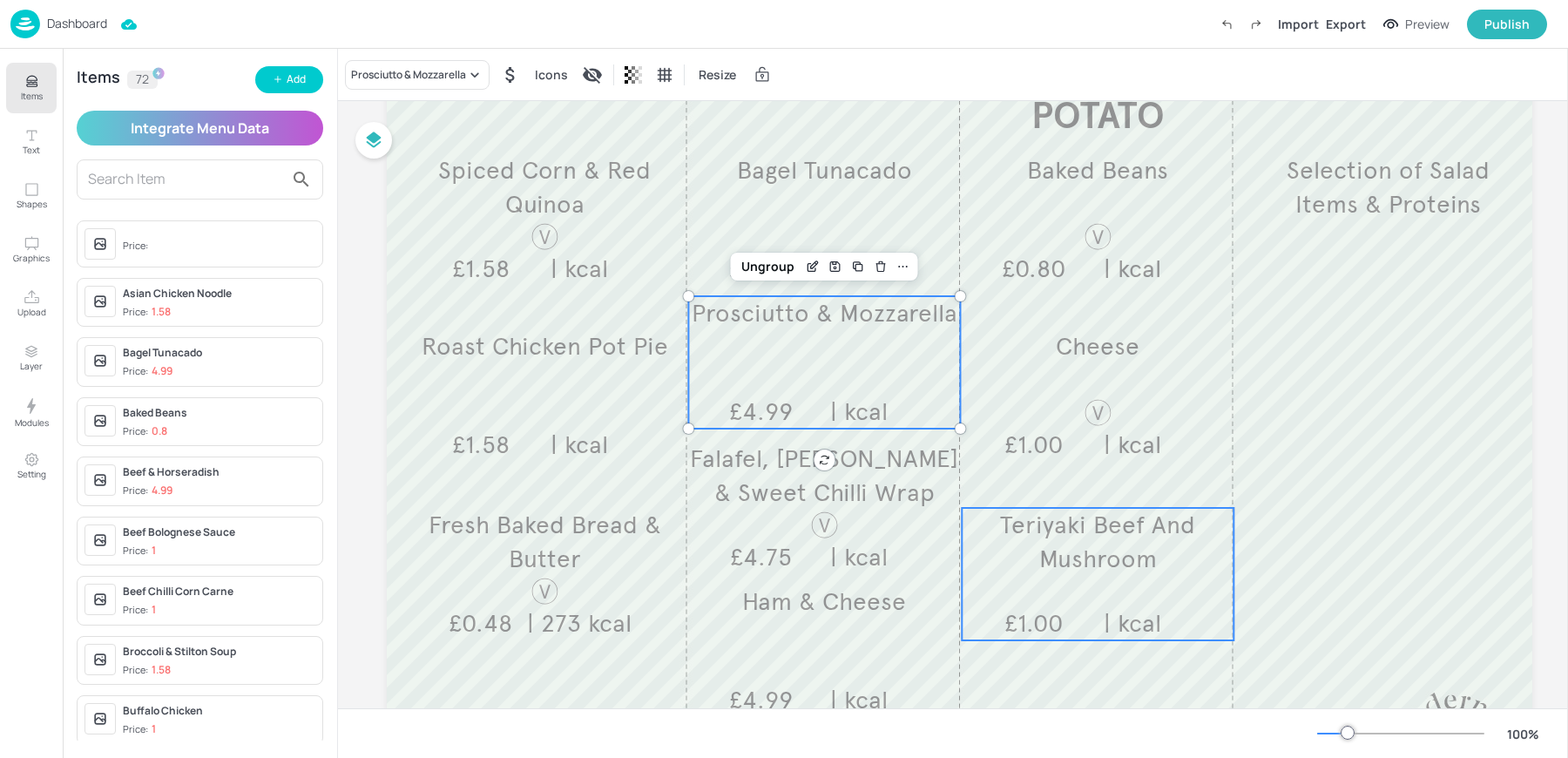
scroll to position [260, 0]
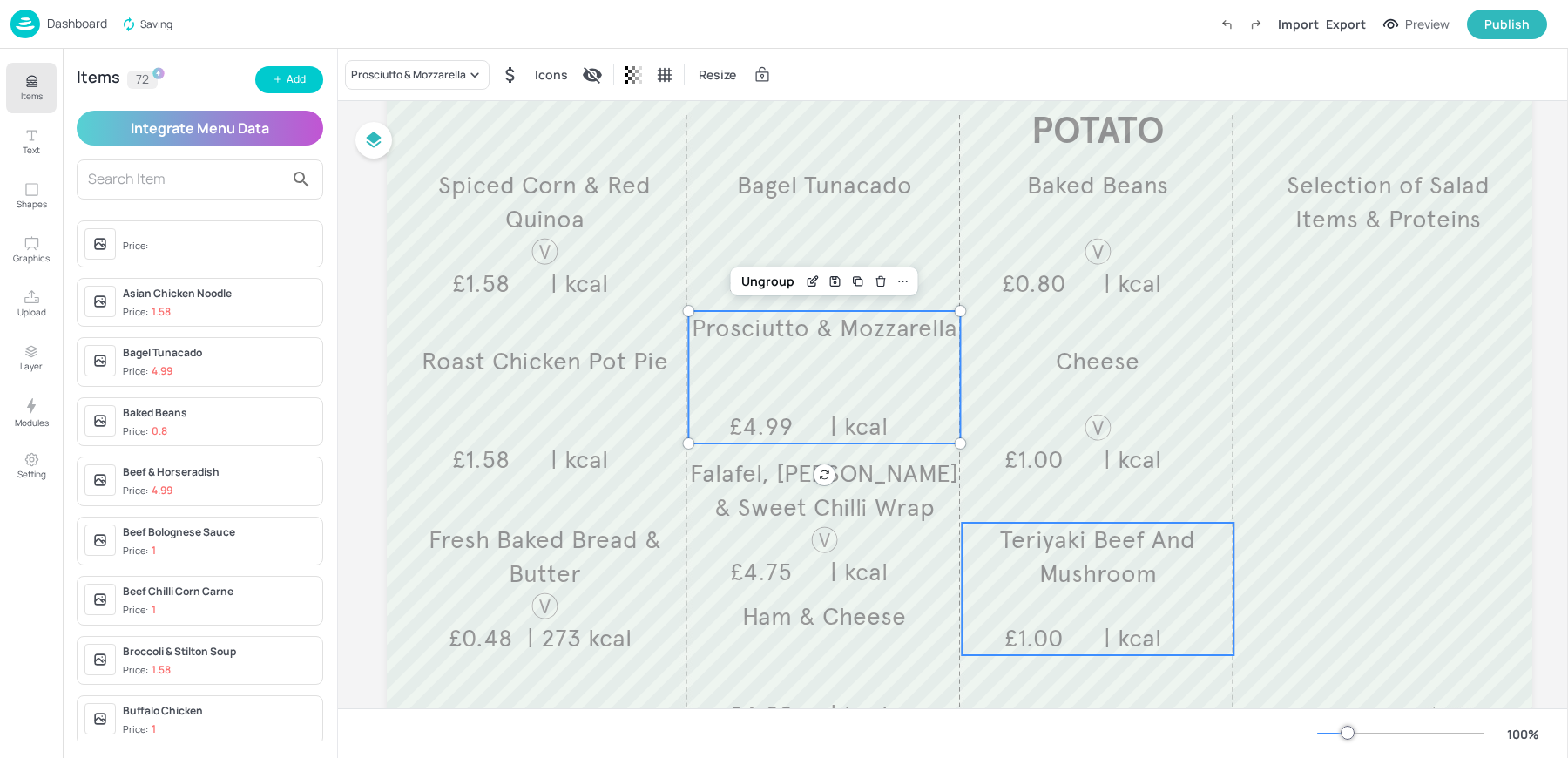
click at [1046, 560] on span "Teriyaki Beef And Mushroom" at bounding box center [1097, 556] width 195 height 64
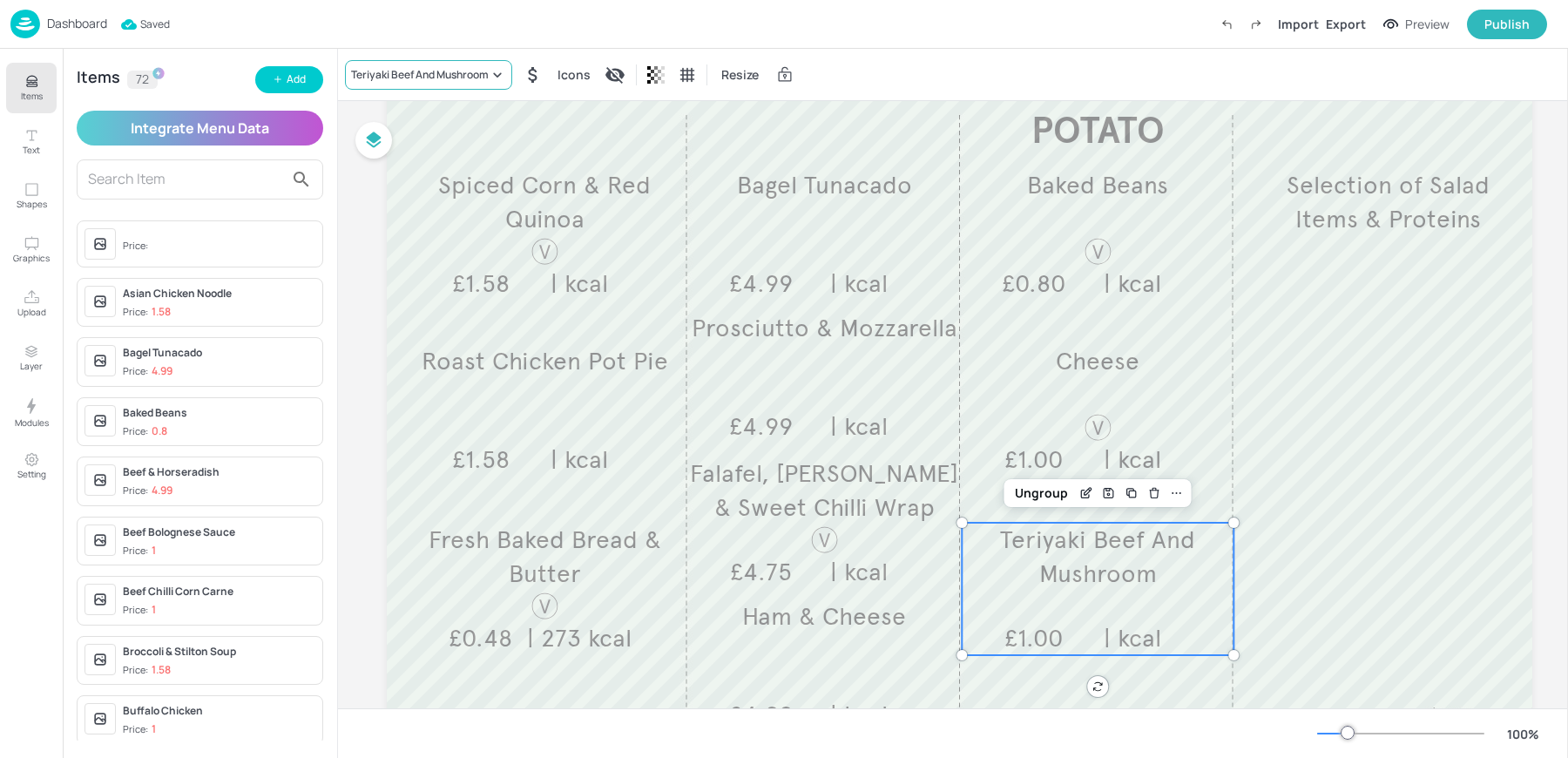
click at [418, 83] on div "Teriyaki Beef And Mushroom" at bounding box center [428, 75] width 167 height 30
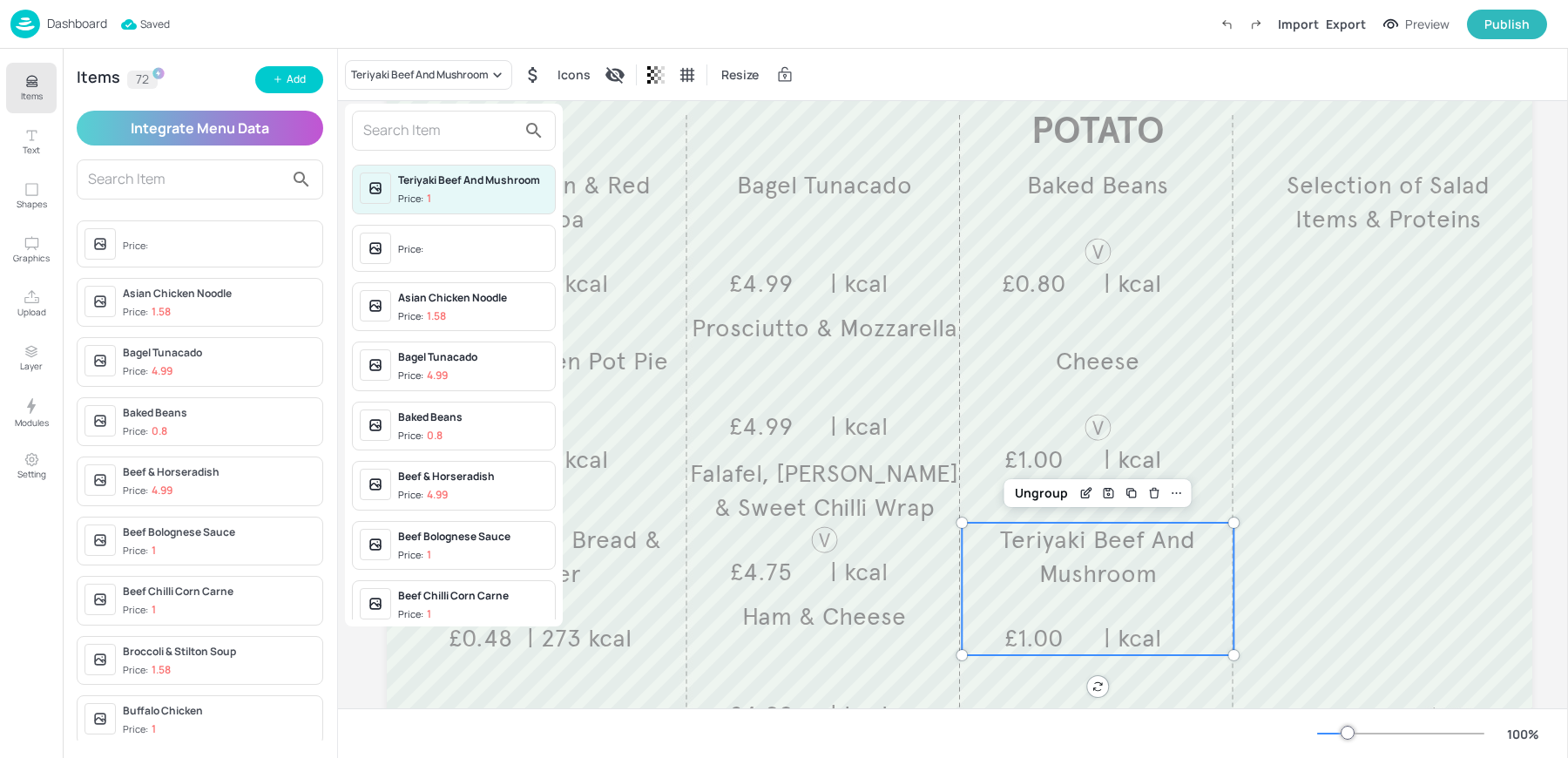
click at [431, 125] on input "text" at bounding box center [440, 131] width 153 height 28
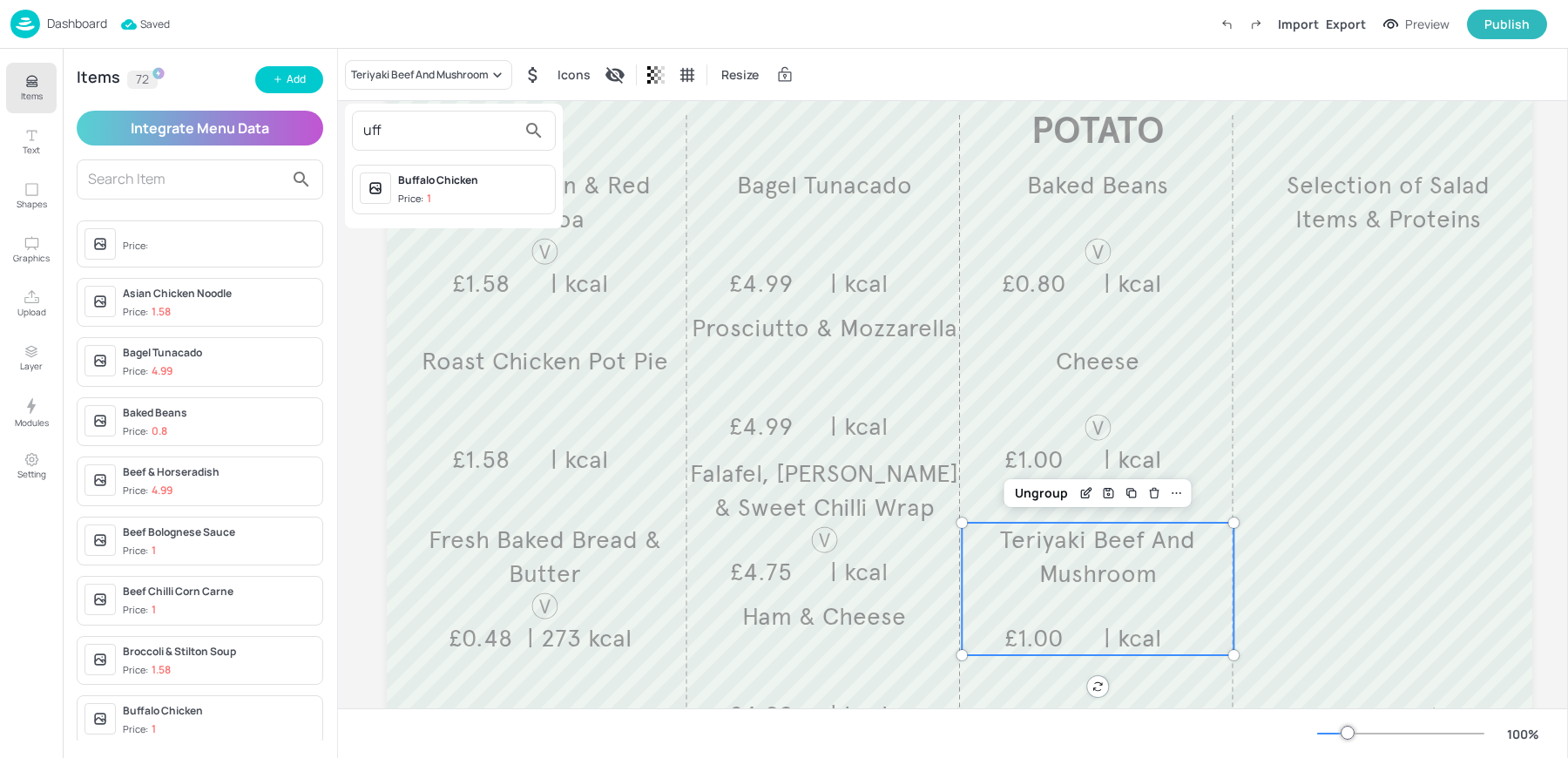
type input "uff"
click at [440, 187] on div "Buffalo Chicken Price: 1" at bounding box center [473, 190] width 150 height 34
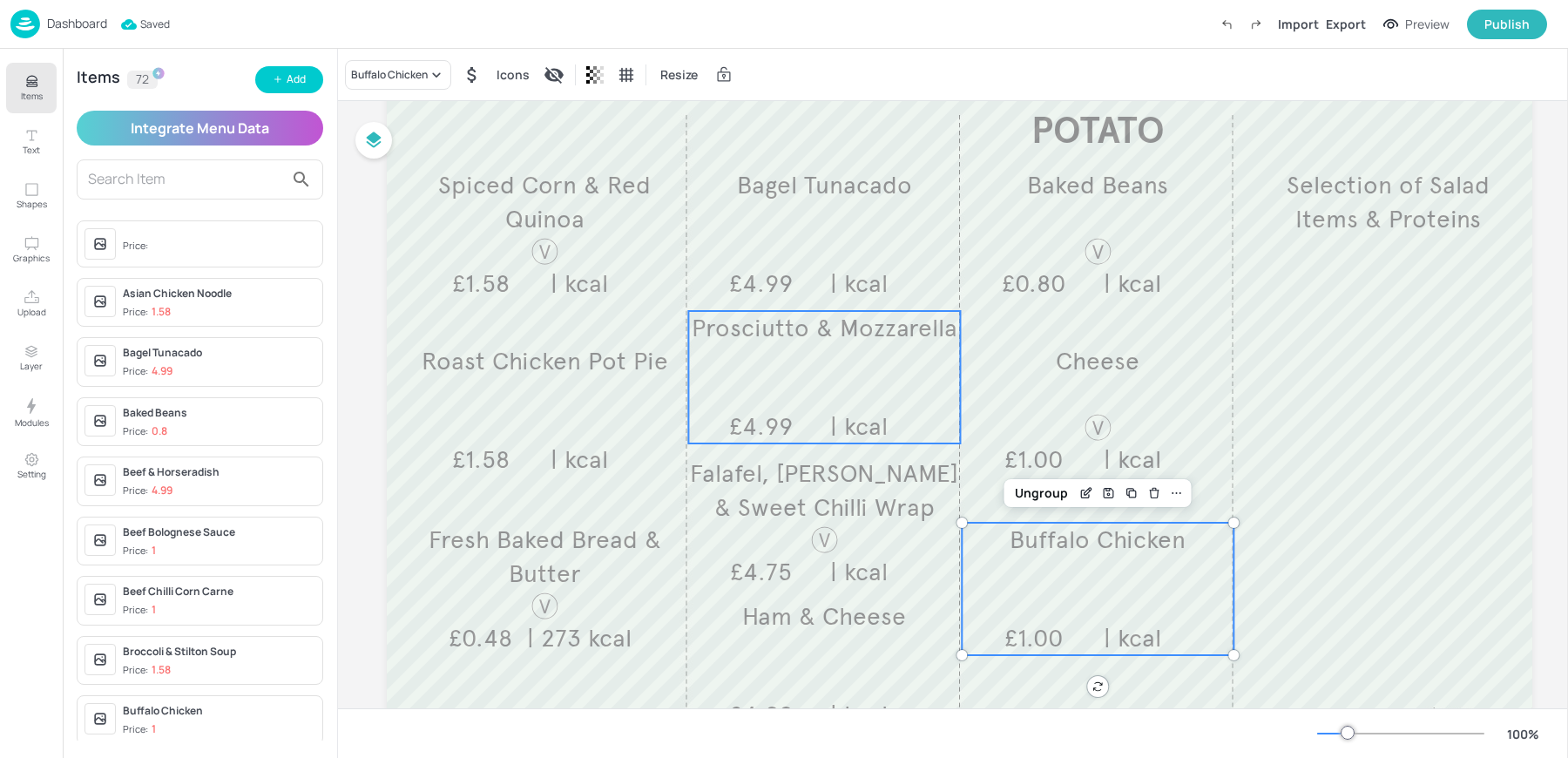
scroll to position [0, 0]
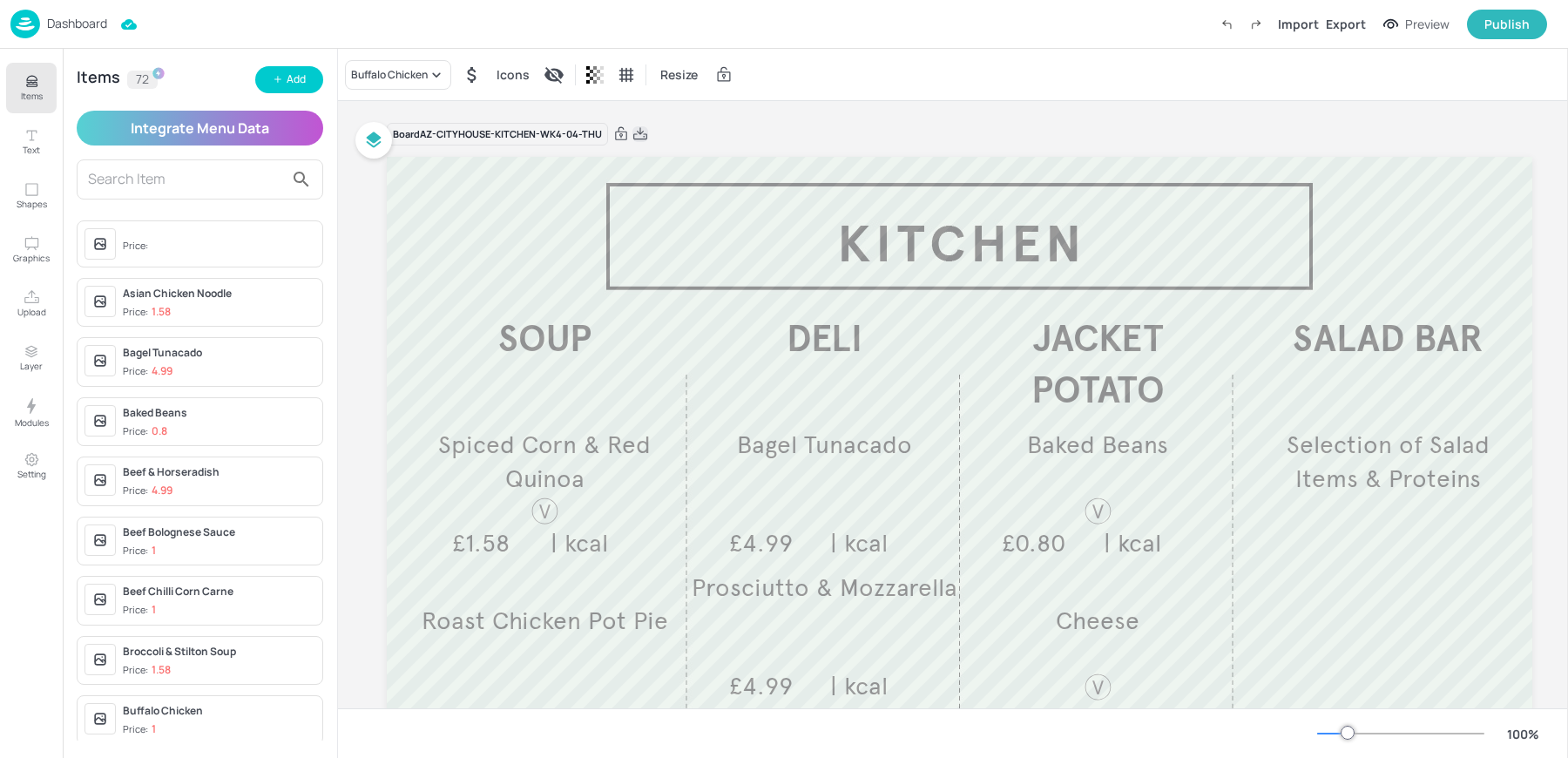
click at [641, 135] on icon at bounding box center [640, 134] width 16 height 18
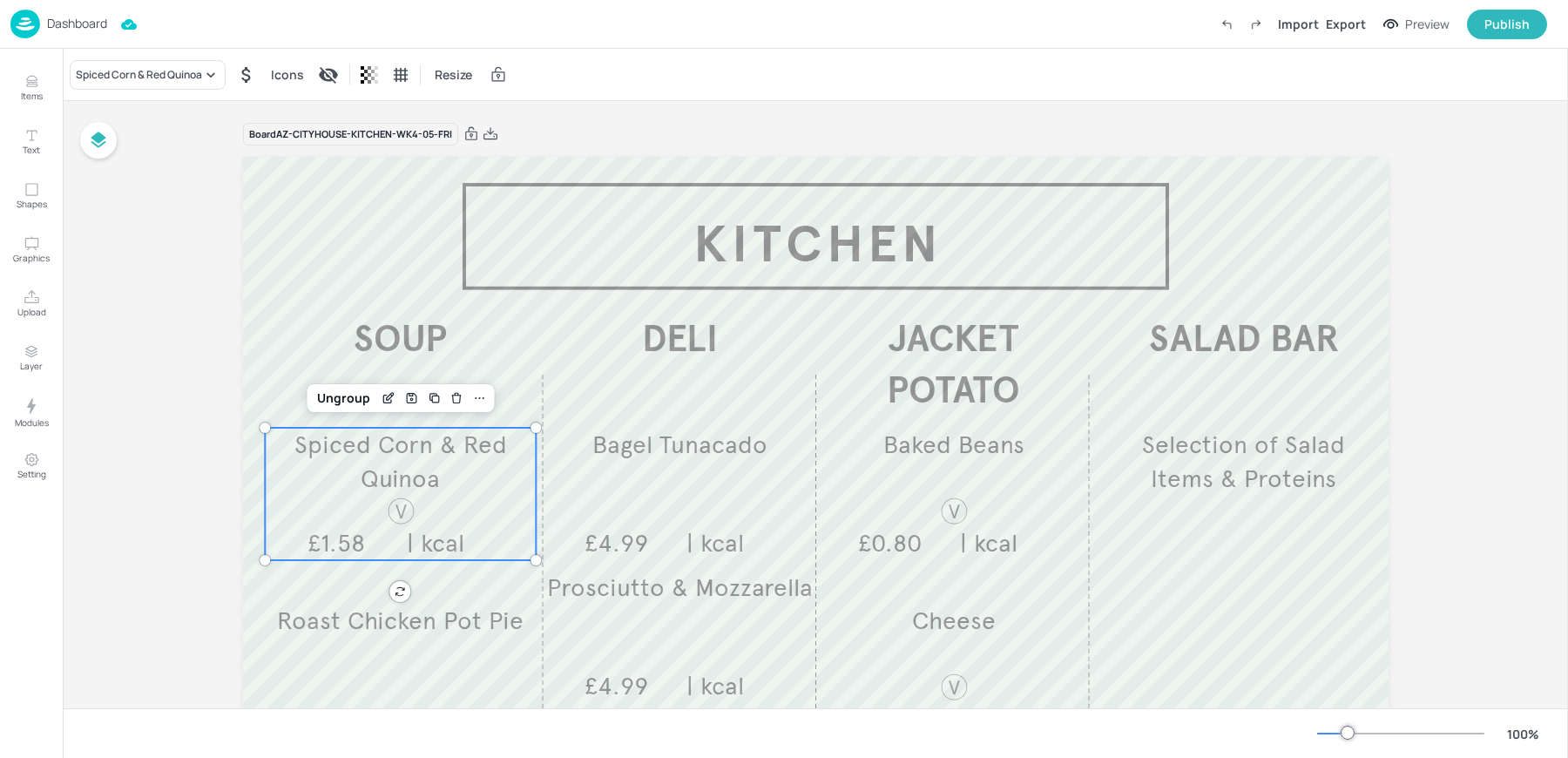
click at [357, 459] on span "Spiced Corn & Red Quinoa" at bounding box center [400, 462] width 212 height 64
click at [156, 84] on div "Spiced Corn & Red Quinoa" at bounding box center [148, 75] width 156 height 30
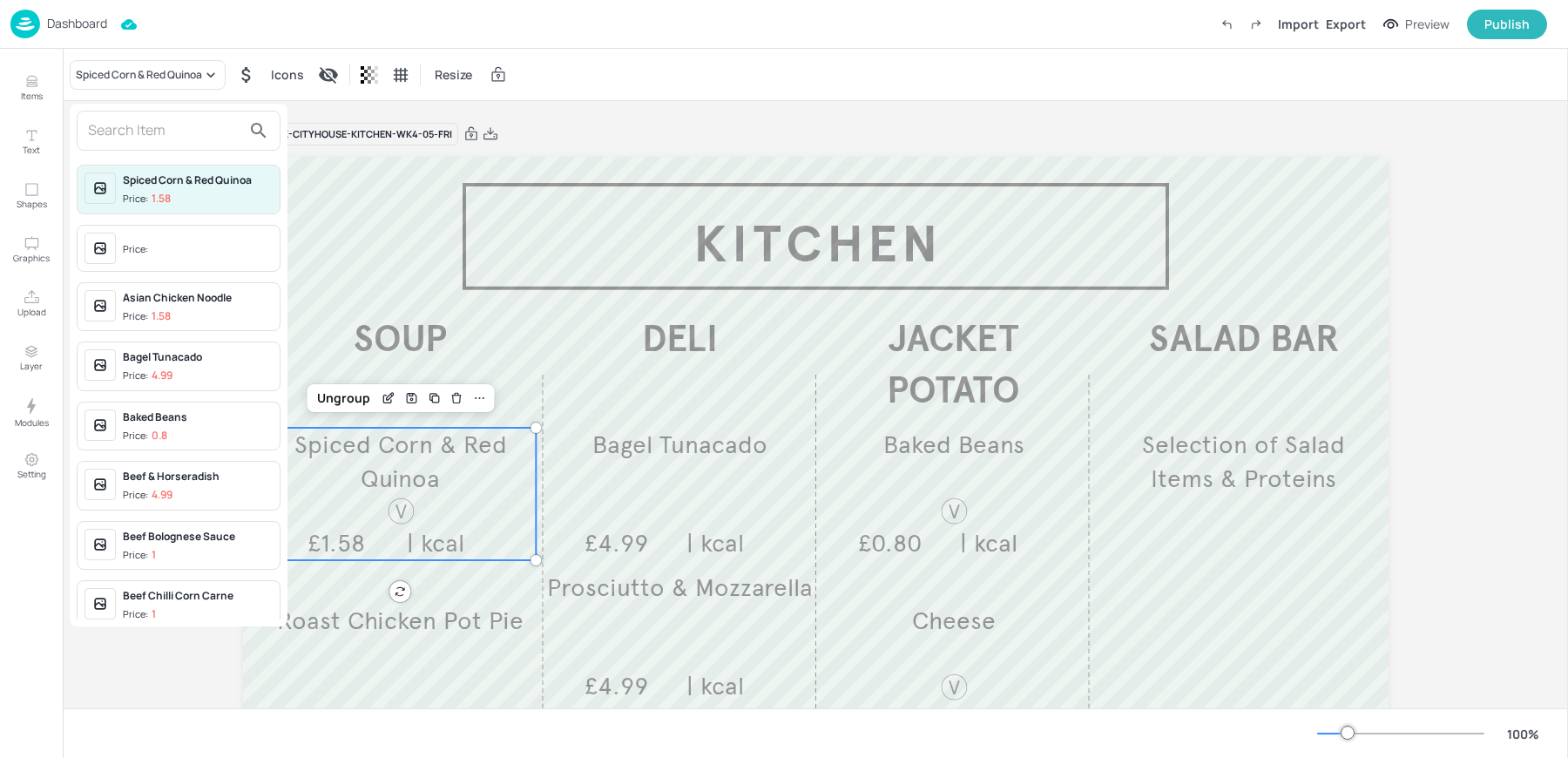
click at [145, 126] on input "text" at bounding box center [164, 131] width 153 height 28
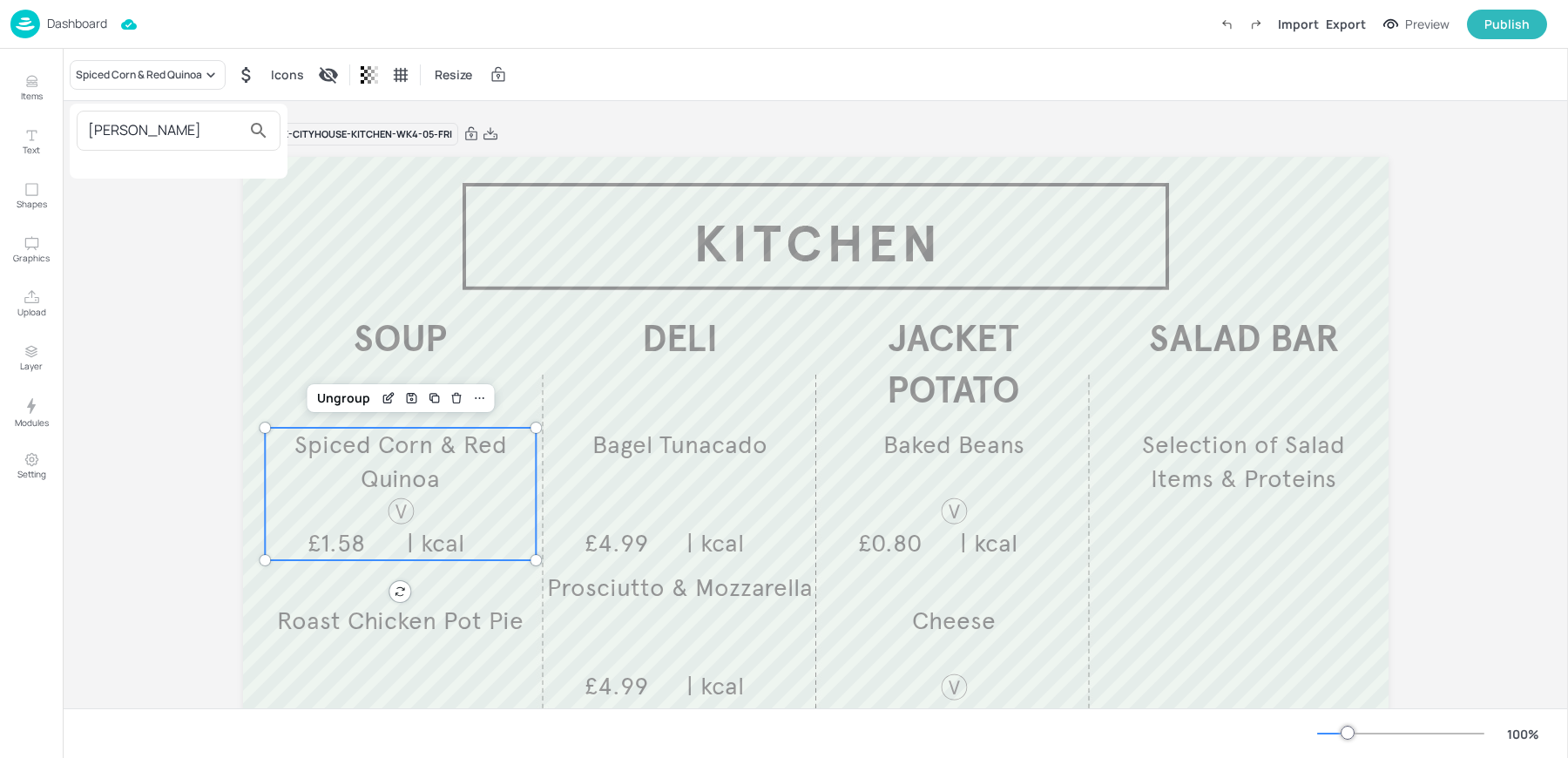
type input "[PERSON_NAME]"
click at [36, 83] on div at bounding box center [784, 379] width 1568 height 758
click at [36, 84] on icon "Items" at bounding box center [31, 85] width 10 height 2
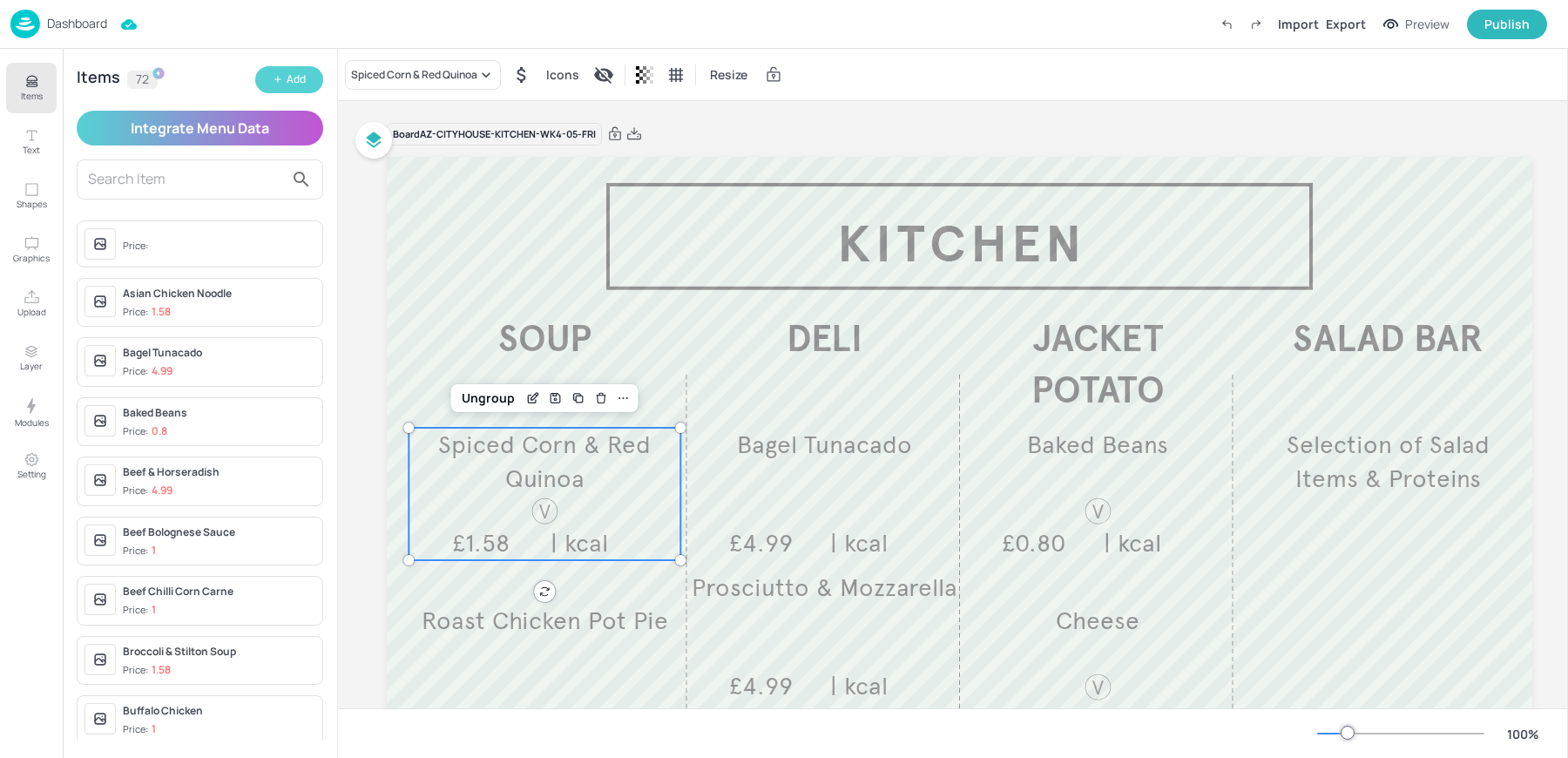
click at [267, 79] on button "Add" at bounding box center [289, 79] width 68 height 27
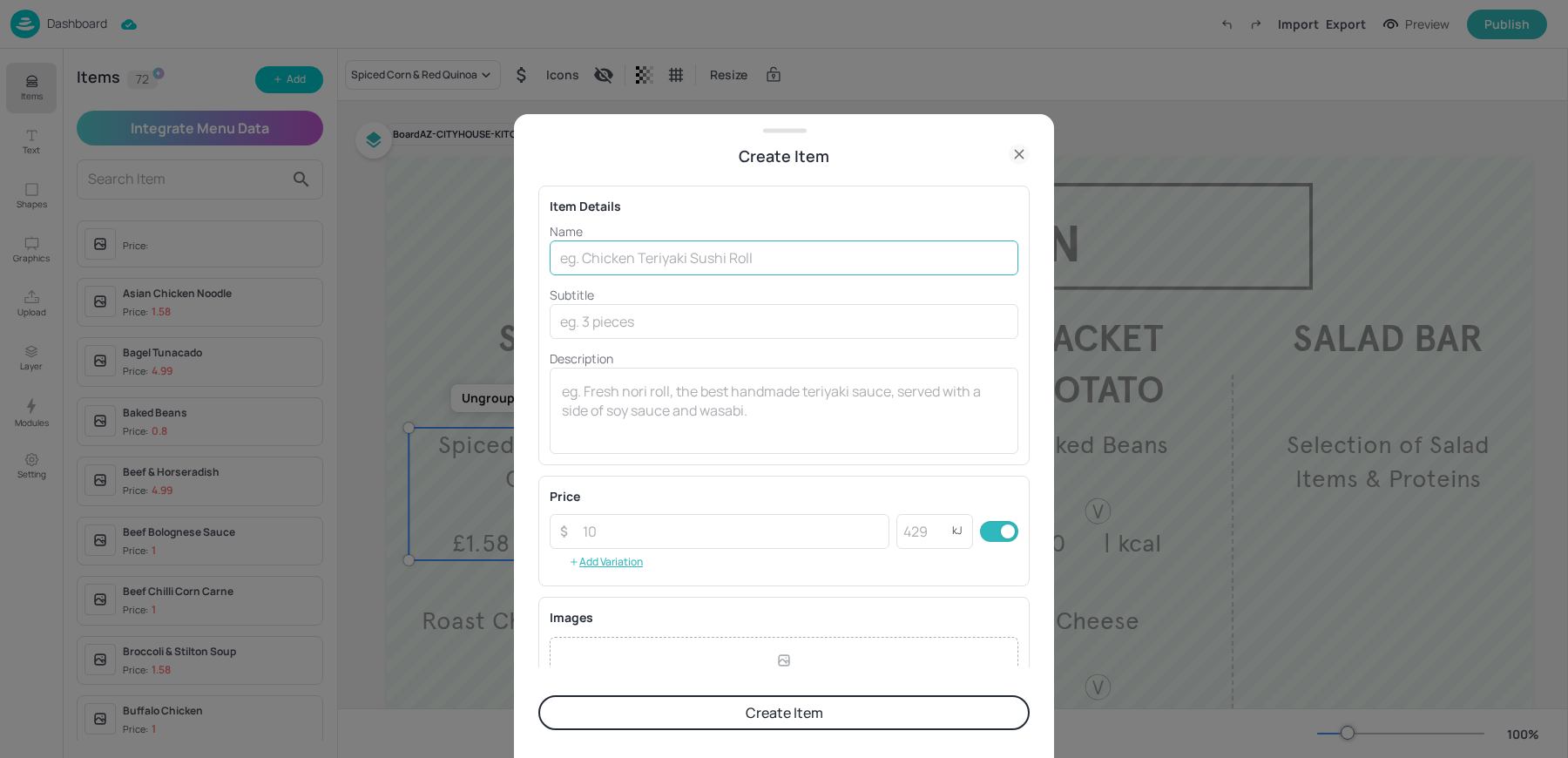
click at [633, 259] on input "text" at bounding box center [784, 257] width 469 height 35
paste input "Cream Of Winter Vegetable Soup"
type input "Cream Of Winter Vegetable"
click at [688, 409] on textarea at bounding box center [783, 410] width 444 height 58
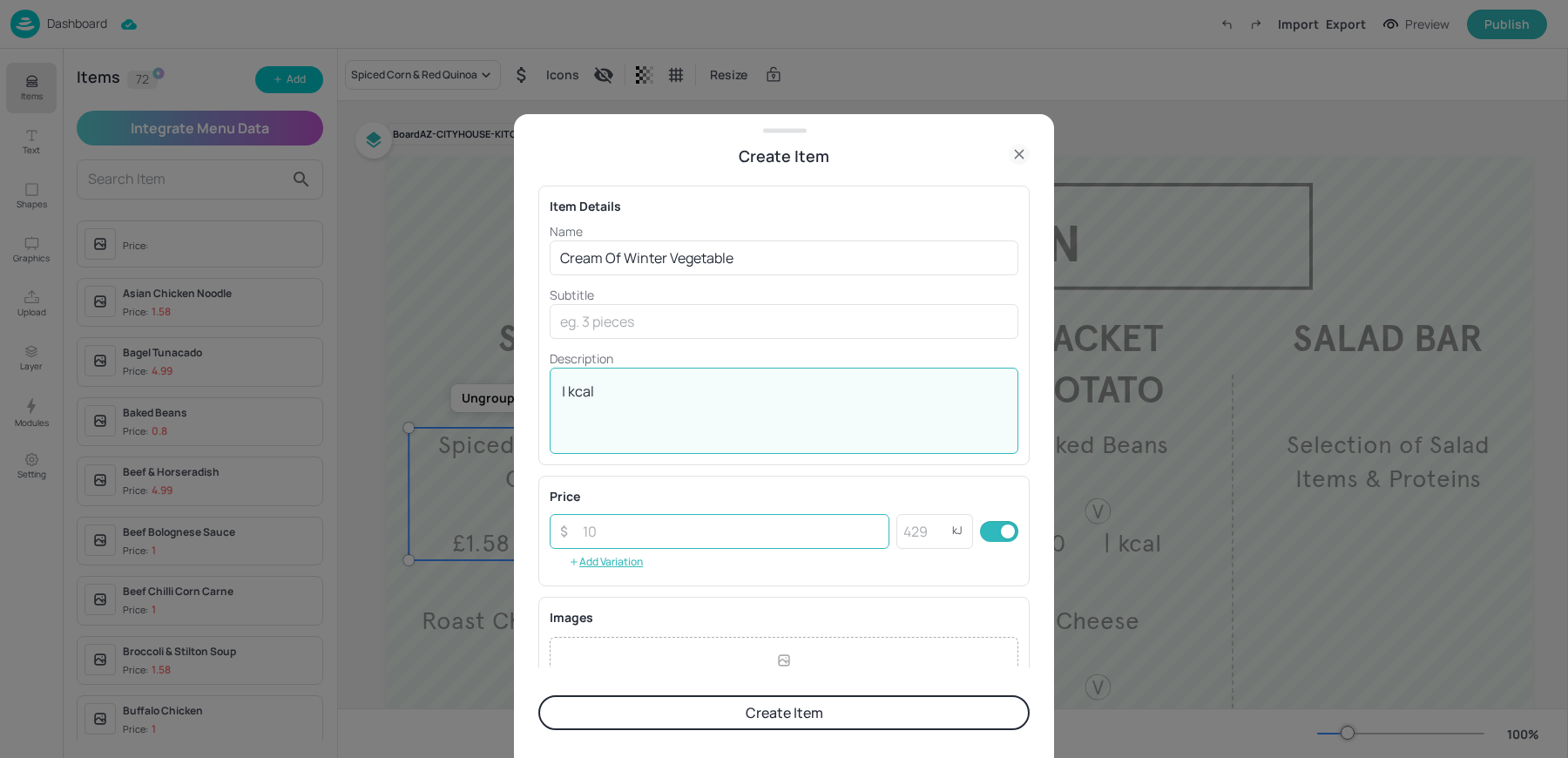
type textarea "| kcal"
click at [645, 522] on input "number" at bounding box center [731, 531] width 317 height 35
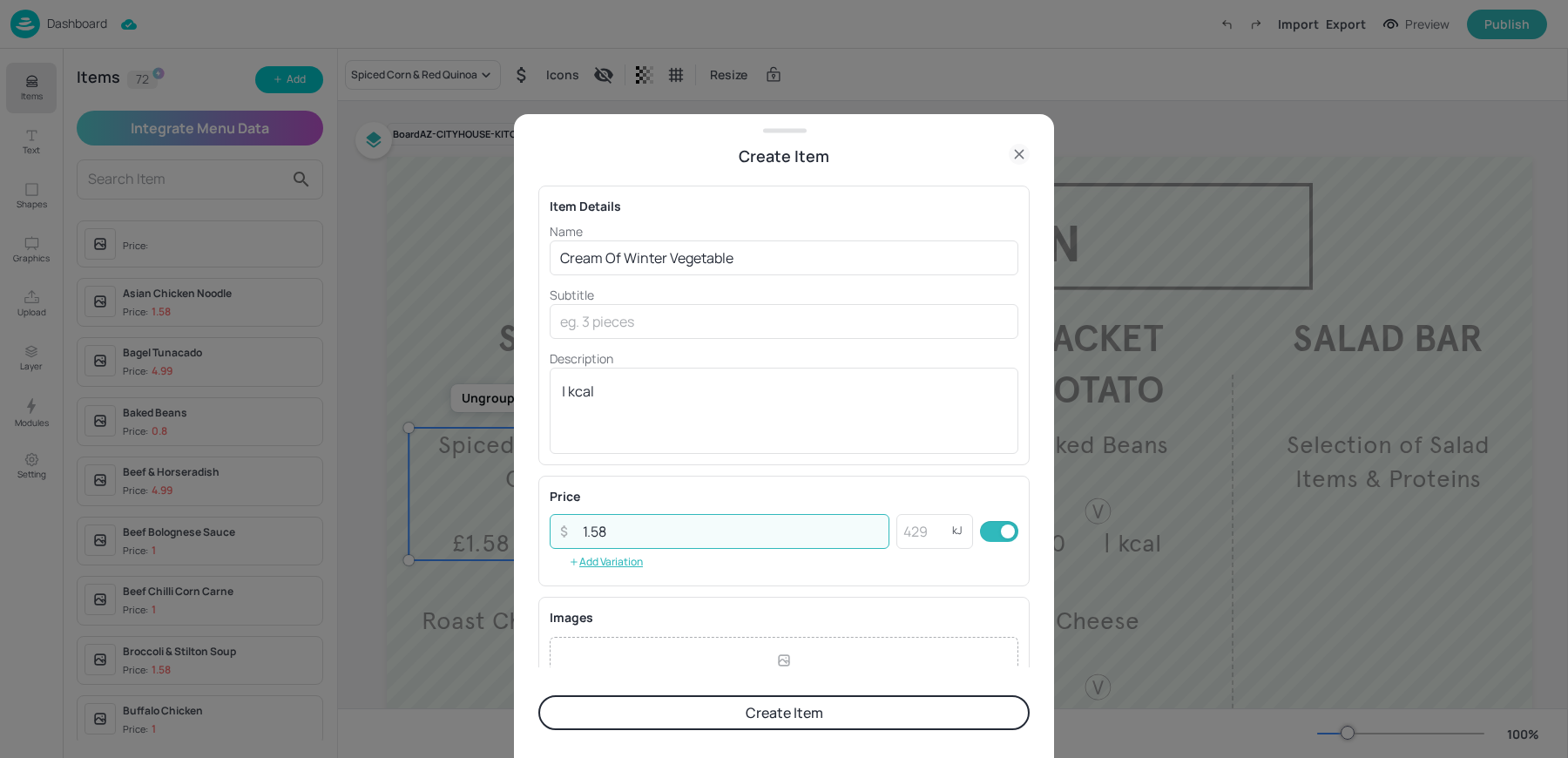
type input "1.58"
click at [672, 463] on div "Item Details Name Cream Of Winter Vegetable ​ Subtitle ​ Description | kcal x ​" at bounding box center [784, 325] width 492 height 279
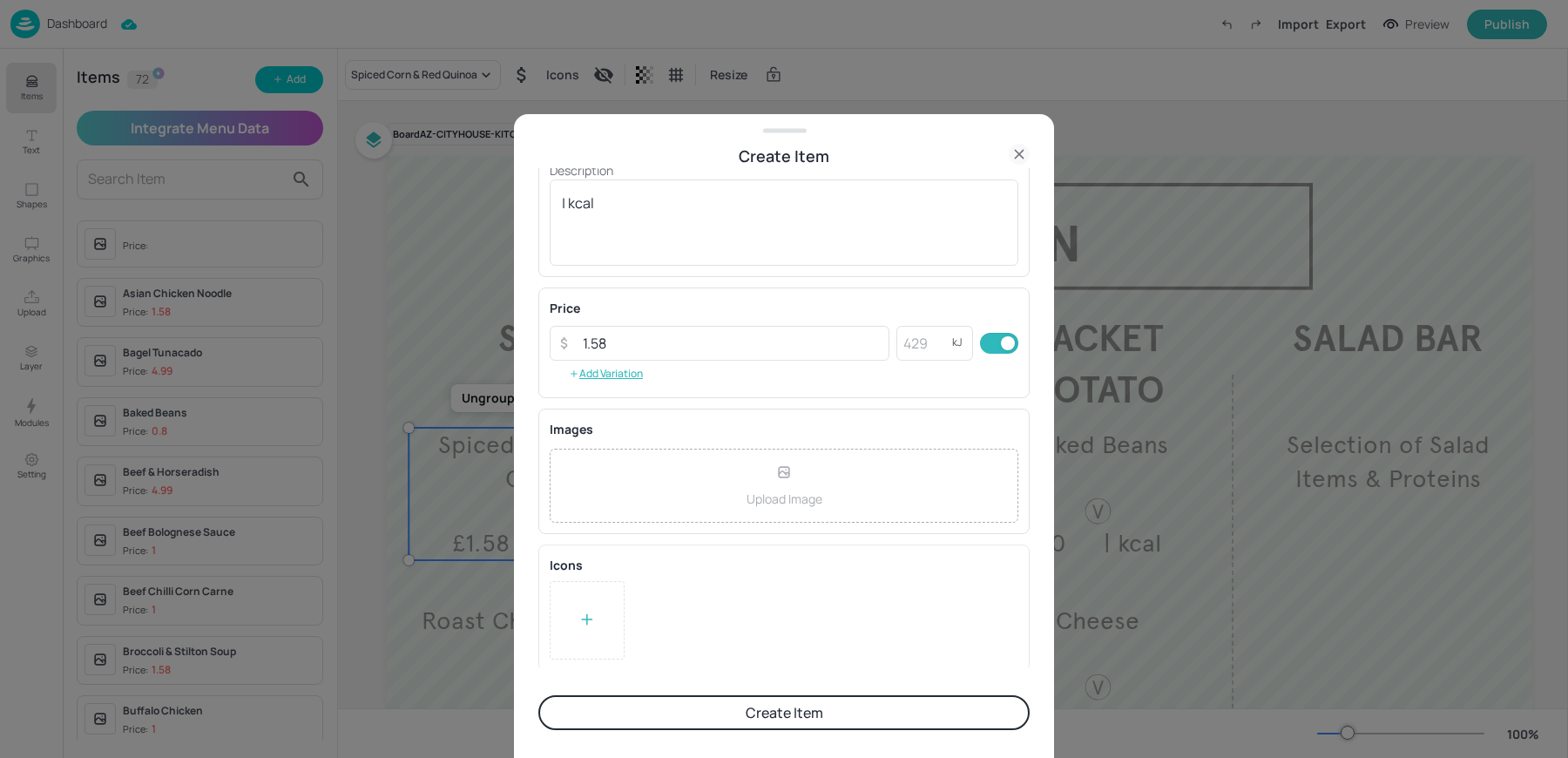
click at [592, 620] on icon at bounding box center [587, 620] width 18 height 18
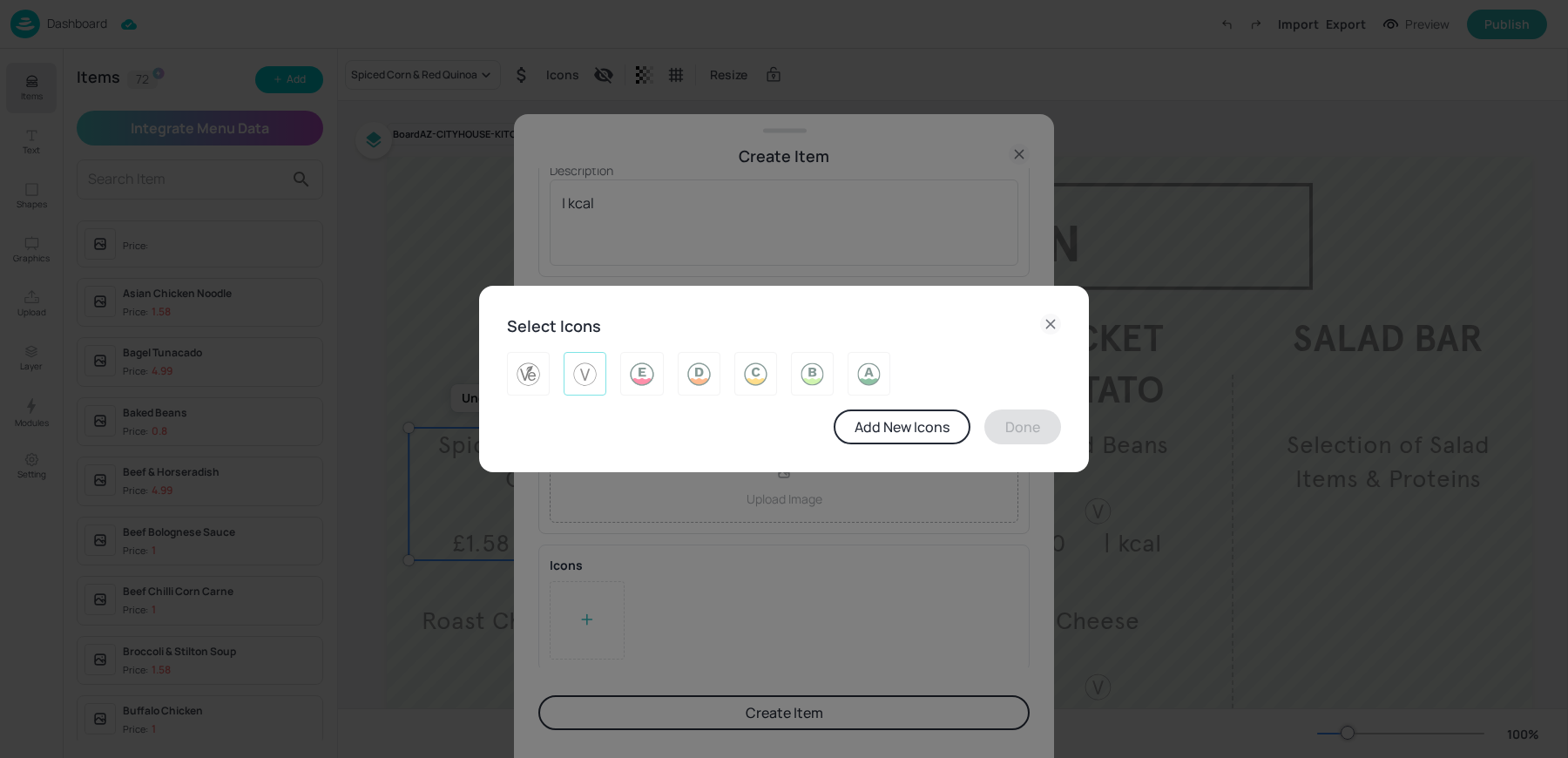
click at [585, 376] on img at bounding box center [585, 374] width 27 height 28
click at [1027, 423] on button "Done" at bounding box center [1022, 426] width 77 height 35
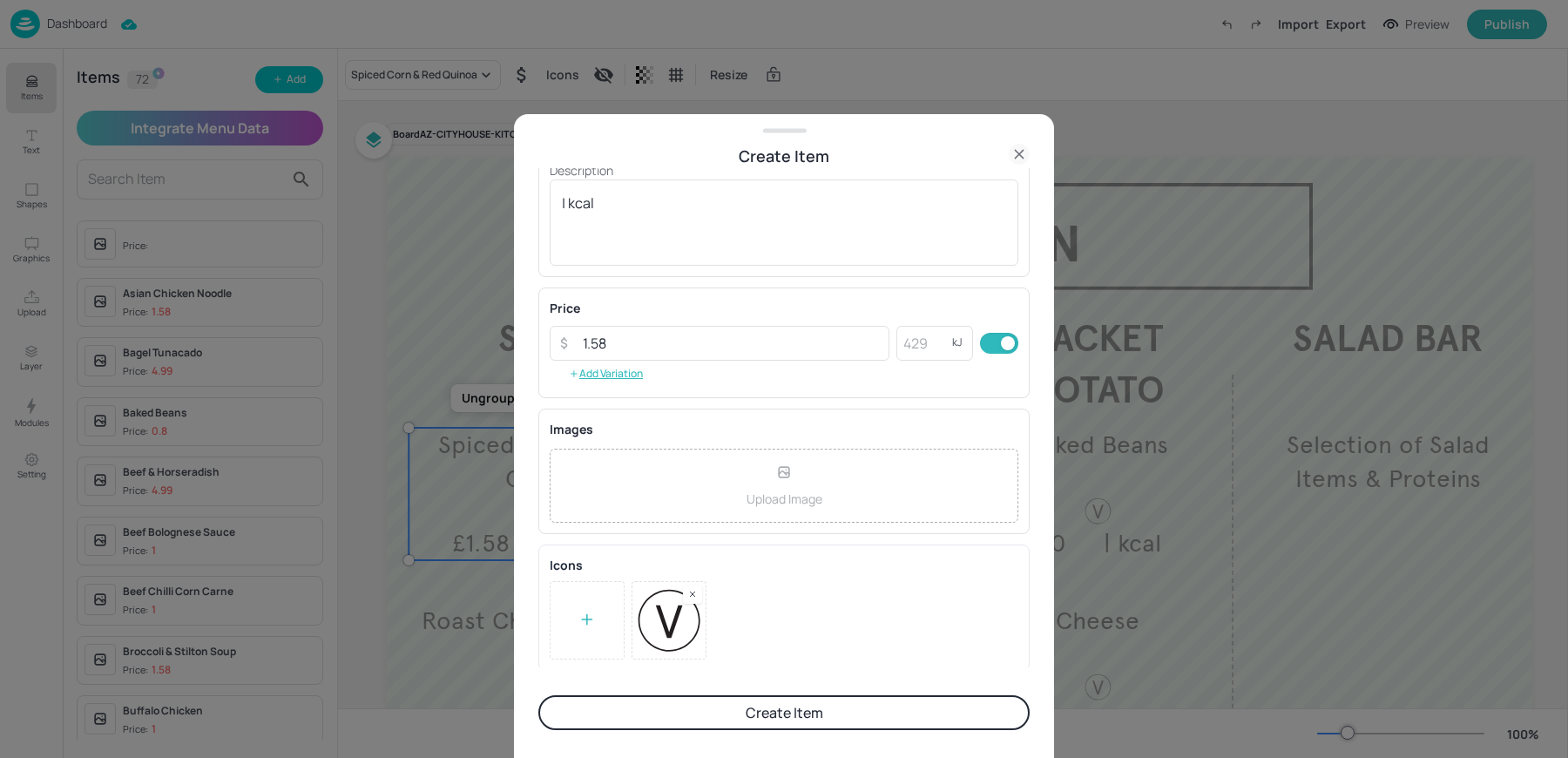
click at [757, 694] on form "Item Details Name Cream Of Winter Vegetable ​ Subtitle ​ Description | kcal x ​…" at bounding box center [784, 464] width 492 height 591
click at [747, 704] on button "Create Item" at bounding box center [784, 712] width 492 height 35
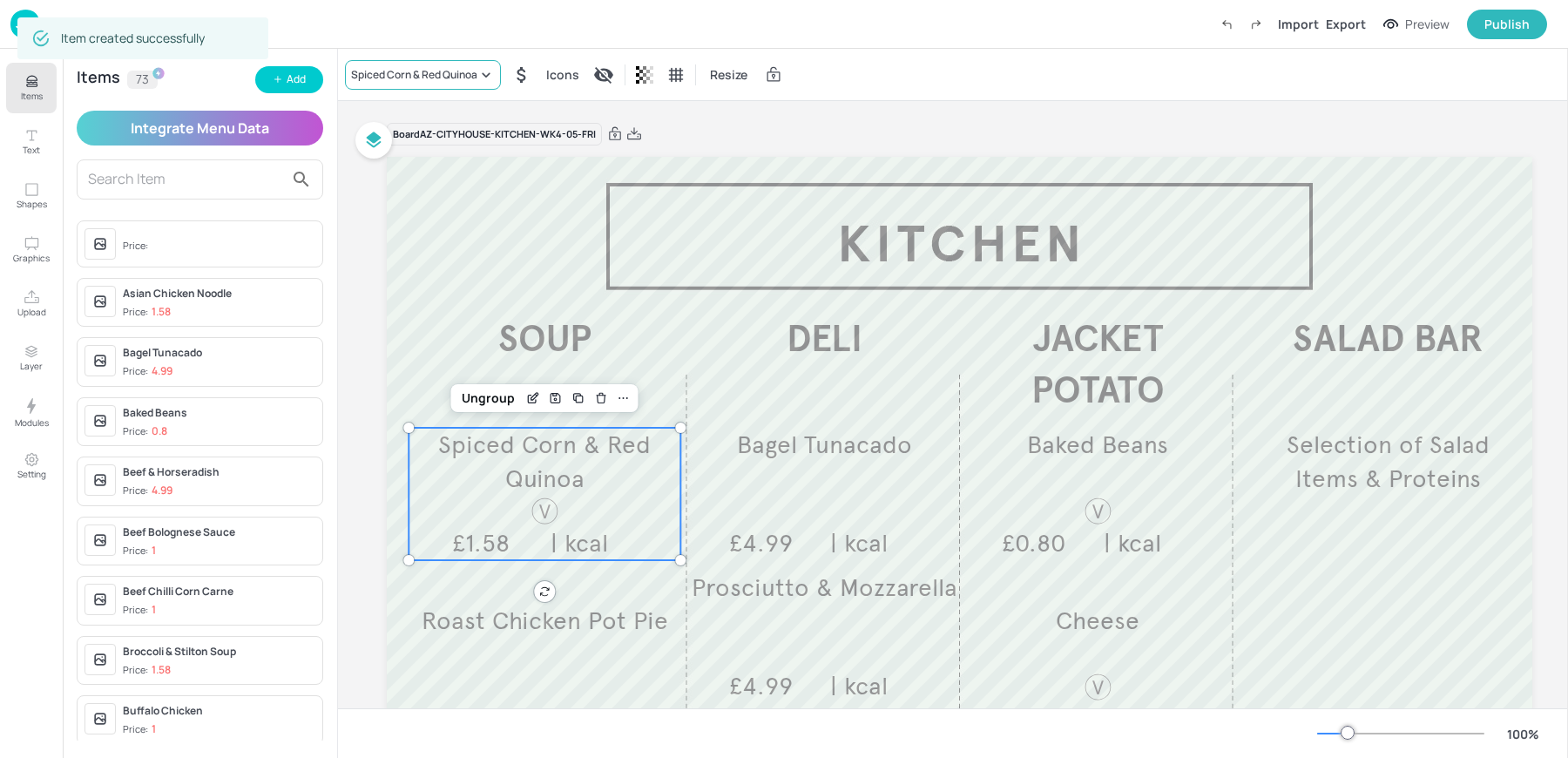
click at [426, 88] on div "Spiced Corn & Red Quinoa" at bounding box center [422, 75] width 156 height 30
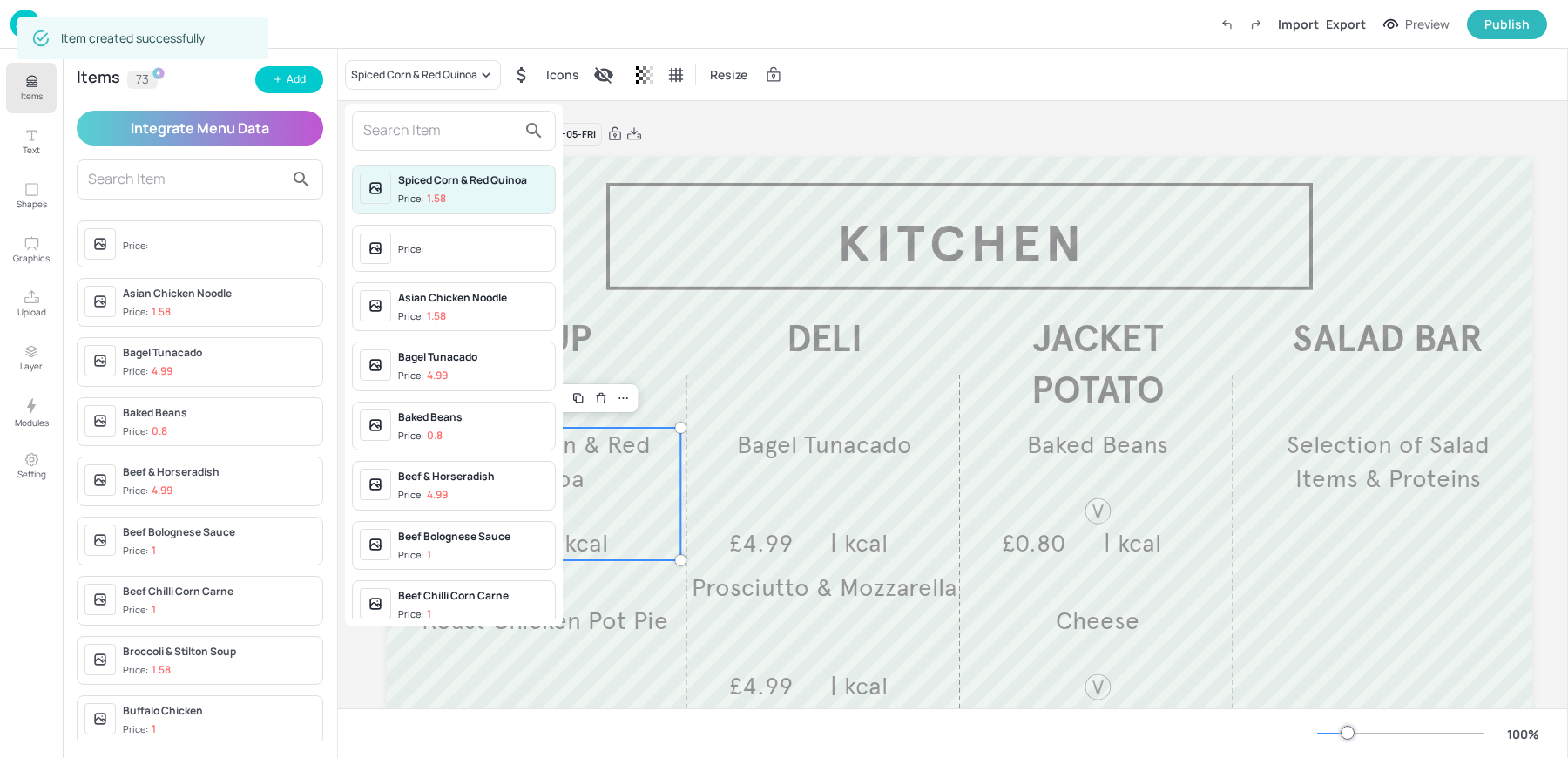
click at [418, 123] on input "text" at bounding box center [440, 131] width 153 height 28
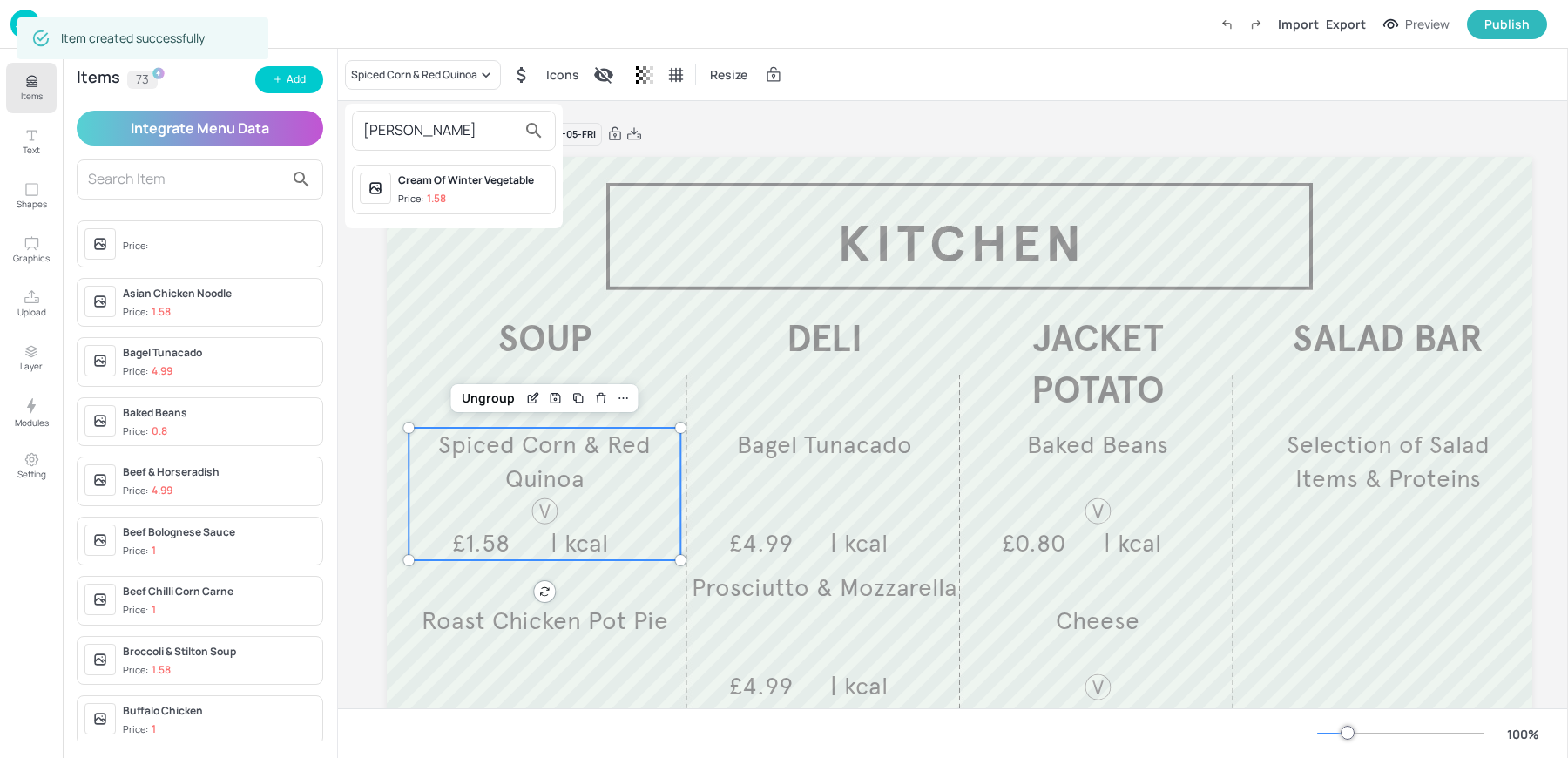
type input "[PERSON_NAME]"
click at [432, 198] on p "1.58" at bounding box center [436, 198] width 20 height 12
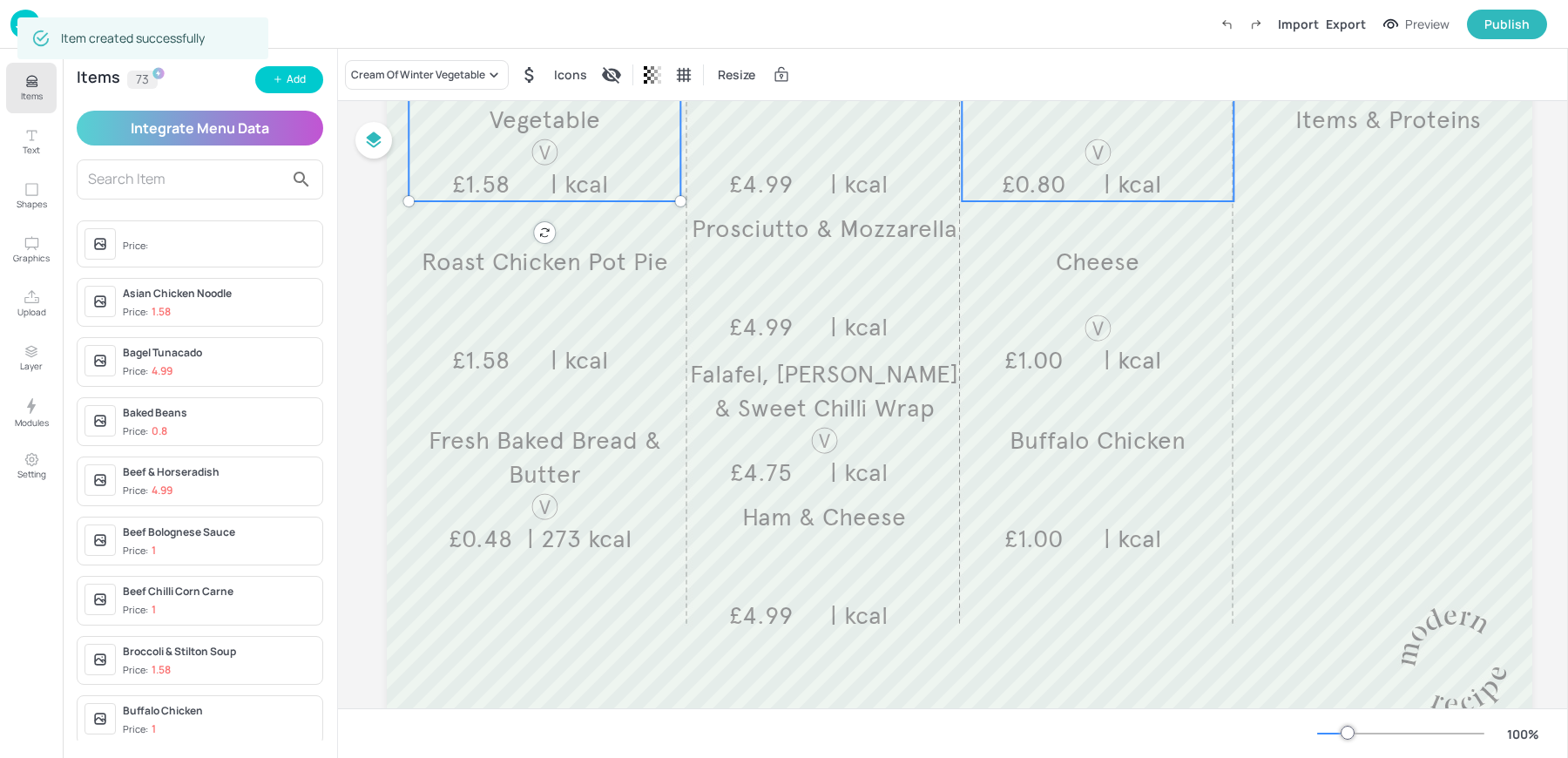
scroll to position [410, 0]
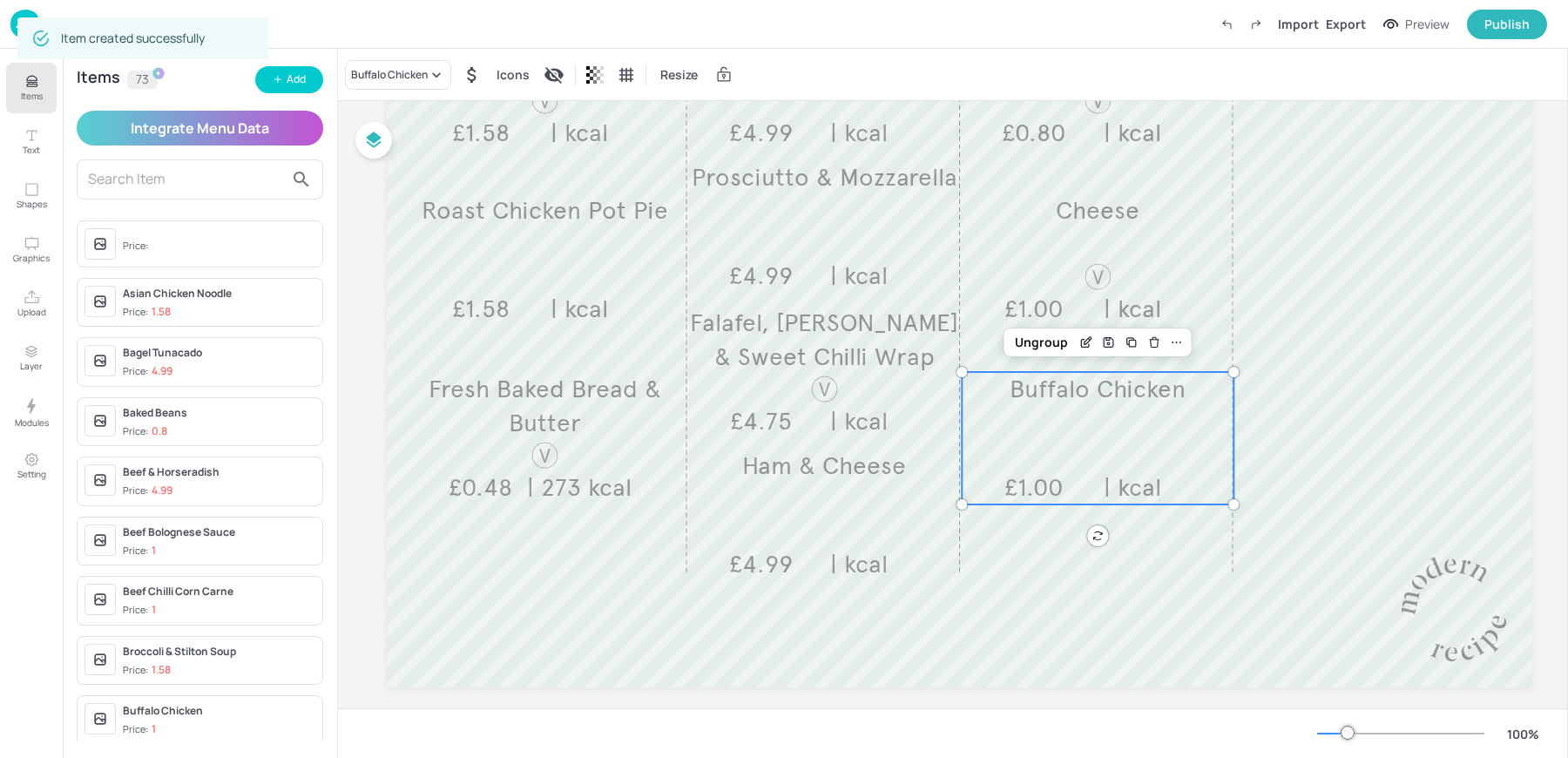
click at [1069, 499] on p "| kcal" at bounding box center [1133, 487] width 128 height 34
click at [404, 85] on div "Buffalo Chicken" at bounding box center [398, 75] width 107 height 30
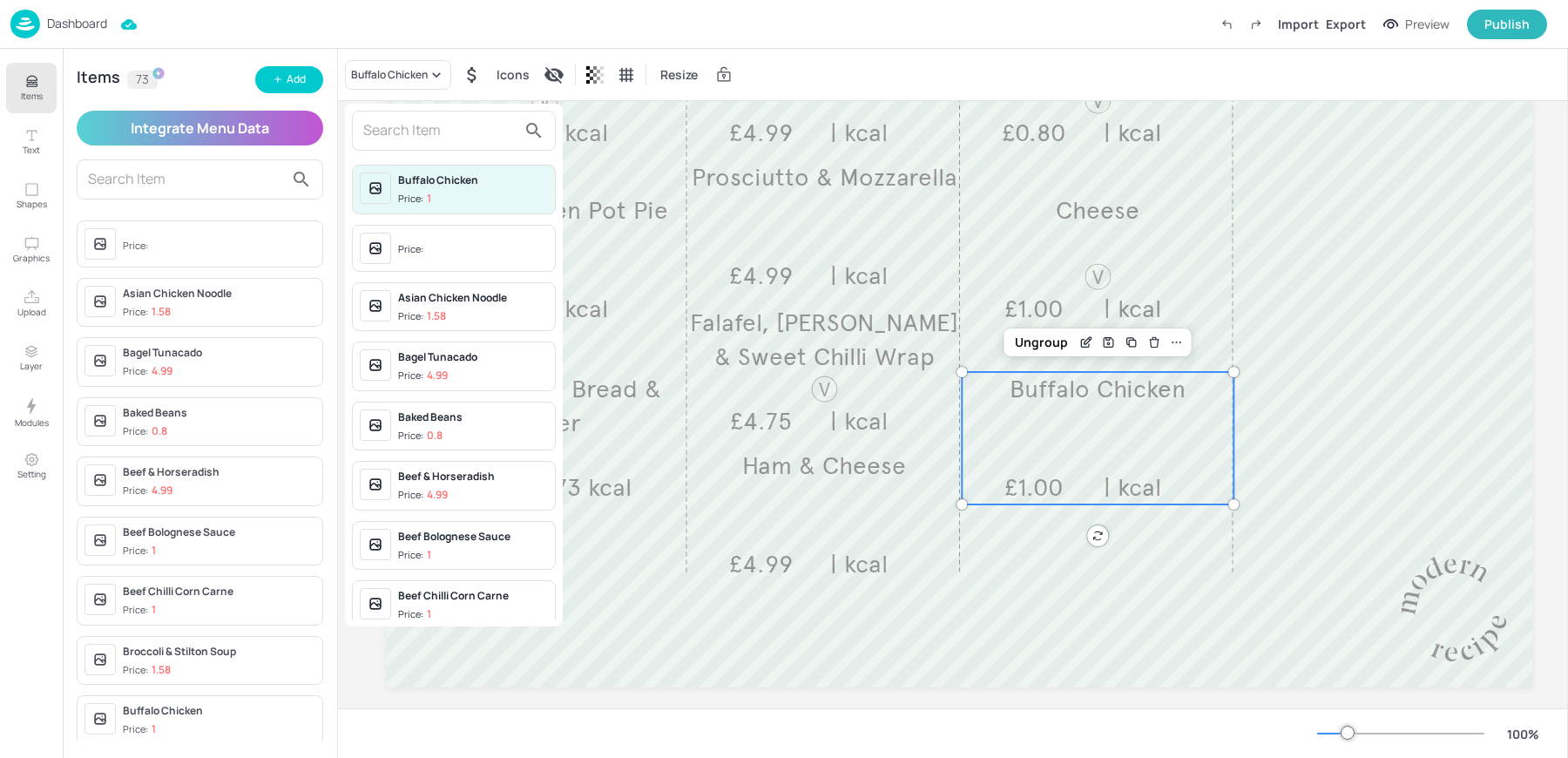
click at [406, 243] on div "Price:" at bounding box center [412, 250] width 29 height 15
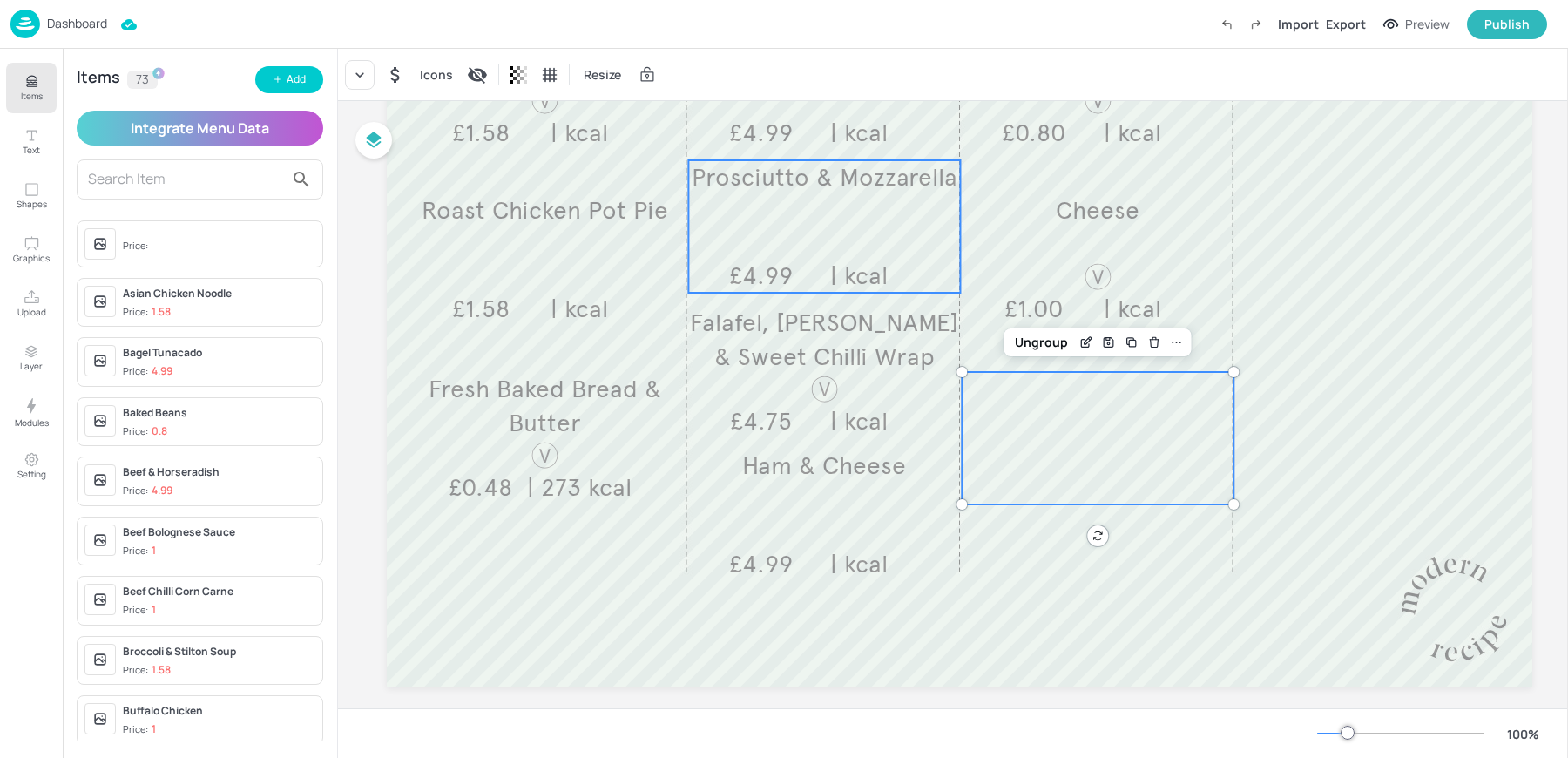
scroll to position [0, 0]
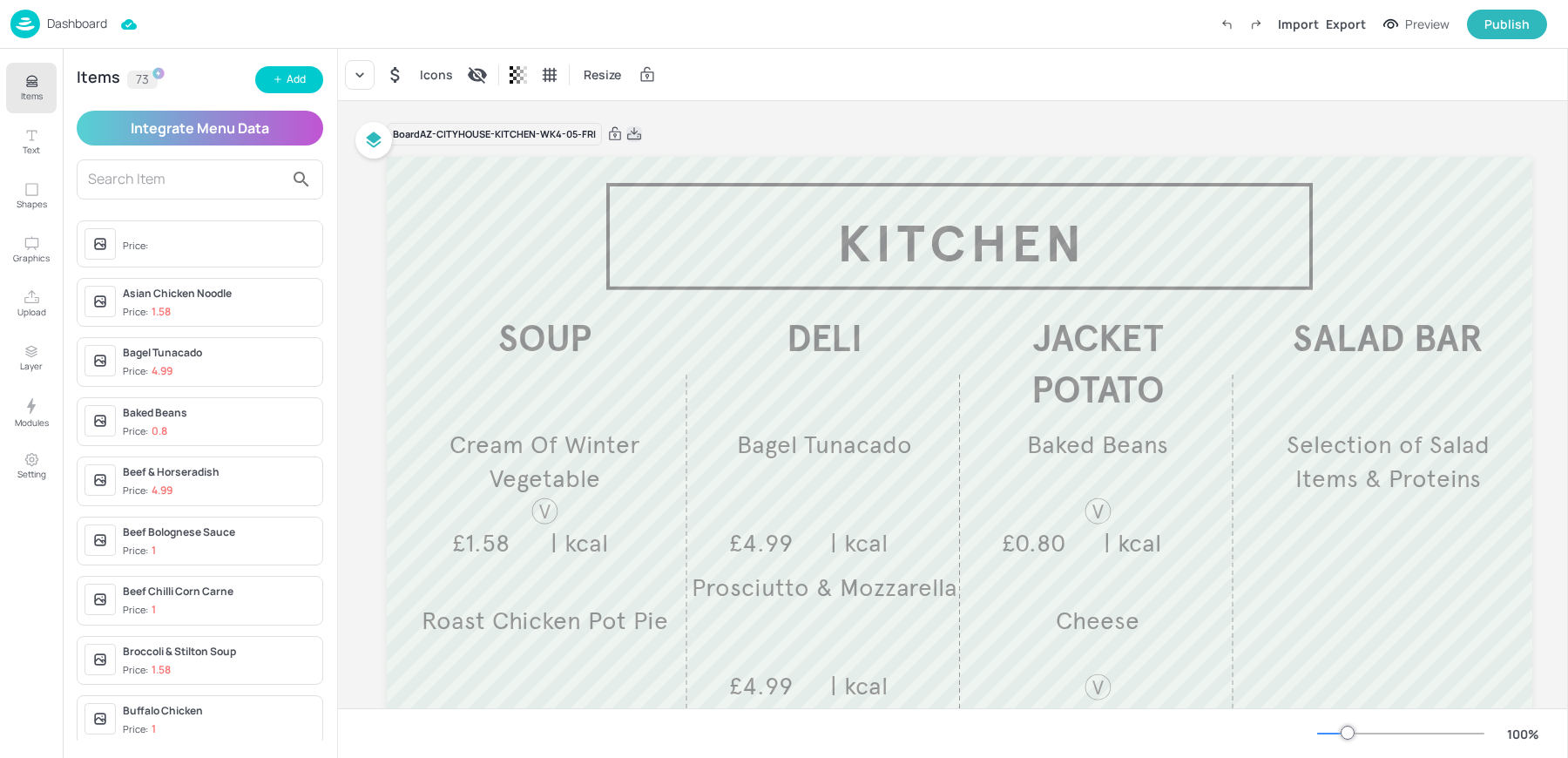
click at [634, 133] on icon at bounding box center [634, 133] width 14 height 12
click at [63, 21] on p "Dashboard" at bounding box center [77, 23] width 60 height 12
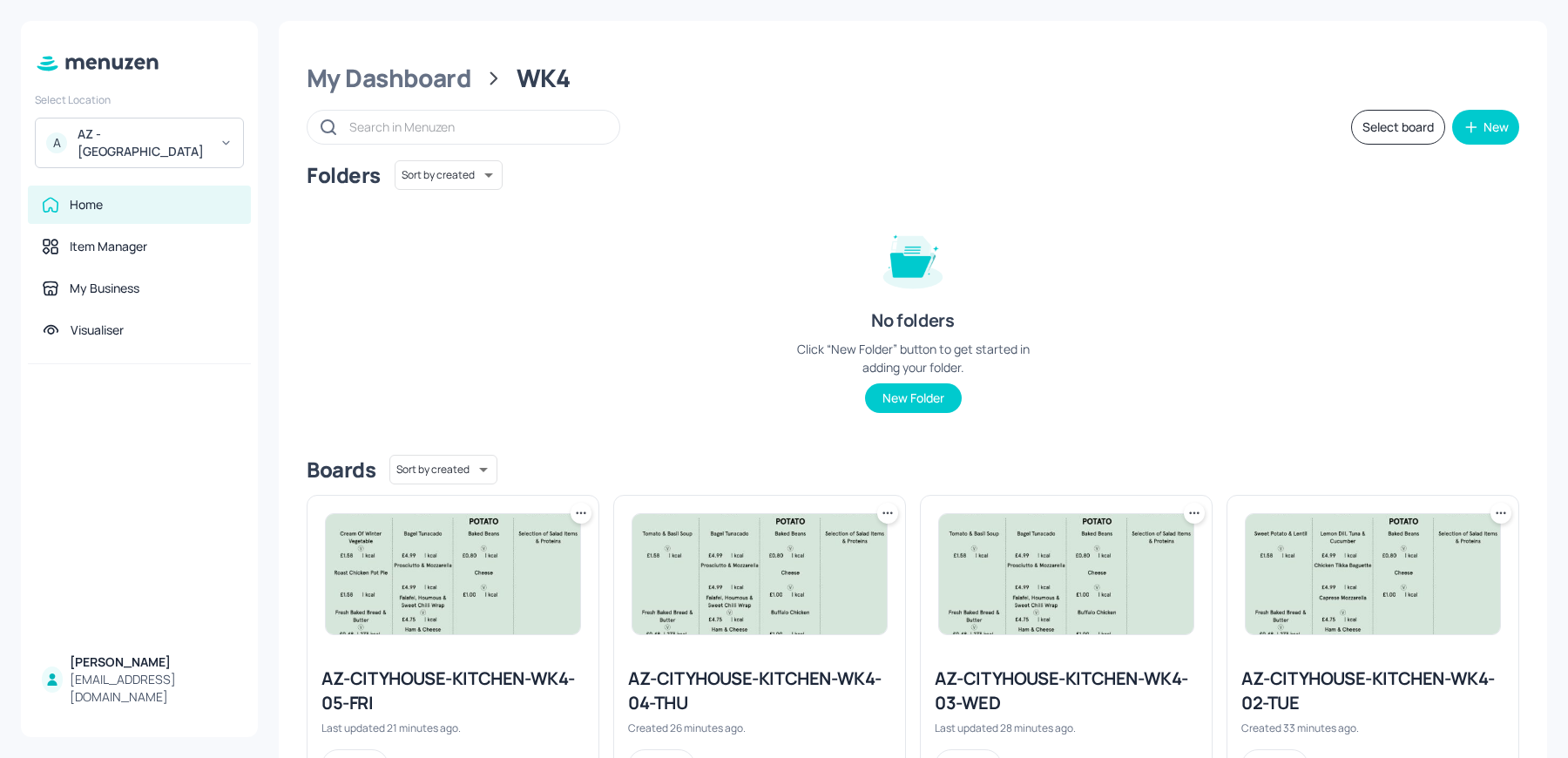
click at [135, 134] on div "AZ - [GEOGRAPHIC_DATA]" at bounding box center [143, 142] width 132 height 35
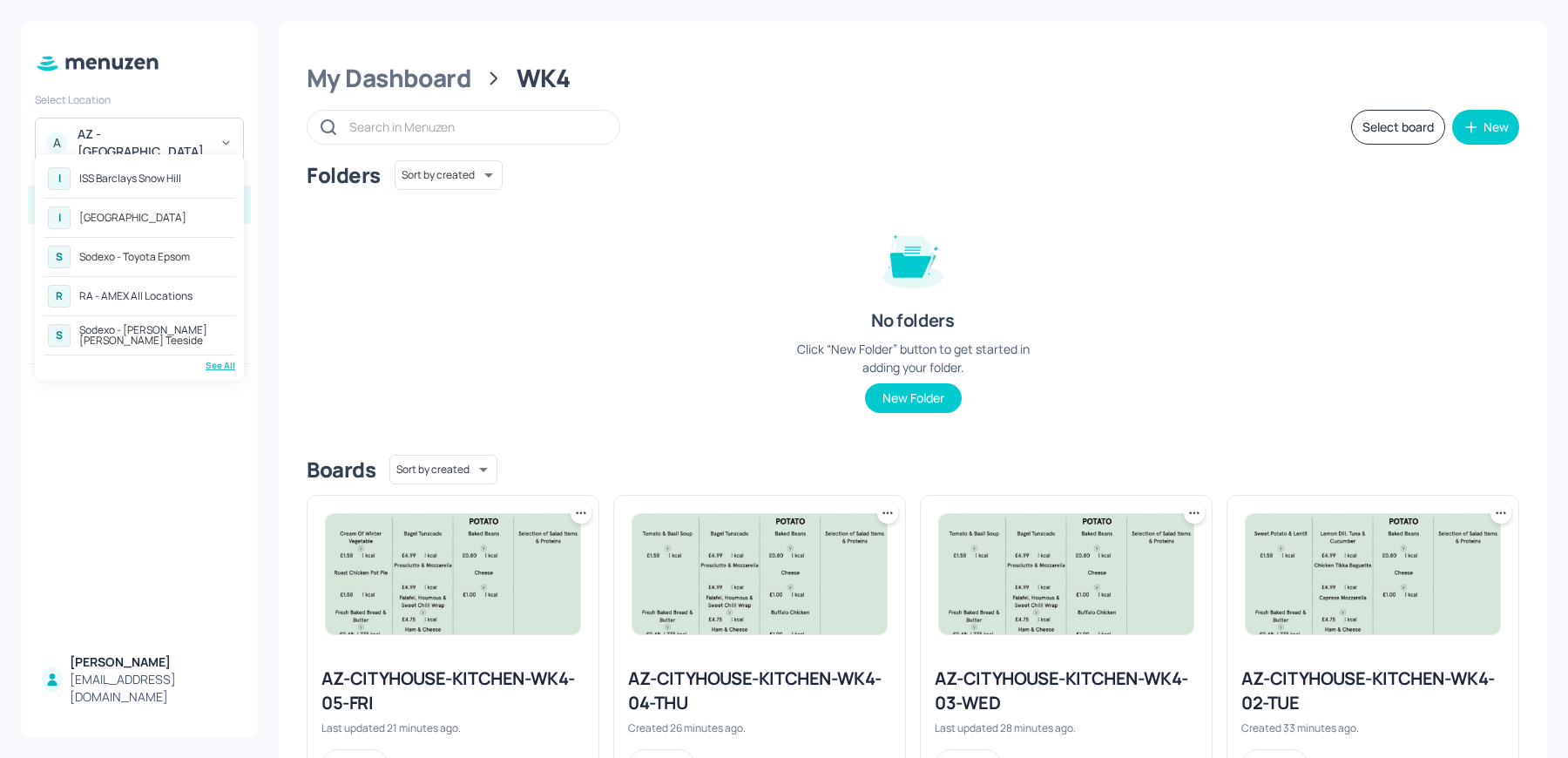
click at [199, 350] on div "I ISS Barclays [GEOGRAPHIC_DATA] I [GEOGRAPHIC_DATA] S Sodexo - Toyota Epsom R …" at bounding box center [139, 267] width 192 height 209
click at [206, 352] on div "I ISS Barclays [GEOGRAPHIC_DATA] I [GEOGRAPHIC_DATA] S Sodexo - Toyota Epsom R …" at bounding box center [139, 267] width 192 height 209
click at [219, 359] on div "See All" at bounding box center [139, 365] width 192 height 13
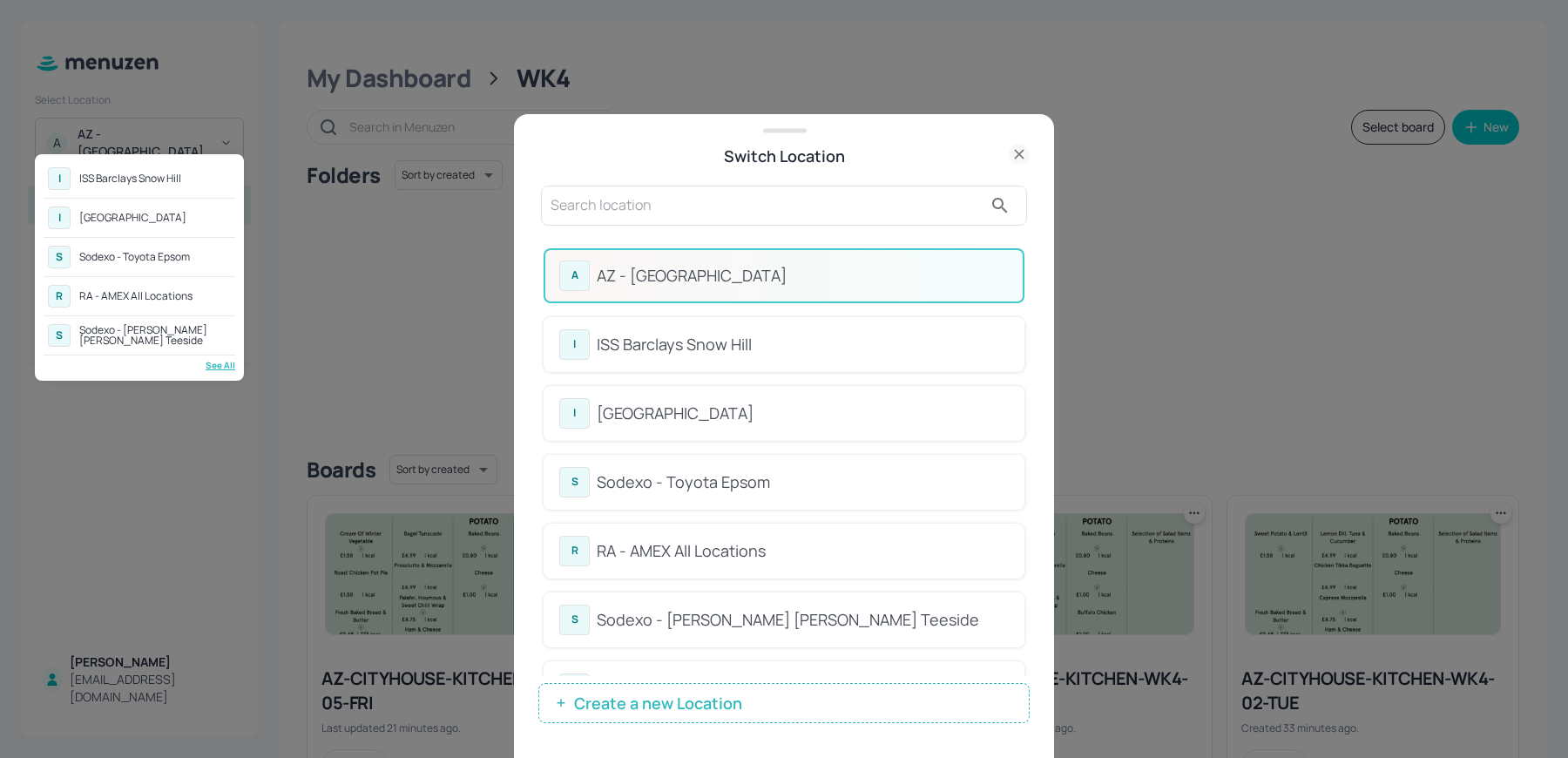
click at [576, 204] on div at bounding box center [784, 379] width 1568 height 758
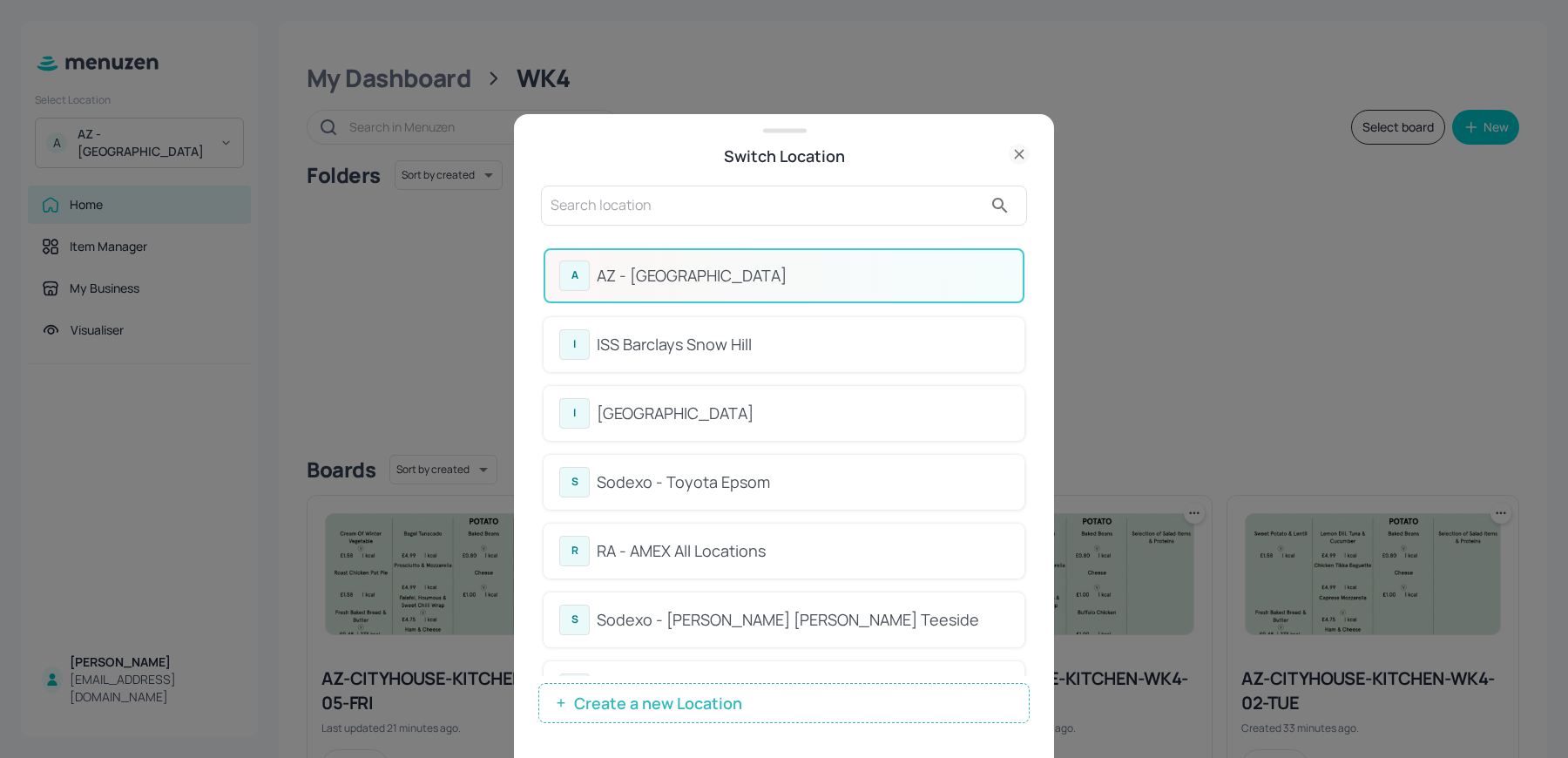
click at [576, 204] on div "I ISS Barclays [GEOGRAPHIC_DATA] I [GEOGRAPHIC_DATA] S Sodexo - Toyota Epsom R …" at bounding box center [784, 379] width 1568 height 758
click at [576, 204] on input "text" at bounding box center [766, 206] width 432 height 28
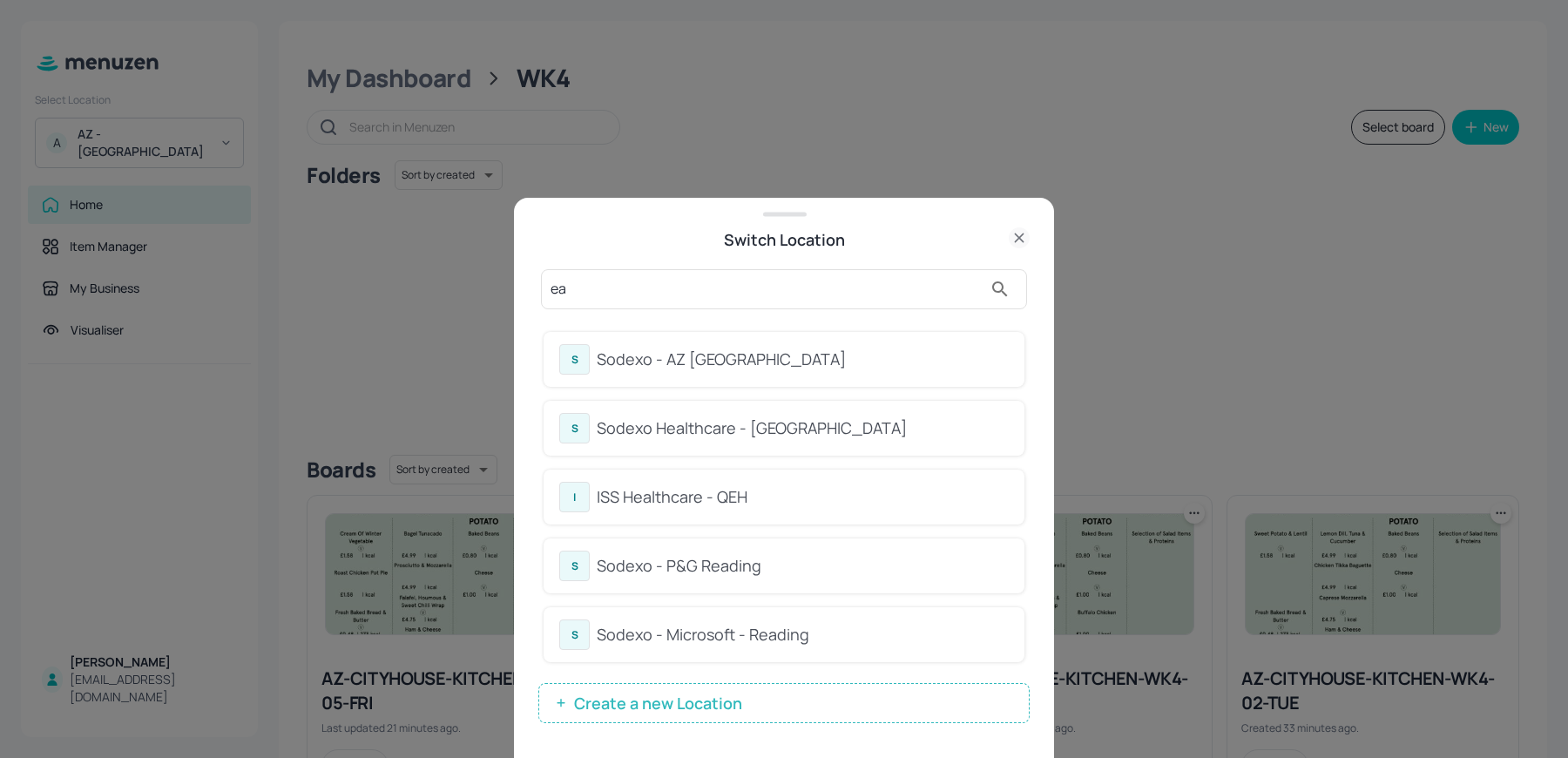
type input "ea"
click at [611, 246] on div "Switch Location" at bounding box center [784, 239] width 492 height 24
click at [719, 357] on div "Sodexo - AZ [GEOGRAPHIC_DATA]" at bounding box center [803, 359] width 412 height 23
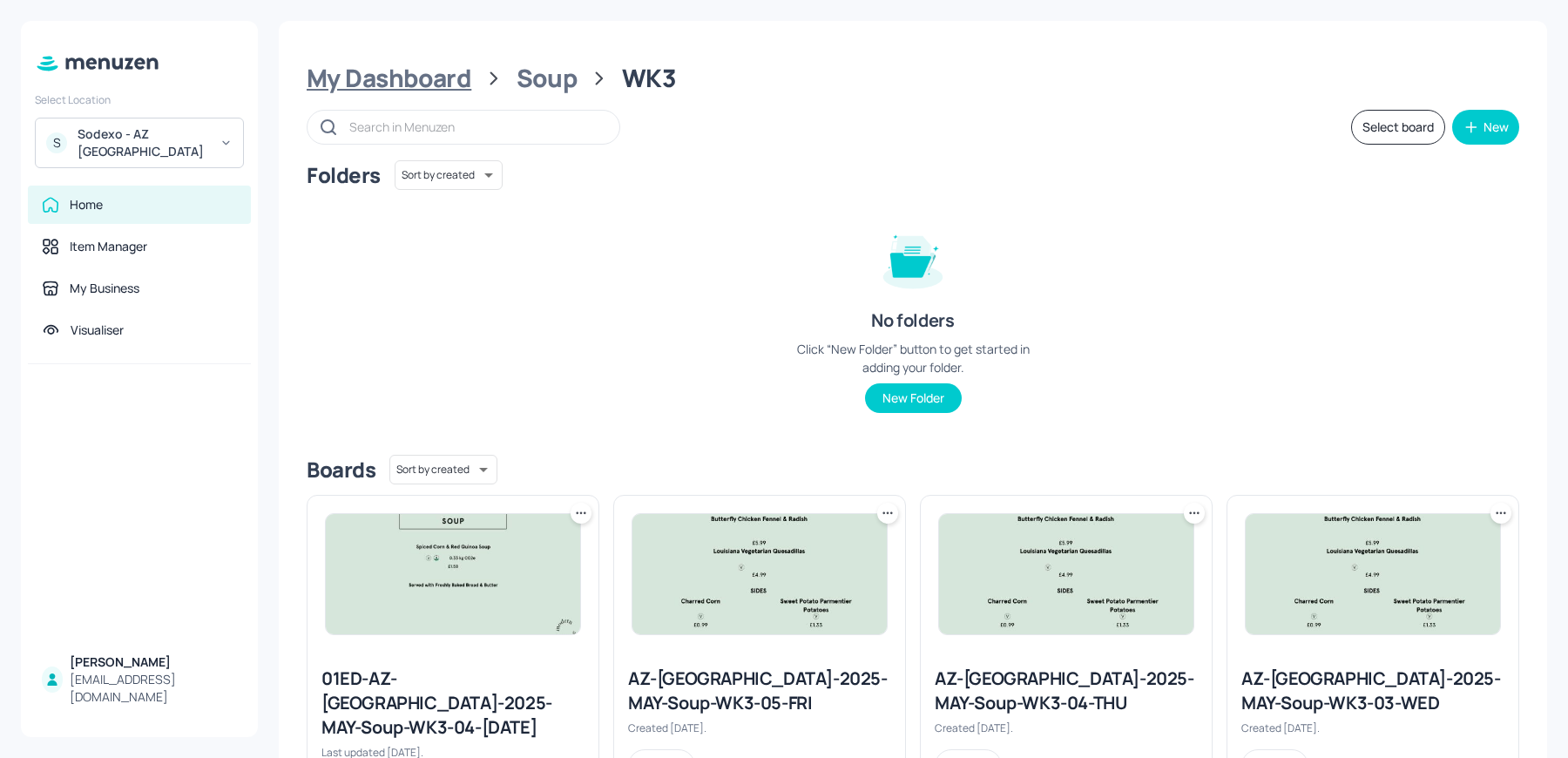
click at [381, 83] on div "My Dashboard" at bounding box center [389, 79] width 164 height 32
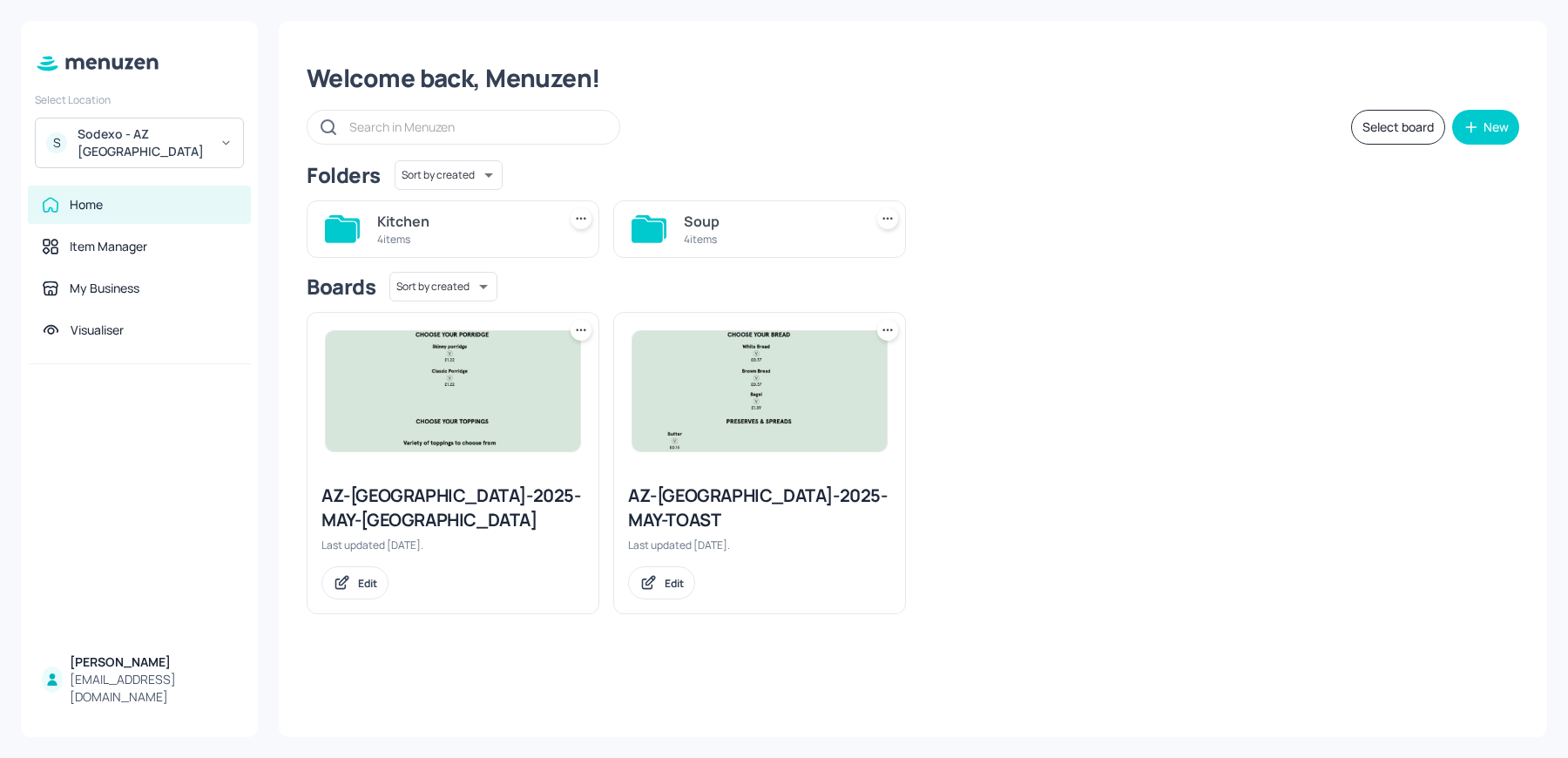
click at [481, 229] on div "Kitchen" at bounding box center [463, 222] width 173 height 21
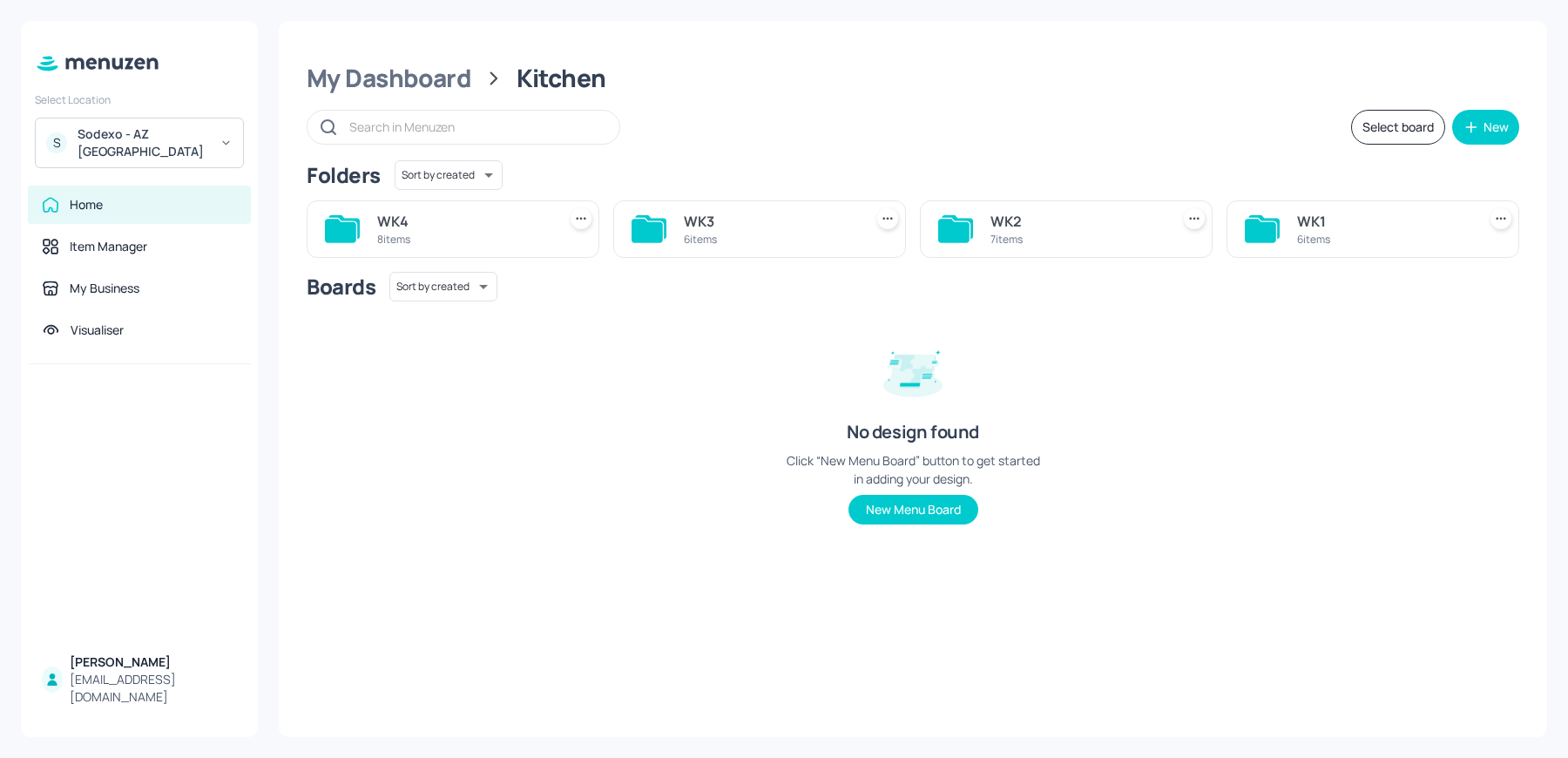
click at [467, 245] on div "8 items" at bounding box center [463, 239] width 173 height 15
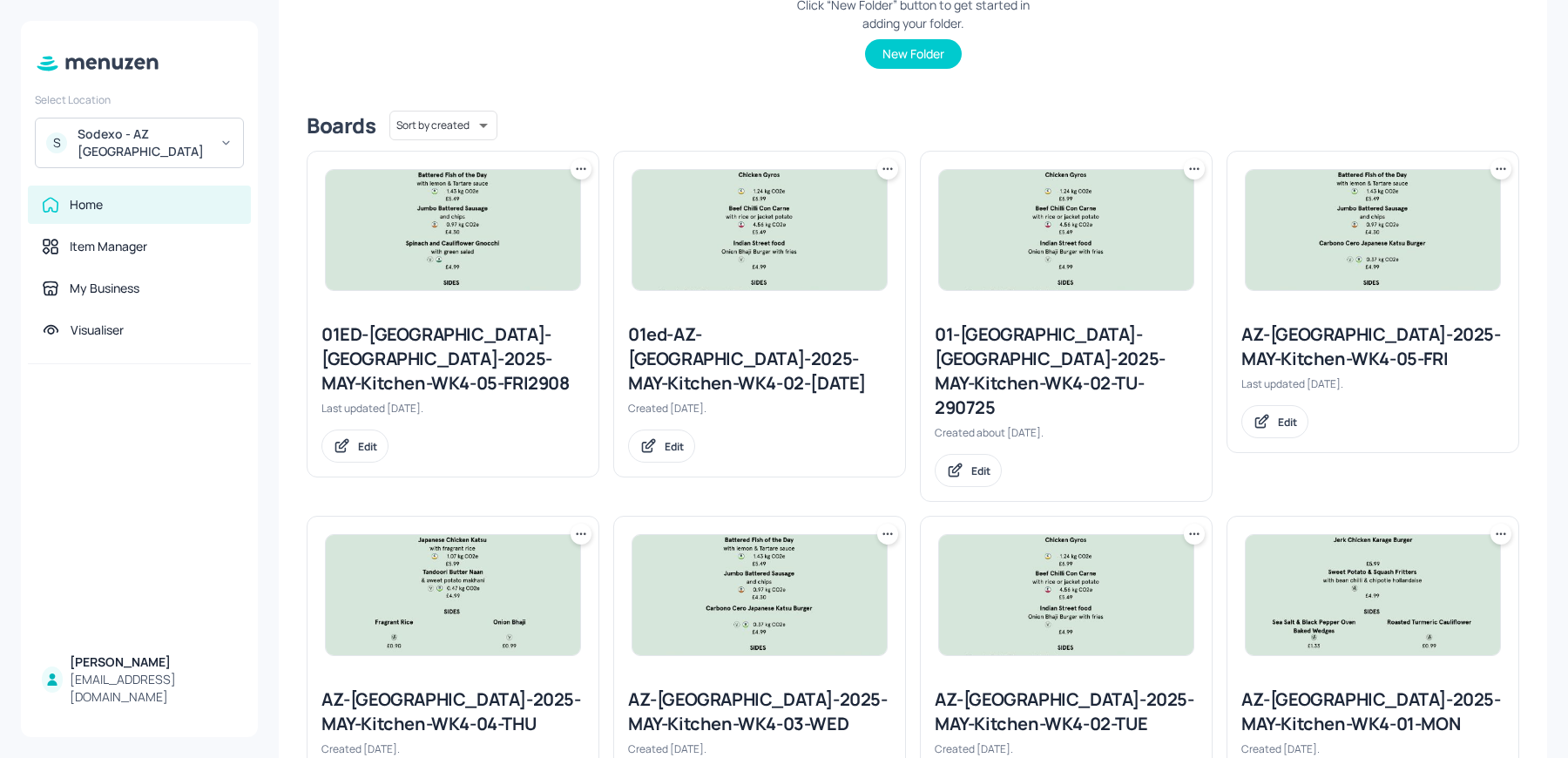
scroll to position [394, 0]
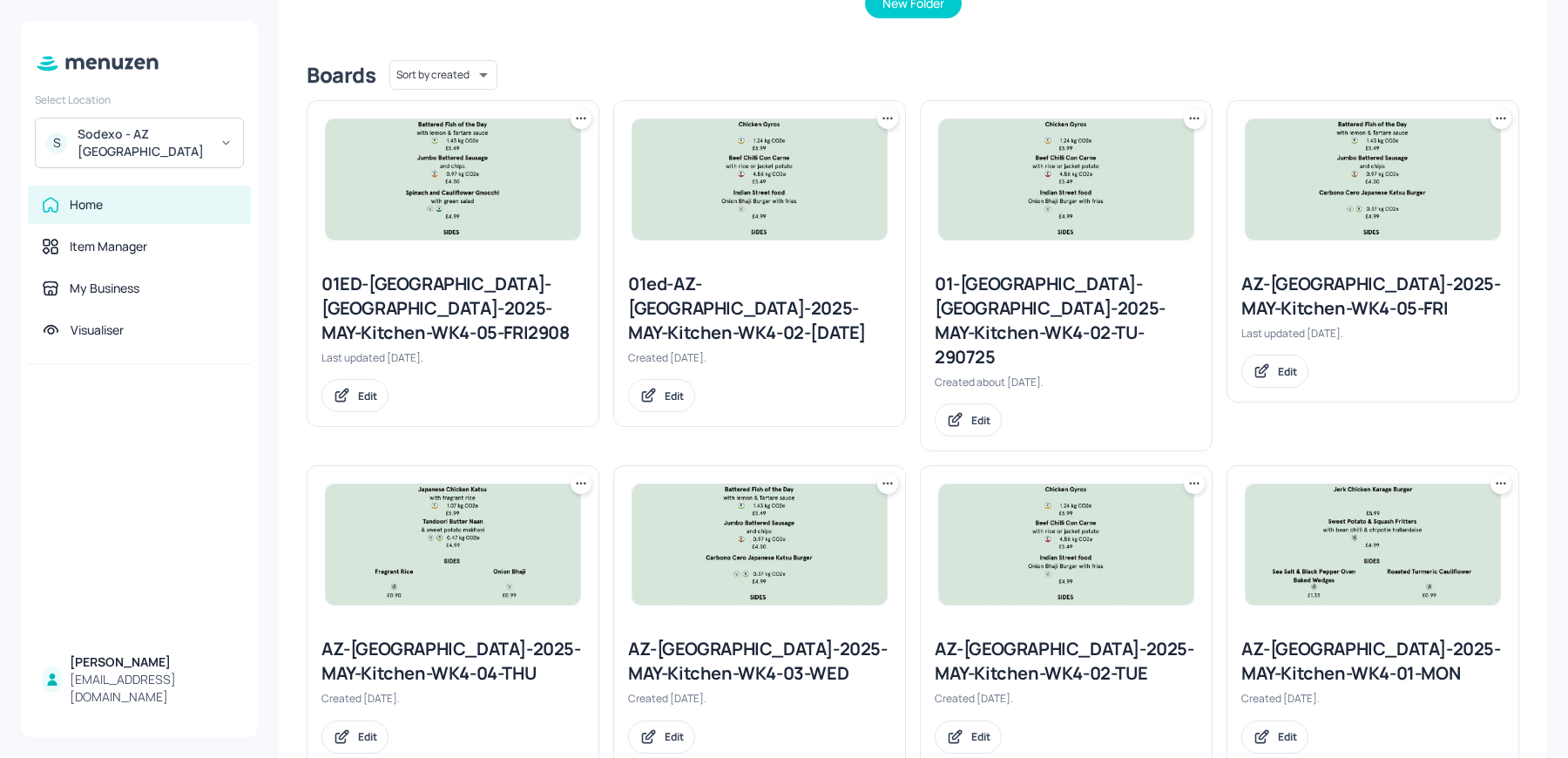
click at [1186, 475] on icon at bounding box center [1194, 483] width 18 height 18
click at [1075, 493] on div "Duplicate" at bounding box center [1124, 498] width 139 height 30
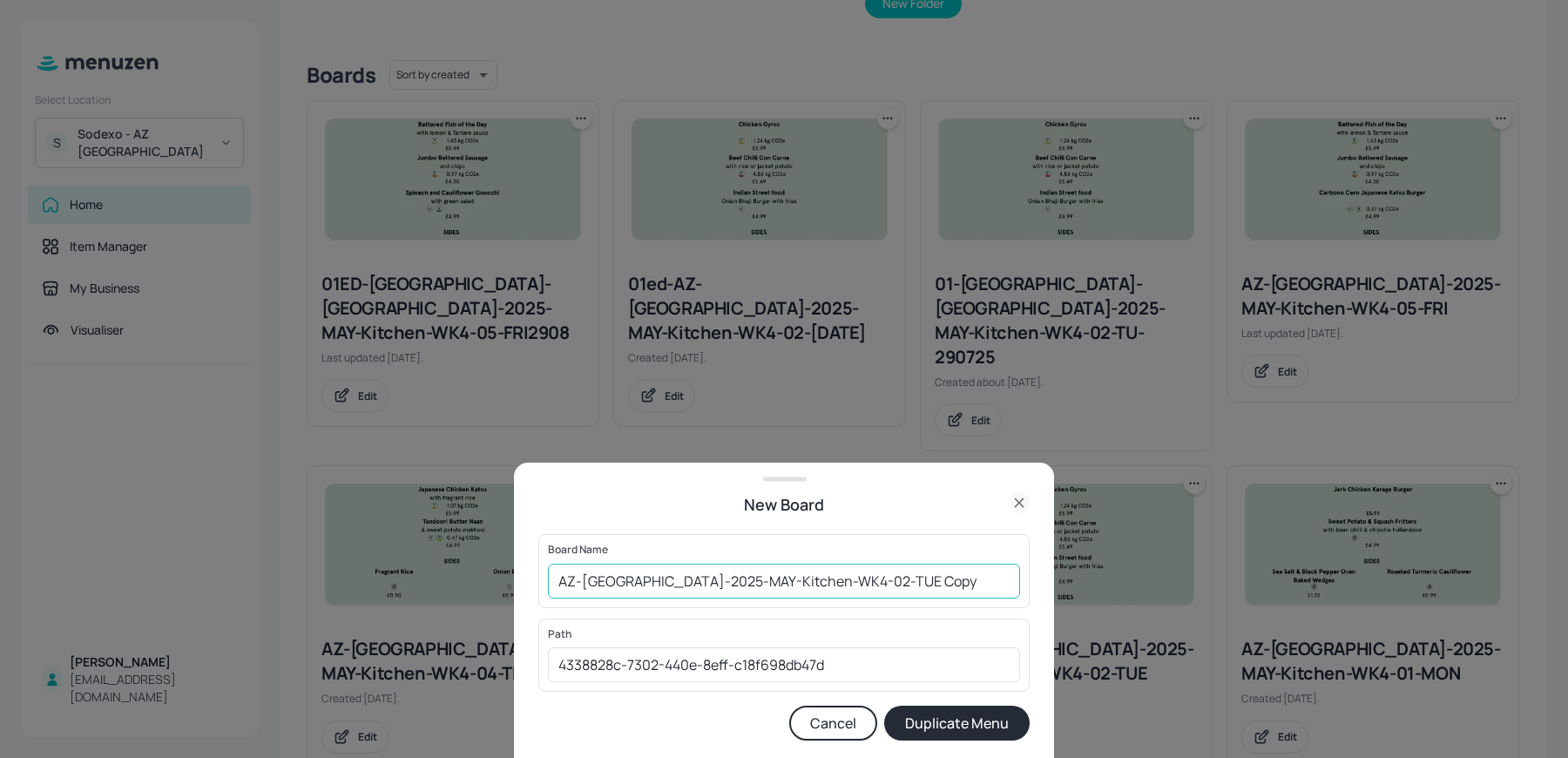
click at [556, 579] on input "AZ-[GEOGRAPHIC_DATA]-2025-MAY-Kitchen-WK4-02-TUE Copy" at bounding box center [783, 580] width 472 height 35
drag, startPoint x: 894, startPoint y: 582, endPoint x: 968, endPoint y: 586, distance: 74.1
click at [968, 586] on input "01ed-[GEOGRAPHIC_DATA]-[GEOGRAPHIC_DATA]-2025-MAY-Kitchen-WK4-02-TUE Copy" at bounding box center [783, 580] width 472 height 35
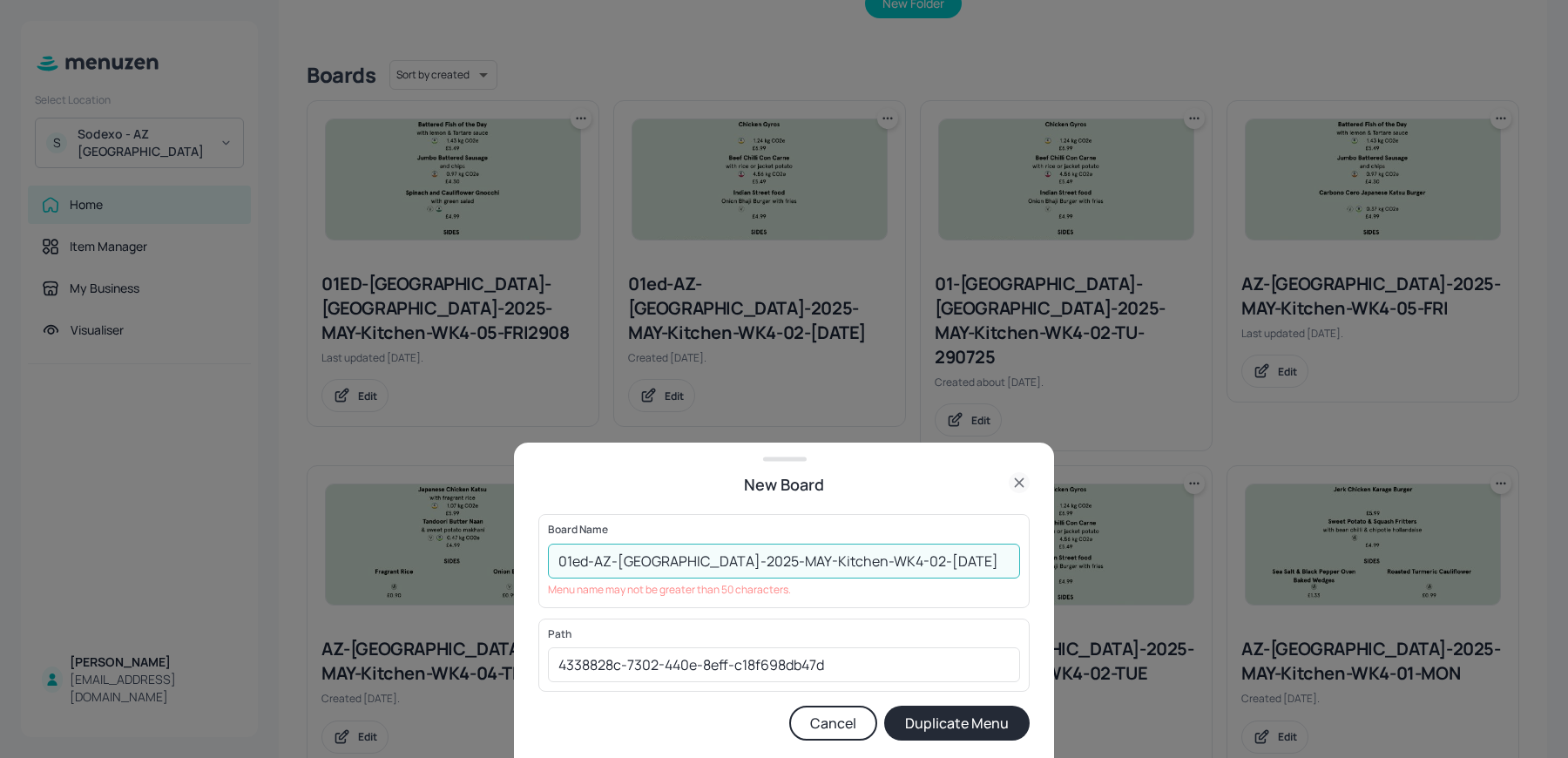
click at [884, 706] on button "Duplicate Menu" at bounding box center [957, 722] width 146 height 35
click at [807, 566] on input "01ed-AZ-[GEOGRAPHIC_DATA]-2025-MAY-Kitchen-WK4-02-[DATE]" at bounding box center [783, 561] width 472 height 35
type input "01ed-AZ-[GEOGRAPHIC_DATA]-2025-MAY-WK4-02-[DATE]"
click at [884, 706] on button "Duplicate Menu" at bounding box center [957, 722] width 146 height 35
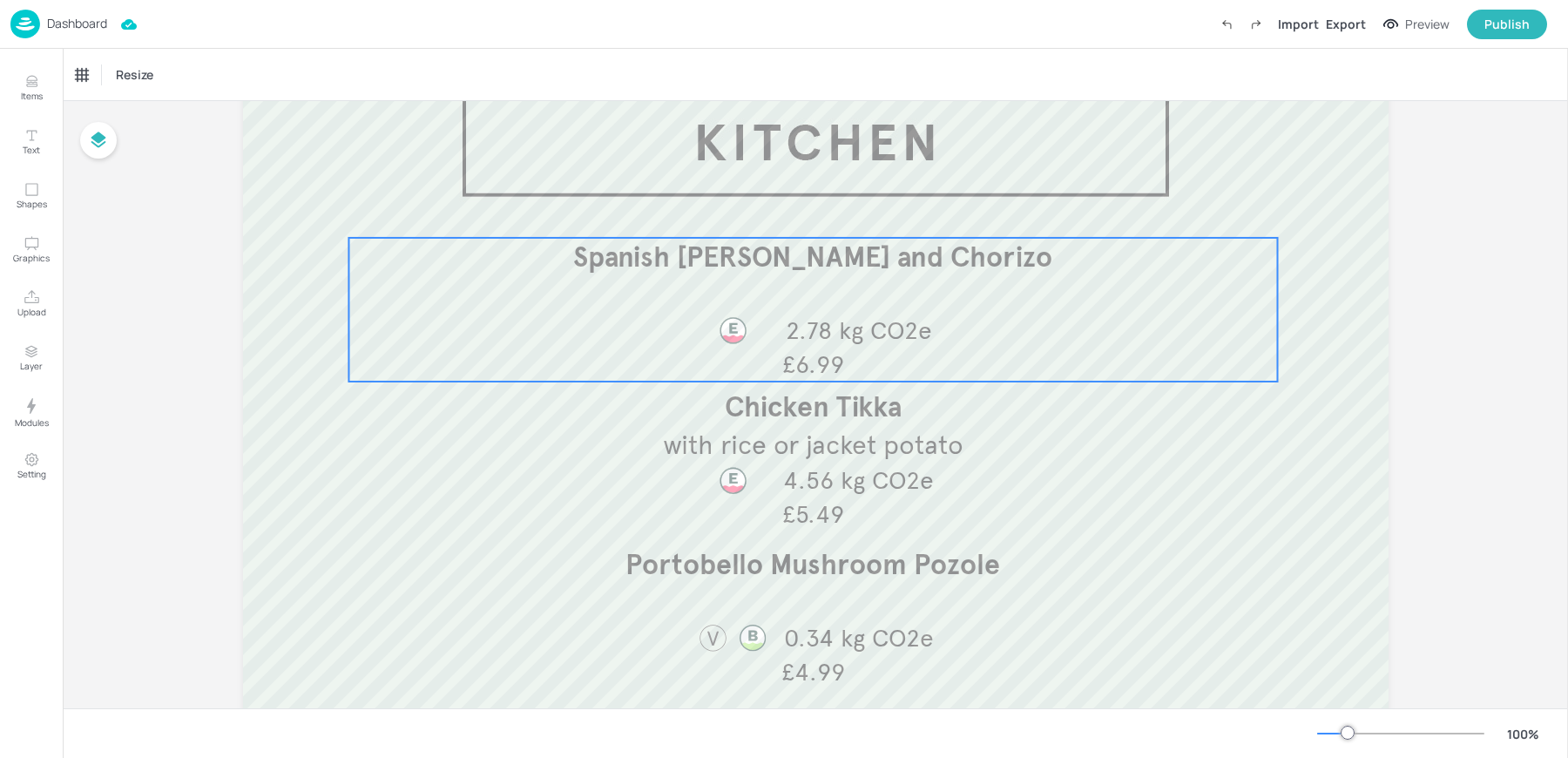
scroll to position [72, 0]
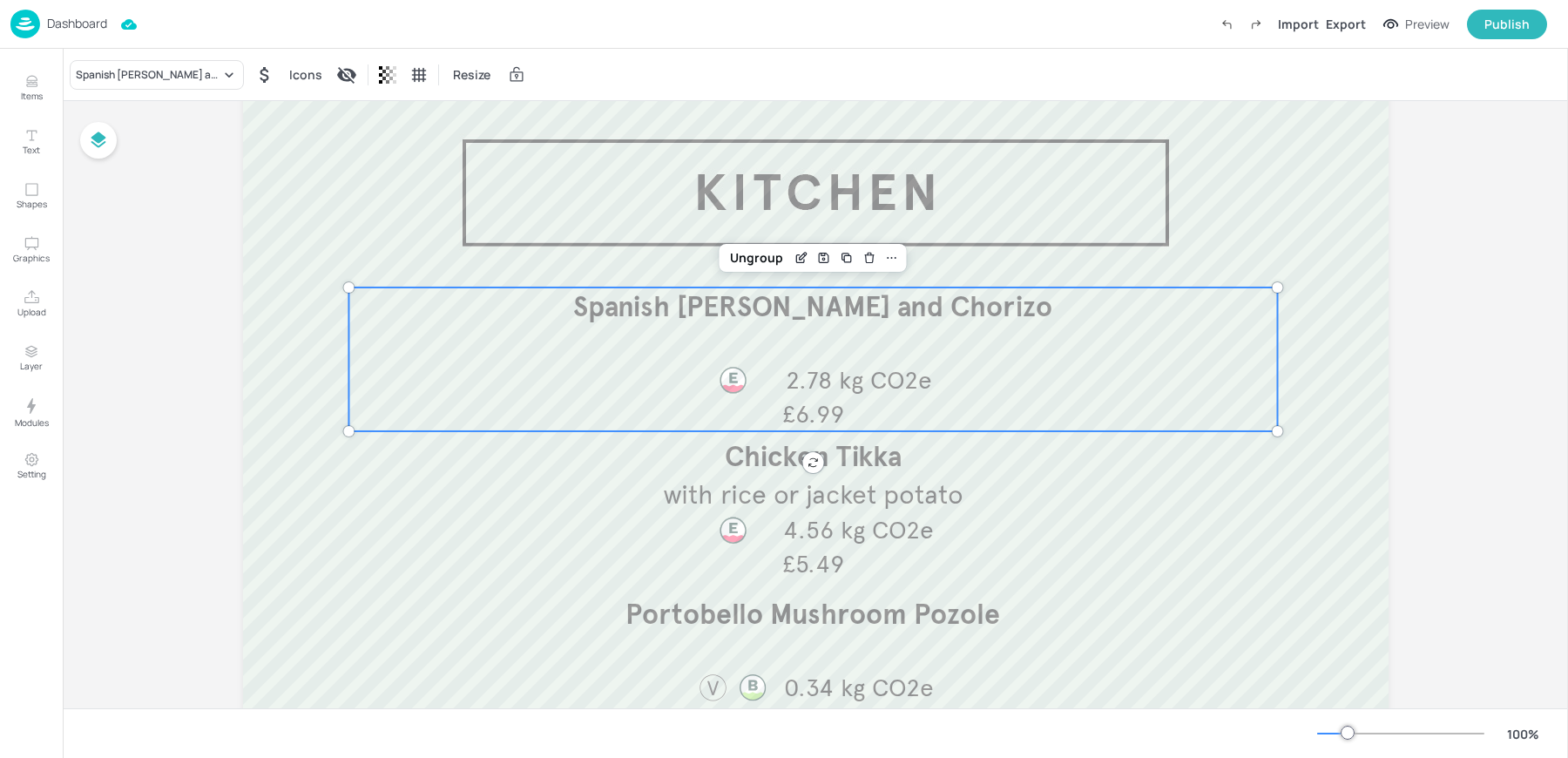
click at [895, 380] on span "2.78 kg CO2e" at bounding box center [859, 380] width 147 height 31
click at [802, 252] on icon "Edit Item" at bounding box center [803, 255] width 7 height 7
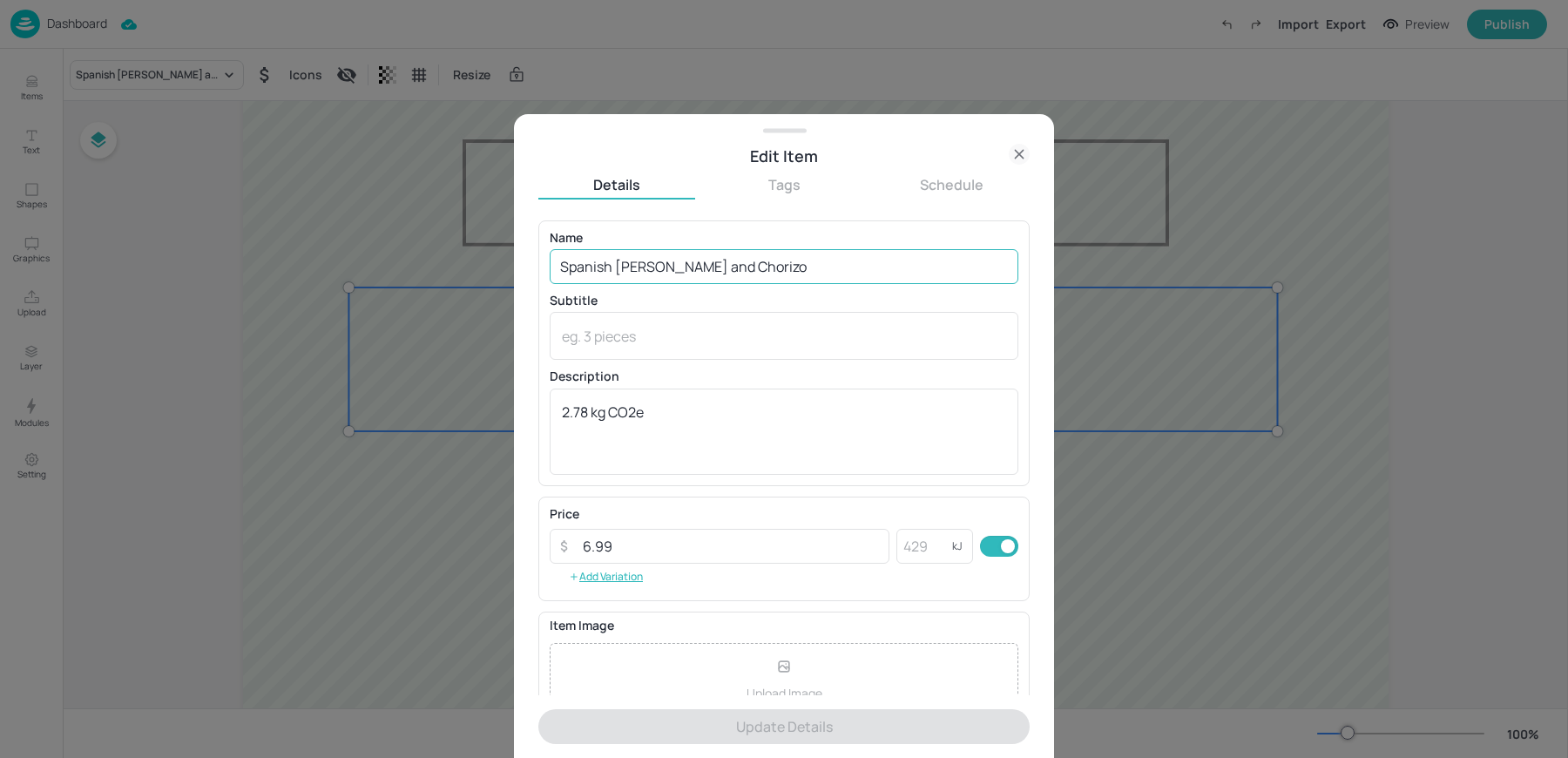
click at [739, 271] on input "Spanish [PERSON_NAME] and Chorizo" at bounding box center [784, 266] width 469 height 35
click at [730, 449] on textarea "2.78 kg CO2e" at bounding box center [783, 432] width 444 height 58
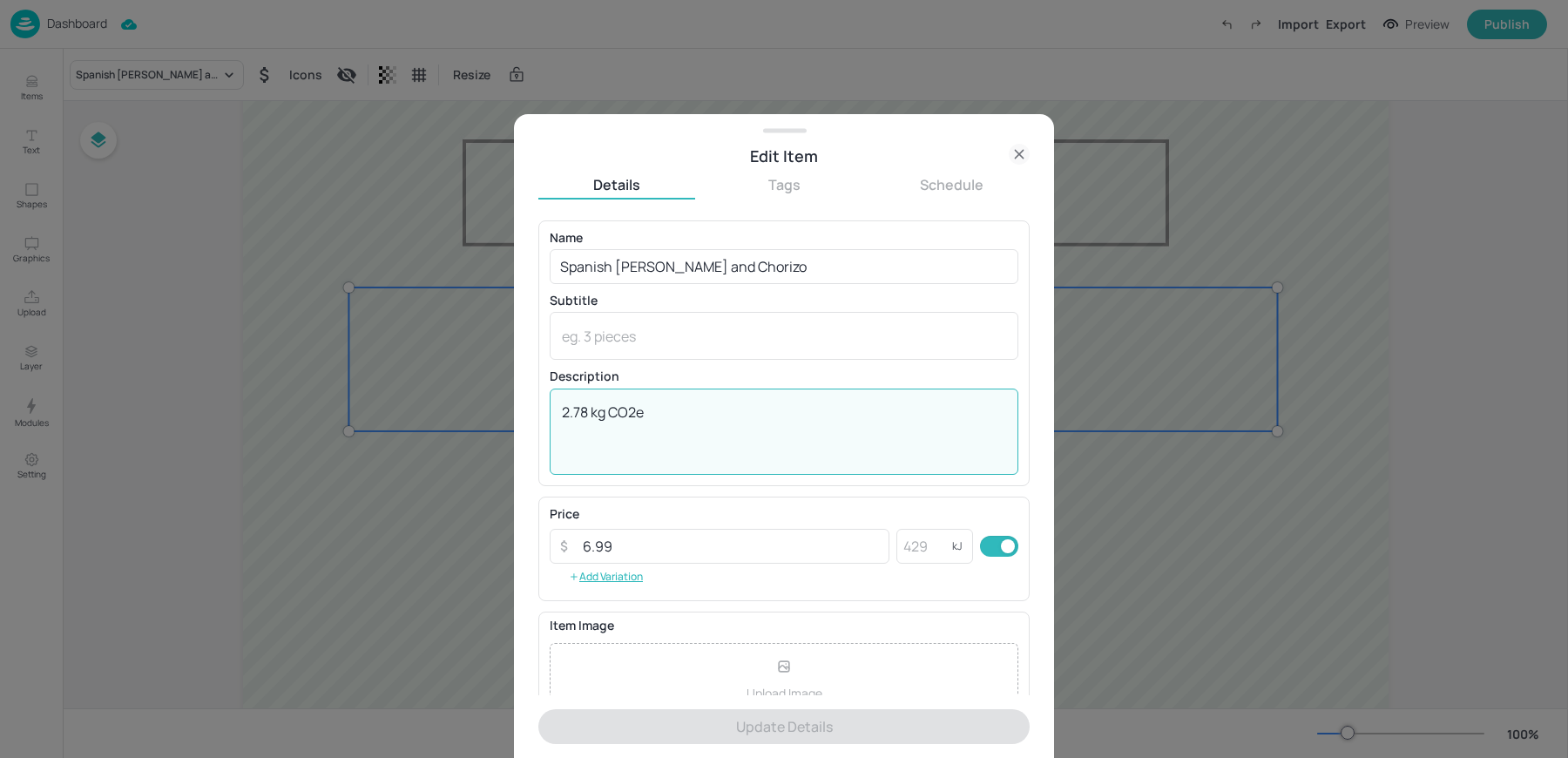
click at [730, 449] on textarea "2.78 kg CO2e" at bounding box center [783, 432] width 444 height 58
click at [1009, 156] on icon at bounding box center [1019, 154] width 21 height 21
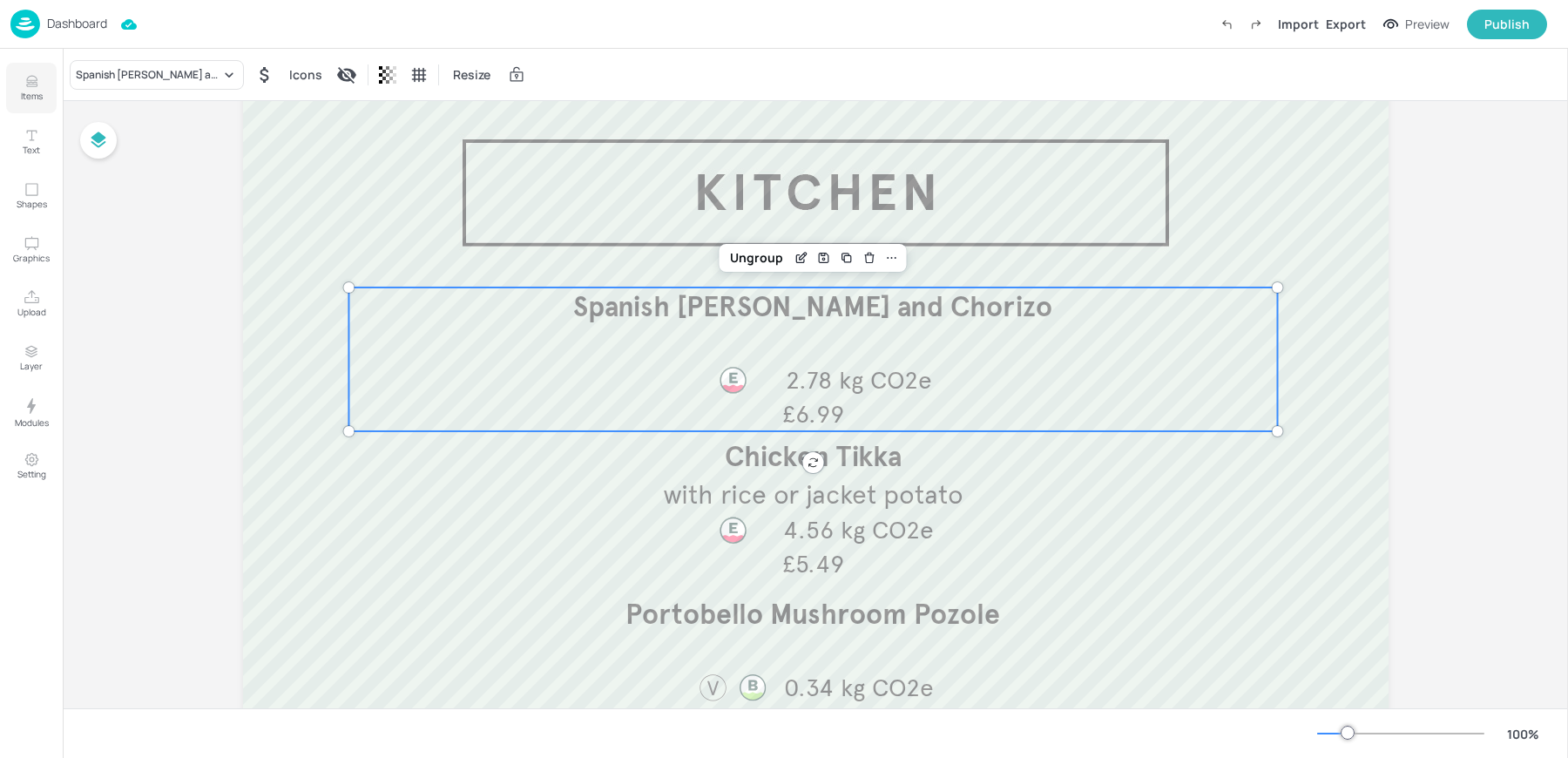
click at [32, 93] on p "Items" at bounding box center [31, 95] width 21 height 12
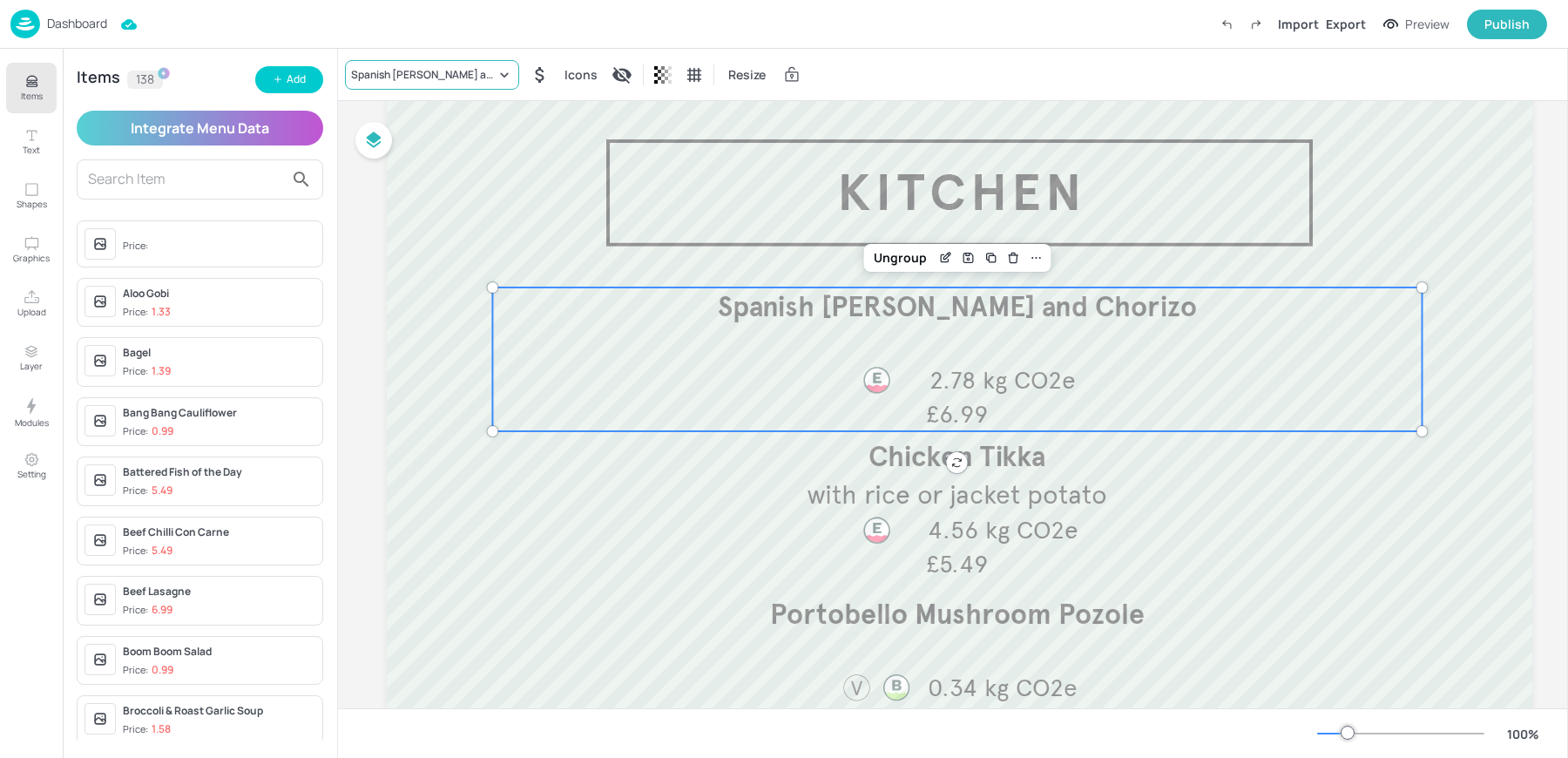
click at [427, 84] on div "Spanish [PERSON_NAME] and Chorizo" at bounding box center [432, 75] width 174 height 30
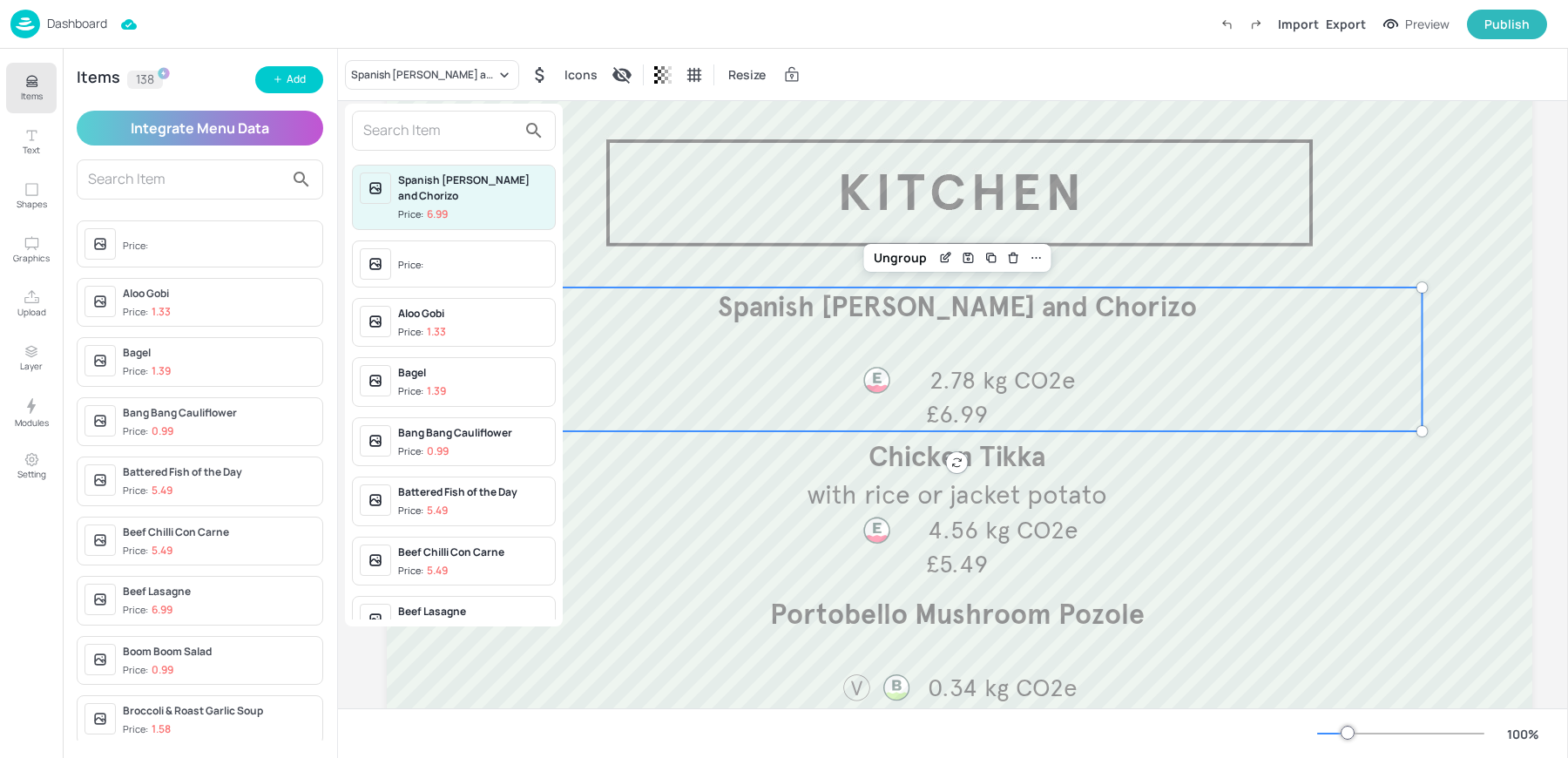
click at [407, 136] on input "text" at bounding box center [440, 131] width 153 height 28
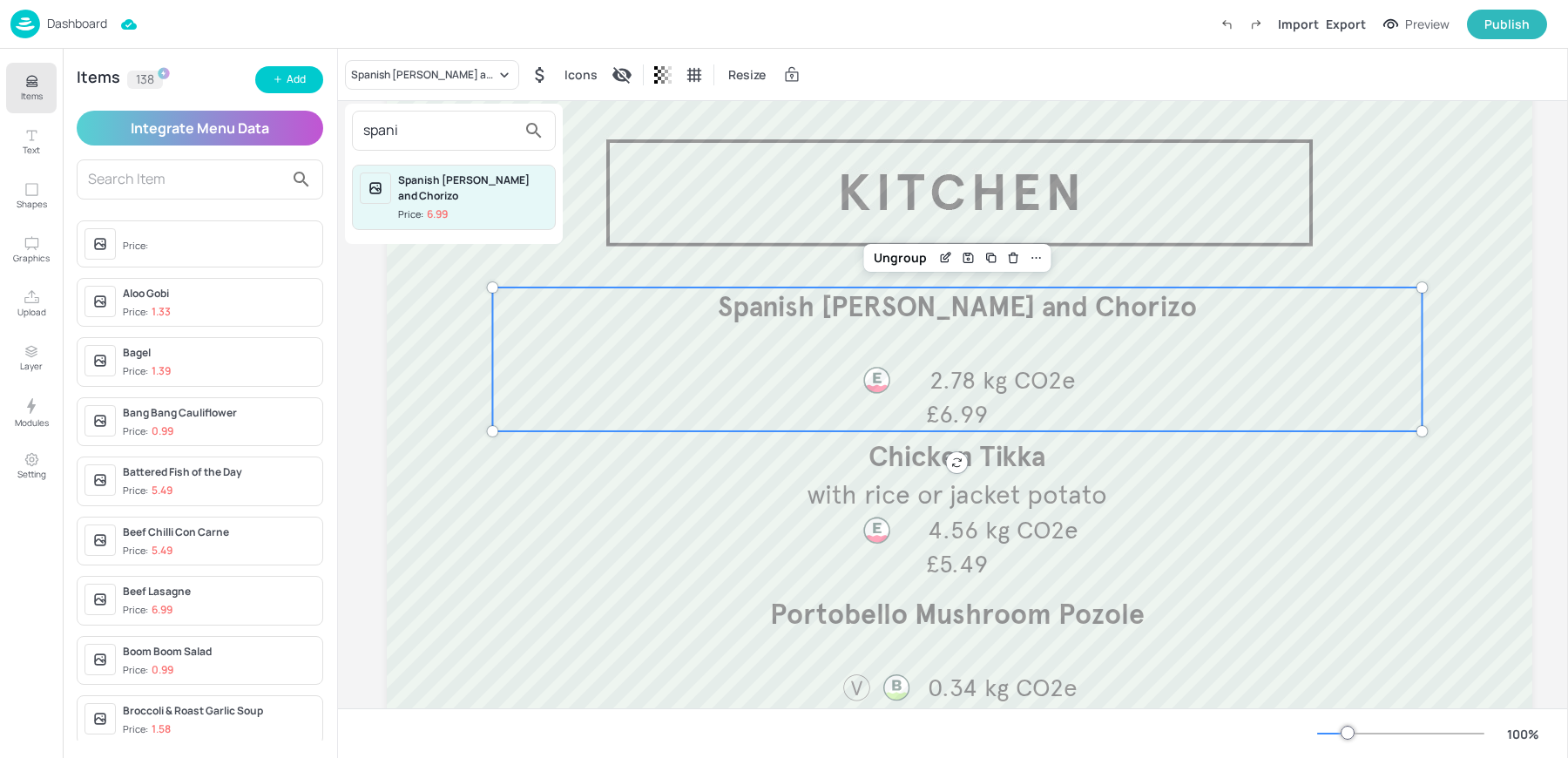
type input "spani"
click at [285, 73] on div at bounding box center [784, 379] width 1568 height 758
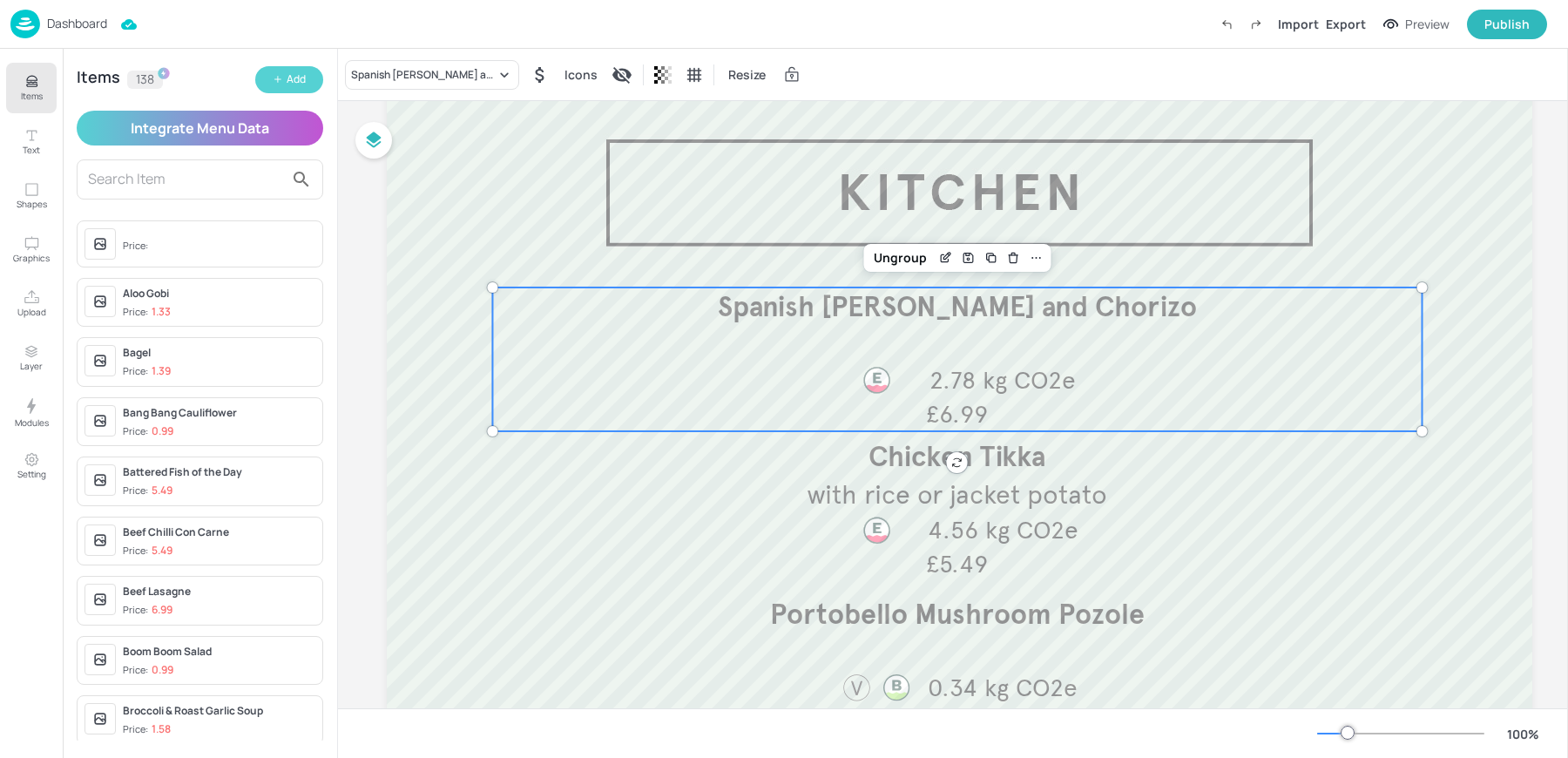
click at [287, 82] on div "Add" at bounding box center [296, 79] width 20 height 17
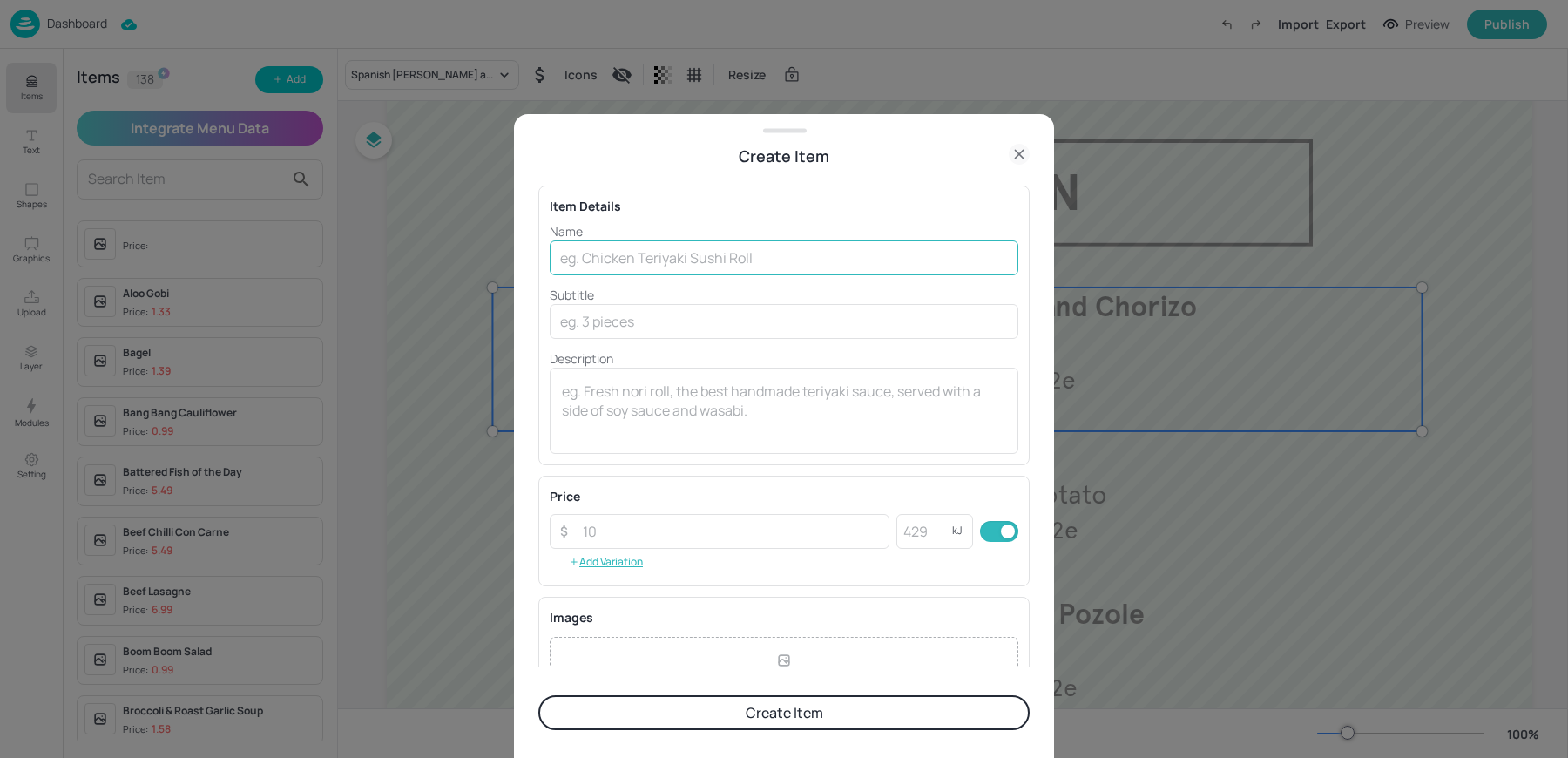
click at [733, 253] on input "text" at bounding box center [784, 257] width 469 height 35
paste input "2.78 kg CO2e"
type input "2.78 kg CO2e"
click at [650, 253] on input "2.78 kg CO2e" at bounding box center [784, 257] width 469 height 35
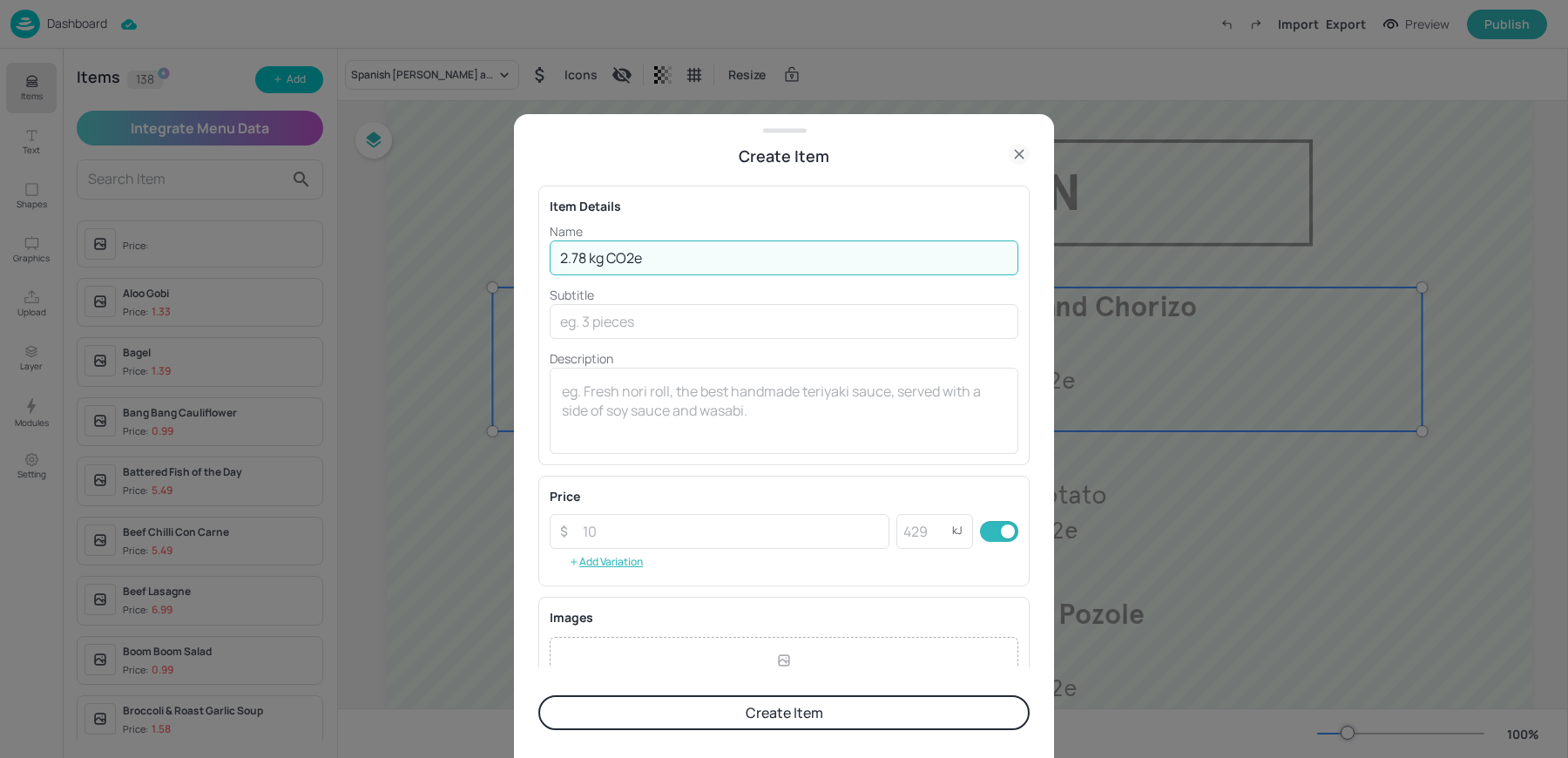
click at [650, 253] on input "2.78 kg CO2e" at bounding box center [784, 257] width 469 height 35
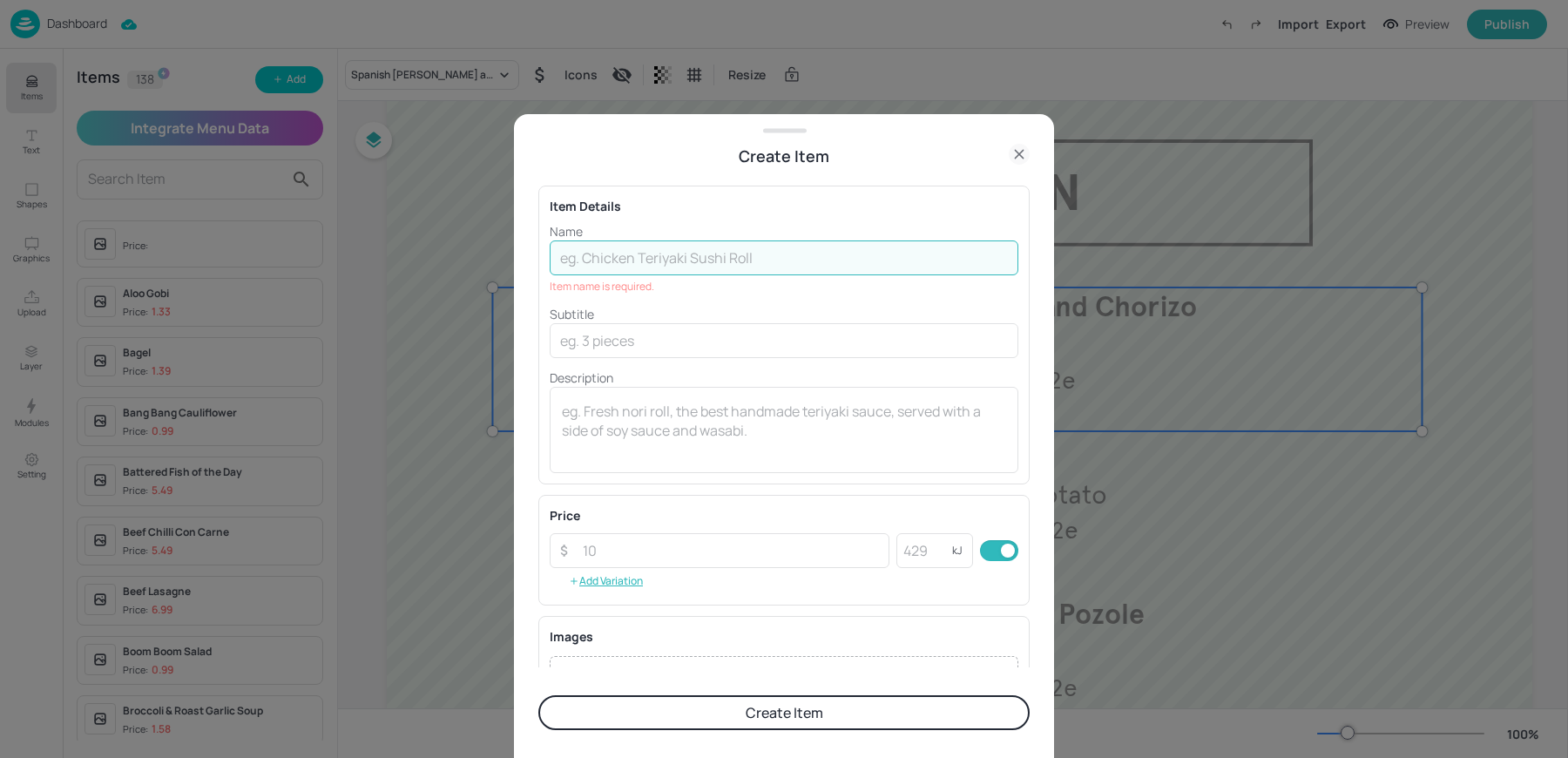
paste input "Spanish [PERSON_NAME] and Chorizo"
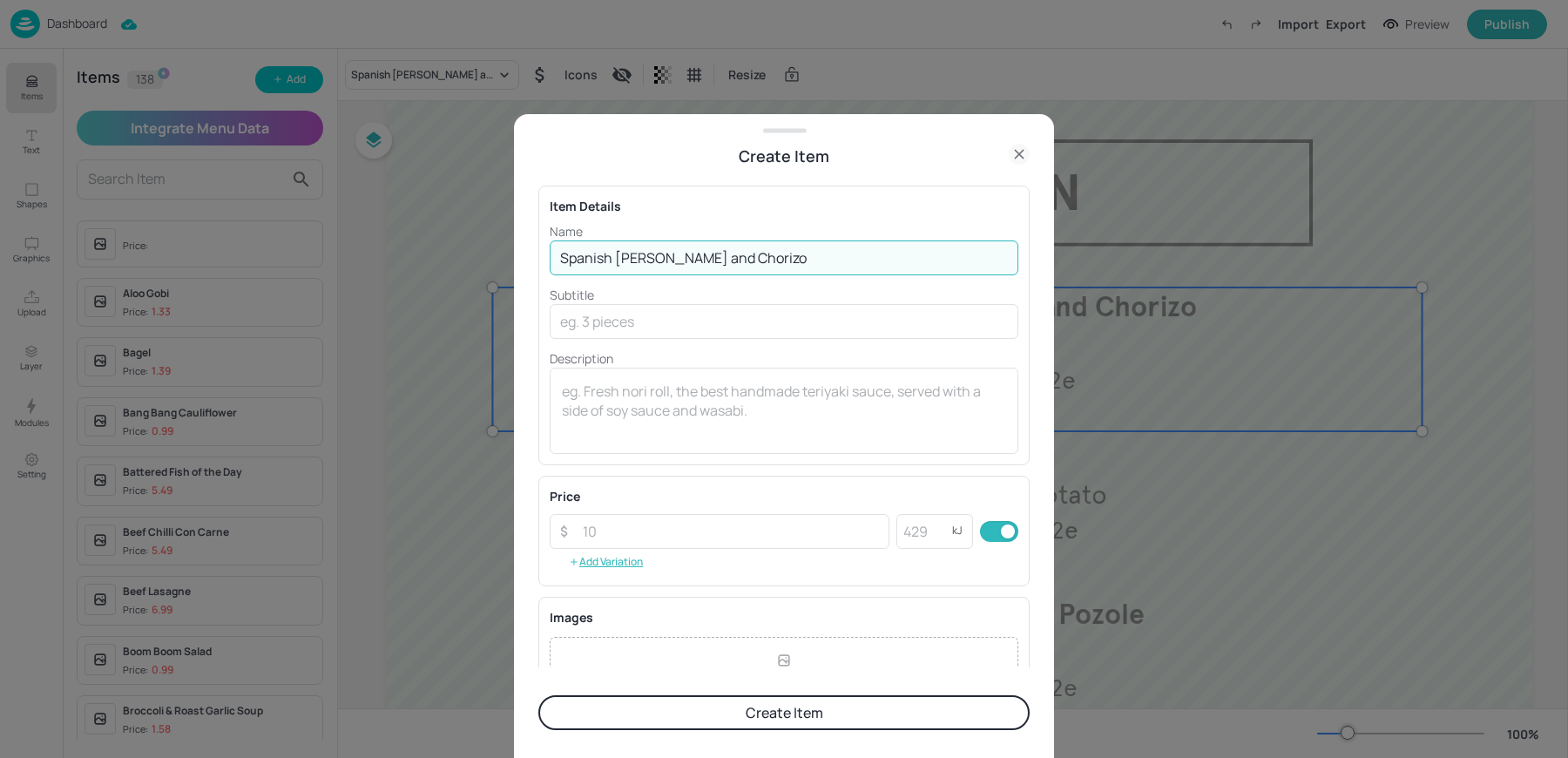
click at [617, 257] on input "Spanish [PERSON_NAME] and Chorizo" at bounding box center [784, 257] width 469 height 35
click at [640, 256] on input "Spanish [PERSON_NAME] and Chorizo" at bounding box center [784, 257] width 469 height 35
type input "Spanish Salmon and Chorizo"
click at [619, 413] on textarea at bounding box center [783, 410] width 444 height 58
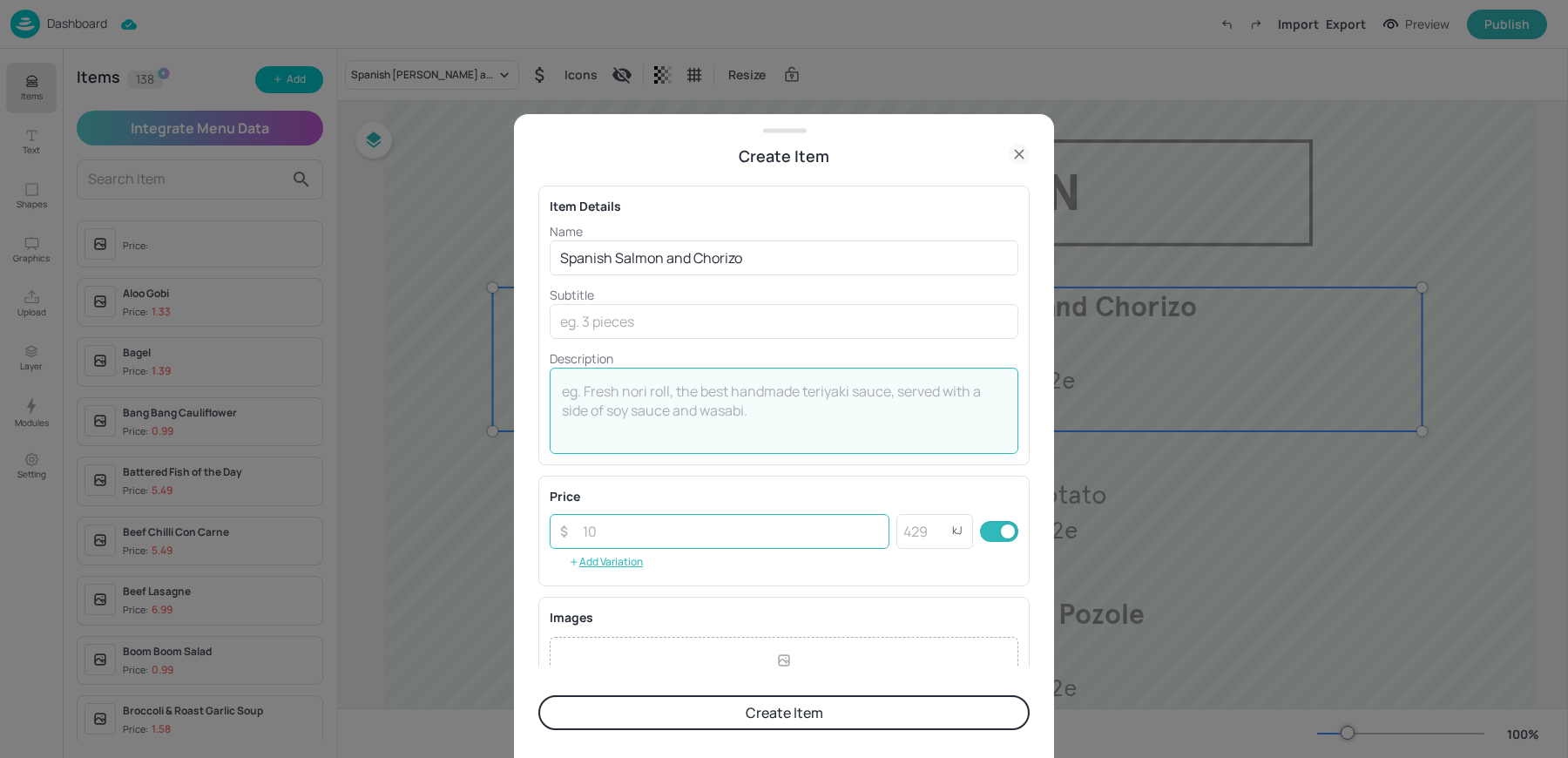
click at [634, 528] on input "number" at bounding box center [731, 531] width 317 height 35
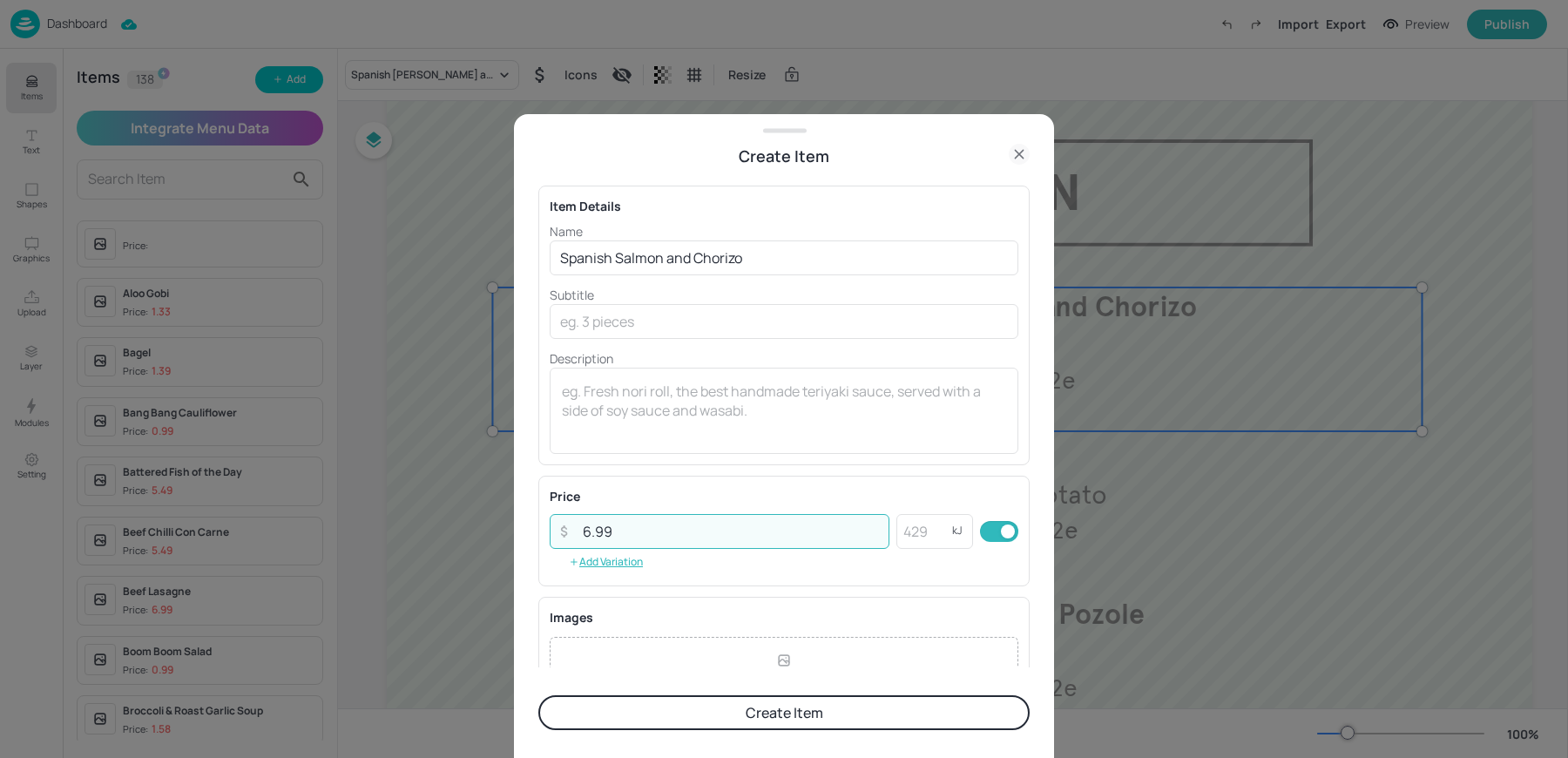
type input "6.99"
click at [538, 695] on button "Create Item" at bounding box center [784, 712] width 492 height 35
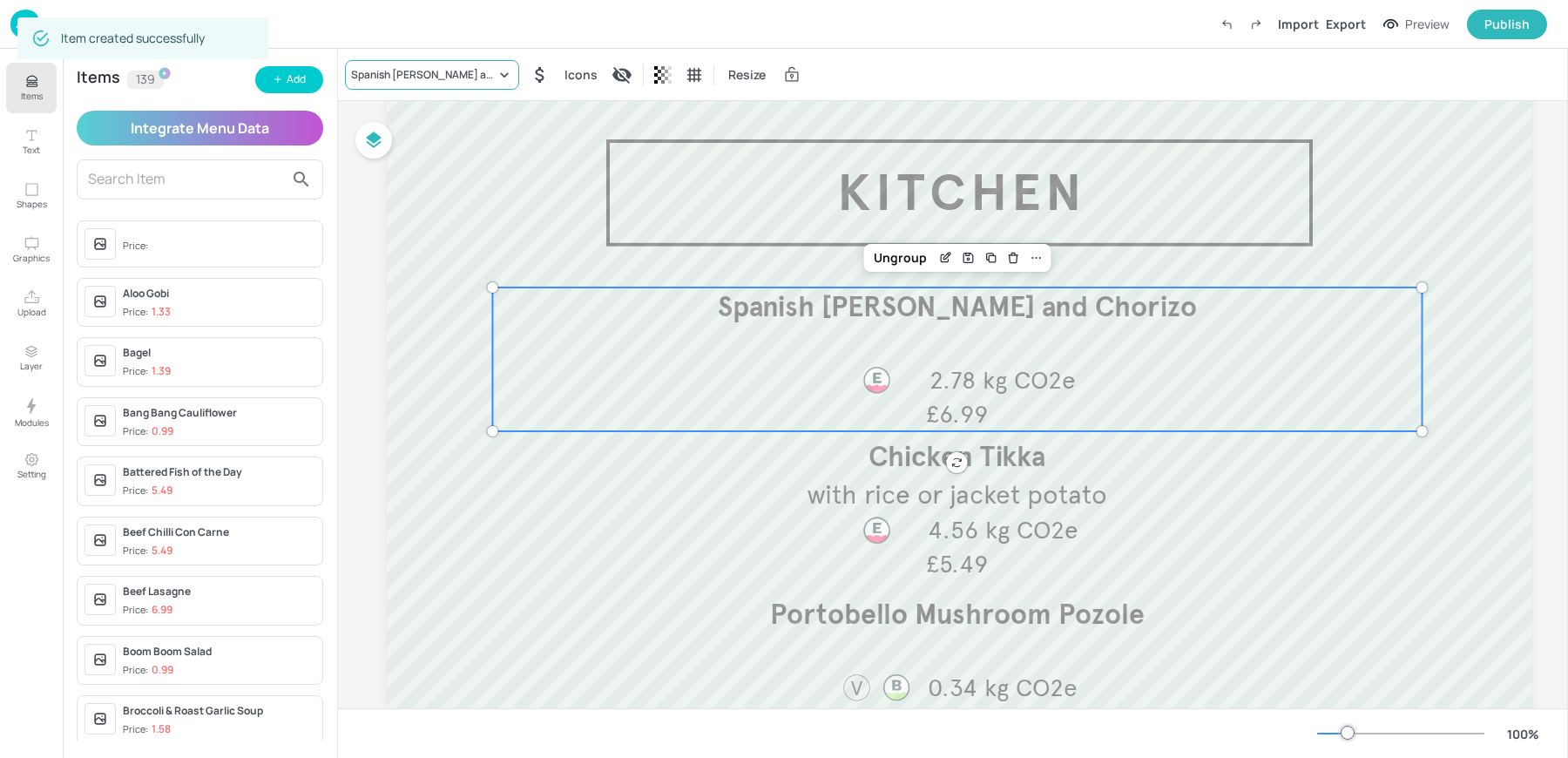
click at [403, 60] on div "Spanish [PERSON_NAME] and Chorizo" at bounding box center [432, 75] width 174 height 30
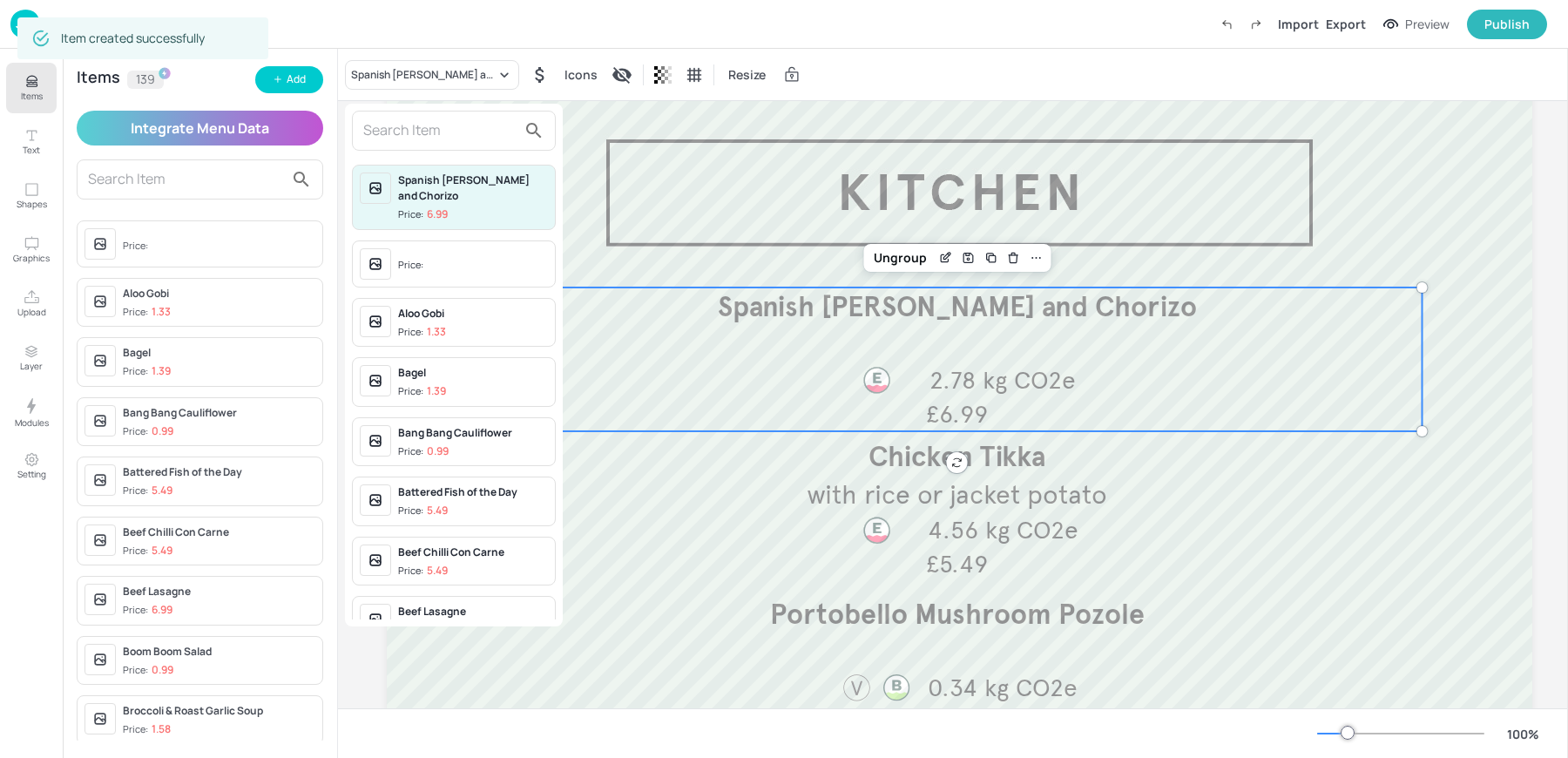
click at [386, 123] on input "text" at bounding box center [440, 131] width 153 height 28
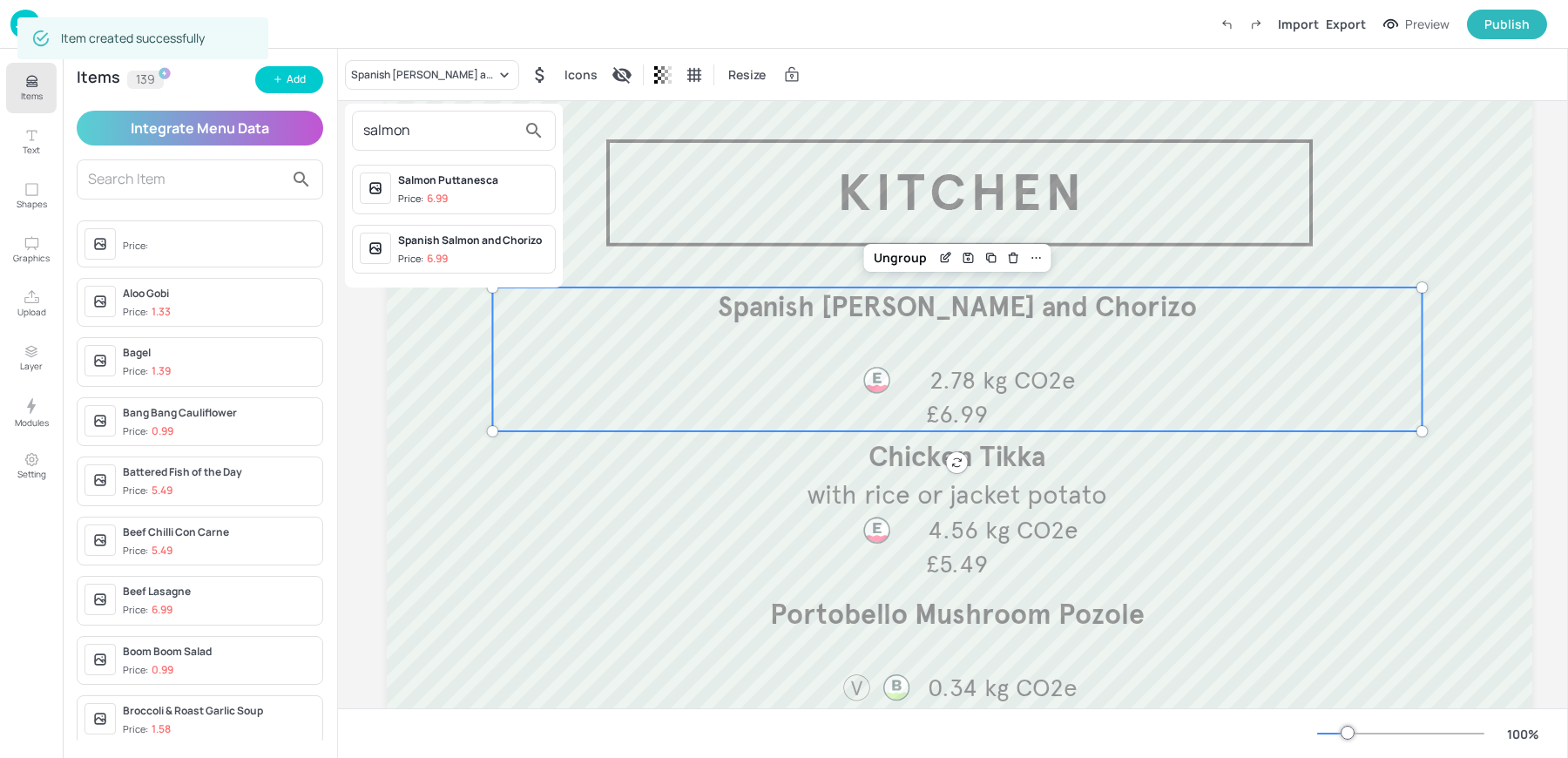
type input "salmon"
click at [425, 255] on div "Price: 6.99" at bounding box center [422, 259] width 50 height 15
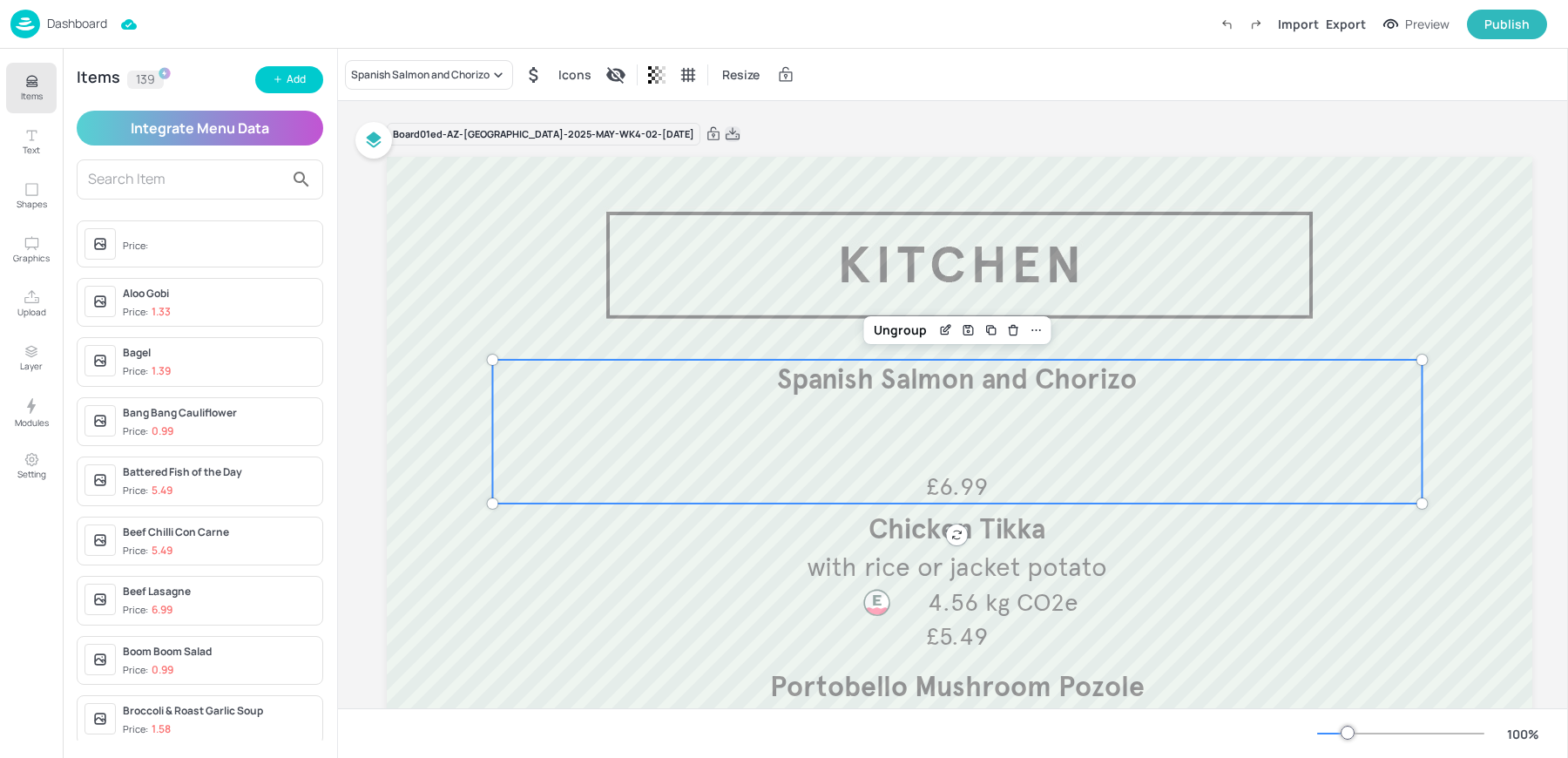
click at [725, 132] on icon at bounding box center [733, 134] width 16 height 18
